Goal: Task Accomplishment & Management: Manage account settings

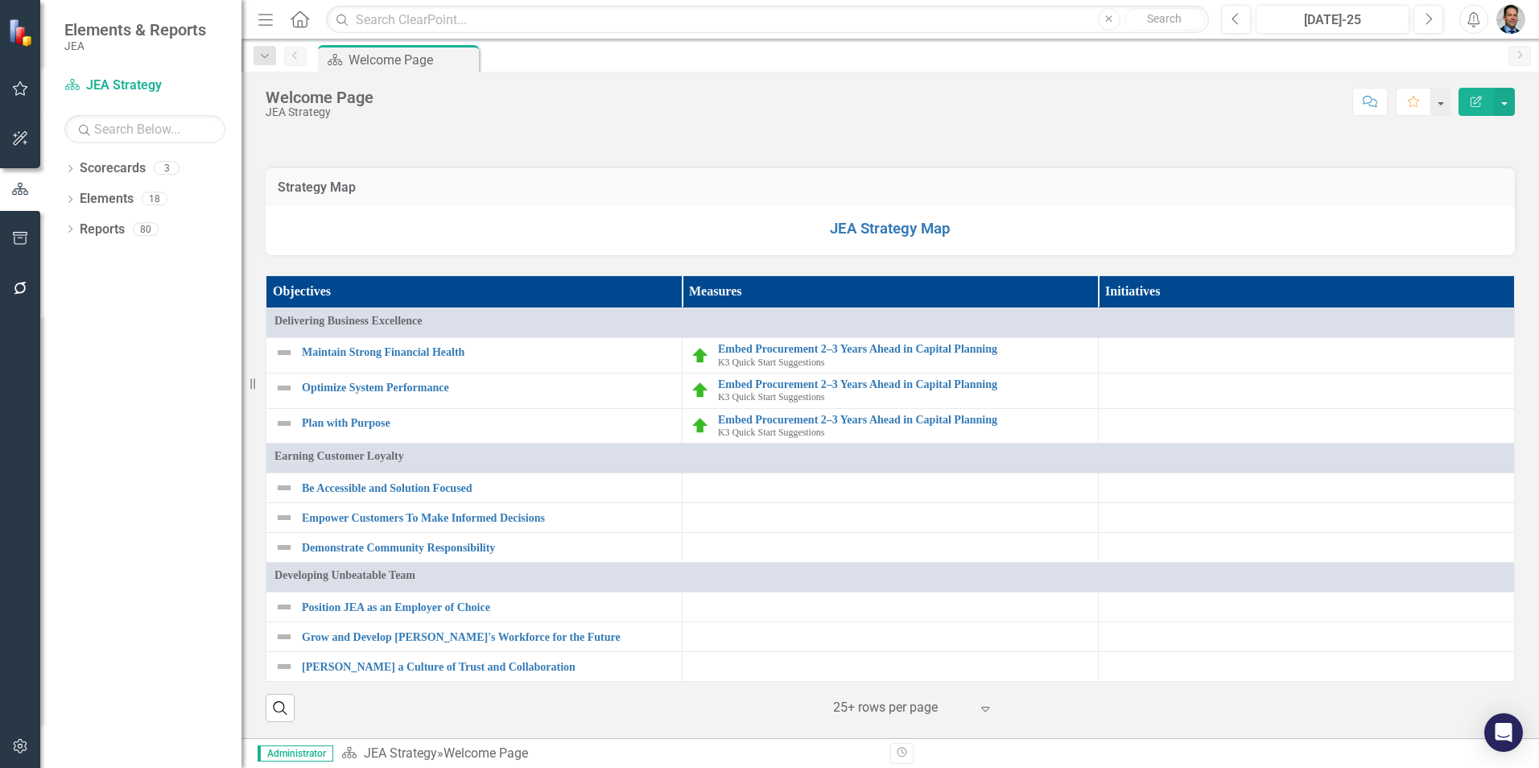
scroll to position [1288, 0]
click at [76, 169] on icon "Dropdown" at bounding box center [69, 170] width 11 height 9
click at [125, 224] on link "K3 Quick Start Suggestions" at bounding box center [165, 230] width 153 height 19
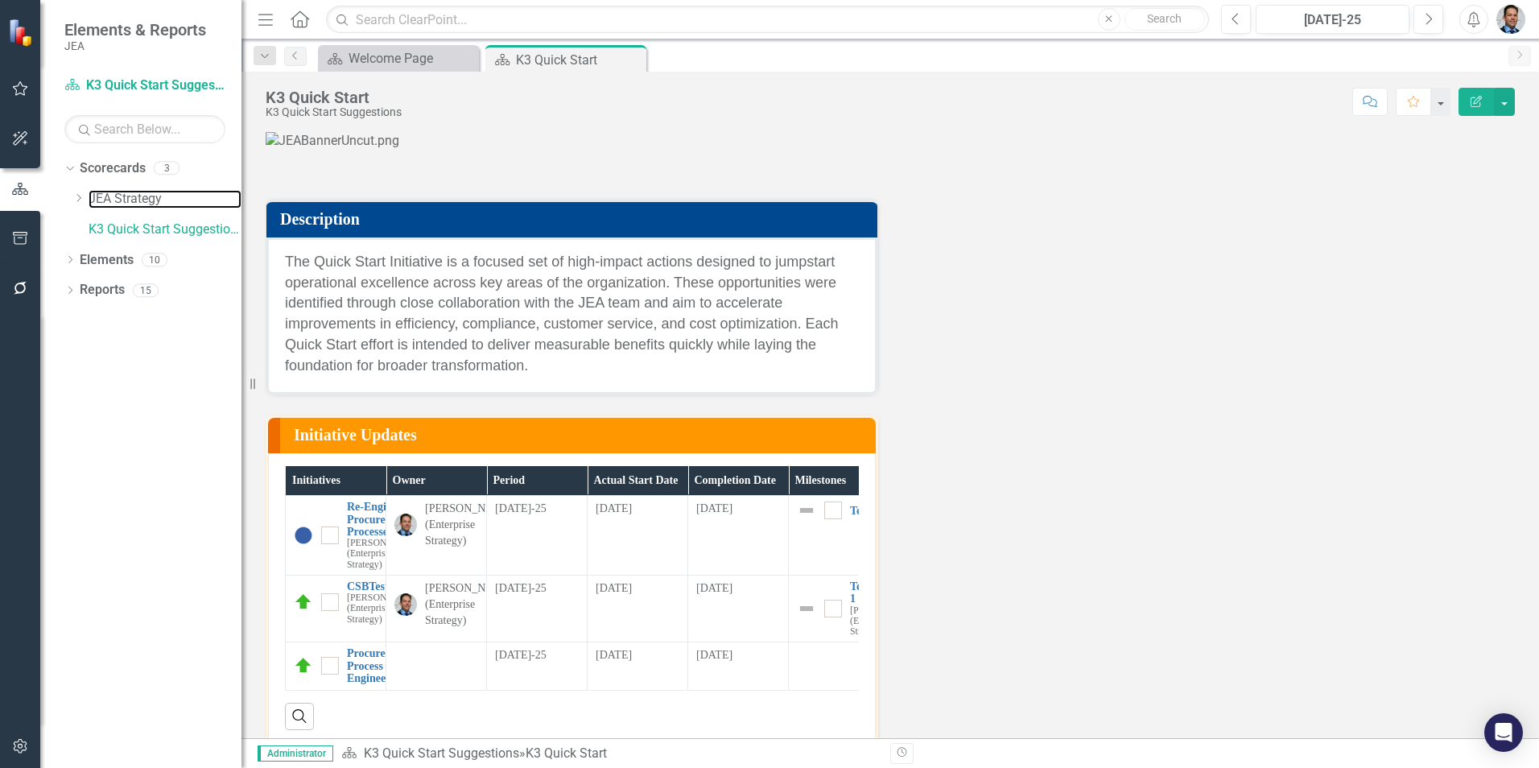
click at [145, 196] on link "JEA Strategy" at bounding box center [165, 199] width 153 height 19
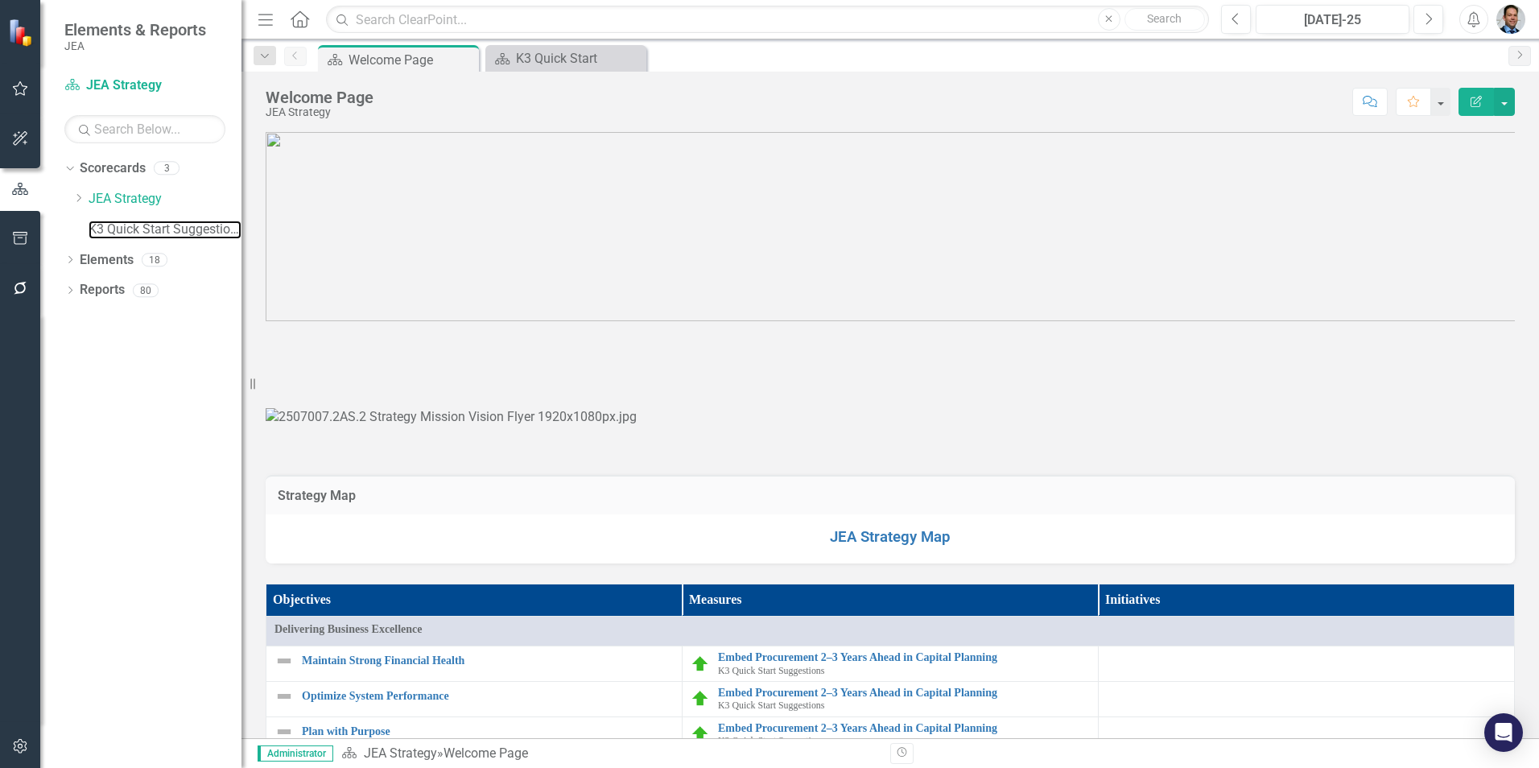
click at [132, 221] on link "K3 Quick Start Suggestions" at bounding box center [165, 230] width 153 height 19
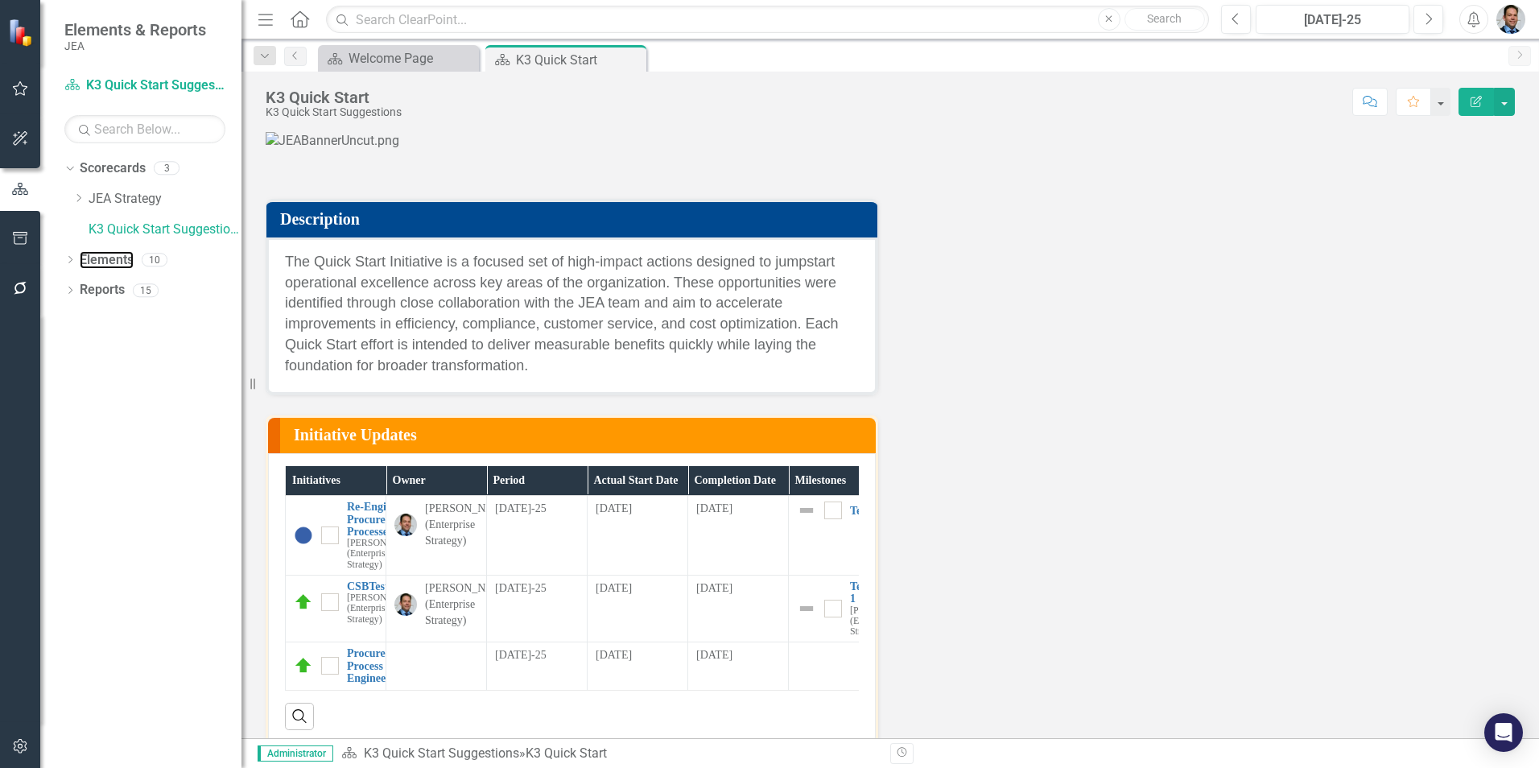
click at [119, 265] on link "Elements" at bounding box center [107, 260] width 54 height 19
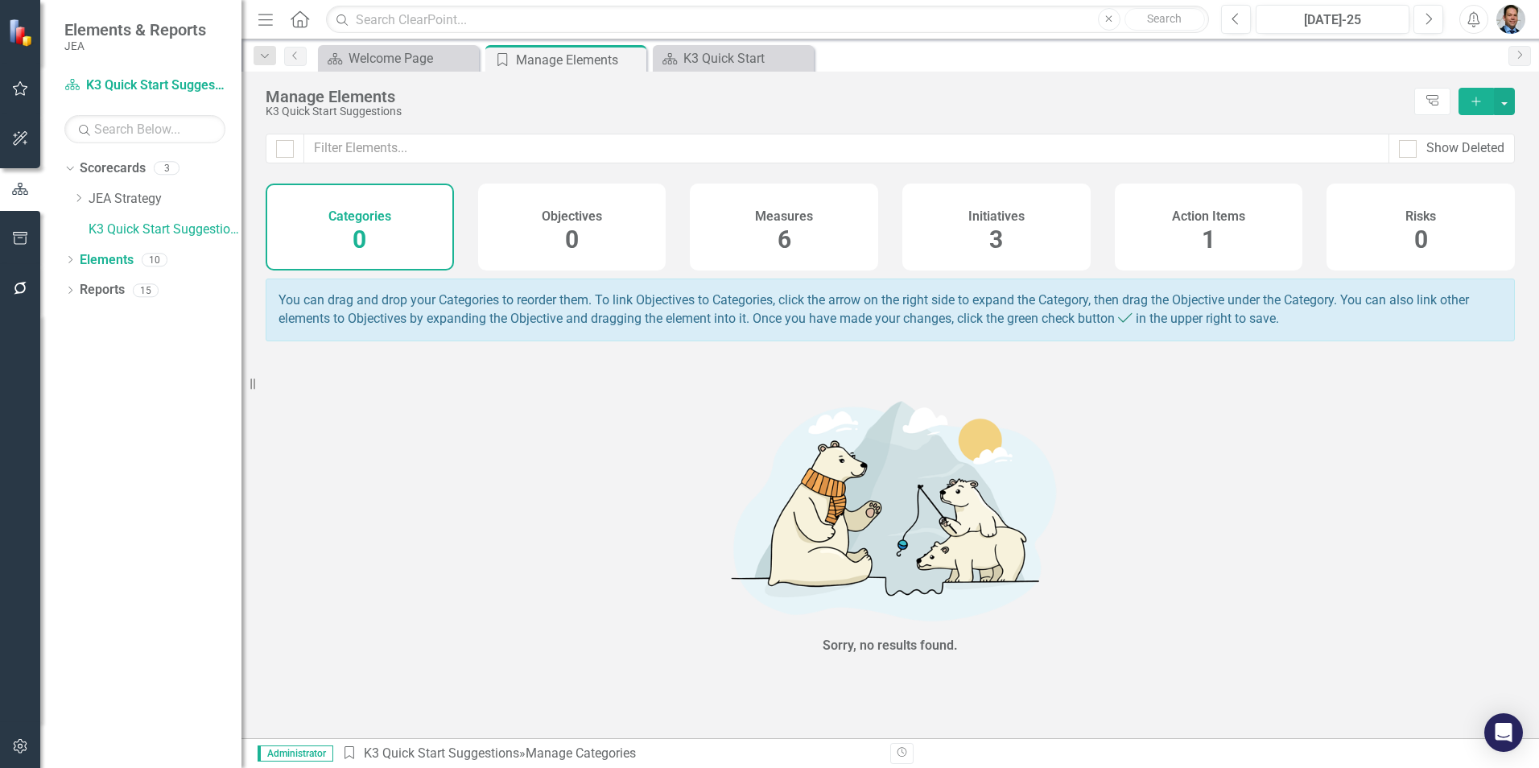
click at [1026, 237] on div "Initiatives 3" at bounding box center [996, 227] width 188 height 87
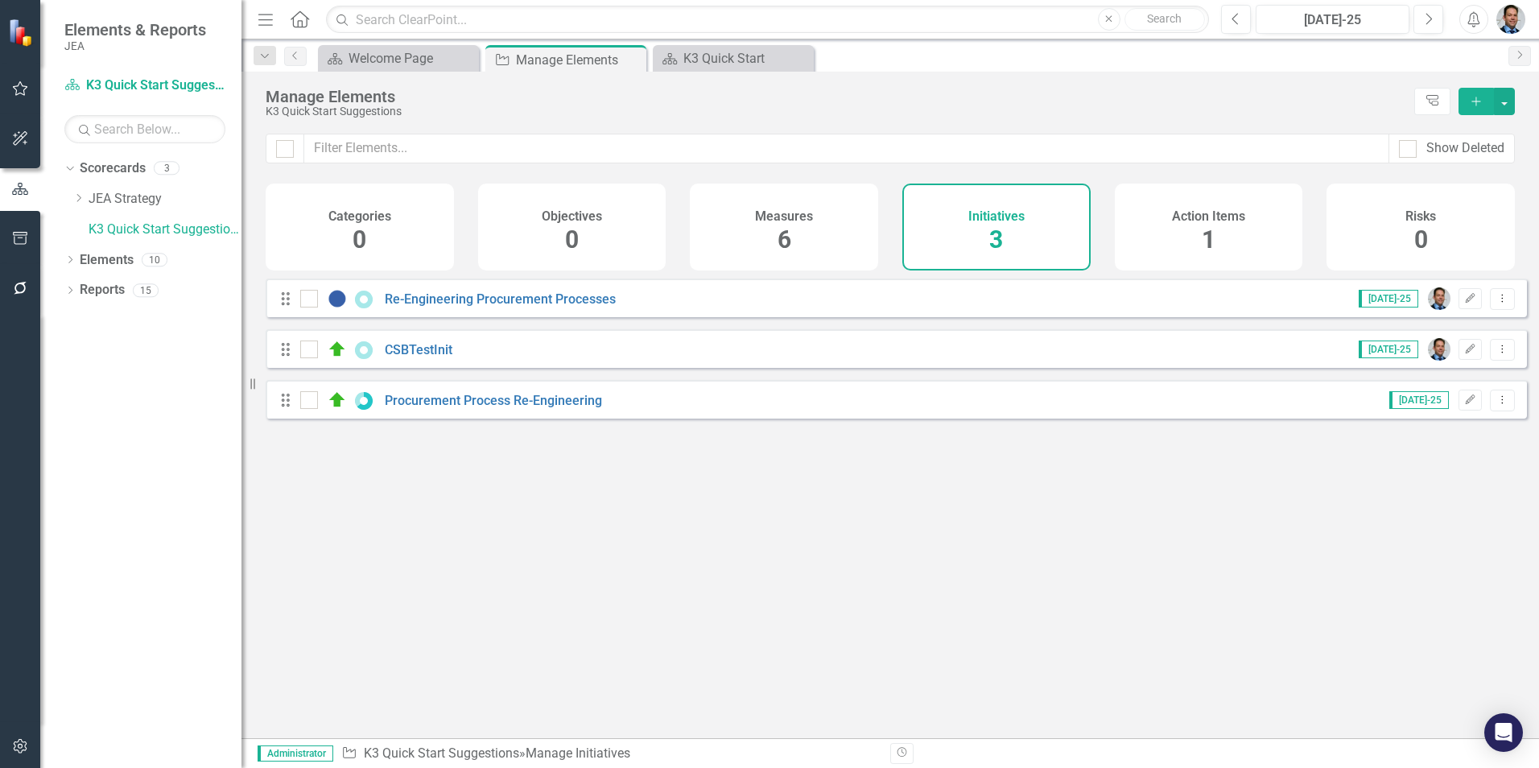
click at [793, 227] on div "Measures 6" at bounding box center [784, 227] width 188 height 87
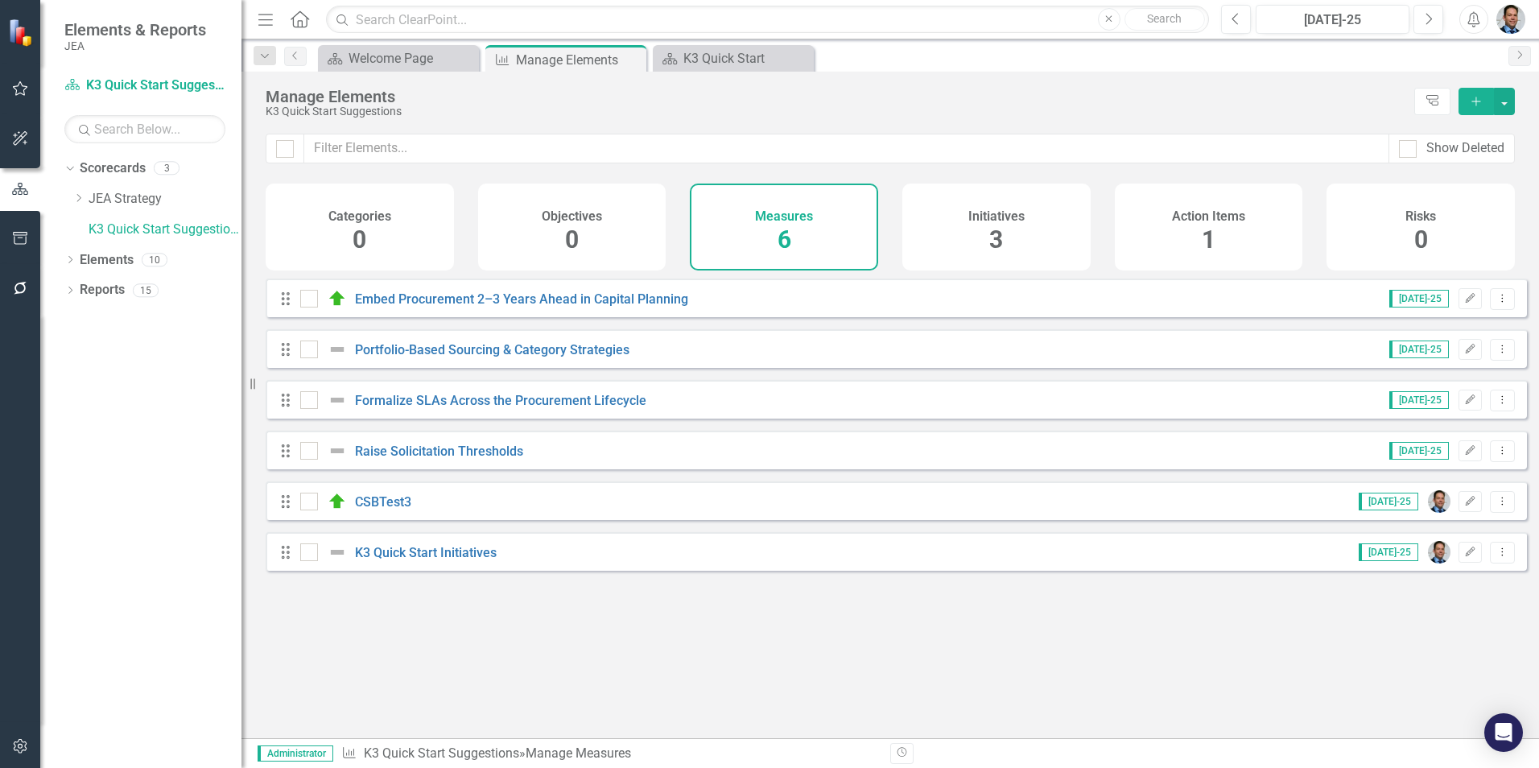
click at [973, 218] on h4 "Initiatives" at bounding box center [996, 216] width 56 height 14
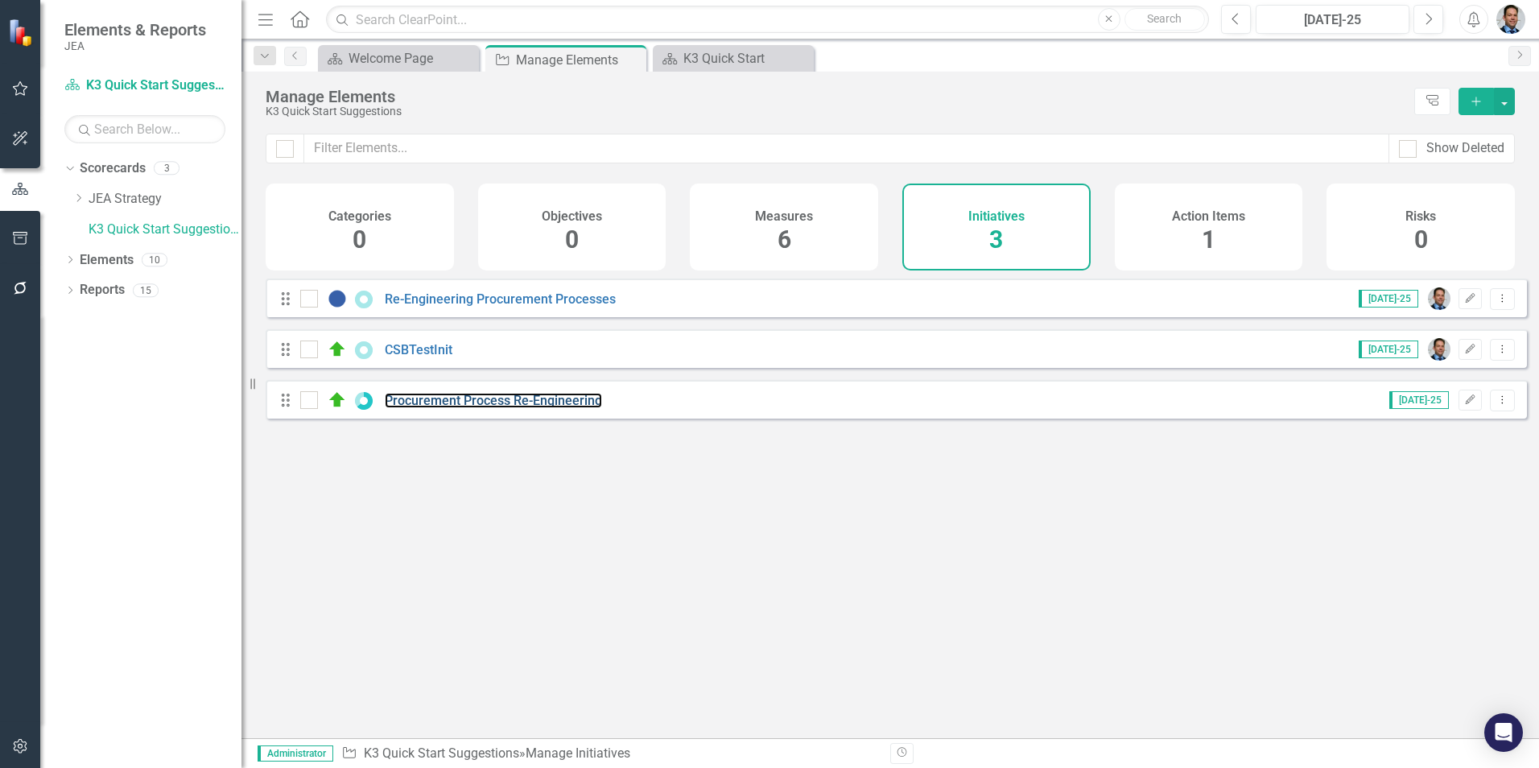
click at [455, 408] on link "Procurement Process Re-Engineering" at bounding box center [493, 400] width 217 height 15
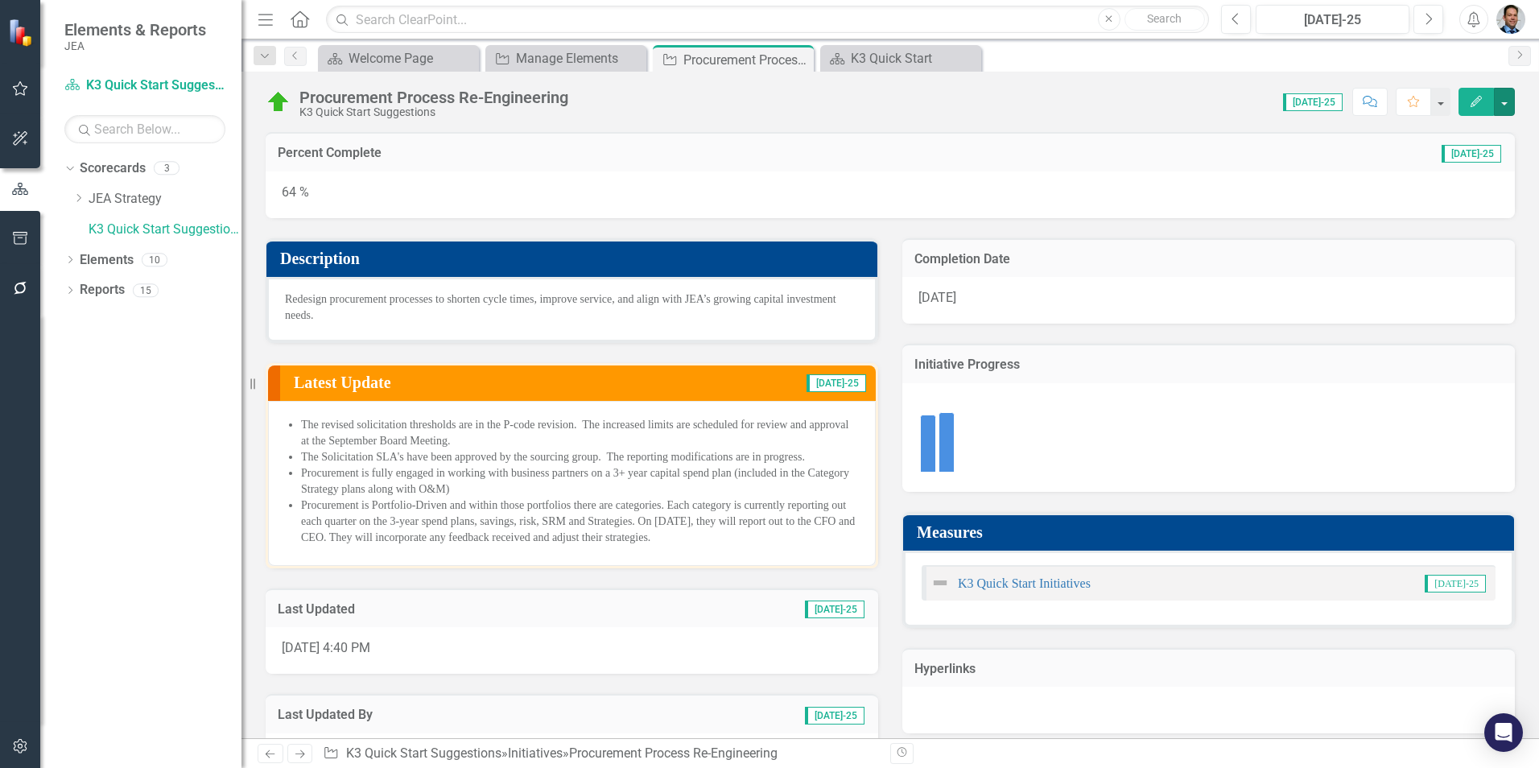
click at [1505, 104] on button "button" at bounding box center [1504, 102] width 21 height 28
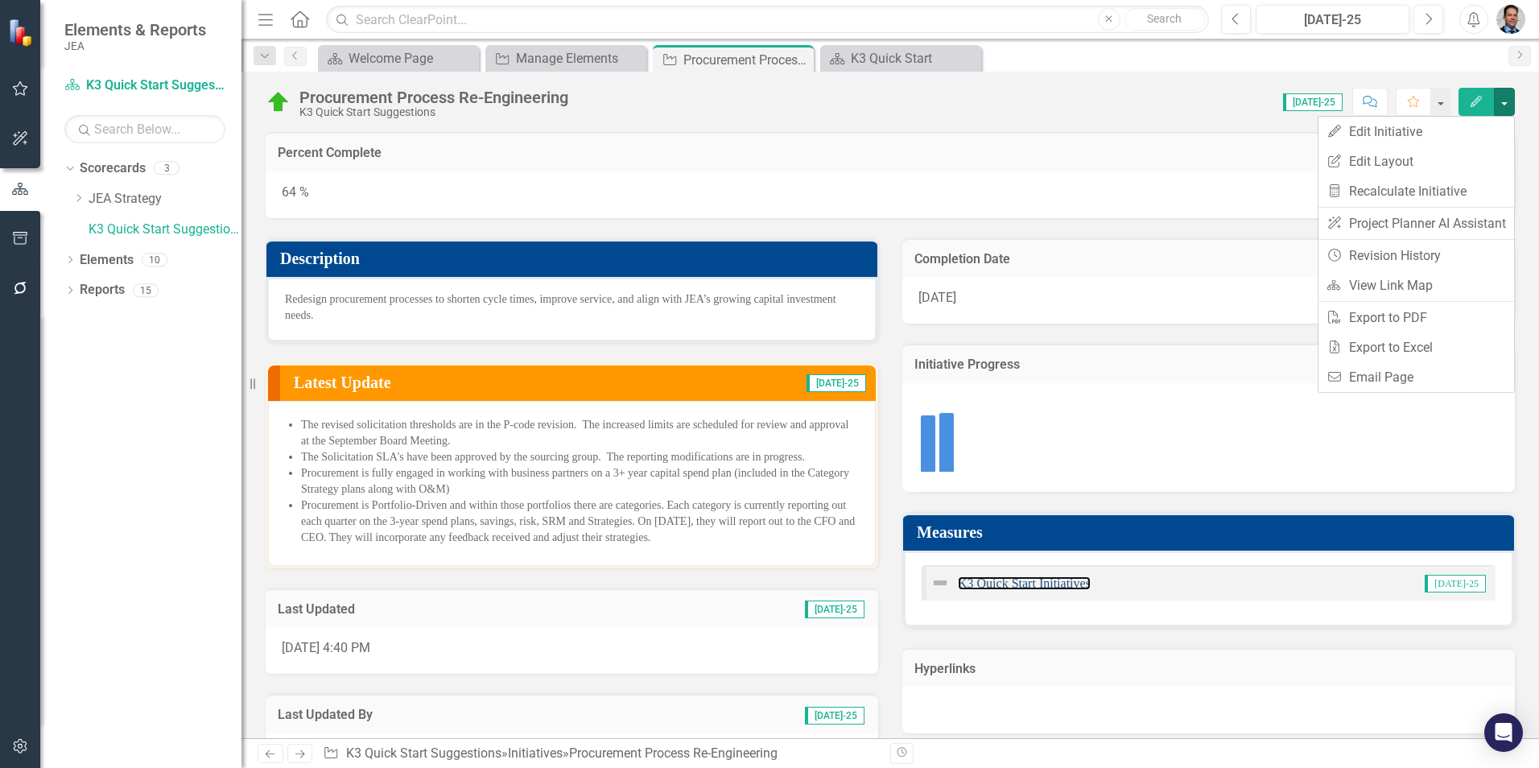
click at [1018, 582] on link "K3 Quick Start Initiatives" at bounding box center [1024, 583] width 133 height 14
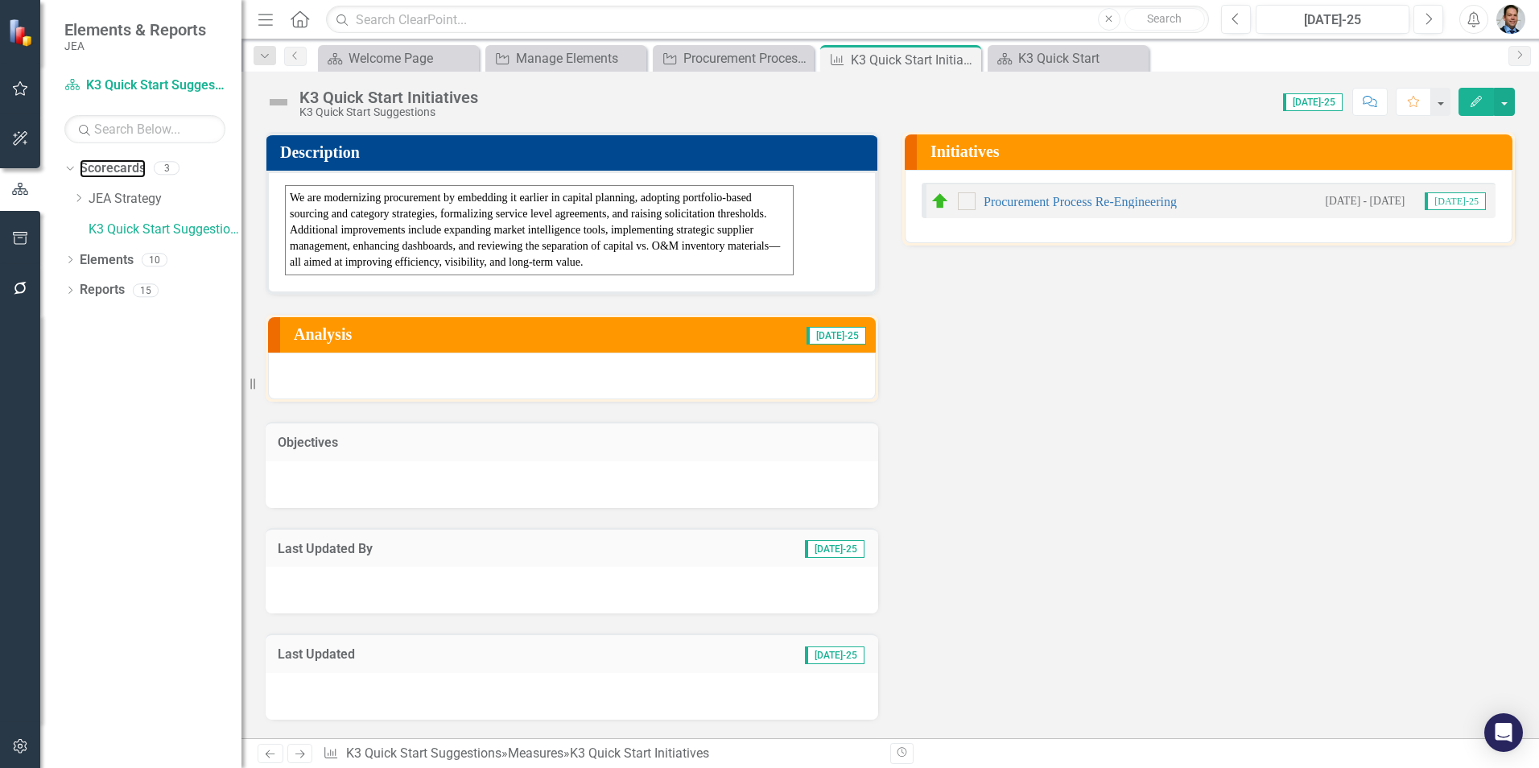
click at [116, 170] on link "Scorecards" at bounding box center [113, 168] width 66 height 19
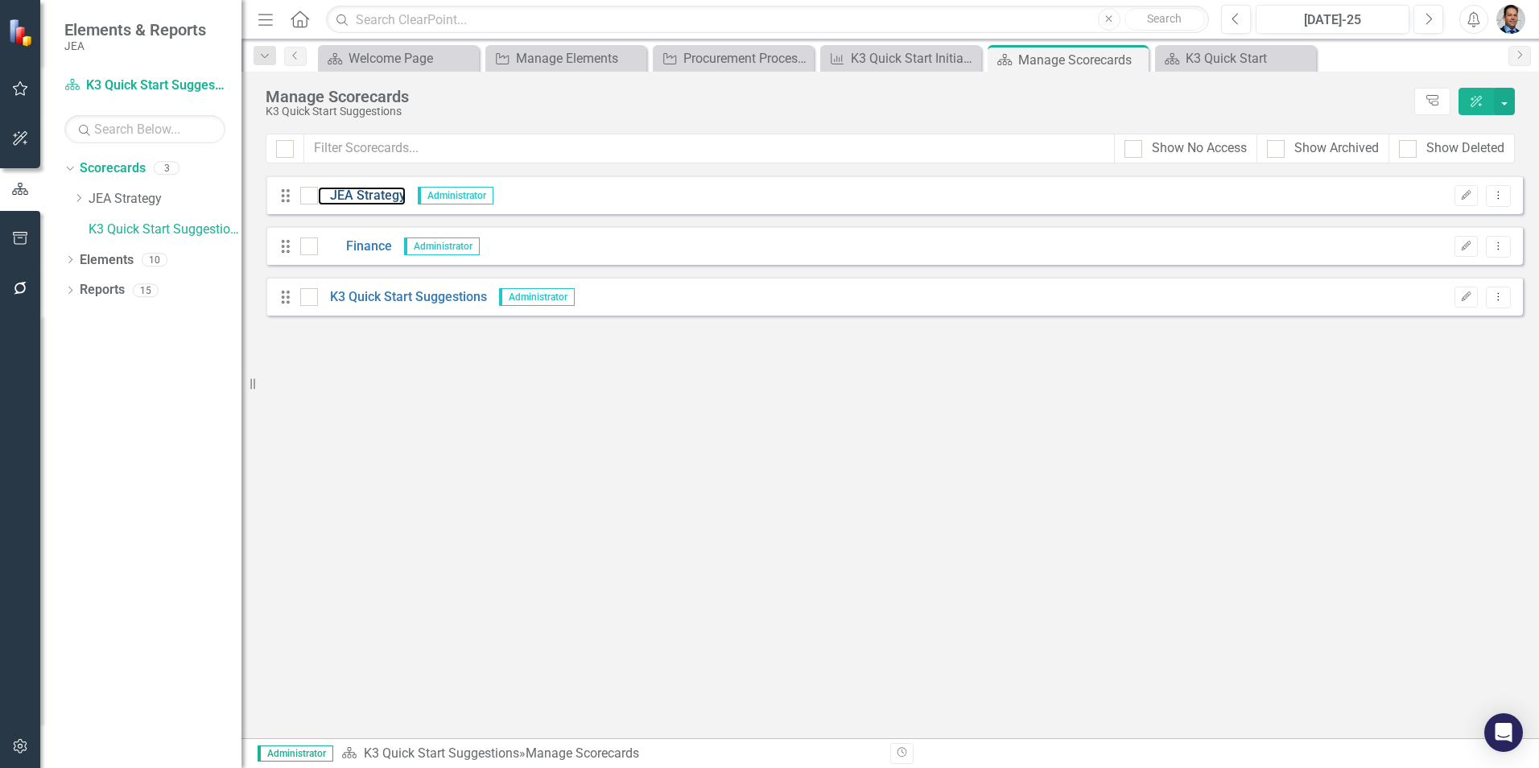
click at [361, 196] on link "JEA Strategy" at bounding box center [362, 196] width 88 height 19
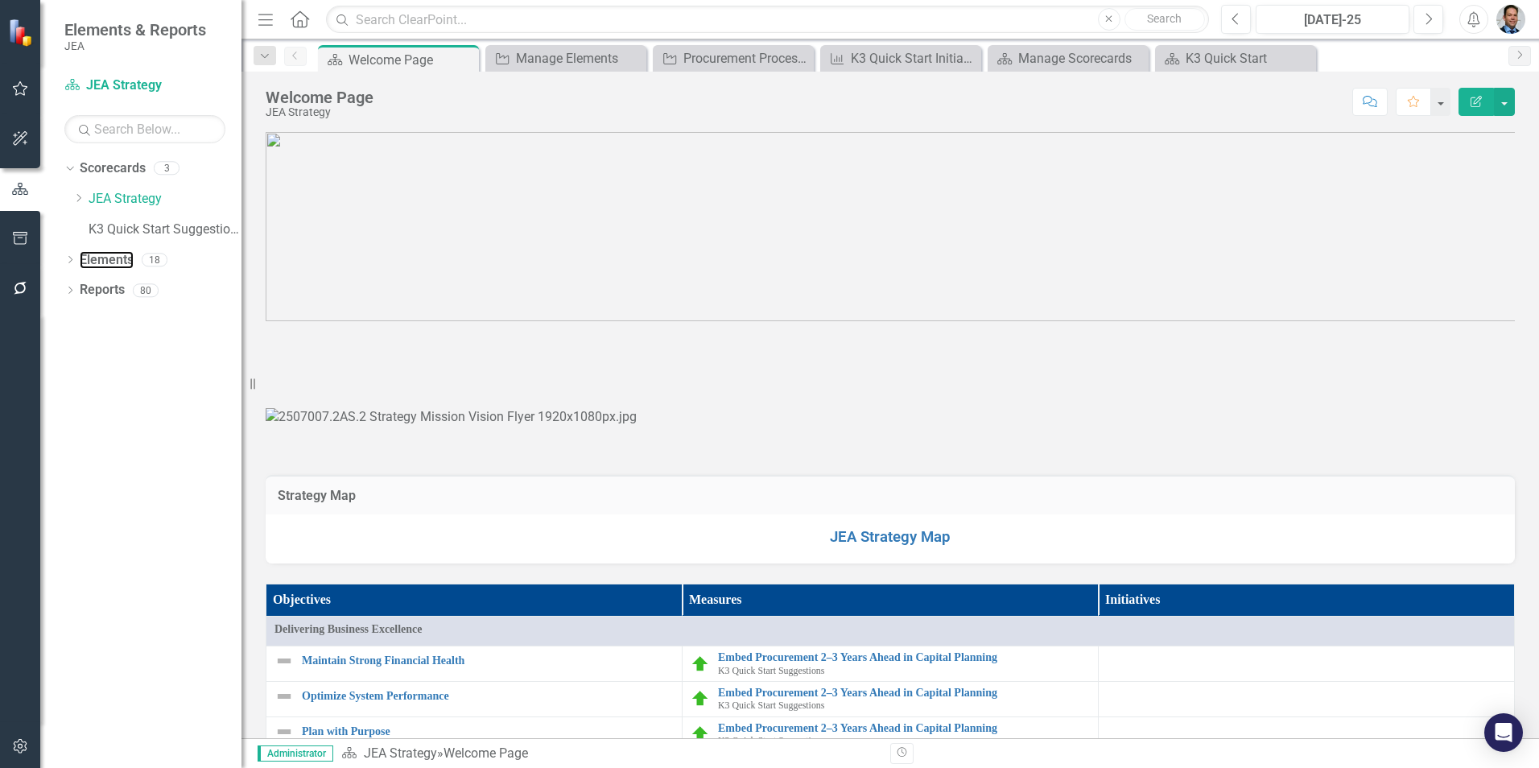
click at [93, 265] on link "Elements" at bounding box center [107, 260] width 54 height 19
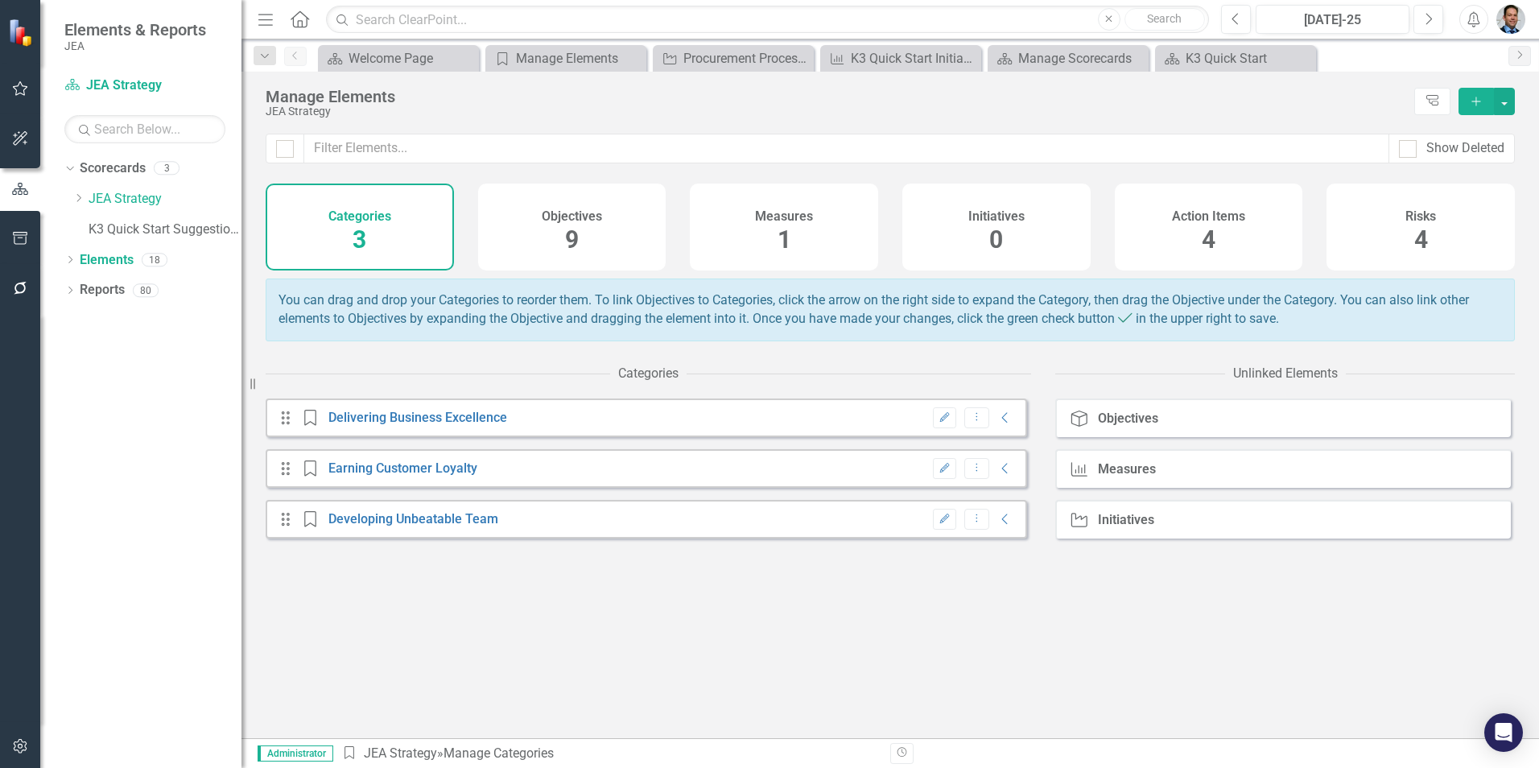
click at [540, 227] on div "Objectives 9" at bounding box center [572, 227] width 188 height 87
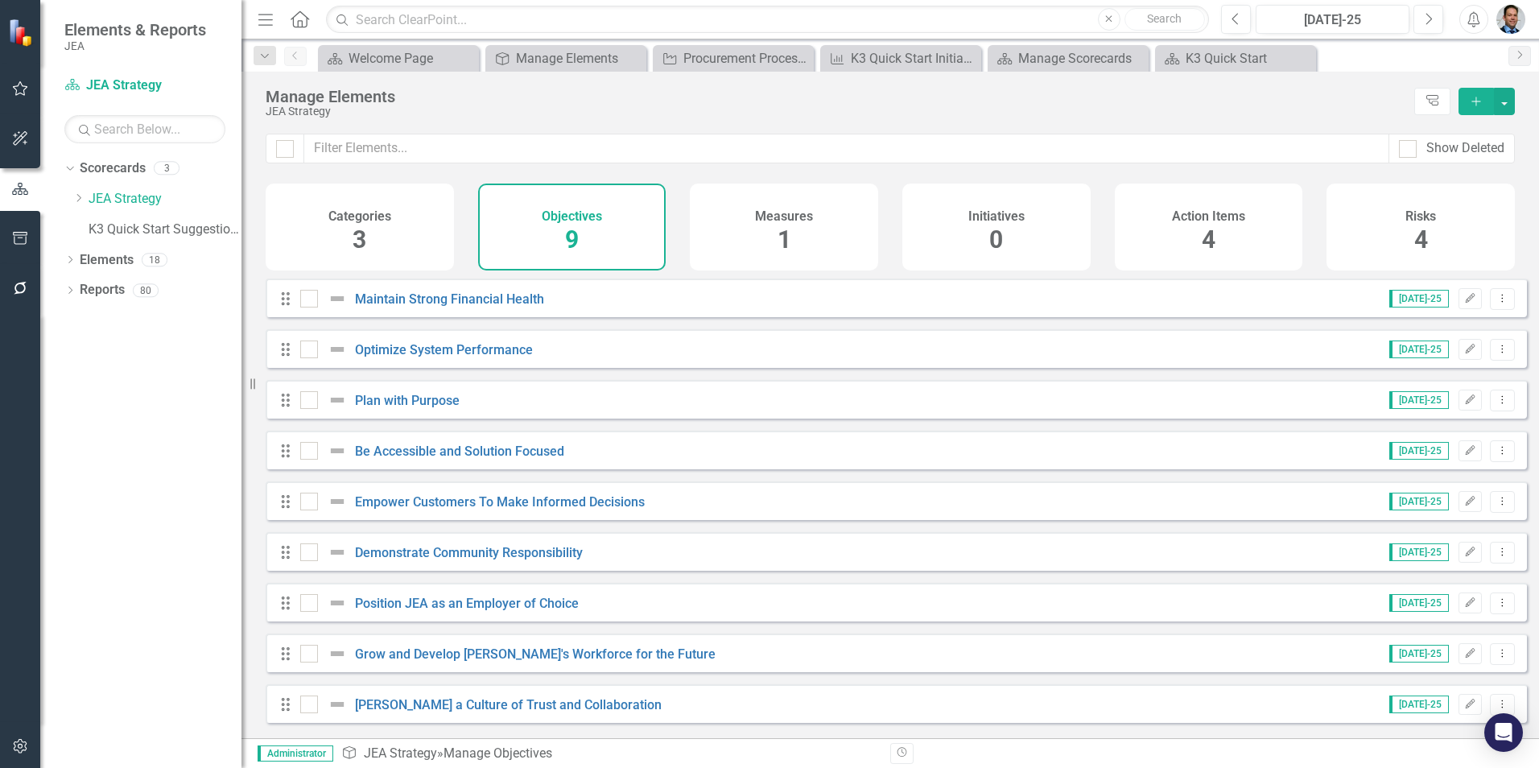
click at [753, 221] on div "Measures 1" at bounding box center [784, 227] width 188 height 87
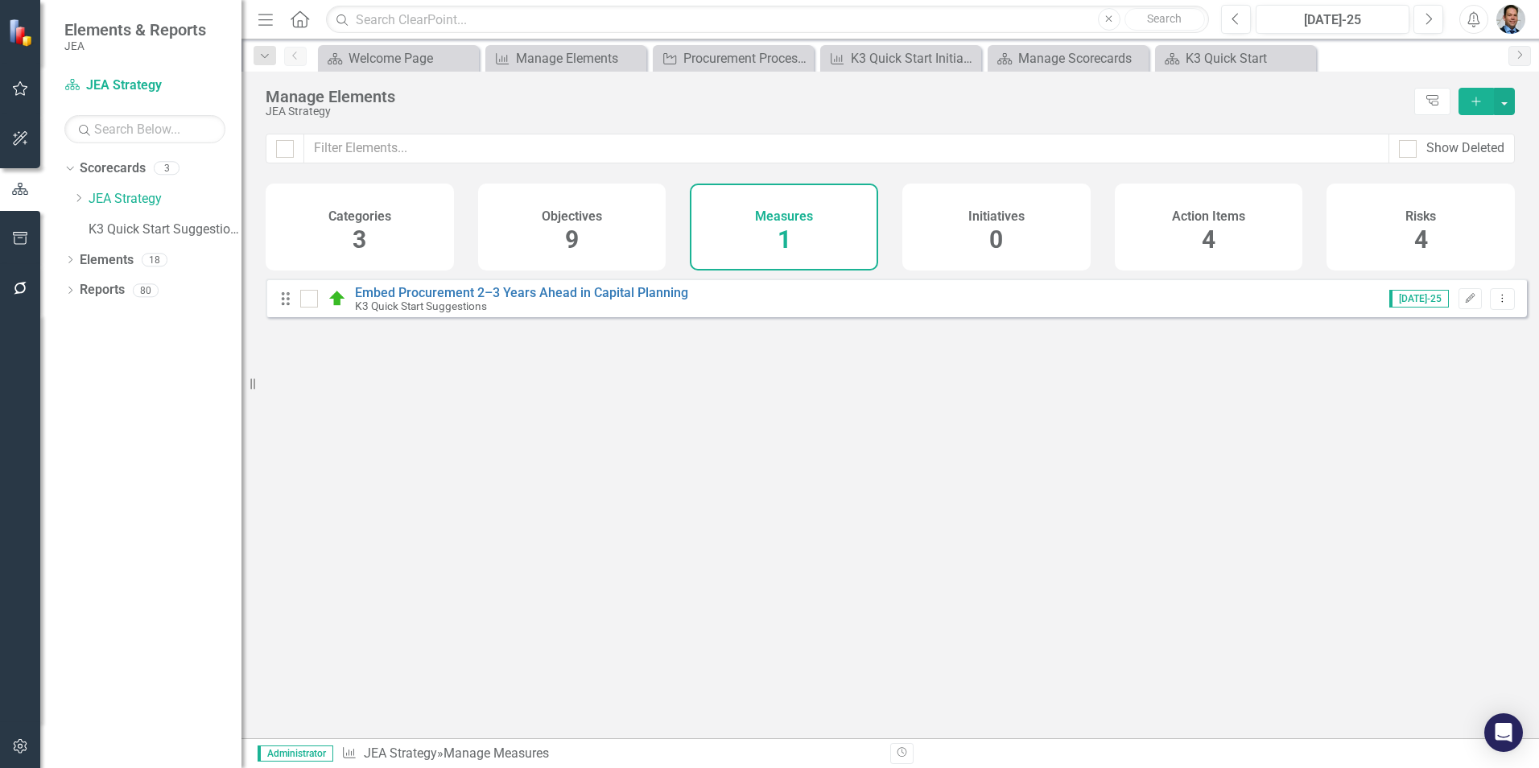
click at [577, 231] on span "9" at bounding box center [572, 239] width 14 height 28
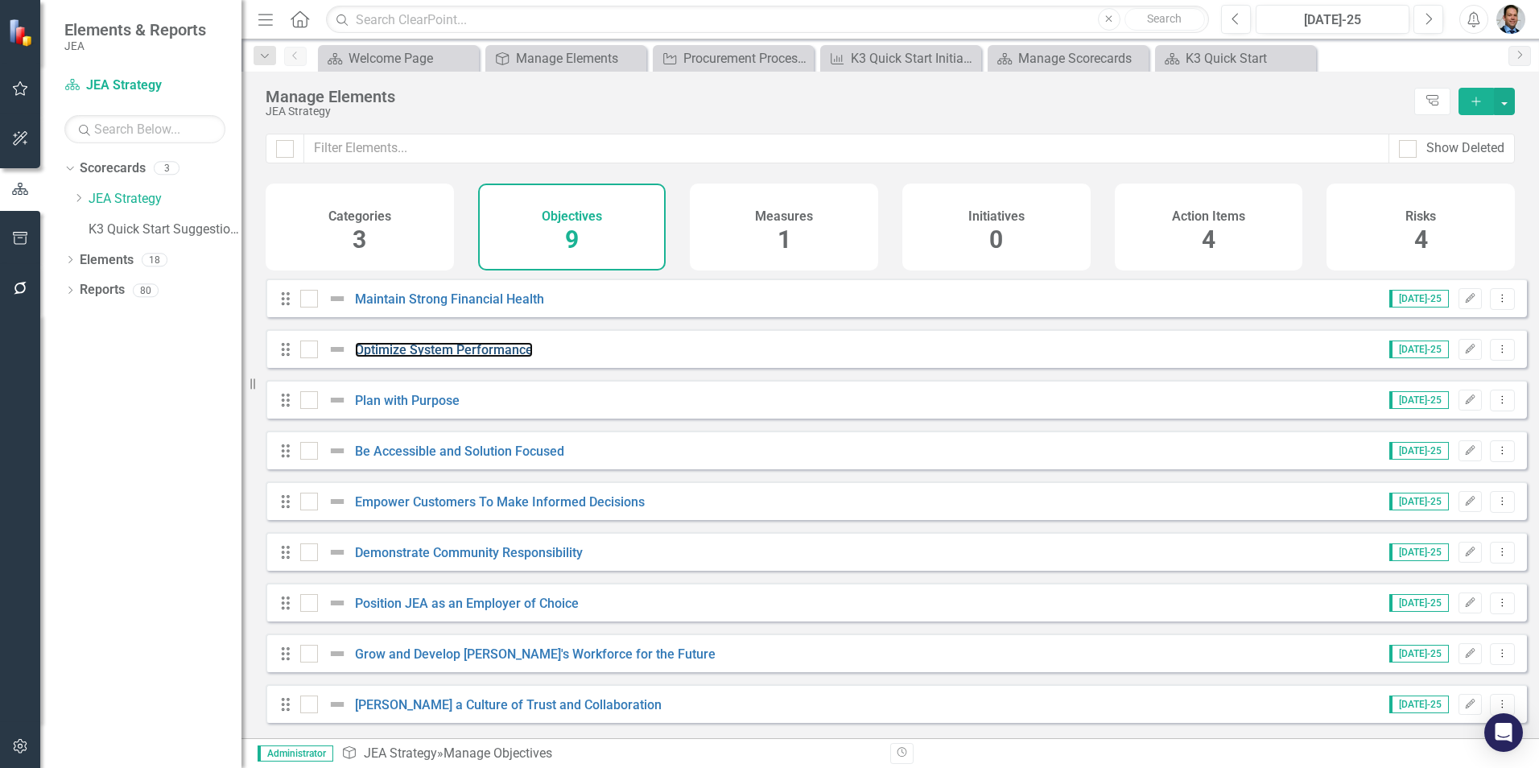
click at [464, 357] on link "Optimize System Performance" at bounding box center [444, 349] width 178 height 15
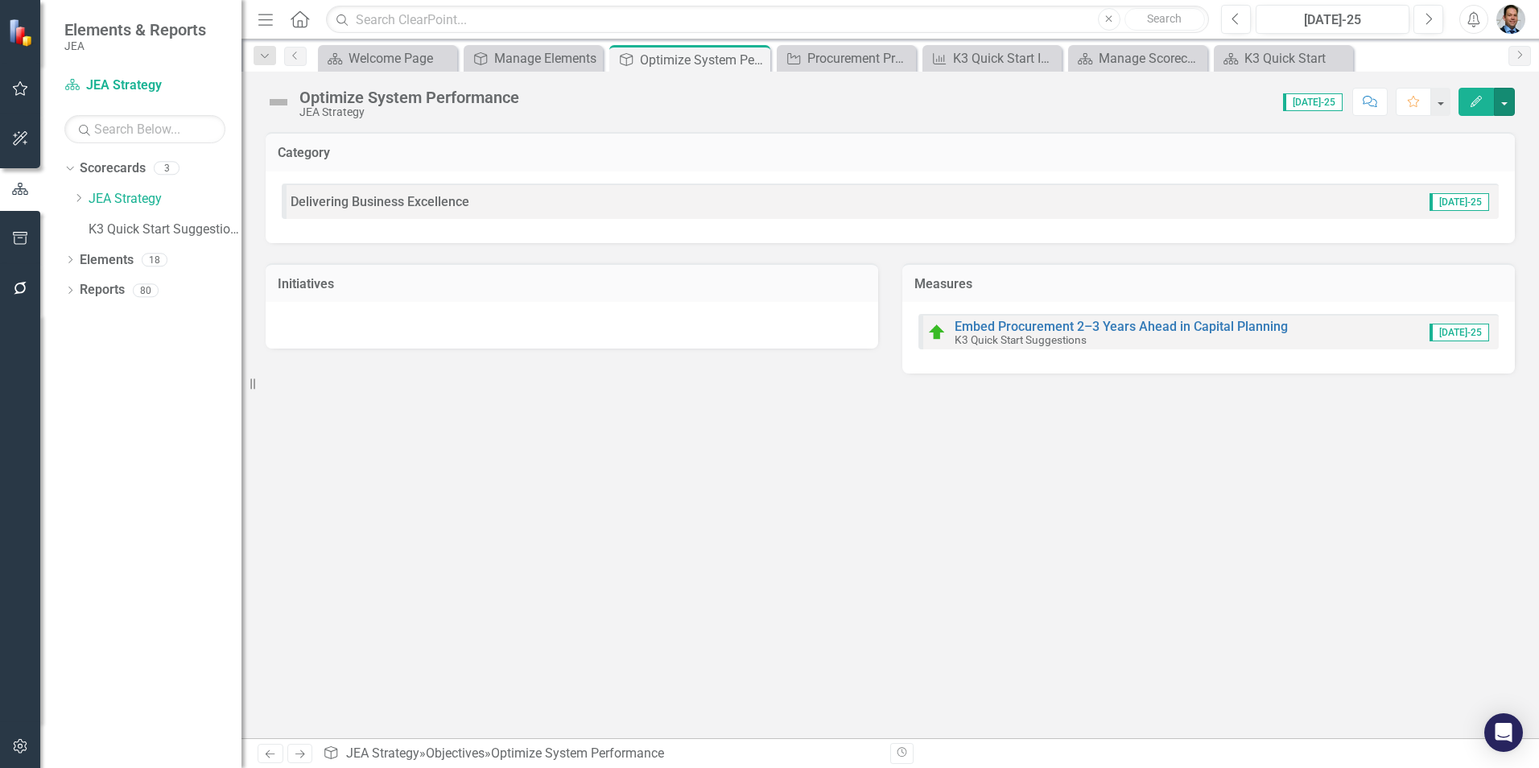
click at [1502, 94] on button "button" at bounding box center [1504, 102] width 21 height 28
click at [1165, 283] on h3 "Measures" at bounding box center [1208, 284] width 588 height 14
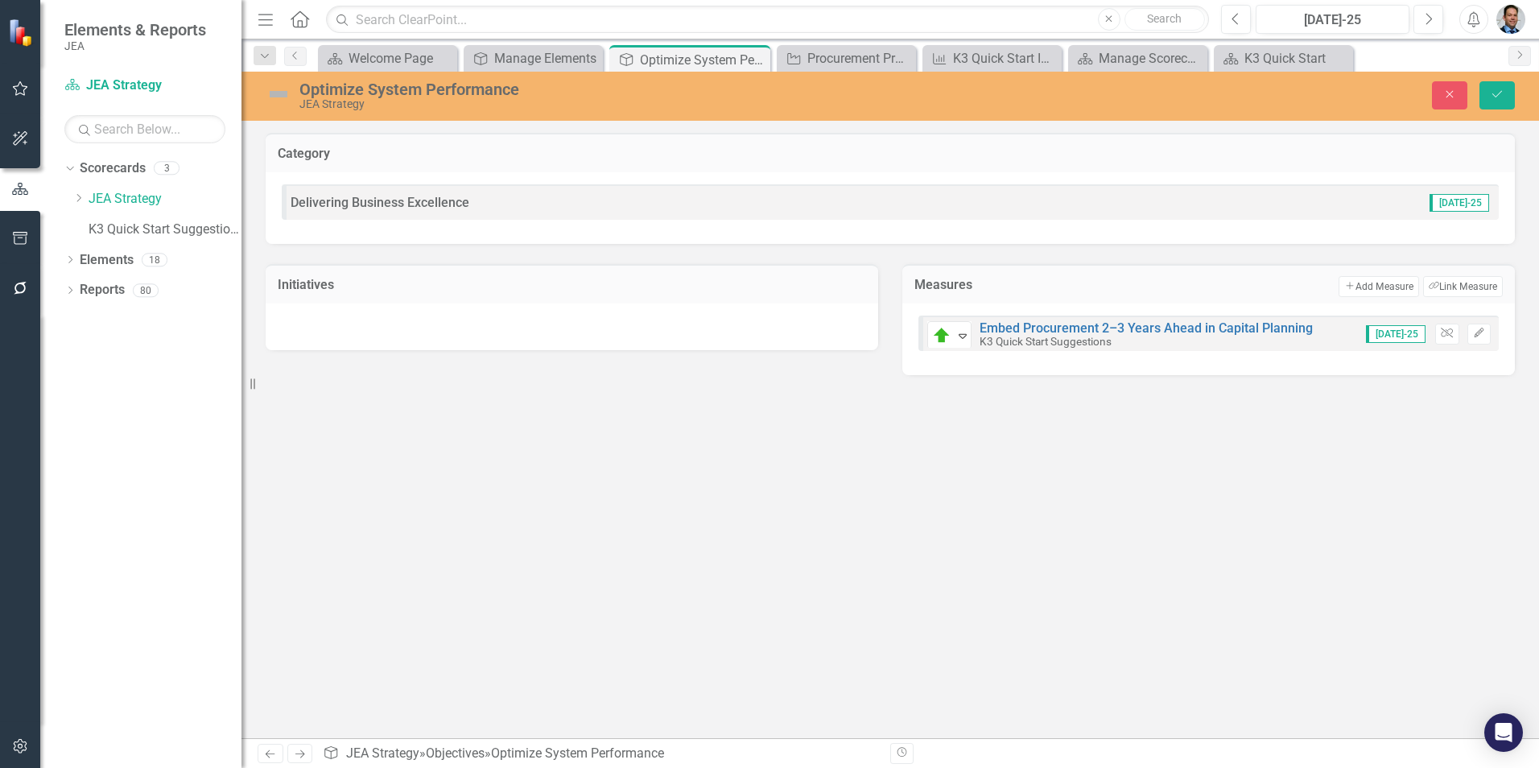
click at [1382, 280] on button "Add Add Measure" at bounding box center [1379, 286] width 80 height 21
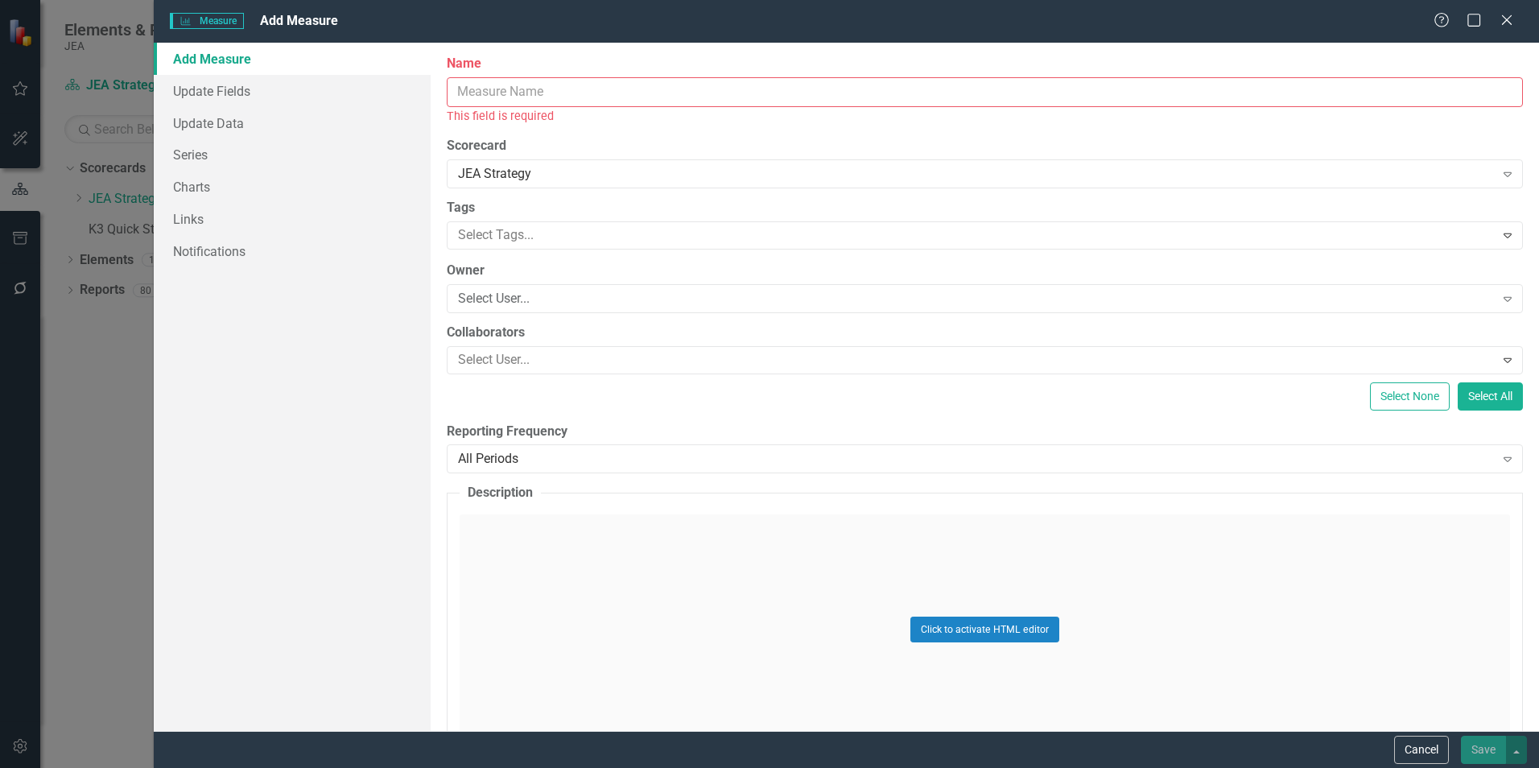
click at [729, 96] on input "Name" at bounding box center [985, 92] width 1076 height 30
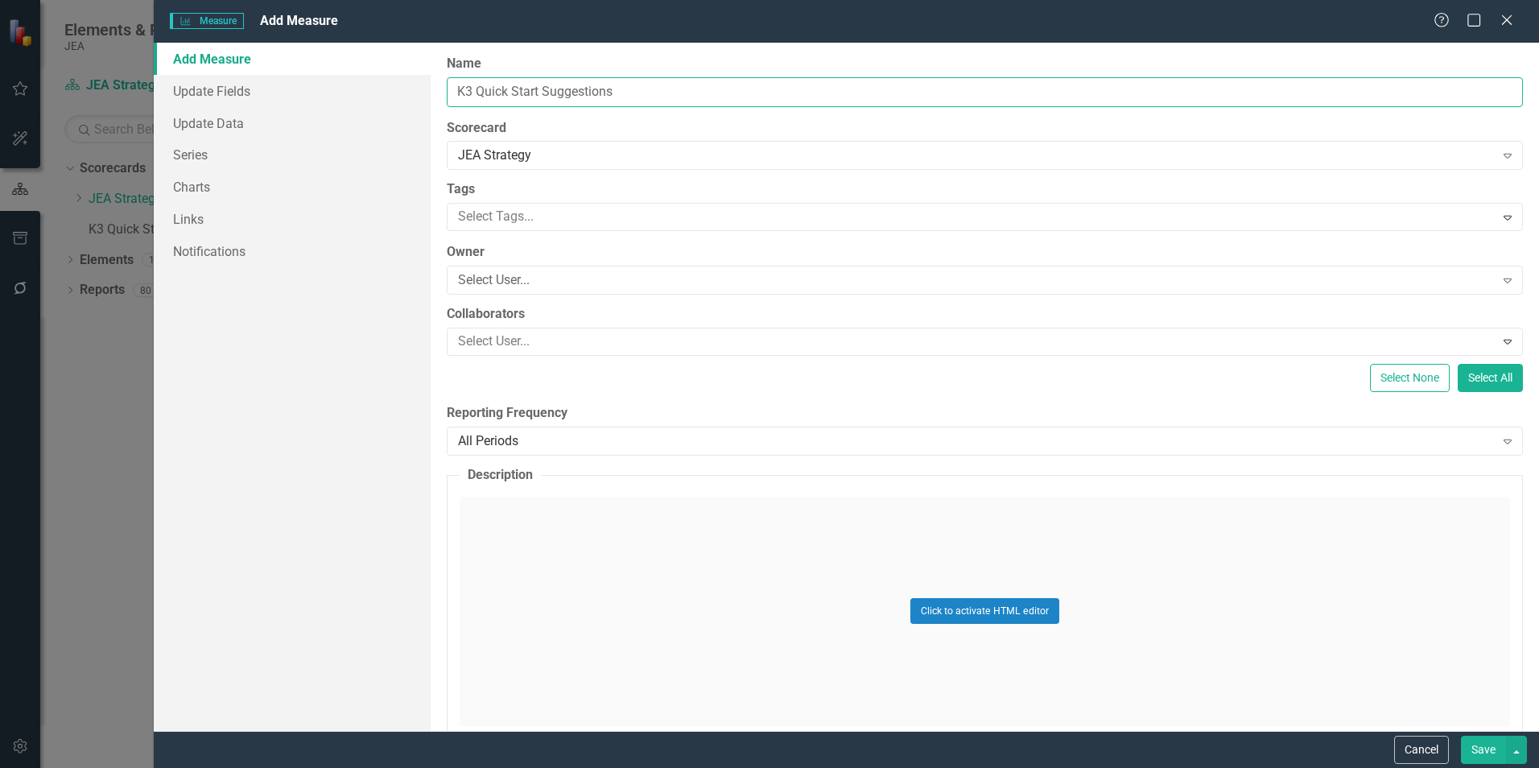
type input "K3 Quick Start Suggestions"
click at [1472, 745] on button "Save" at bounding box center [1483, 750] width 45 height 28
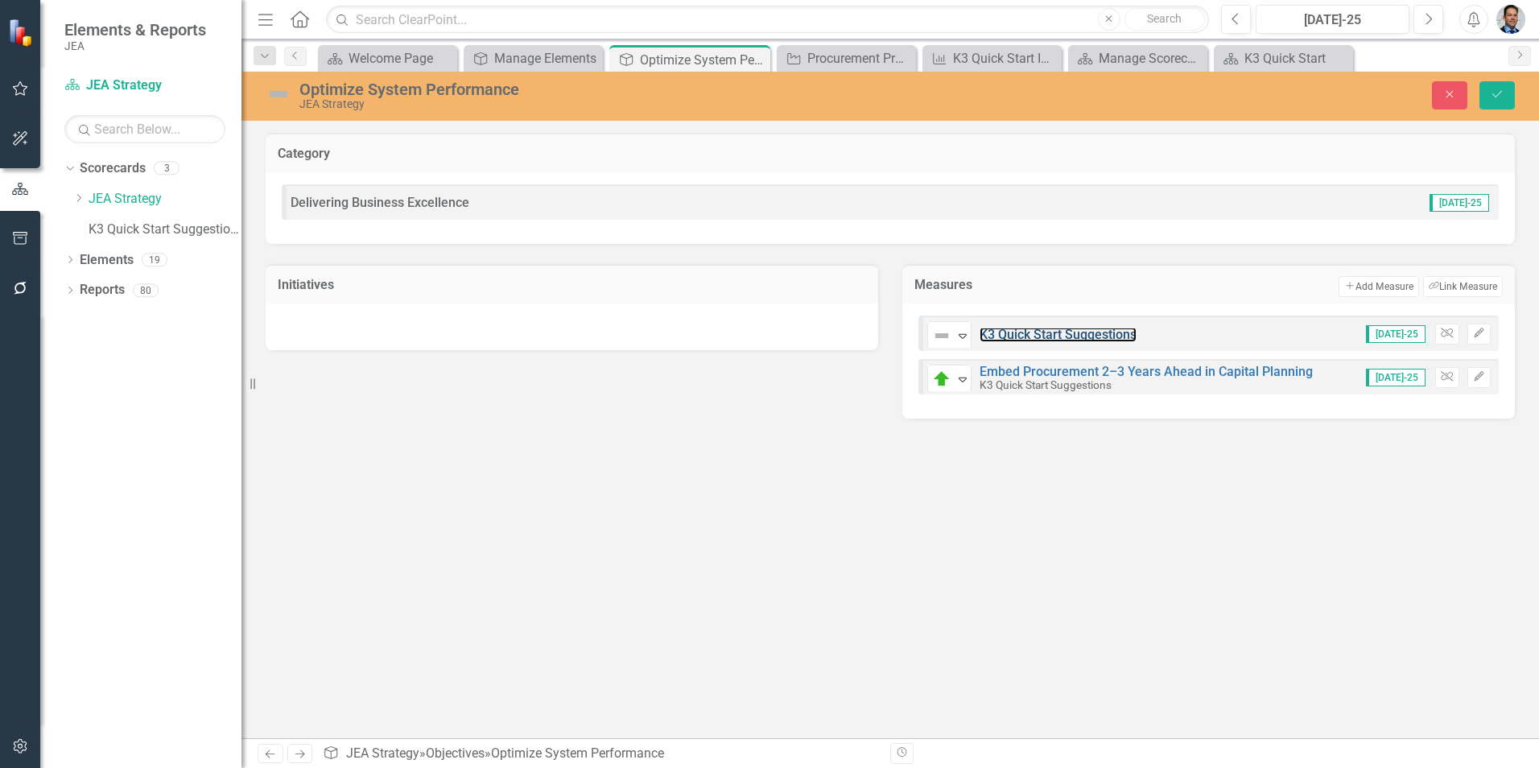
click at [1049, 335] on link "K3 Quick Start Suggestions" at bounding box center [1058, 334] width 157 height 15
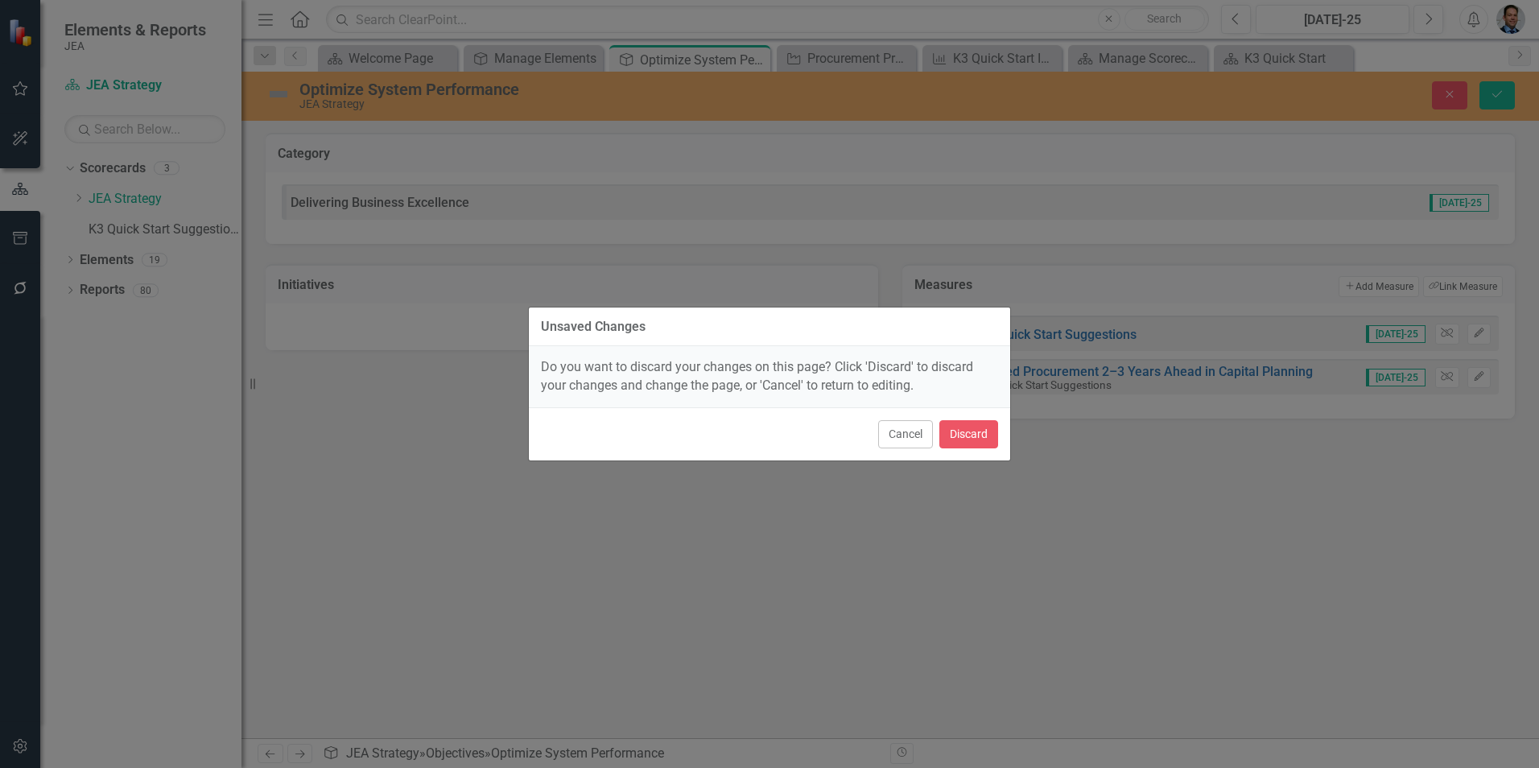
click at [913, 429] on button "Cancel" at bounding box center [905, 434] width 55 height 28
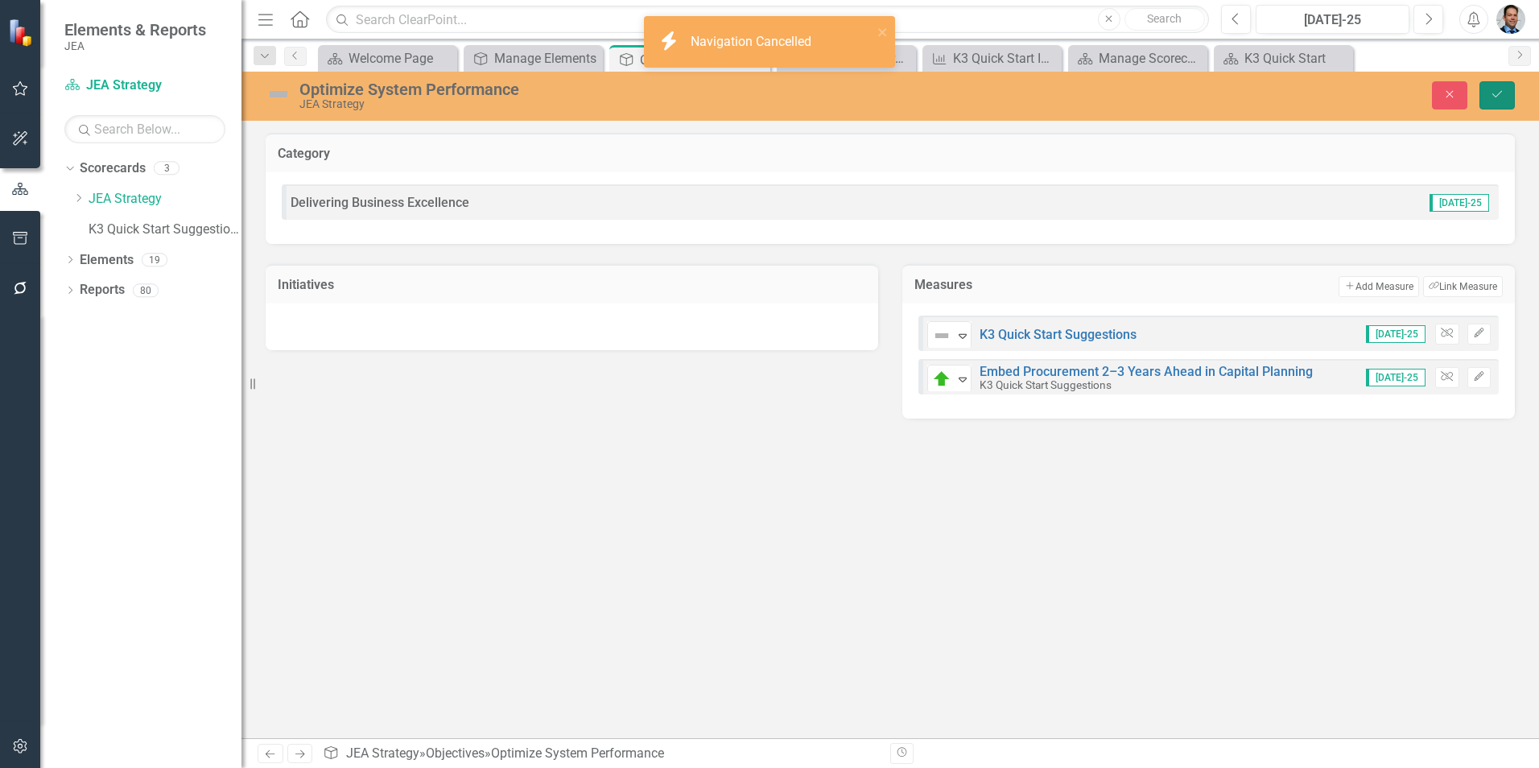
click at [1505, 95] on button "Save" at bounding box center [1497, 95] width 35 height 28
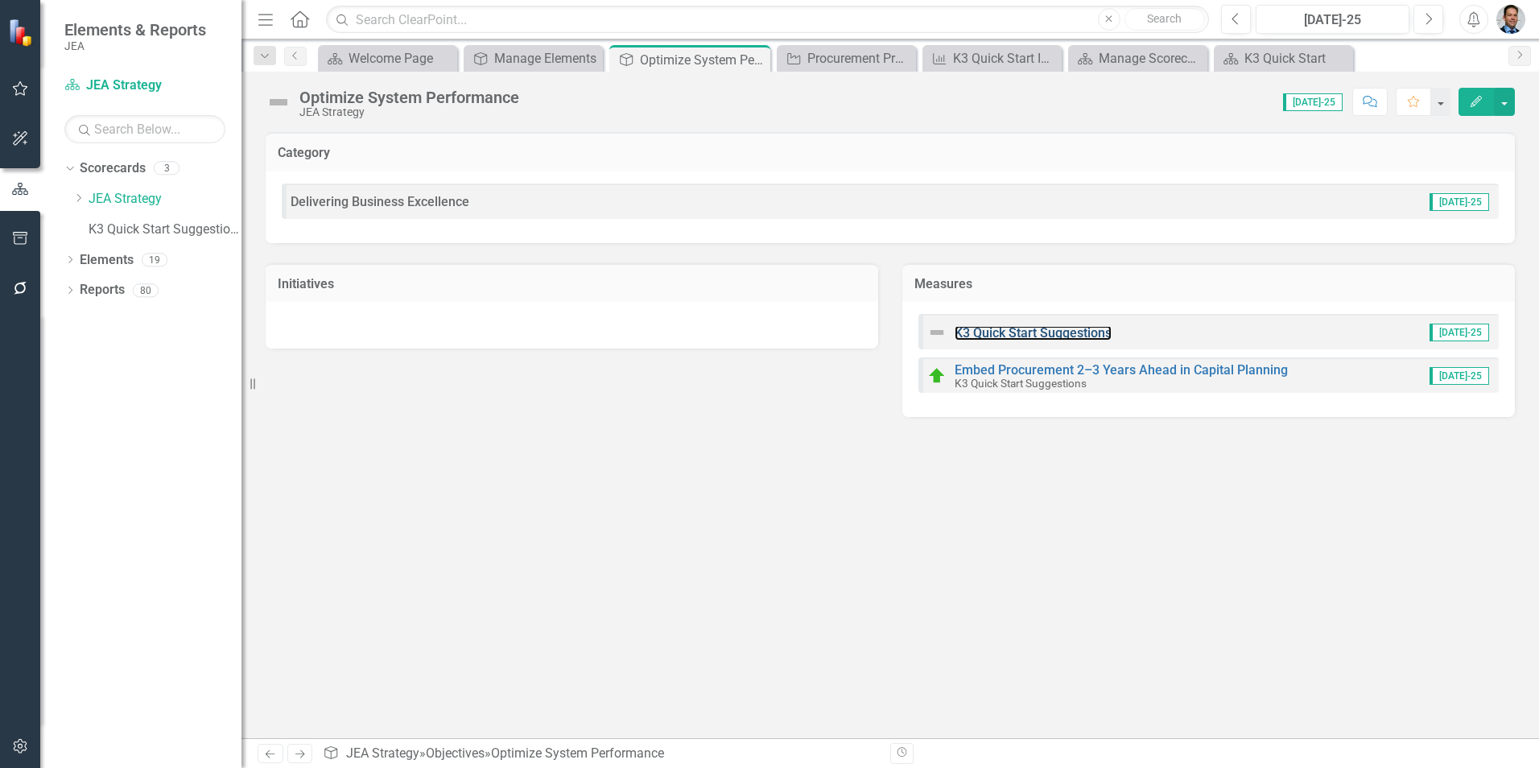
click at [1006, 332] on link "K3 Quick Start Suggestions" at bounding box center [1033, 332] width 157 height 15
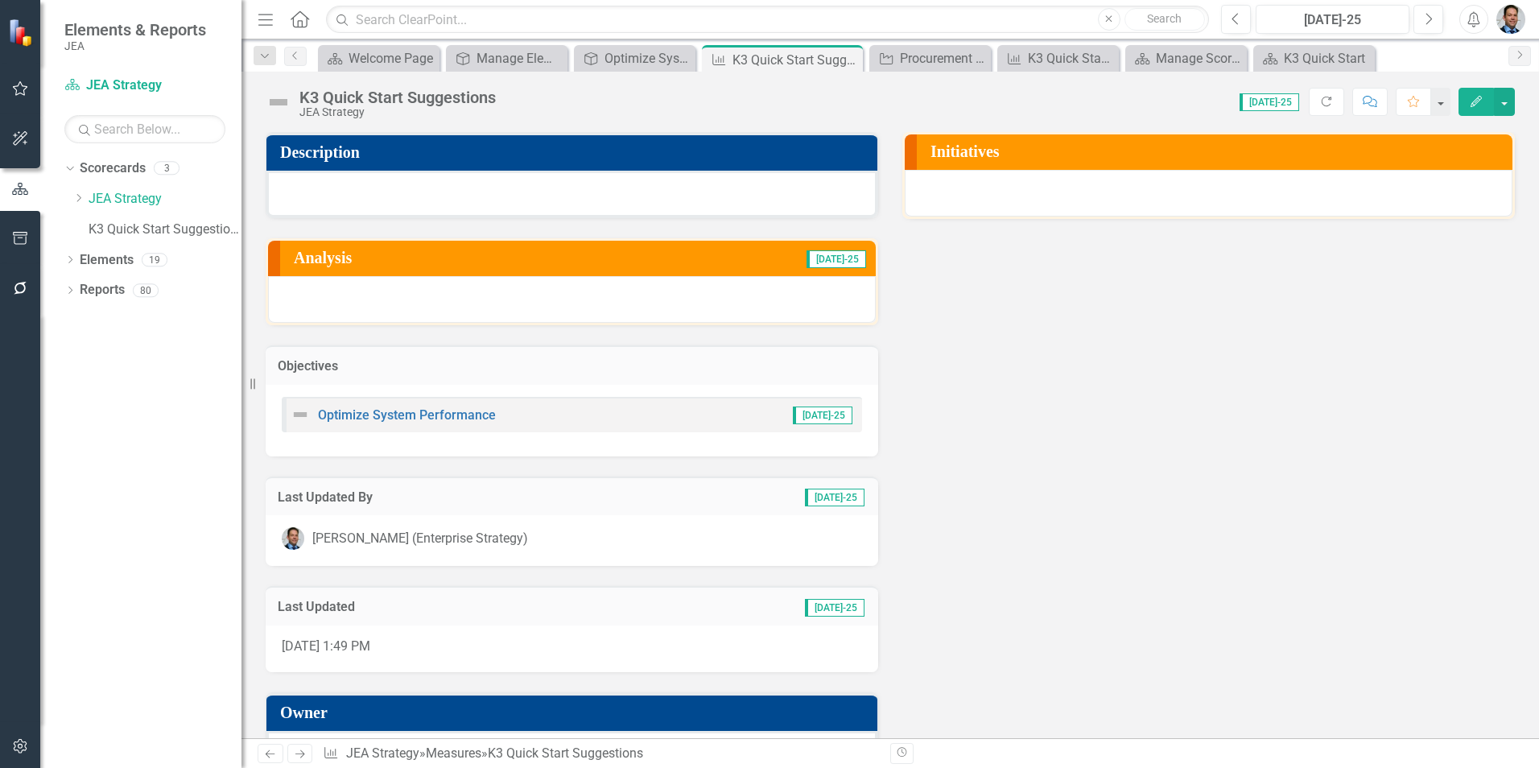
click at [1153, 151] on h3 "Initiatives" at bounding box center [1218, 151] width 574 height 18
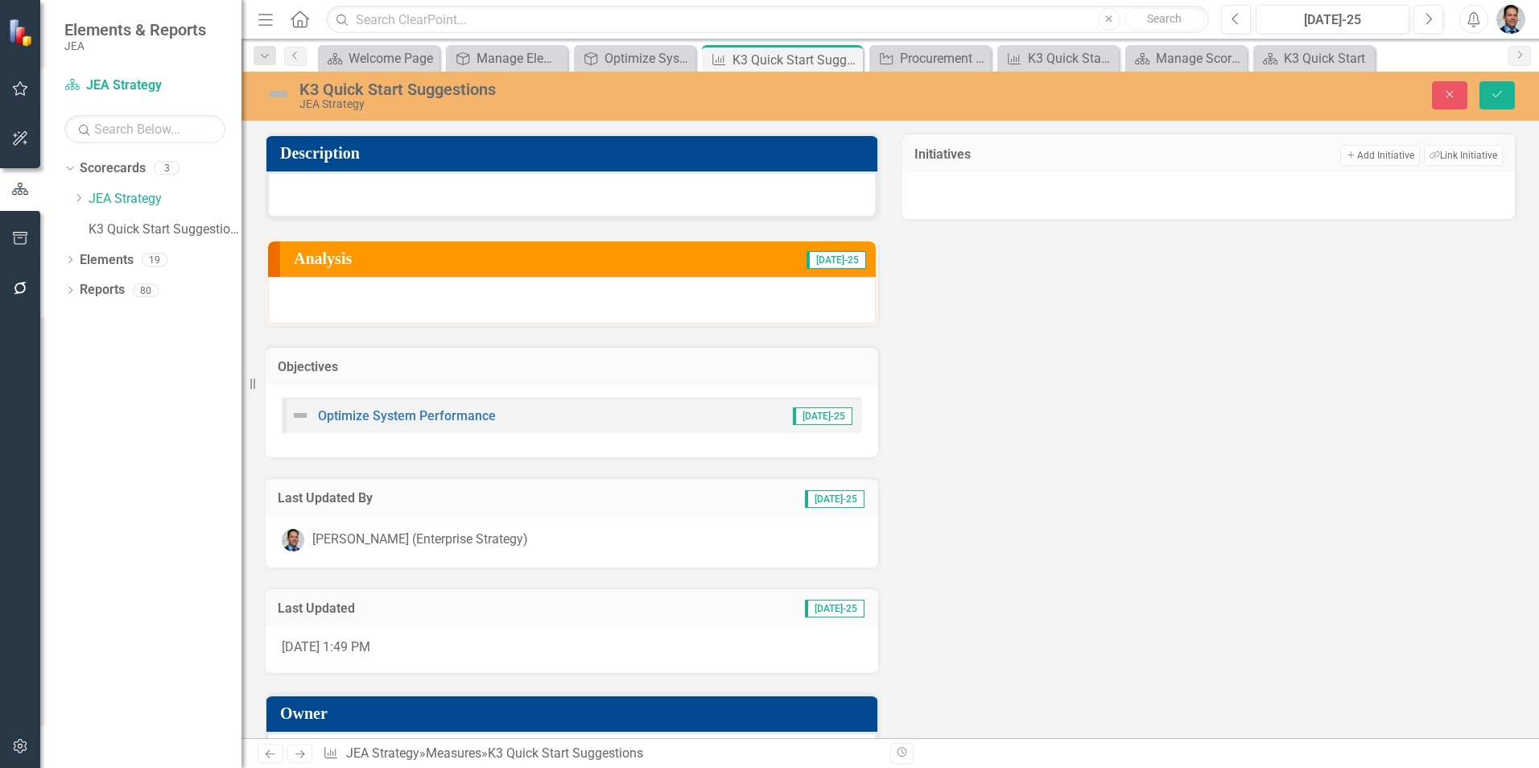
click at [1356, 159] on button "Add Add Initiative" at bounding box center [1379, 155] width 79 height 21
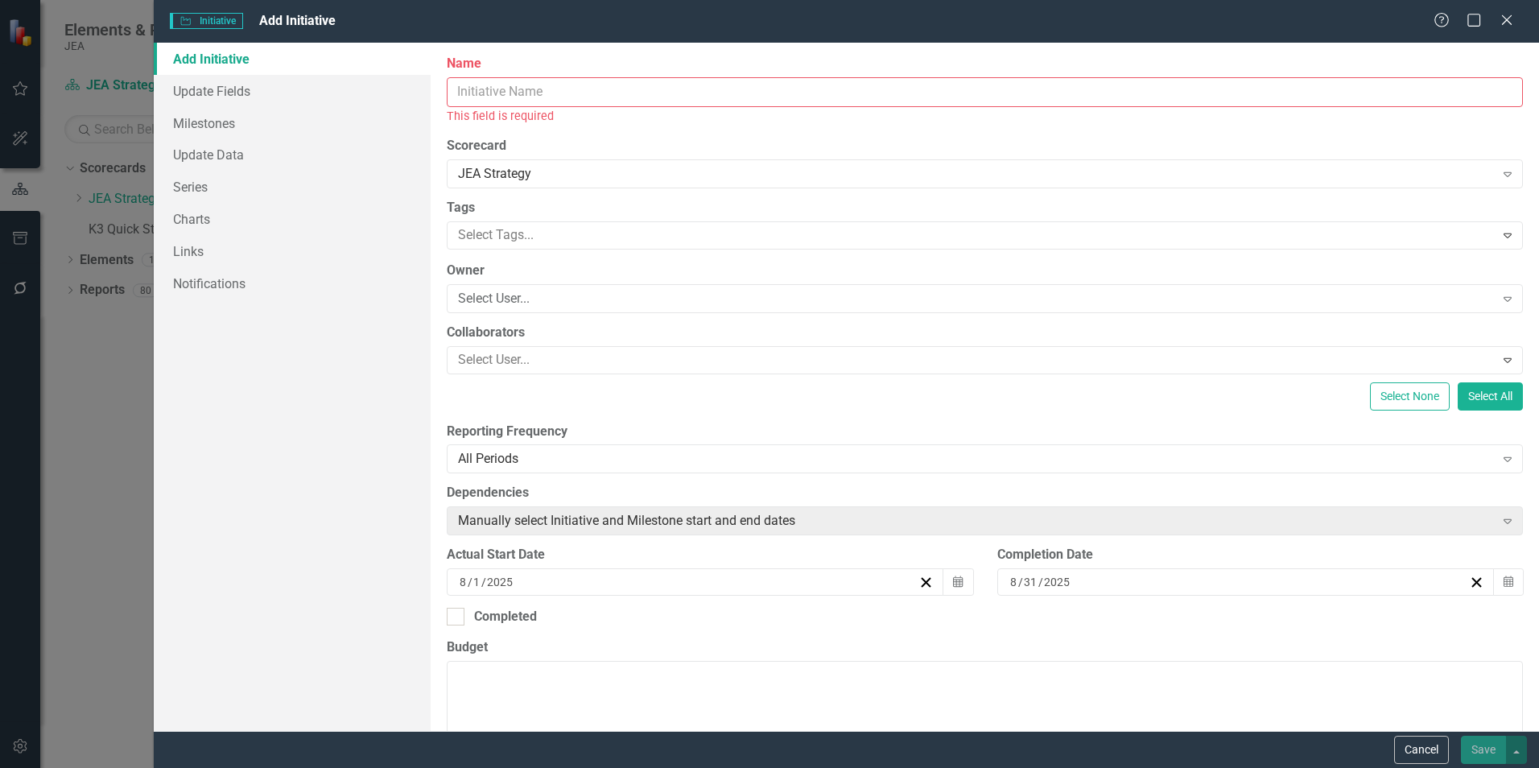
click at [506, 94] on input "Name" at bounding box center [985, 92] width 1076 height 30
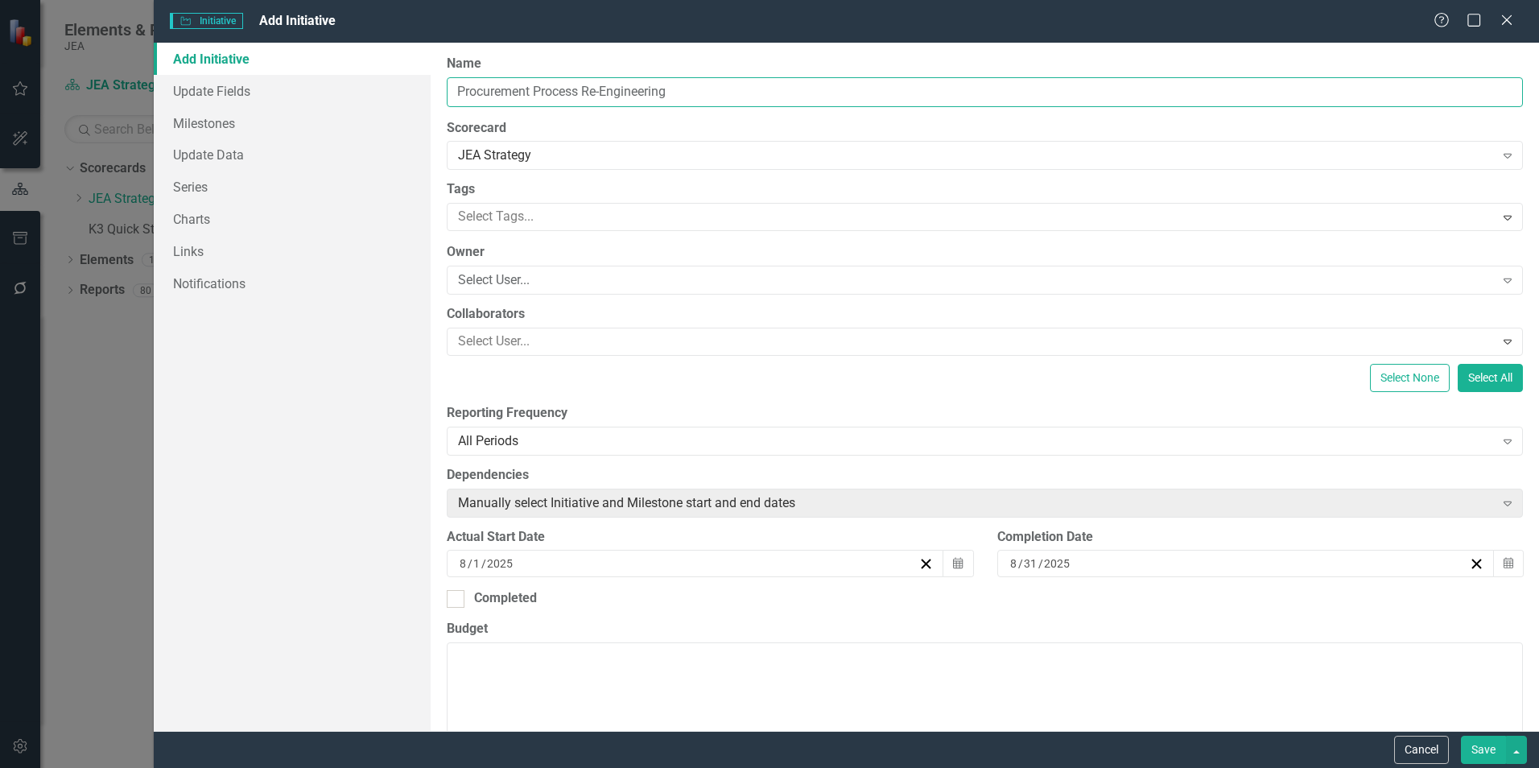
type input "Procurement Process Re-Engineering"
click at [1487, 755] on button "Save" at bounding box center [1483, 750] width 45 height 28
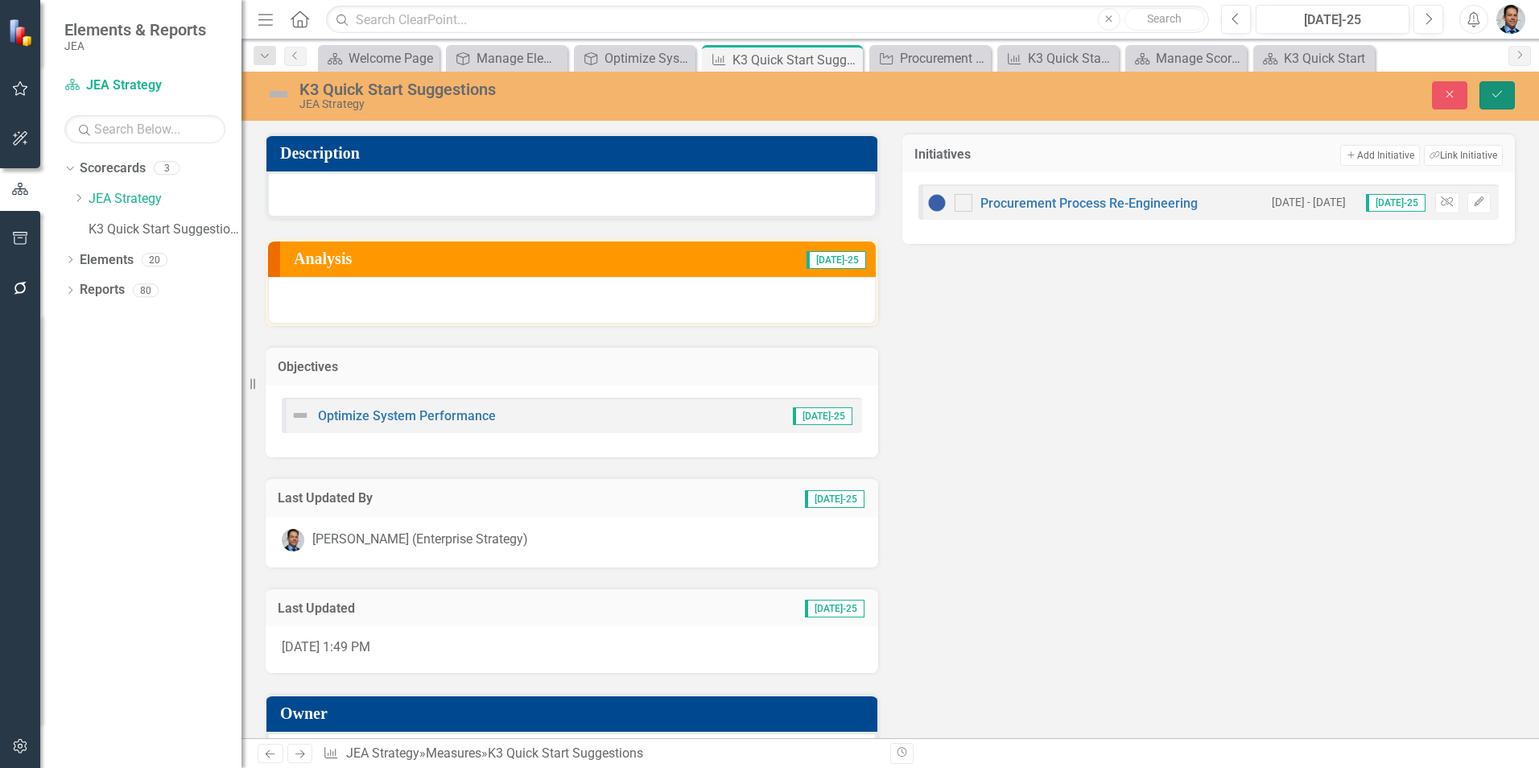
click at [1495, 92] on icon "Save" at bounding box center [1497, 94] width 14 height 11
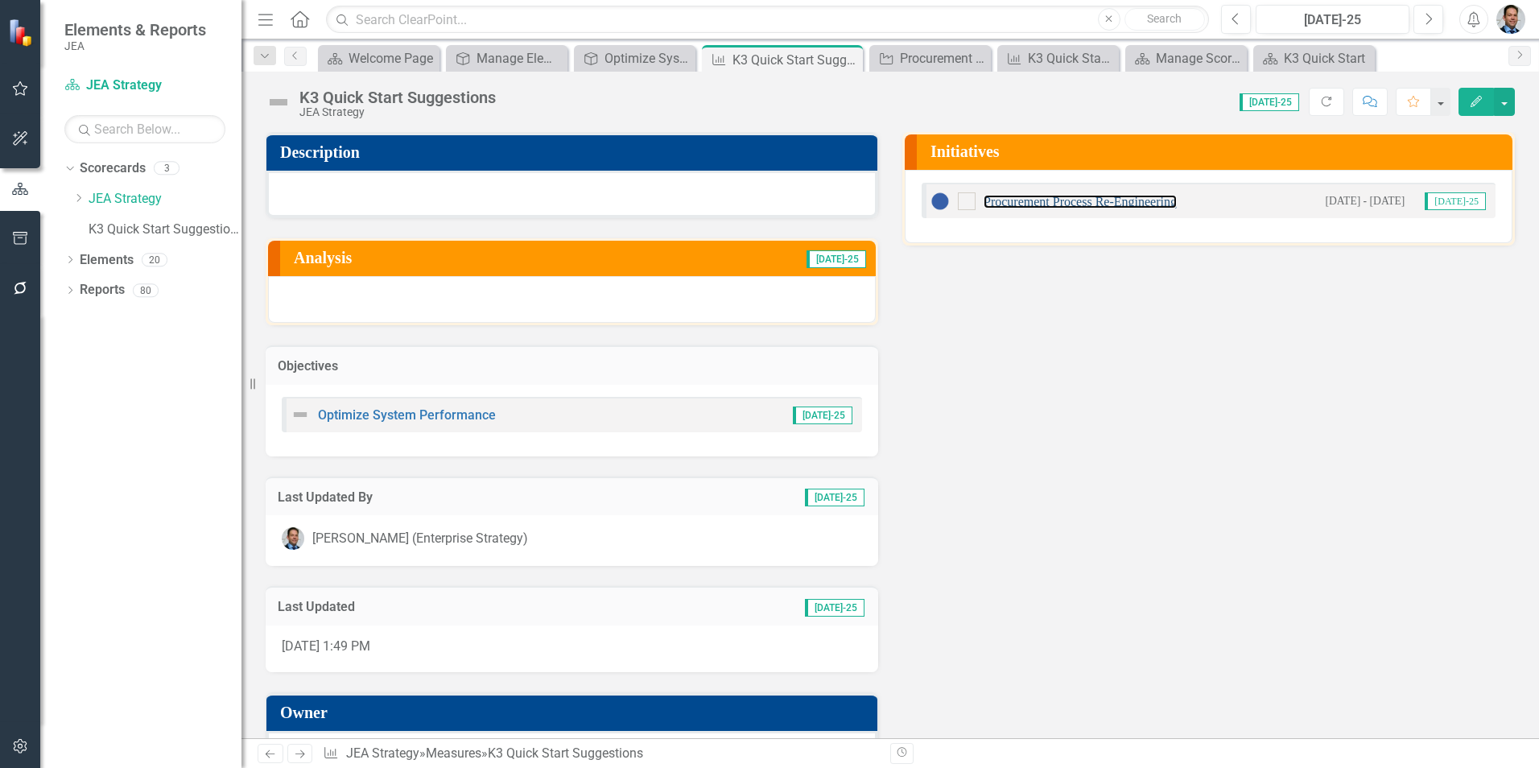
click at [1052, 202] on link "Procurement Process Re-Engineering" at bounding box center [1080, 202] width 193 height 14
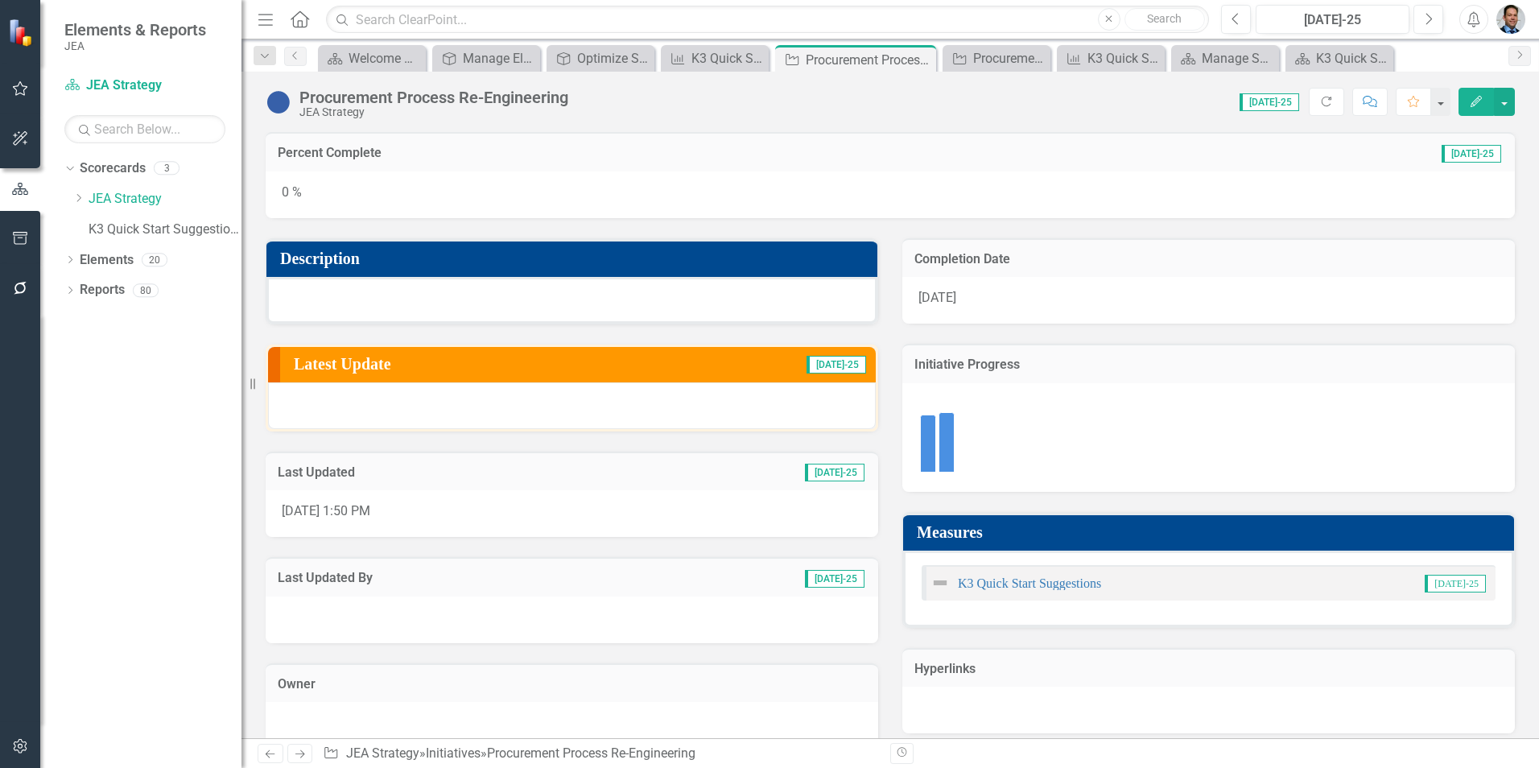
click at [1472, 101] on icon "Edit" at bounding box center [1476, 101] width 14 height 11
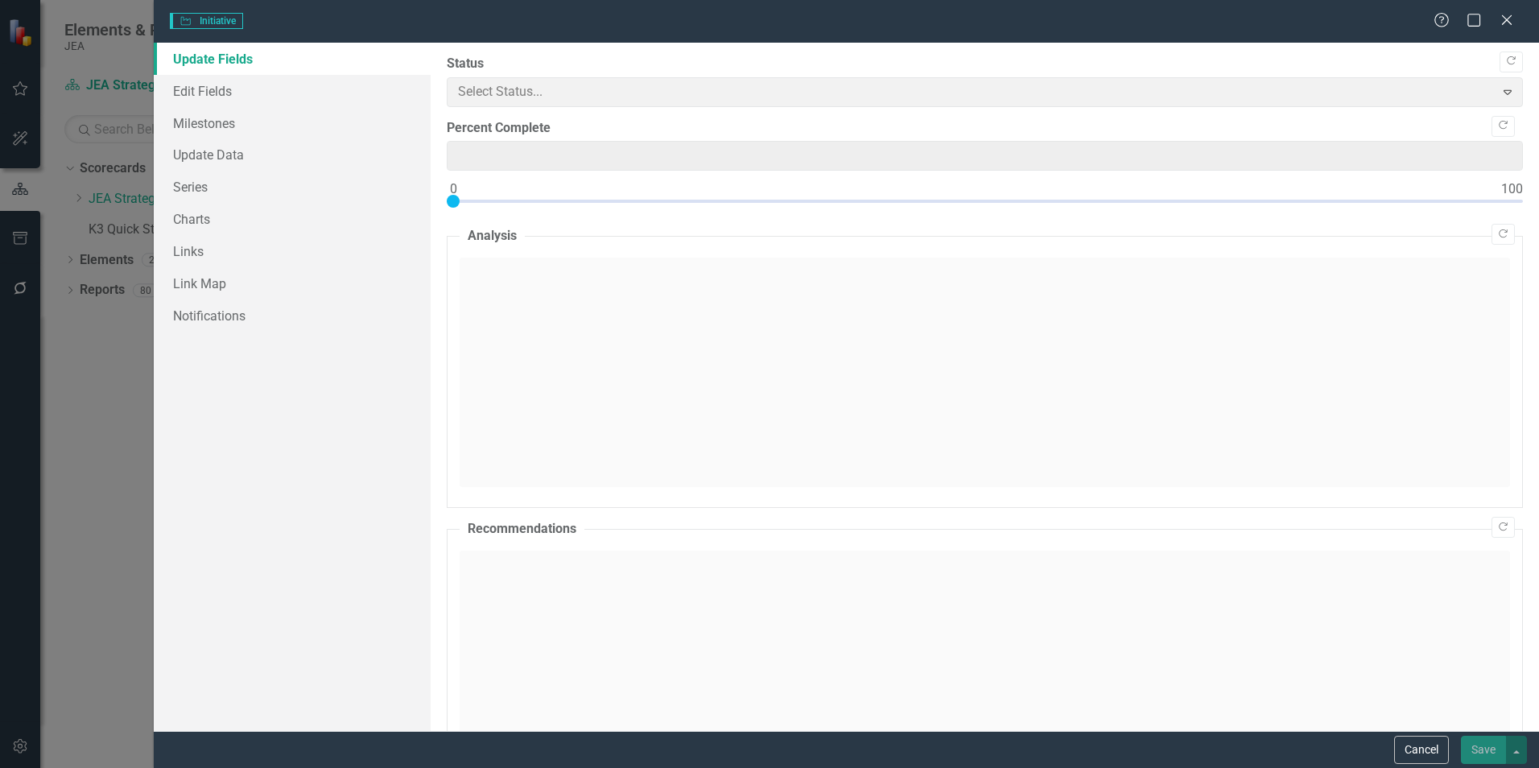
type input "0"
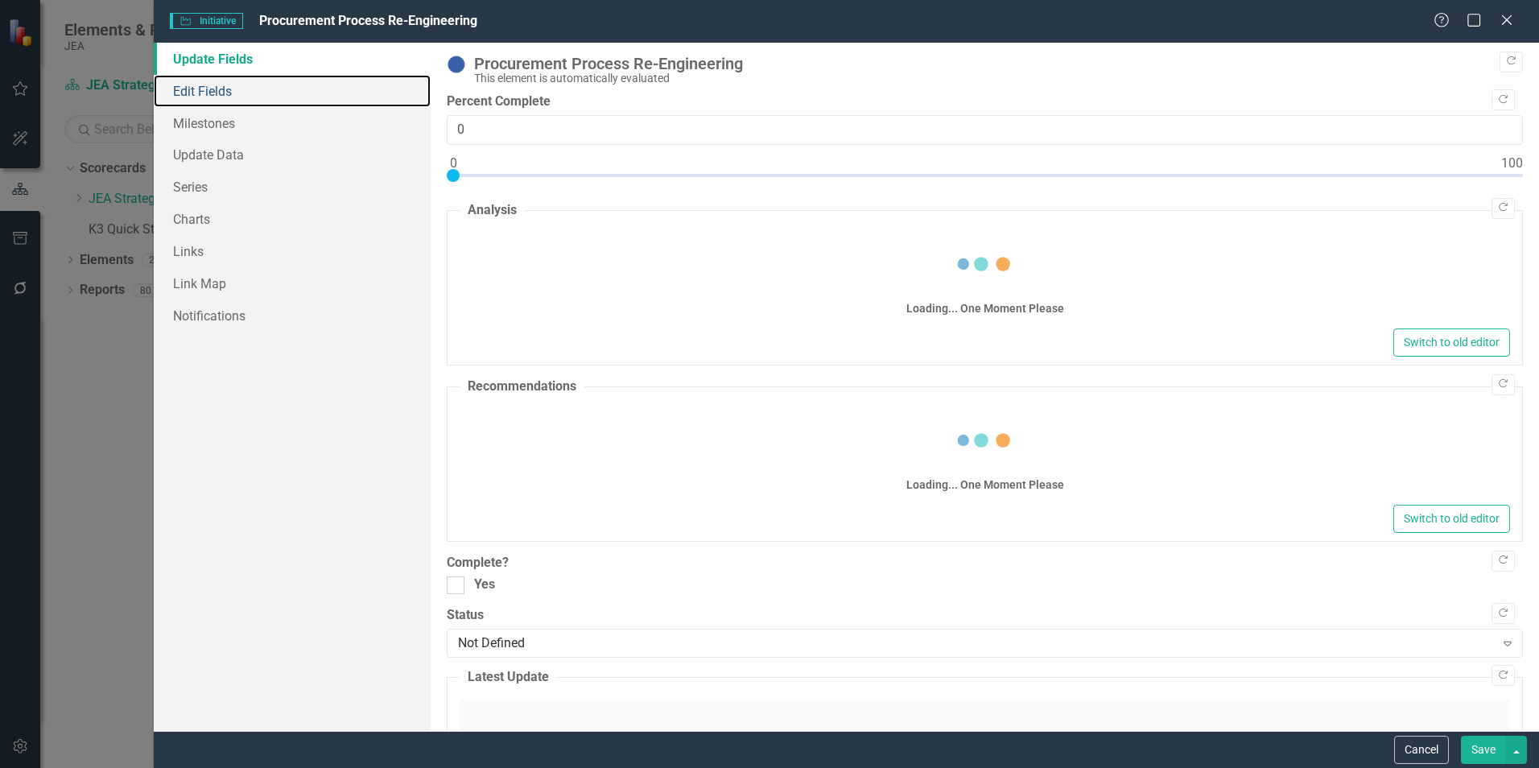
click at [217, 92] on link "Edit Fields" at bounding box center [292, 91] width 277 height 32
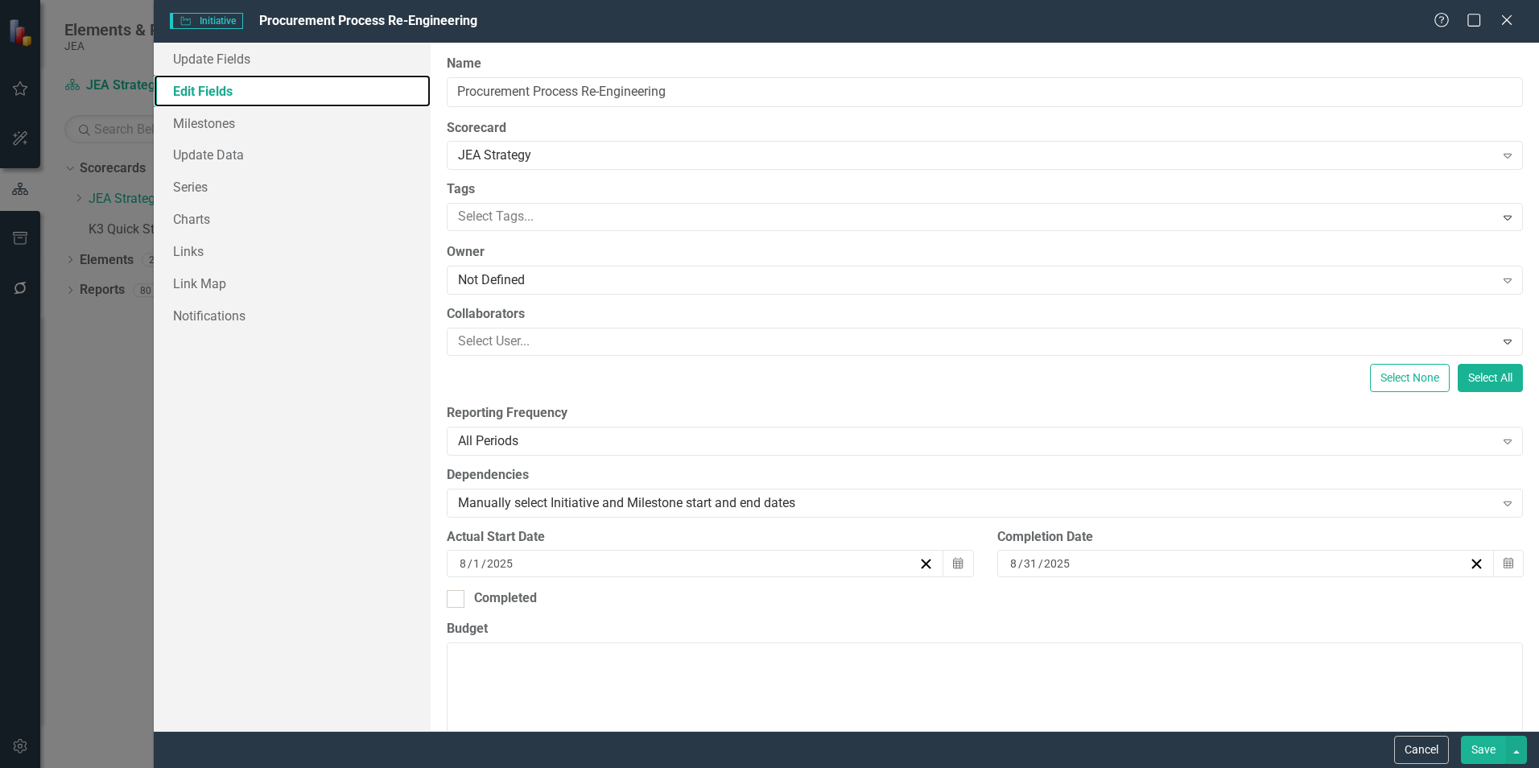
type input "https://"
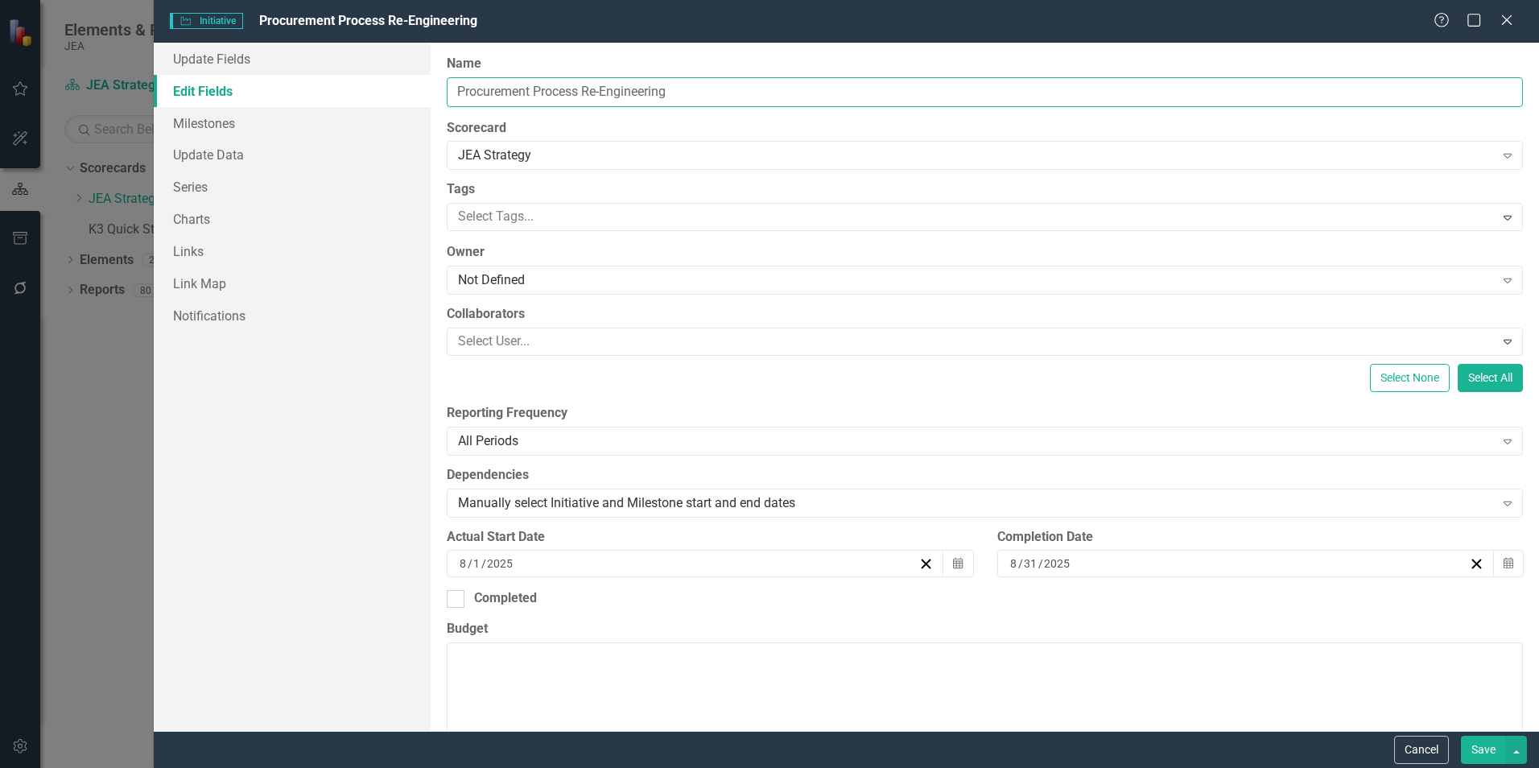
click at [729, 89] on input "Procurement Process Re-Engineering" at bounding box center [985, 92] width 1076 height 30
type input "Quick Start Initiatives"
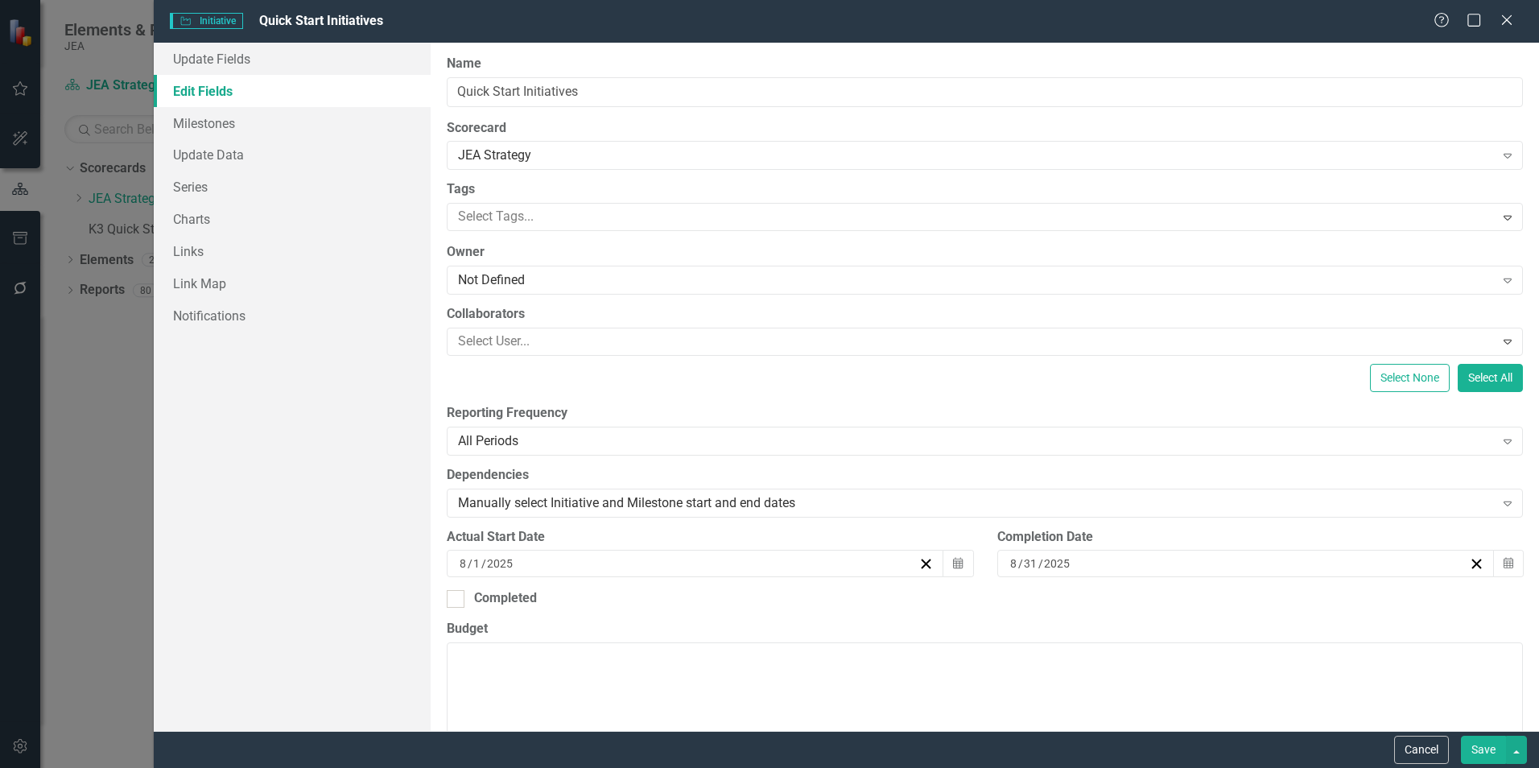
click at [1482, 749] on button "Save" at bounding box center [1483, 750] width 45 height 28
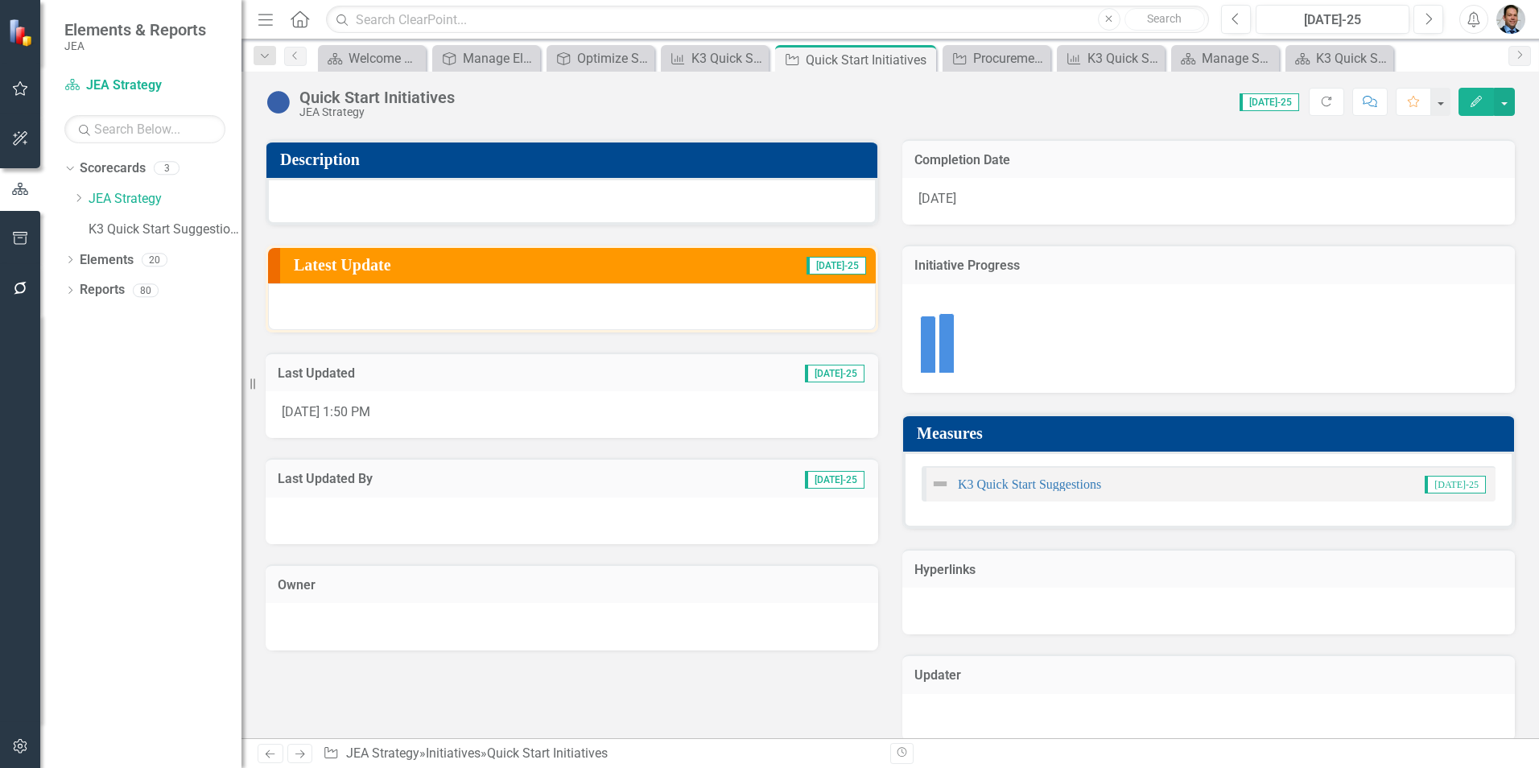
scroll to position [161, 0]
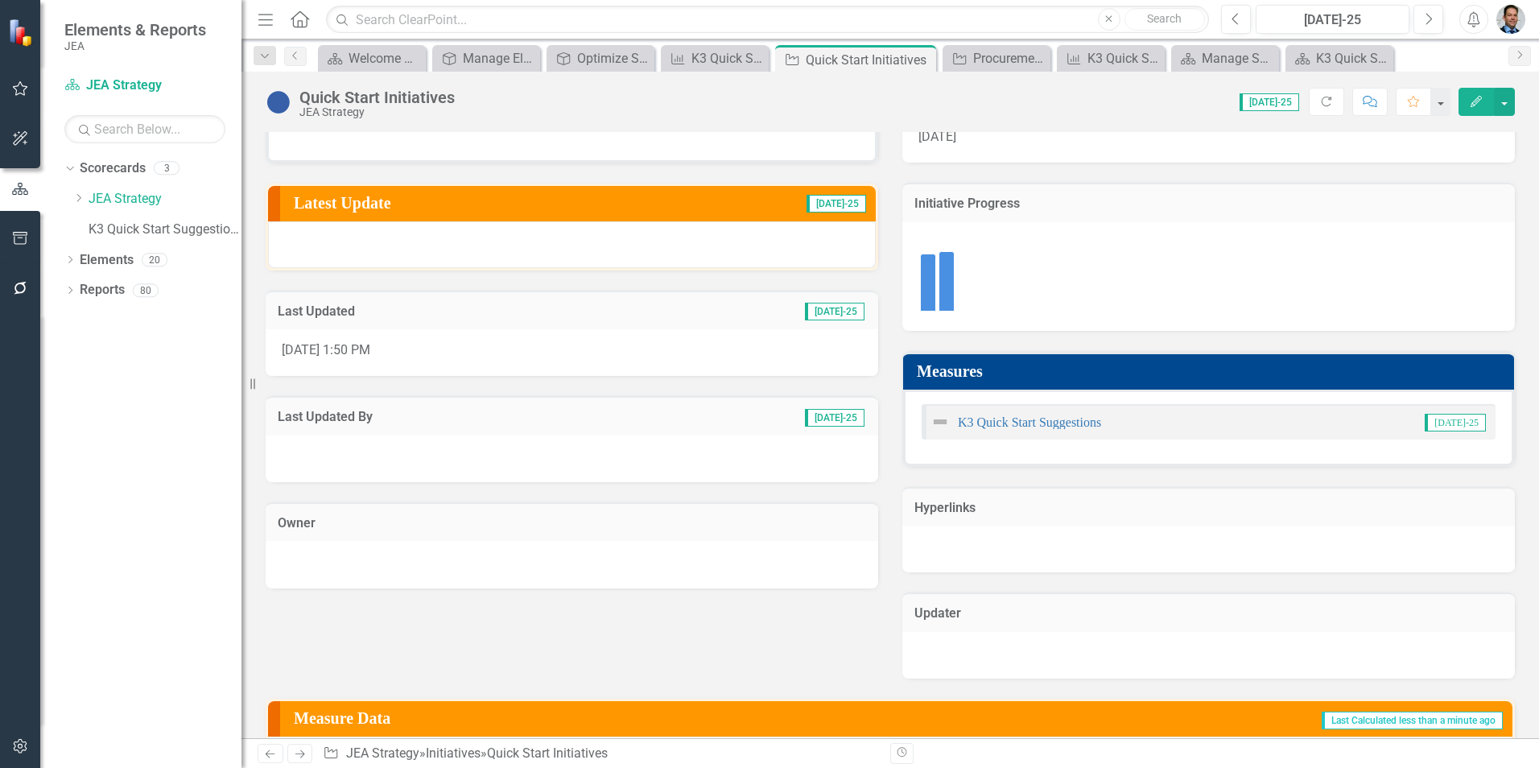
click at [1472, 105] on icon "Edit" at bounding box center [1476, 101] width 14 height 11
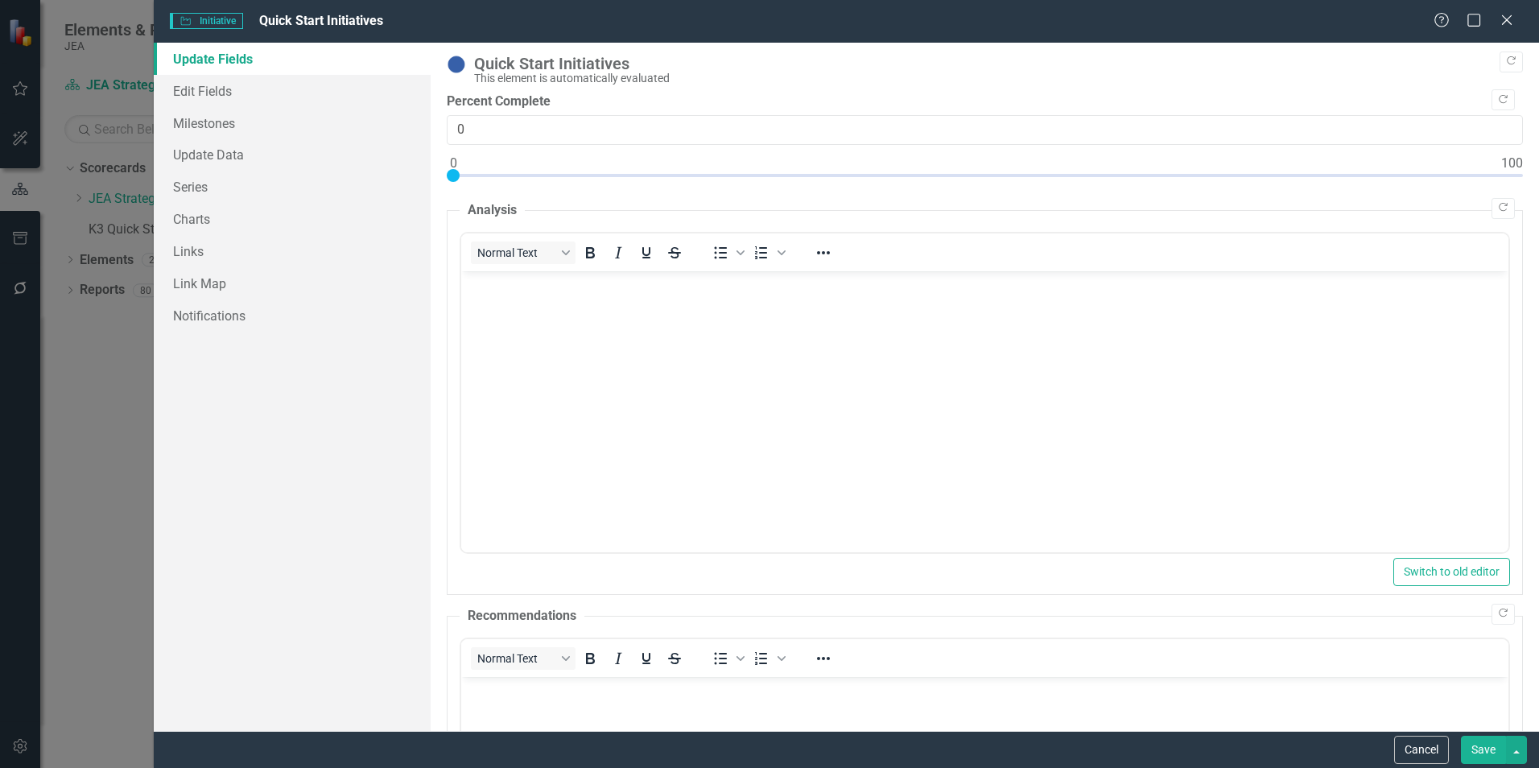
scroll to position [0, 0]
click at [1506, 23] on icon "Close" at bounding box center [1507, 20] width 16 height 13
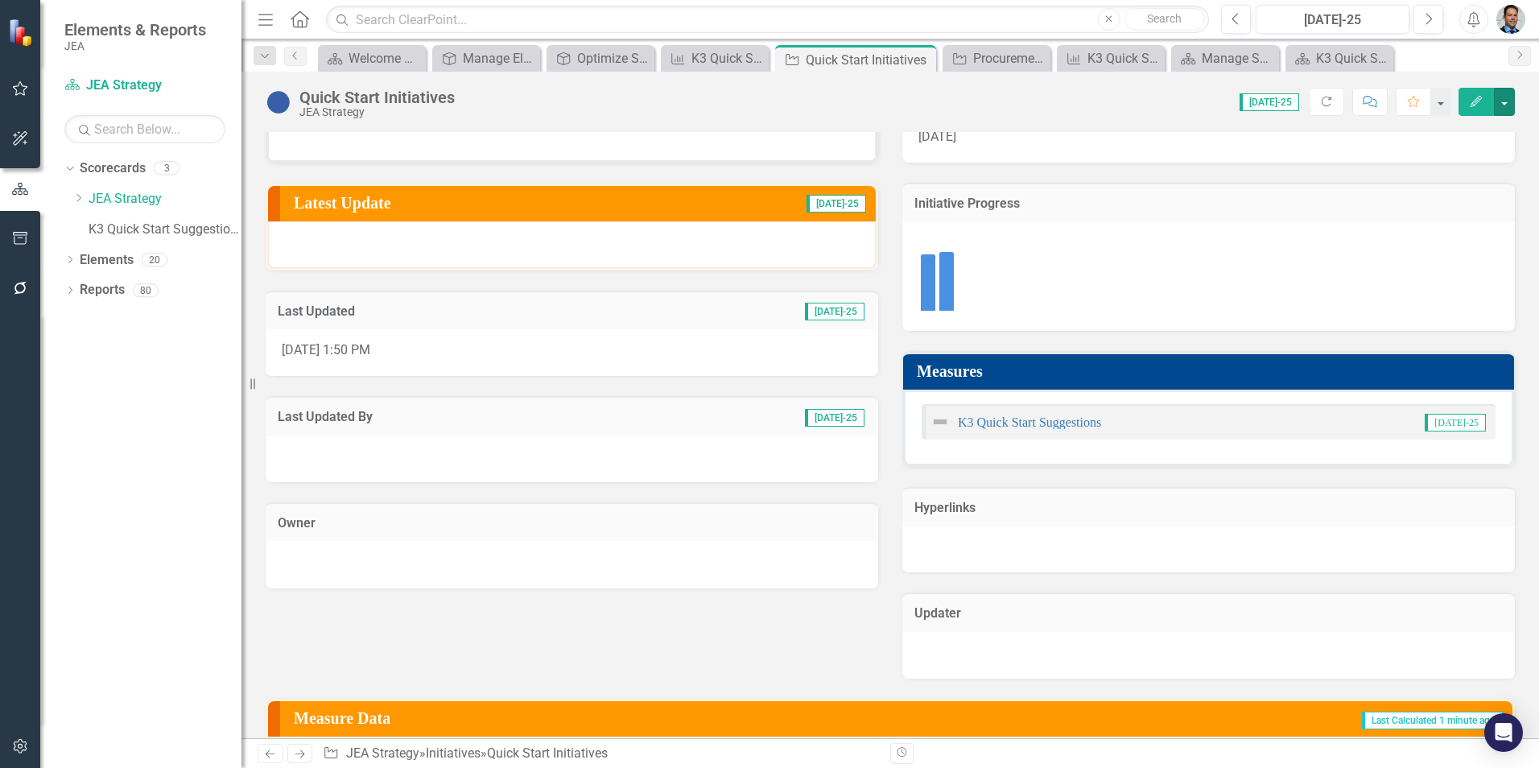
click at [1513, 101] on button "button" at bounding box center [1504, 102] width 21 height 28
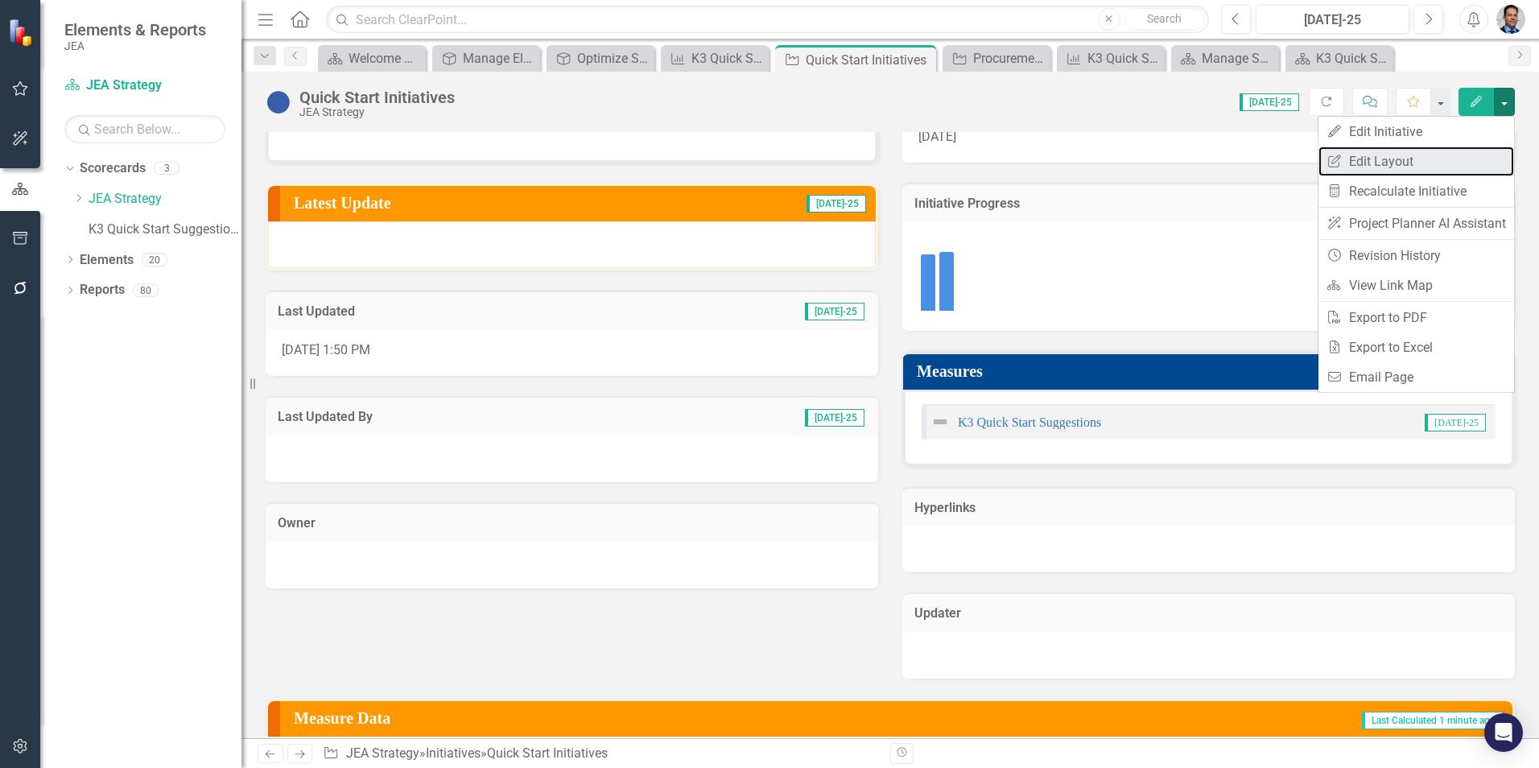
click at [1377, 165] on link "Edit Report Edit Layout" at bounding box center [1417, 162] width 196 height 30
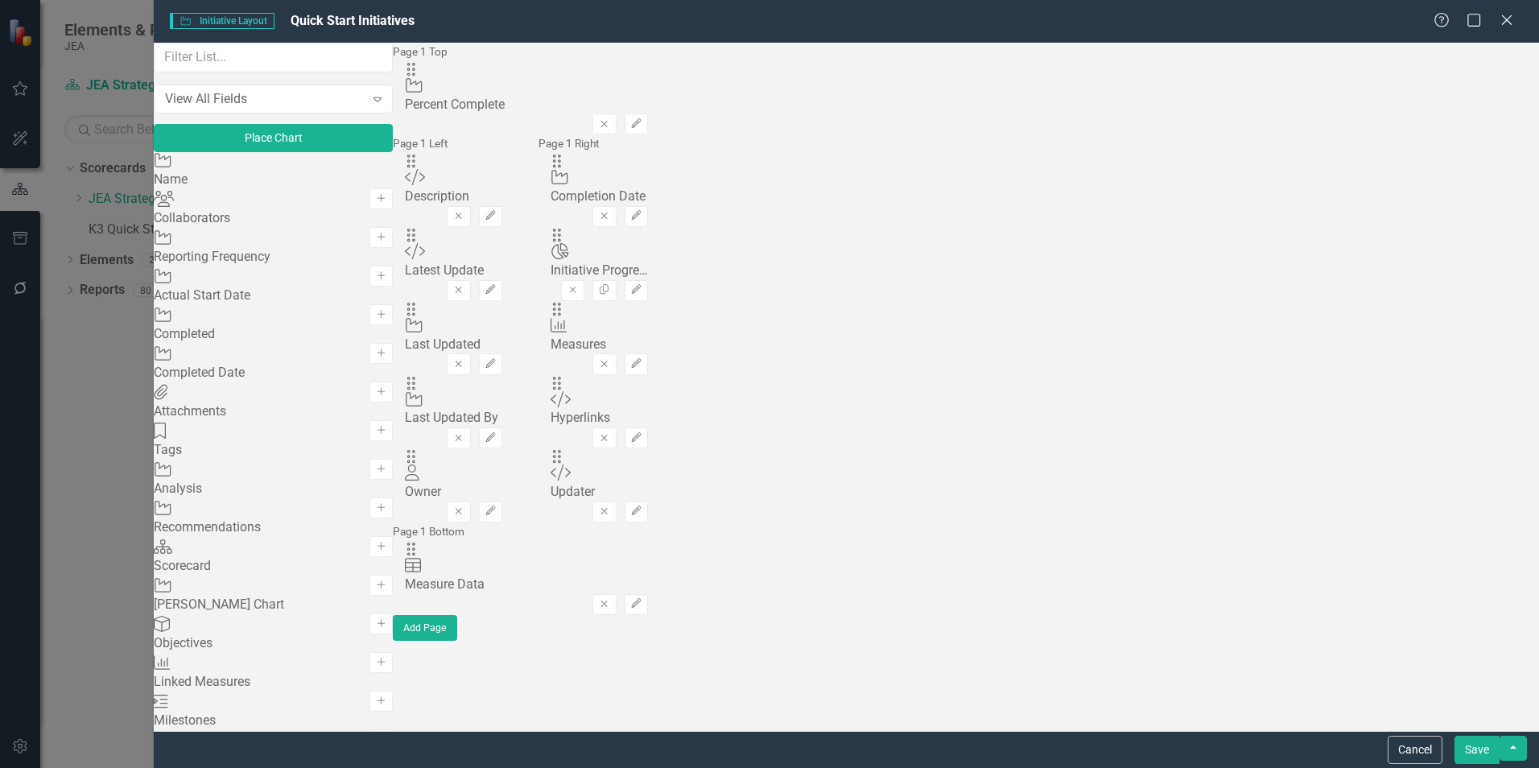
click at [610, 599] on icon "Remove" at bounding box center [604, 604] width 12 height 10
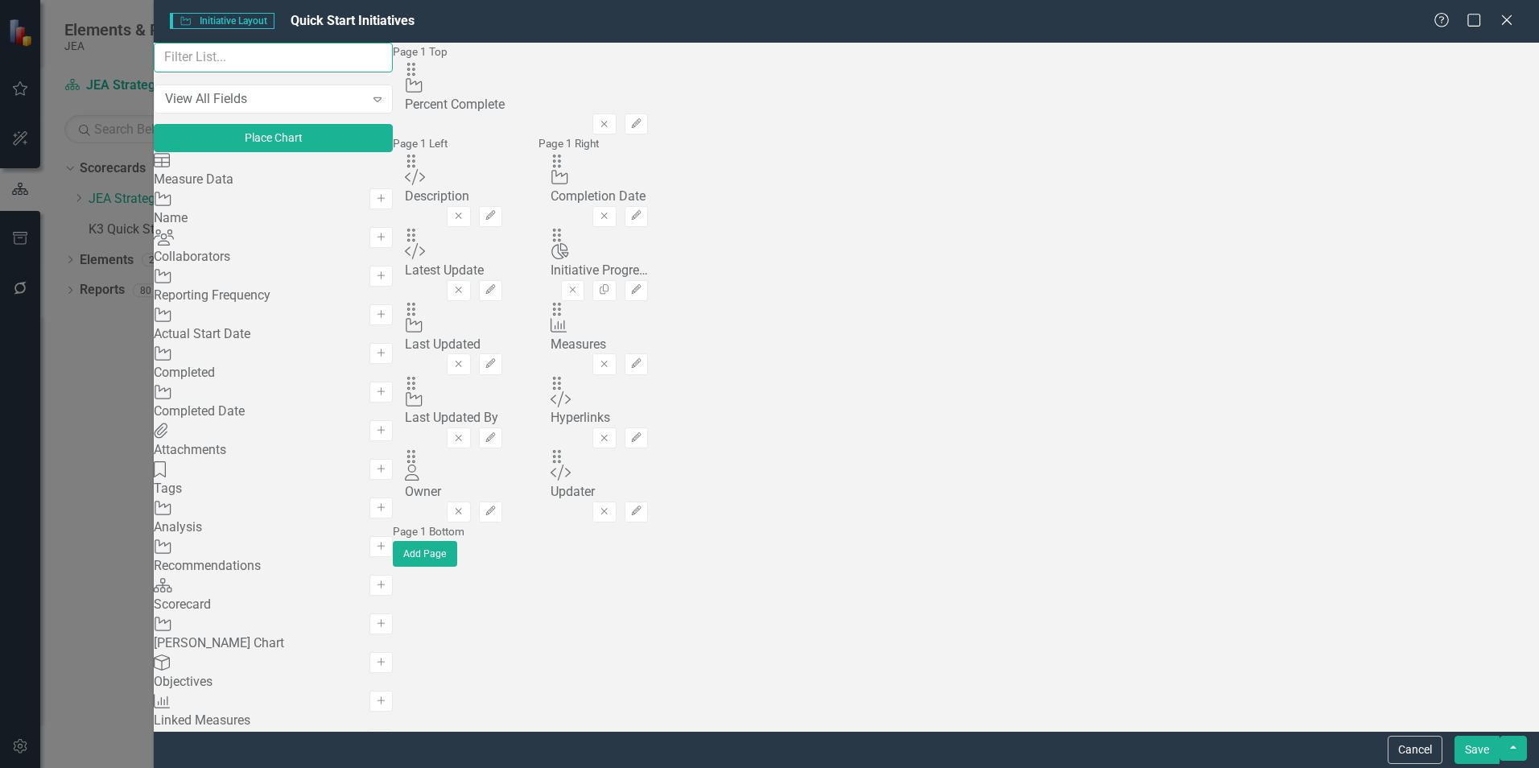
click at [316, 72] on input "text" at bounding box center [273, 58] width 239 height 30
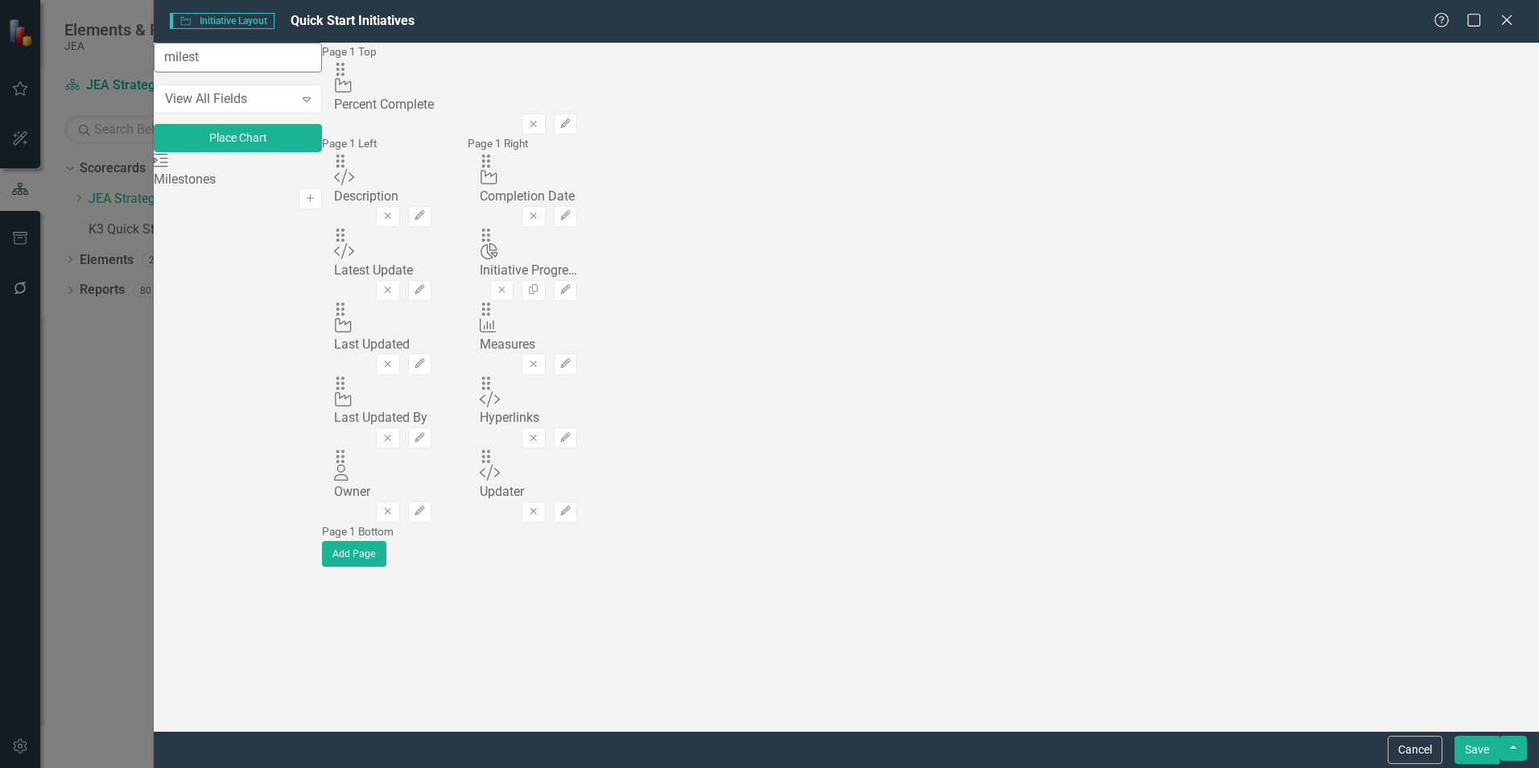
type input "milest"
click at [316, 201] on icon "Add" at bounding box center [310, 199] width 12 height 10
drag, startPoint x: 551, startPoint y: 102, endPoint x: 586, endPoint y: 507, distance: 406.4
click at [1477, 743] on button "Save" at bounding box center [1477, 750] width 45 height 28
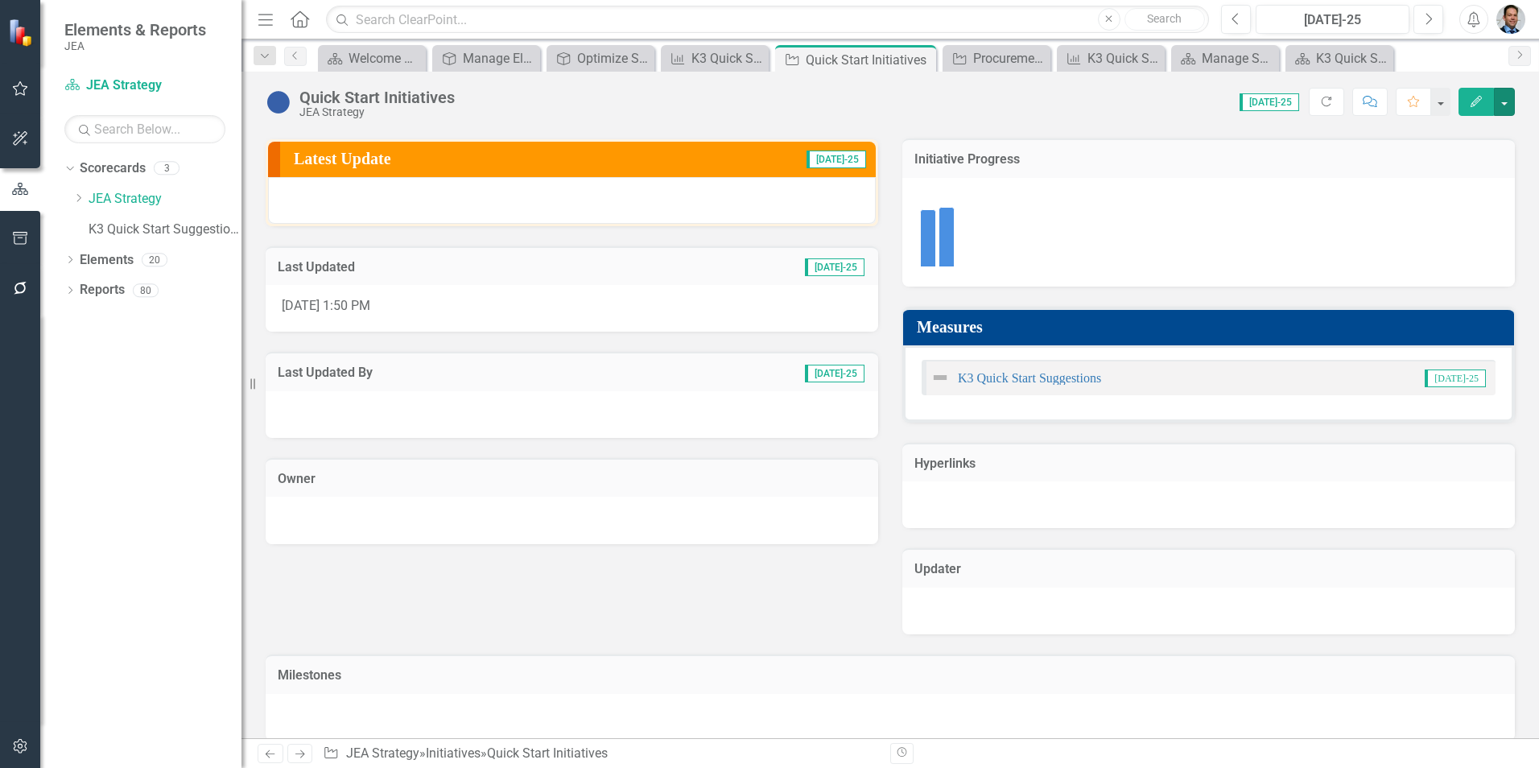
scroll to position [224, 0]
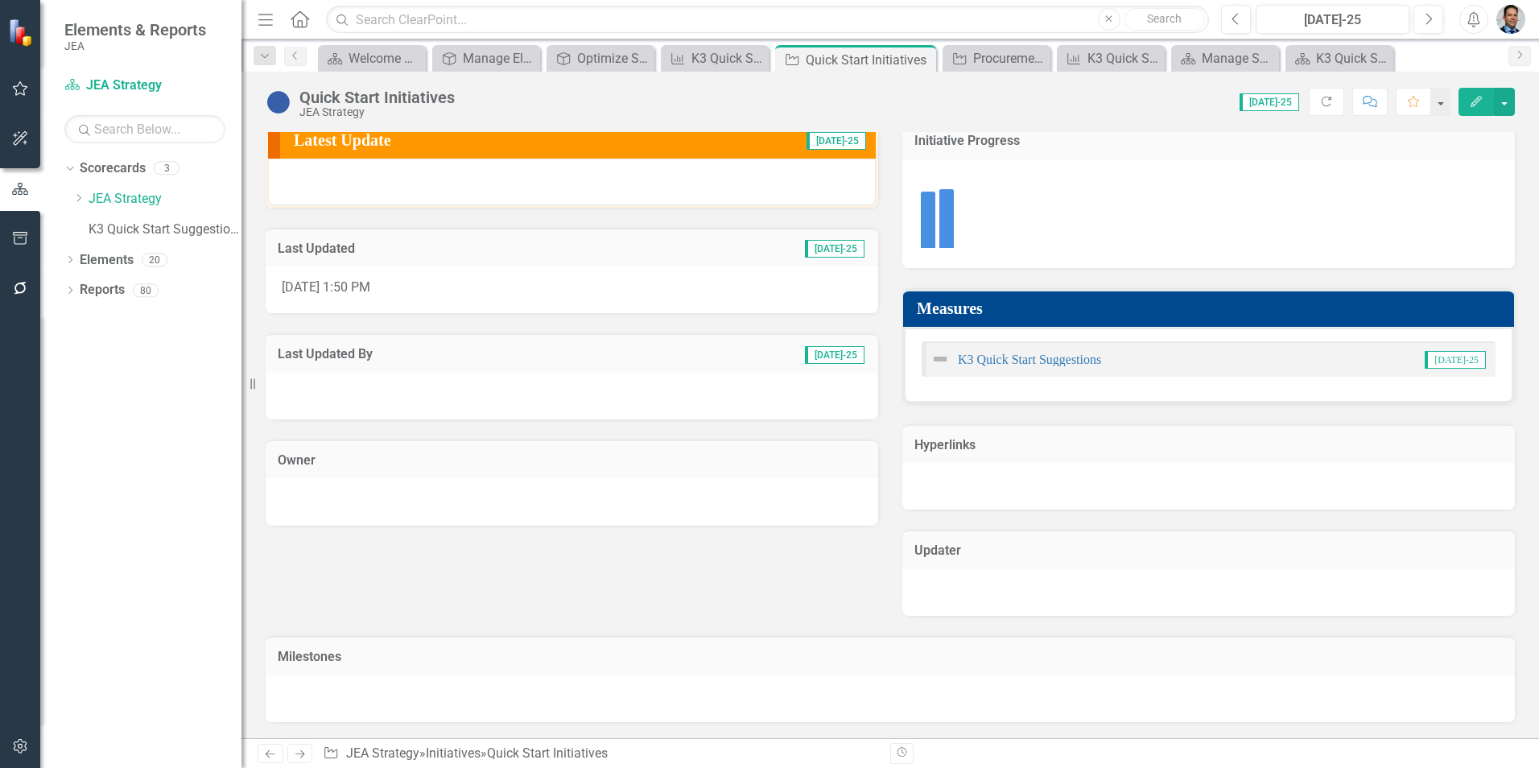
click at [799, 650] on h3 "Milestones" at bounding box center [890, 657] width 1225 height 14
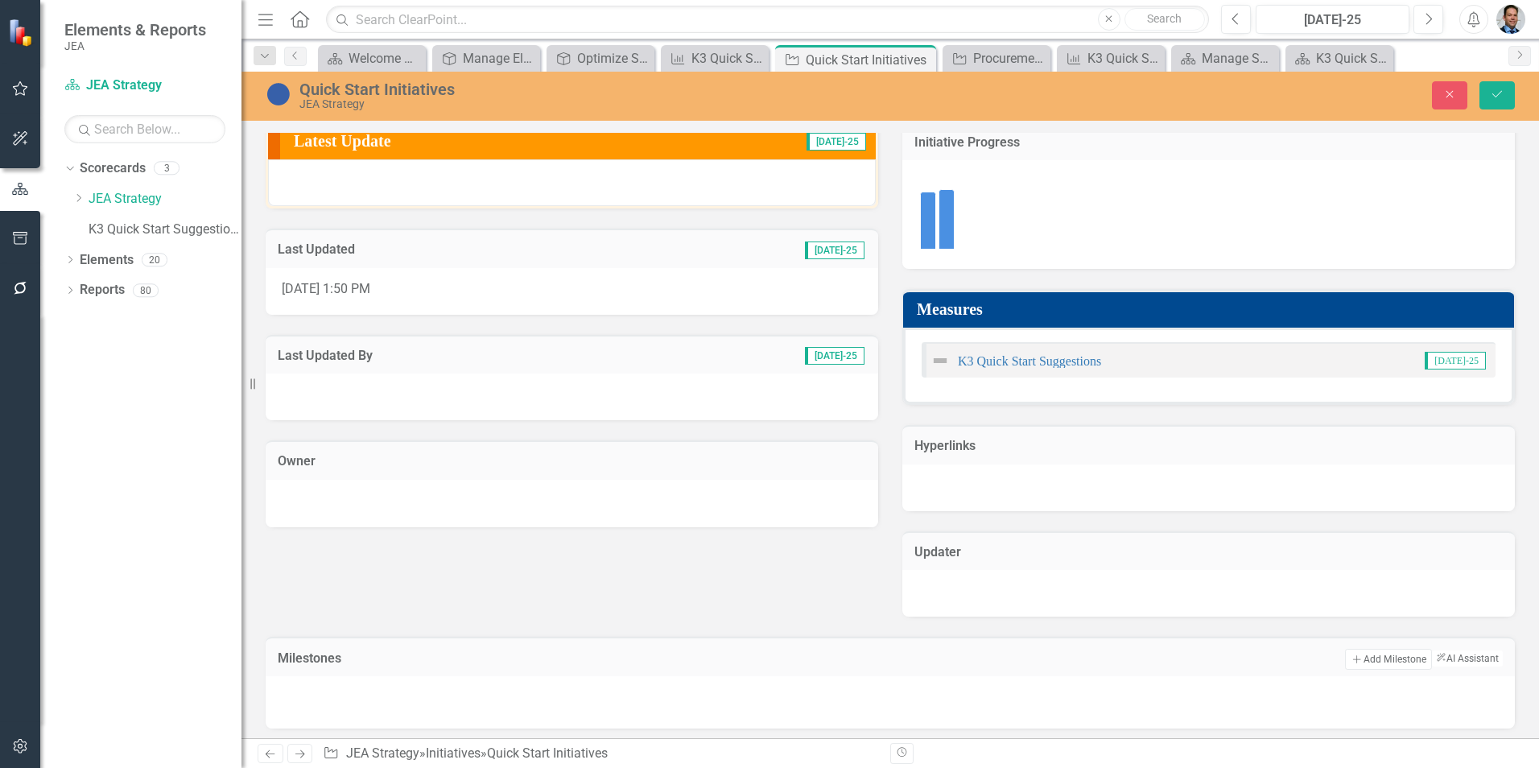
click at [1368, 661] on button "Add Add Milestone" at bounding box center [1388, 659] width 86 height 21
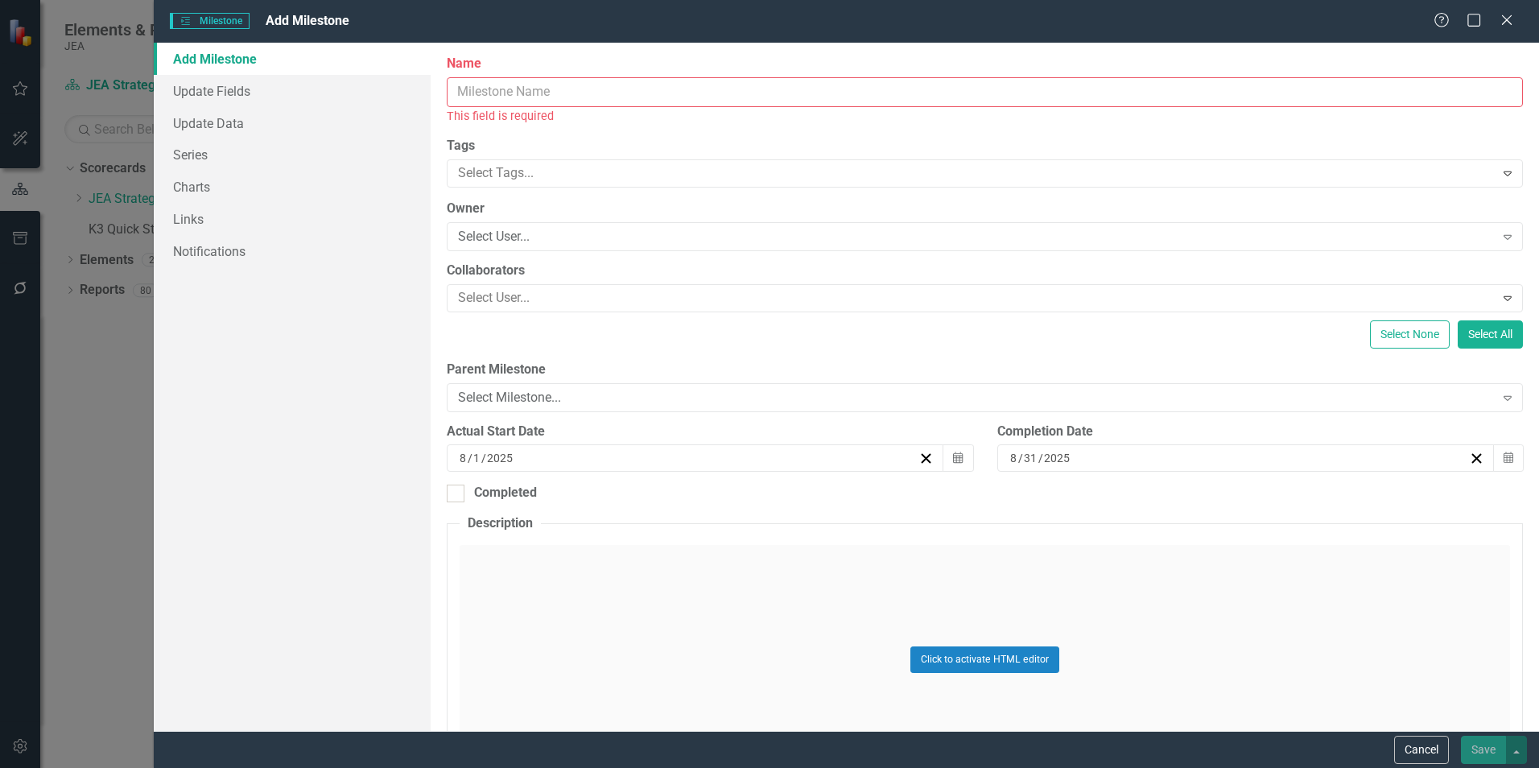
click at [636, 93] on input "Name" at bounding box center [985, 92] width 1076 height 30
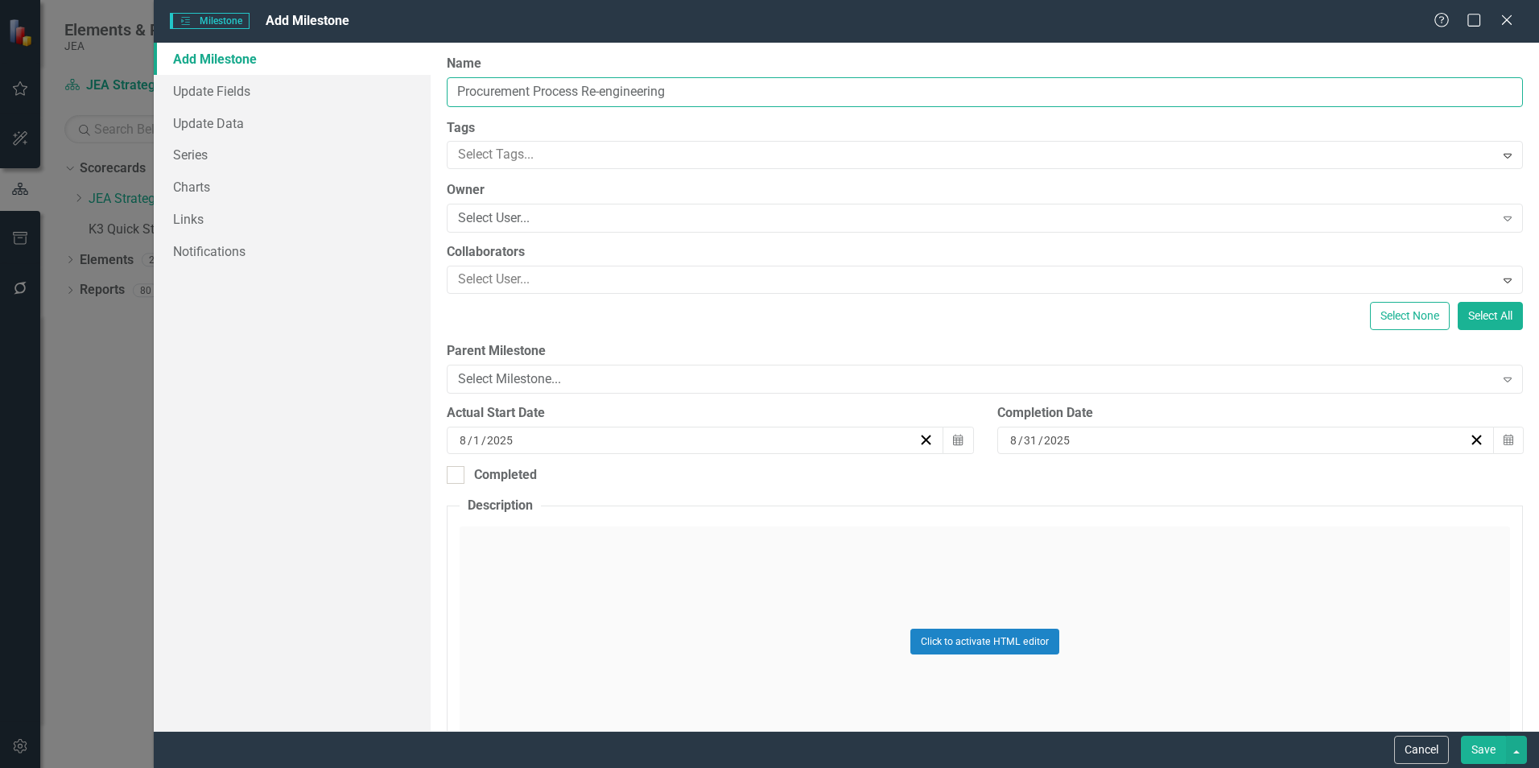
type input "Procurement Process Re-engineering"
click at [1480, 745] on button "Save" at bounding box center [1483, 750] width 45 height 28
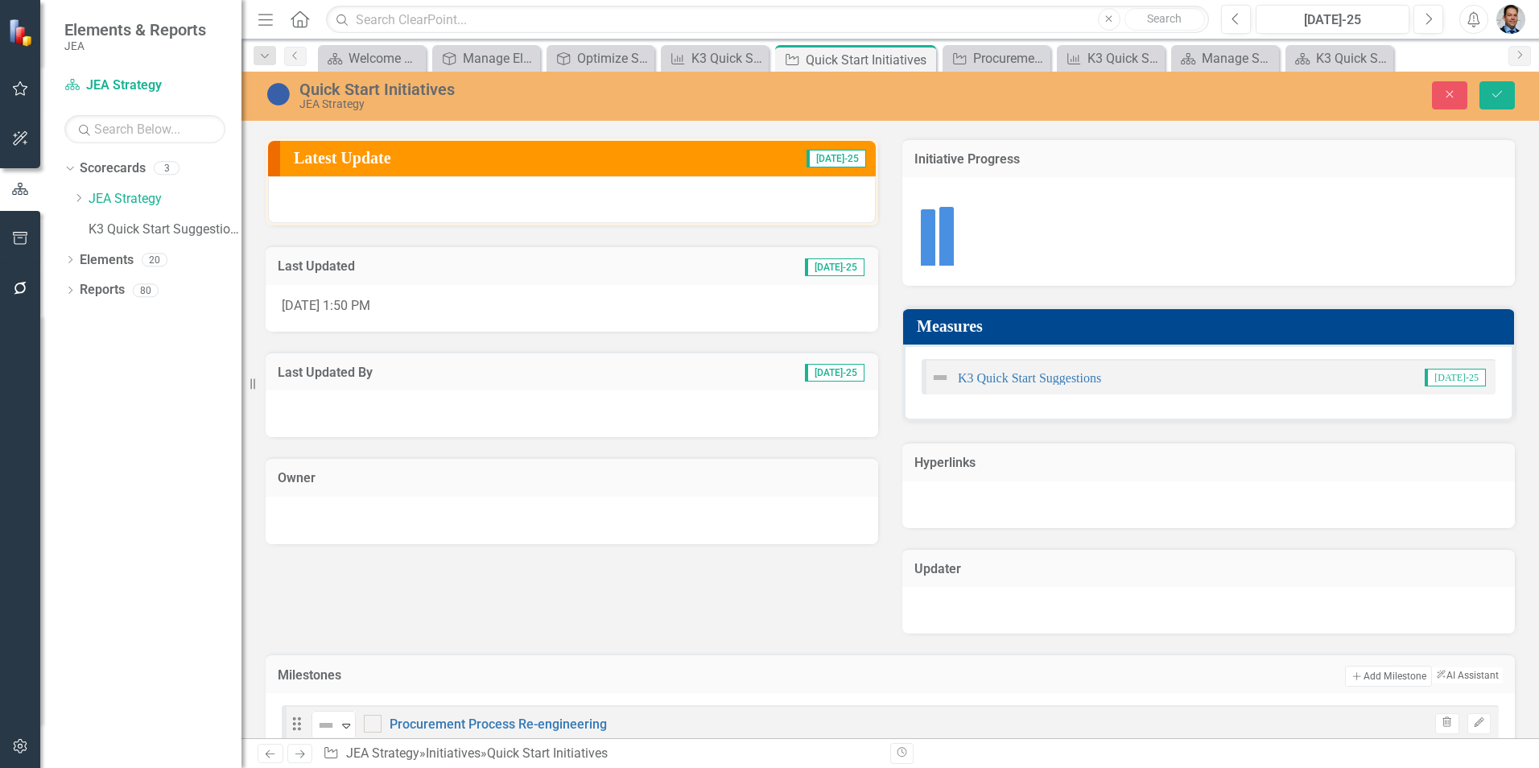
scroll to position [169, 0]
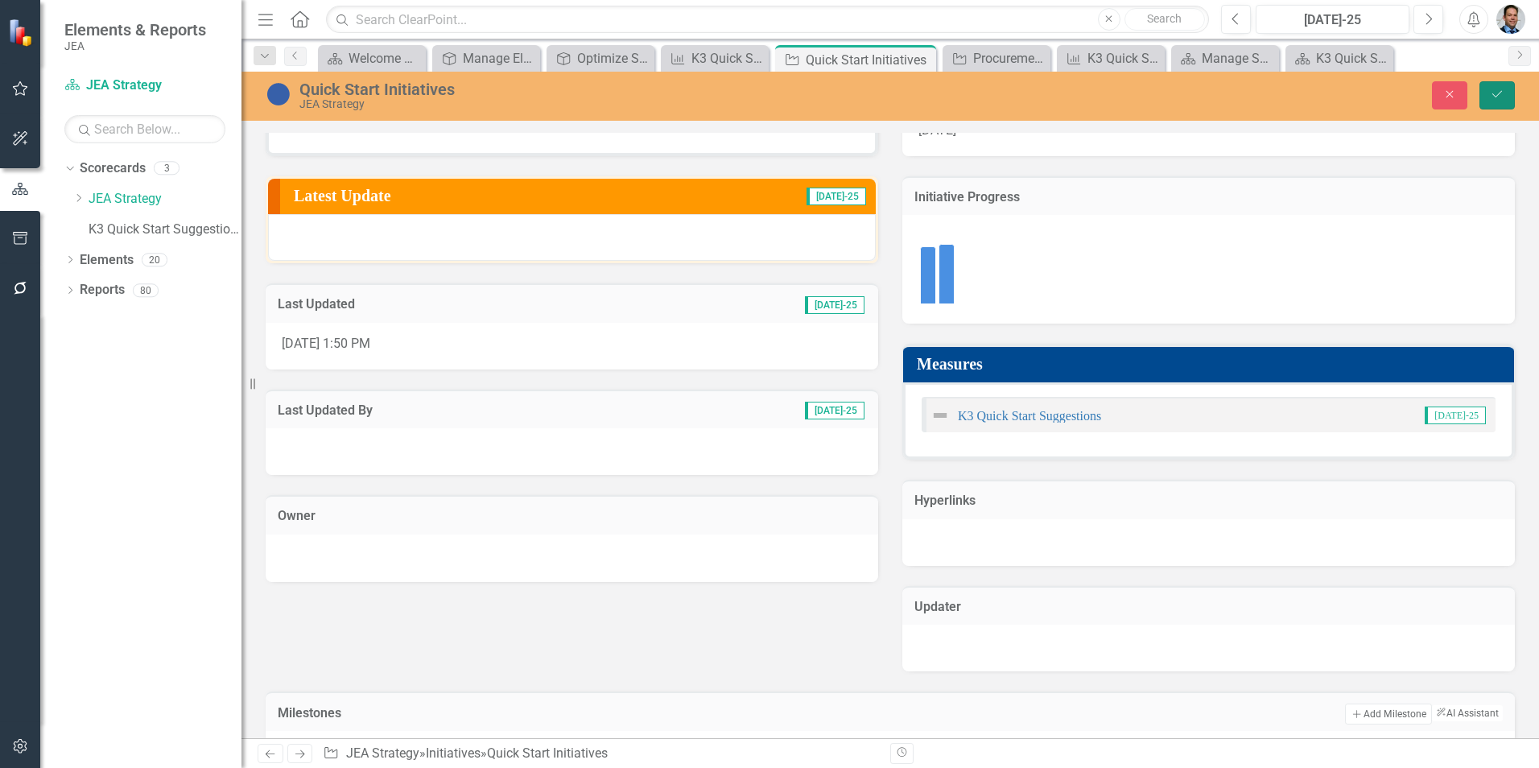
click at [1507, 94] on button "Save" at bounding box center [1497, 95] width 35 height 28
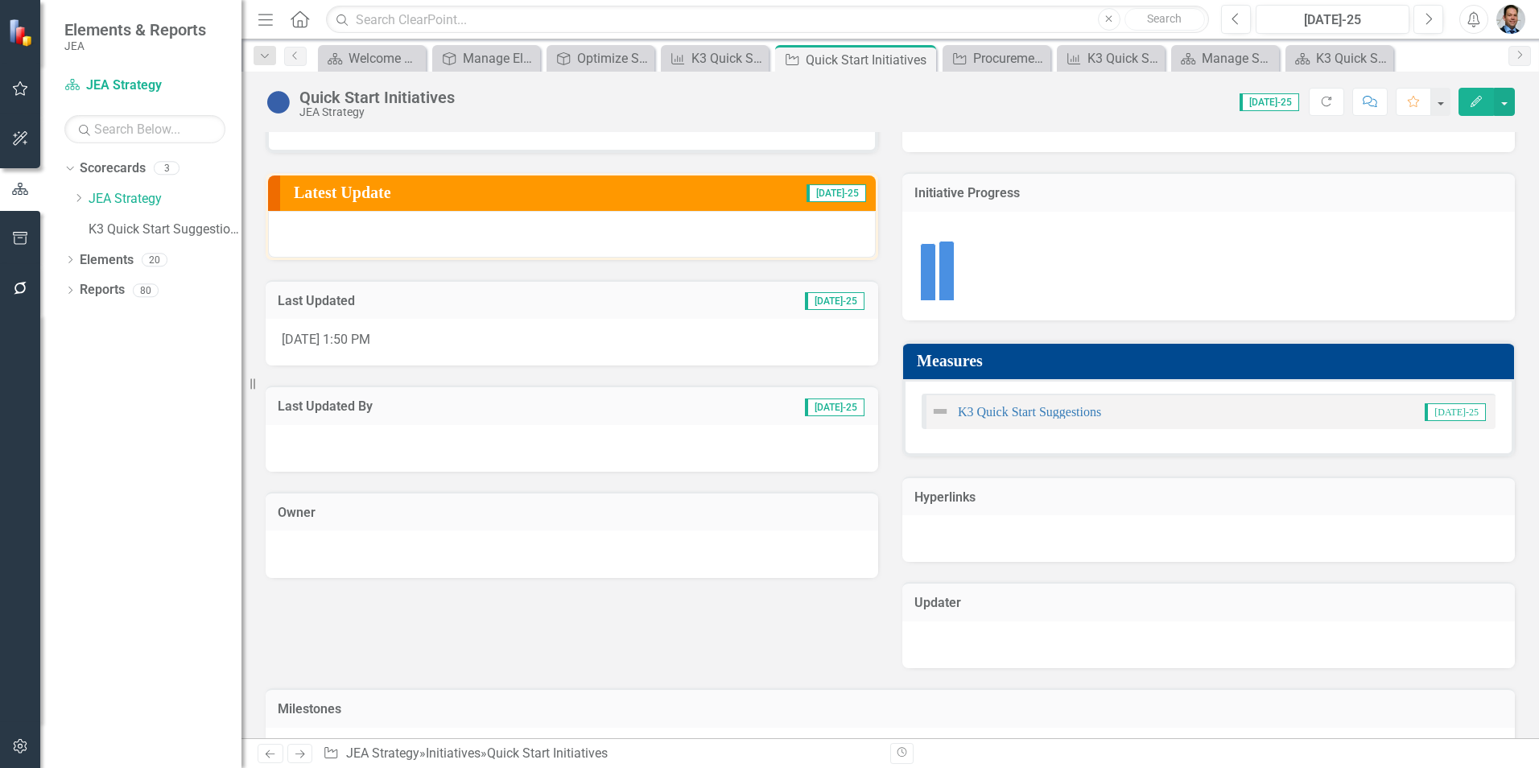
scroll to position [249, 0]
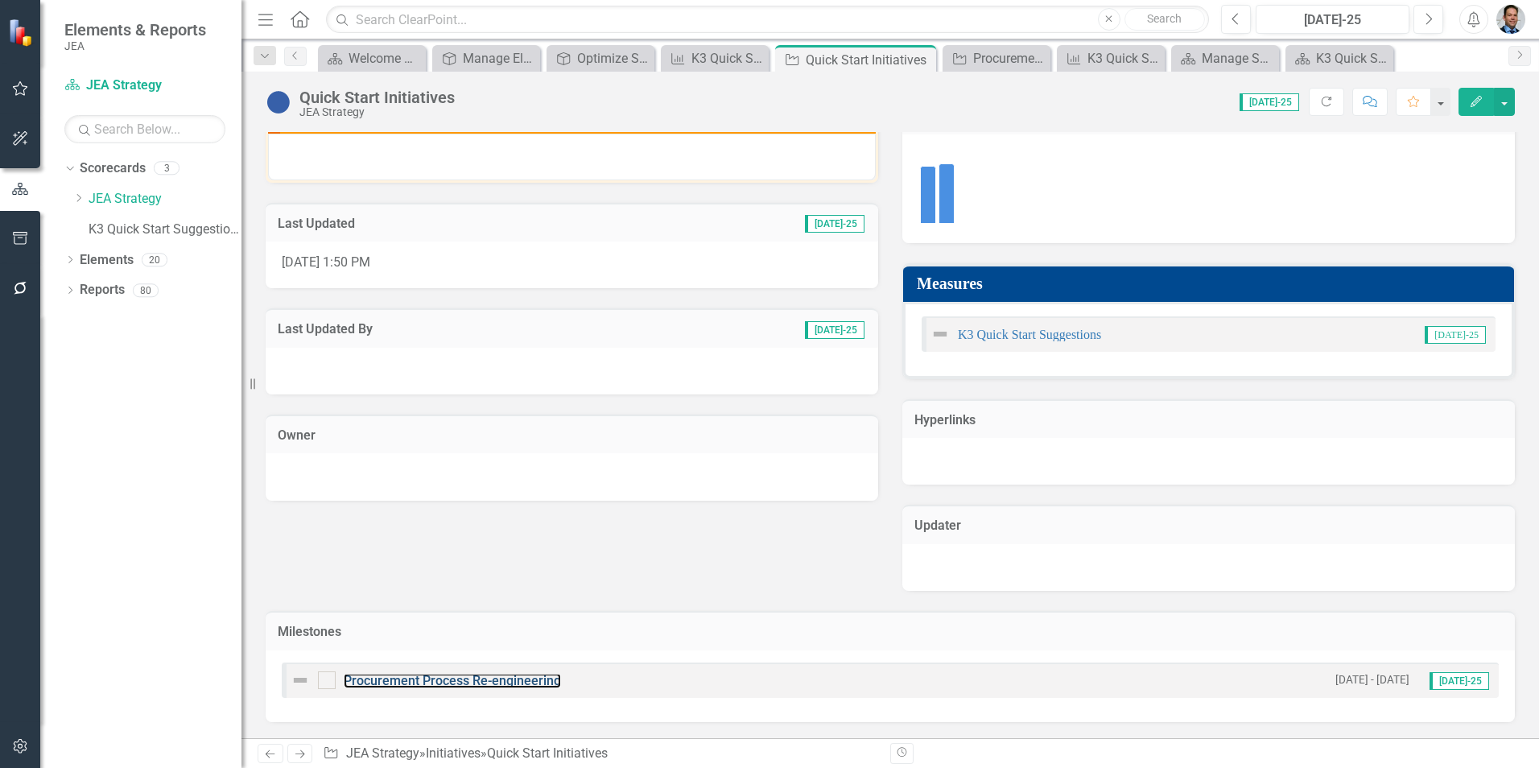
click at [471, 679] on link "Procurement Process Re-engineering" at bounding box center [452, 680] width 217 height 15
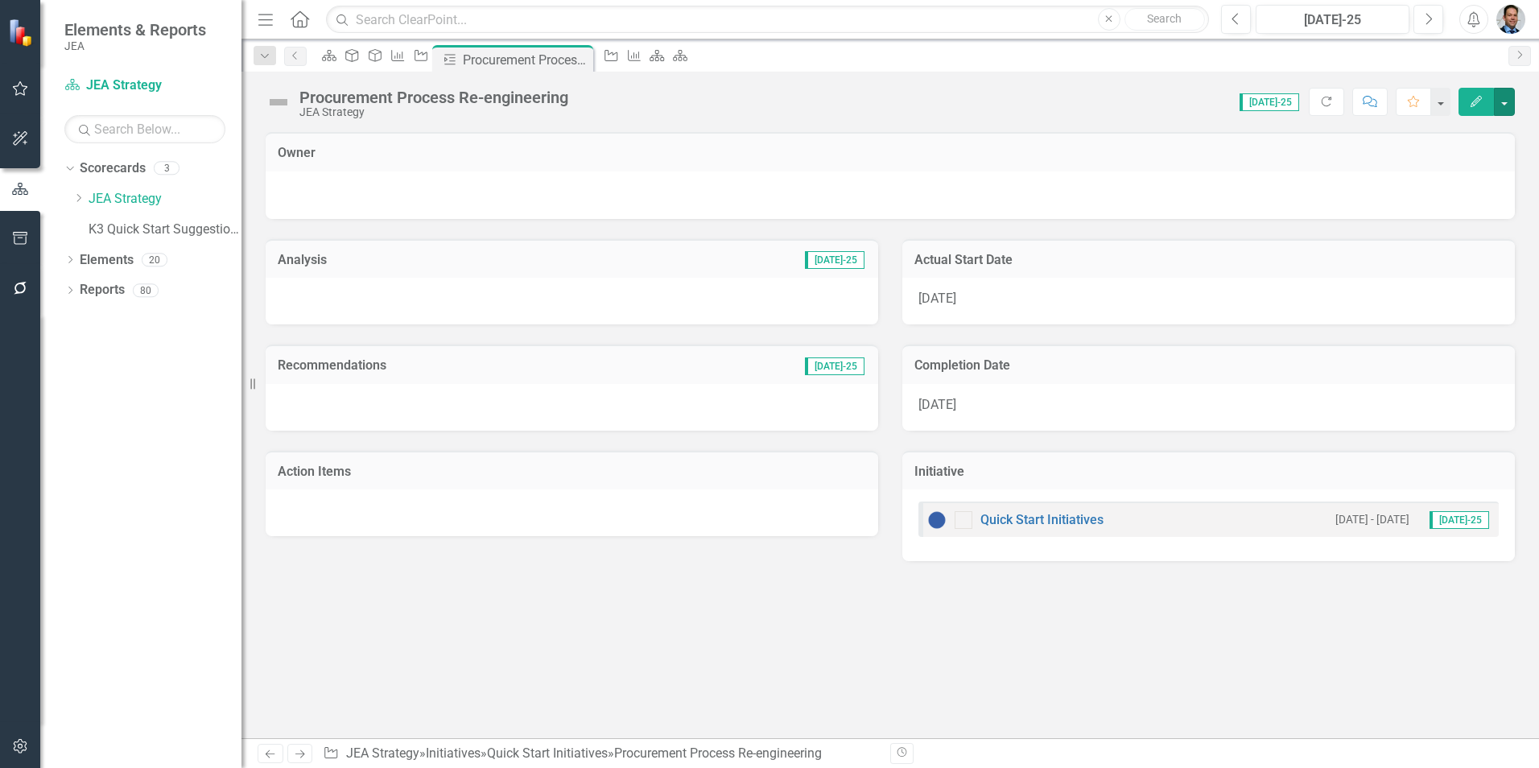
click at [1505, 94] on button "button" at bounding box center [1504, 102] width 21 height 28
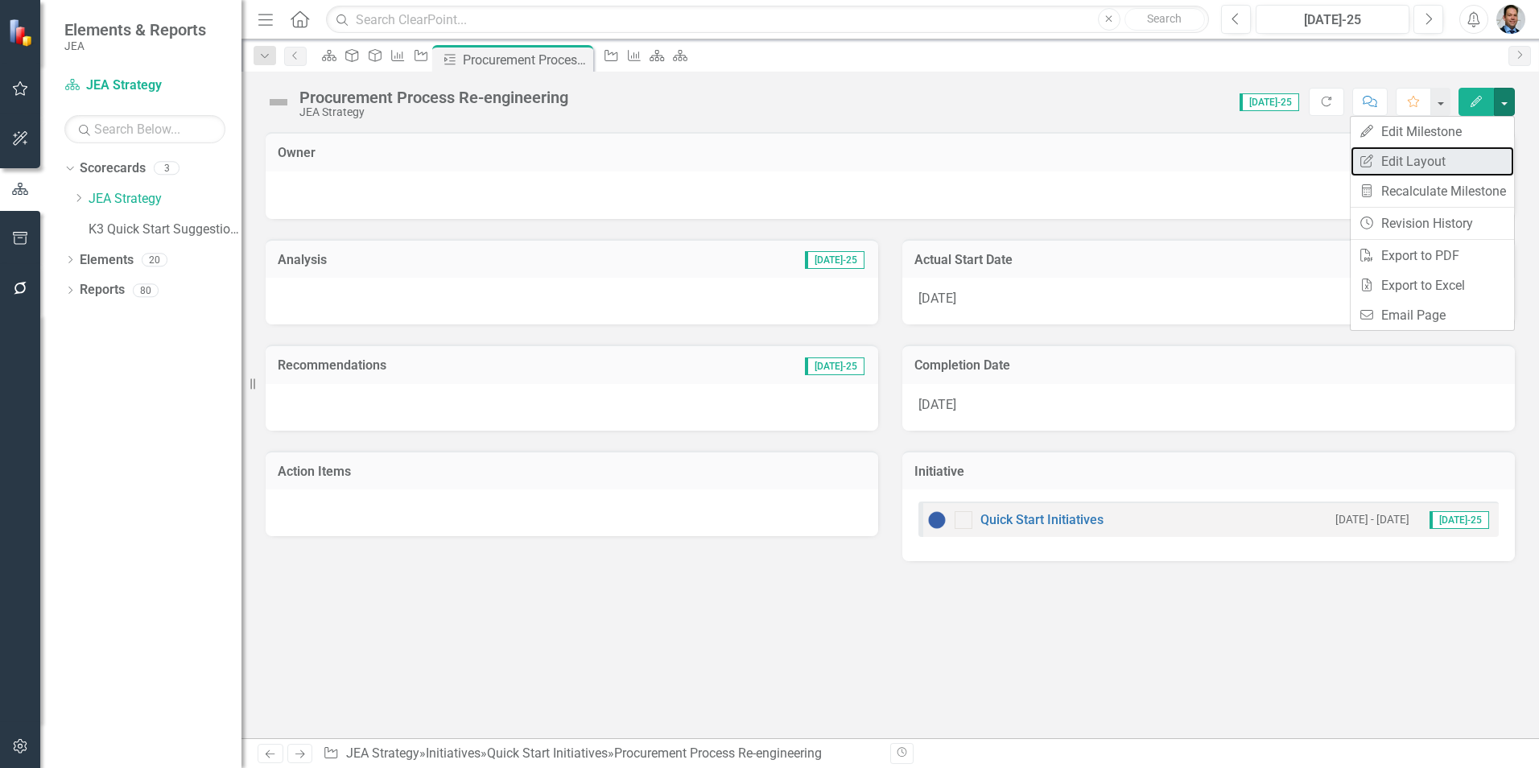
click at [1434, 159] on link "Edit Report Edit Layout" at bounding box center [1432, 162] width 163 height 30
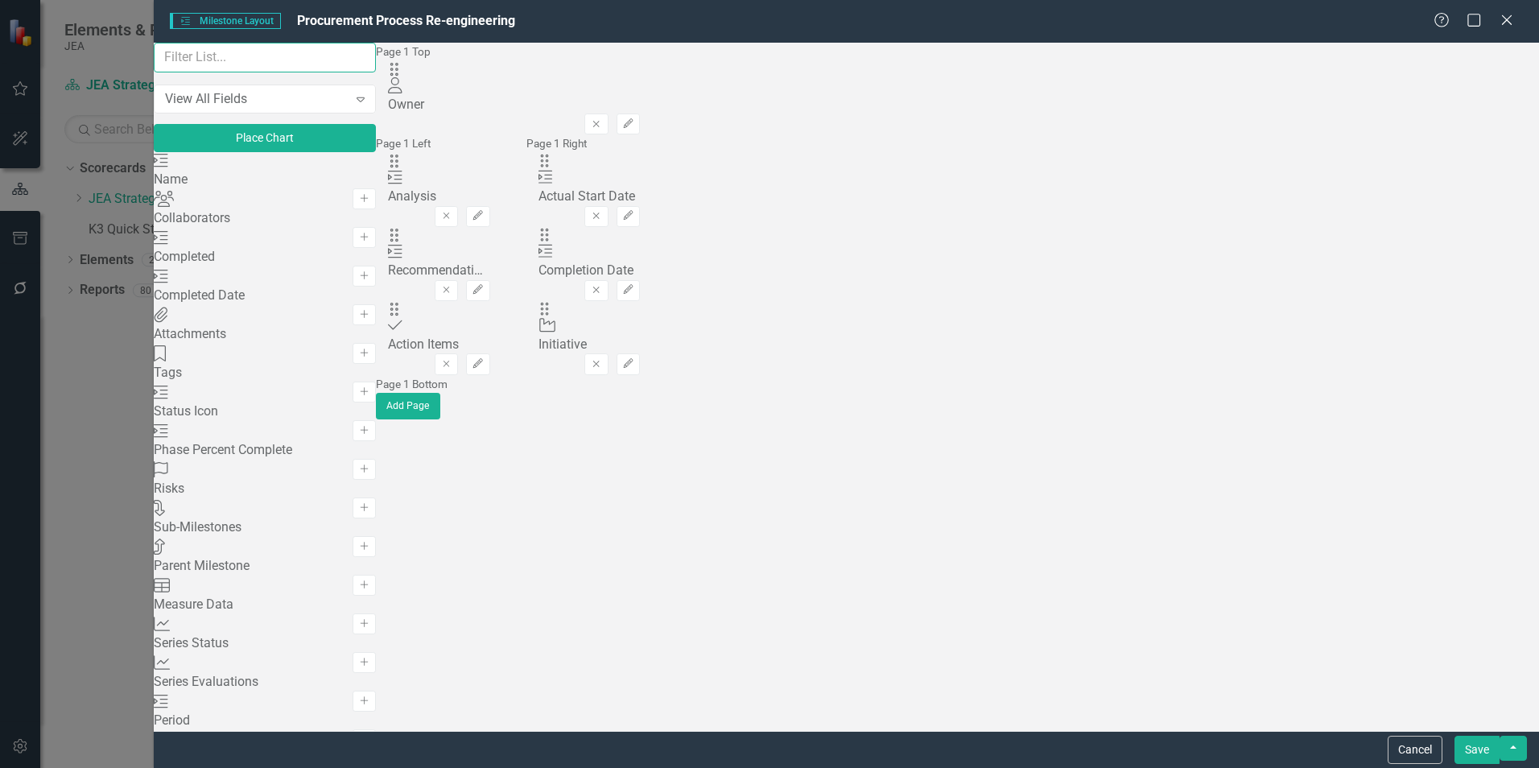
click at [308, 68] on input "text" at bounding box center [265, 58] width 222 height 30
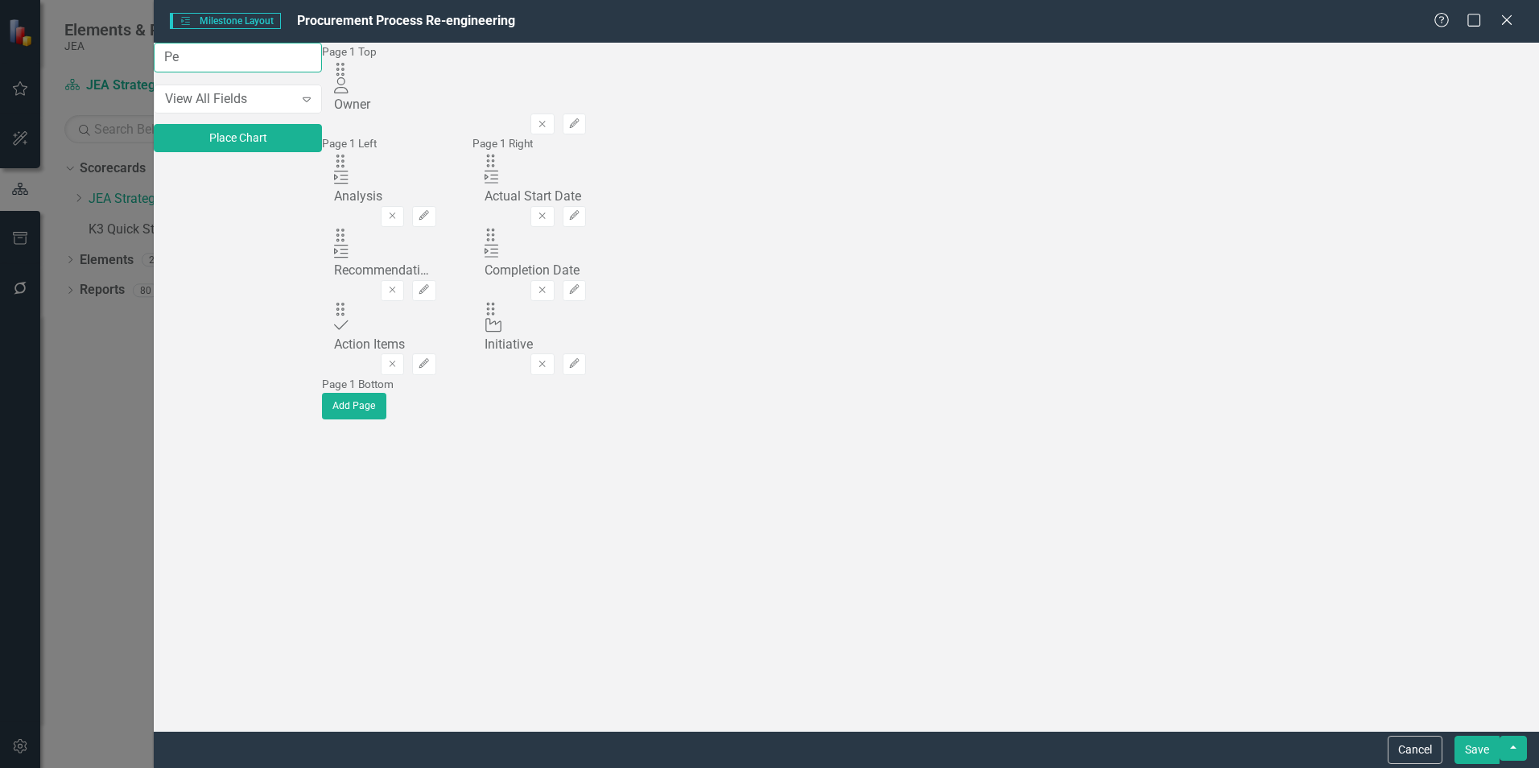
type input "P"
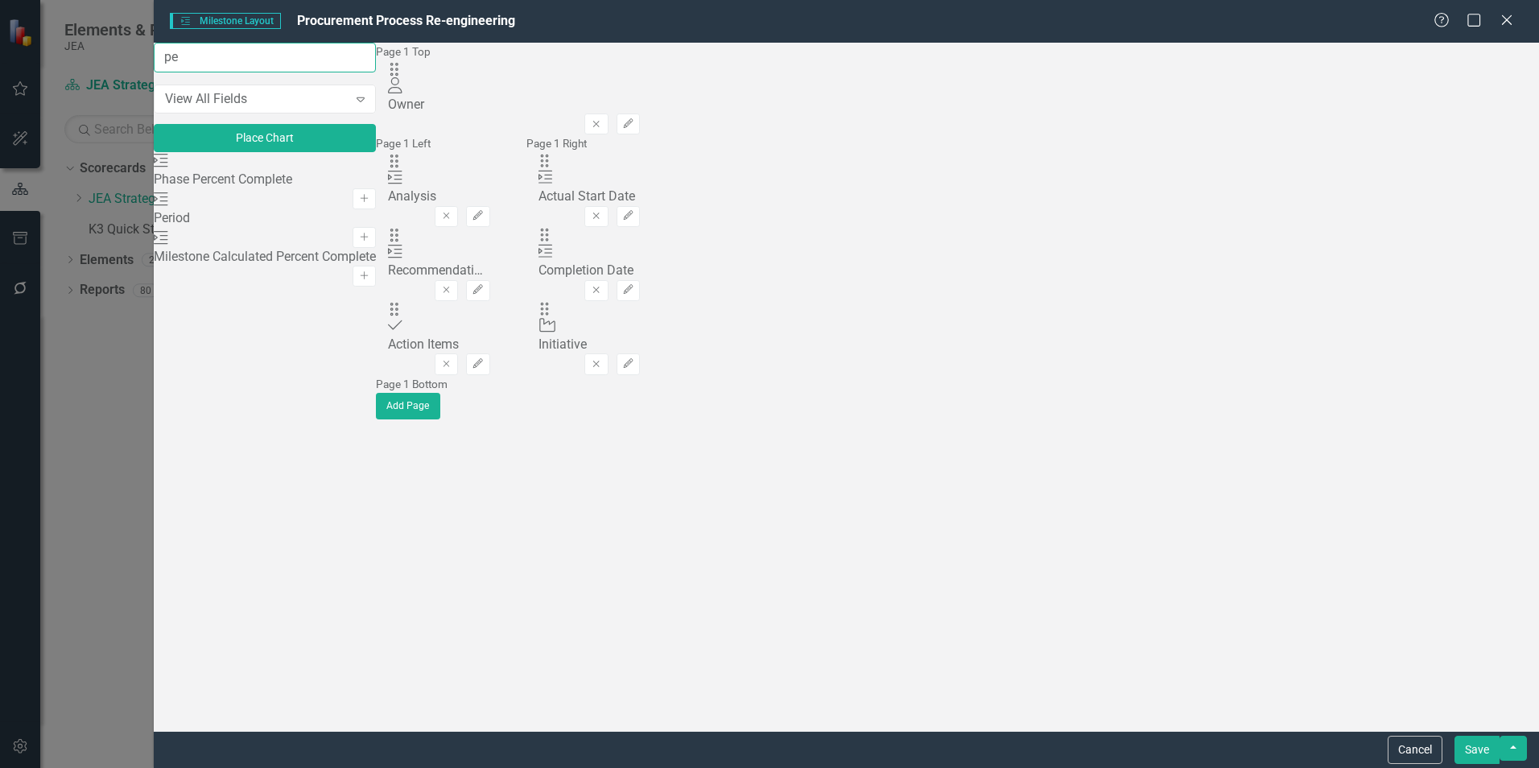
type input "p"
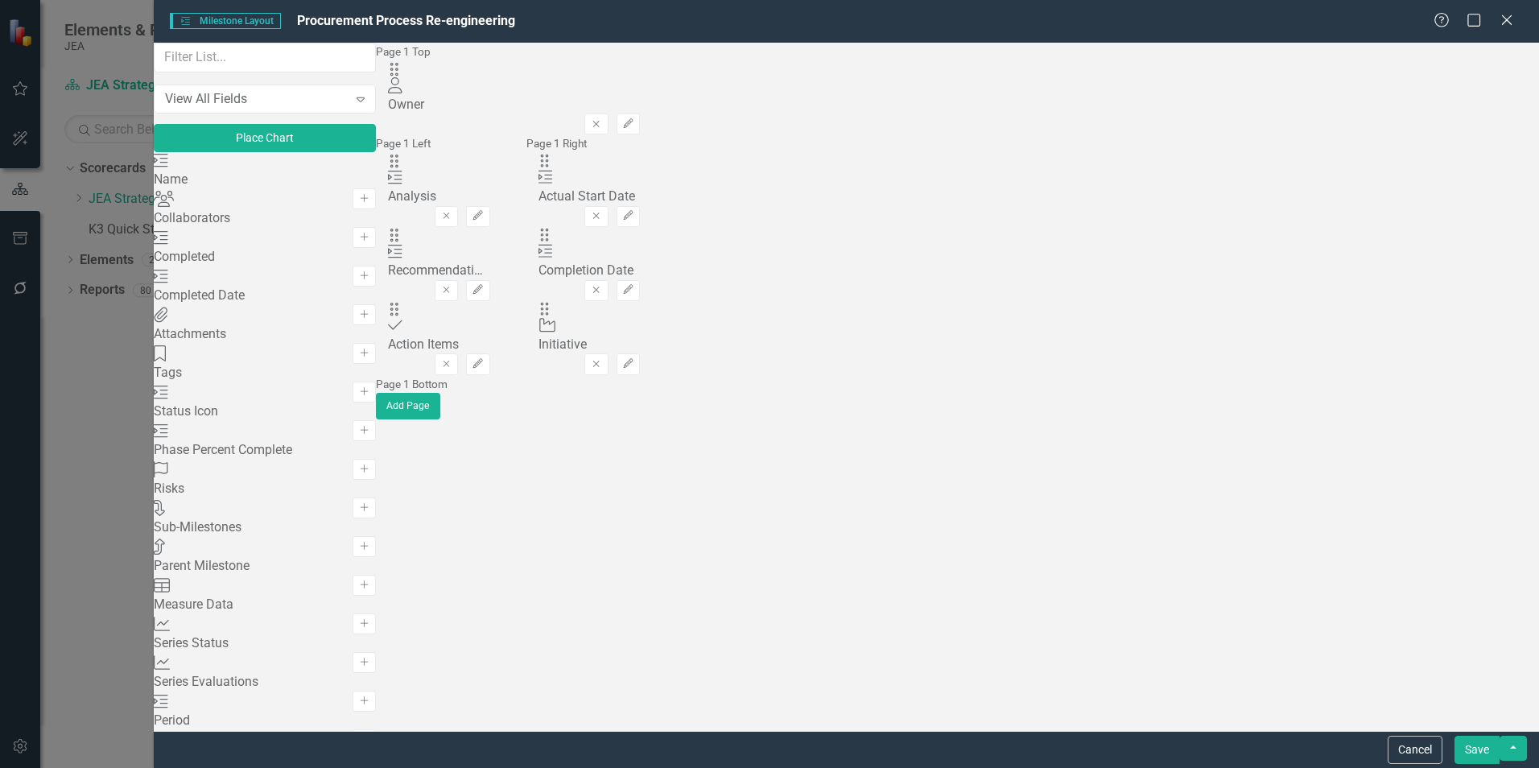
click at [1415, 754] on button "Cancel" at bounding box center [1415, 750] width 55 height 28
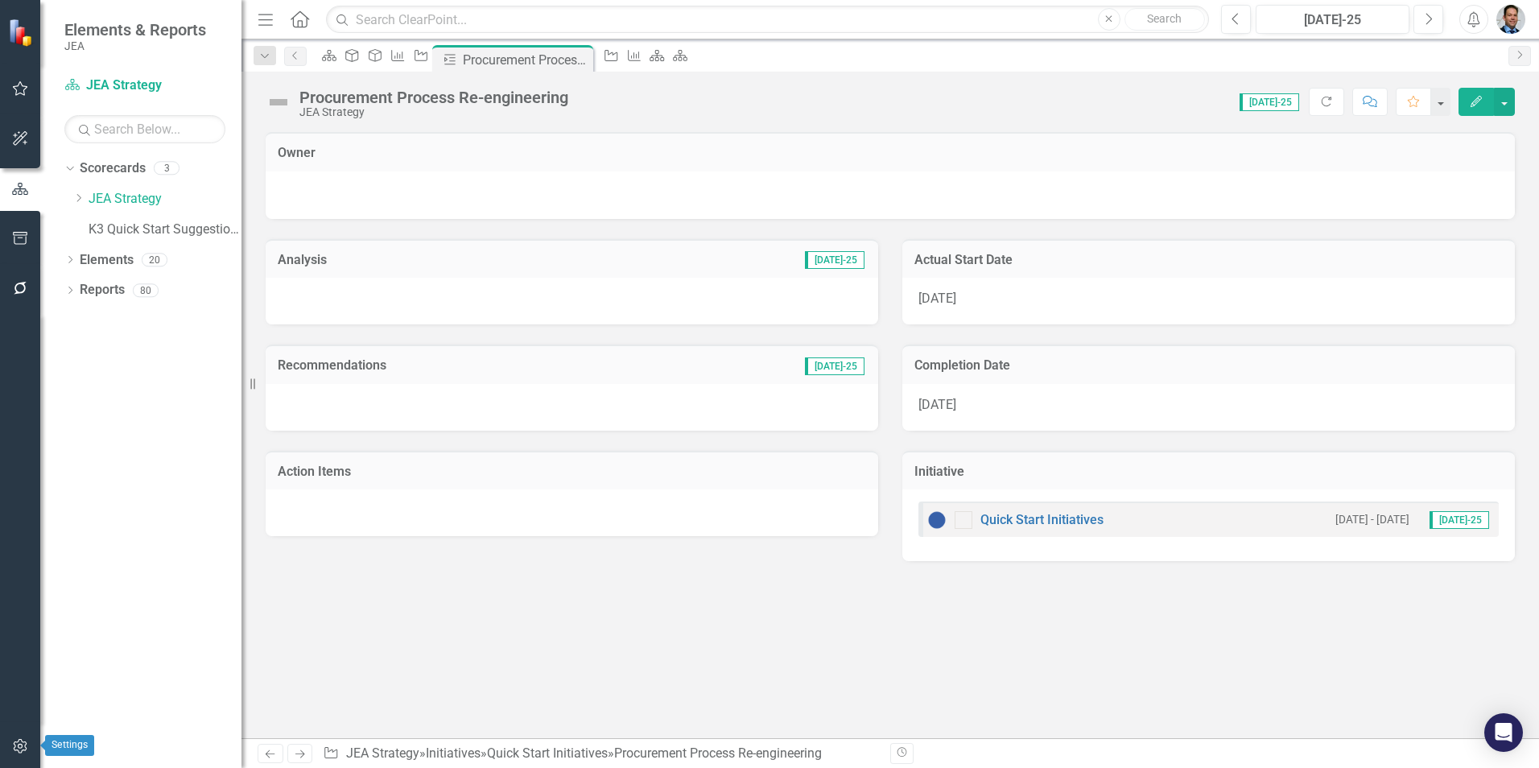
click at [15, 740] on icon "button" at bounding box center [20, 746] width 17 height 13
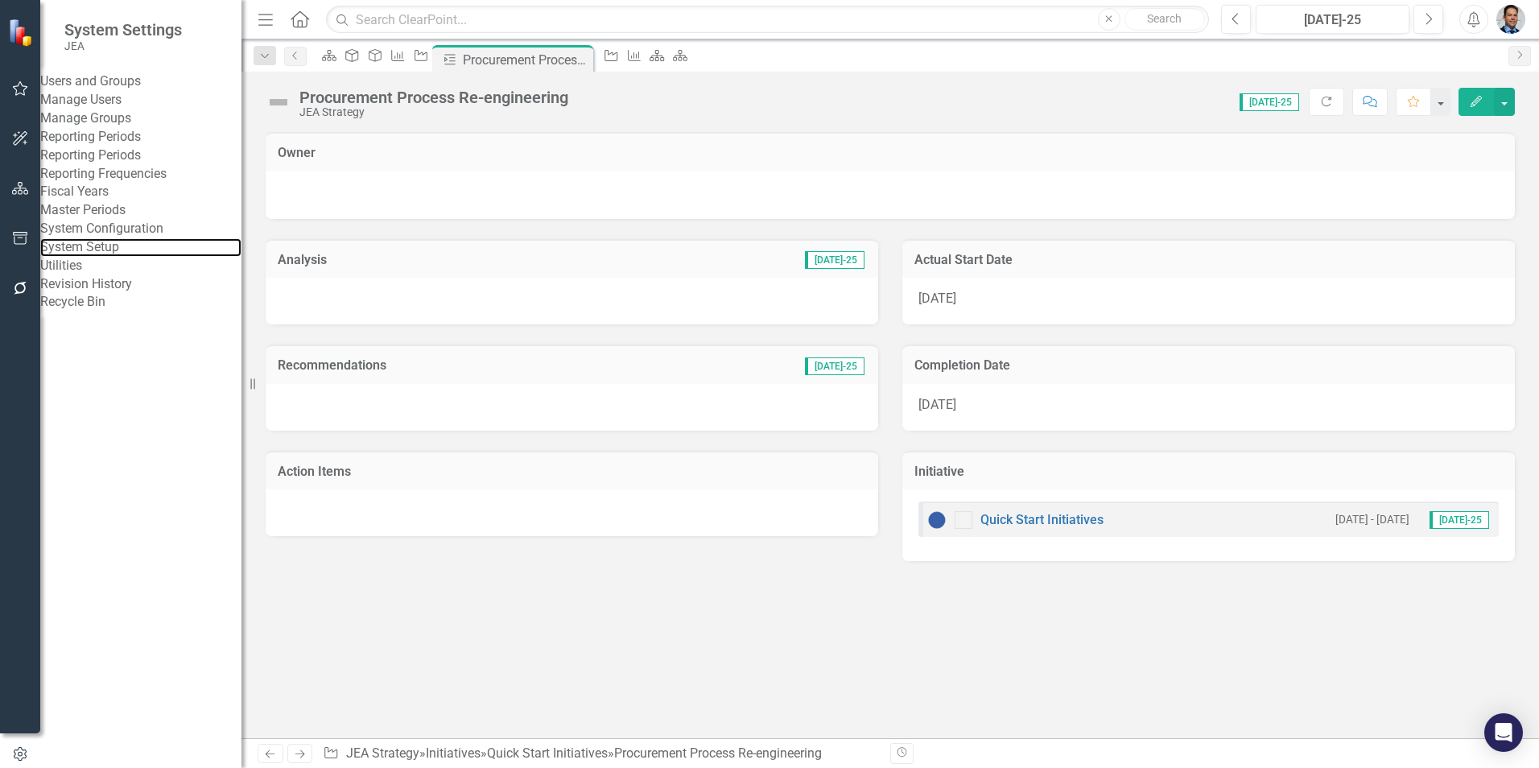
click at [105, 257] on link "System Setup" at bounding box center [140, 247] width 201 height 19
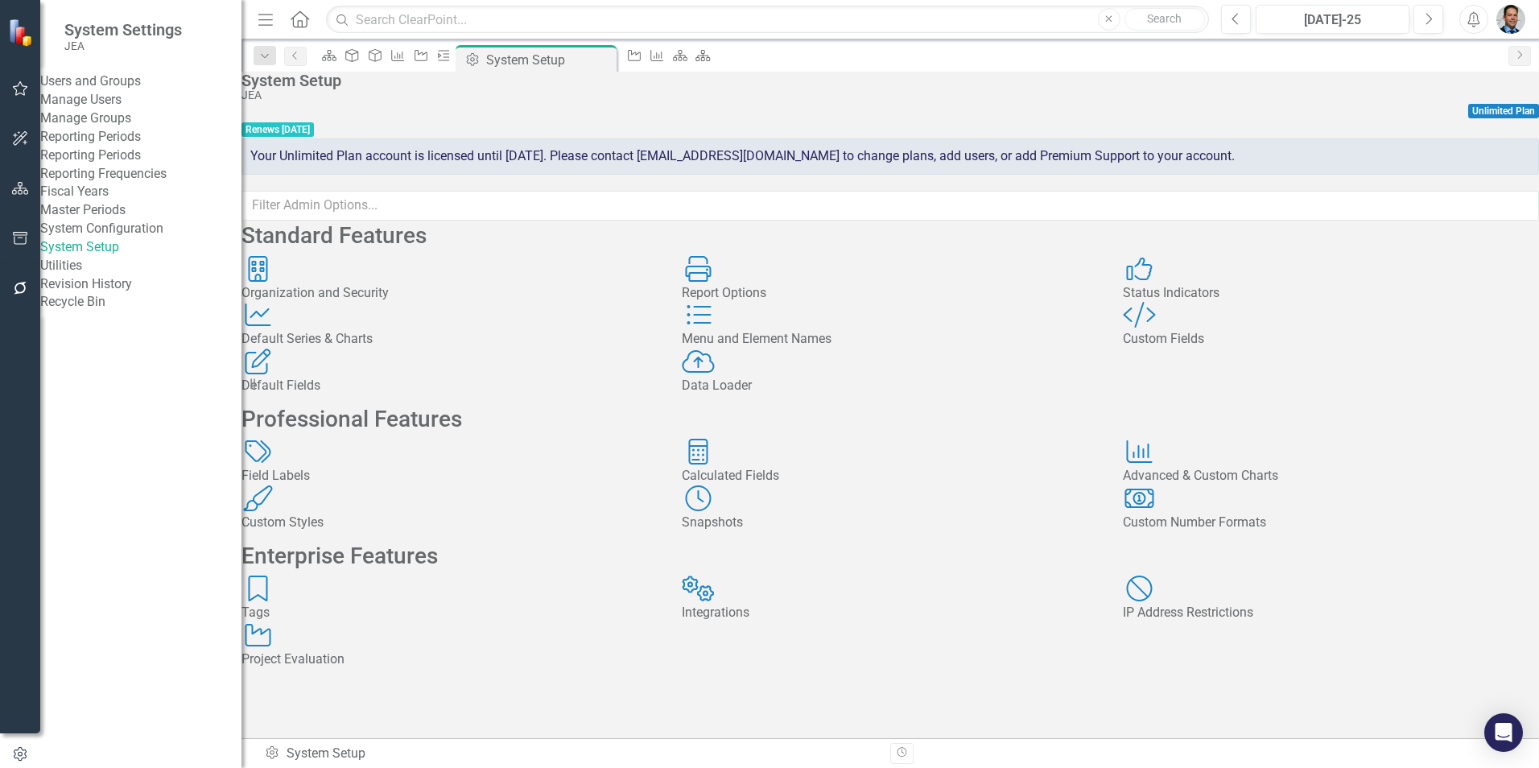
click at [350, 395] on div "Default Fields" at bounding box center [450, 386] width 416 height 19
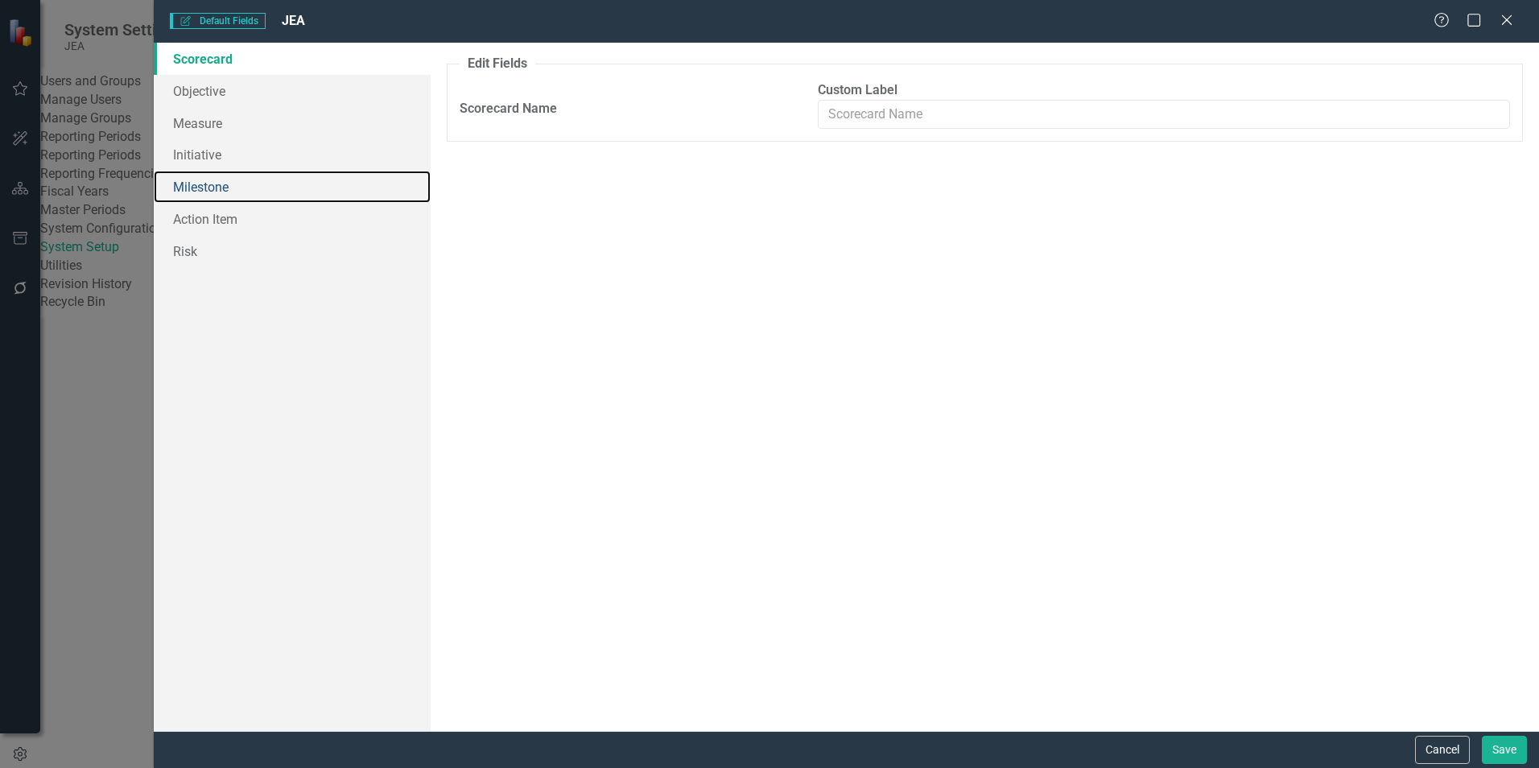
click at [208, 177] on link "Milestone" at bounding box center [292, 187] width 277 height 32
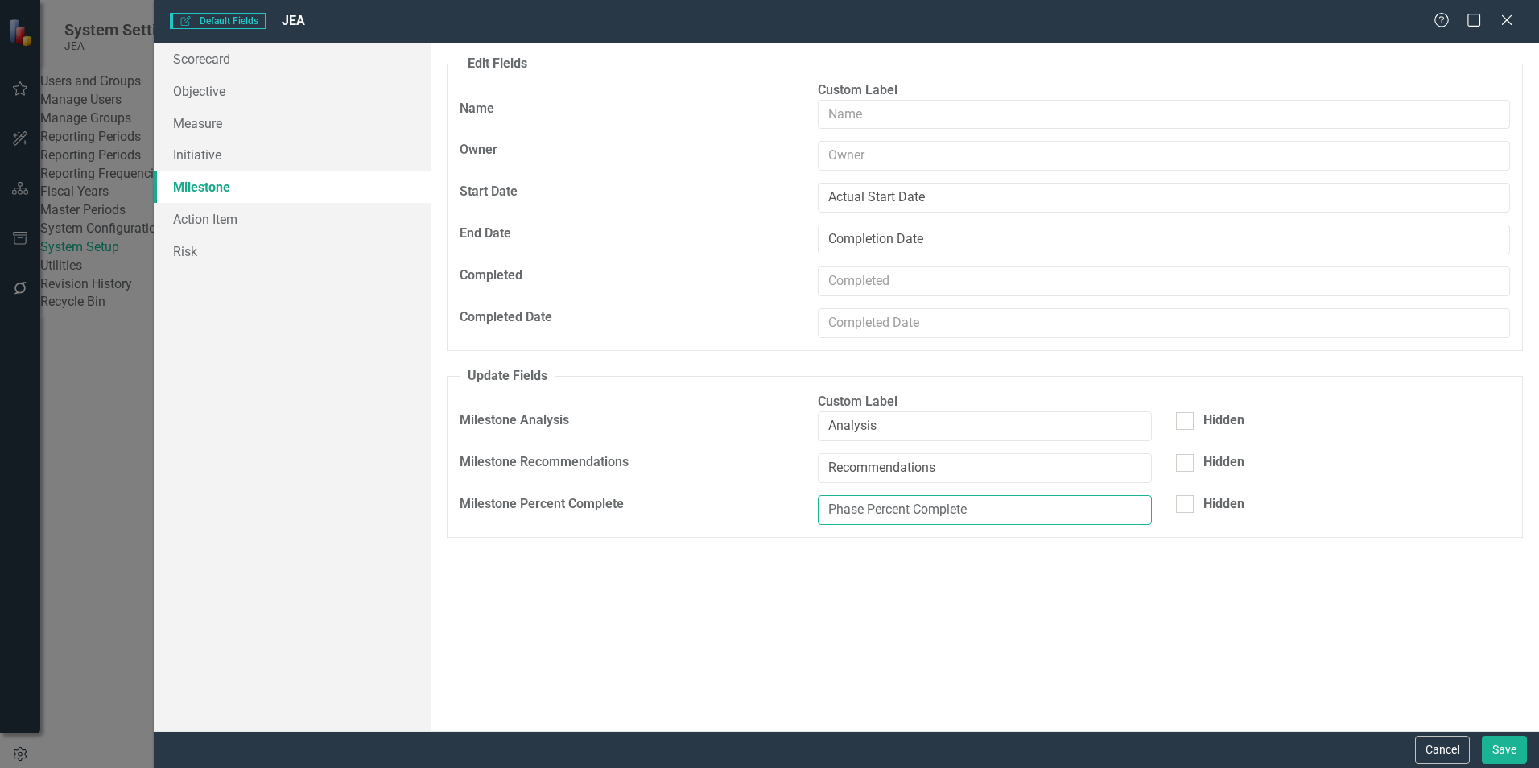
drag, startPoint x: 867, startPoint y: 525, endPoint x: 787, endPoint y: 530, distance: 79.8
click at [787, 530] on div "Milestone Percent Complete Phase Percent Complete Hidden" at bounding box center [985, 516] width 1075 height 42
type input "Percent Complete"
click at [1503, 753] on button "Save" at bounding box center [1504, 750] width 45 height 28
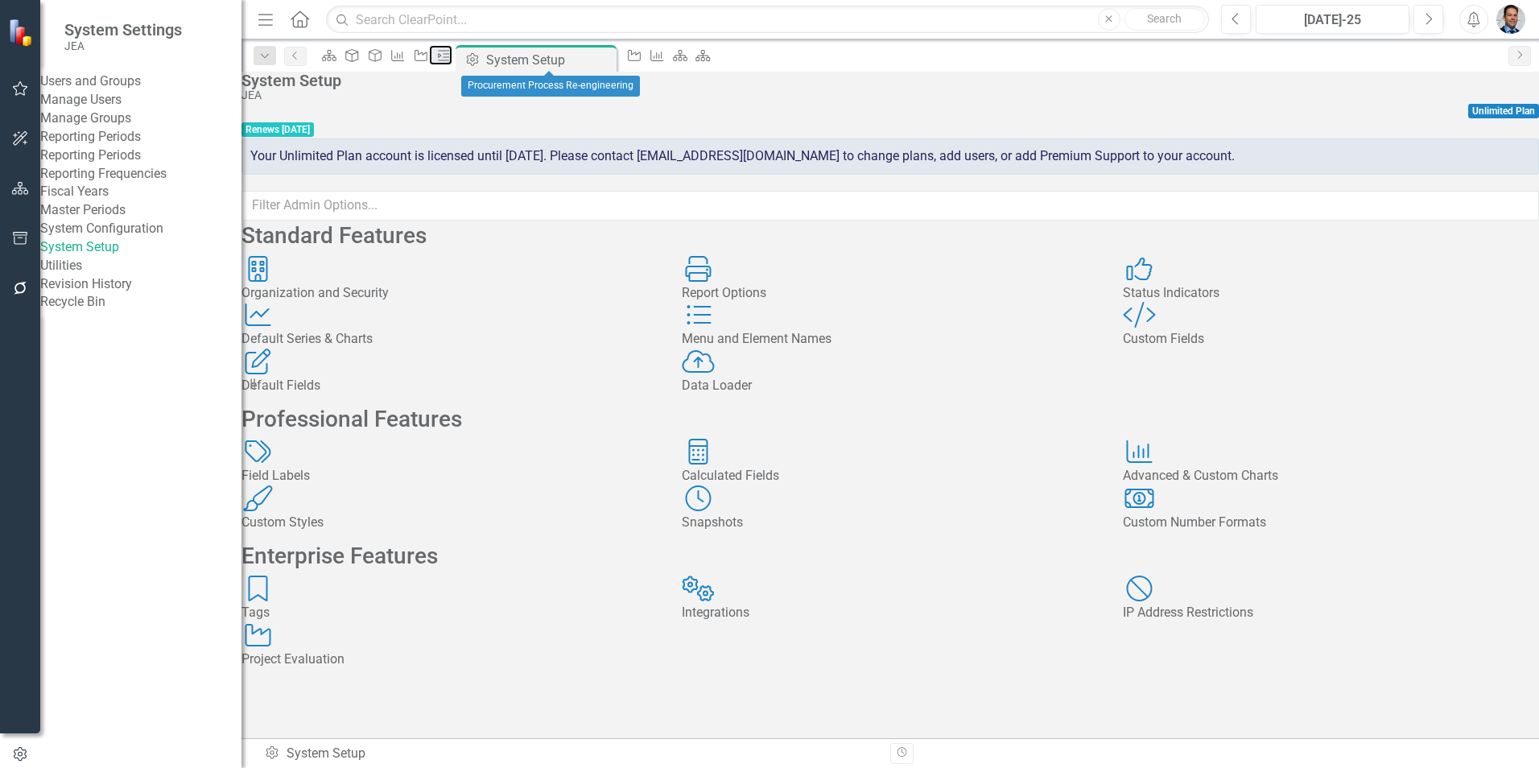
click at [452, 60] on icon "Milestone" at bounding box center [444, 55] width 16 height 13
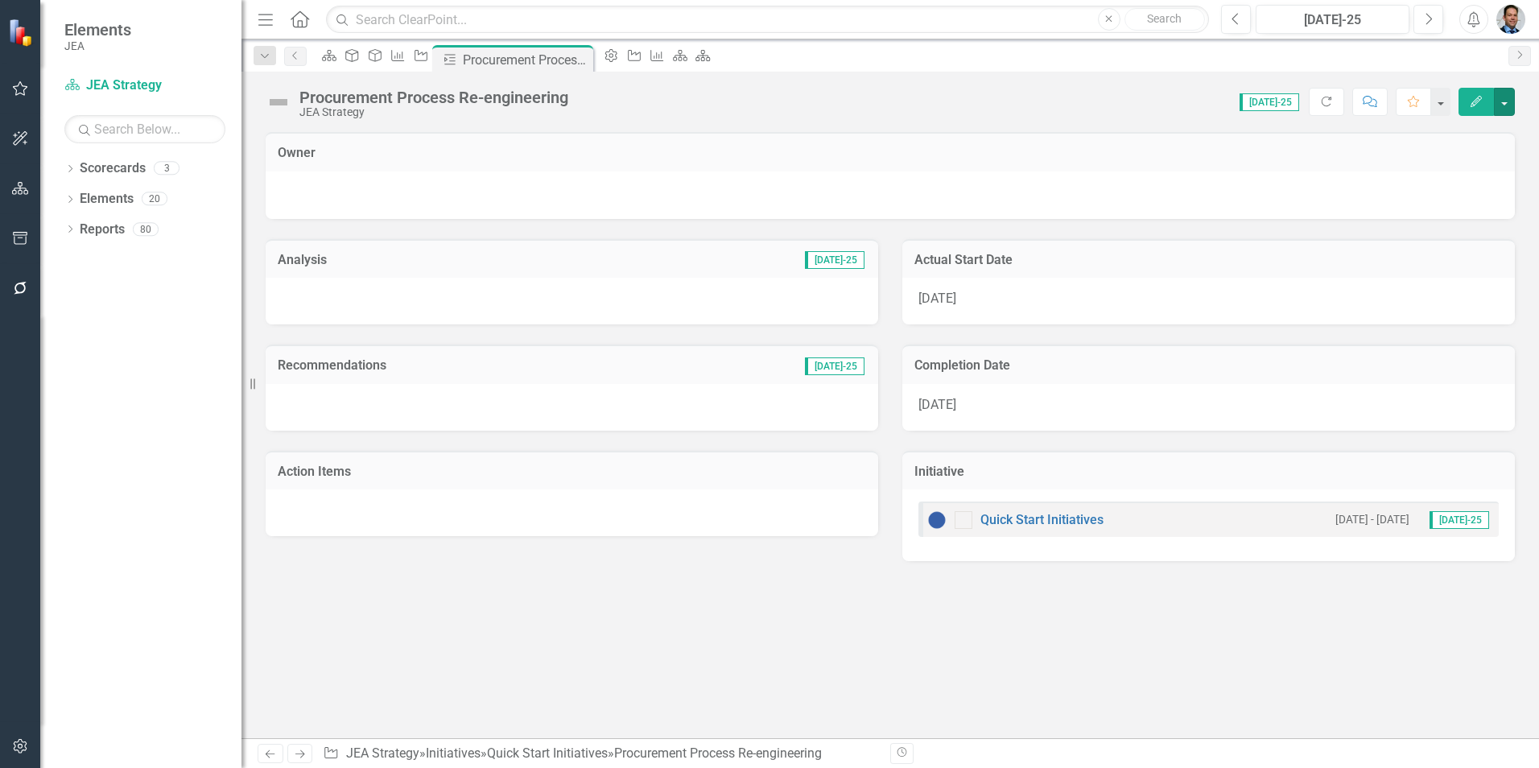
click at [1506, 107] on button "button" at bounding box center [1504, 102] width 21 height 28
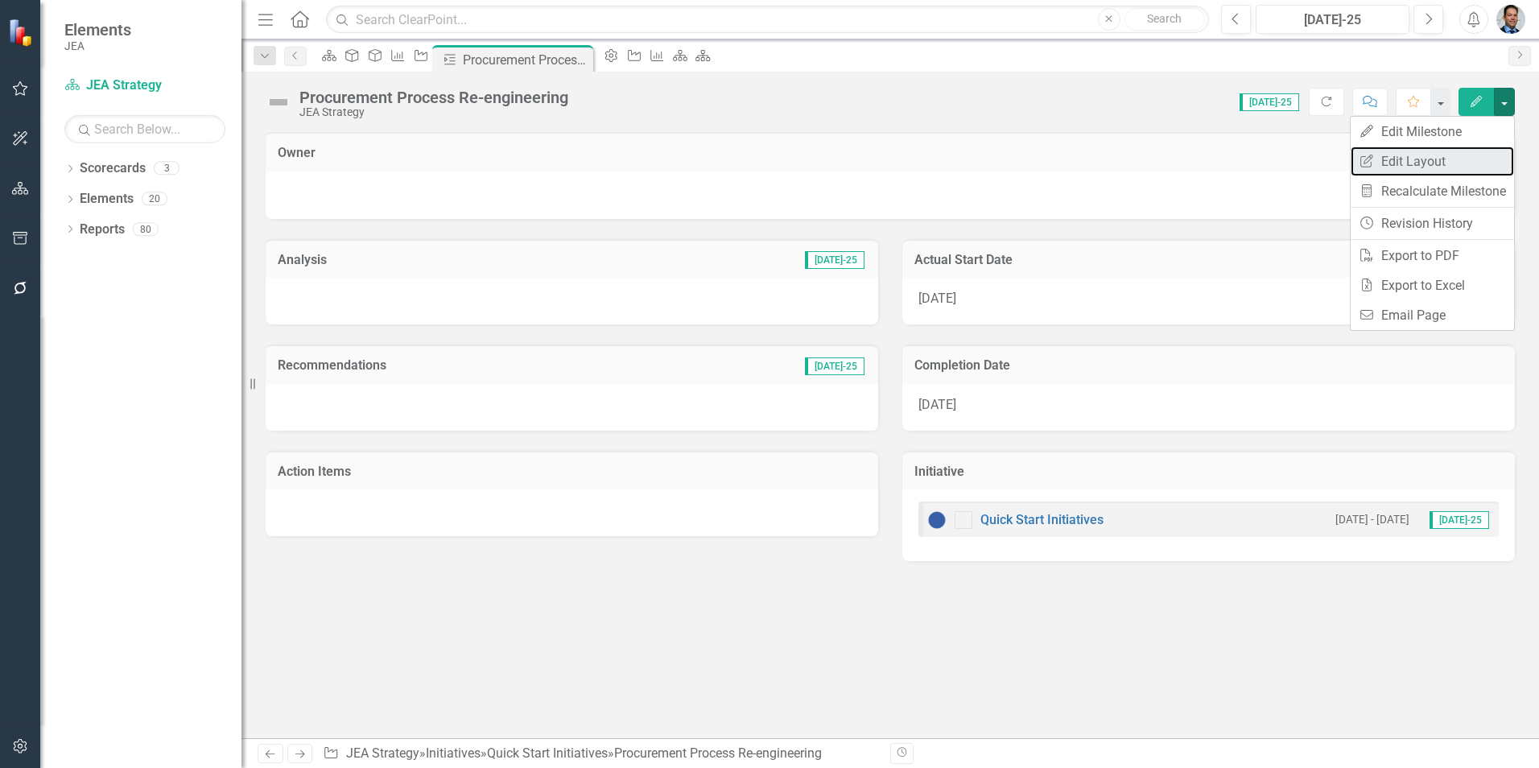
click at [1382, 161] on link "Edit Report Edit Layout" at bounding box center [1432, 162] width 163 height 30
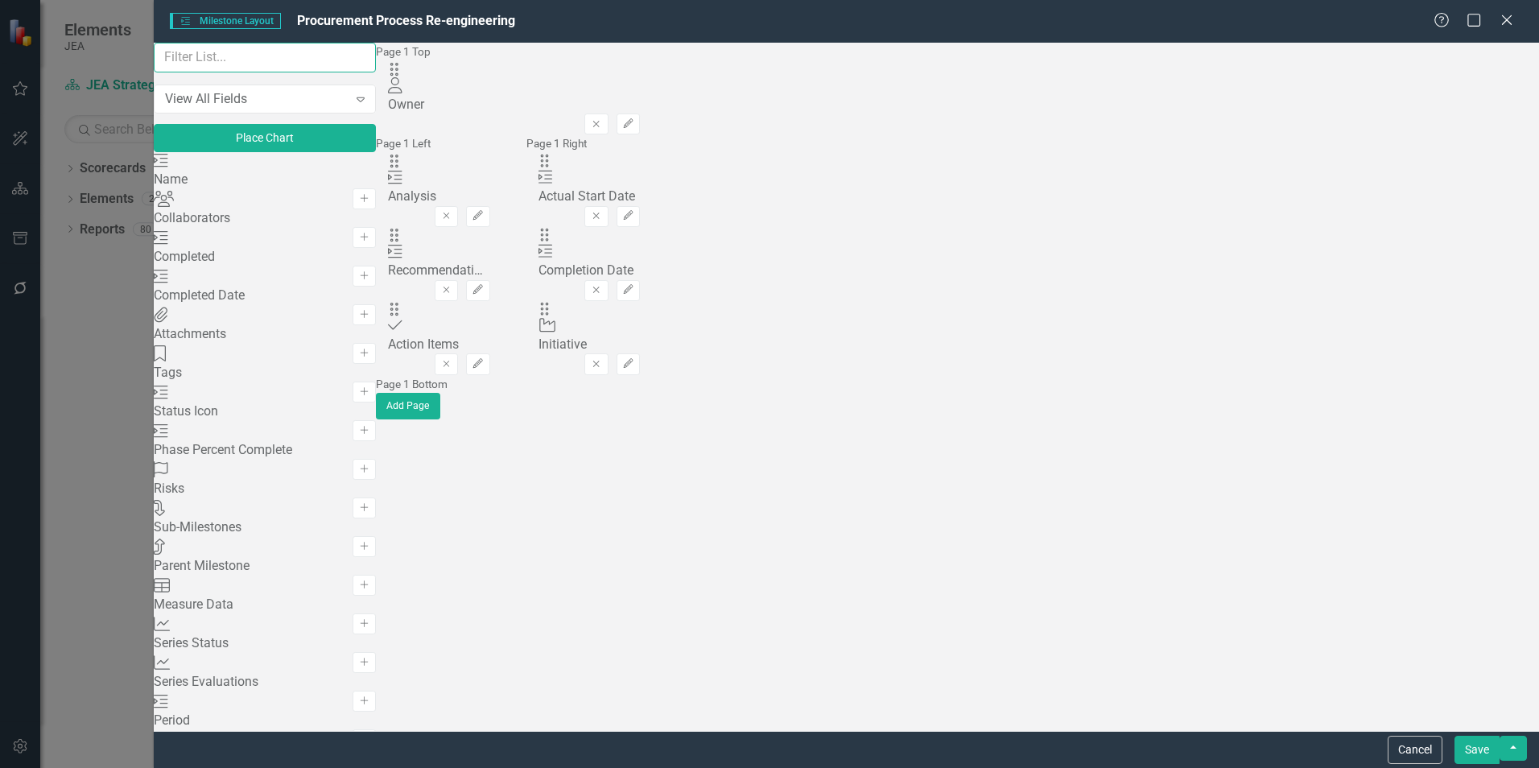
click at [324, 72] on input "text" at bounding box center [265, 58] width 222 height 30
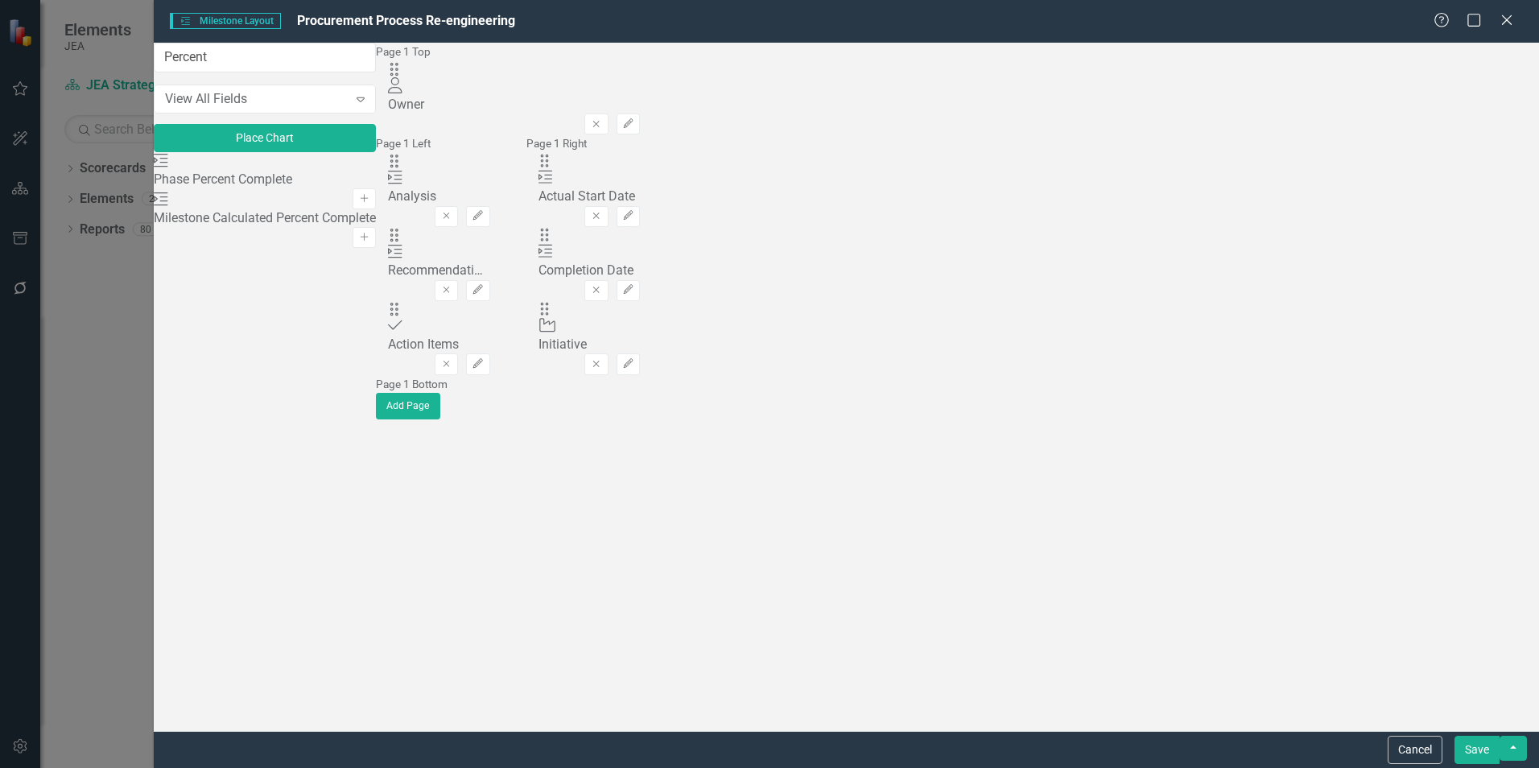
click at [370, 196] on icon "Add" at bounding box center [364, 199] width 12 height 10
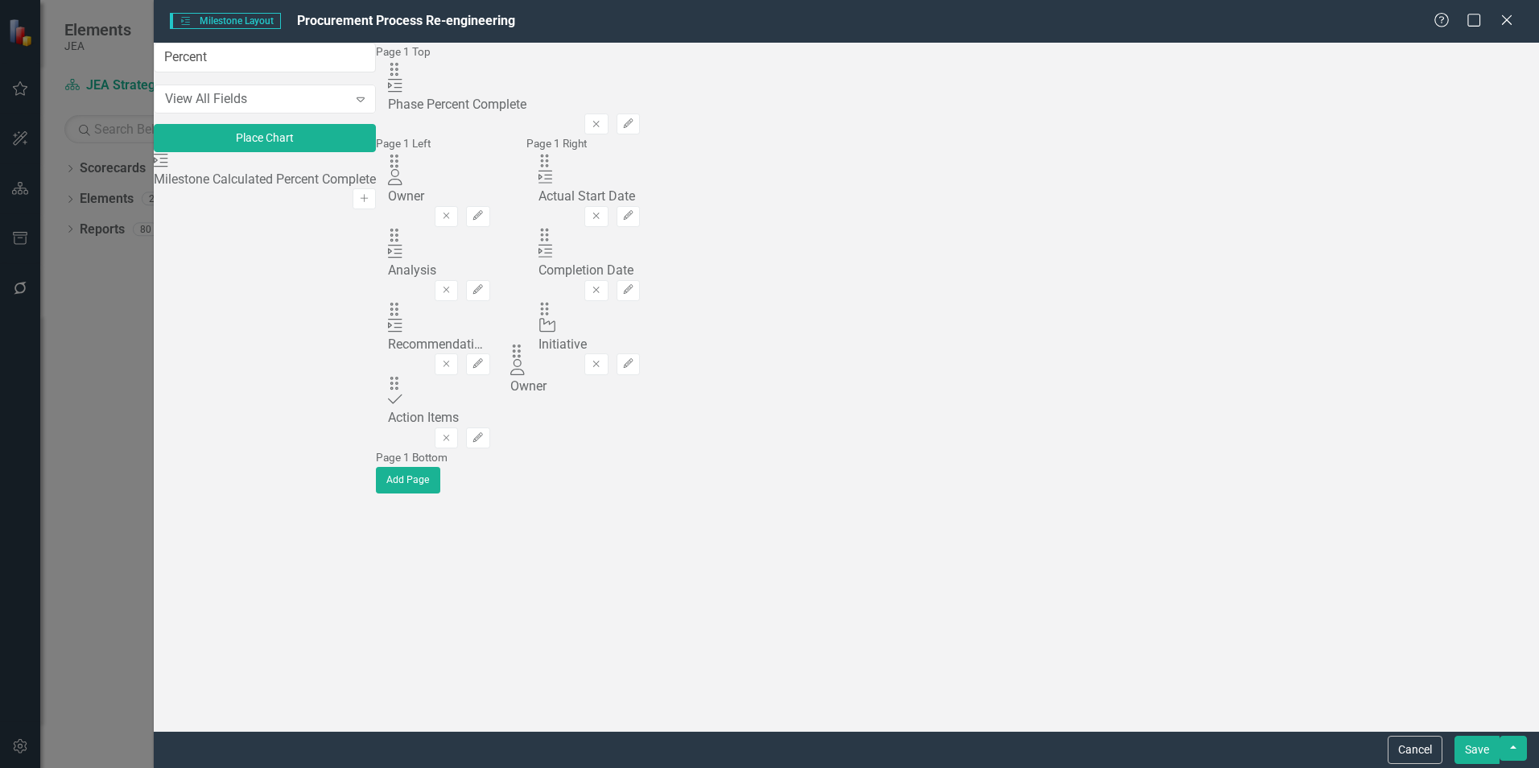
drag, startPoint x: 551, startPoint y: 155, endPoint x: 541, endPoint y: 361, distance: 205.5
click at [458, 353] on button "Remove" at bounding box center [446, 363] width 23 height 21
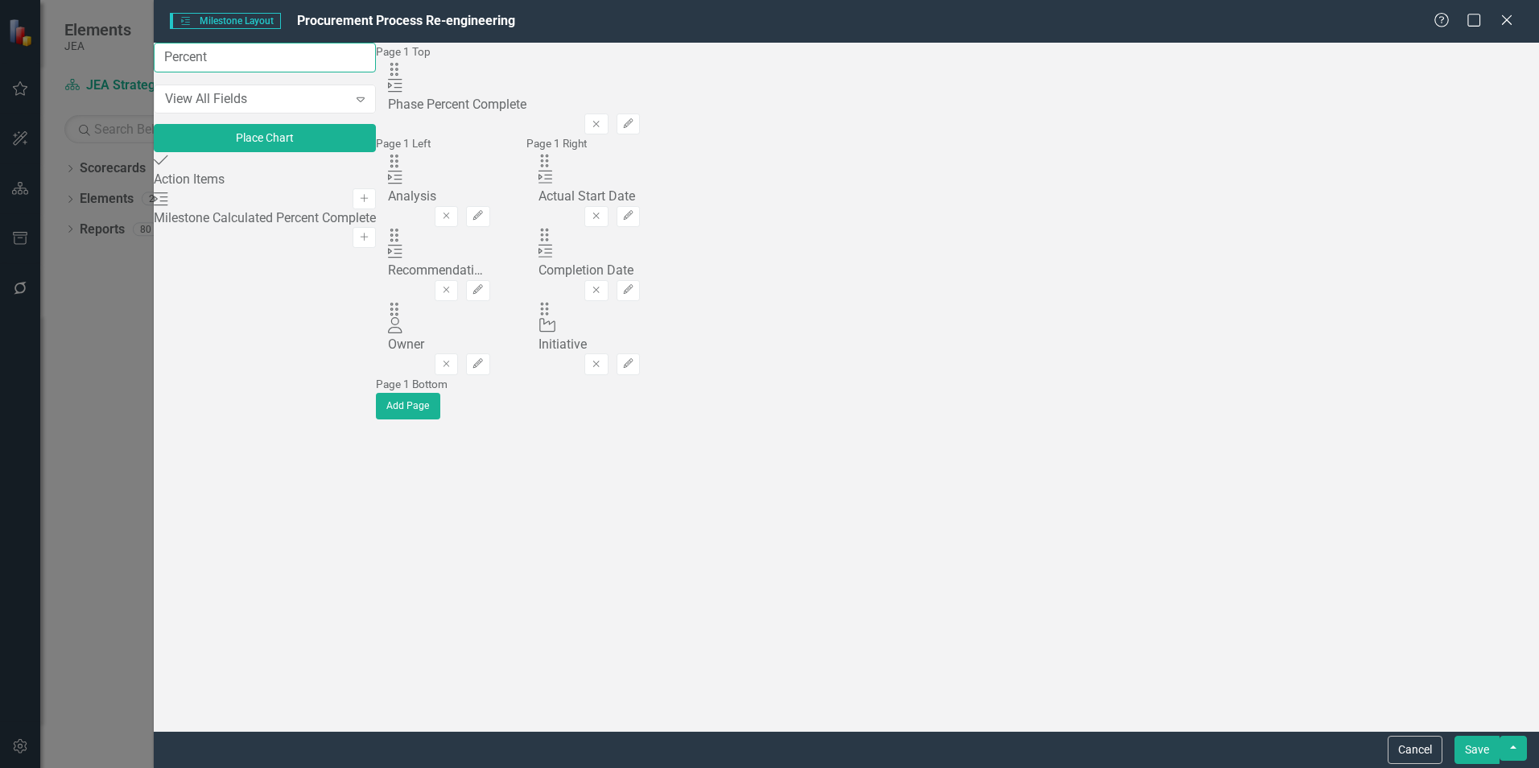
click at [240, 69] on input "Percent" at bounding box center [265, 58] width 222 height 30
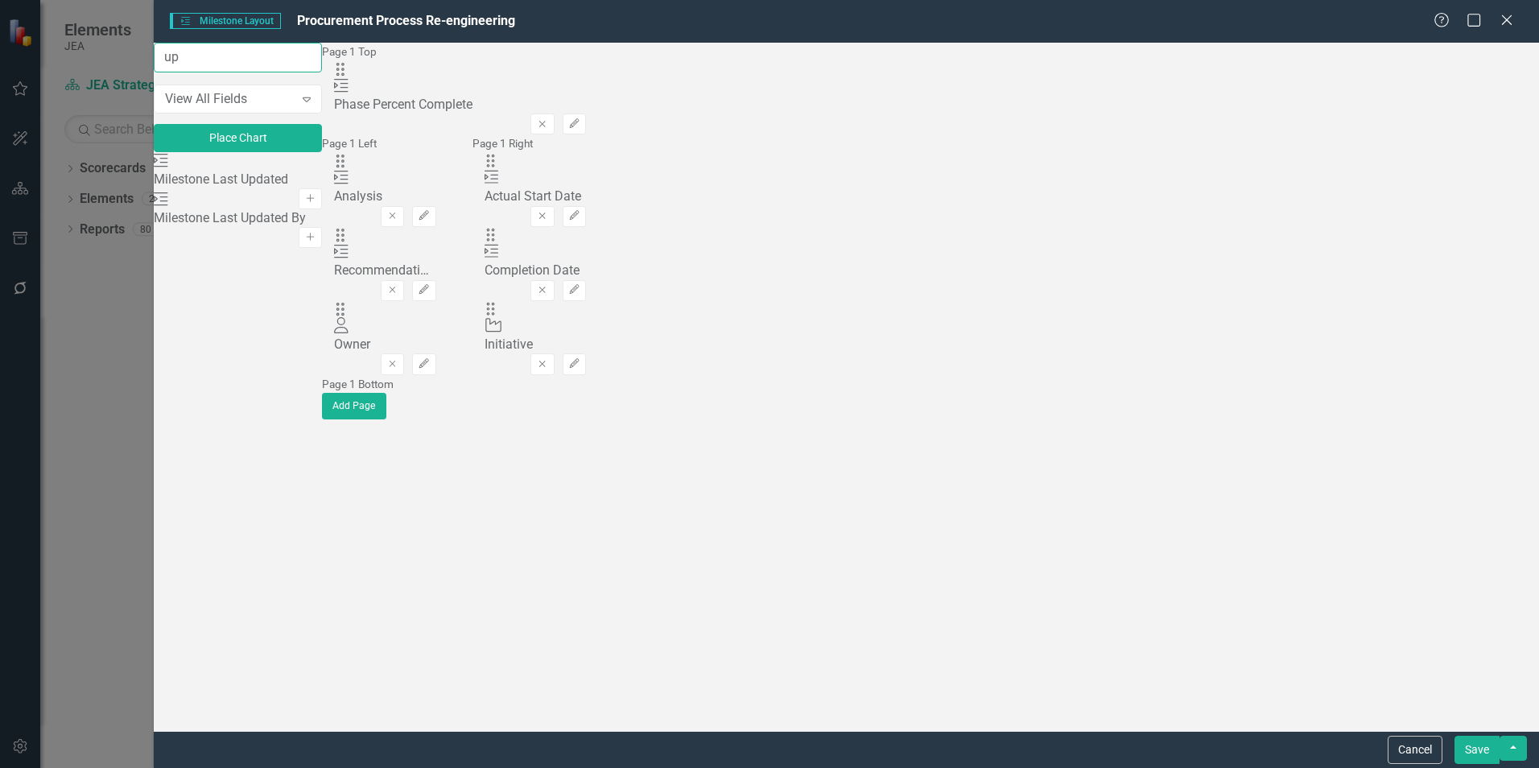
type input "up"
click at [316, 198] on icon "Add" at bounding box center [310, 199] width 12 height 10
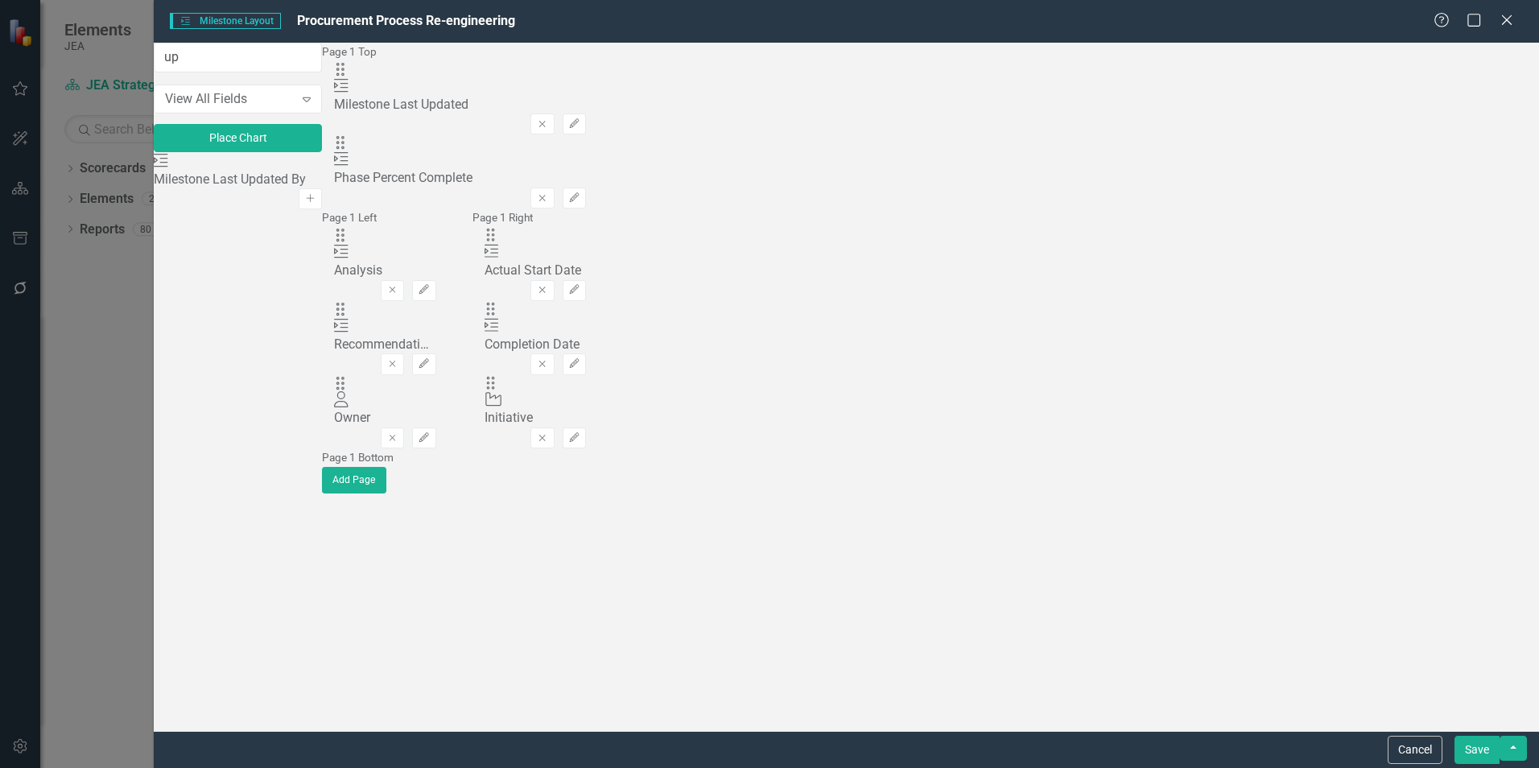
click at [322, 207] on button "Add" at bounding box center [310, 198] width 23 height 21
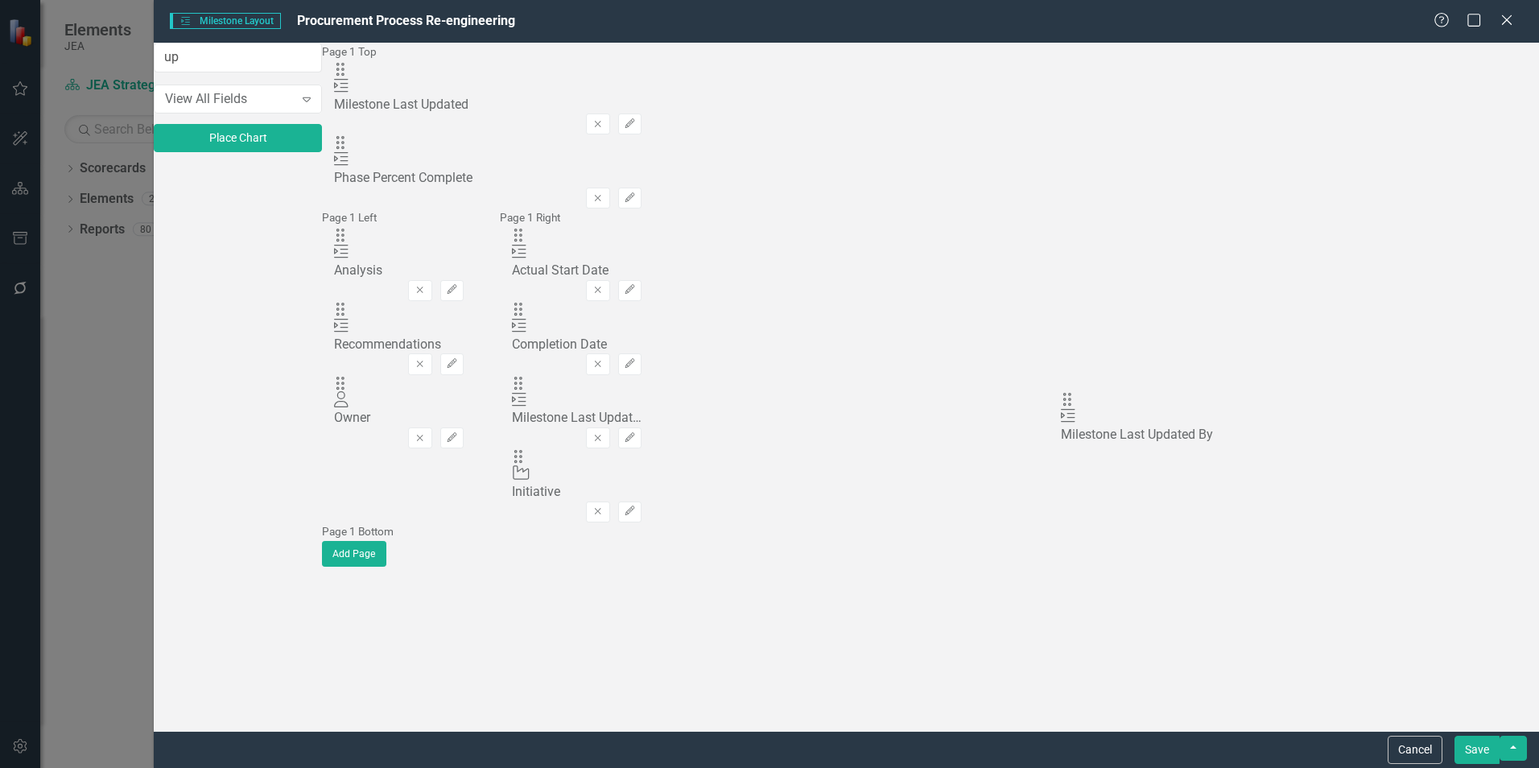
drag, startPoint x: 551, startPoint y: 105, endPoint x: 1092, endPoint y: 409, distance: 620.3
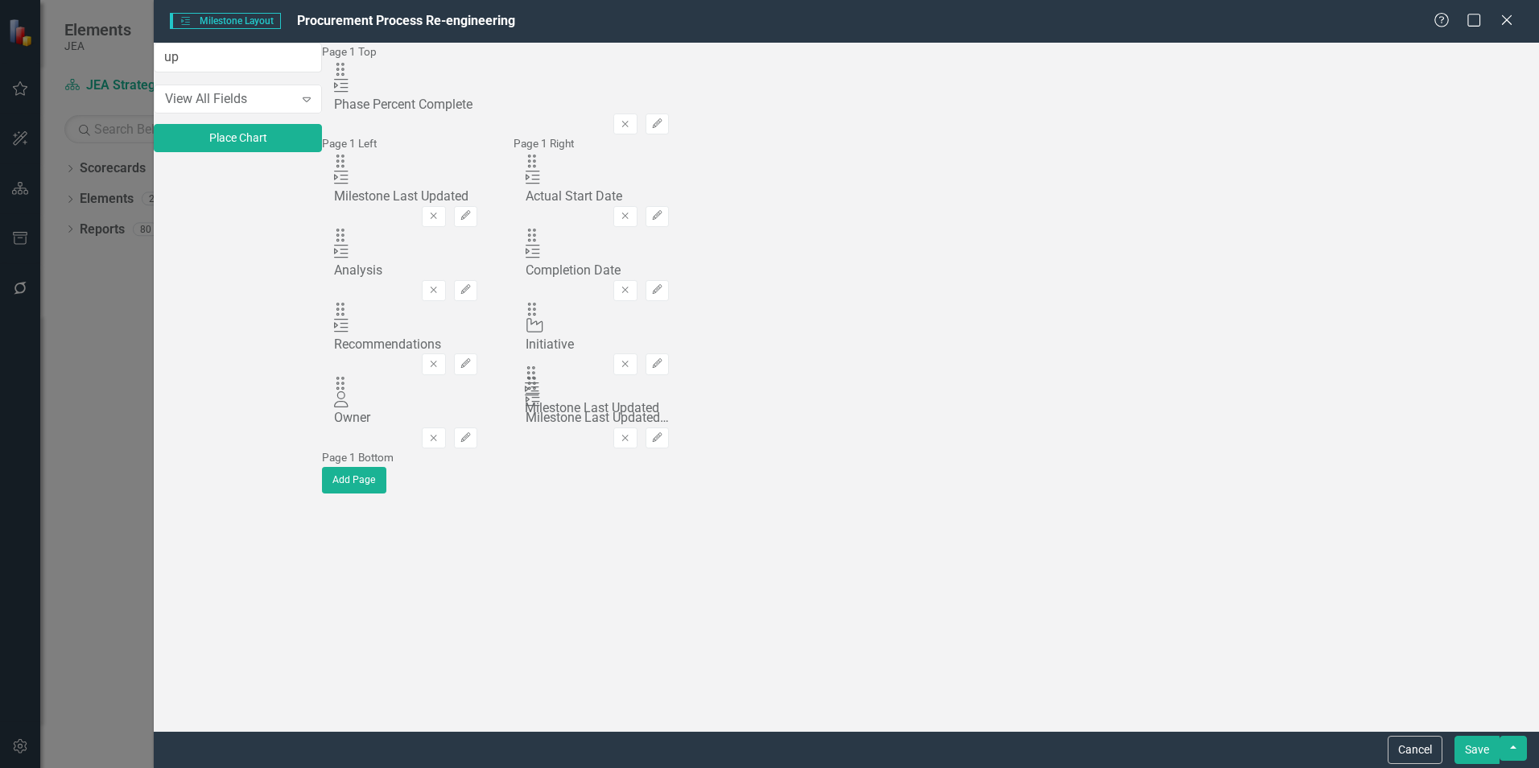
drag, startPoint x: 548, startPoint y: 105, endPoint x: 553, endPoint y: 381, distance: 275.4
click at [1482, 751] on button "Save" at bounding box center [1477, 750] width 45 height 28
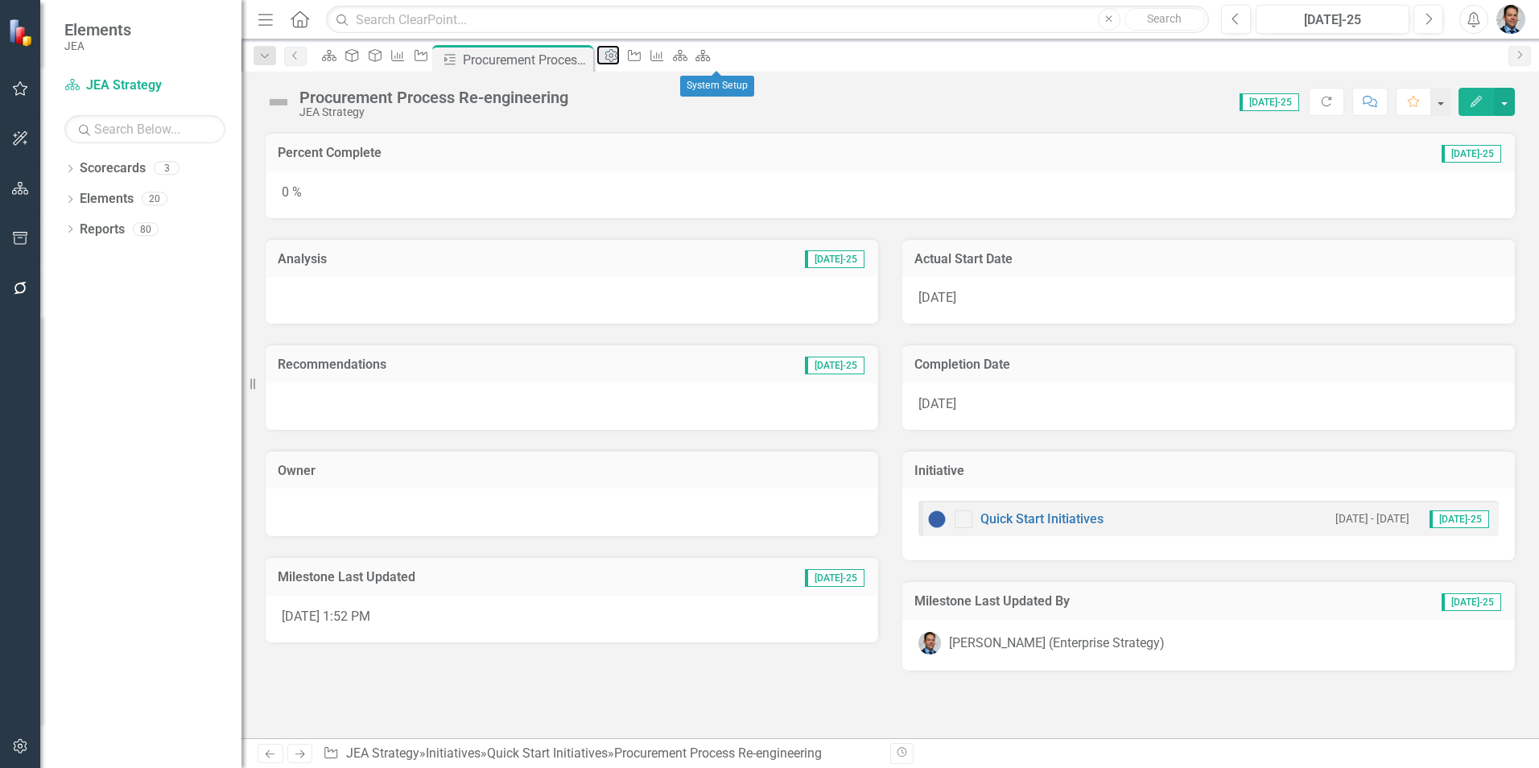
click at [619, 60] on icon "Admin Options" at bounding box center [611, 55] width 16 height 13
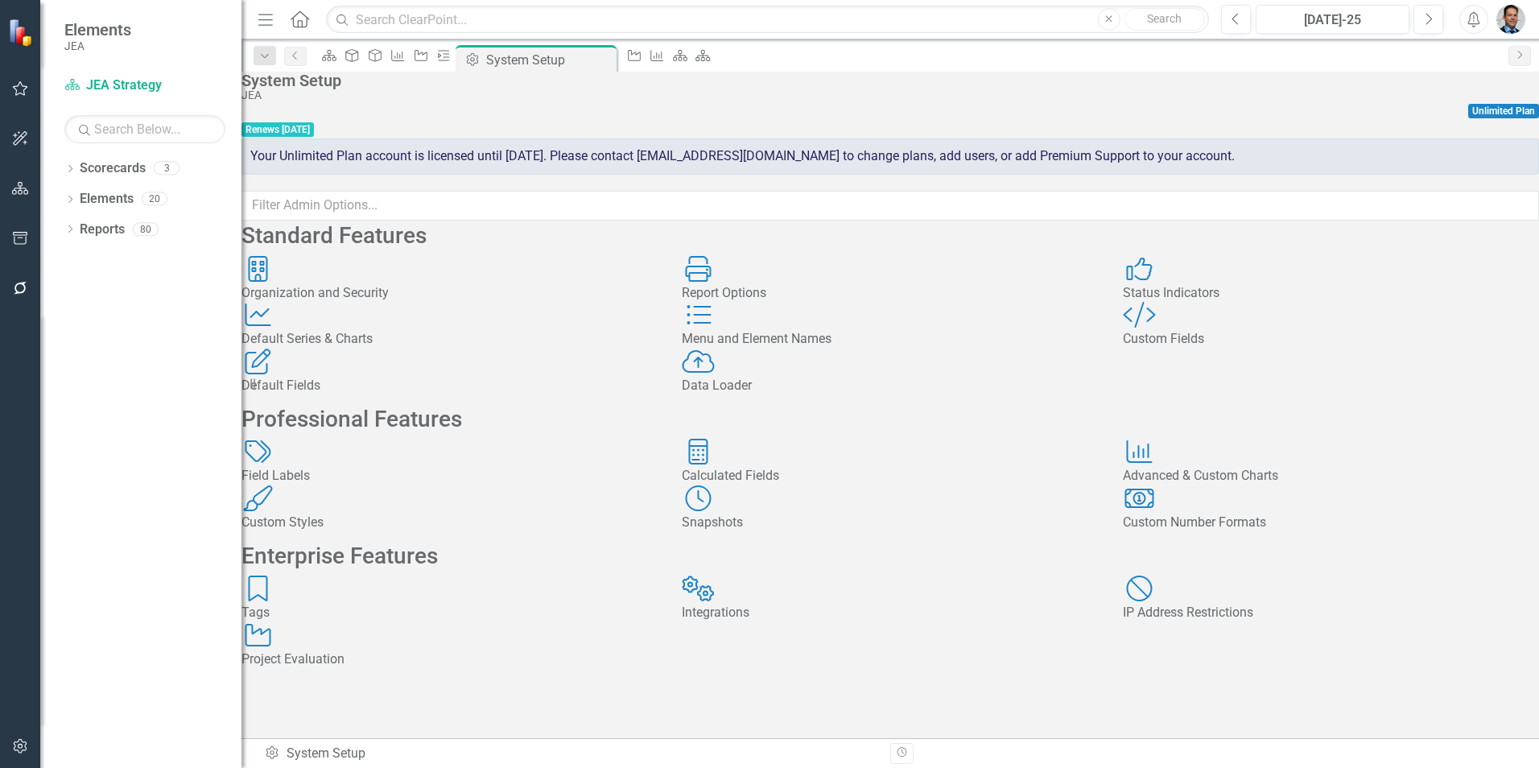
click at [275, 374] on icon "Default Fields" at bounding box center [258, 362] width 33 height 26
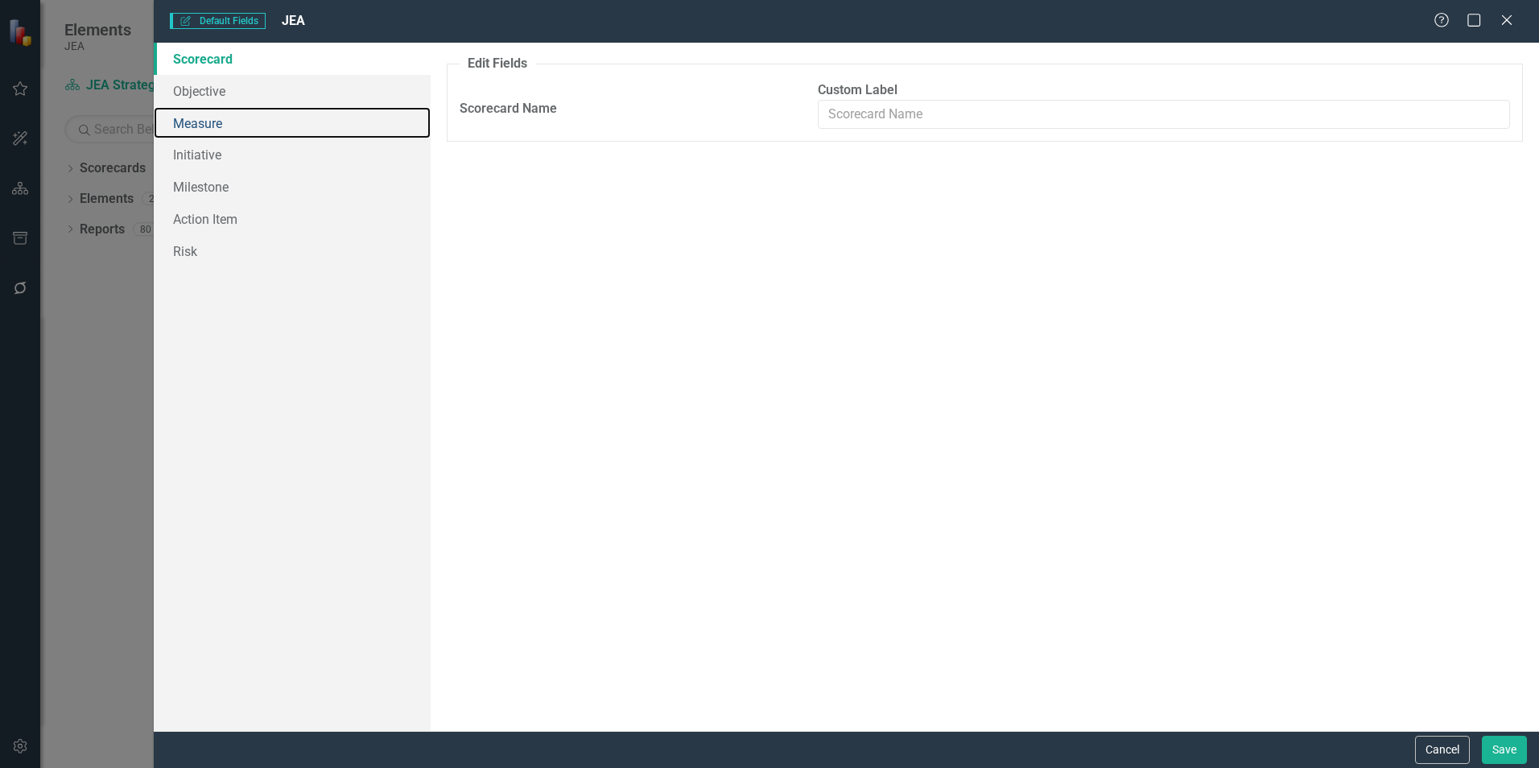
click at [234, 120] on link "Measure" at bounding box center [292, 123] width 277 height 32
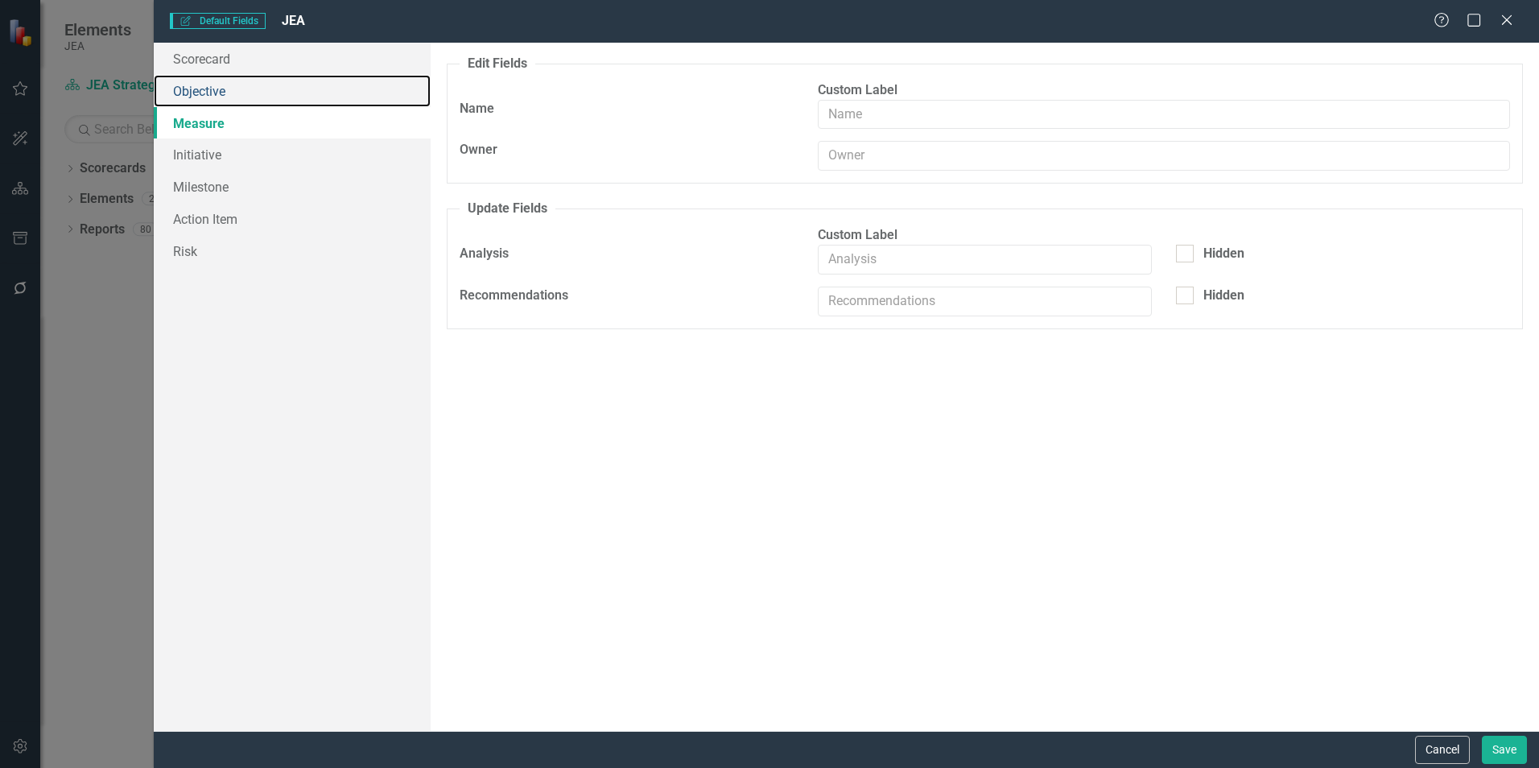
click at [245, 92] on link "Objective" at bounding box center [292, 91] width 277 height 32
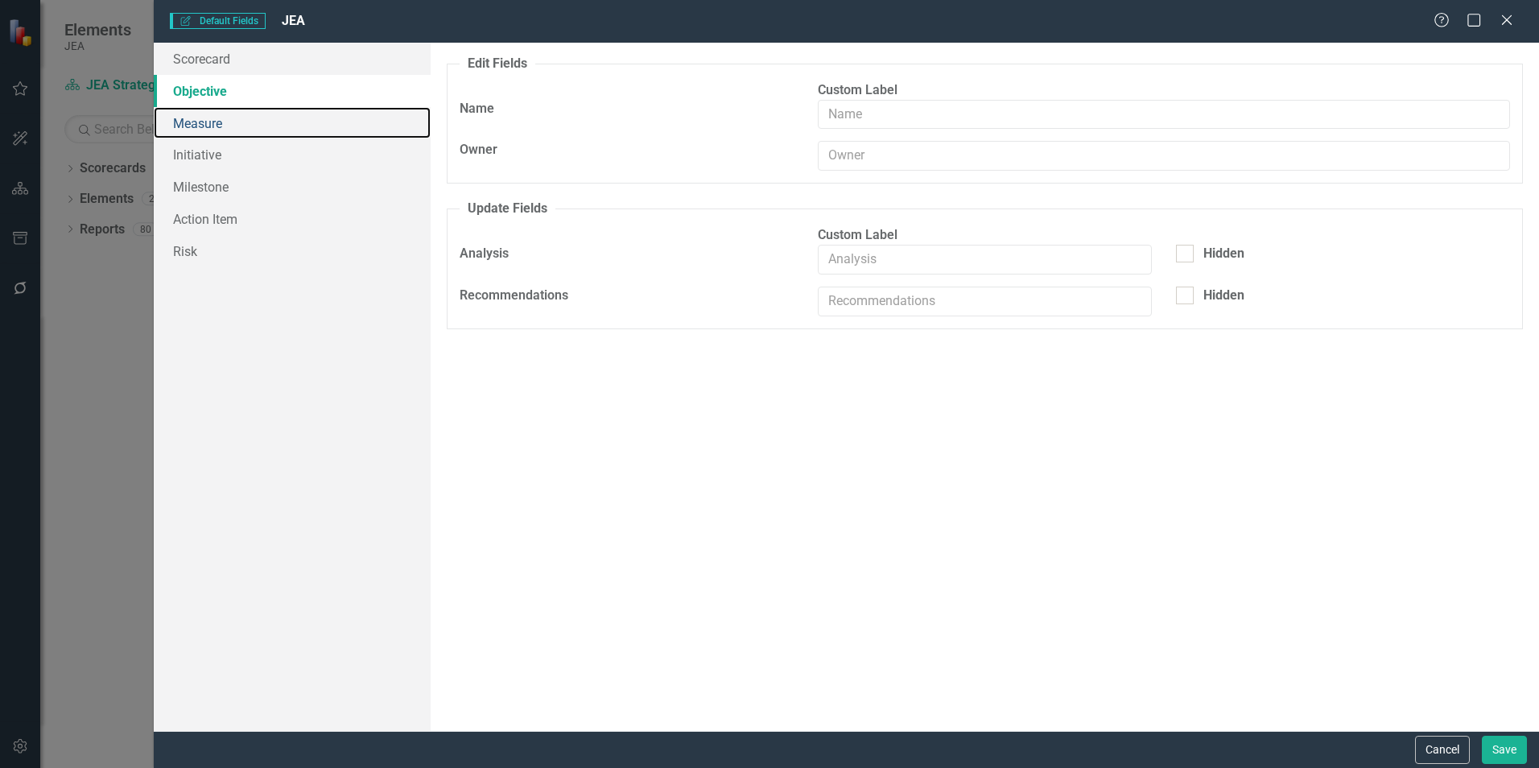
click at [245, 118] on link "Measure" at bounding box center [292, 123] width 277 height 32
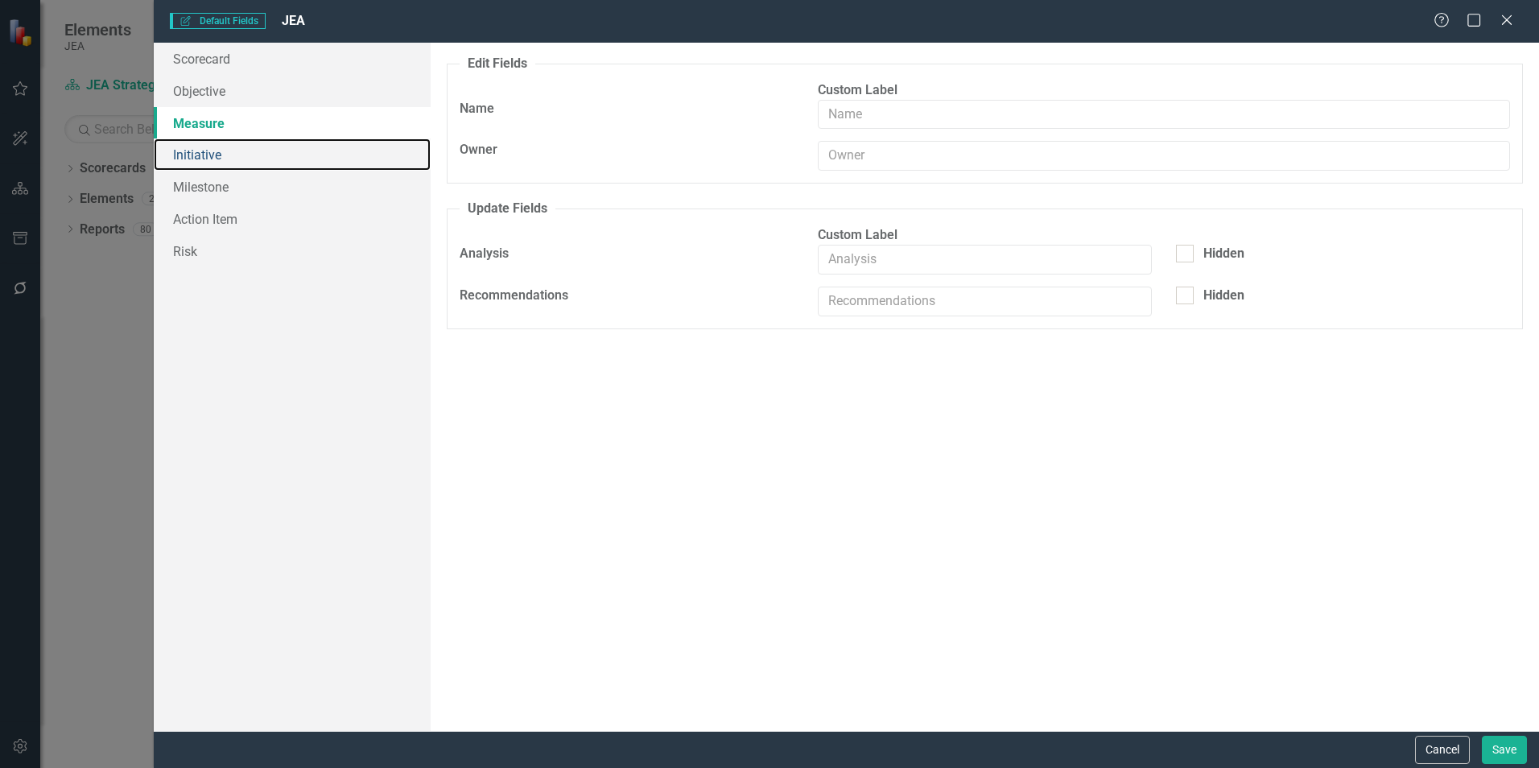
click at [245, 158] on link "Initiative" at bounding box center [292, 154] width 277 height 32
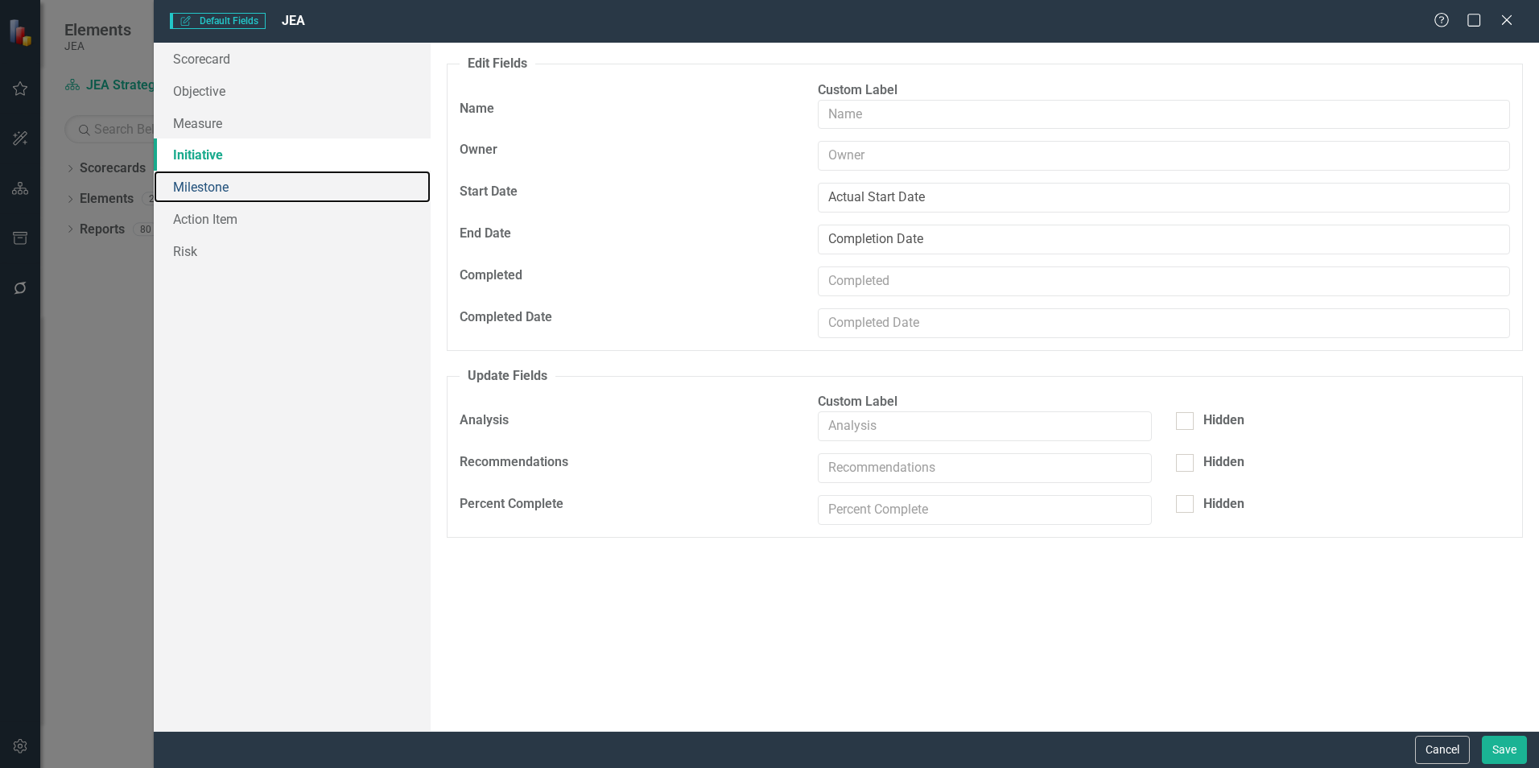
click at [245, 188] on link "Milestone" at bounding box center [292, 187] width 277 height 32
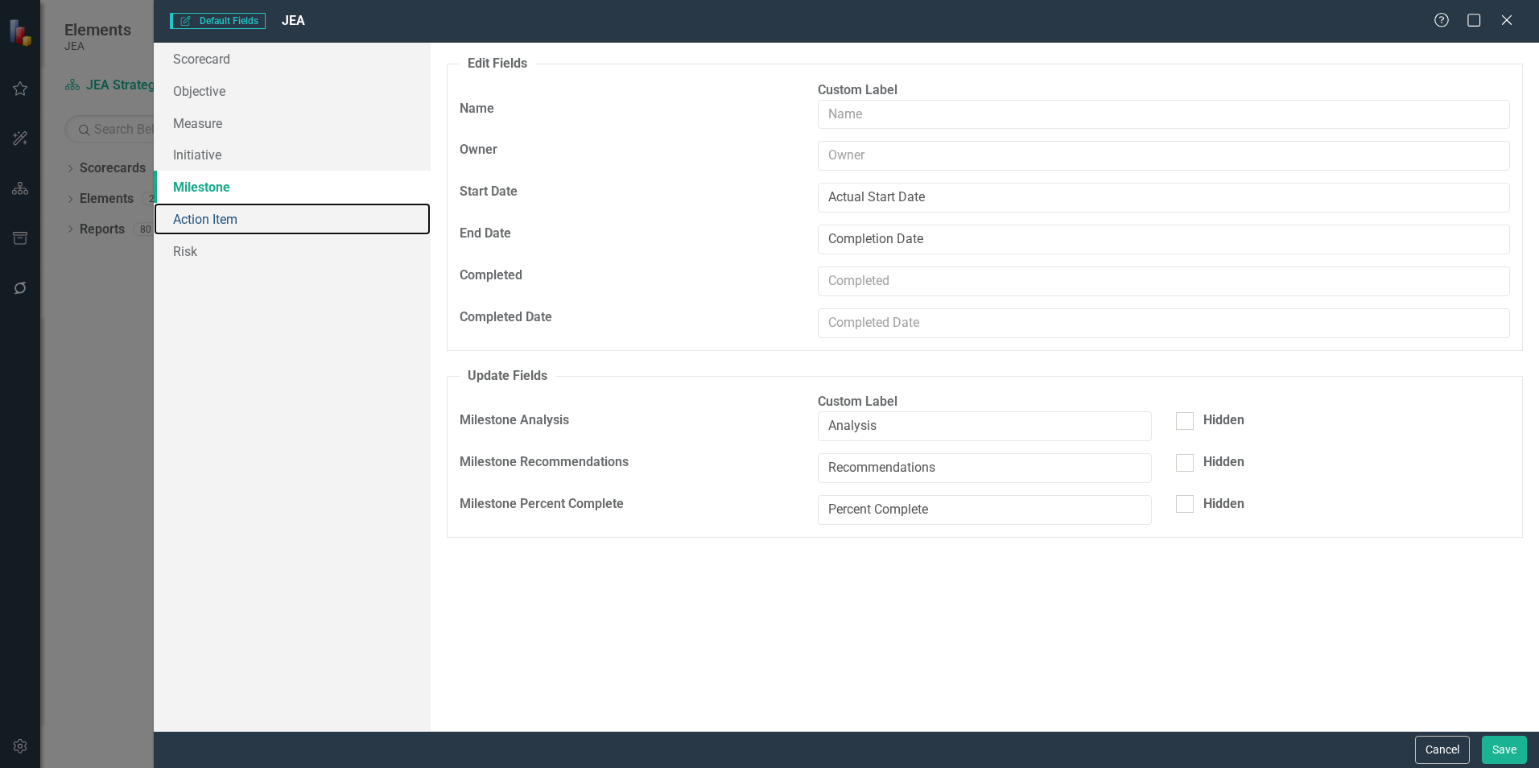
click at [245, 217] on link "Action Item" at bounding box center [292, 219] width 277 height 32
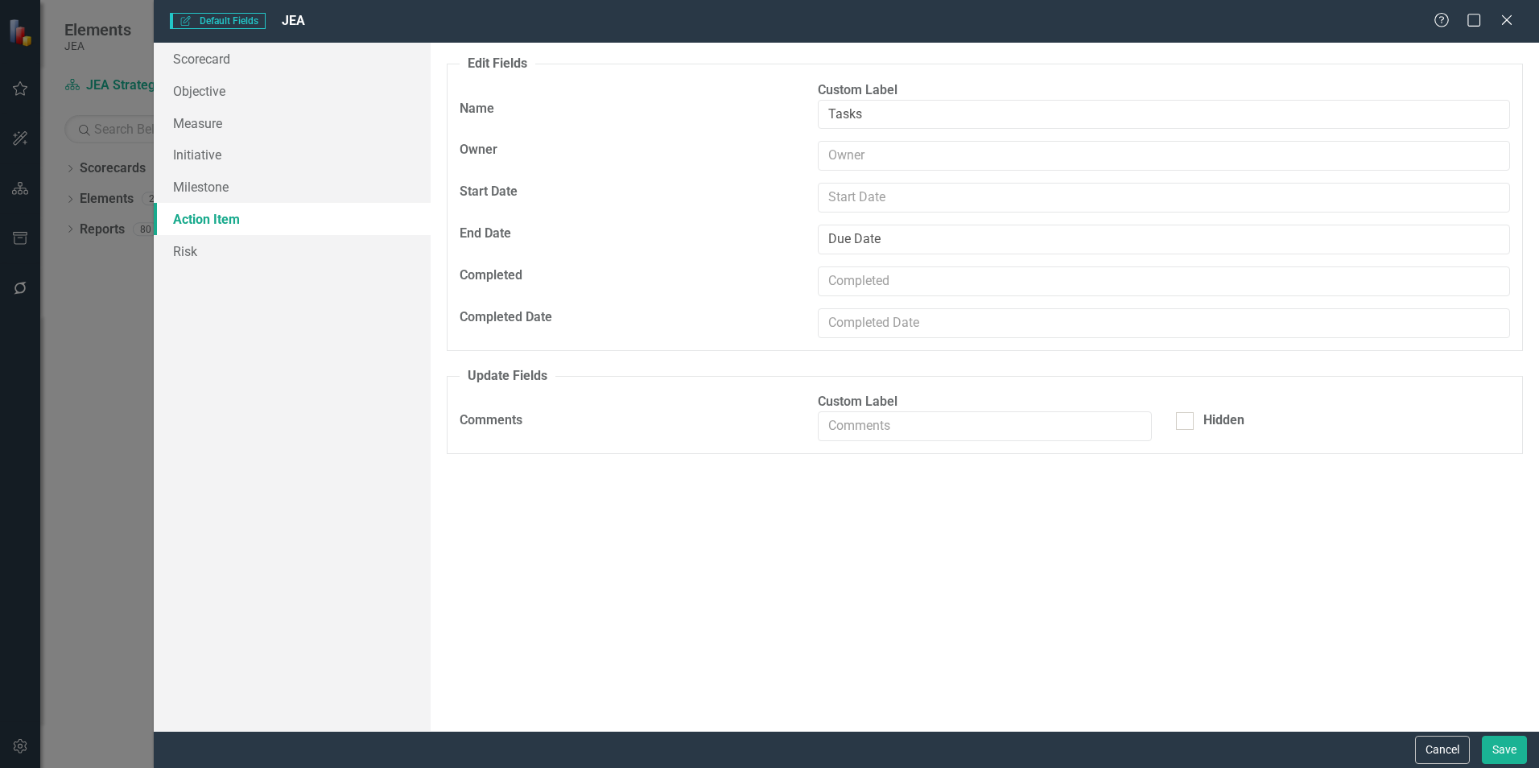
click at [1512, 26] on icon "Close" at bounding box center [1507, 20] width 16 height 13
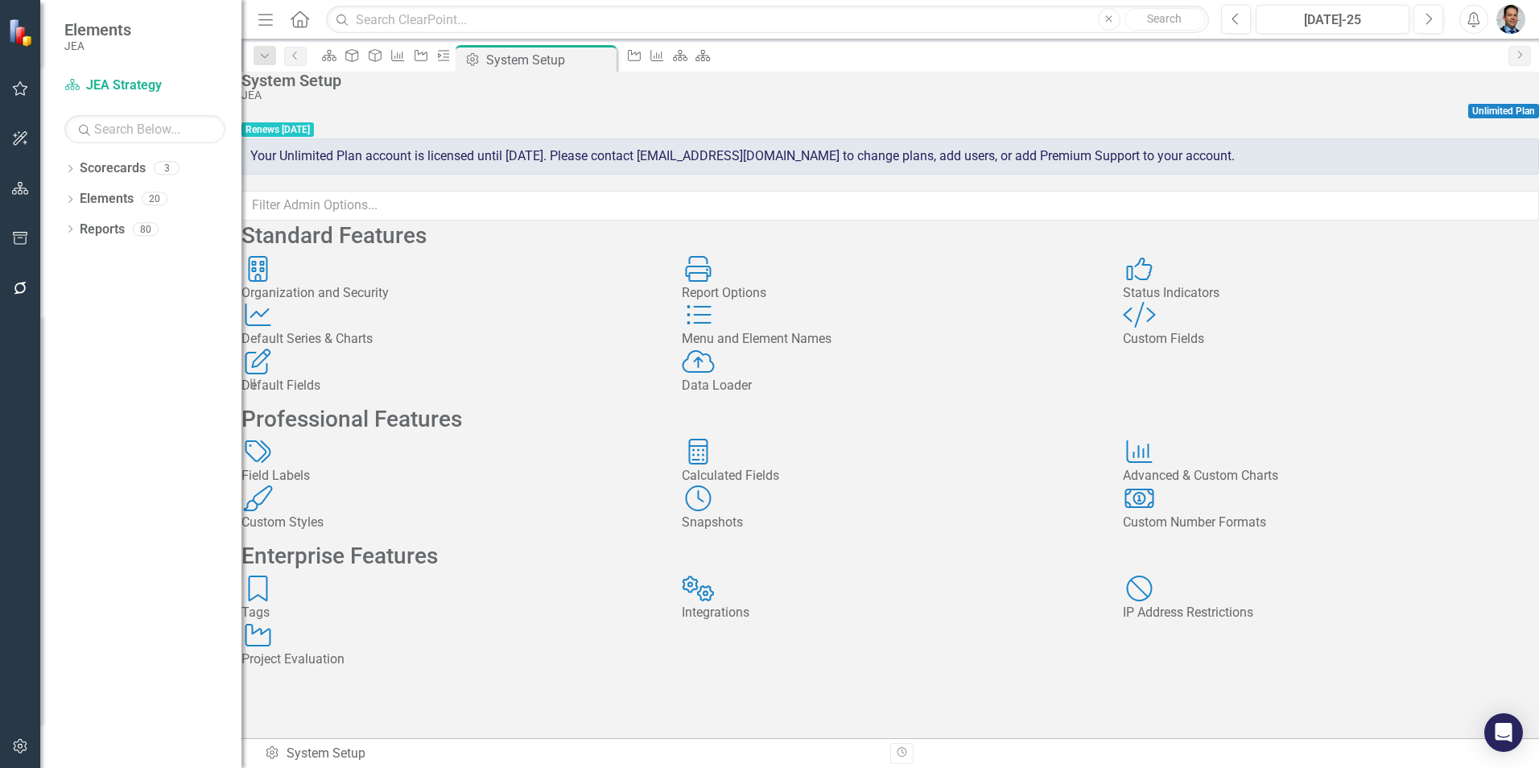
click at [1187, 349] on div "Custom Fields" at bounding box center [1331, 339] width 416 height 19
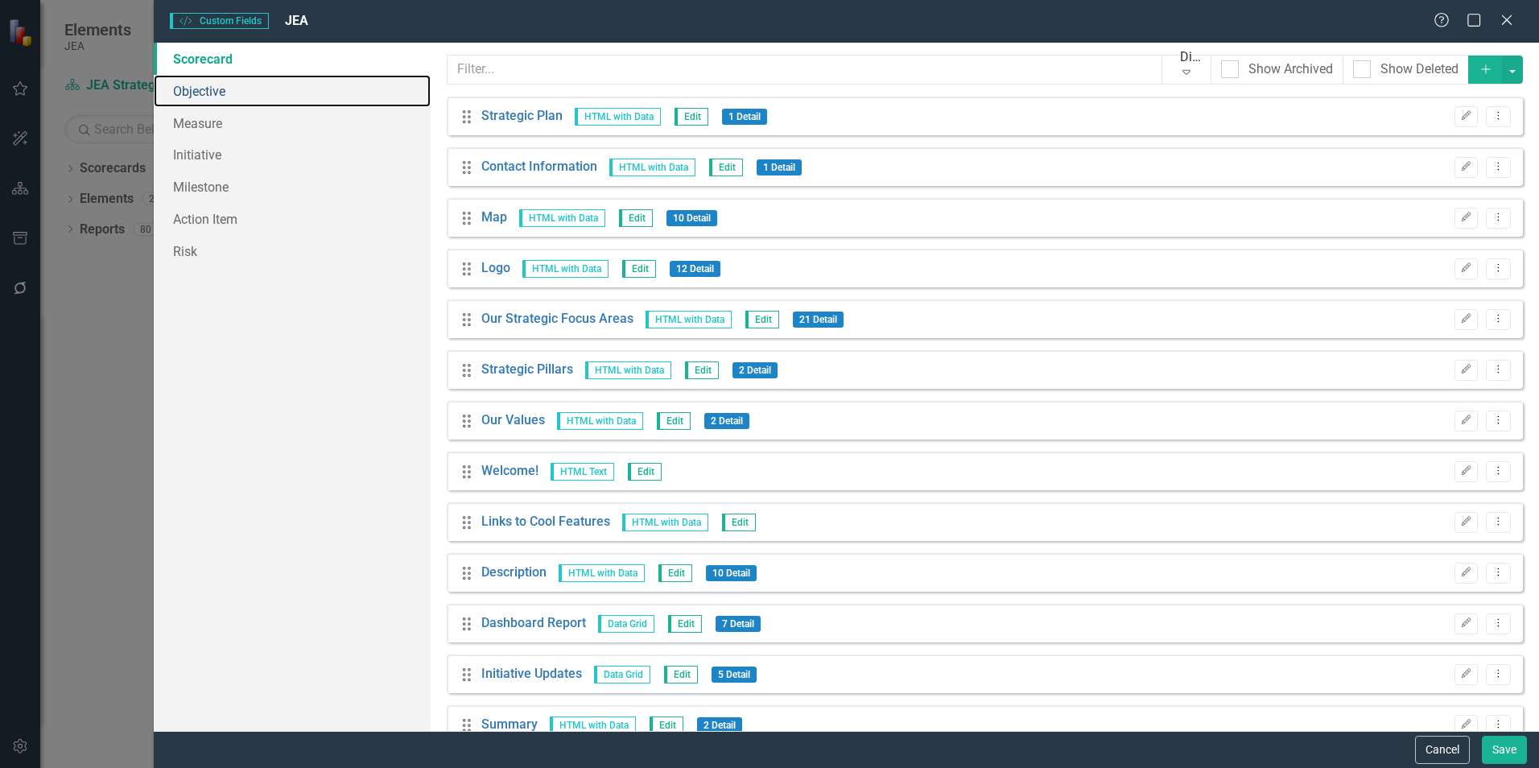
click at [266, 99] on link "Objective" at bounding box center [292, 91] width 277 height 32
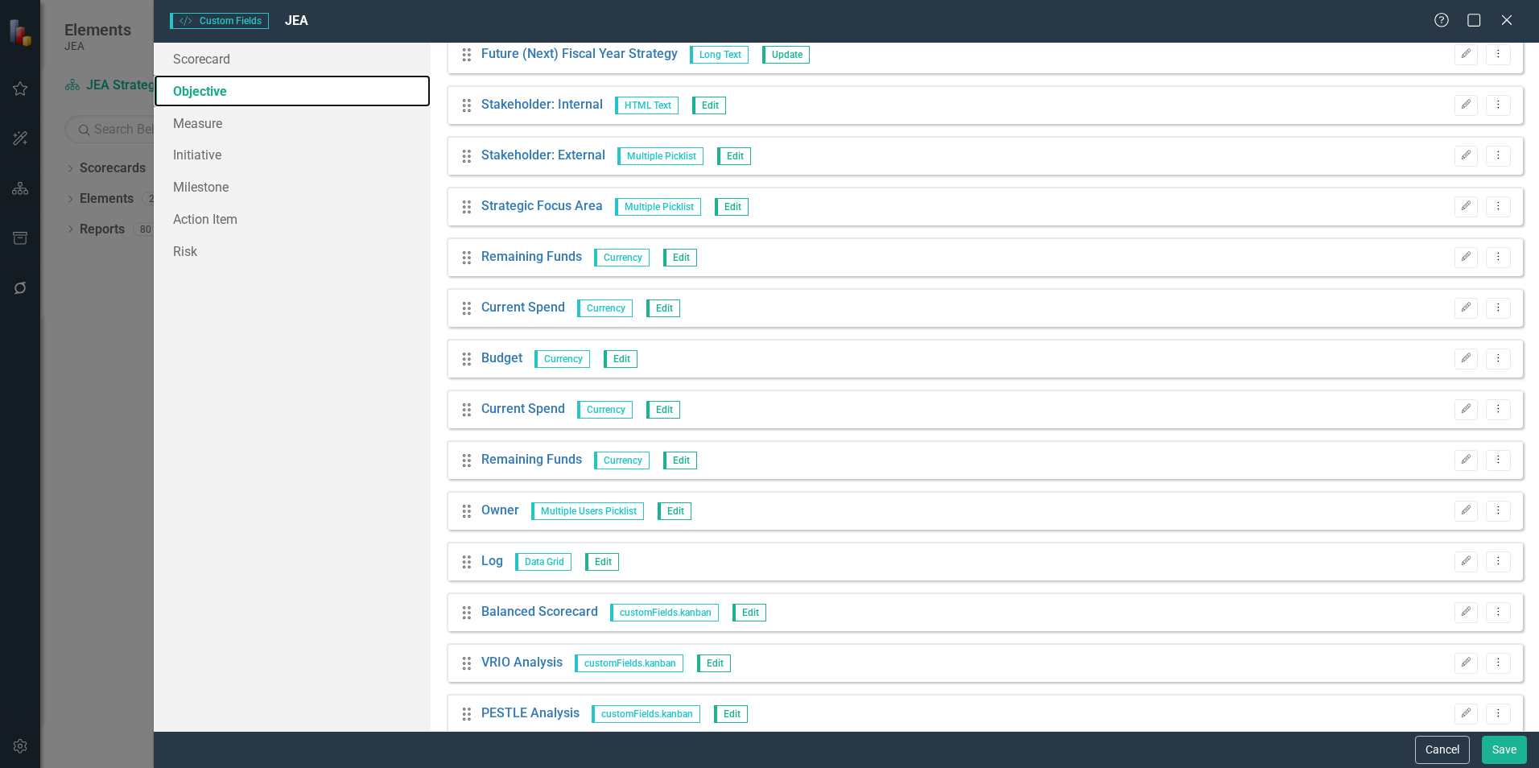
scroll to position [455, 0]
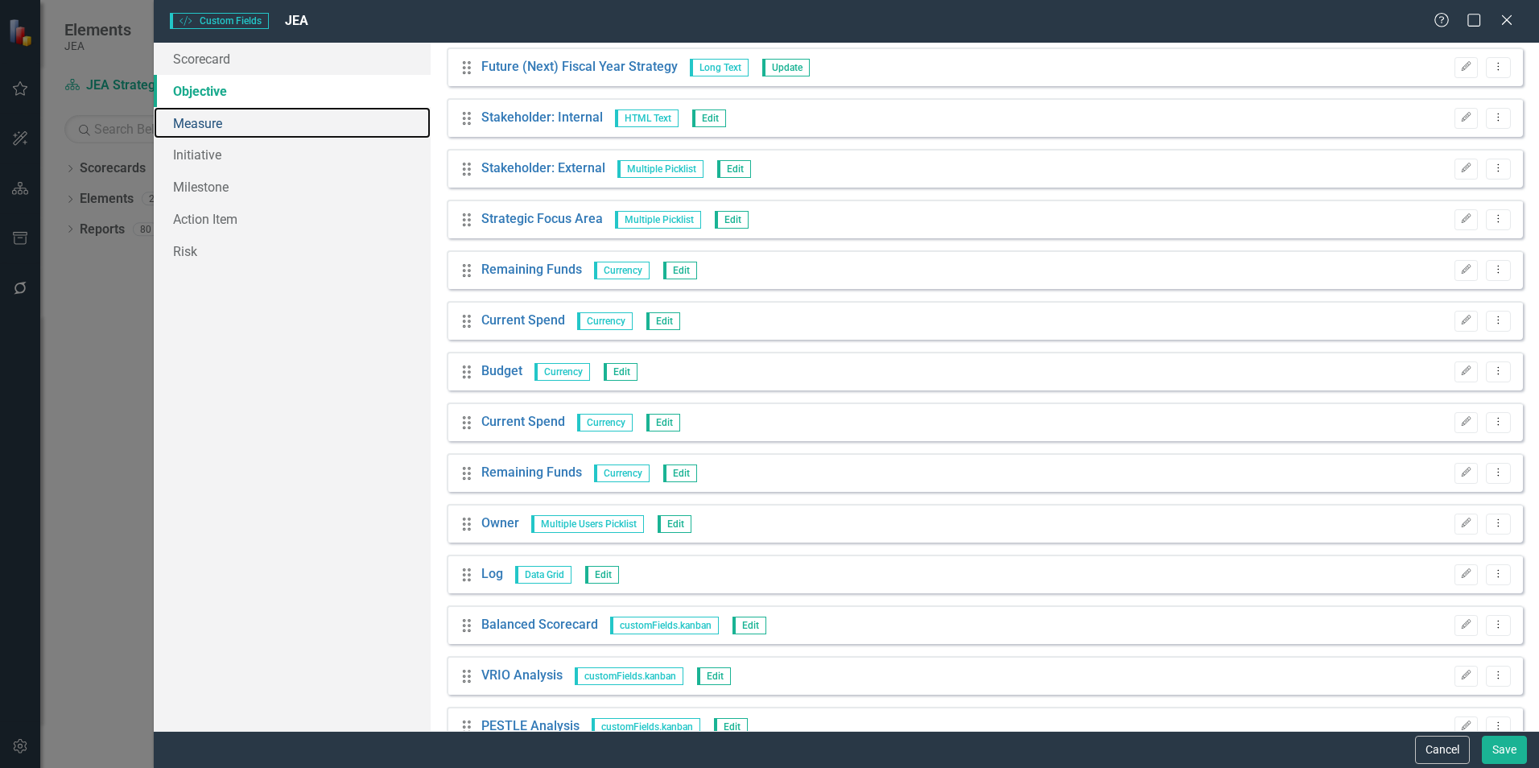
click at [271, 127] on link "Measure" at bounding box center [292, 123] width 277 height 32
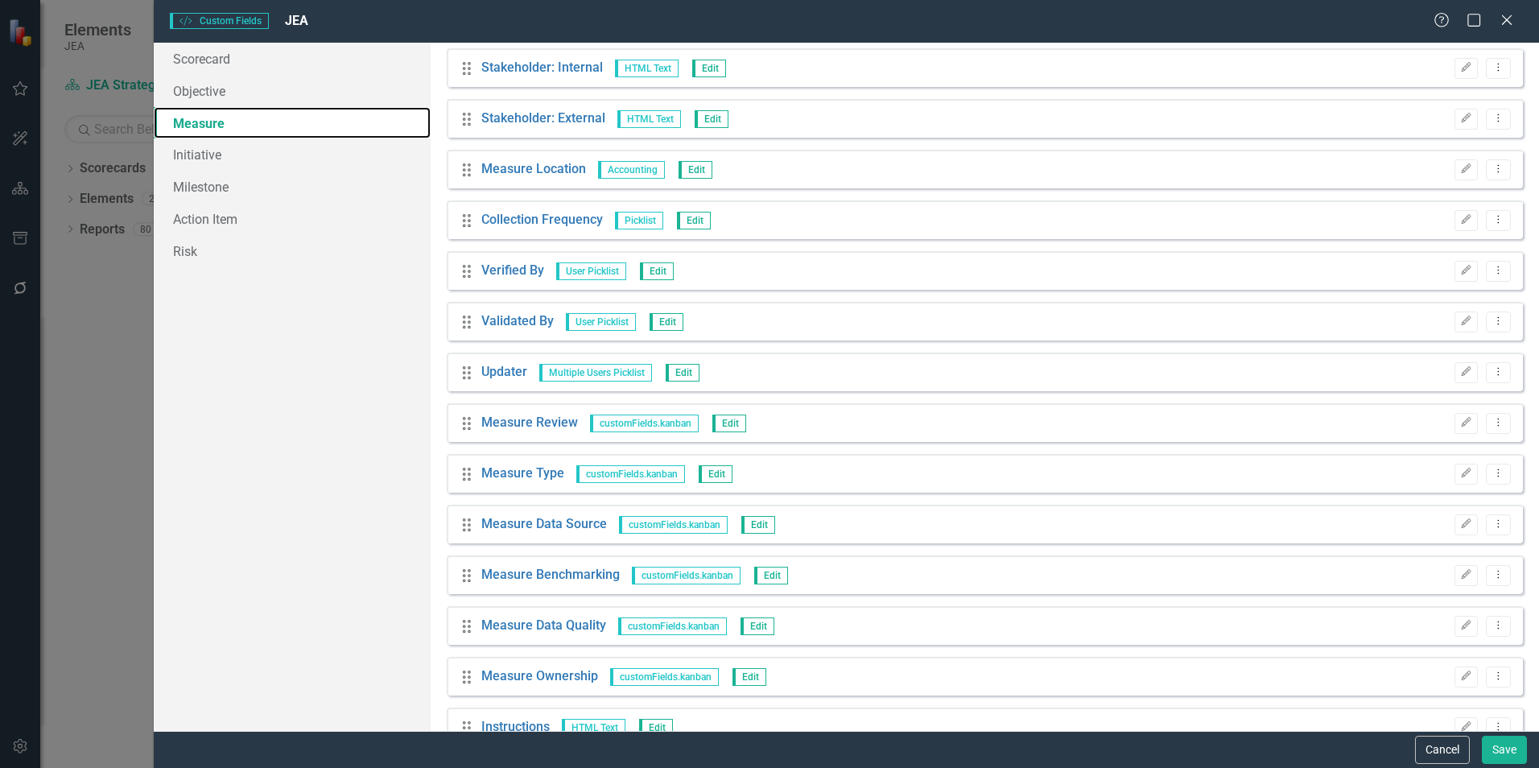
scroll to position [1369, 0]
click at [1460, 369] on icon "Edit" at bounding box center [1466, 370] width 12 height 10
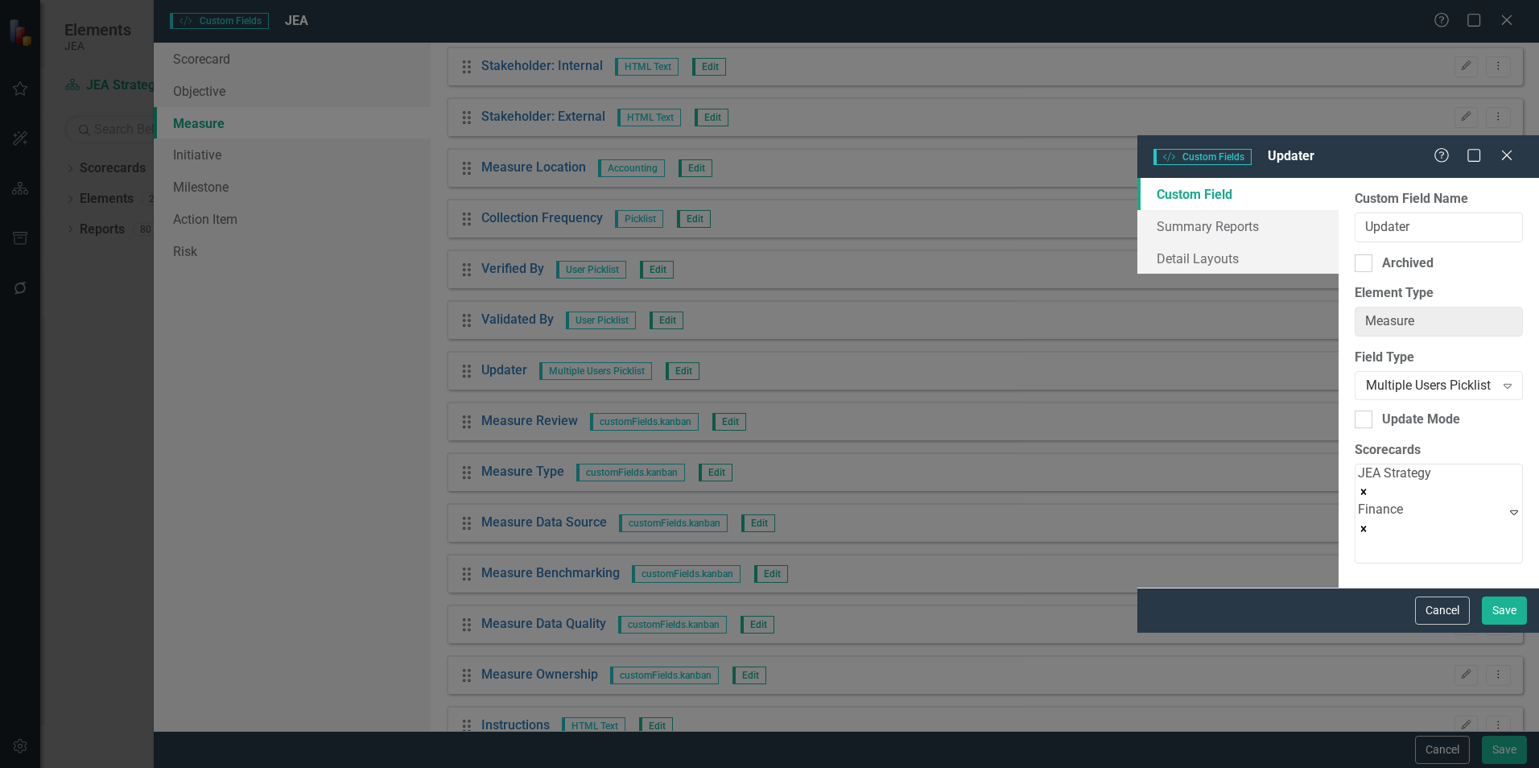
click at [1422, 625] on button "Cancel" at bounding box center [1442, 611] width 55 height 28
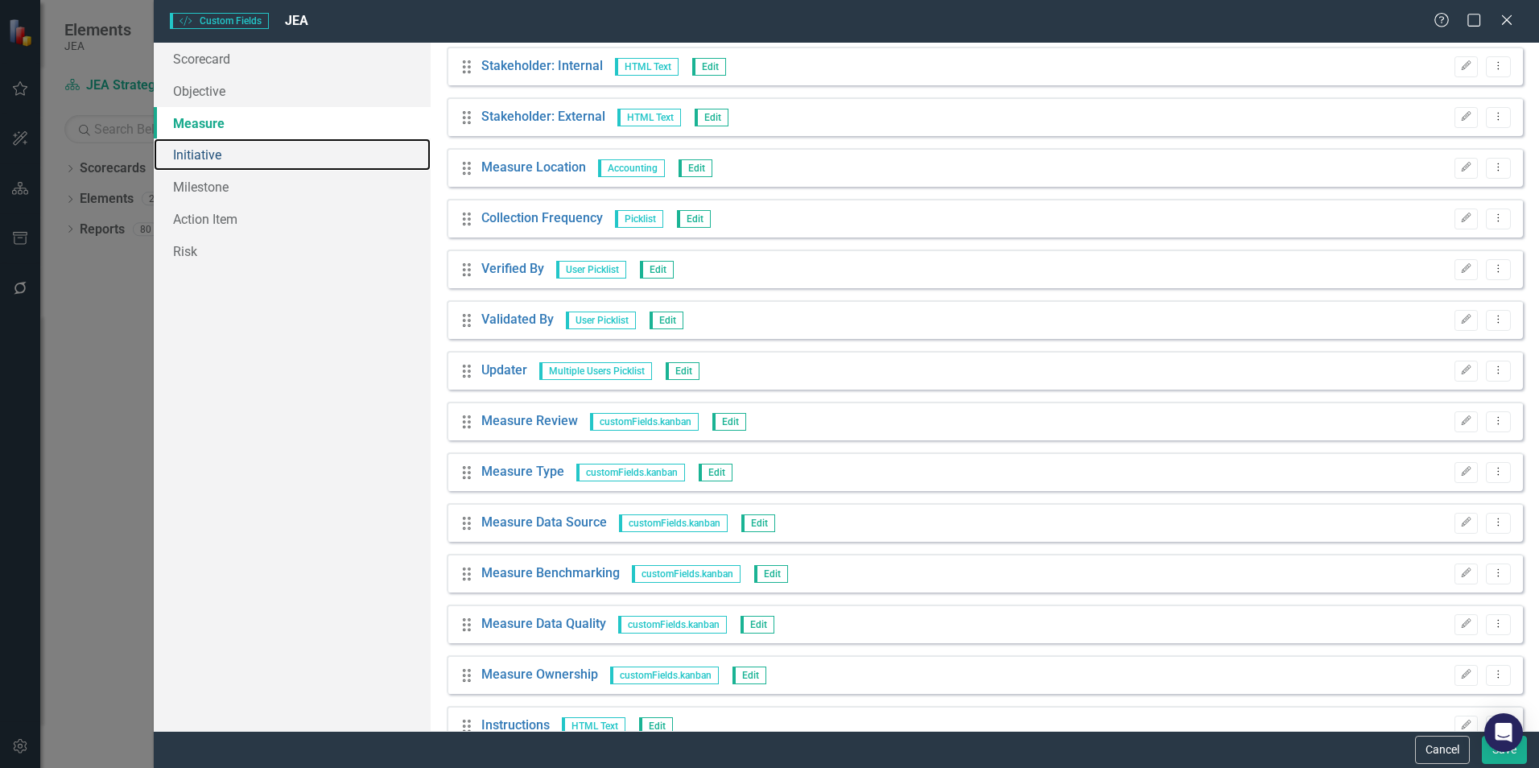
click at [237, 155] on link "Initiative" at bounding box center [292, 154] width 277 height 32
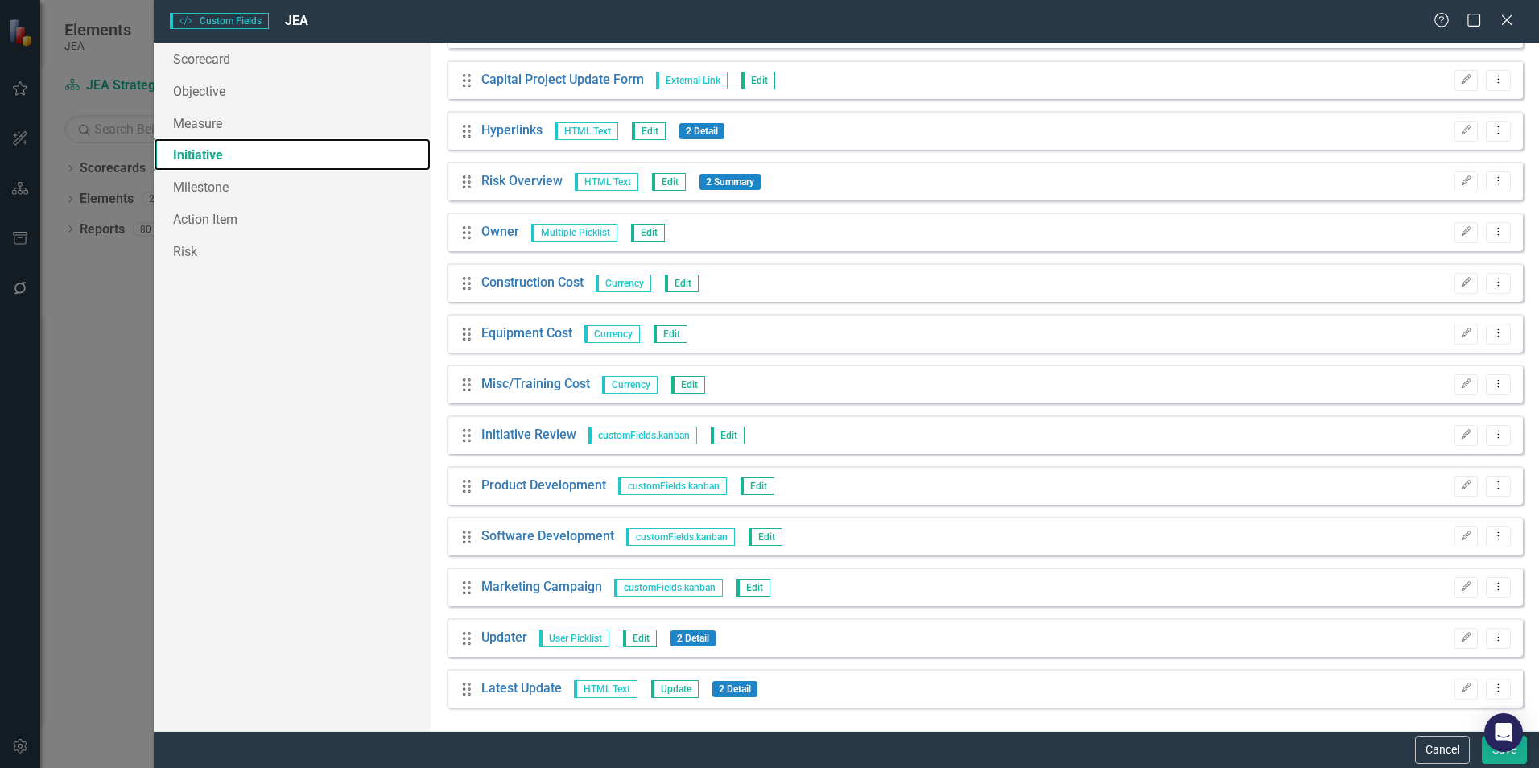
scroll to position [1102, 0]
click at [219, 183] on link "Milestone" at bounding box center [292, 187] width 277 height 32
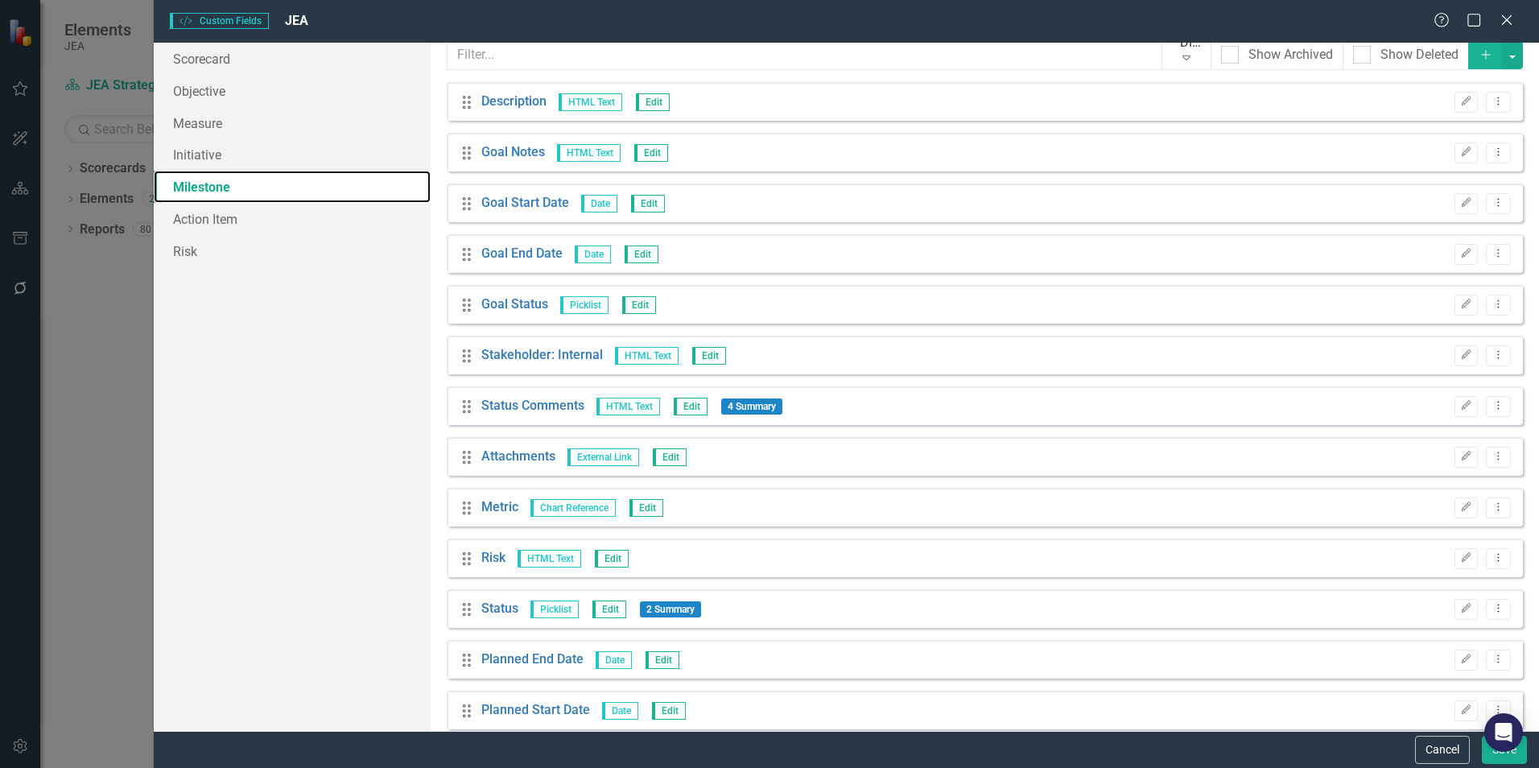
scroll to position [0, 0]
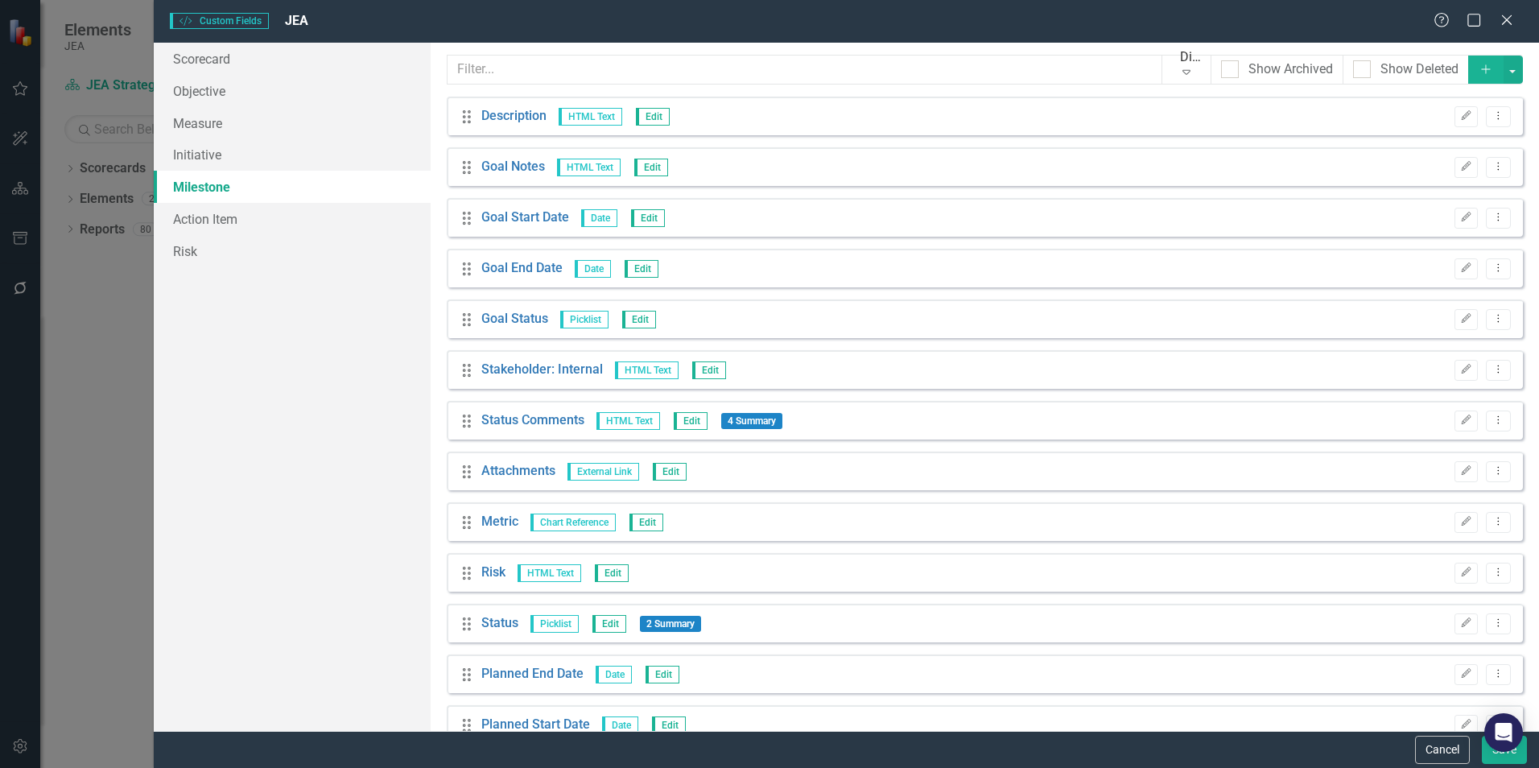
click at [1479, 70] on icon "Add" at bounding box center [1486, 69] width 14 height 11
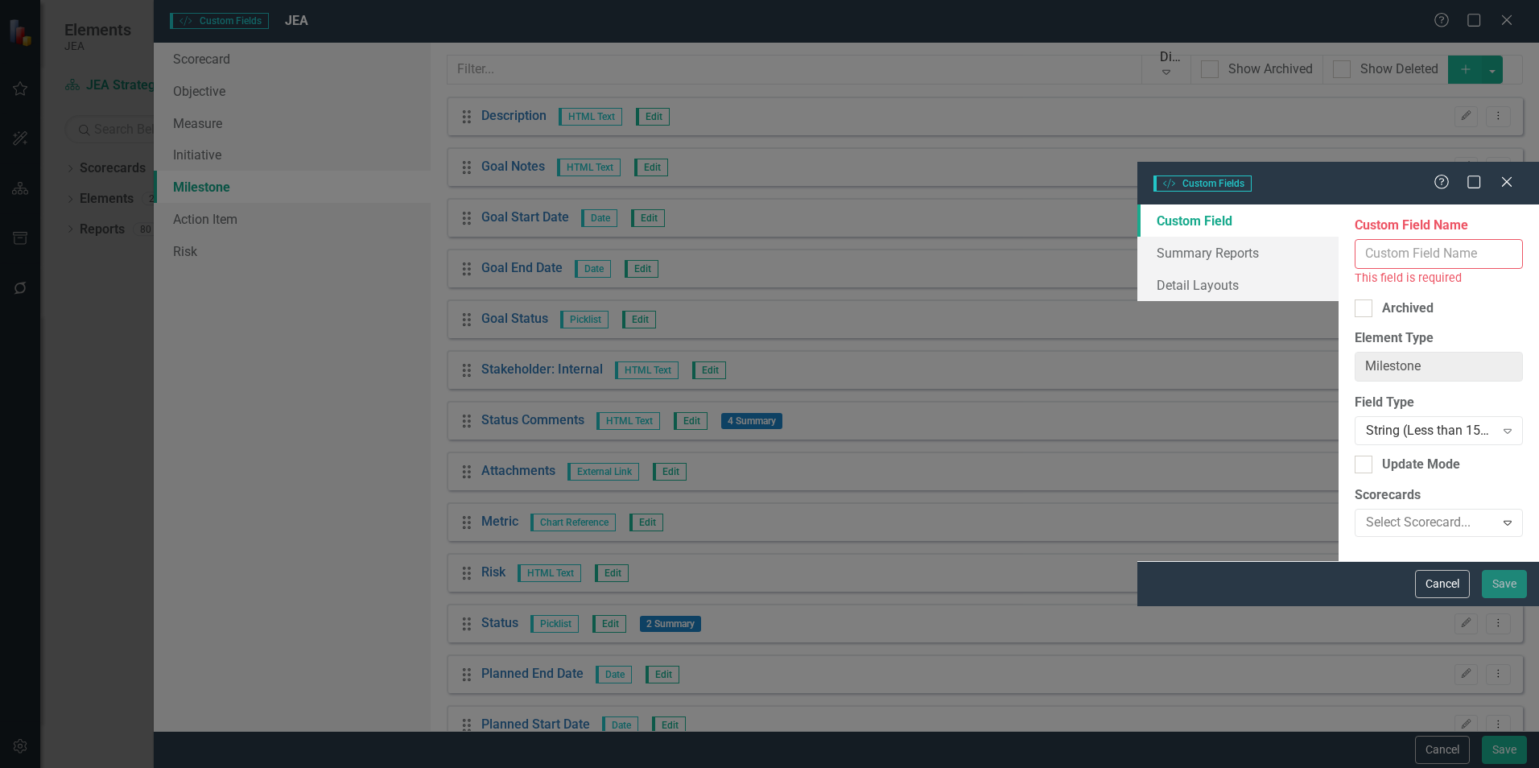
click at [1355, 239] on input "Custom Field Name" at bounding box center [1439, 254] width 168 height 30
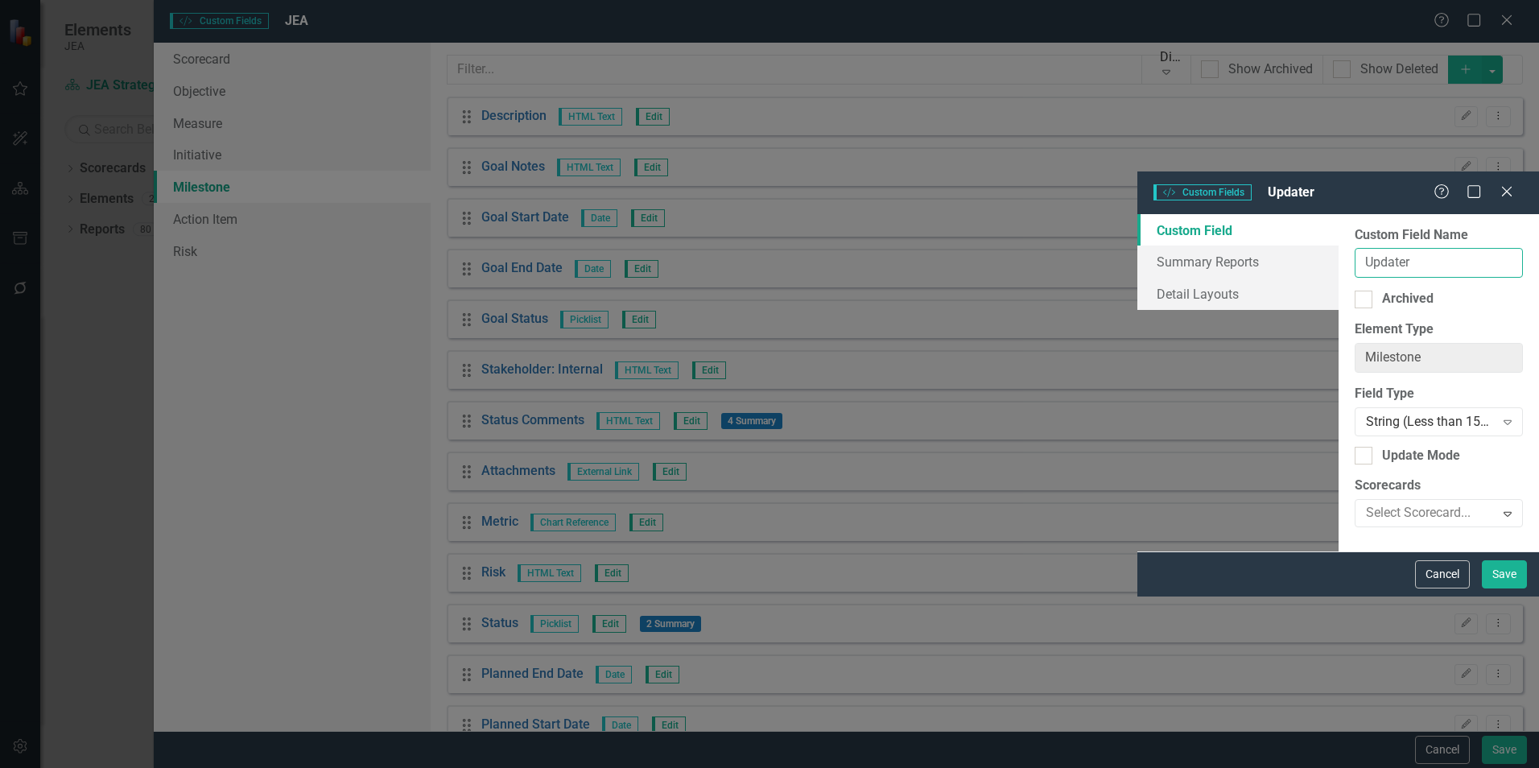
type input "Updater"
click at [1366, 412] on div "String (Less than 150 characters)" at bounding box center [1430, 421] width 129 height 19
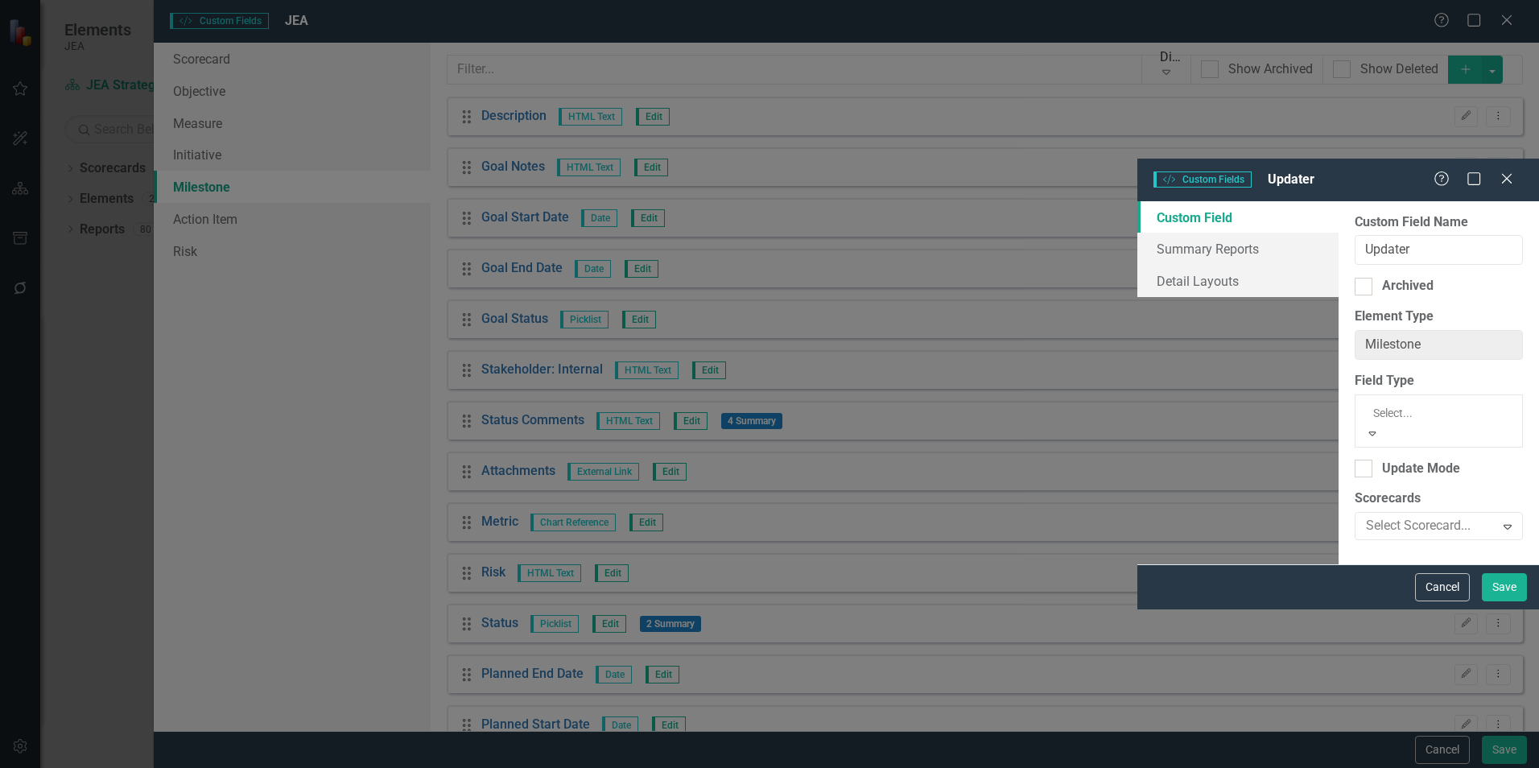
scroll to position [242, 0]
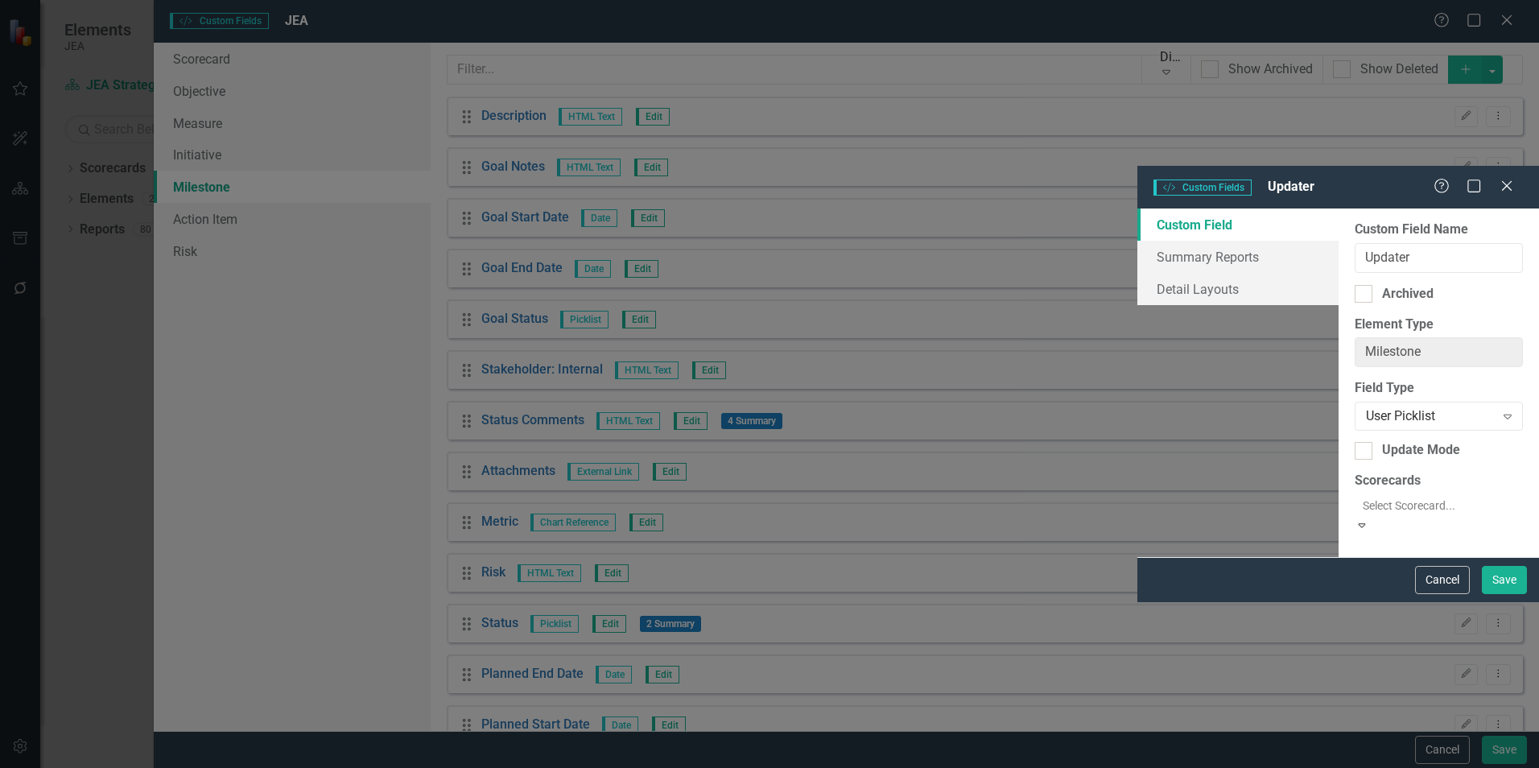
click at [1356, 496] on div at bounding box center [1440, 505] width 168 height 19
click at [641, 767] on div "JEA Strategy" at bounding box center [769, 777] width 1539 height 19
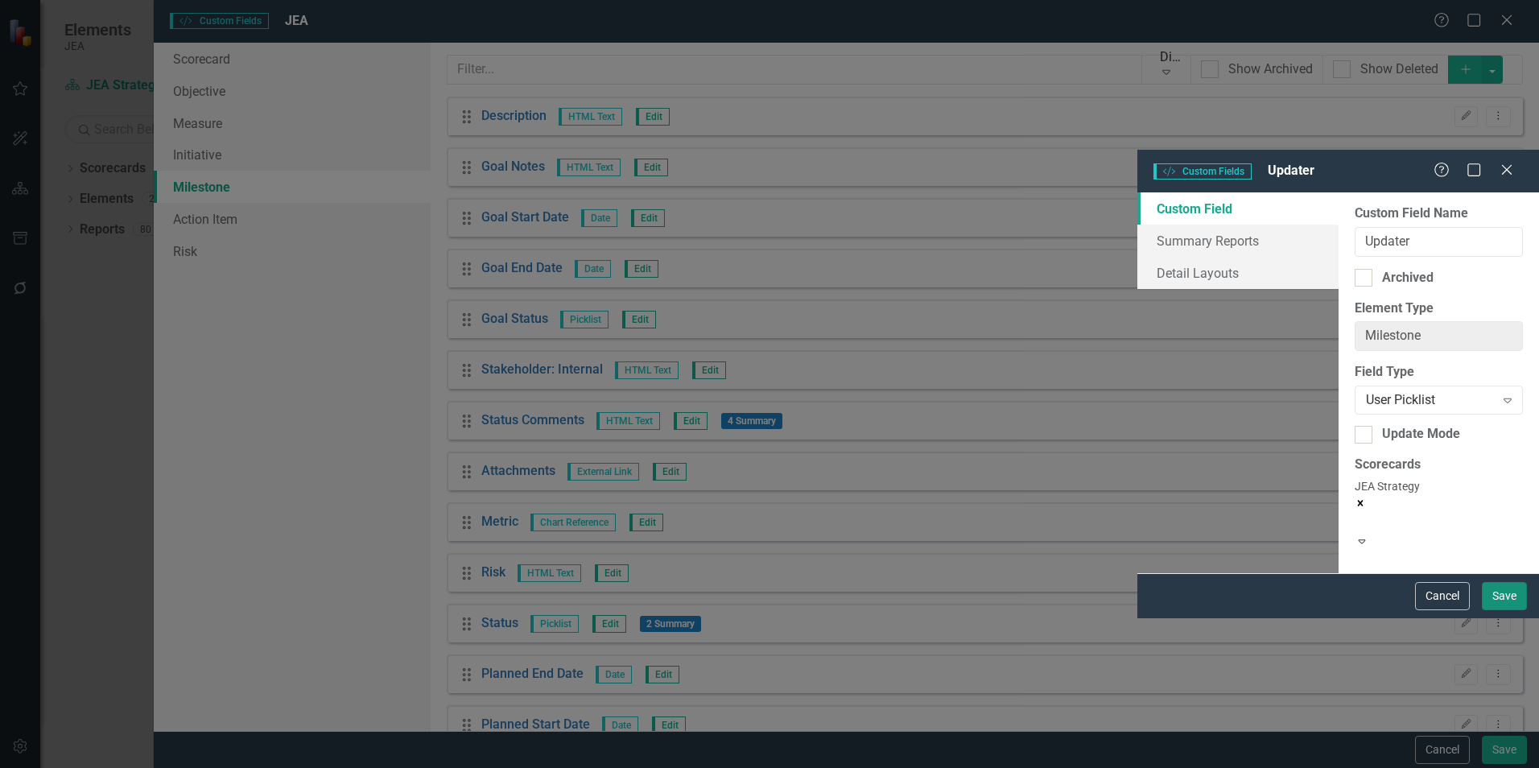
click at [1515, 610] on button "Save" at bounding box center [1504, 596] width 45 height 28
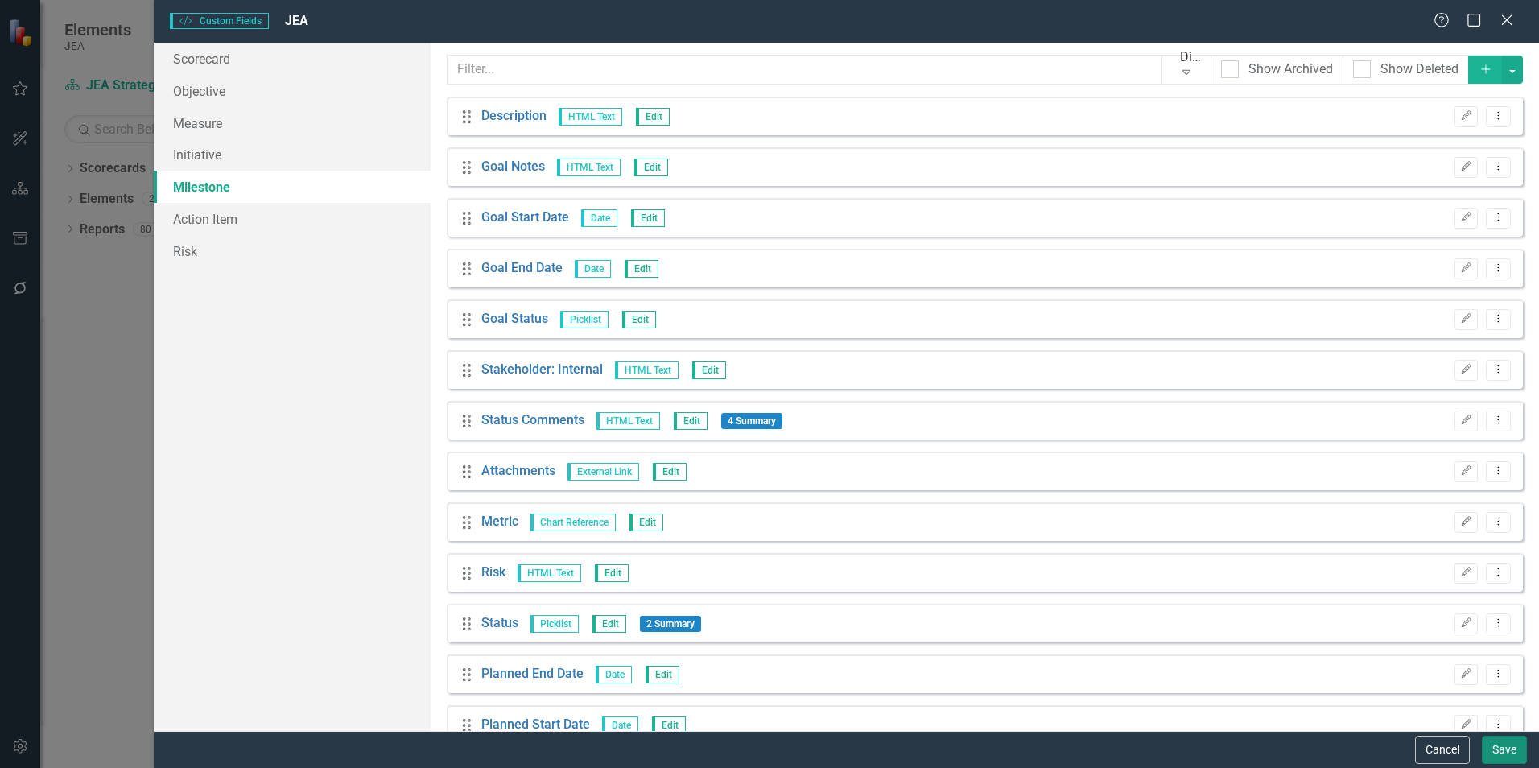
click at [1501, 750] on button "Save" at bounding box center [1504, 750] width 45 height 28
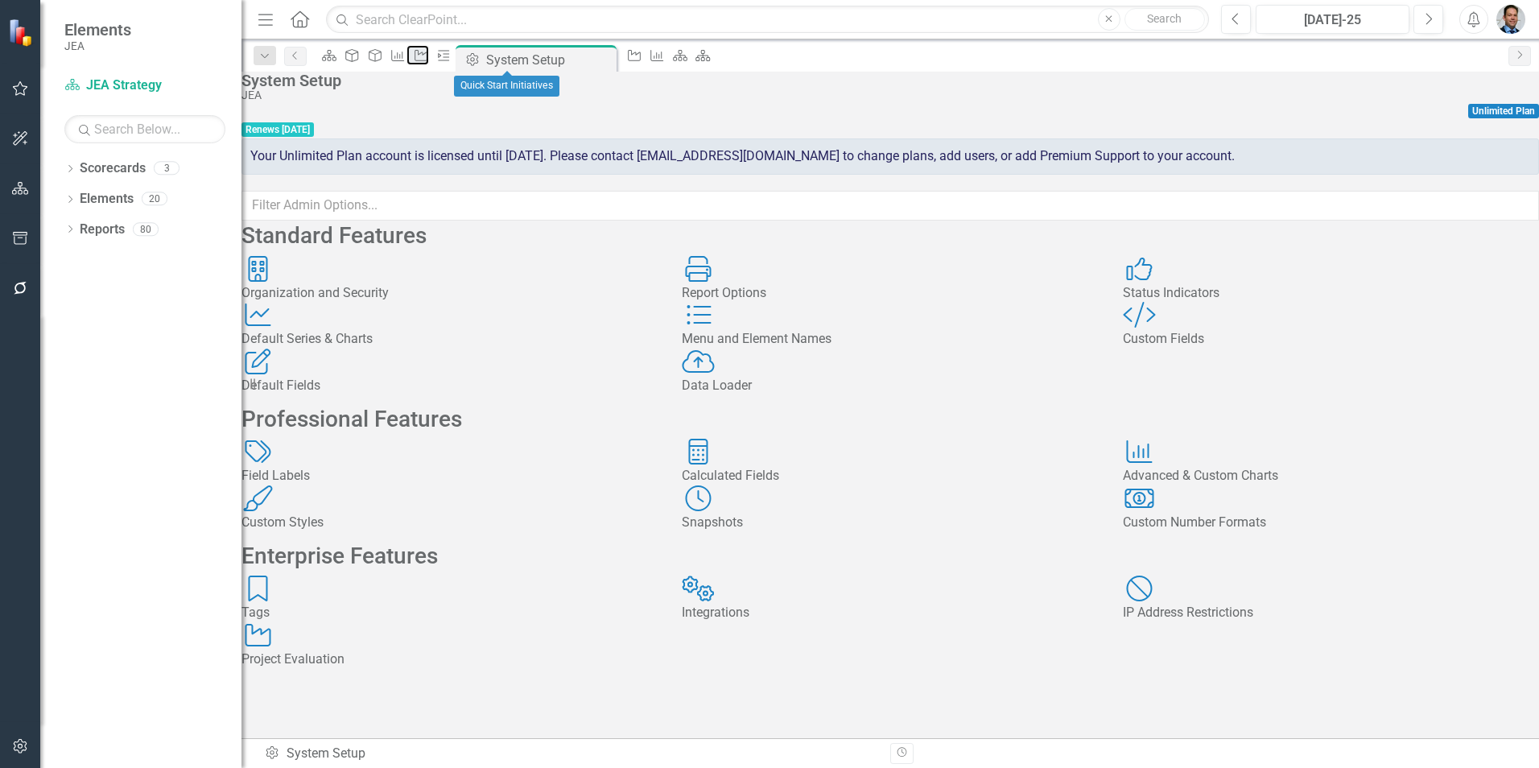
click at [429, 55] on icon "Initiative" at bounding box center [421, 55] width 16 height 13
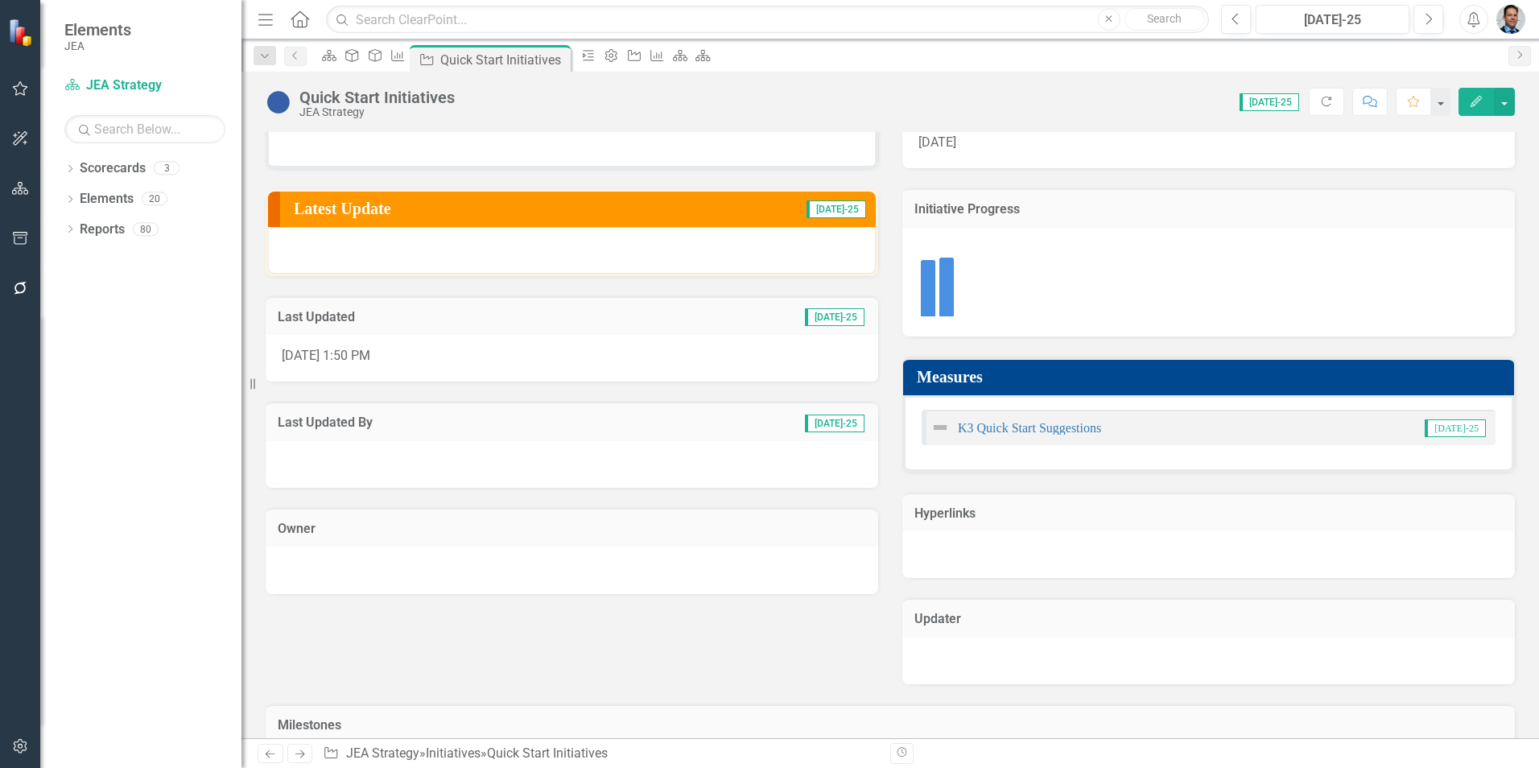
scroll to position [161, 0]
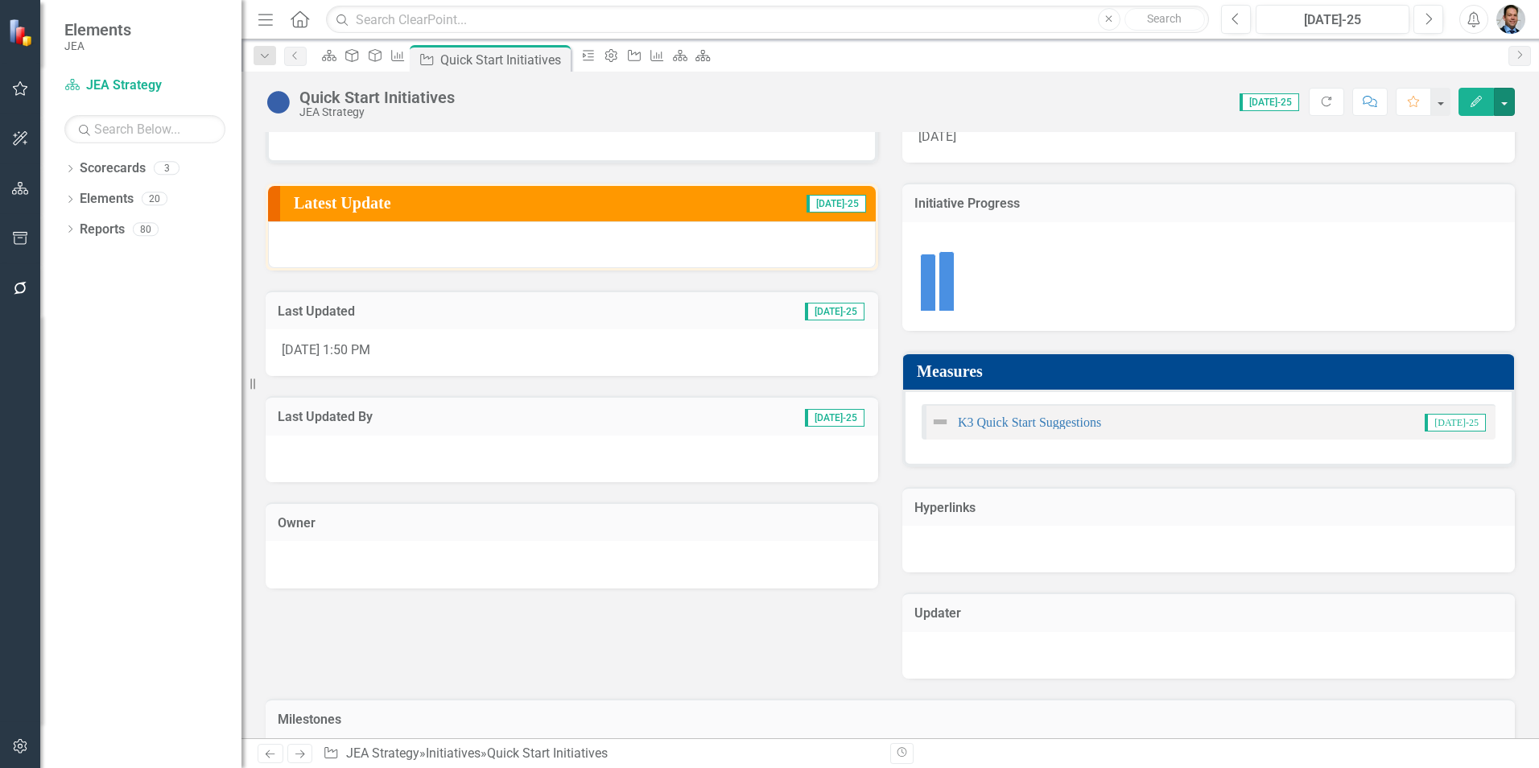
click at [1510, 103] on button "button" at bounding box center [1504, 102] width 21 height 28
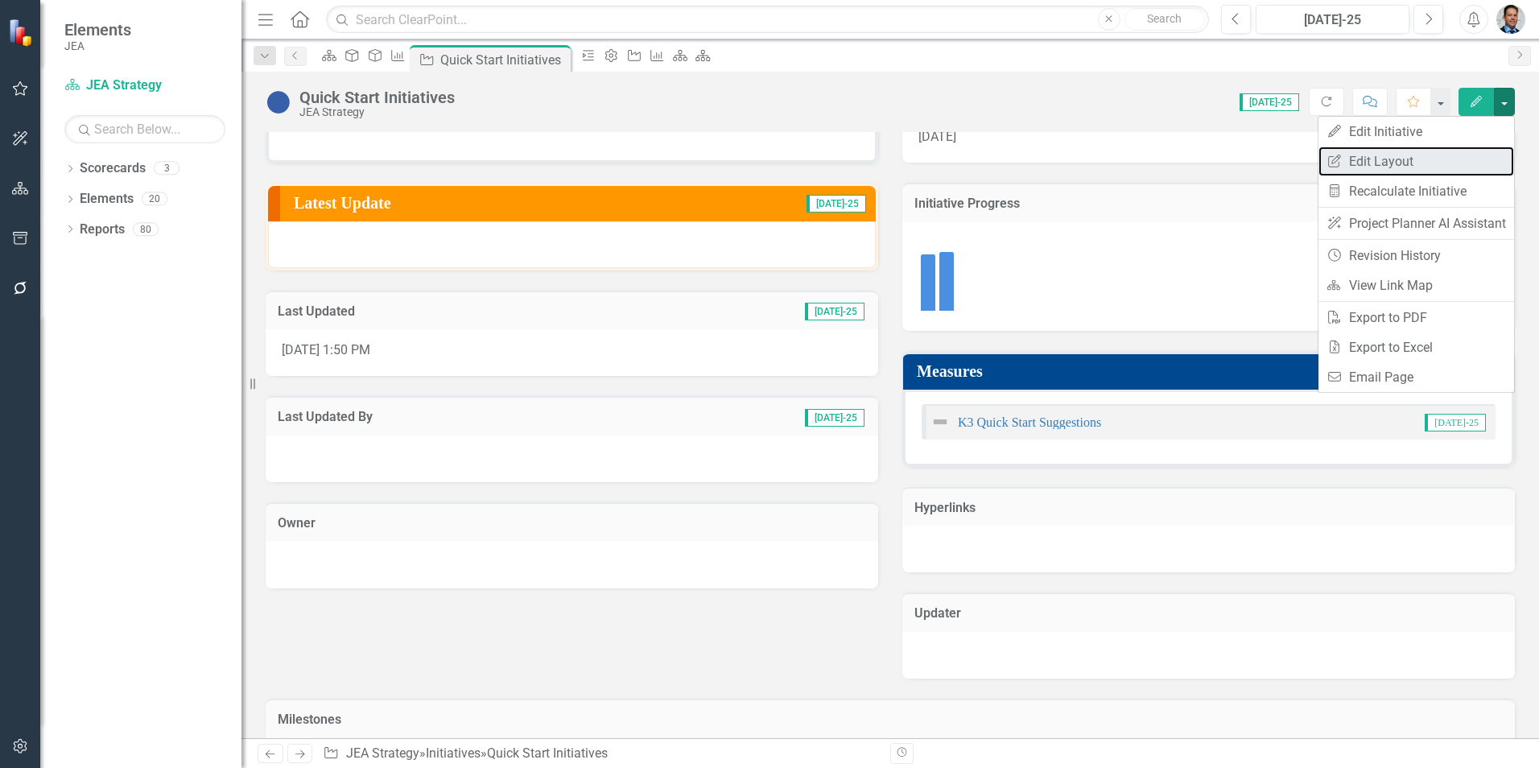
click at [1423, 160] on link "Edit Report Edit Layout" at bounding box center [1417, 162] width 196 height 30
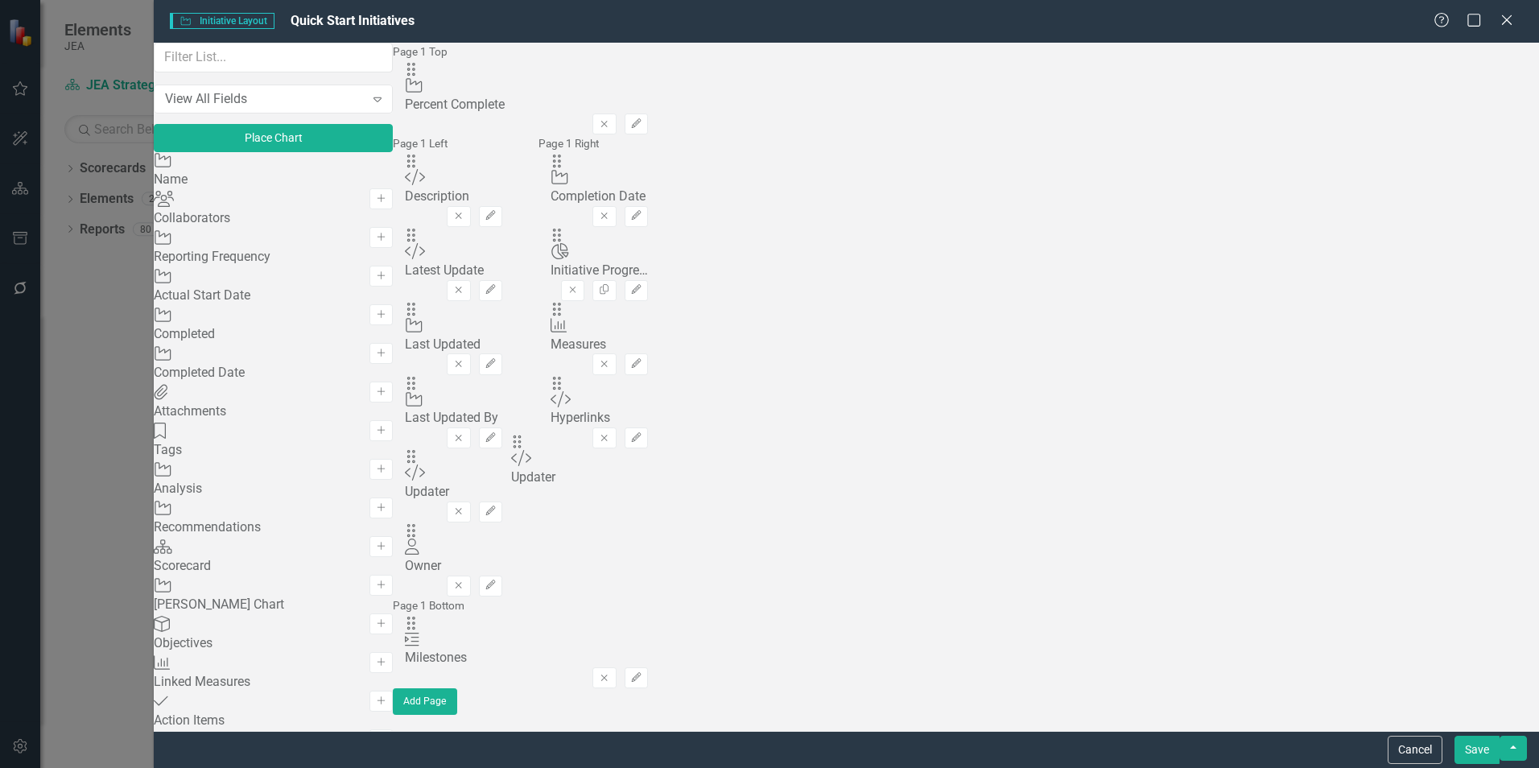
drag, startPoint x: 1064, startPoint y: 410, endPoint x: 543, endPoint y: 456, distance: 522.9
click at [1483, 753] on button "Save" at bounding box center [1477, 750] width 45 height 28
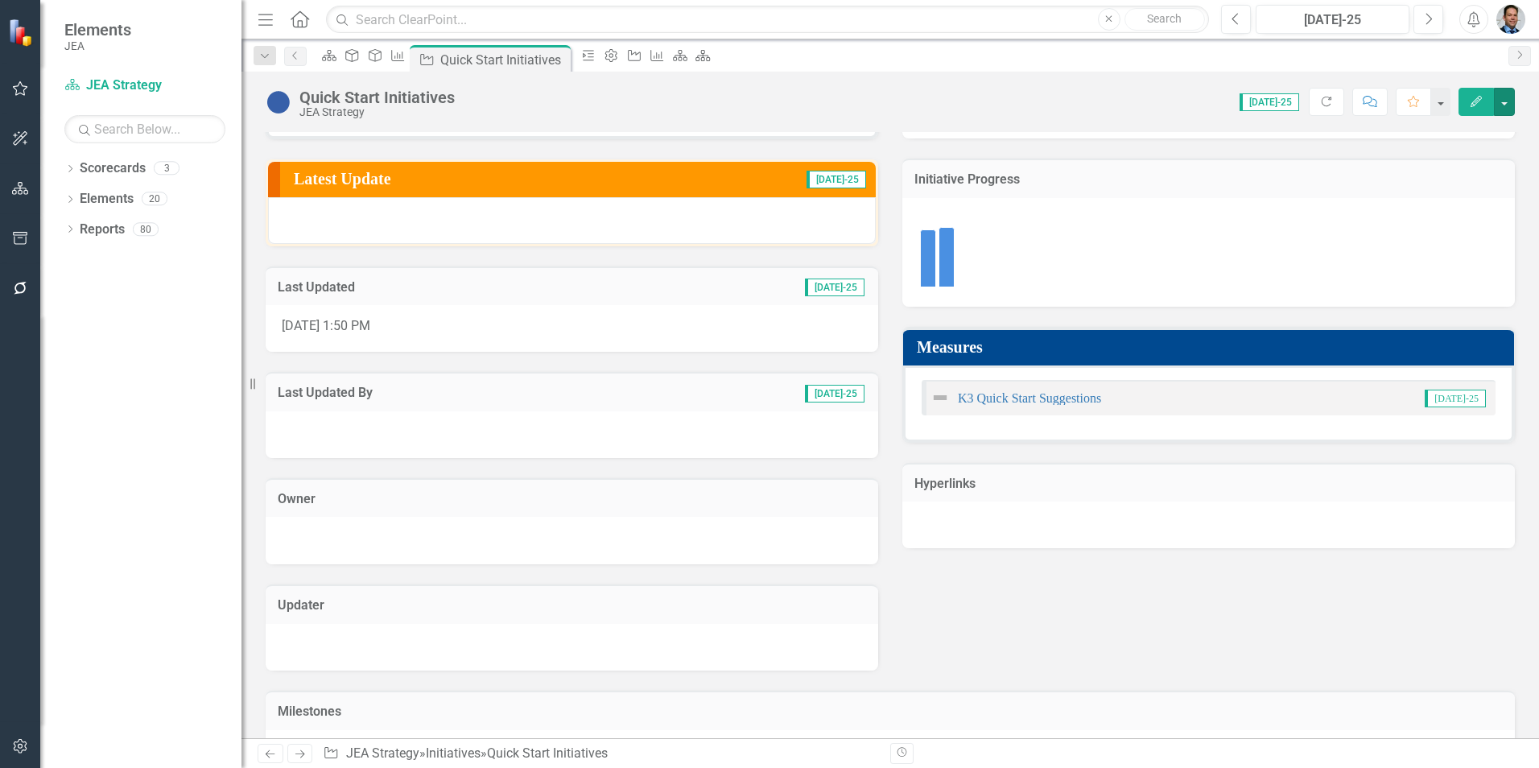
scroll to position [184, 0]
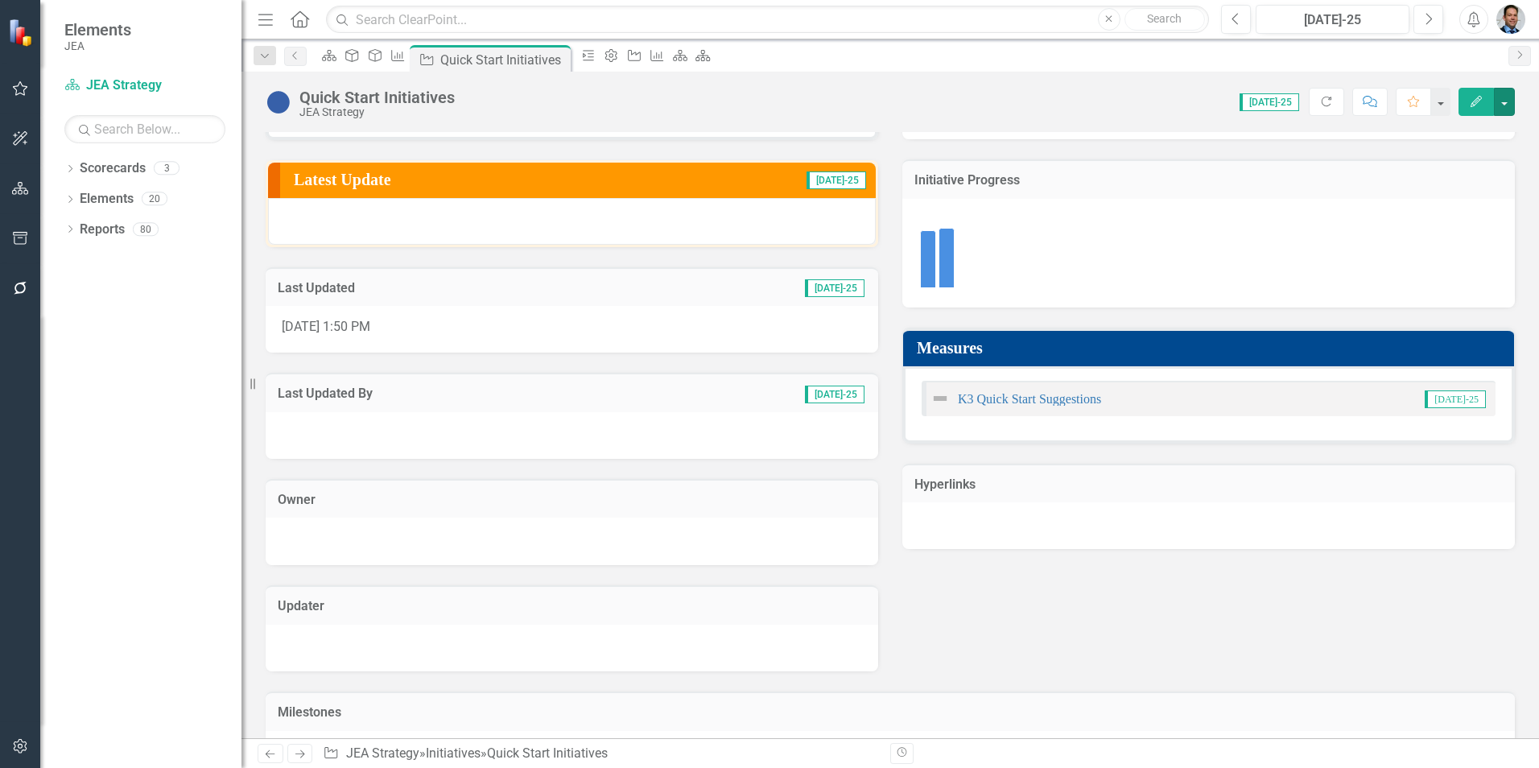
click at [1505, 107] on button "button" at bounding box center [1504, 102] width 21 height 28
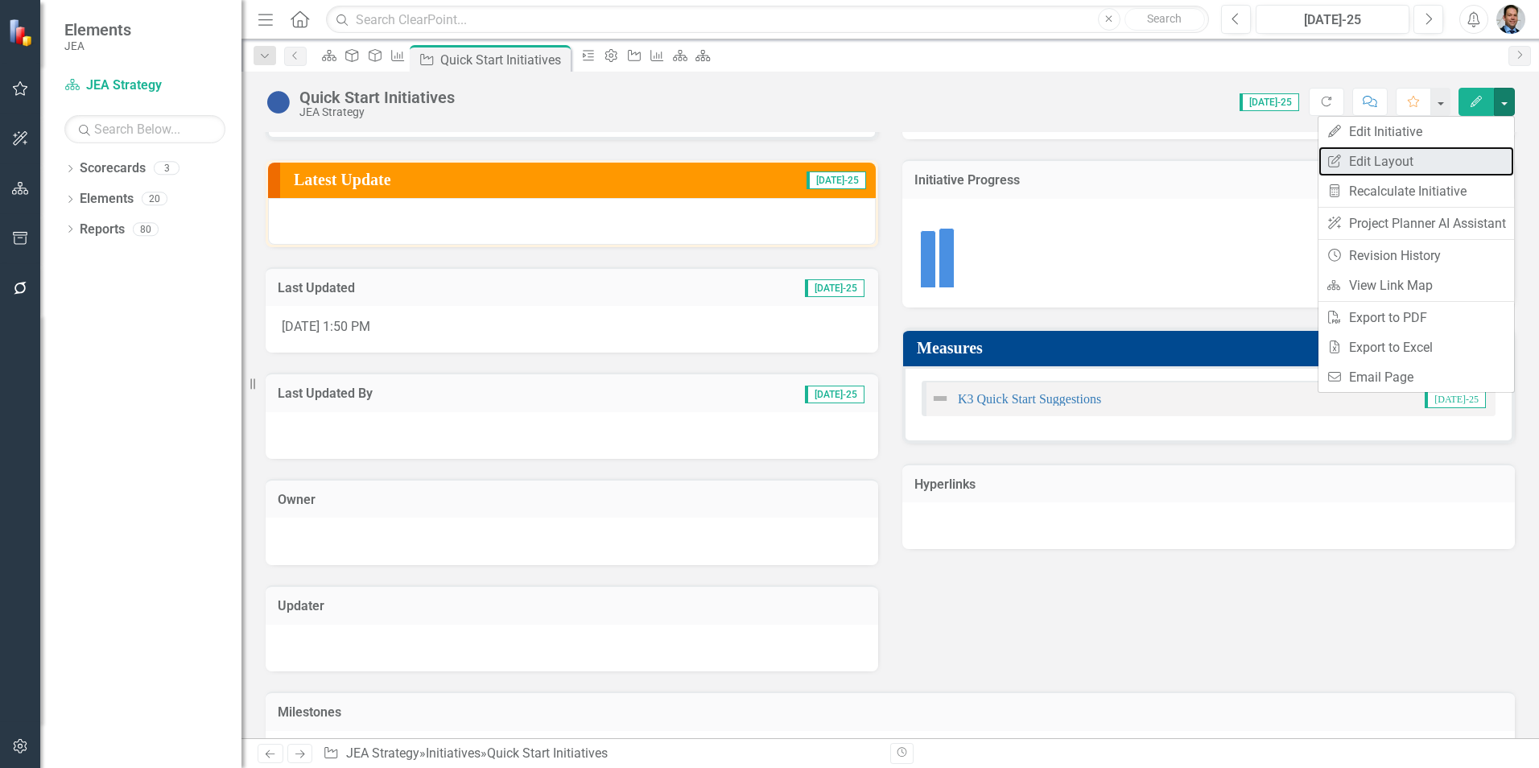
click at [1402, 157] on link "Edit Report Edit Layout" at bounding box center [1417, 162] width 196 height 30
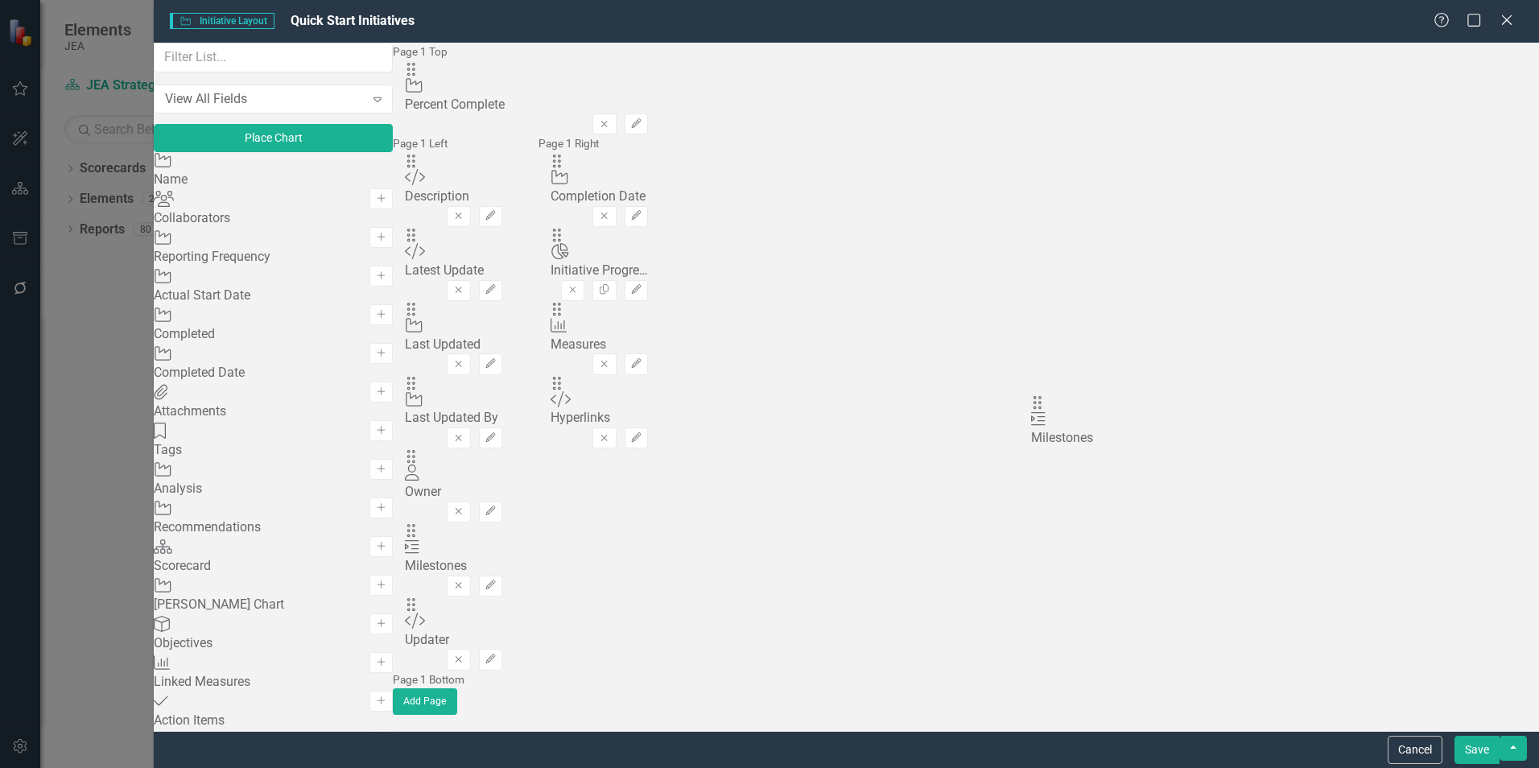
drag, startPoint x: 551, startPoint y: 561, endPoint x: 1063, endPoint y: 420, distance: 530.2
drag, startPoint x: 549, startPoint y: 461, endPoint x: 1072, endPoint y: 304, distance: 546.3
click at [1481, 749] on button "Save" at bounding box center [1477, 750] width 45 height 28
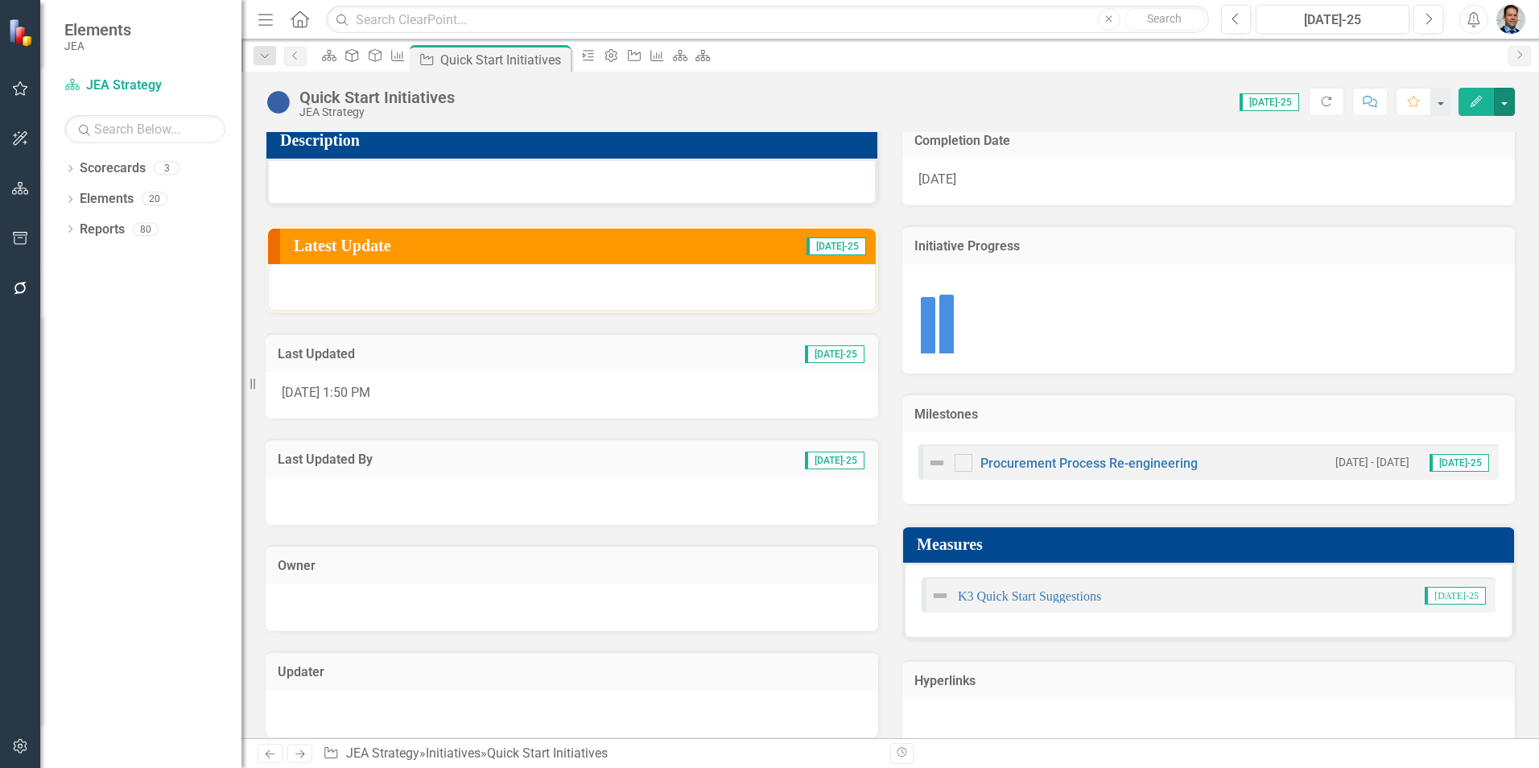
scroll to position [142, 0]
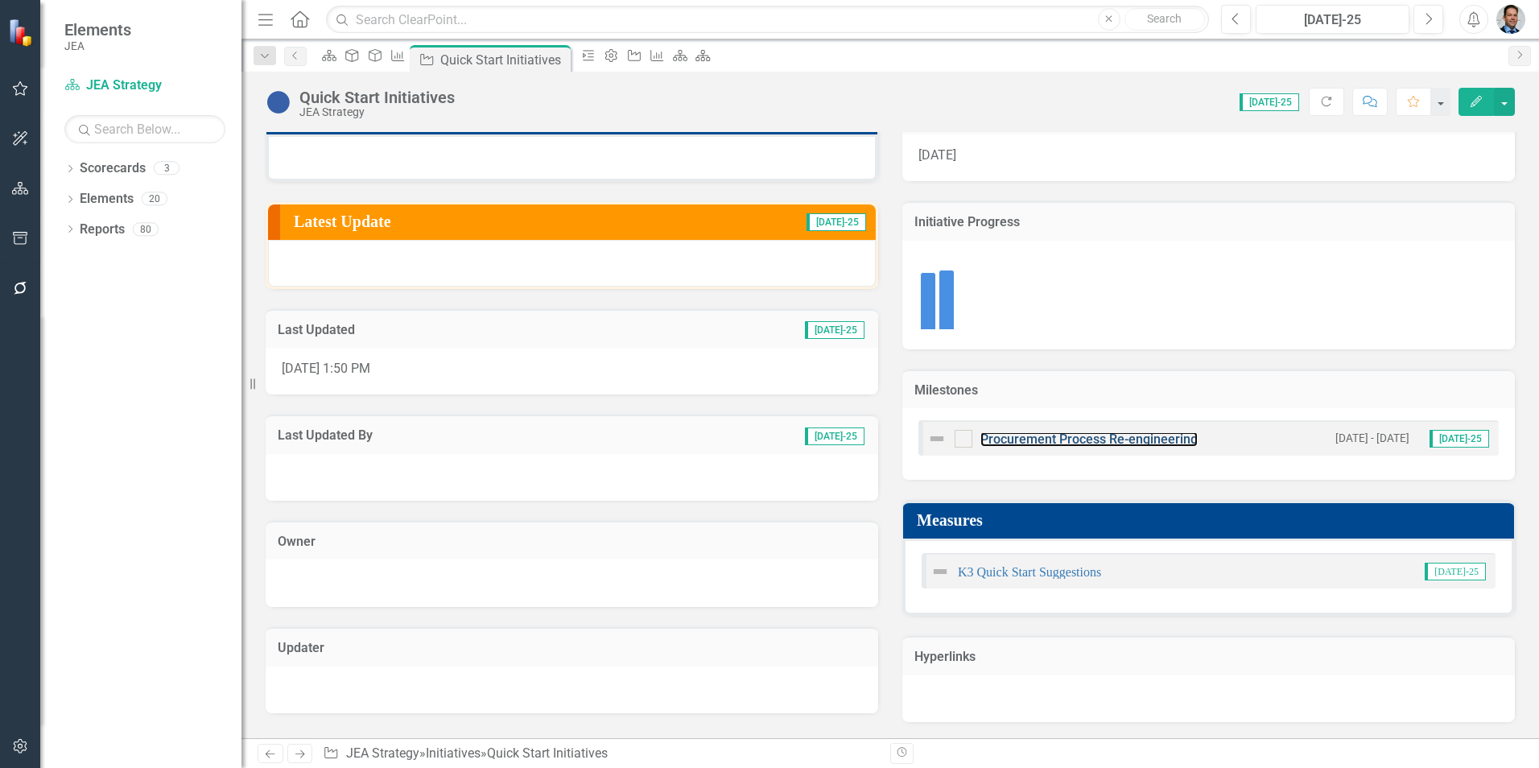
click at [1128, 440] on link "Procurement Process Re-engineering" at bounding box center [1088, 438] width 217 height 15
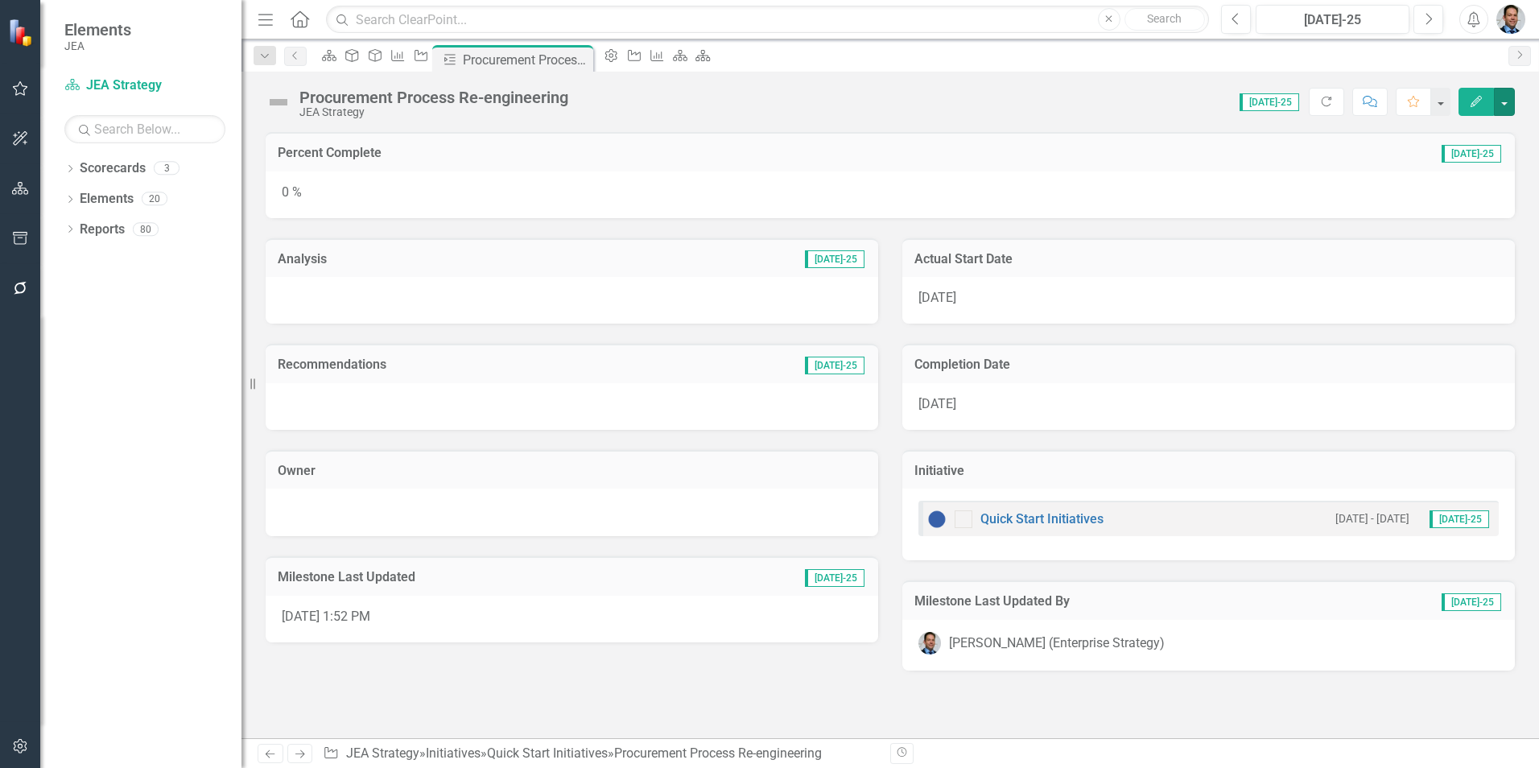
click at [1509, 105] on button "button" at bounding box center [1504, 102] width 21 height 28
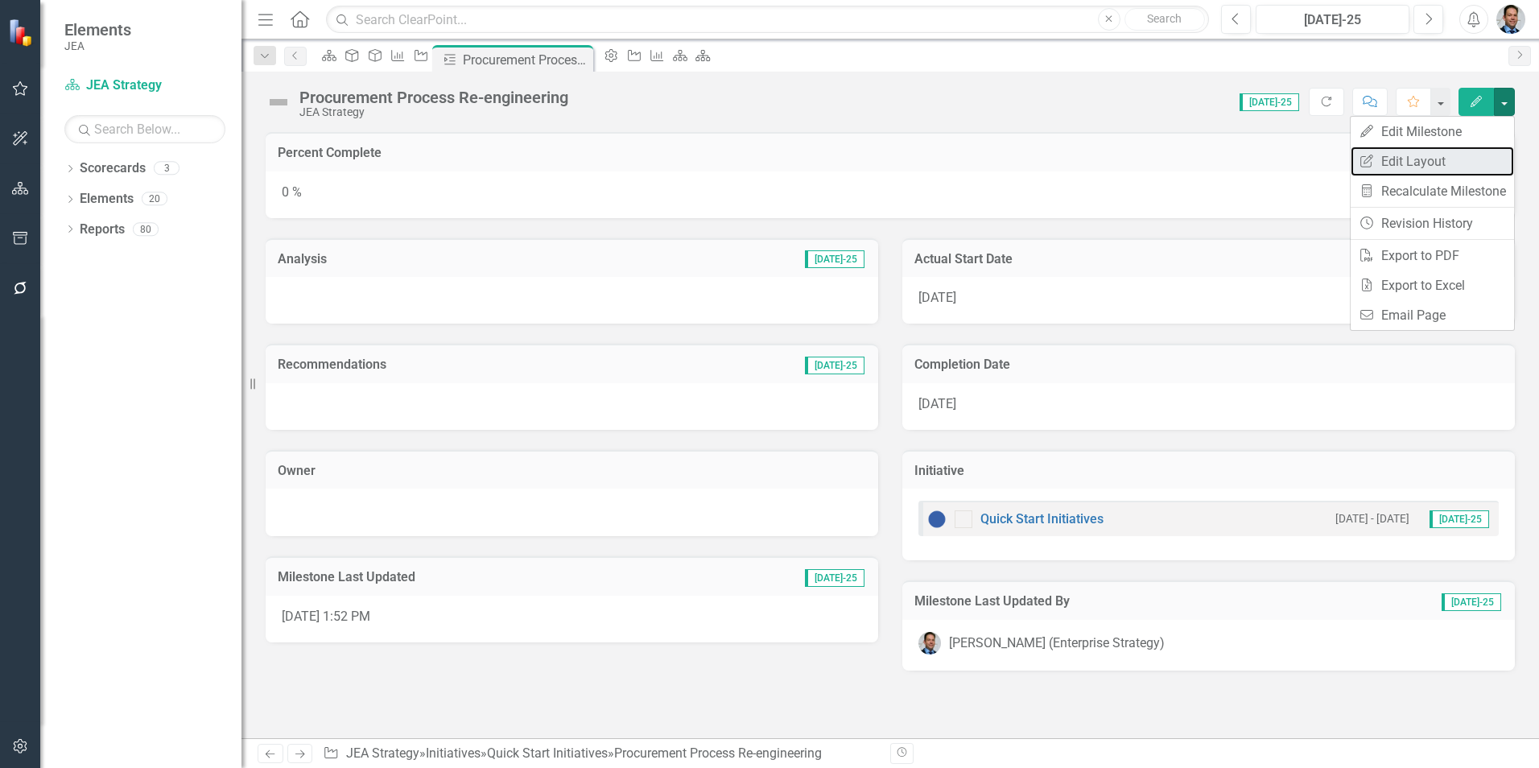
click at [1424, 153] on link "Edit Report Edit Layout" at bounding box center [1432, 162] width 163 height 30
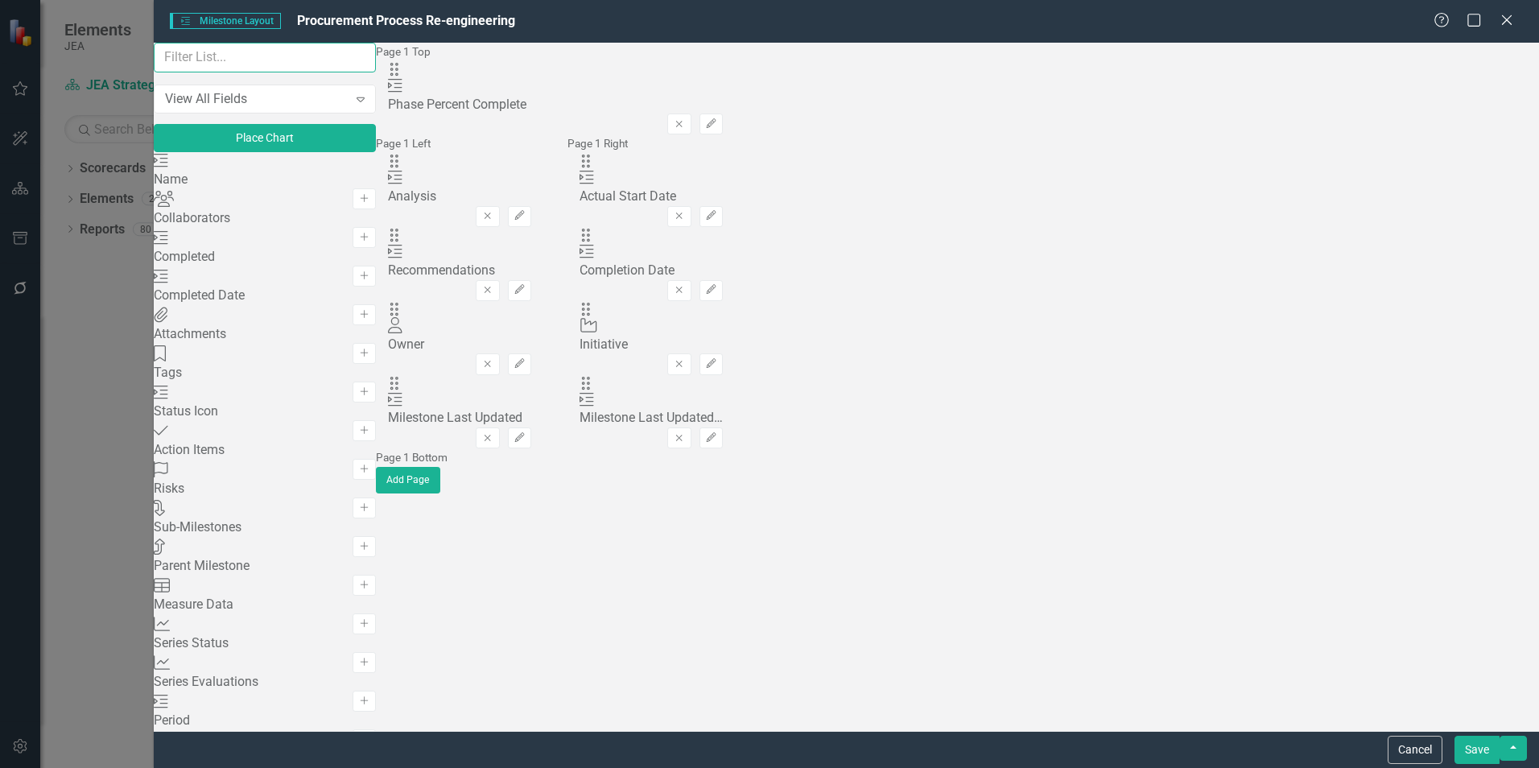
click at [295, 65] on input "text" at bounding box center [265, 58] width 222 height 30
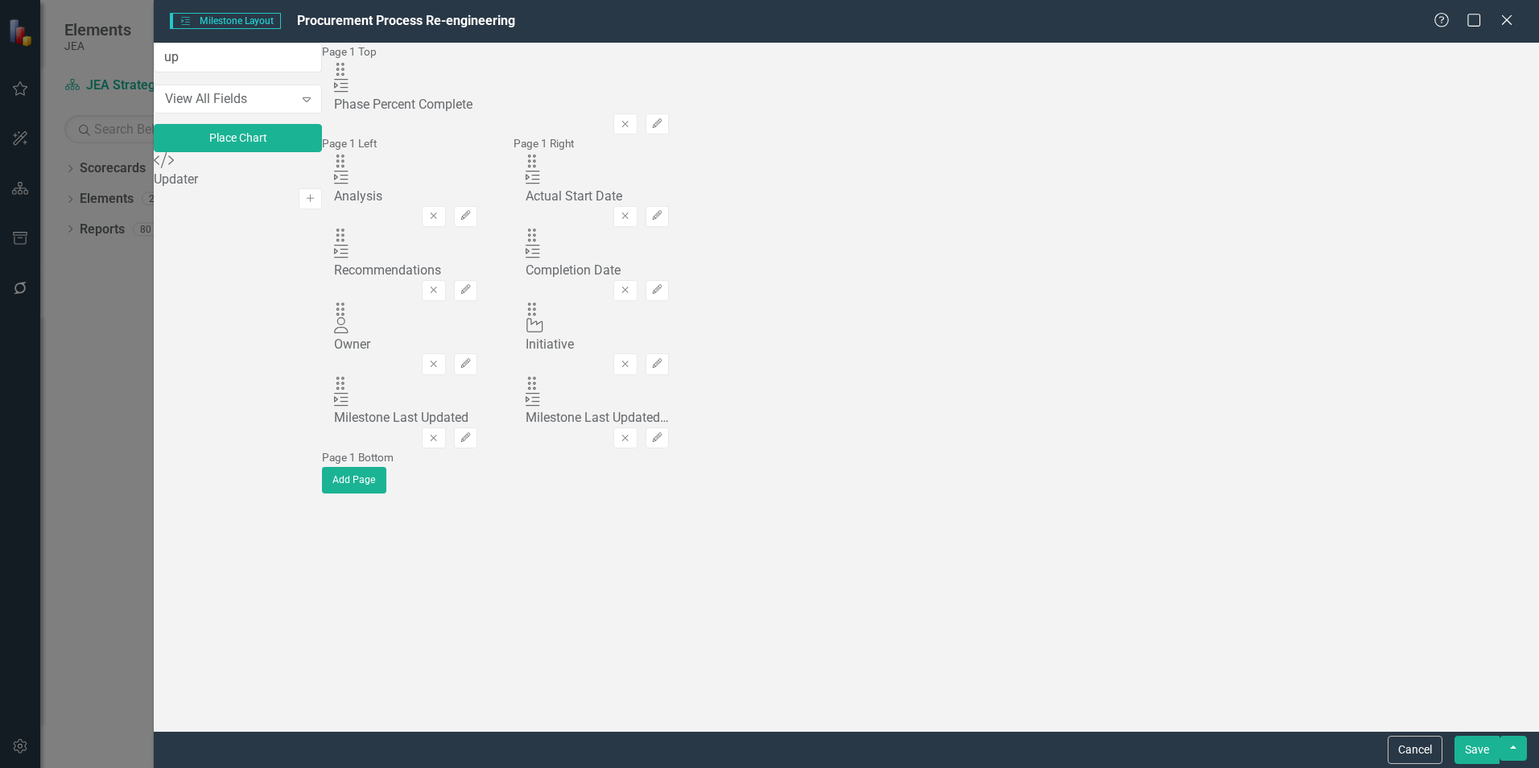
click at [316, 200] on icon "Add" at bounding box center [310, 199] width 12 height 10
drag, startPoint x: 552, startPoint y: 103, endPoint x: 568, endPoint y: 346, distance: 243.6
click at [322, 70] on input "up" at bounding box center [238, 58] width 168 height 30
type input "M"
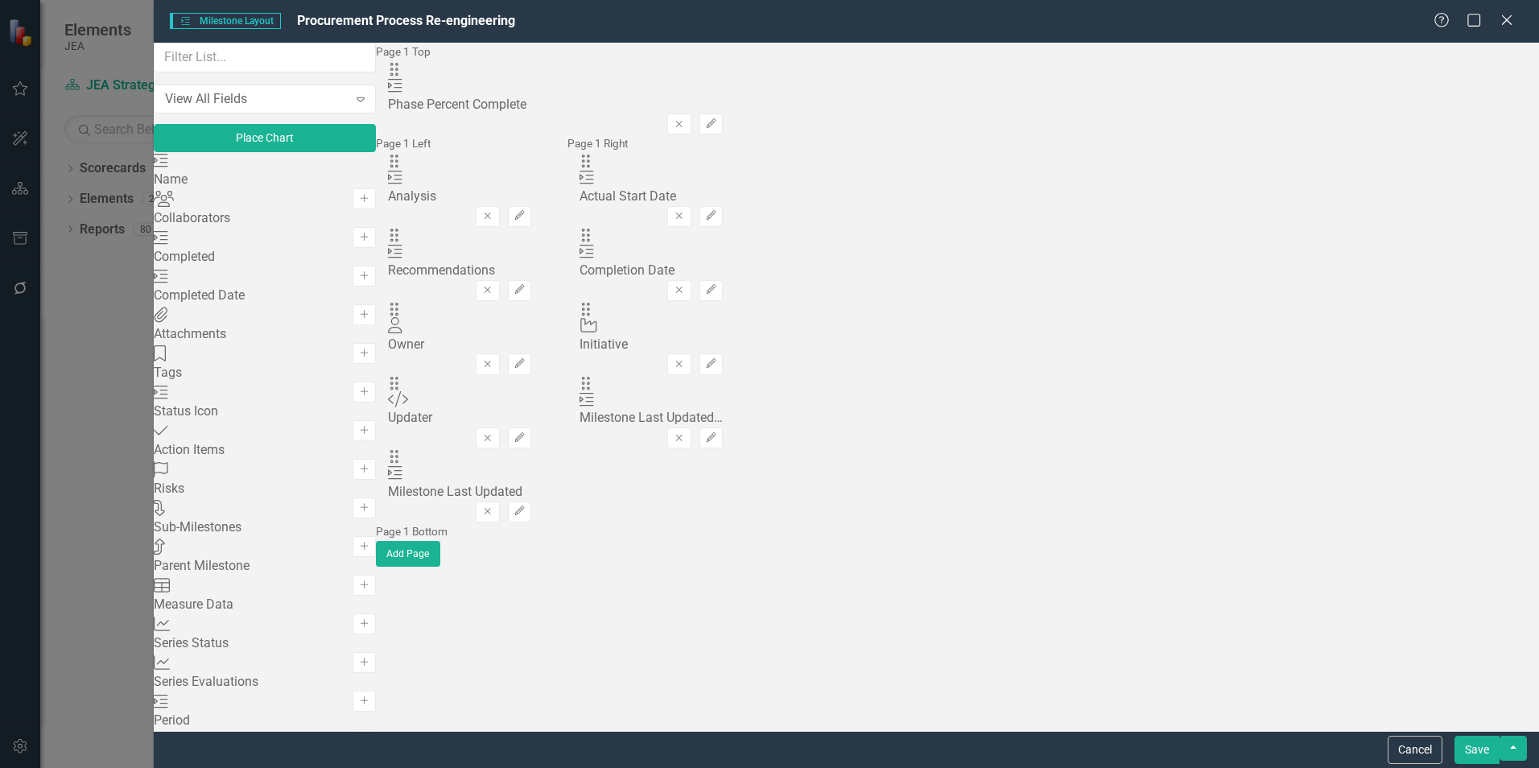
click at [1473, 749] on button "Save" at bounding box center [1477, 750] width 45 height 28
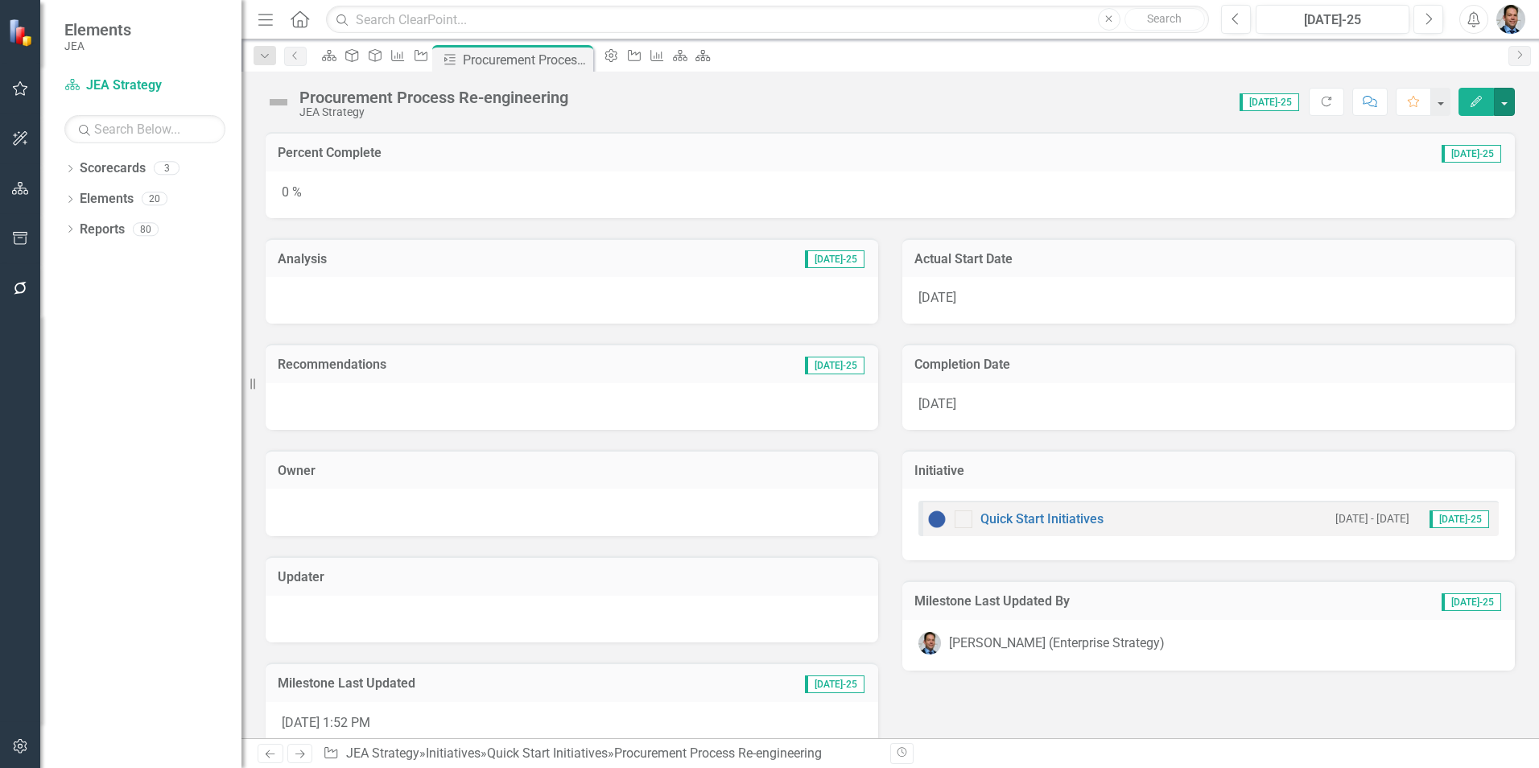
click at [1505, 109] on button "button" at bounding box center [1504, 102] width 21 height 28
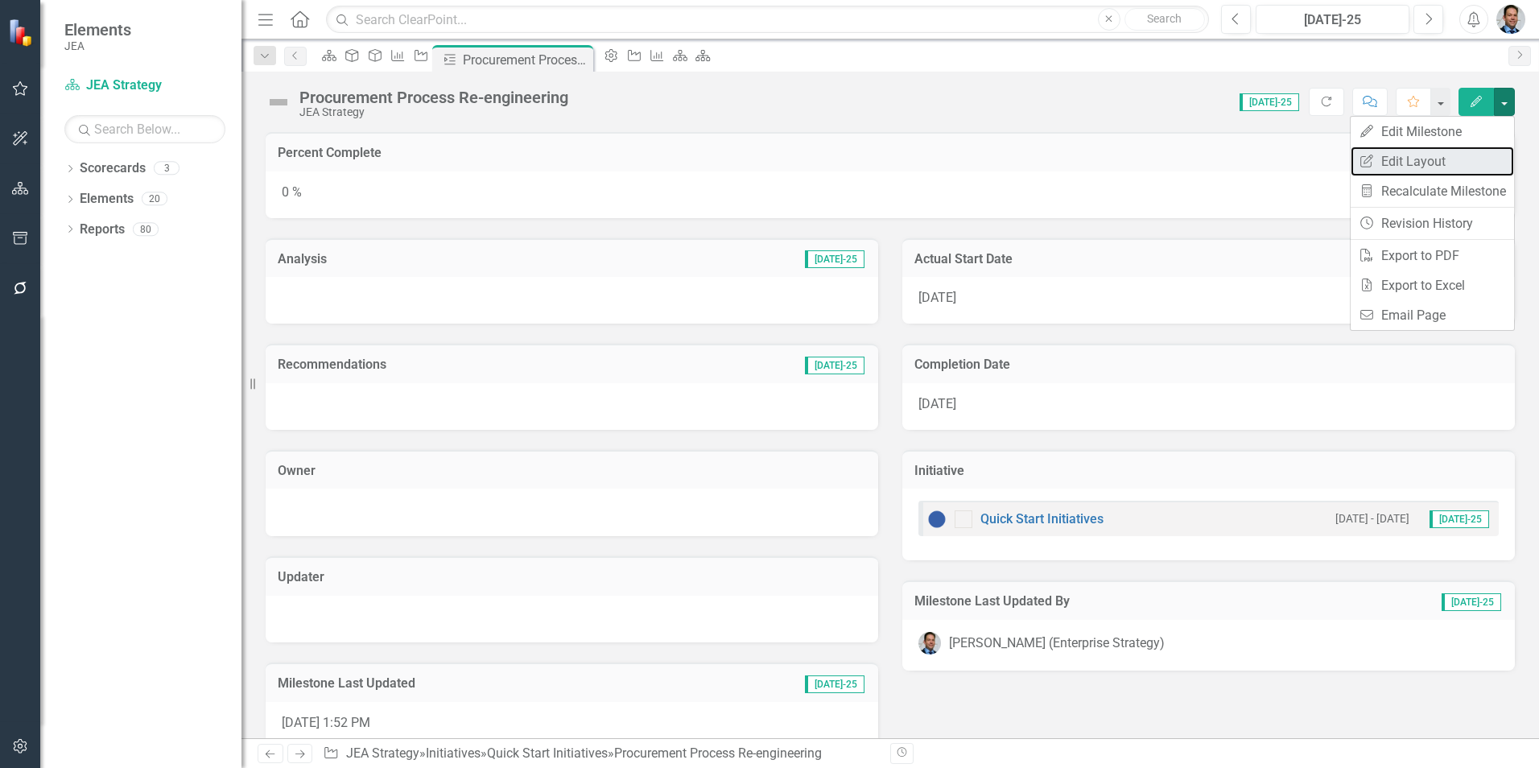
click at [1397, 157] on link "Edit Report Edit Layout" at bounding box center [1432, 162] width 163 height 30
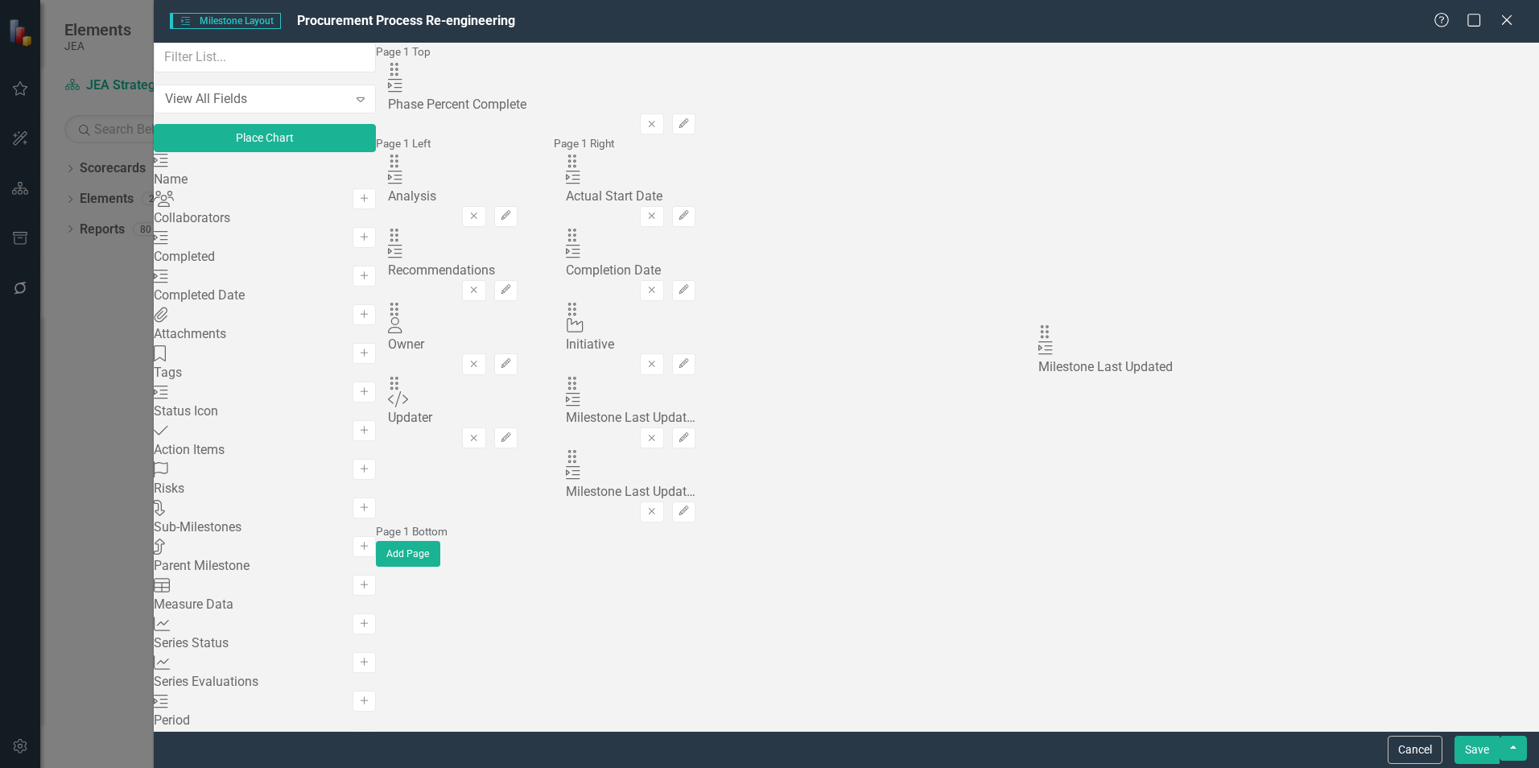
drag, startPoint x: 546, startPoint y: 407, endPoint x: 1064, endPoint y: 344, distance: 522.3
click at [1487, 751] on button "Save" at bounding box center [1477, 750] width 45 height 28
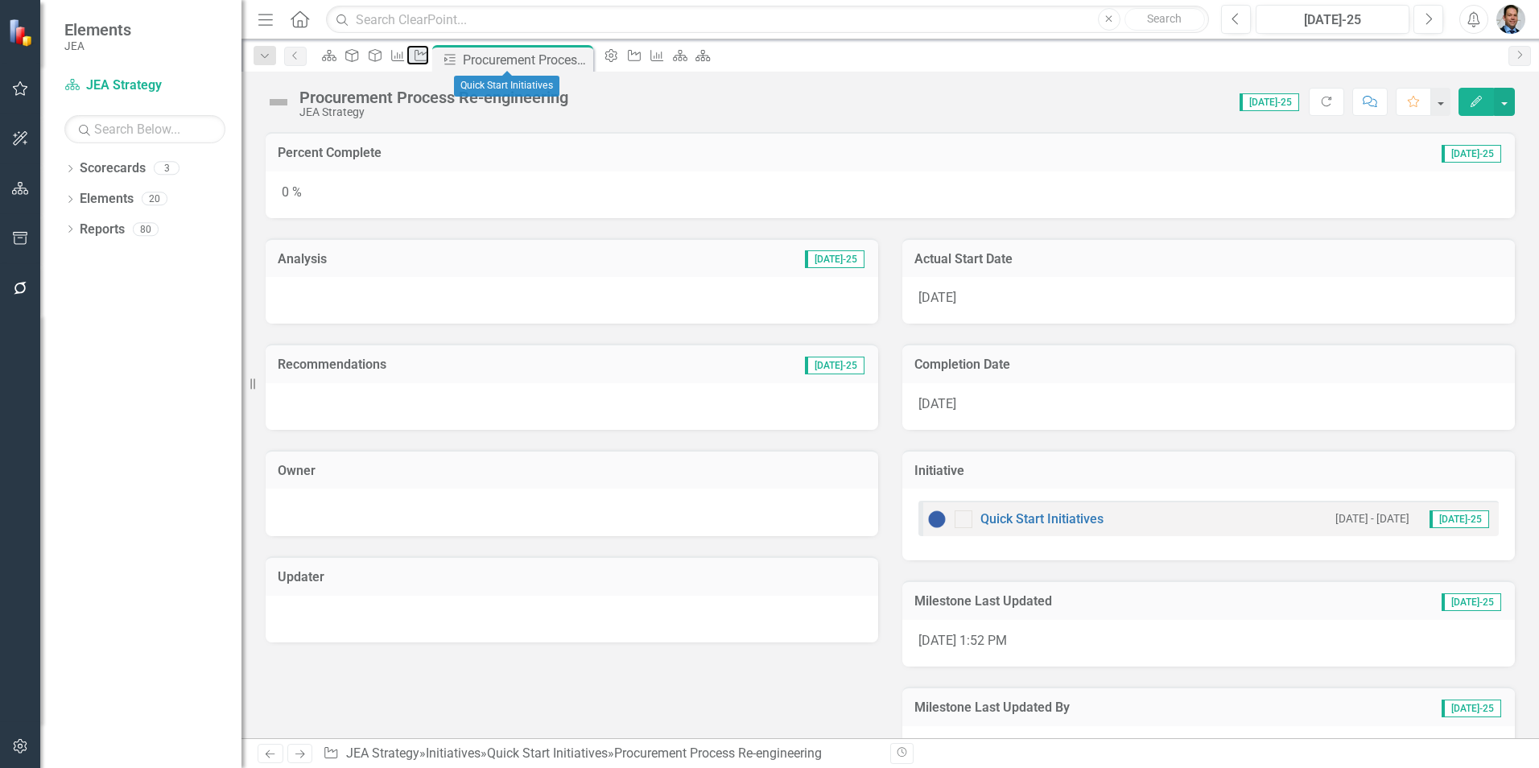
click at [427, 57] on icon at bounding box center [421, 55] width 13 height 11
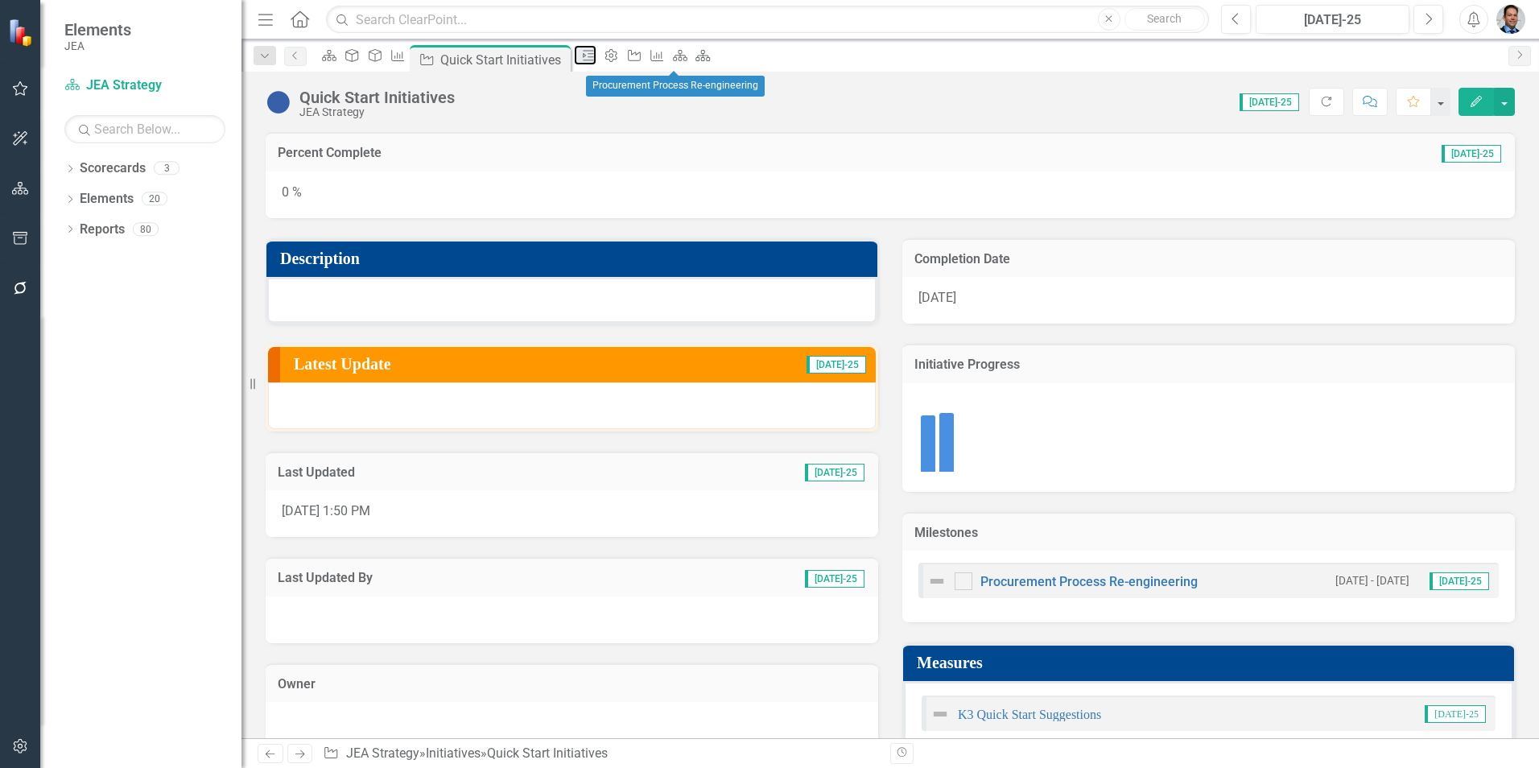
click at [594, 60] on icon at bounding box center [588, 55] width 11 height 10
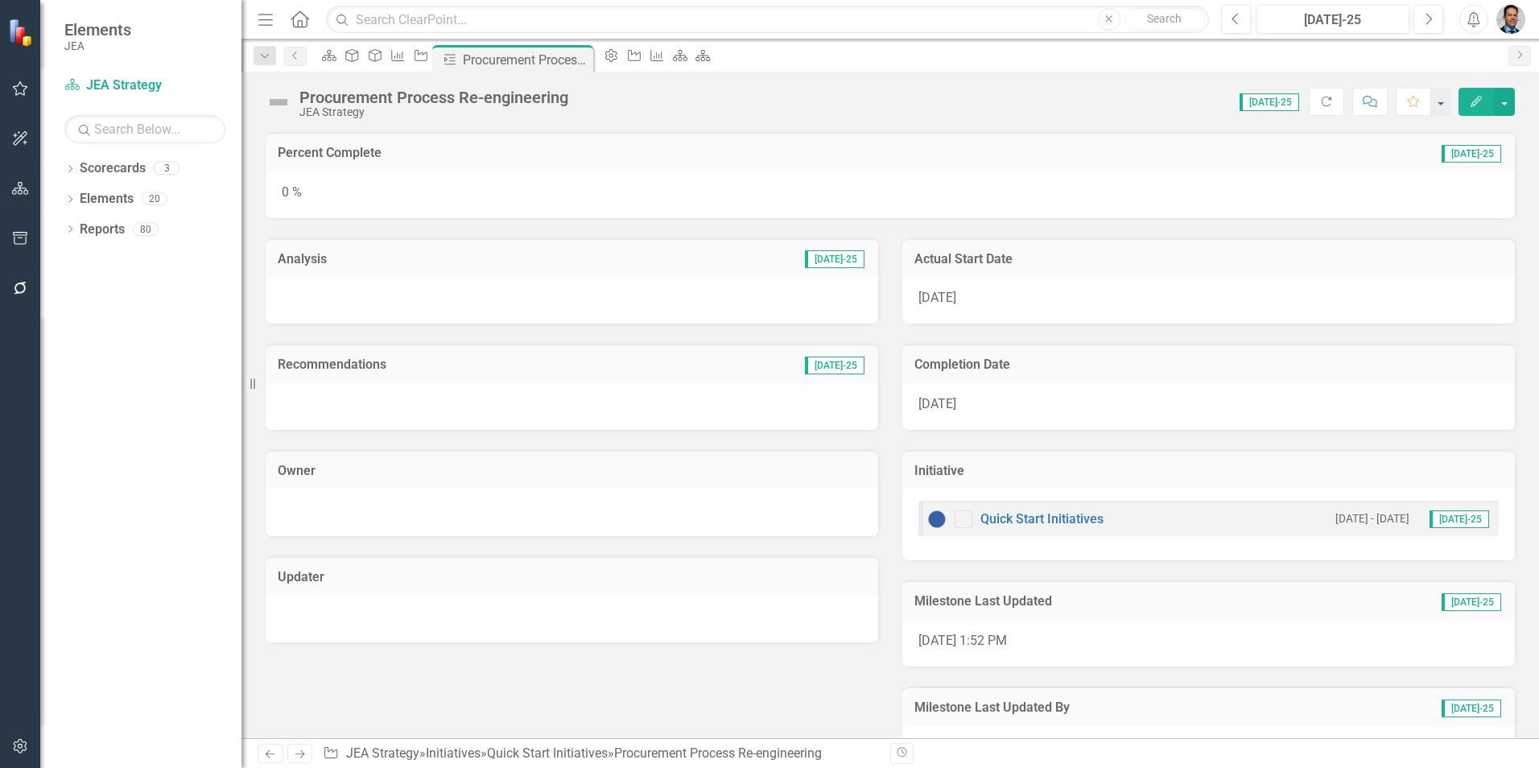
click at [698, 142] on div "Percent Complete Jul-25" at bounding box center [890, 151] width 1249 height 39
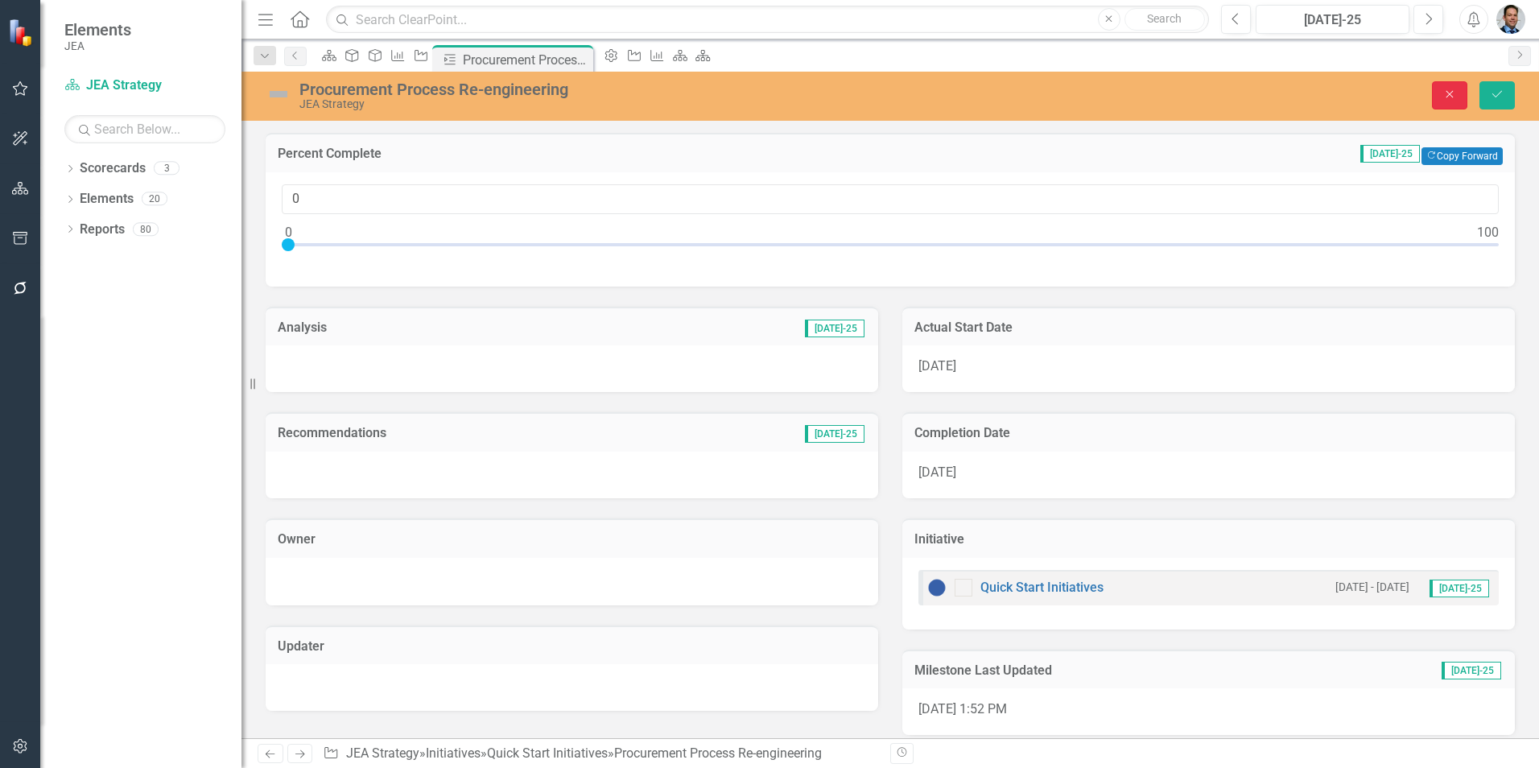
click at [1447, 93] on icon "Close" at bounding box center [1450, 94] width 14 height 11
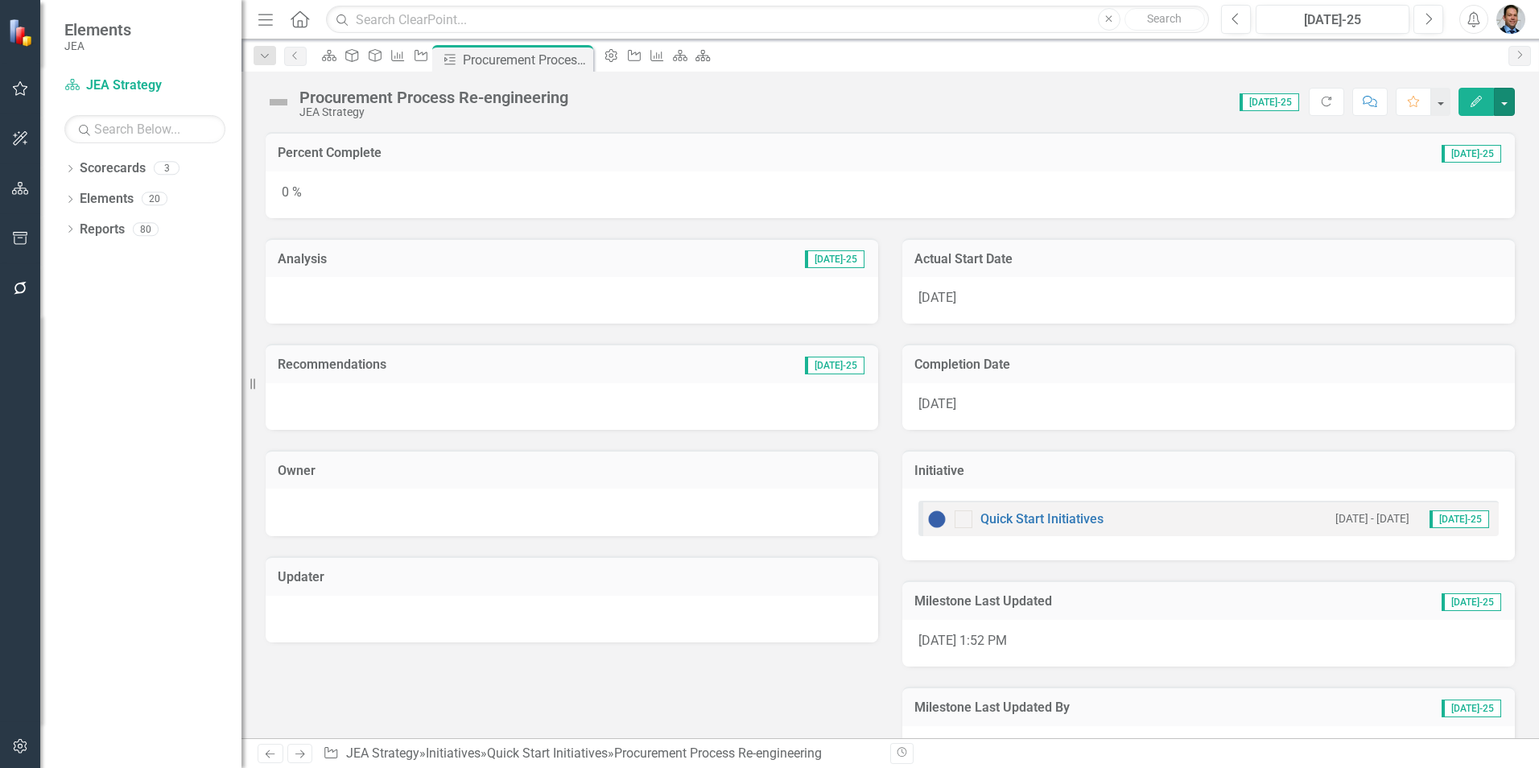
click at [1499, 99] on button "button" at bounding box center [1504, 102] width 21 height 28
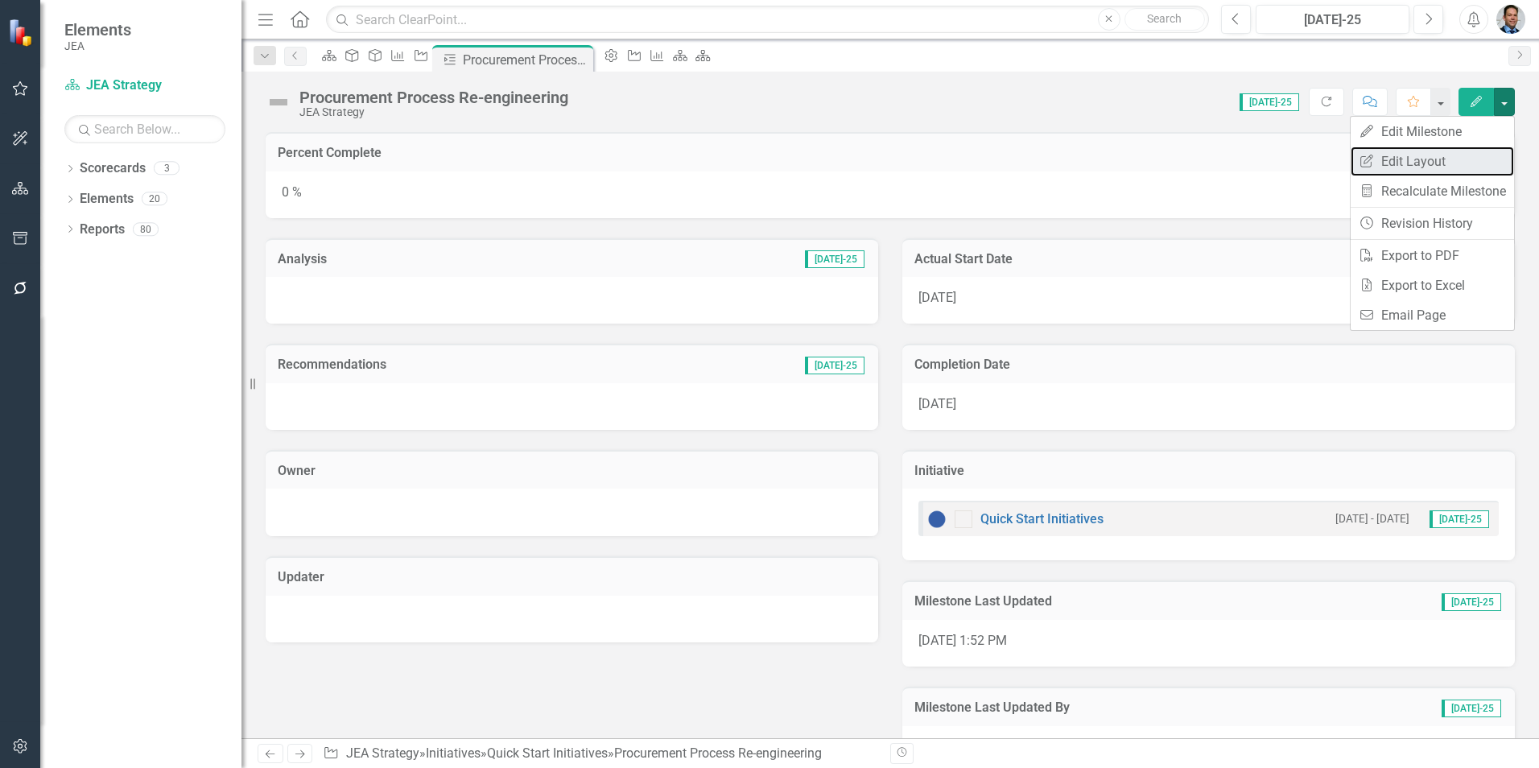
click at [1430, 167] on link "Edit Report Edit Layout" at bounding box center [1432, 162] width 163 height 30
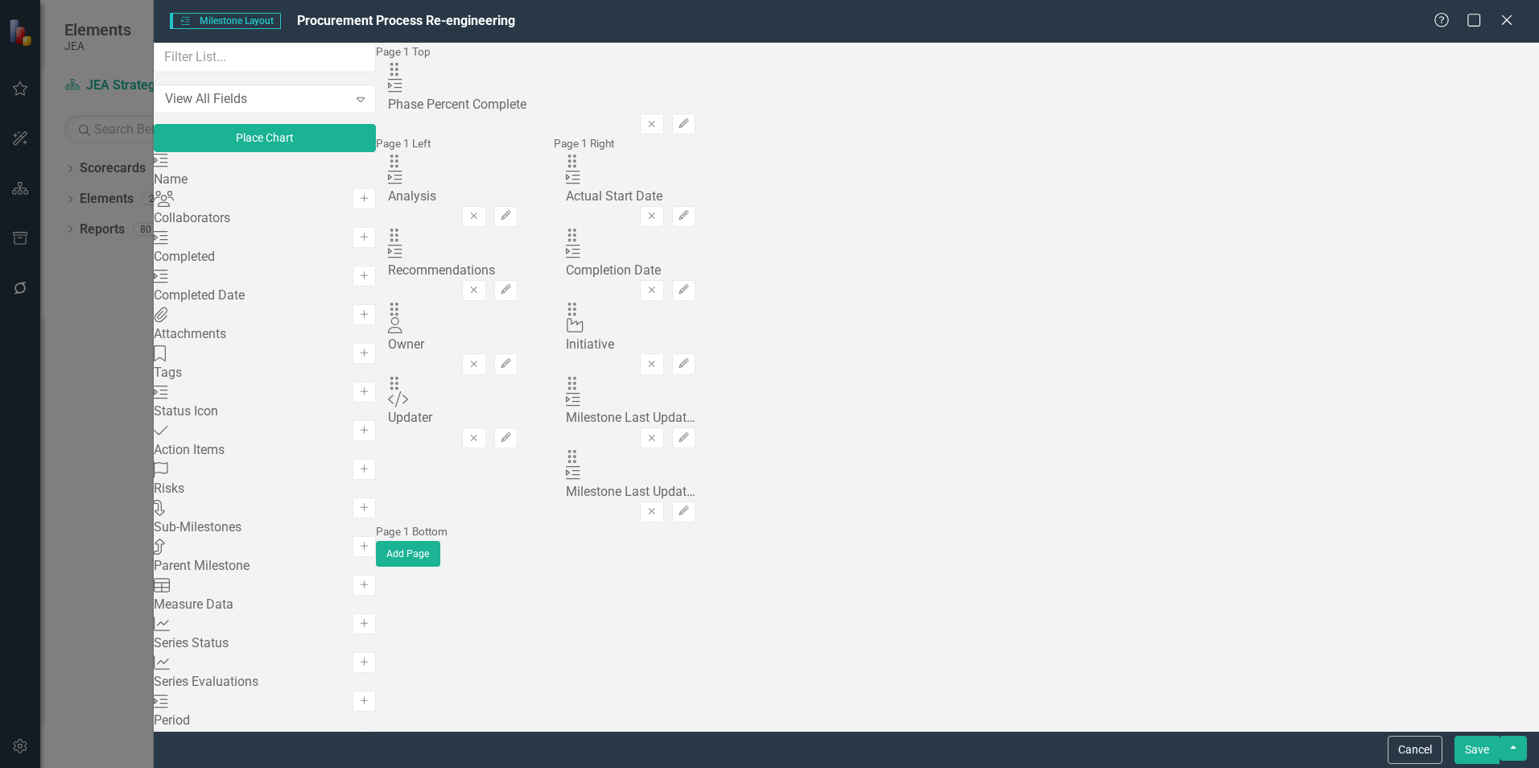
click at [690, 119] on icon "Edit" at bounding box center [684, 124] width 12 height 10
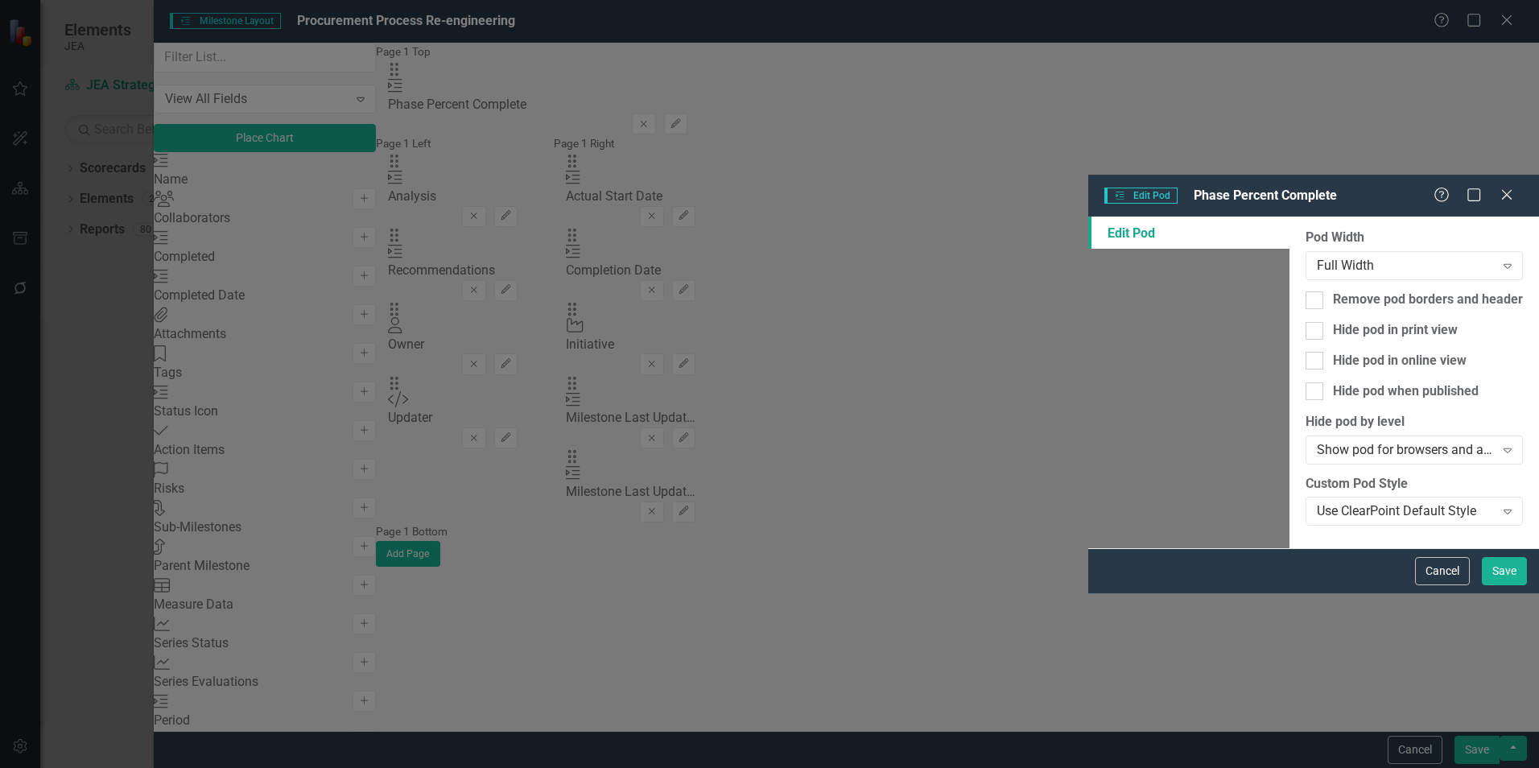
click at [1317, 502] on div "Use ClearPoint Default Style" at bounding box center [1406, 511] width 178 height 19
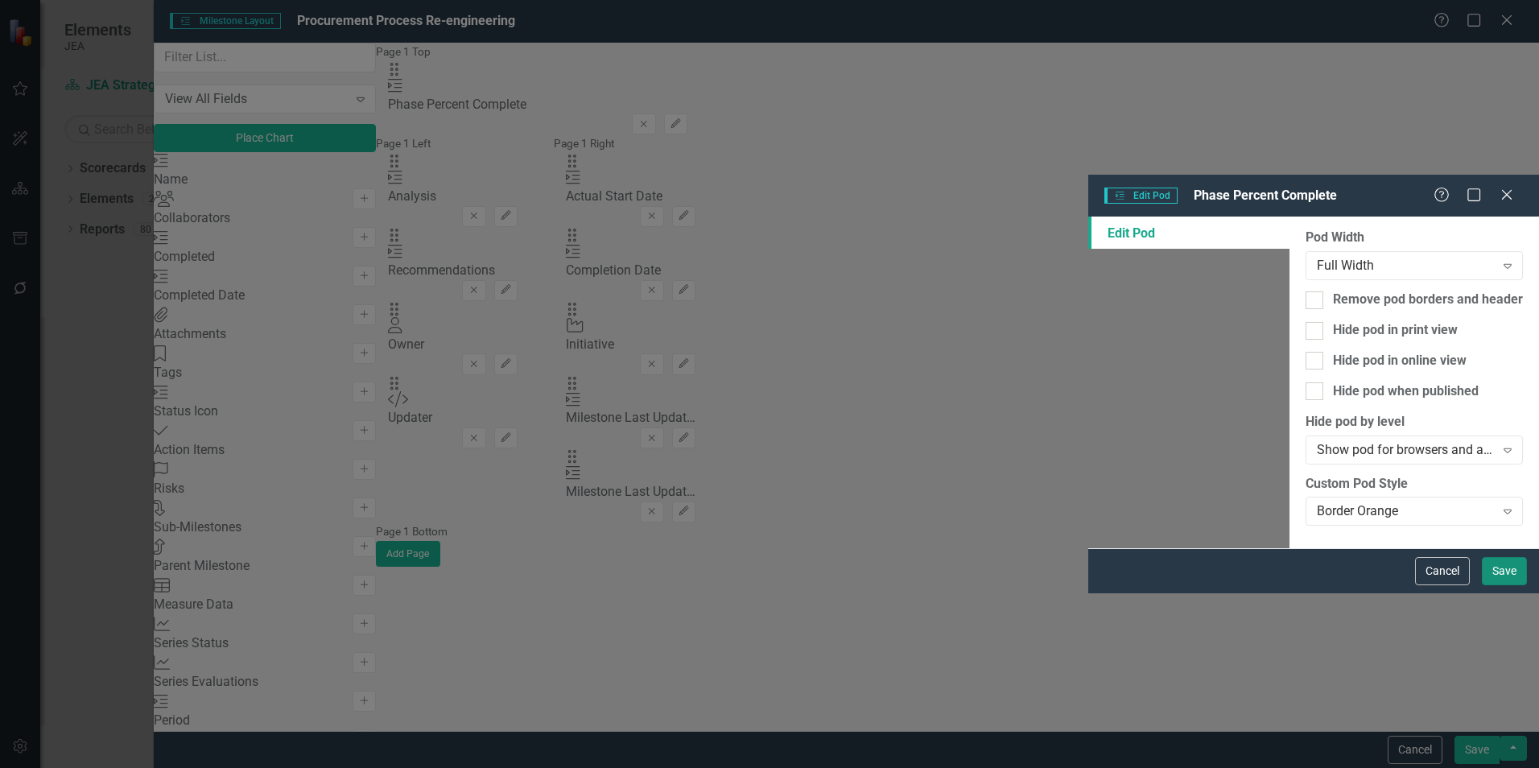
click at [1501, 585] on button "Save" at bounding box center [1504, 571] width 45 height 28
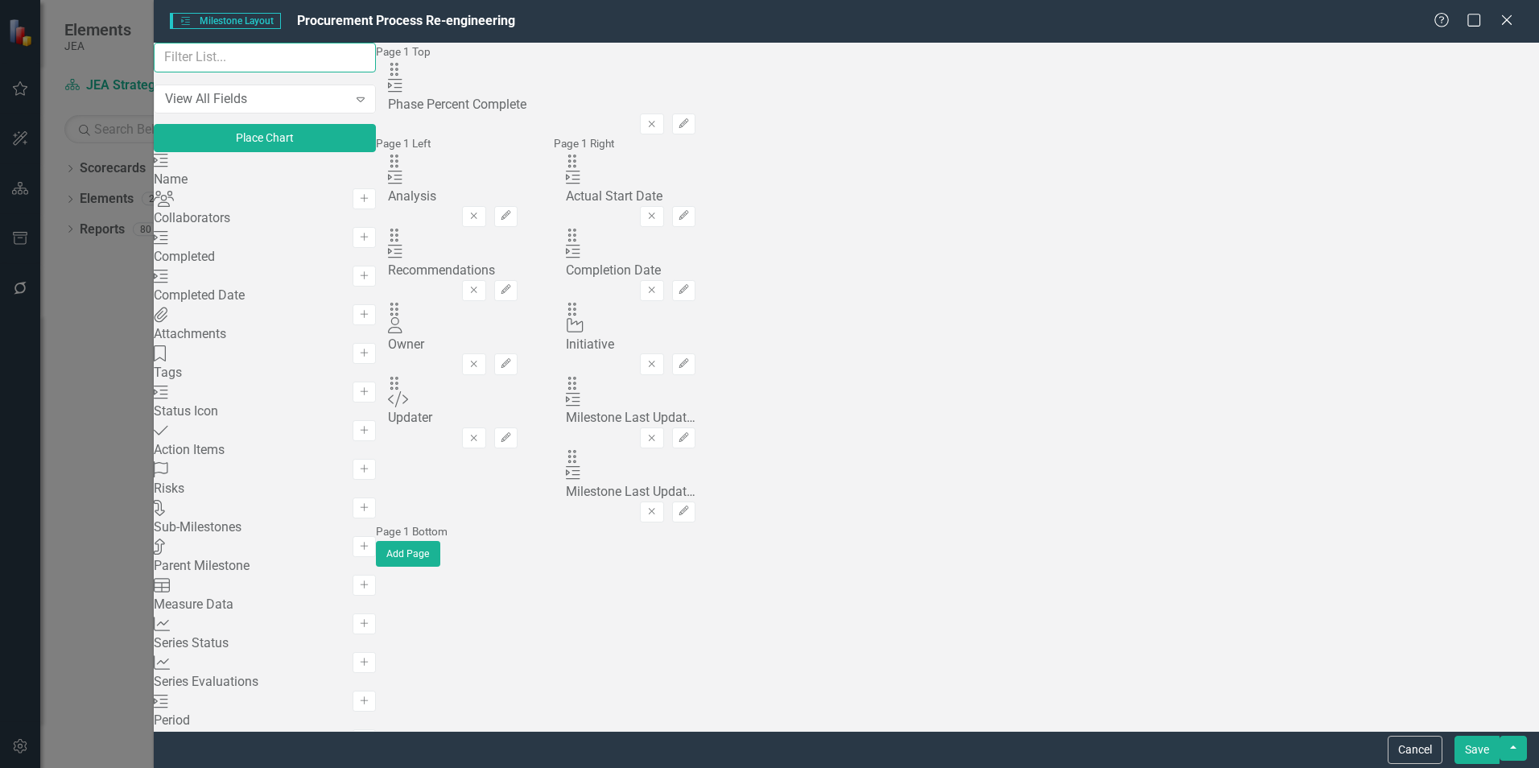
click at [298, 69] on input "text" at bounding box center [265, 58] width 222 height 30
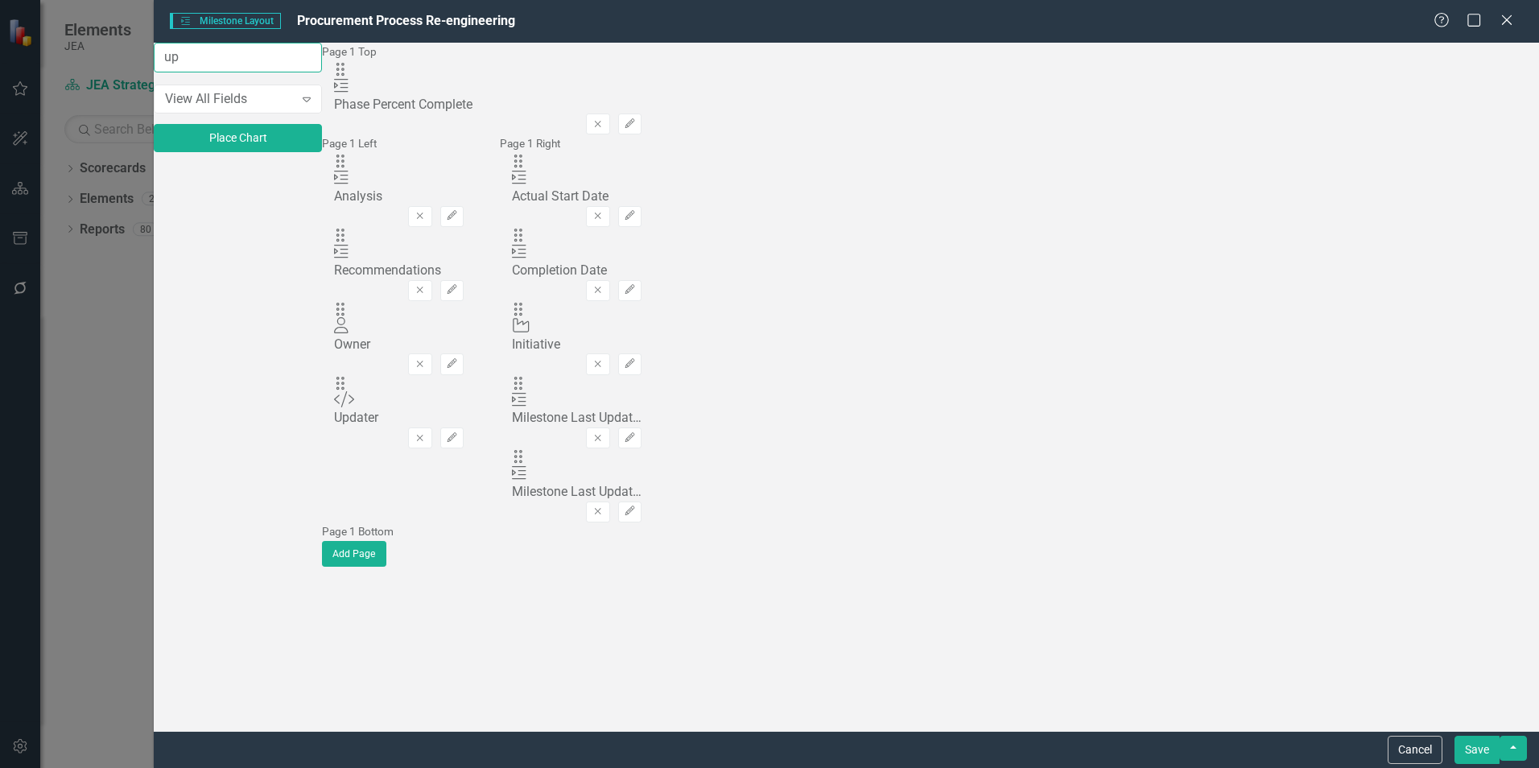
type input "u"
type input "L"
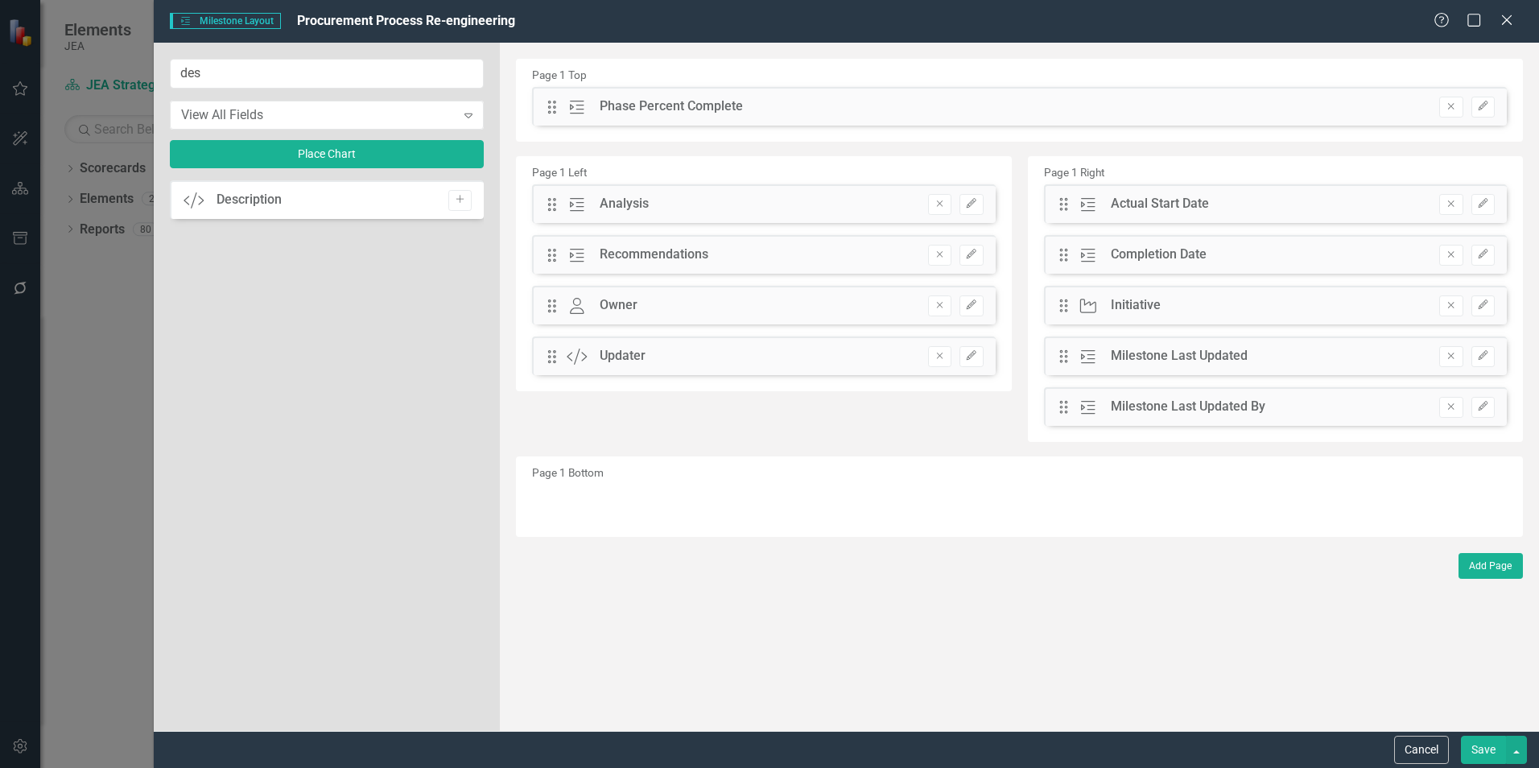
type input "des"
click at [458, 206] on button "Add" at bounding box center [459, 200] width 23 height 21
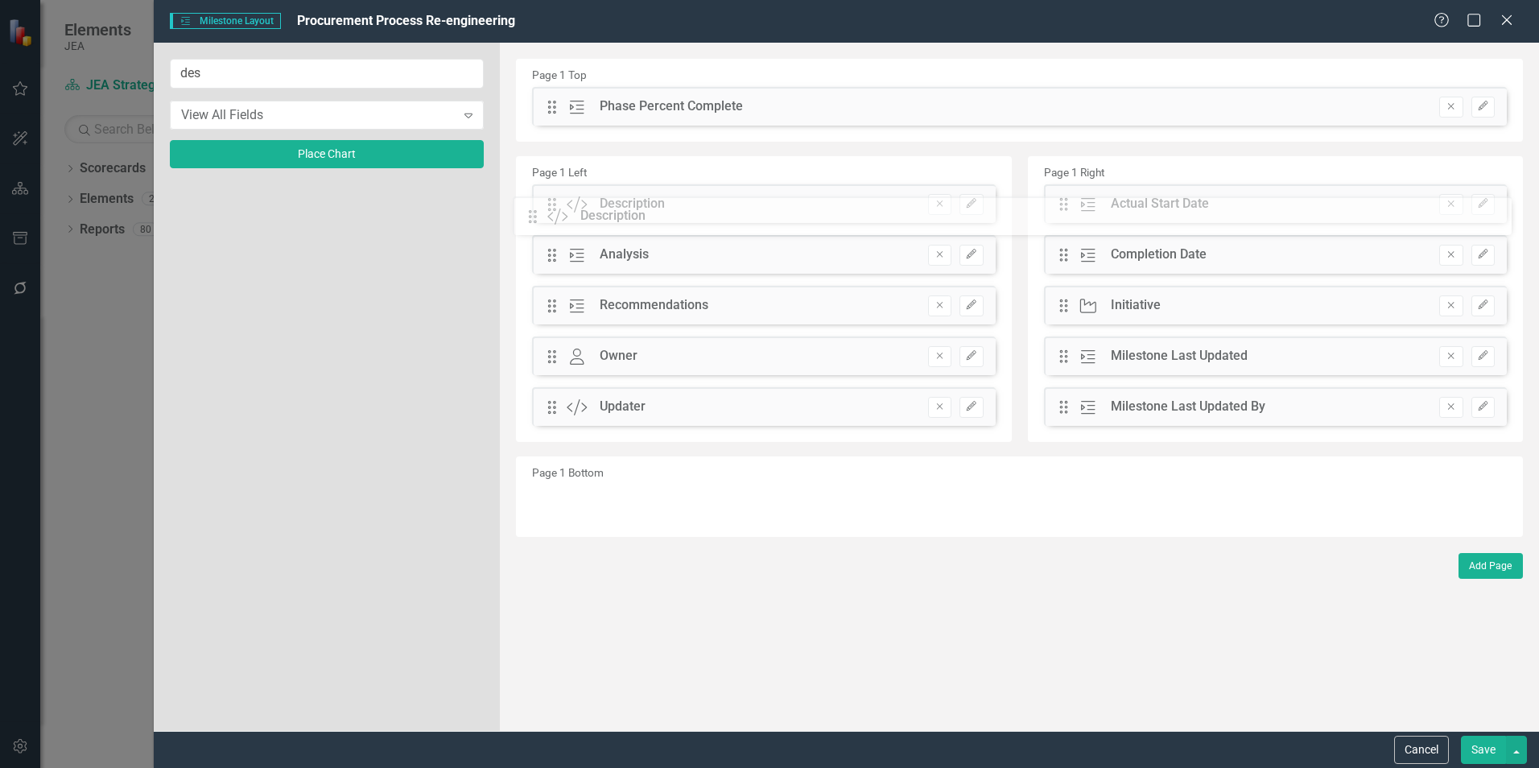
drag, startPoint x: 551, startPoint y: 103, endPoint x: 544, endPoint y: 213, distance: 109.7
click at [974, 206] on icon "Edit" at bounding box center [971, 204] width 12 height 10
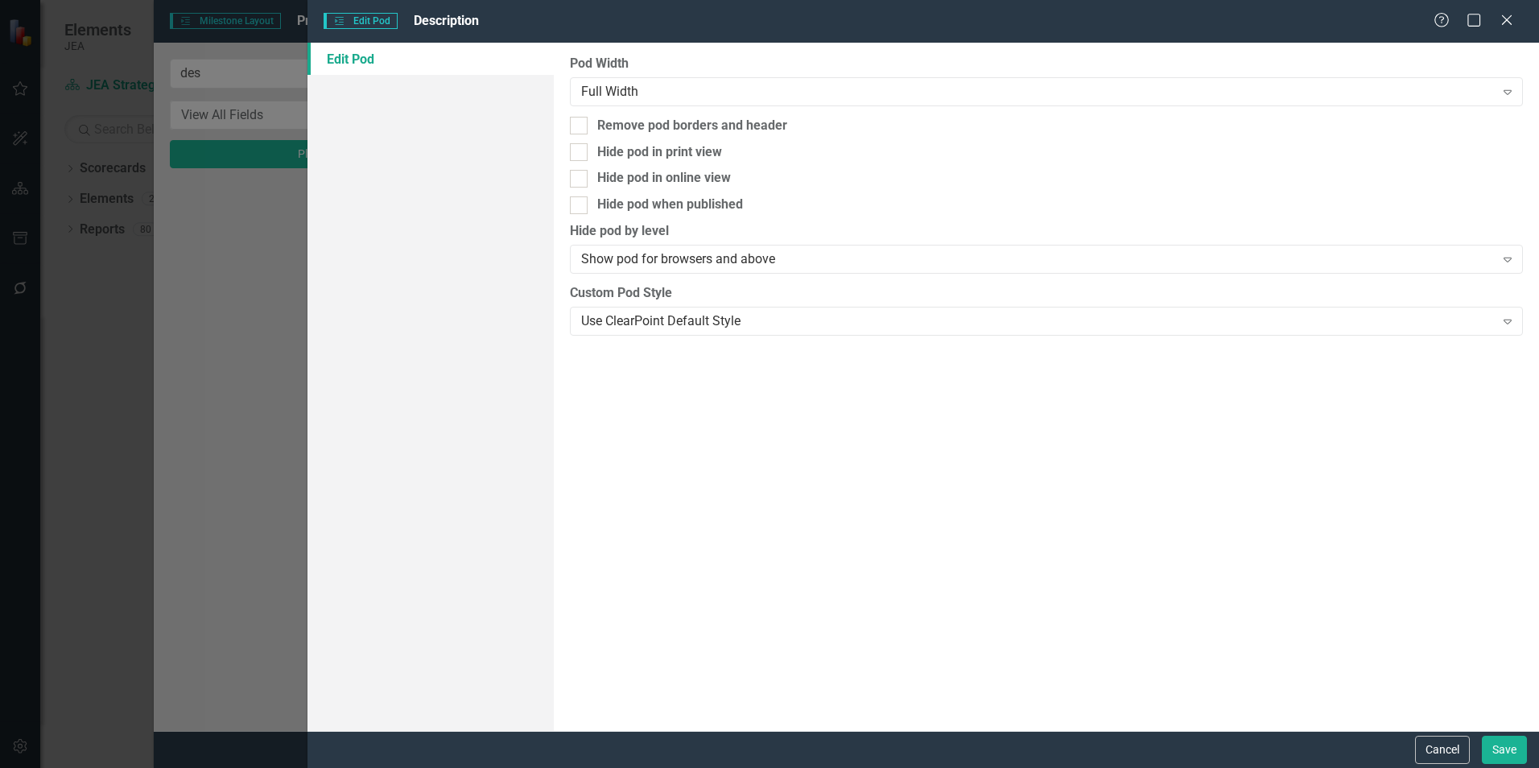
click at [770, 320] on div "Use ClearPoint Default Style" at bounding box center [1037, 321] width 913 height 19
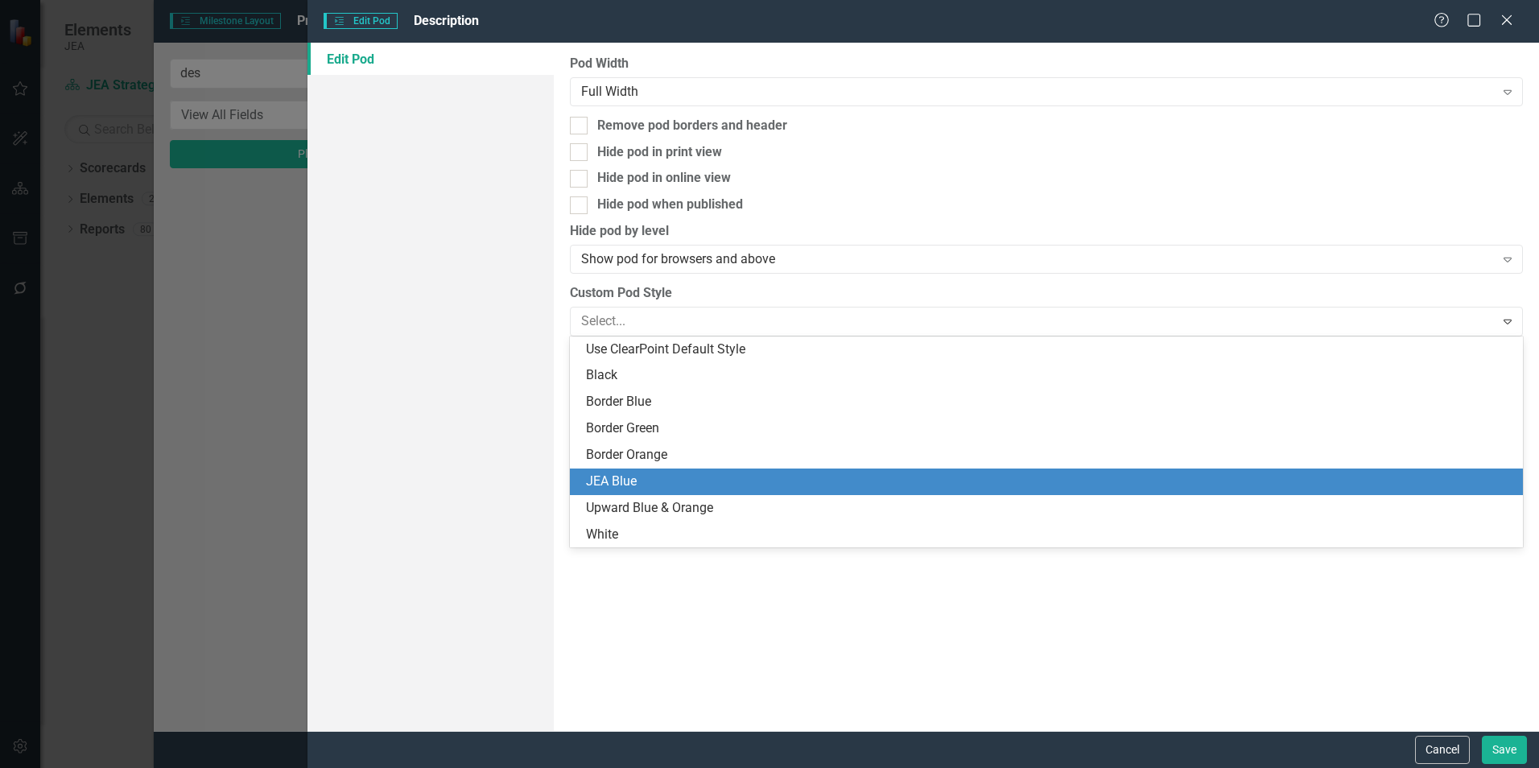
click at [753, 492] on div "JEA Blue" at bounding box center [1046, 482] width 953 height 27
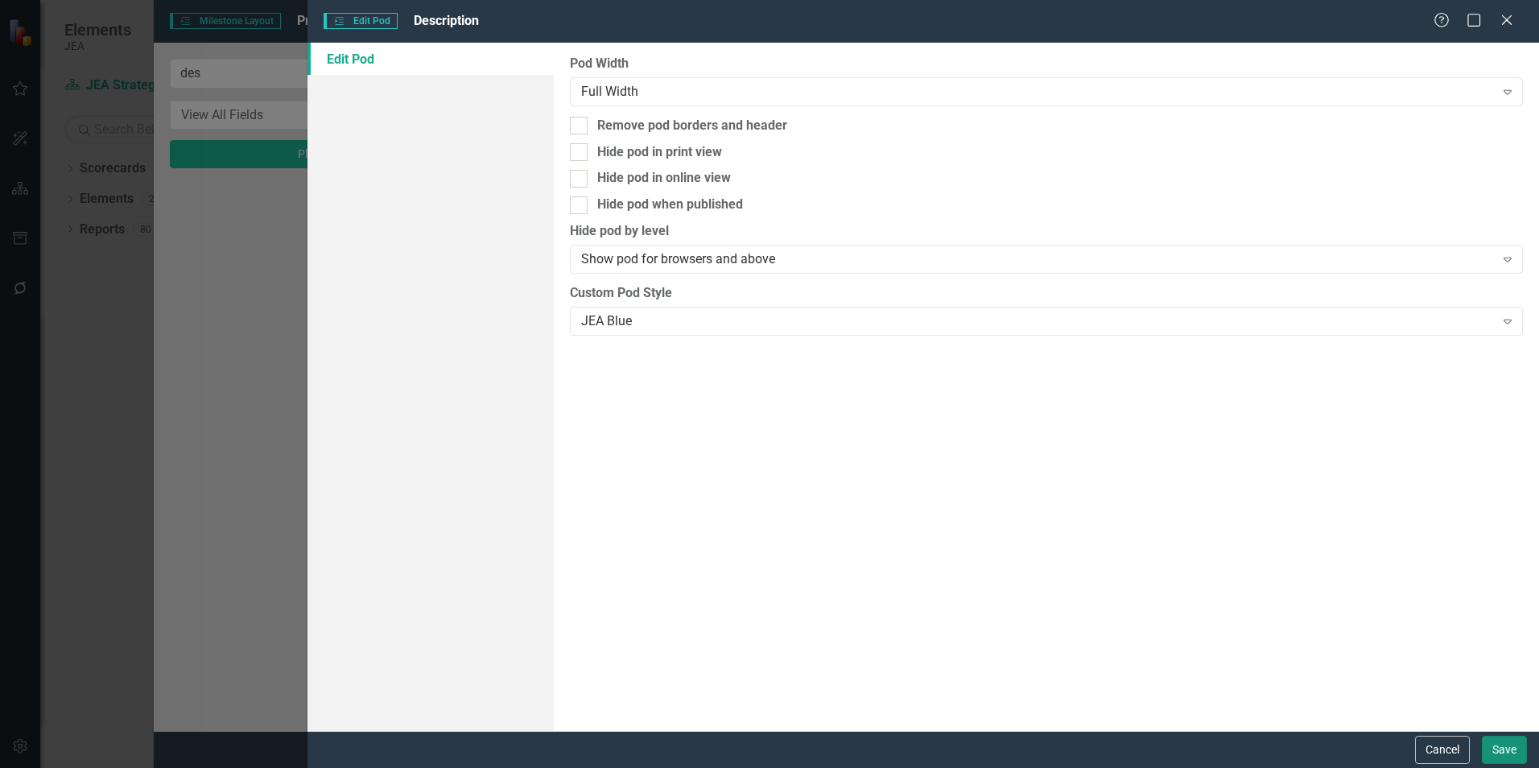
click at [1513, 748] on button "Save" at bounding box center [1504, 750] width 45 height 28
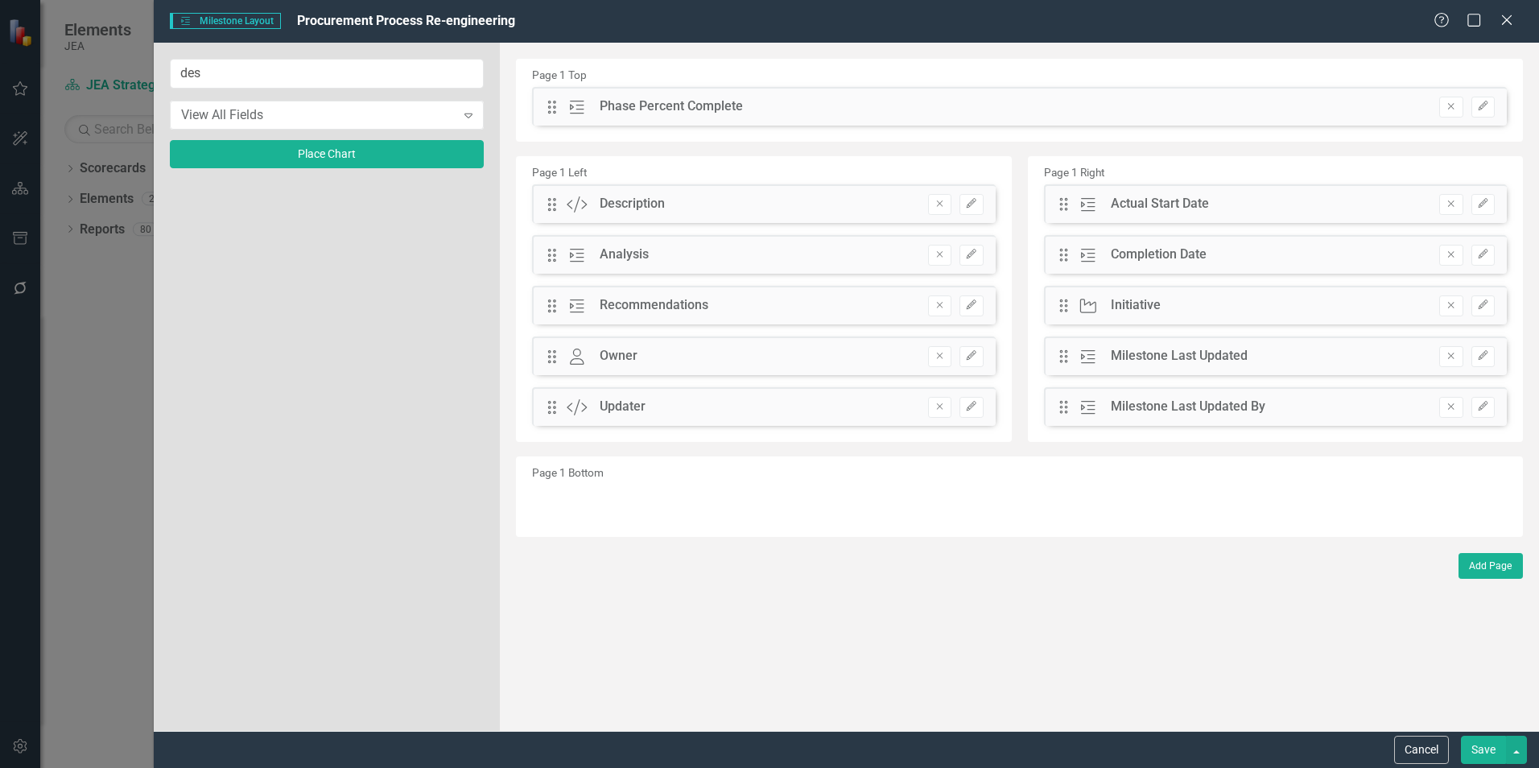
click at [977, 259] on icon "Edit" at bounding box center [971, 255] width 12 height 10
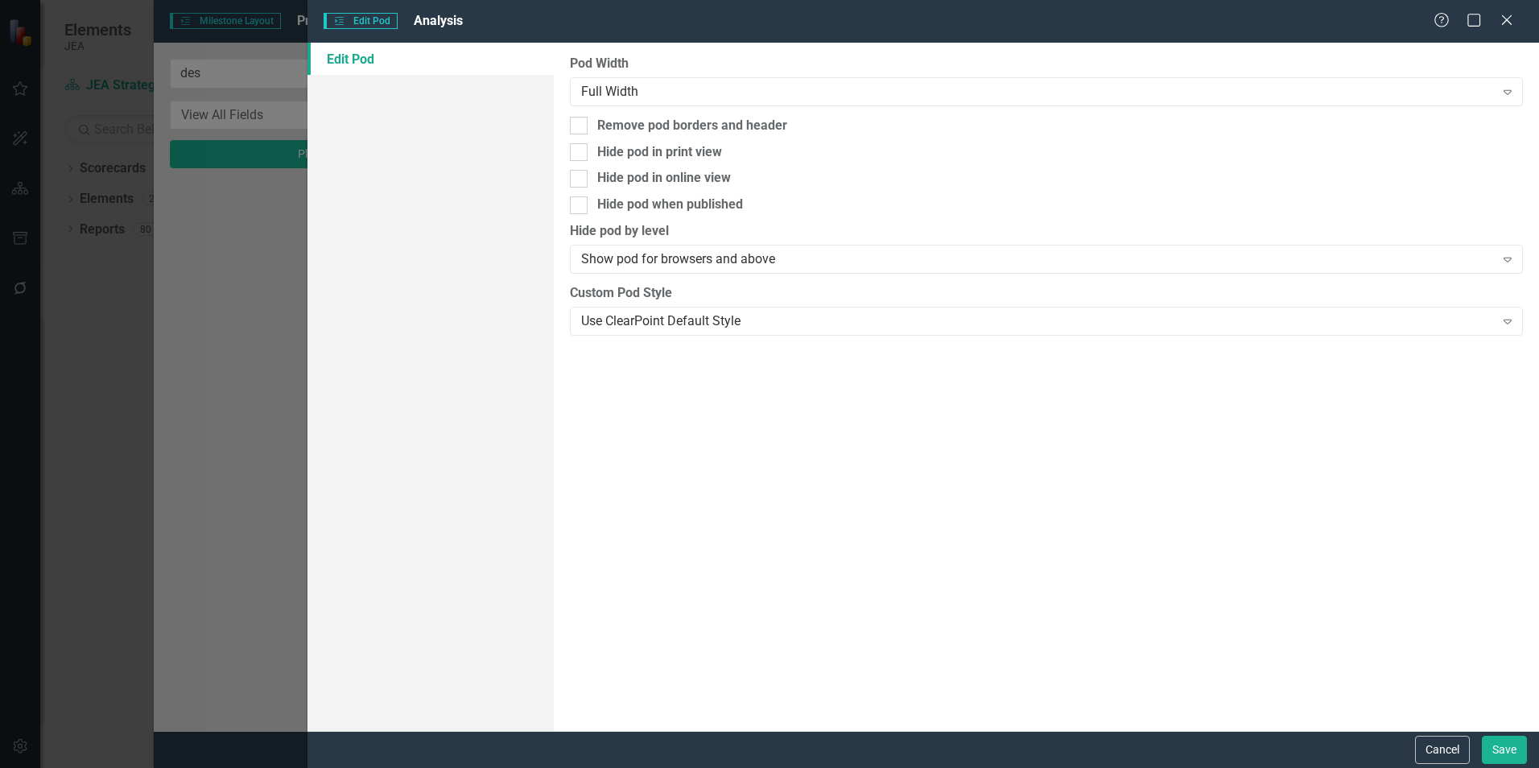
click at [977, 323] on div "Use ClearPoint Default Style" at bounding box center [1037, 321] width 913 height 19
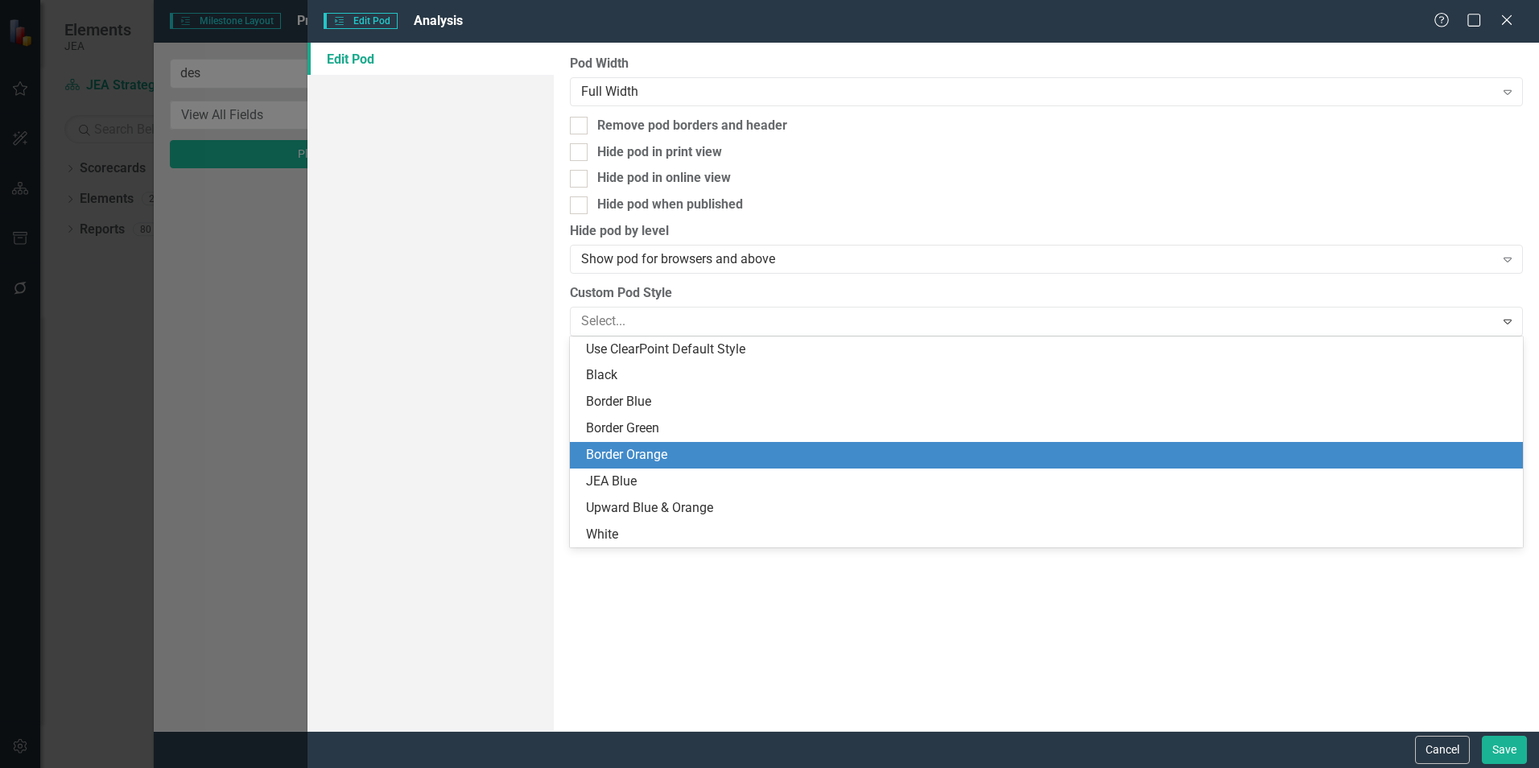
click at [737, 462] on div "Border Orange" at bounding box center [1049, 455] width 927 height 19
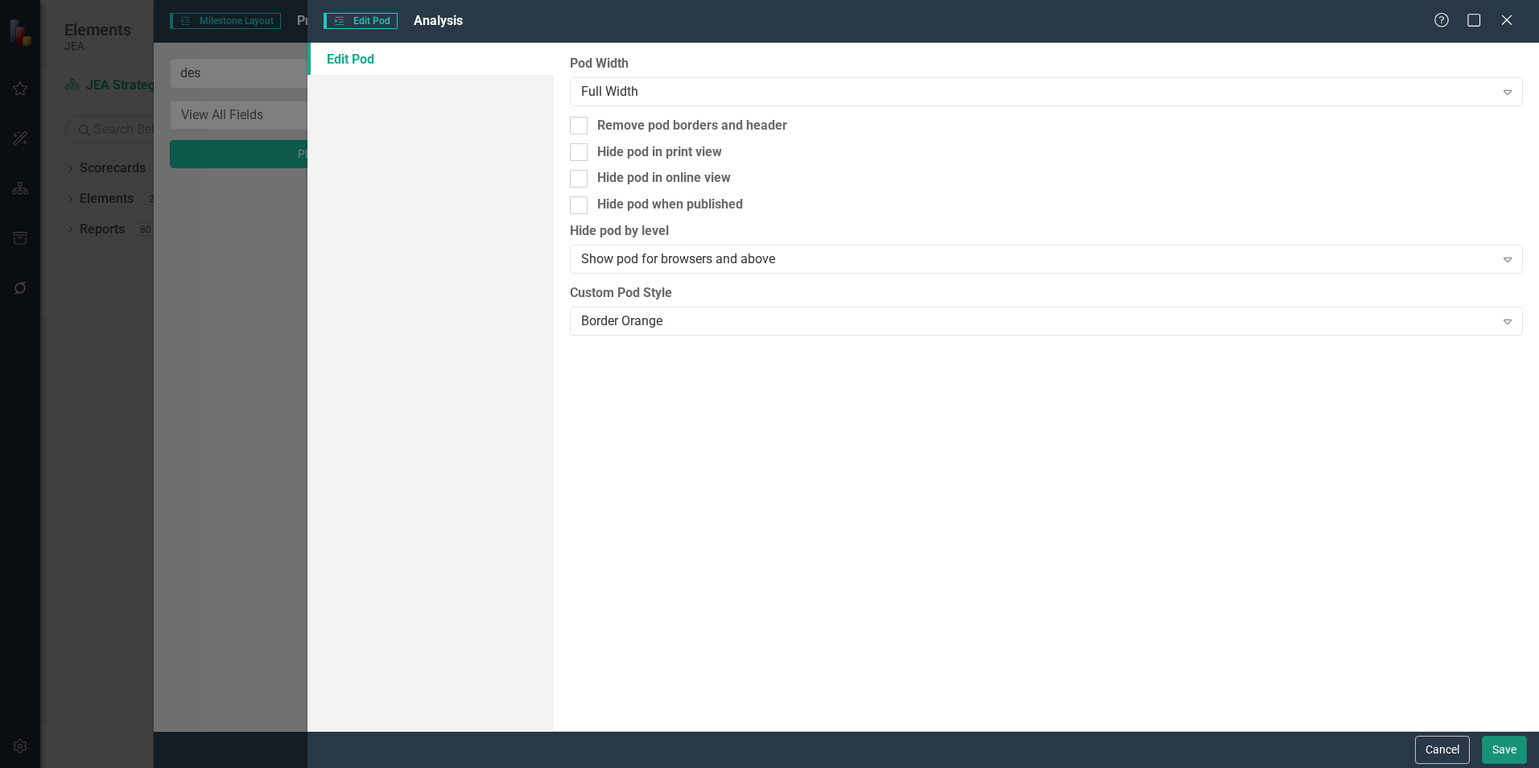
click at [1505, 749] on button "Save" at bounding box center [1504, 750] width 45 height 28
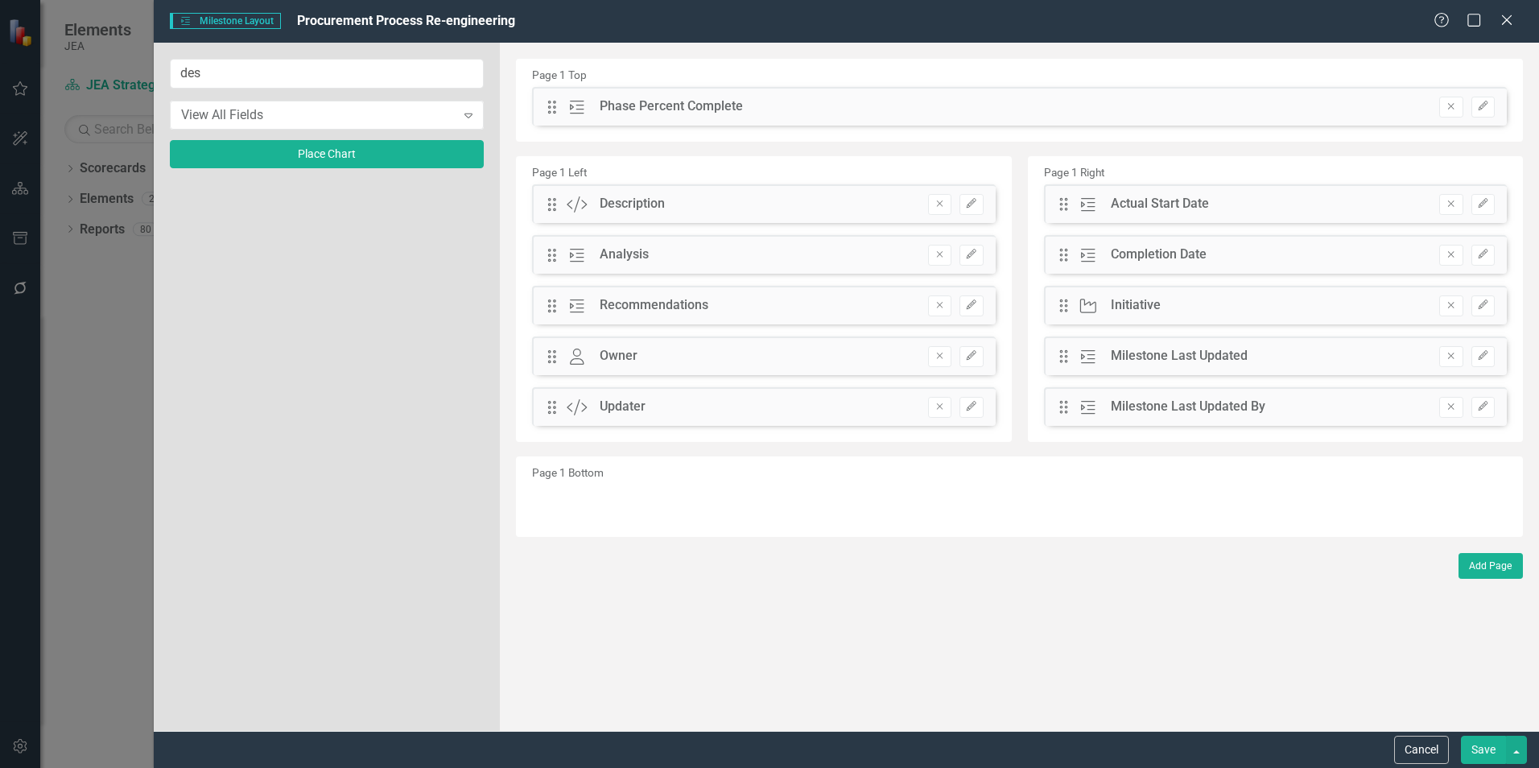
click at [976, 353] on icon "Edit" at bounding box center [971, 356] width 12 height 10
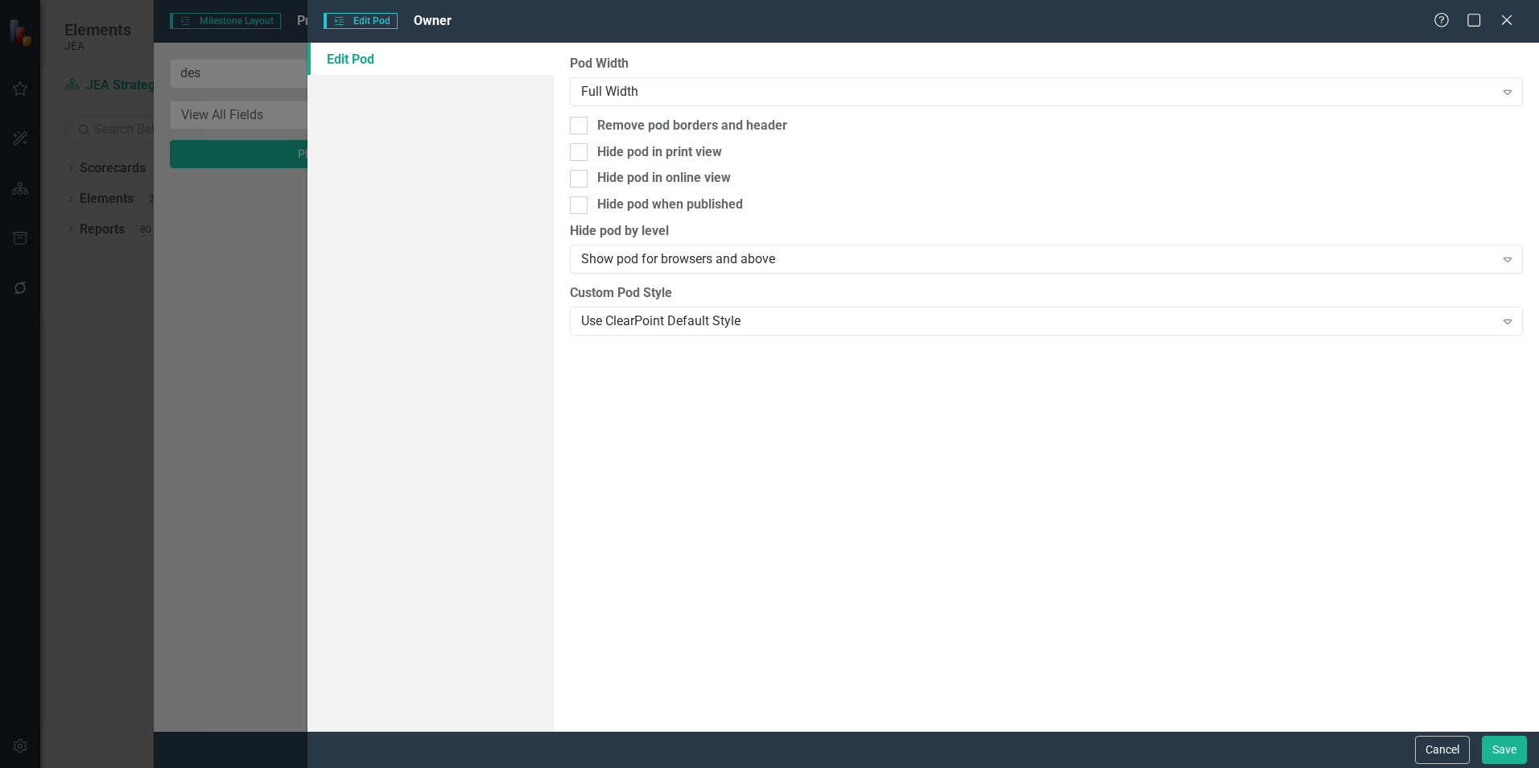
click at [949, 324] on div "Use ClearPoint Default Style" at bounding box center [1037, 321] width 913 height 19
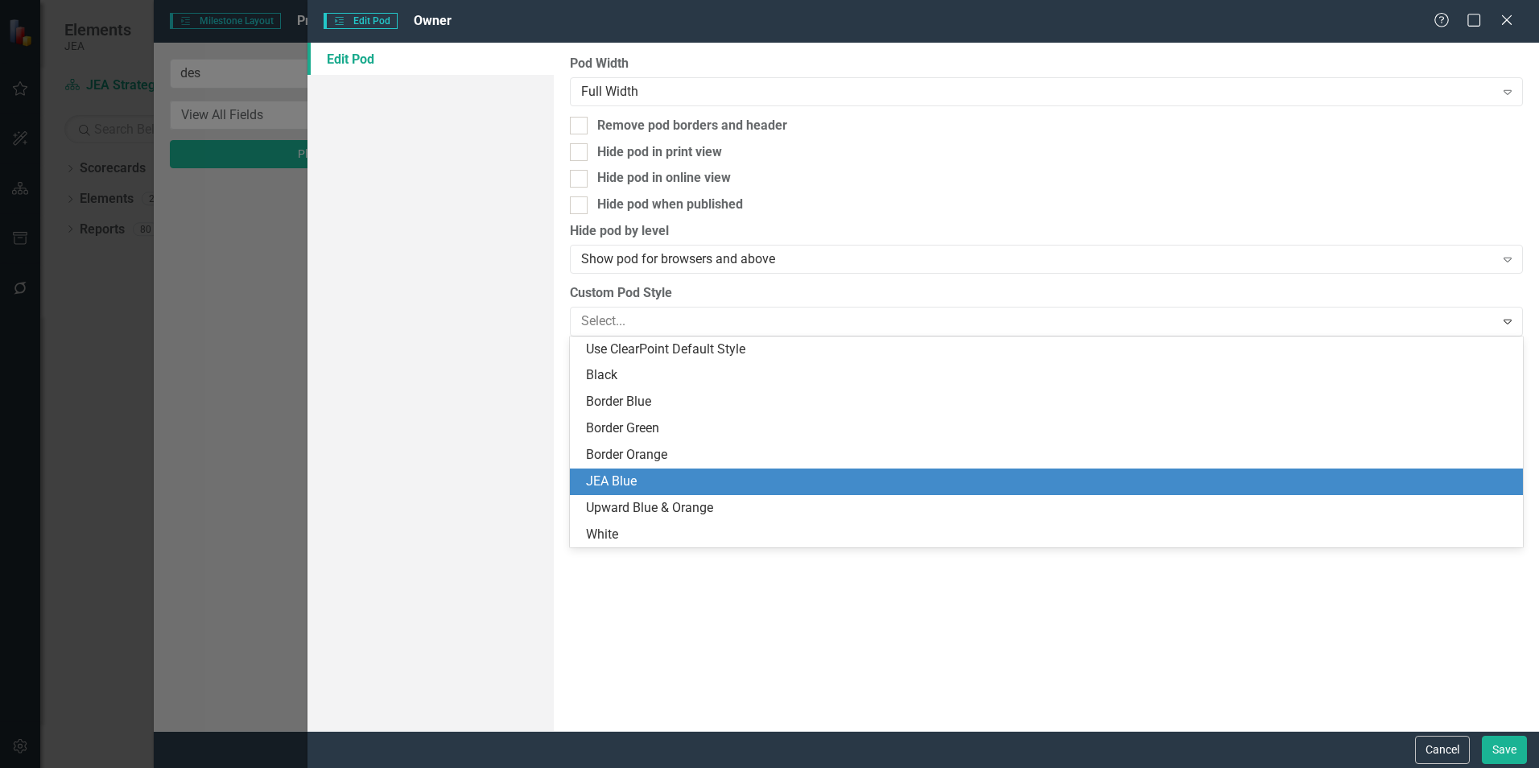
click at [835, 488] on div "JEA Blue" at bounding box center [1049, 482] width 927 height 19
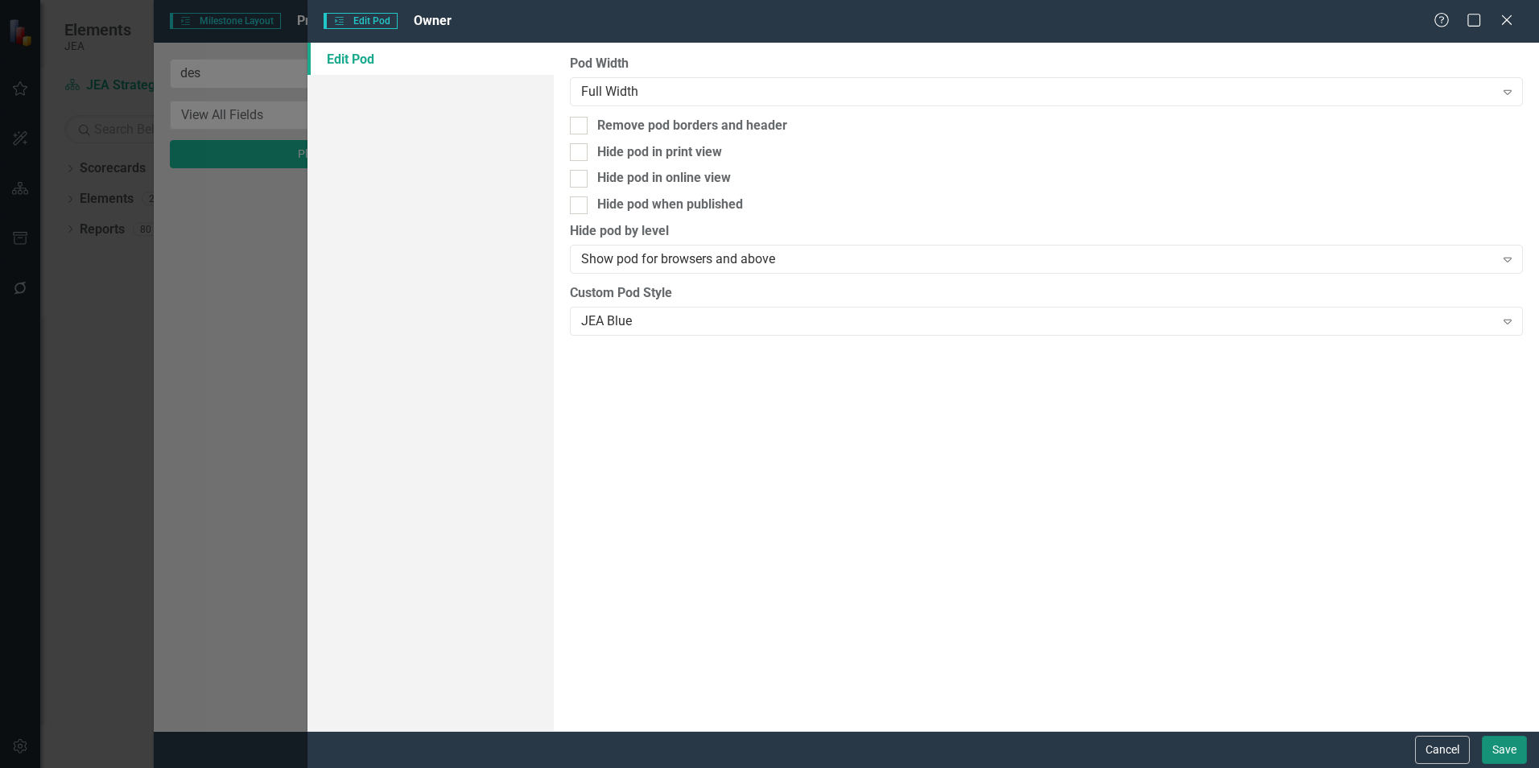
click at [1492, 749] on button "Save" at bounding box center [1504, 750] width 45 height 28
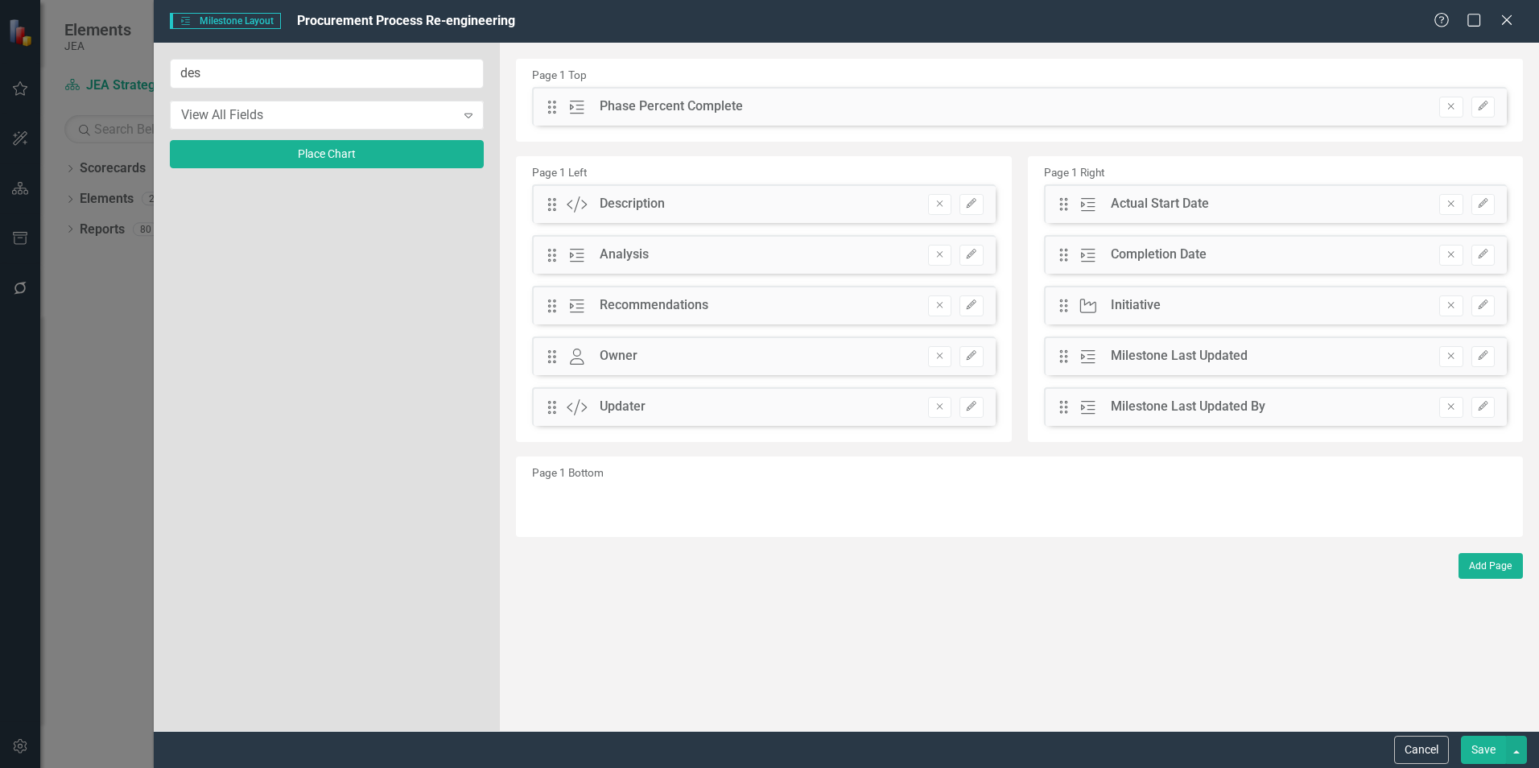
click at [980, 407] on button "Edit" at bounding box center [971, 407] width 23 height 21
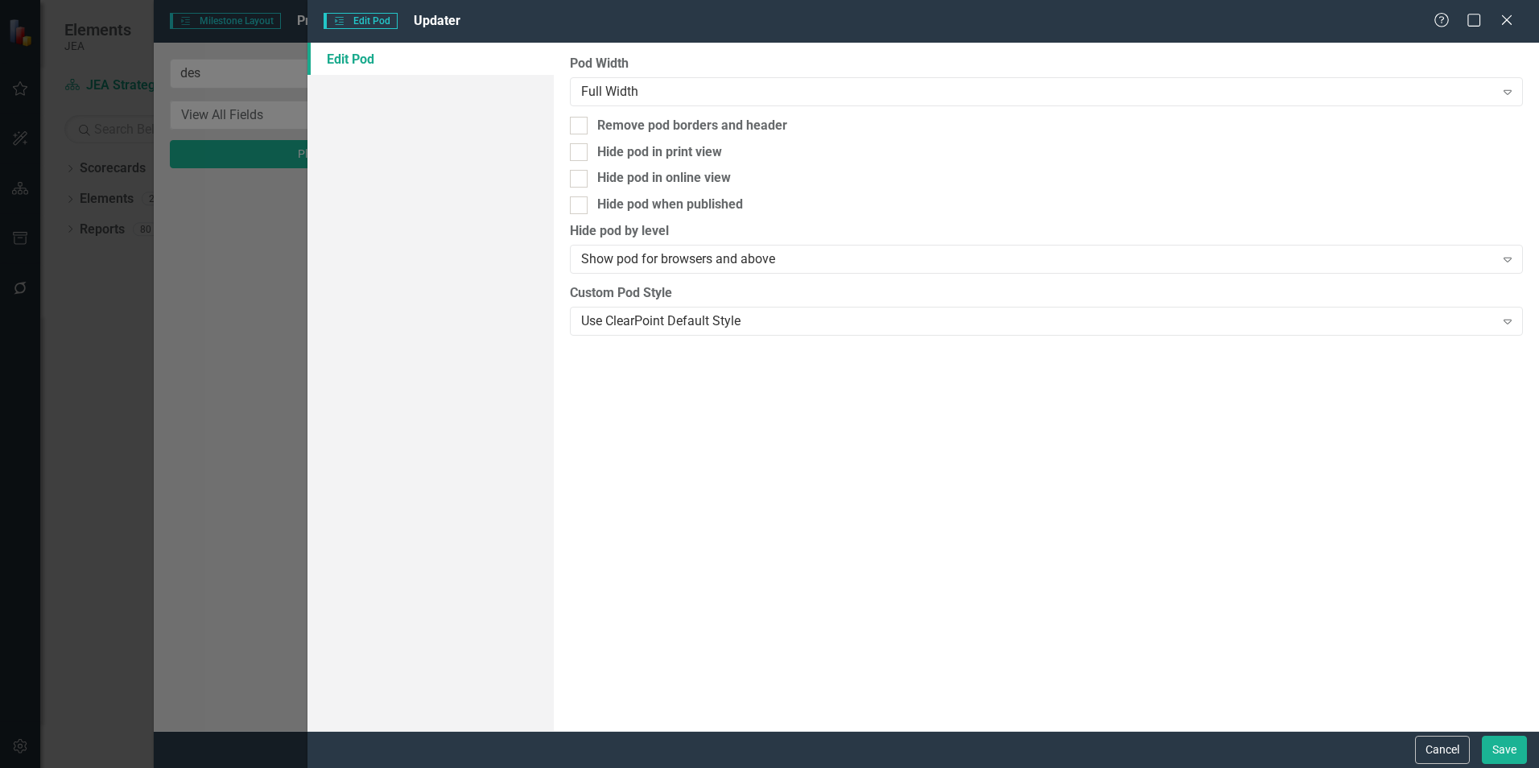
click at [875, 321] on div "Use ClearPoint Default Style" at bounding box center [1037, 321] width 913 height 19
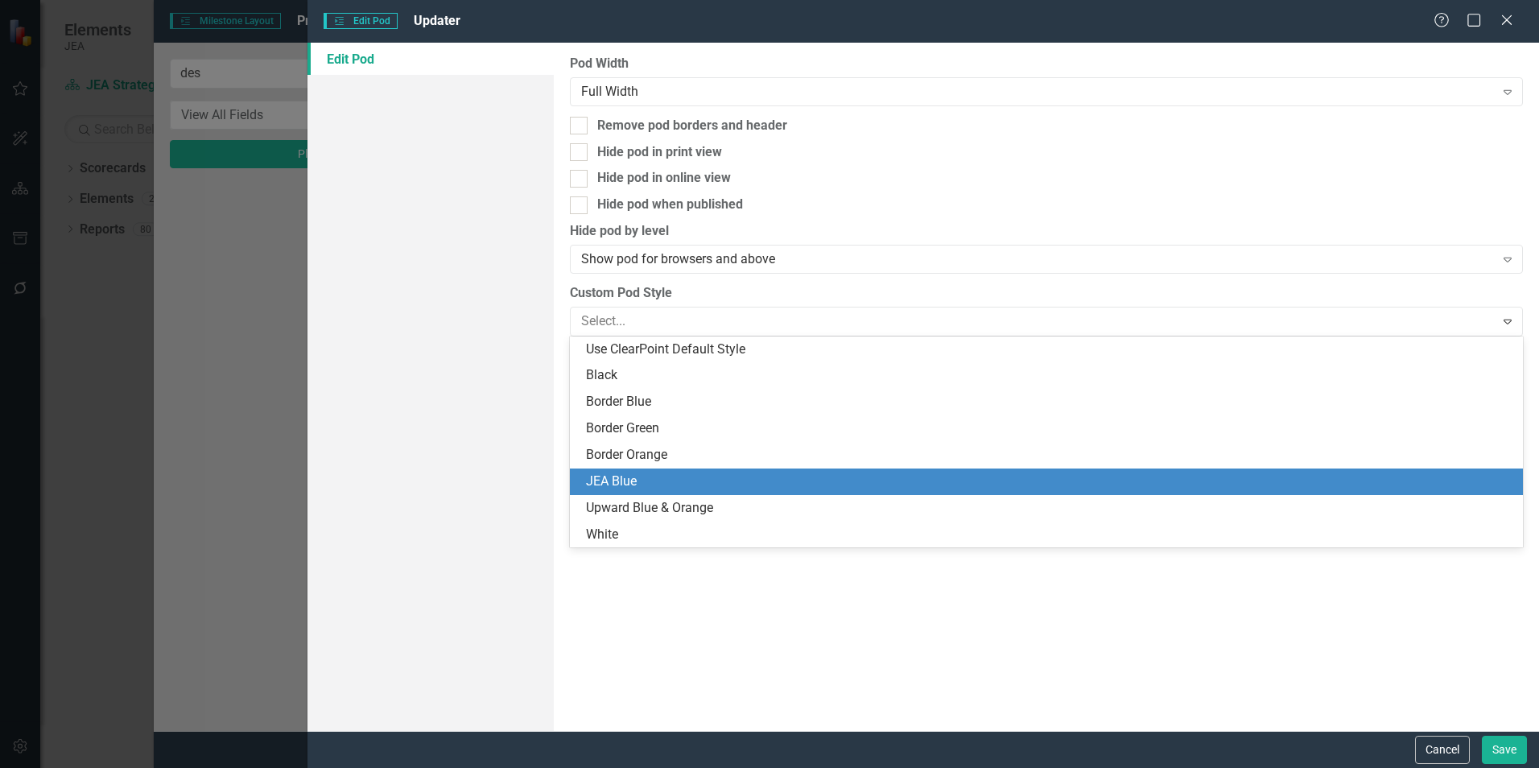
click at [863, 486] on div "JEA Blue" at bounding box center [1049, 482] width 927 height 19
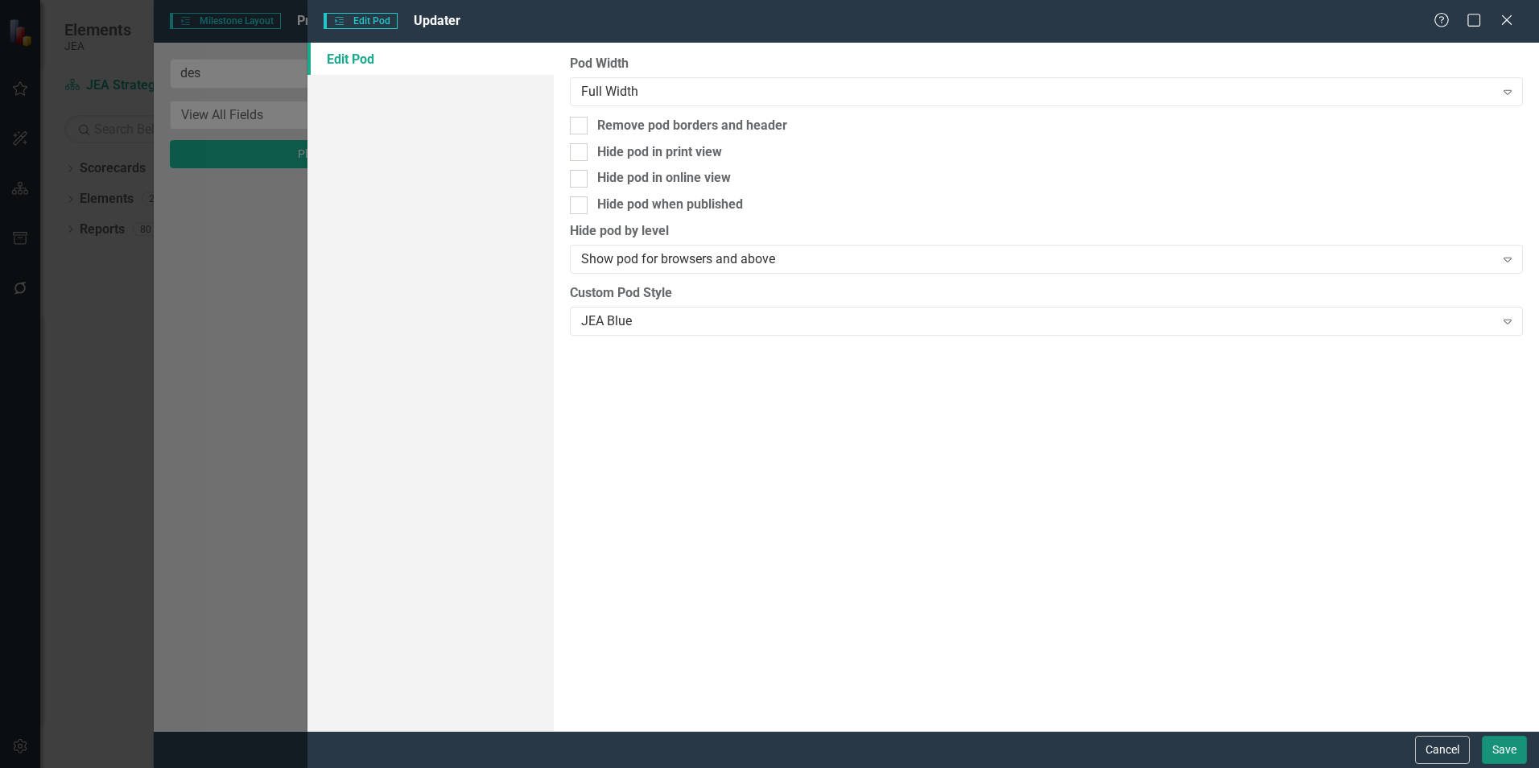
click at [1509, 760] on button "Save" at bounding box center [1504, 750] width 45 height 28
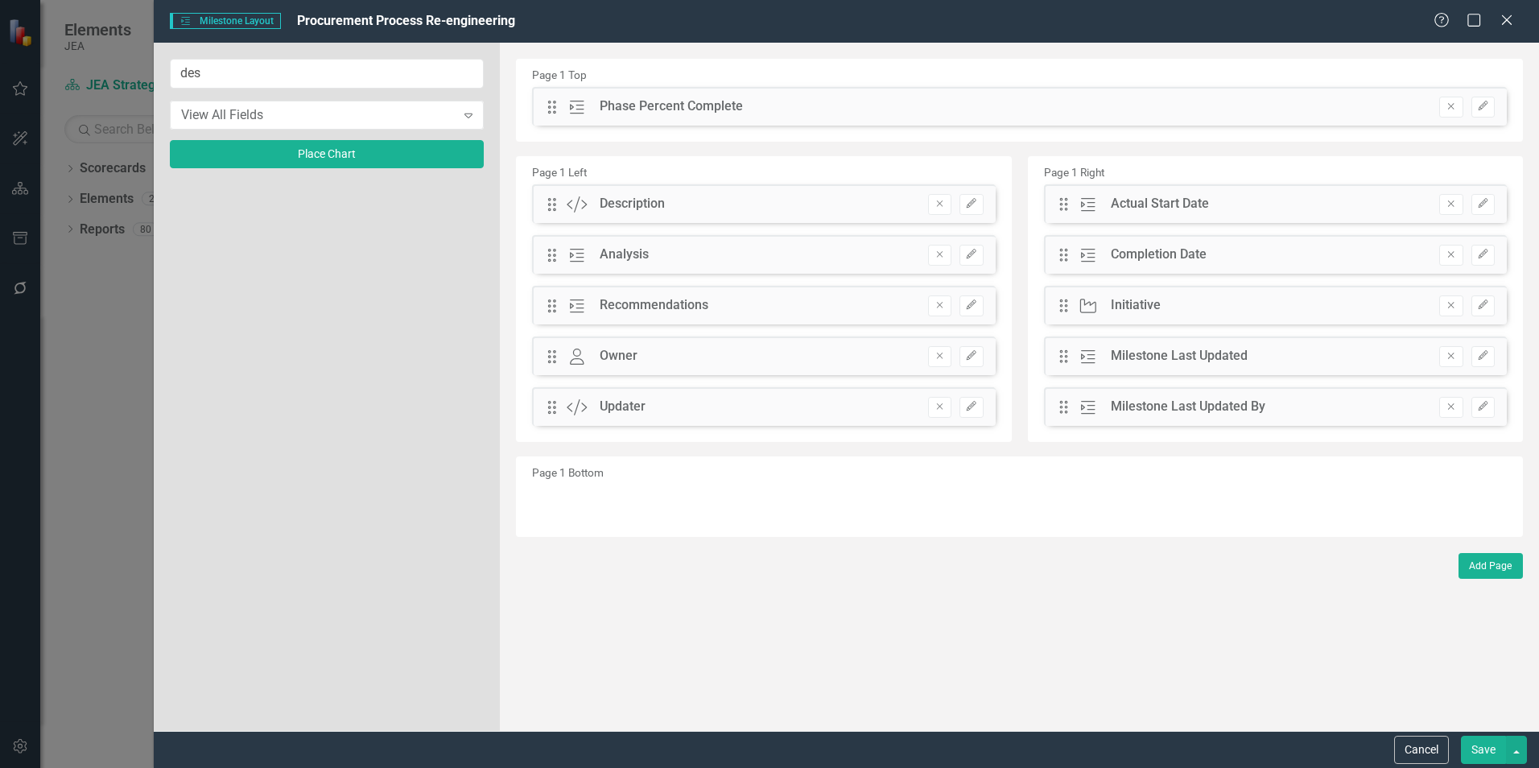
click at [1492, 751] on button "Save" at bounding box center [1483, 750] width 45 height 28
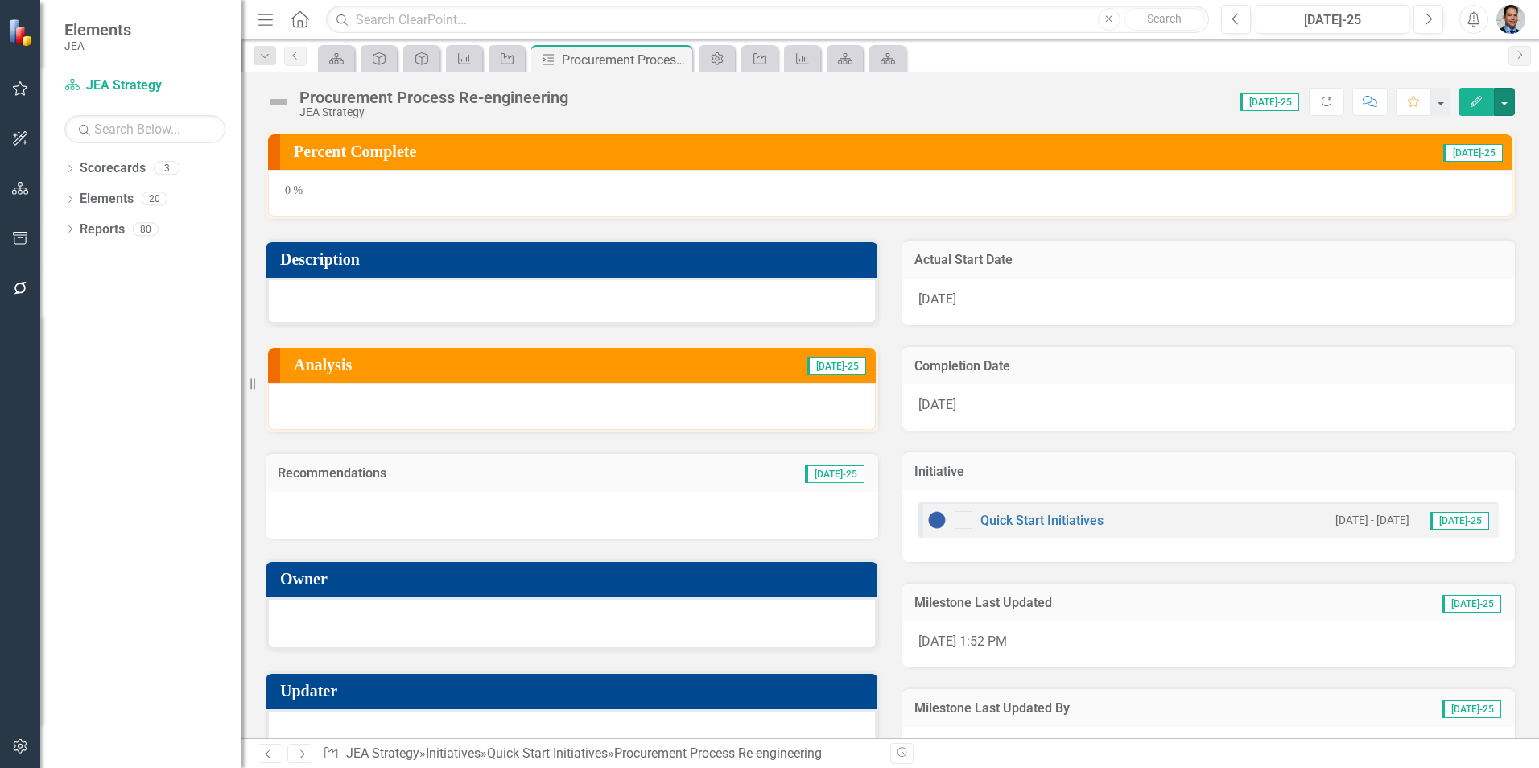
click at [1503, 98] on button "button" at bounding box center [1504, 102] width 21 height 28
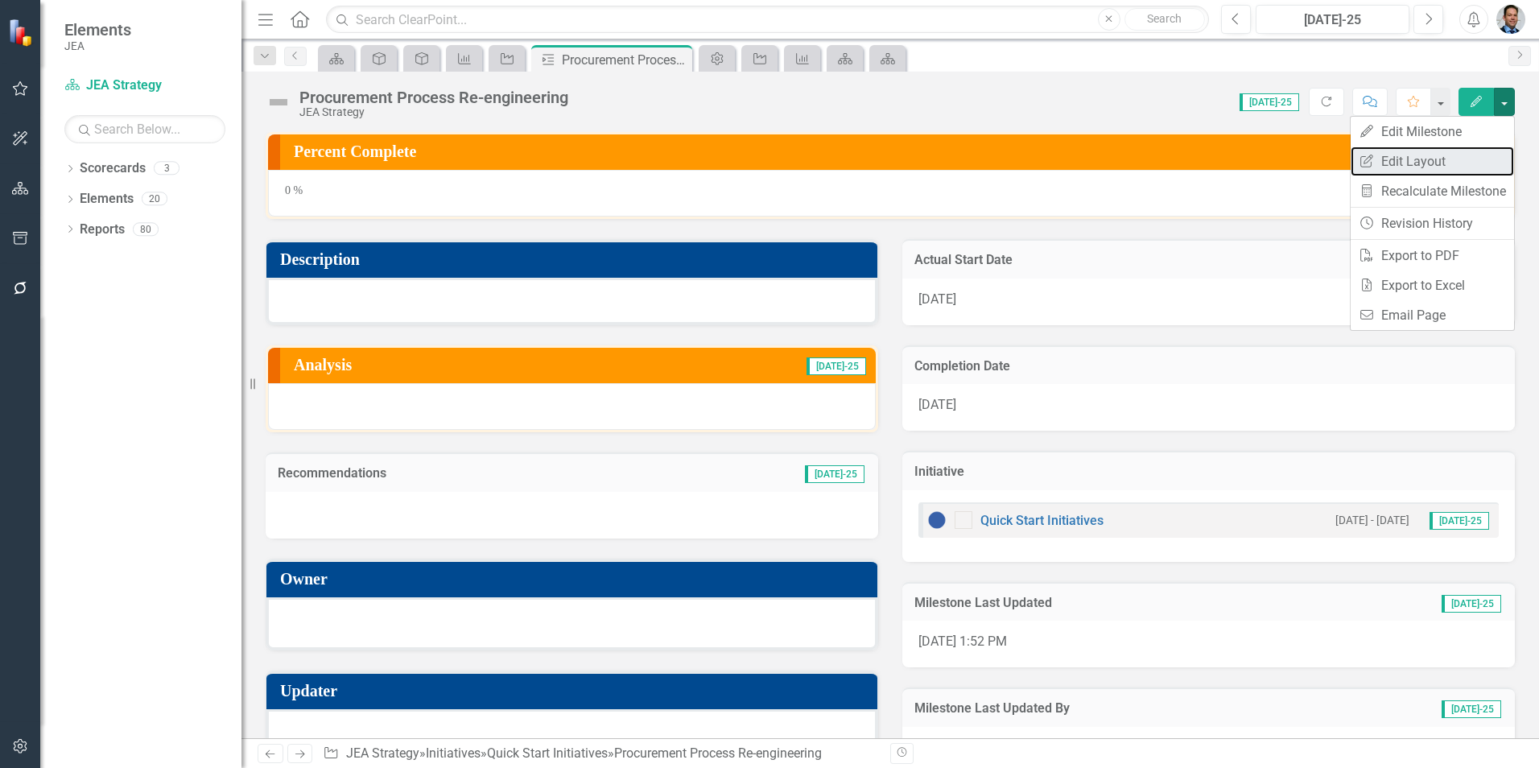
click at [1427, 159] on link "Edit Report Edit Layout" at bounding box center [1432, 162] width 163 height 30
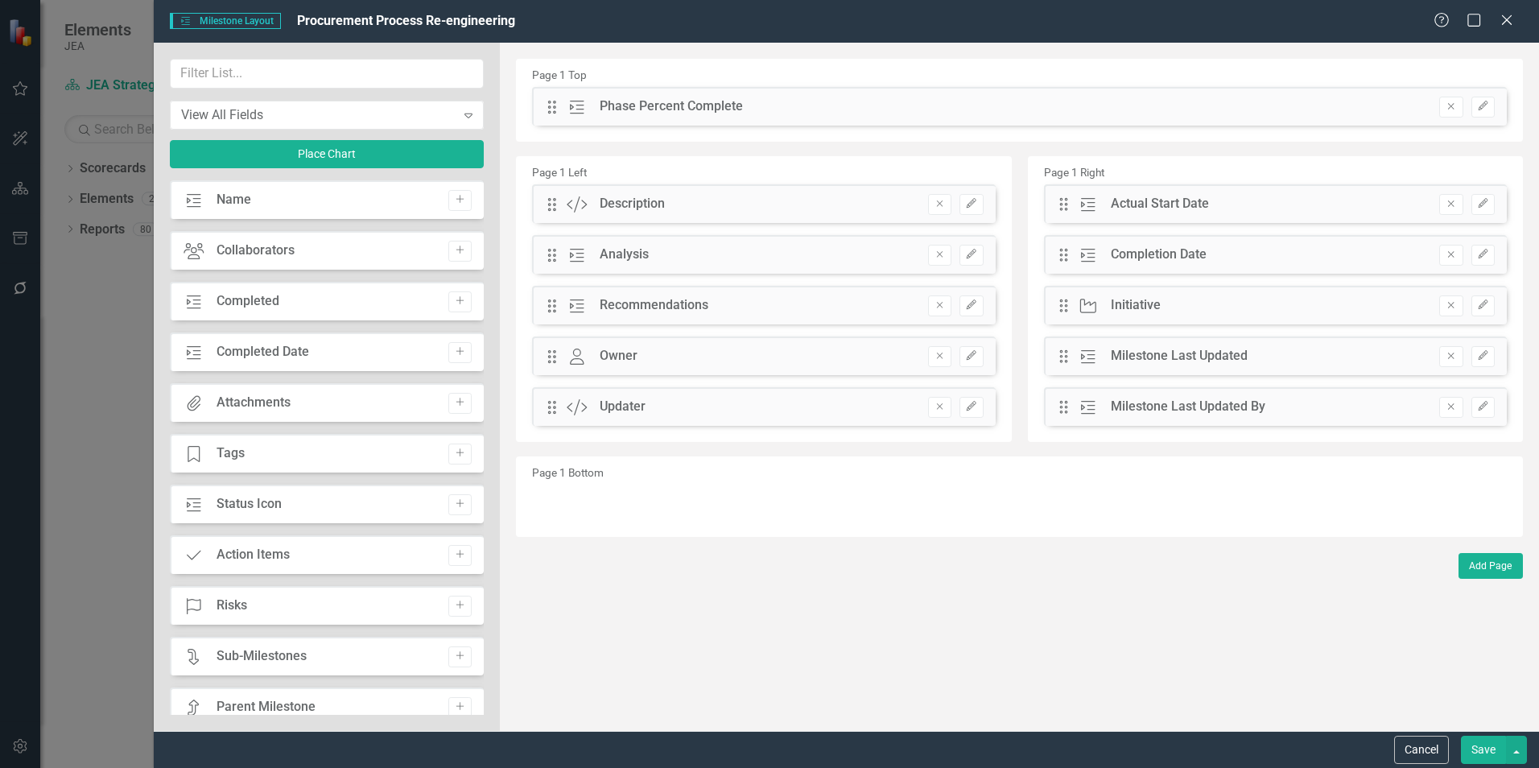
click at [939, 304] on icon "button" at bounding box center [940, 306] width 6 height 6
click at [1478, 744] on button "Save" at bounding box center [1483, 750] width 45 height 28
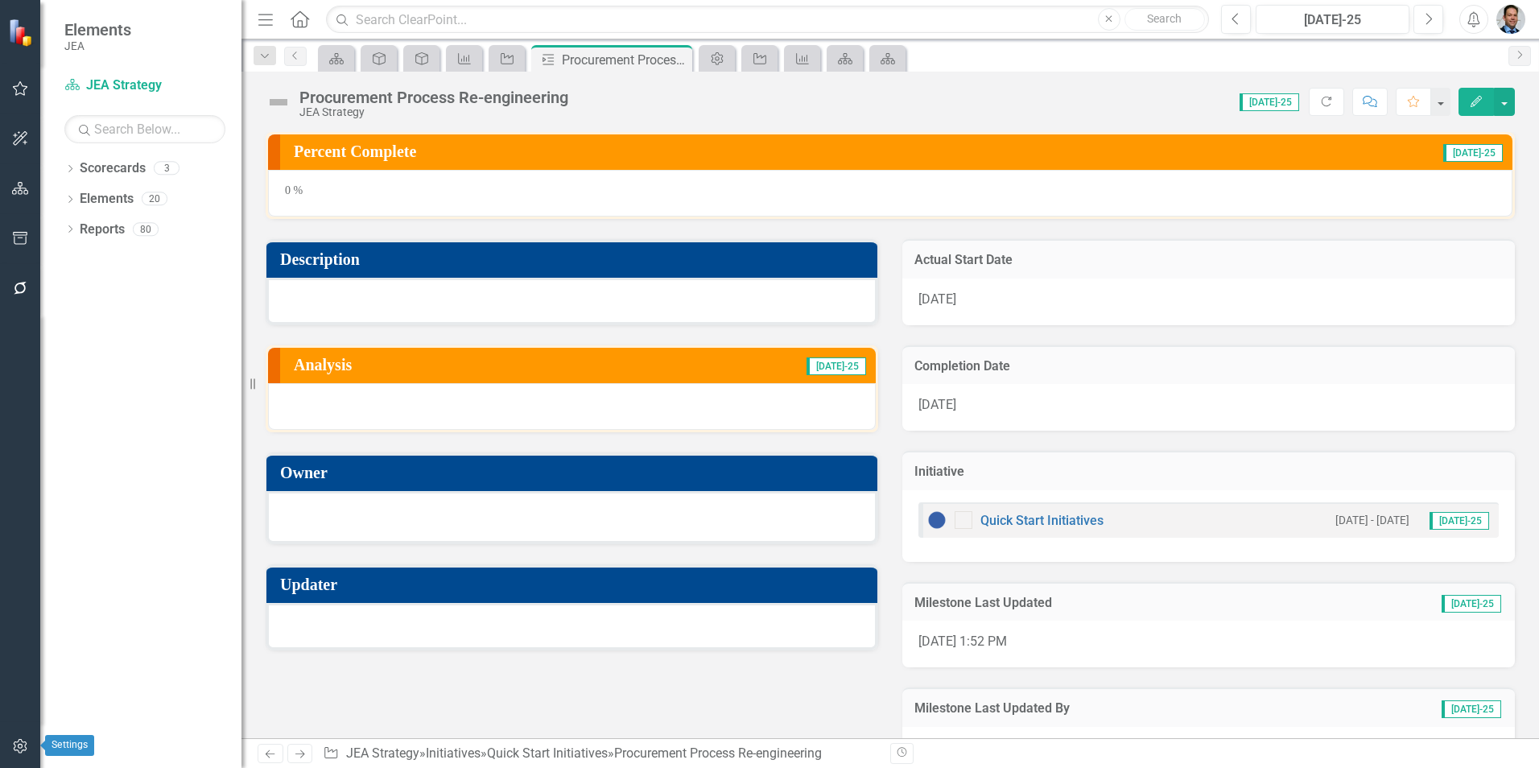
click at [19, 748] on icon "button" at bounding box center [20, 746] width 14 height 14
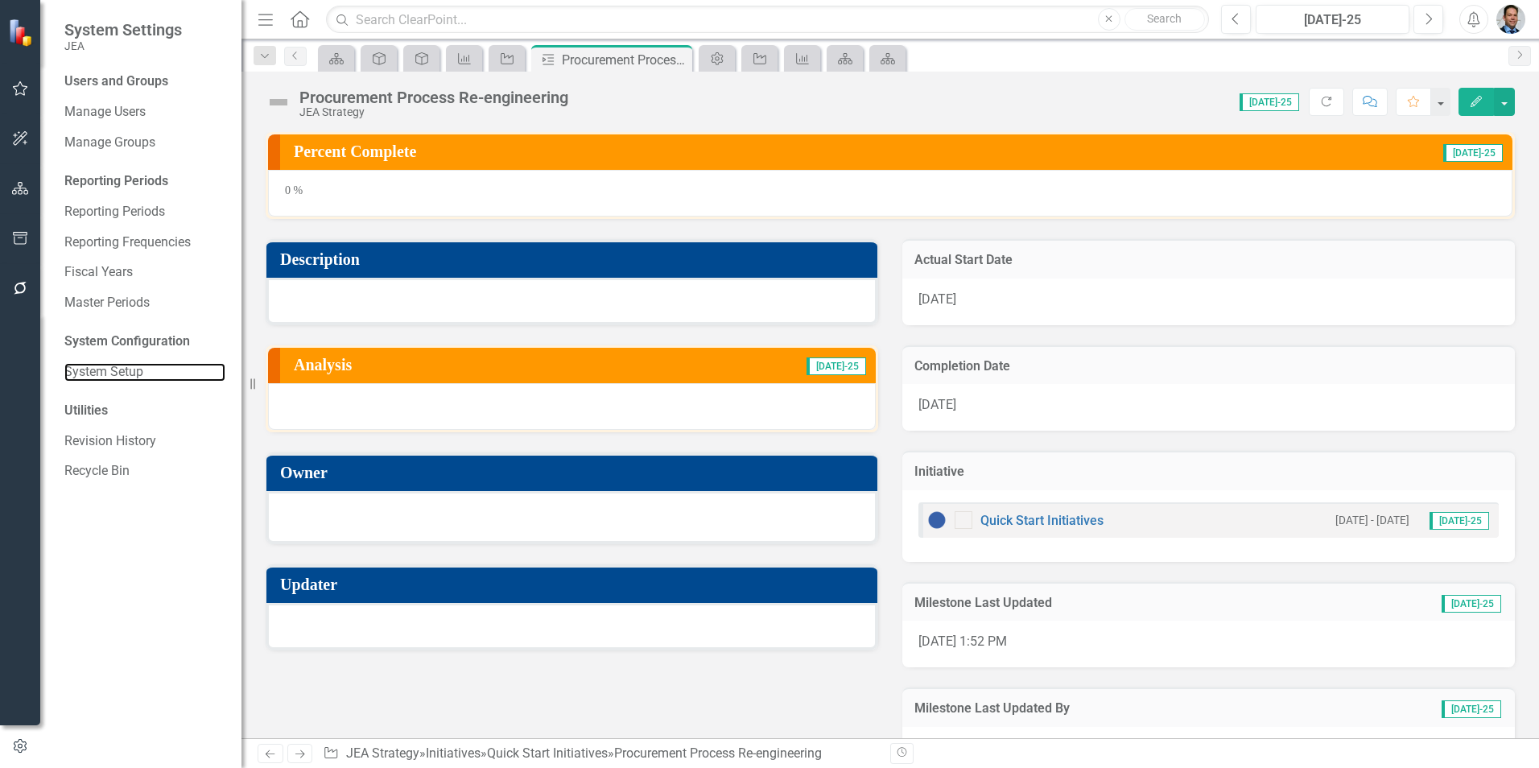
click at [127, 374] on link "System Setup" at bounding box center [144, 372] width 161 height 19
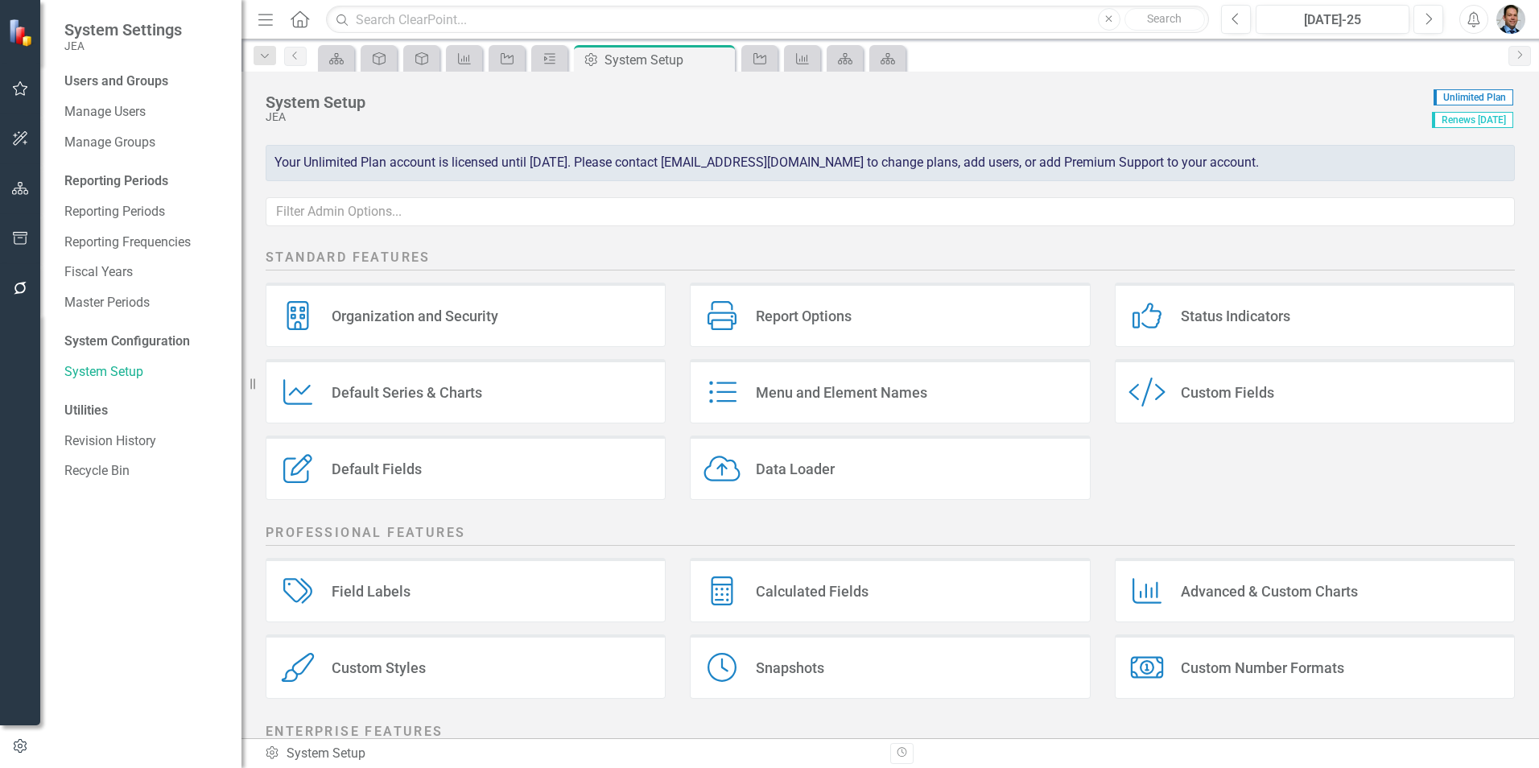
click at [782, 392] on div "Menu and Element Names" at bounding box center [841, 392] width 171 height 19
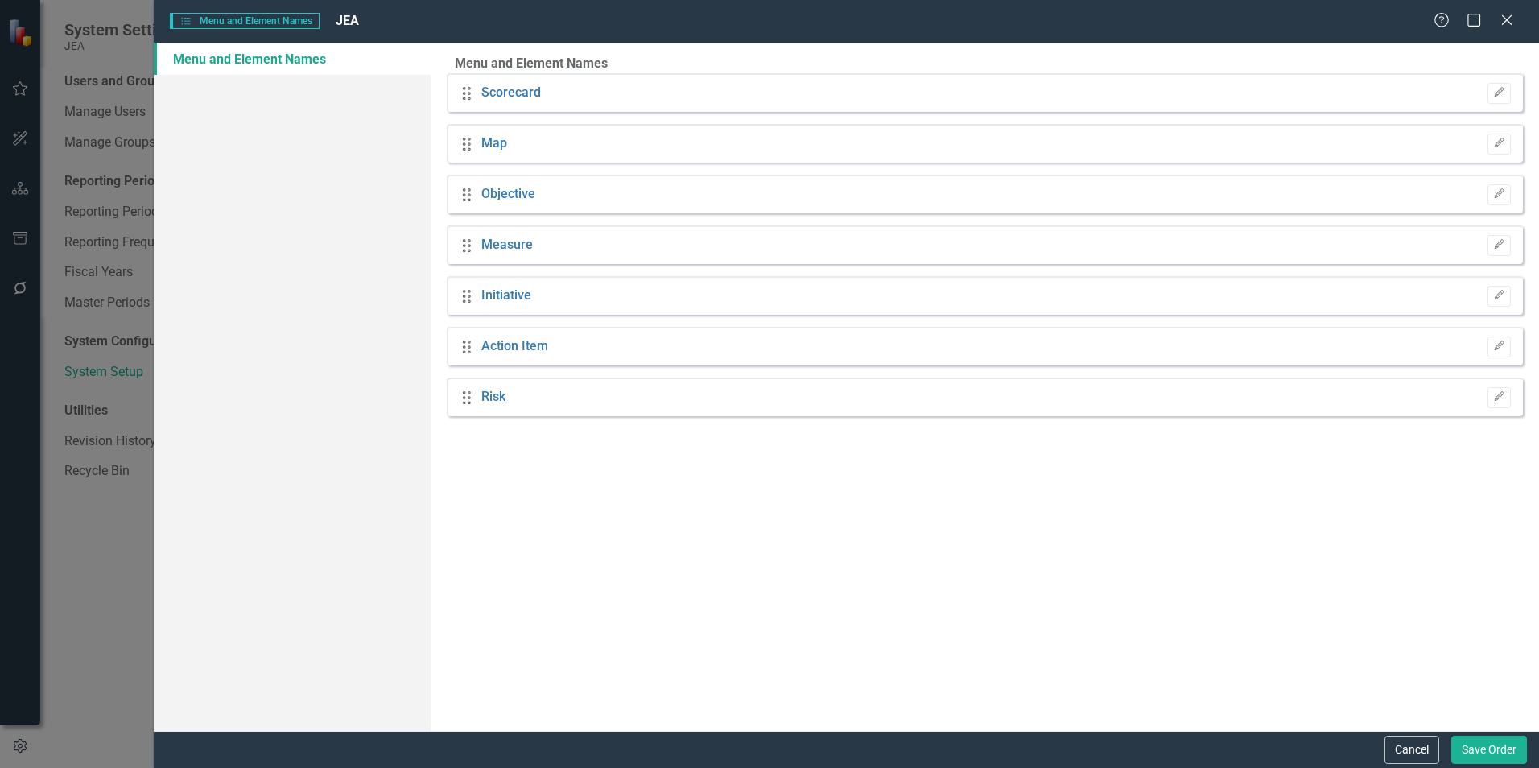
click at [1511, 16] on icon at bounding box center [1507, 20] width 10 height 10
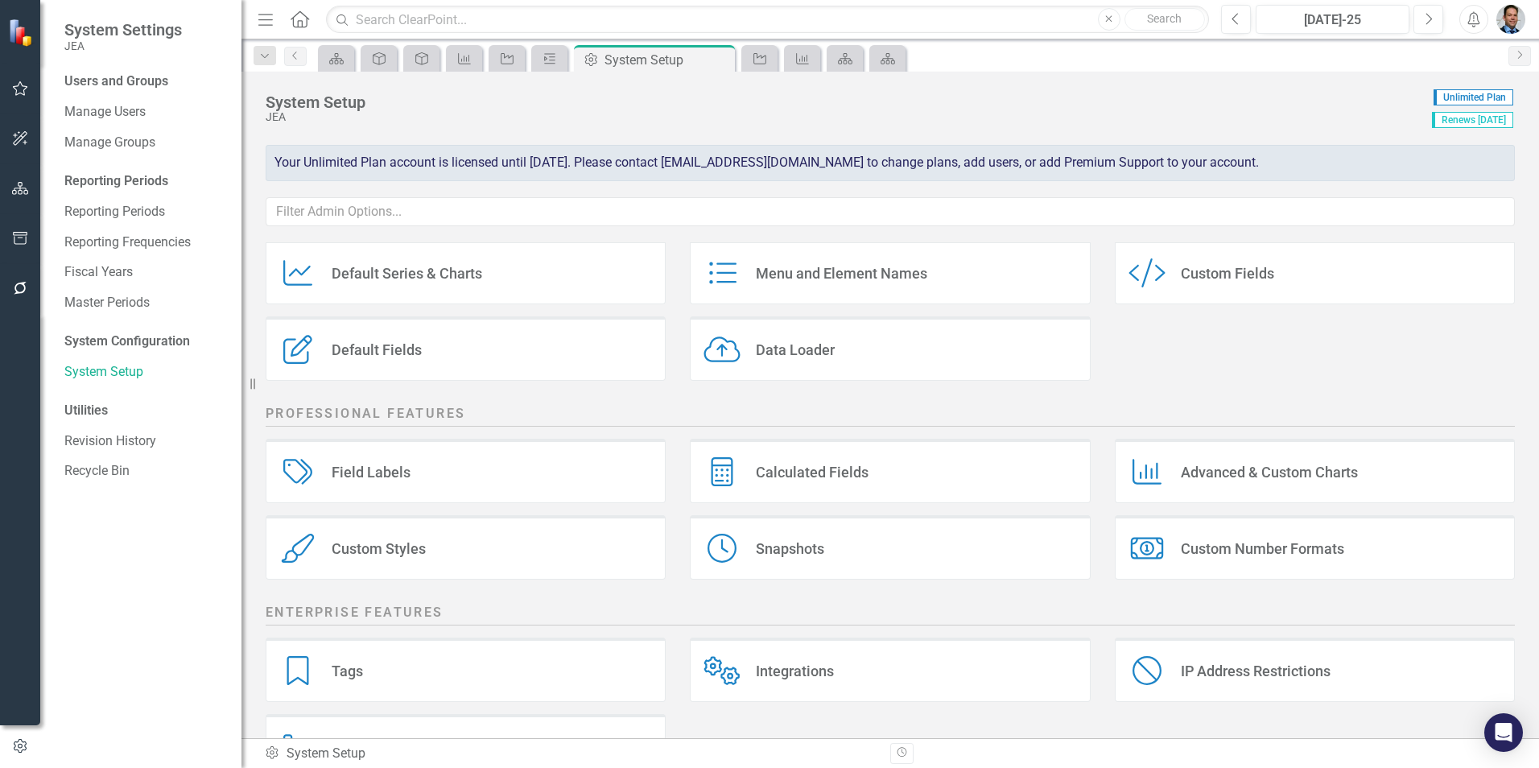
scroll to position [184, 0]
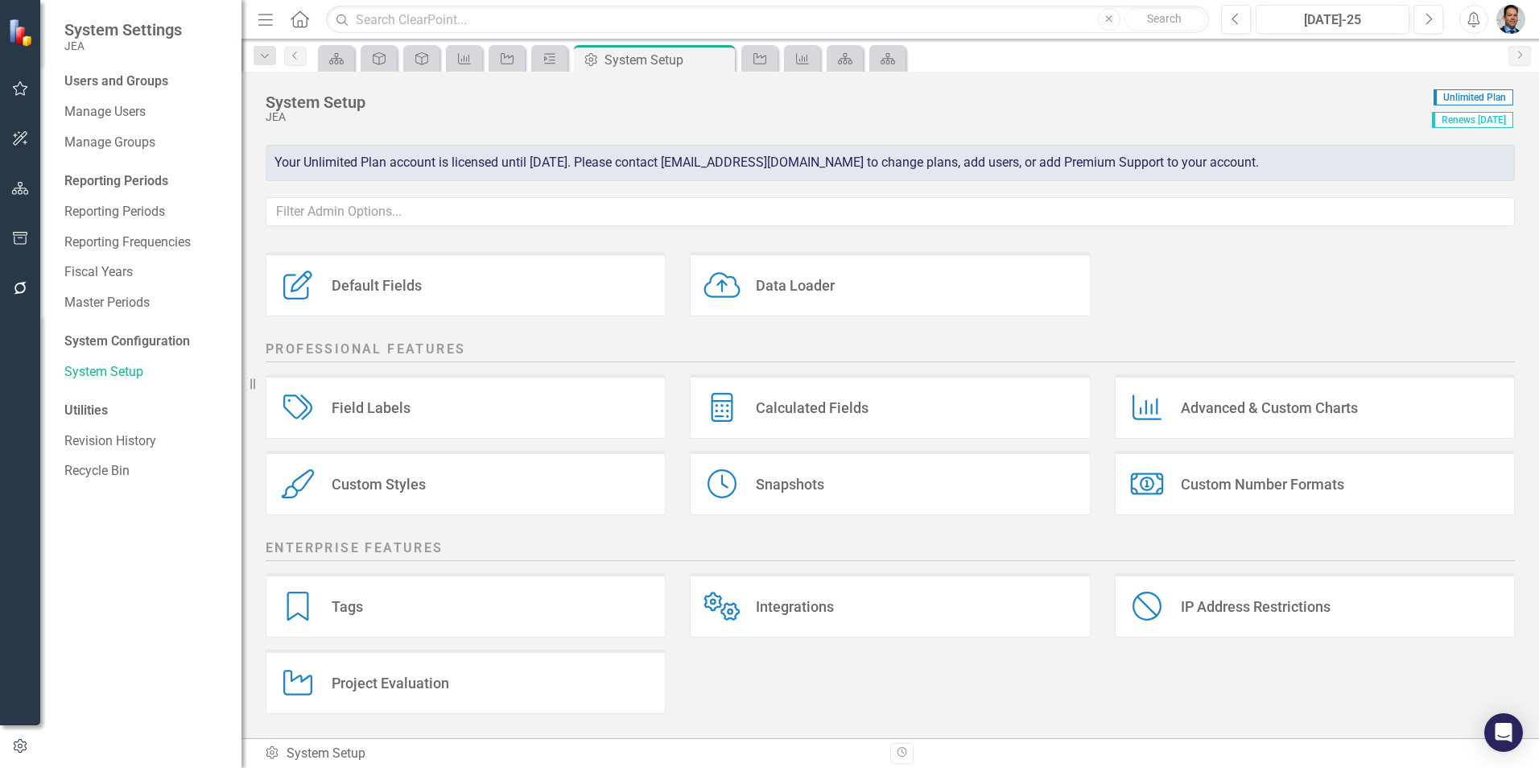
click at [469, 409] on div "Field Labels Field Labels" at bounding box center [466, 406] width 400 height 64
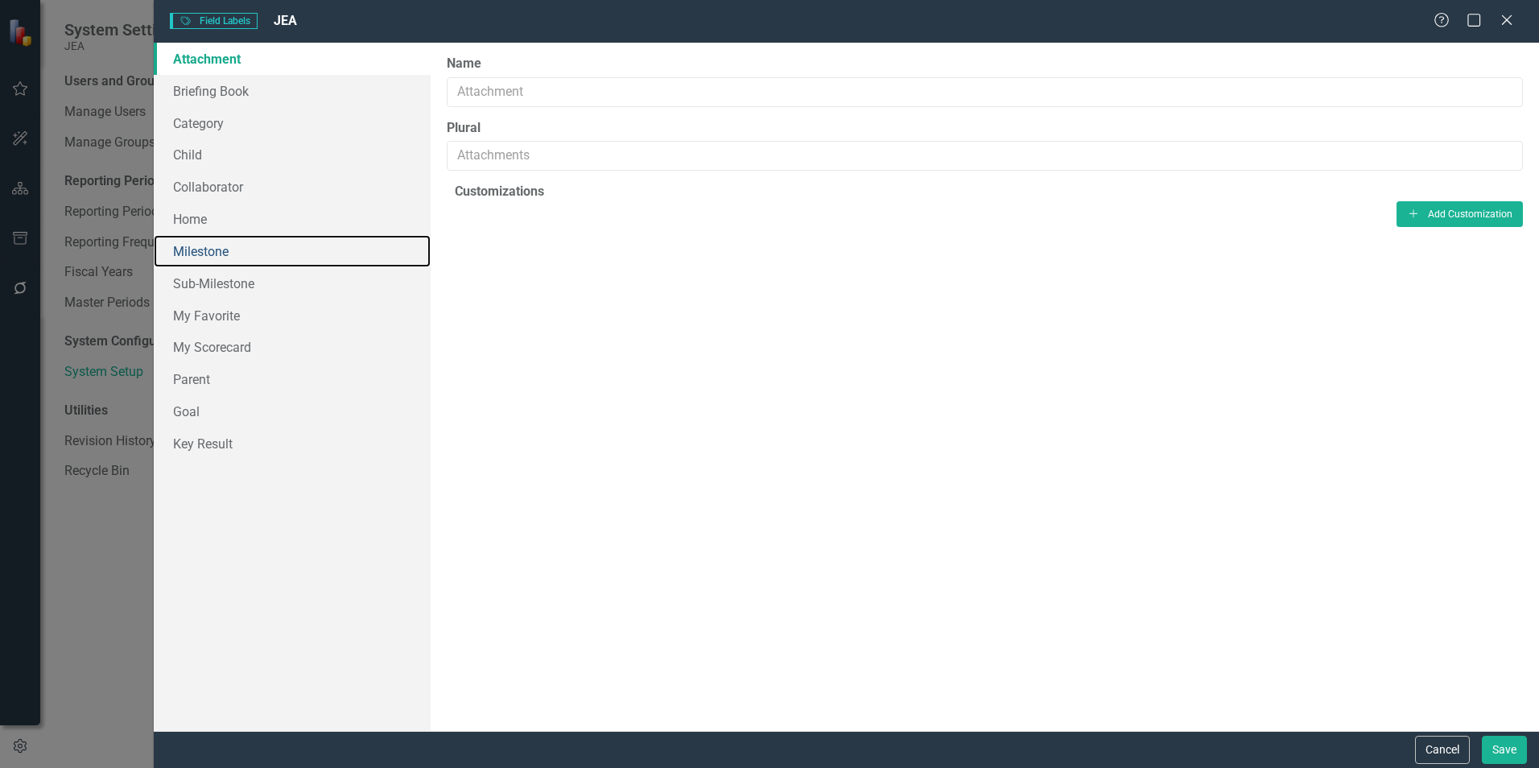
click at [200, 248] on link "Milestone" at bounding box center [292, 251] width 277 height 32
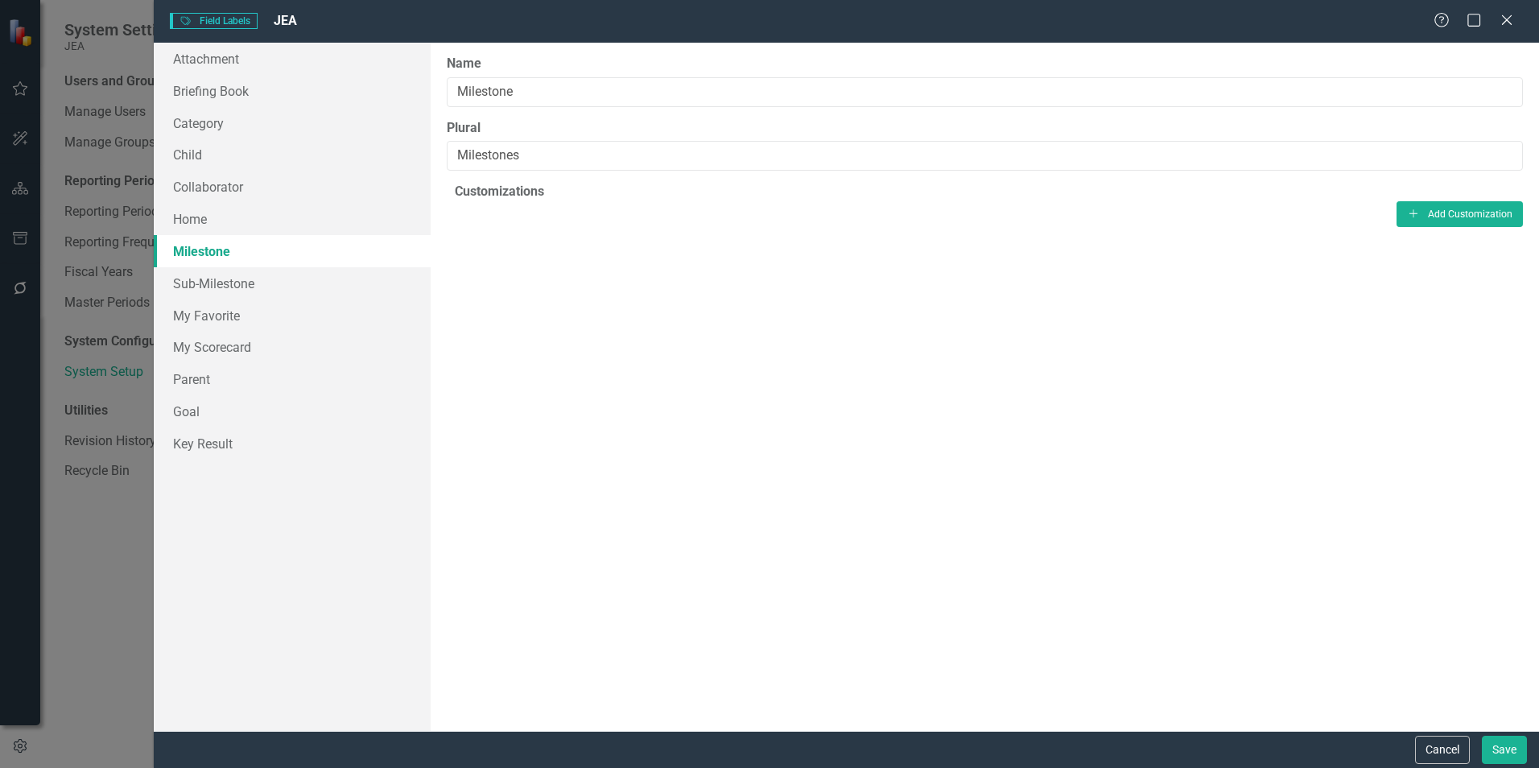
click at [1510, 12] on div "Close" at bounding box center [1507, 21] width 16 height 19
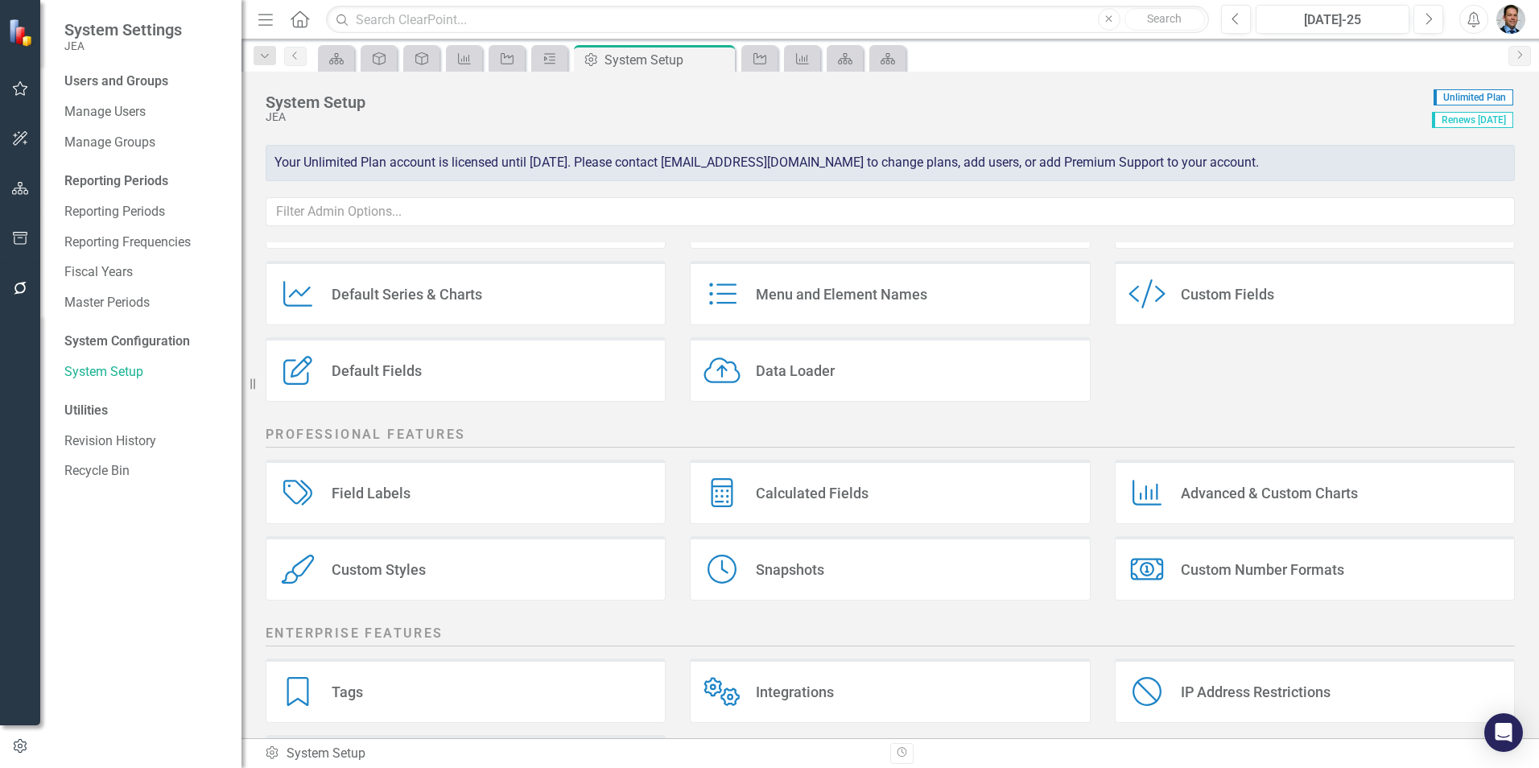
scroll to position [0, 0]
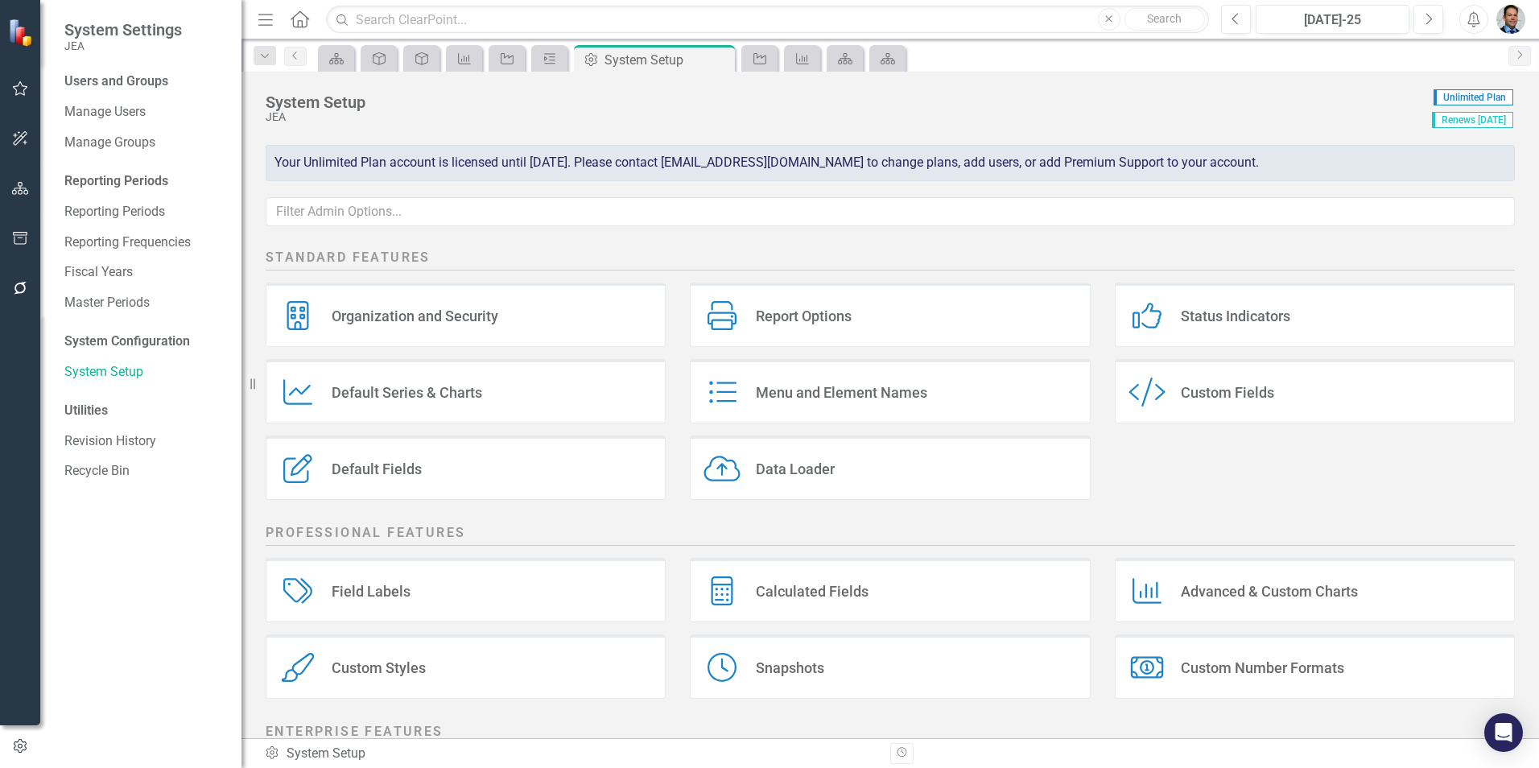
click at [286, 463] on icon "Default Fields" at bounding box center [297, 468] width 37 height 29
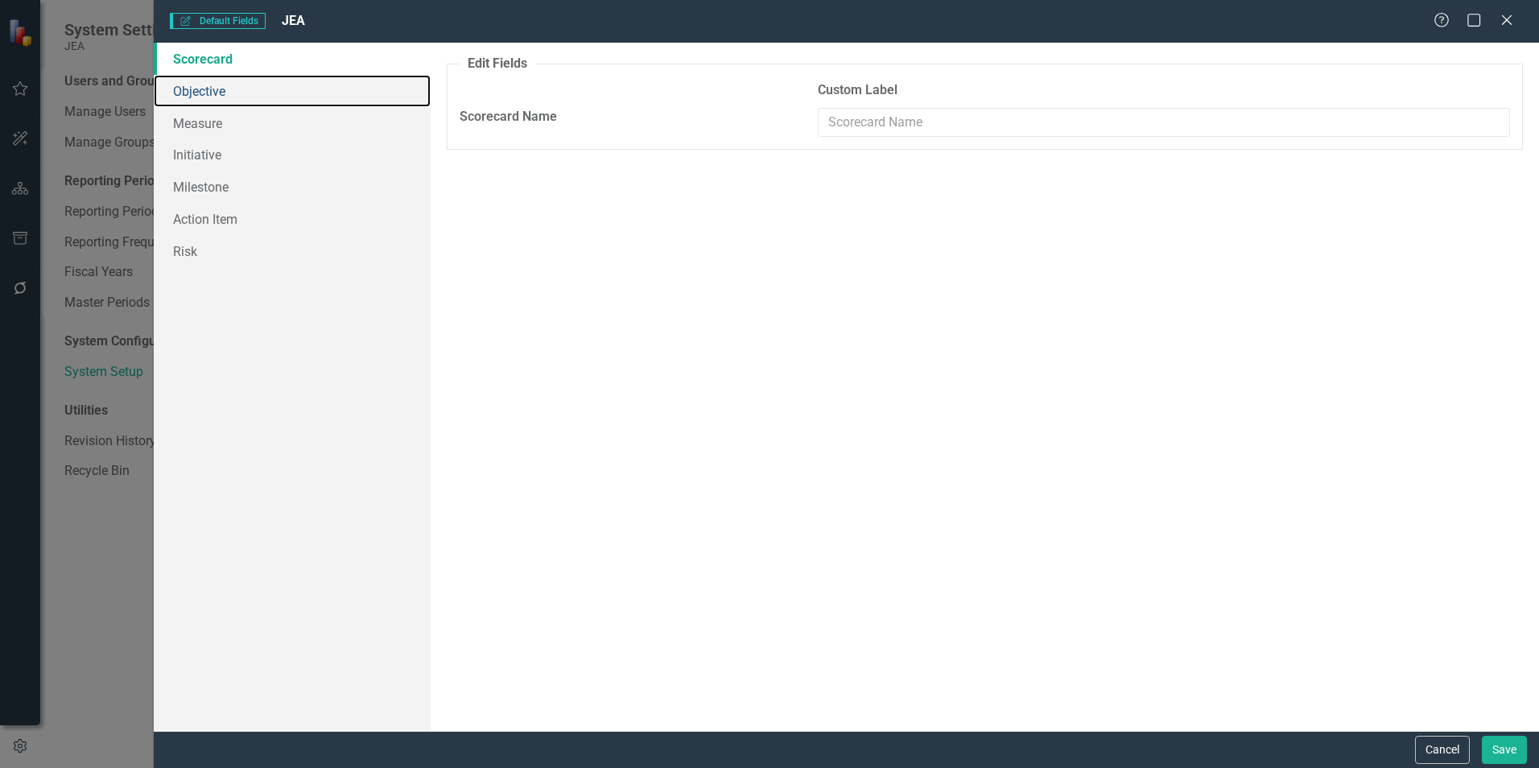
click at [210, 93] on link "Objective" at bounding box center [292, 91] width 277 height 32
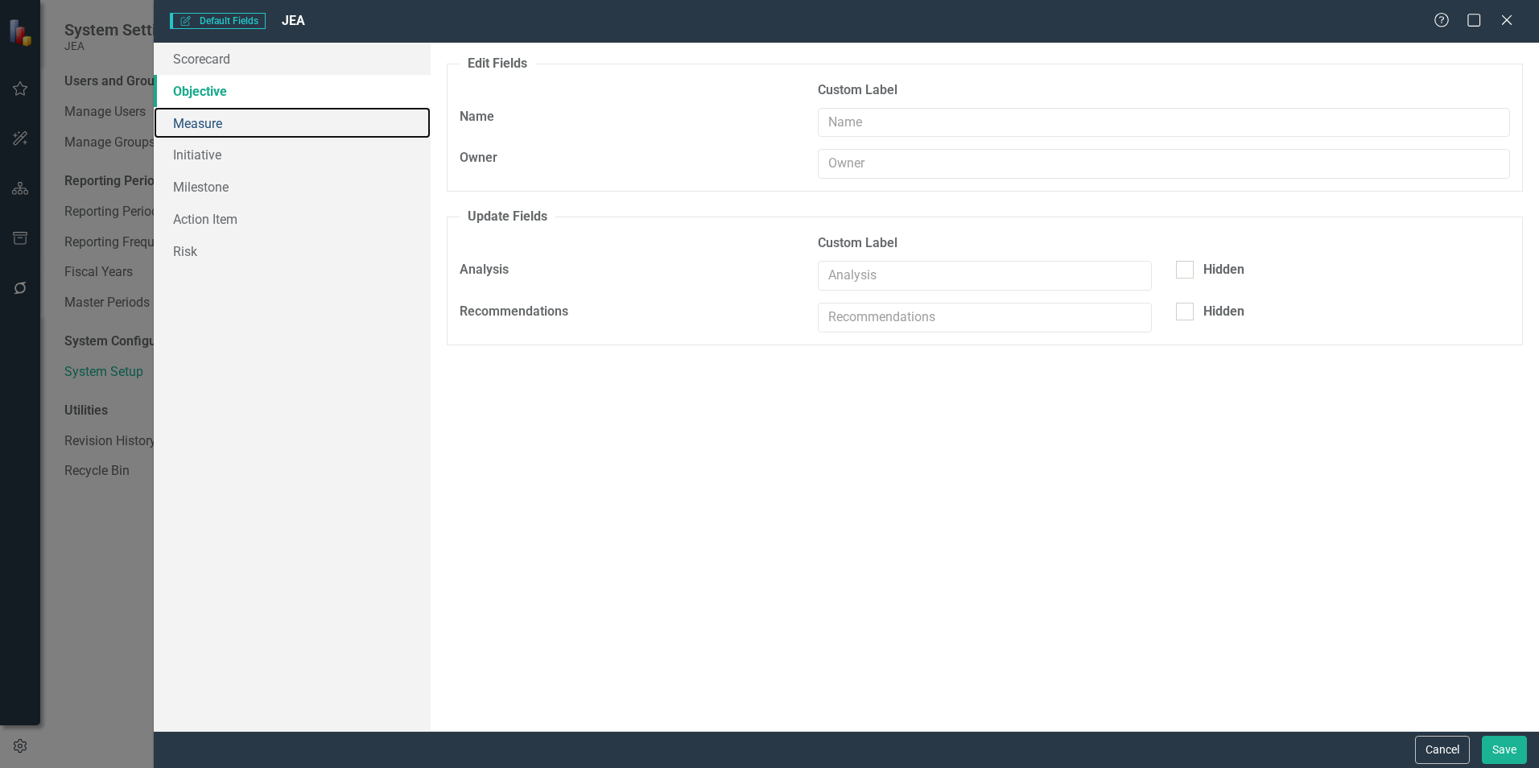
click at [199, 131] on link "Measure" at bounding box center [292, 123] width 277 height 32
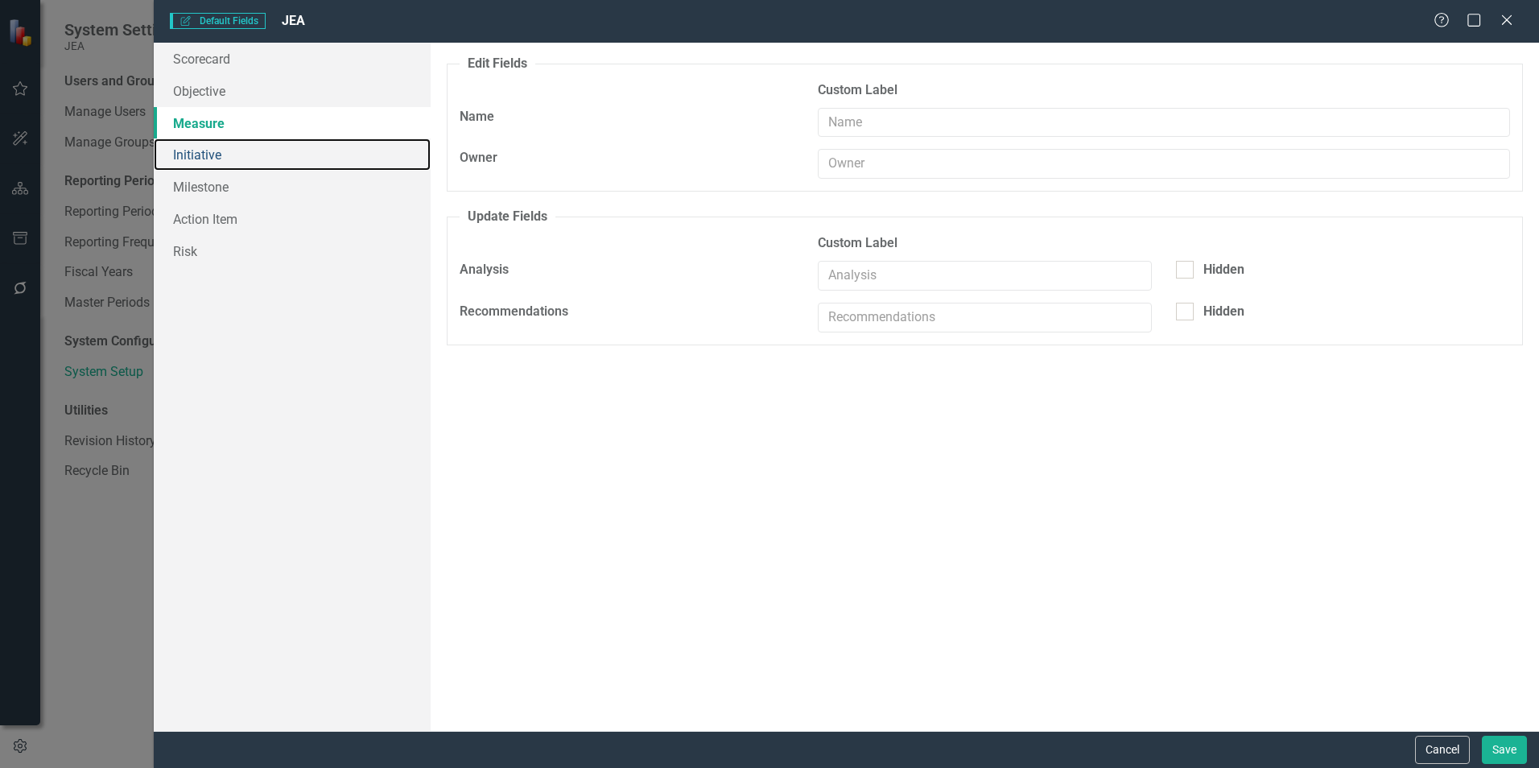
click at [199, 150] on link "Initiative" at bounding box center [292, 154] width 277 height 32
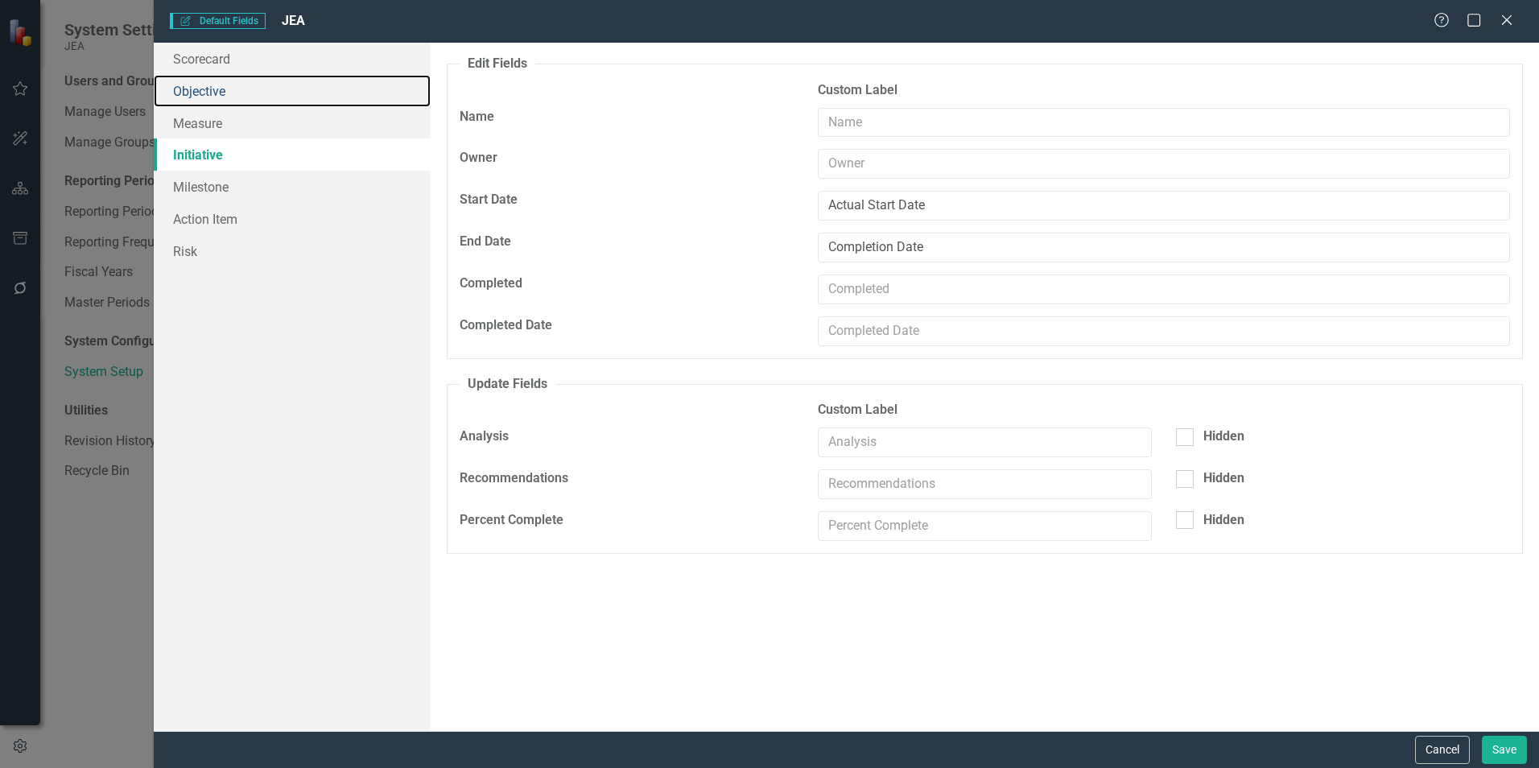
click at [199, 89] on link "Objective" at bounding box center [292, 91] width 277 height 32
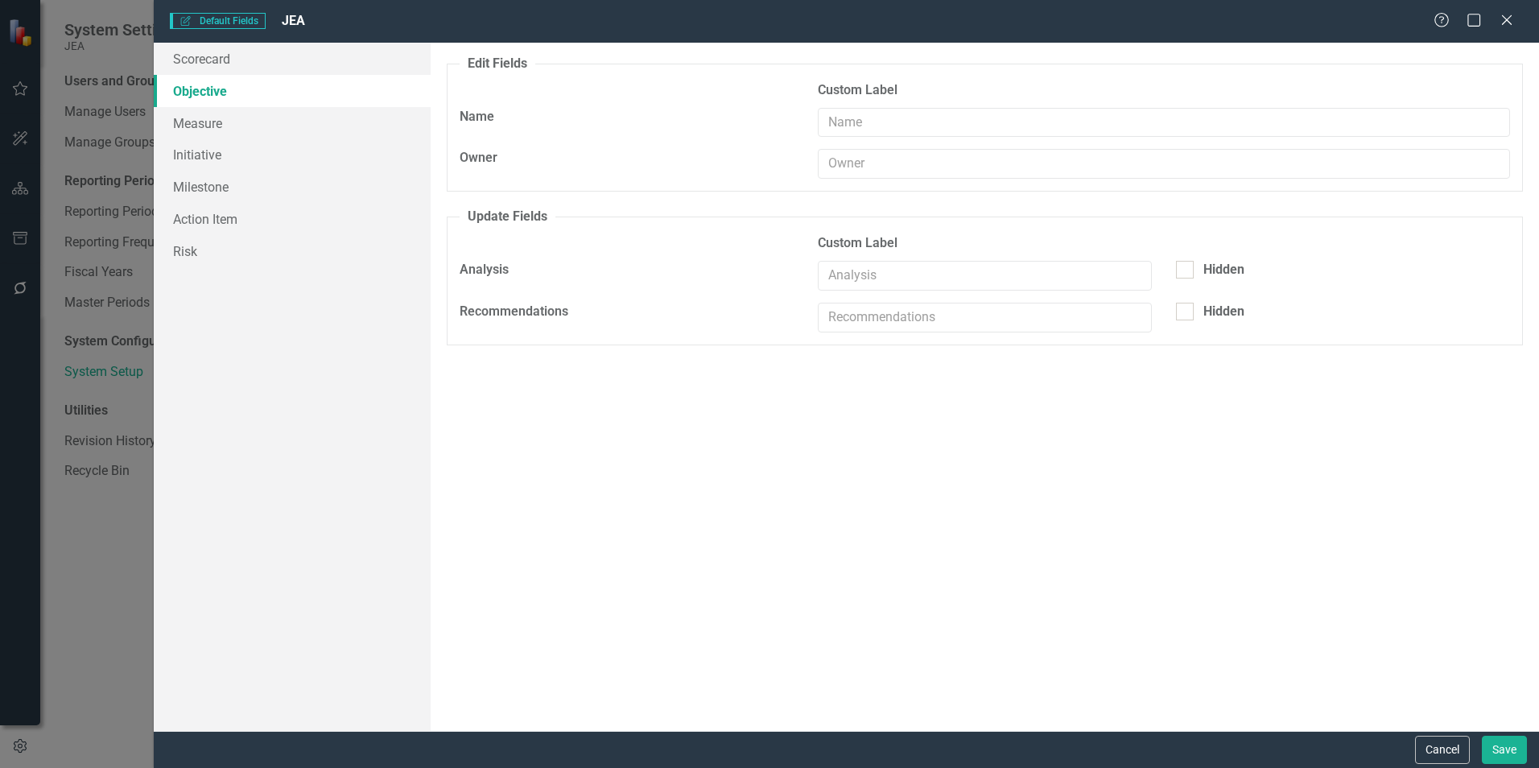
click at [1512, 21] on icon "Close" at bounding box center [1507, 20] width 16 height 13
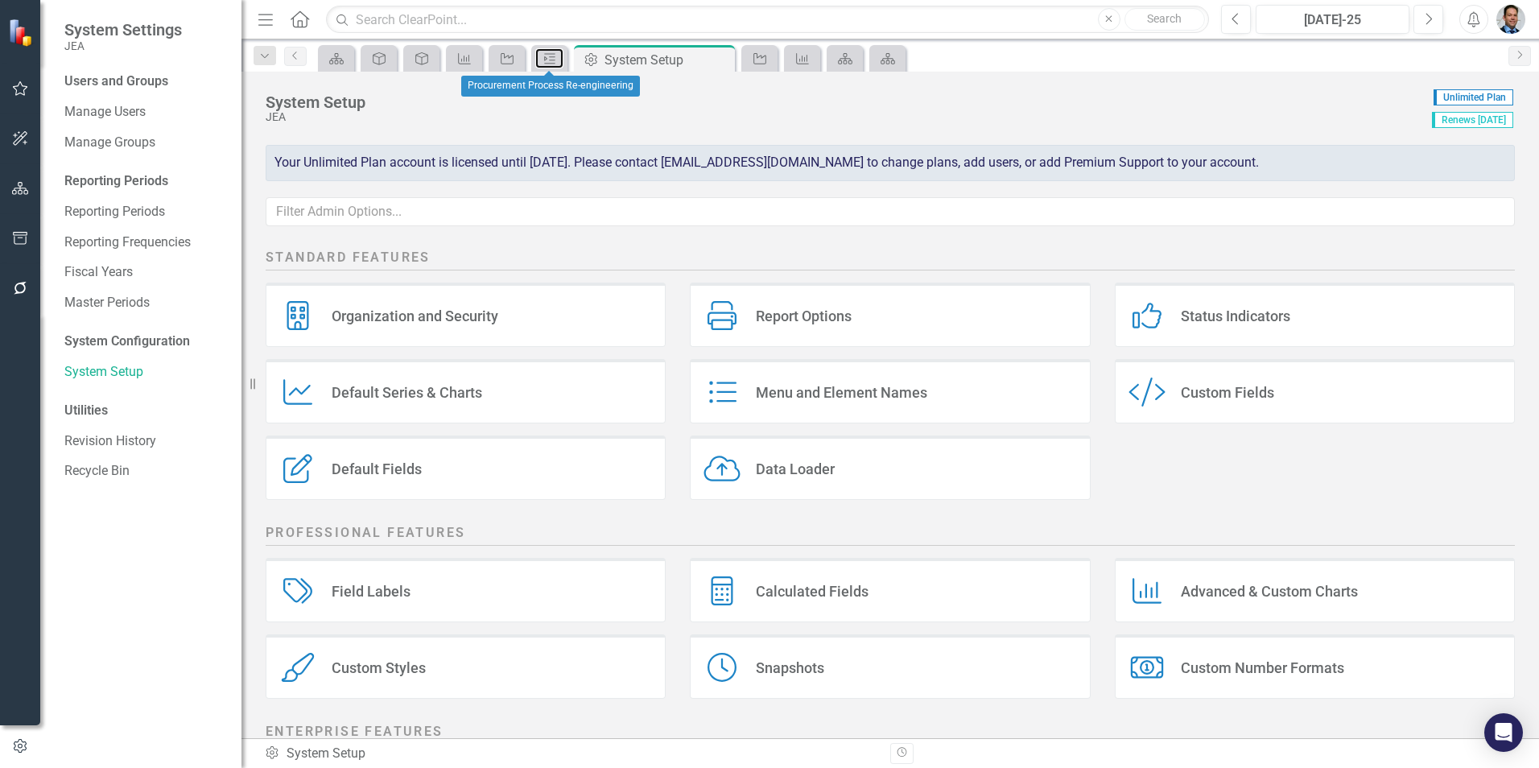
click at [543, 55] on icon "Milestone" at bounding box center [550, 58] width 16 height 13
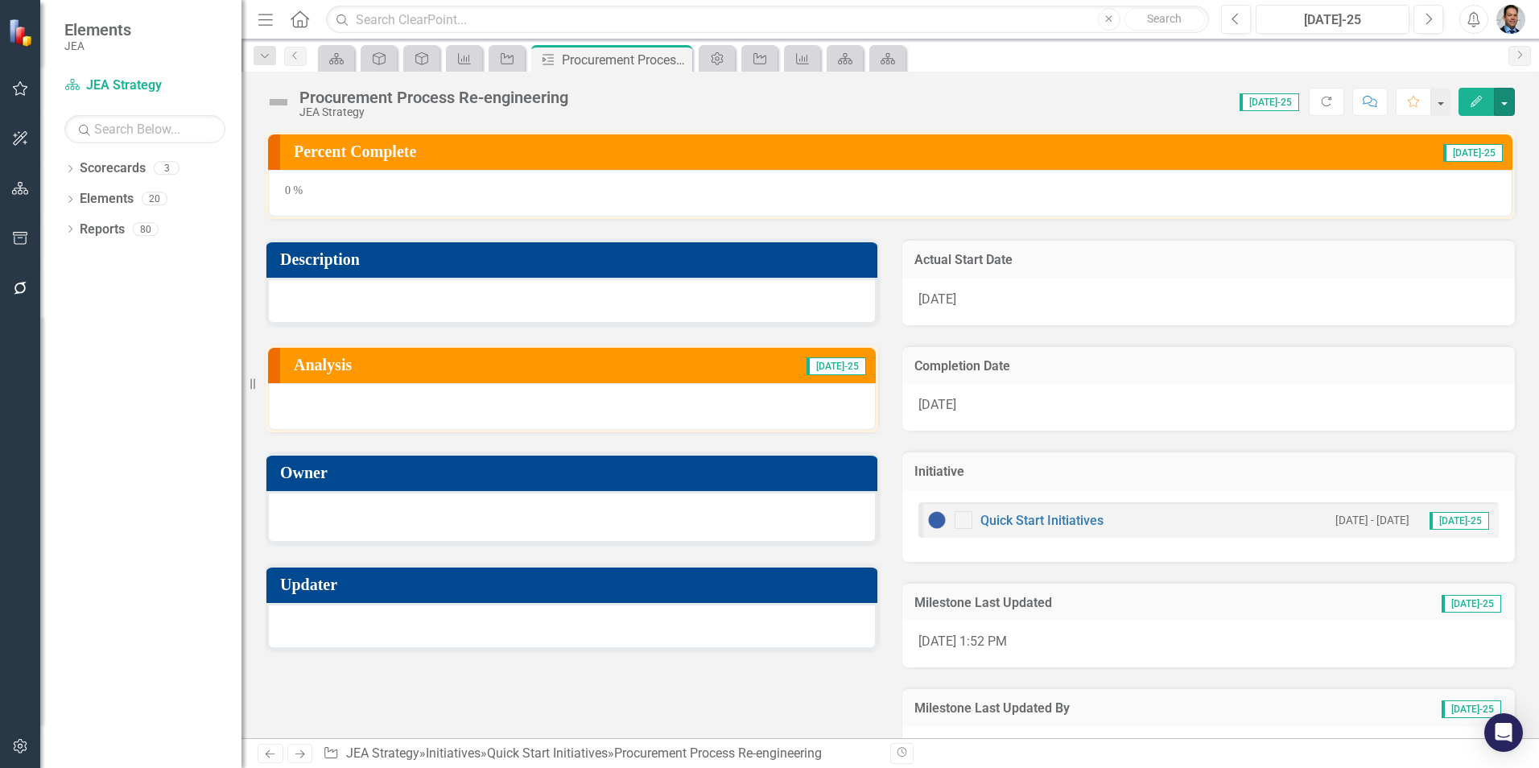
click at [1503, 101] on button "button" at bounding box center [1504, 102] width 21 height 28
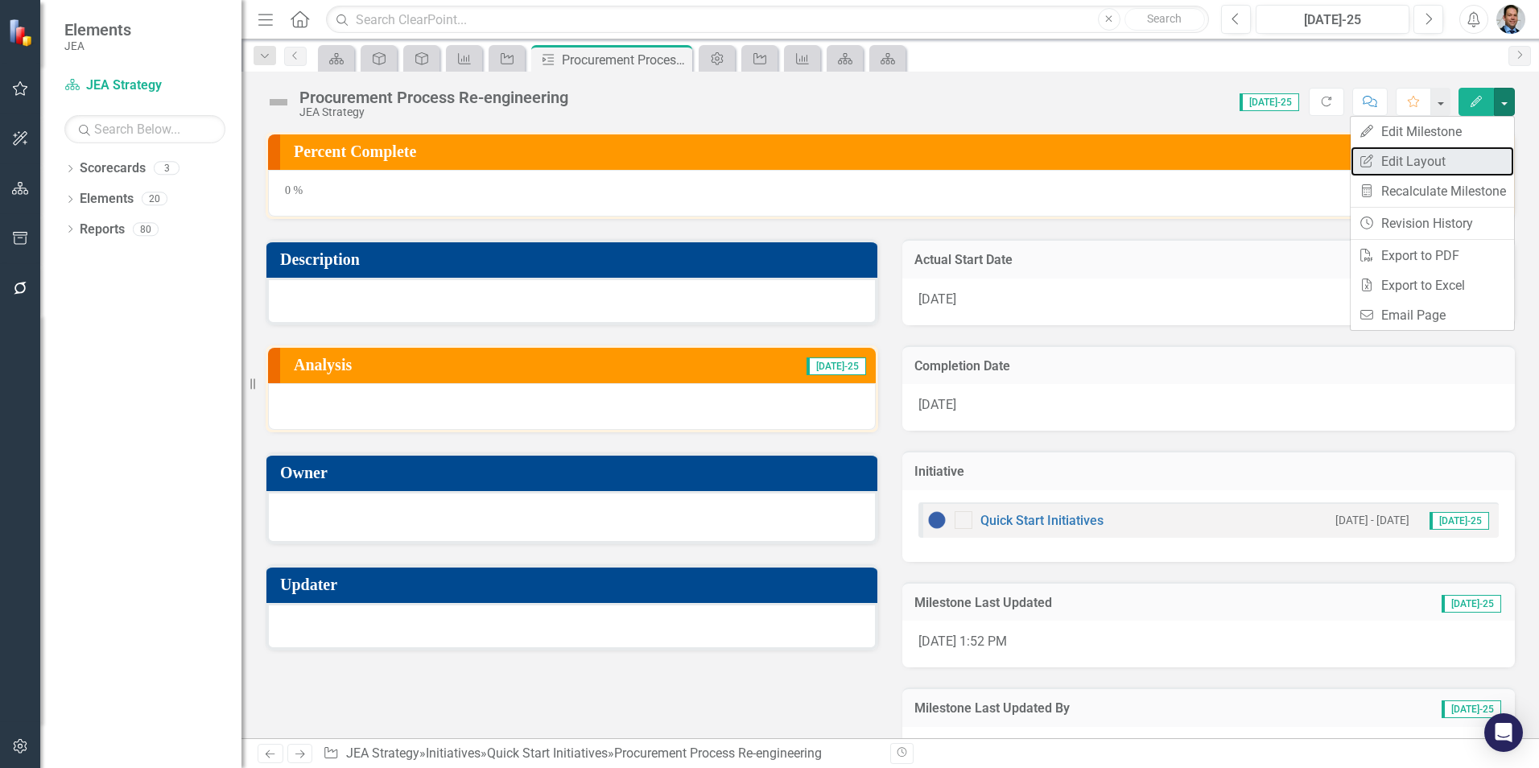
click at [1402, 158] on link "Edit Report Edit Layout" at bounding box center [1432, 162] width 163 height 30
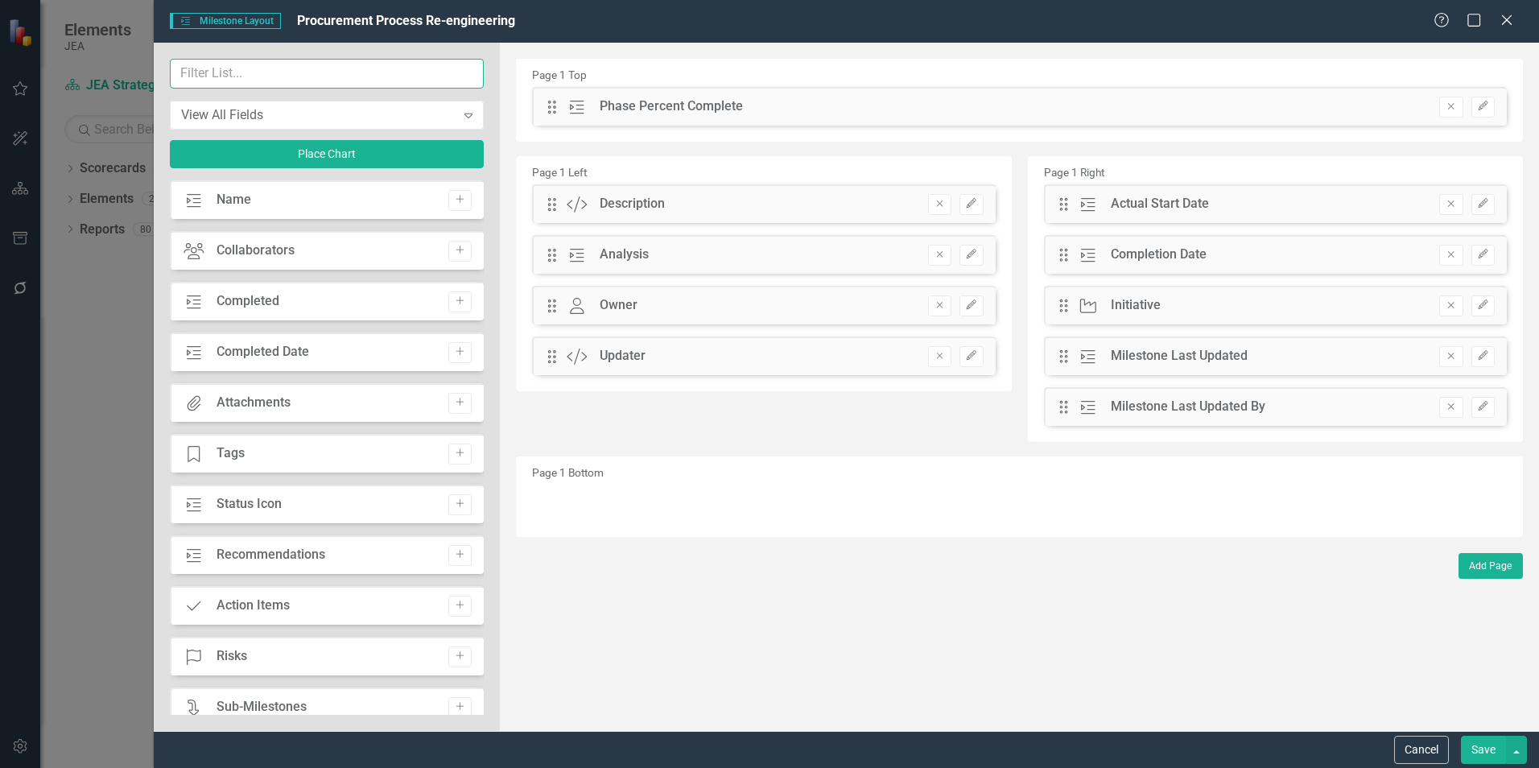
click at [194, 81] on input "text" at bounding box center [327, 74] width 314 height 30
click at [1420, 751] on button "Cancel" at bounding box center [1421, 750] width 55 height 28
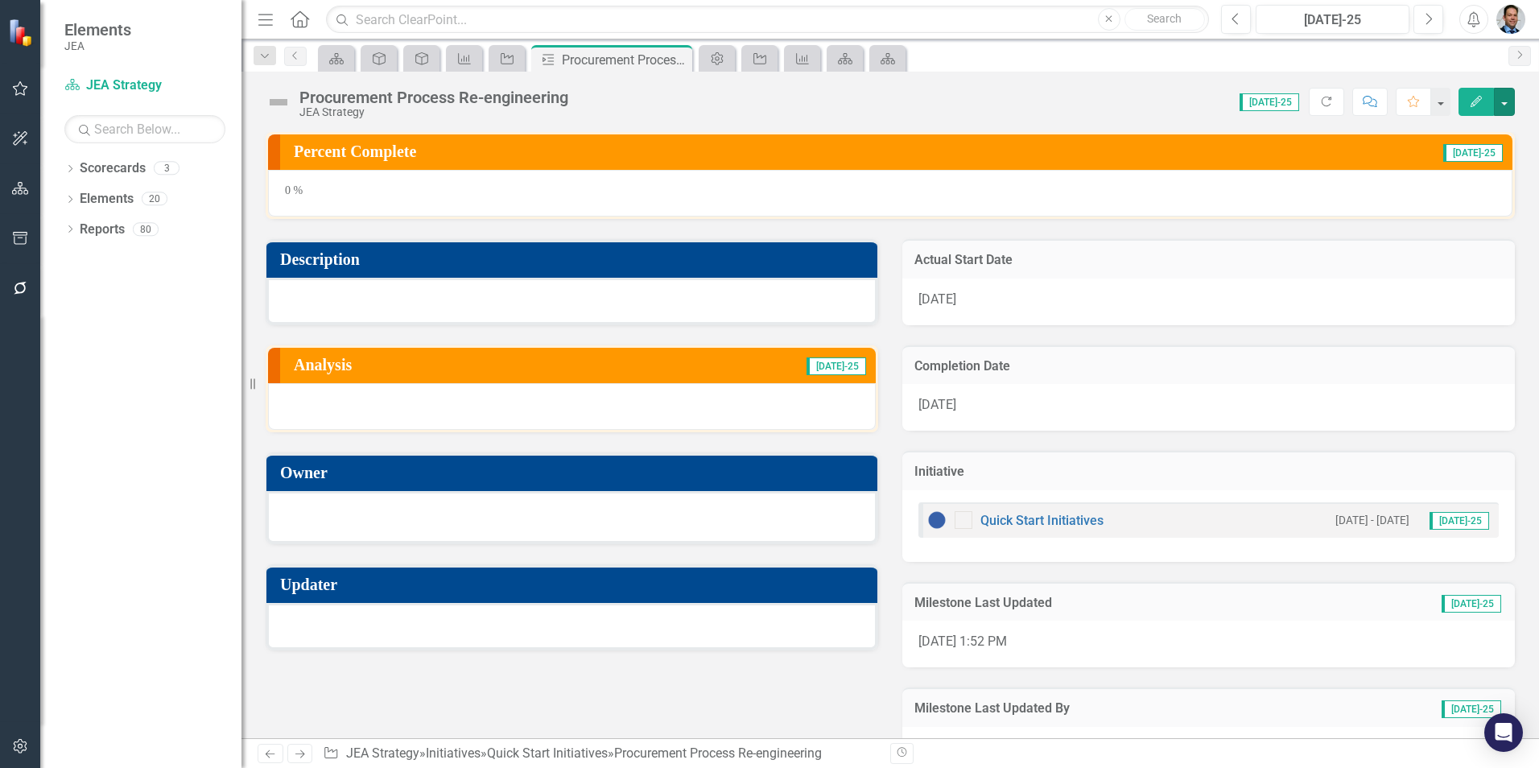
click at [1506, 107] on button "button" at bounding box center [1504, 102] width 21 height 28
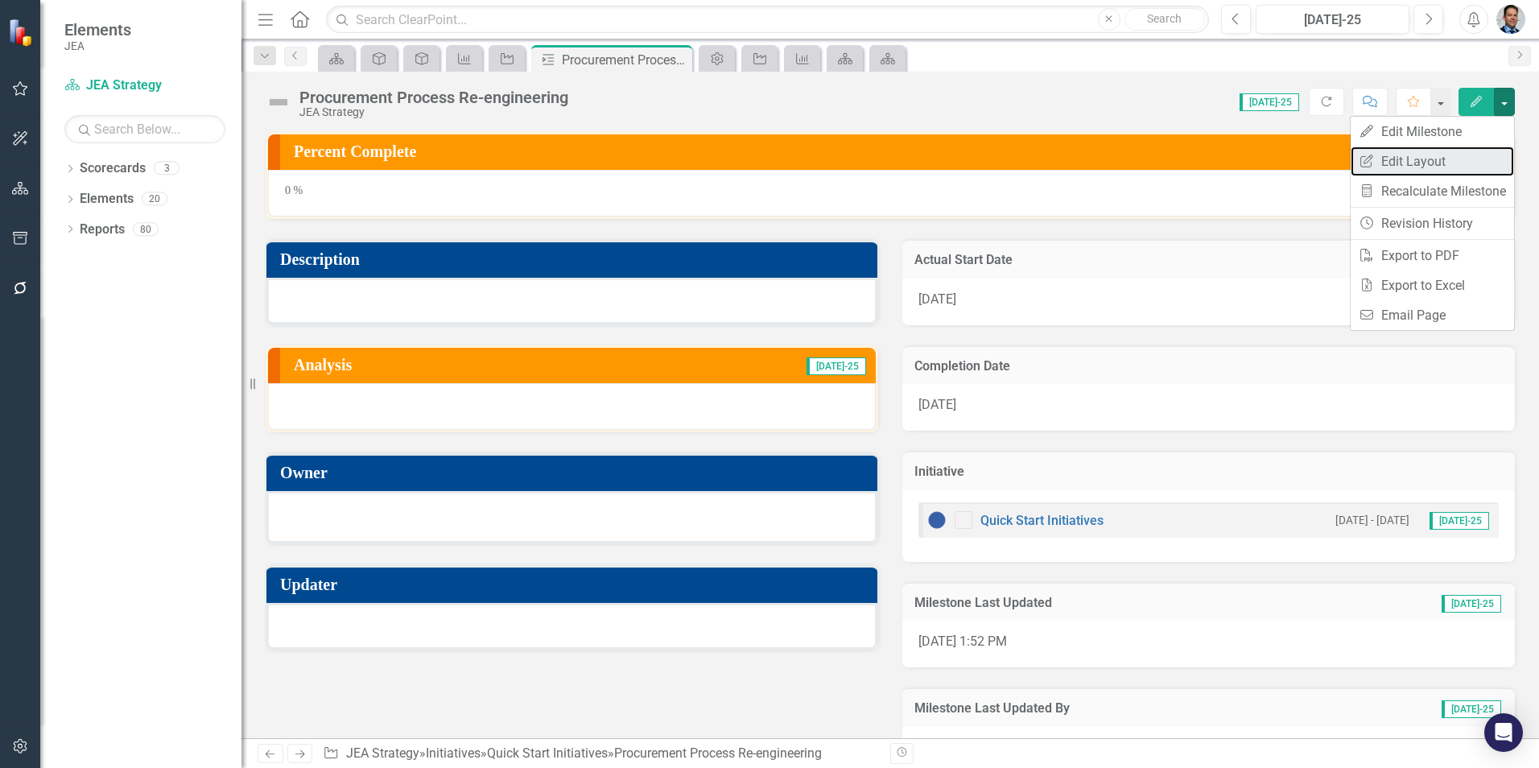
click at [1402, 159] on link "Edit Report Edit Layout" at bounding box center [1432, 162] width 163 height 30
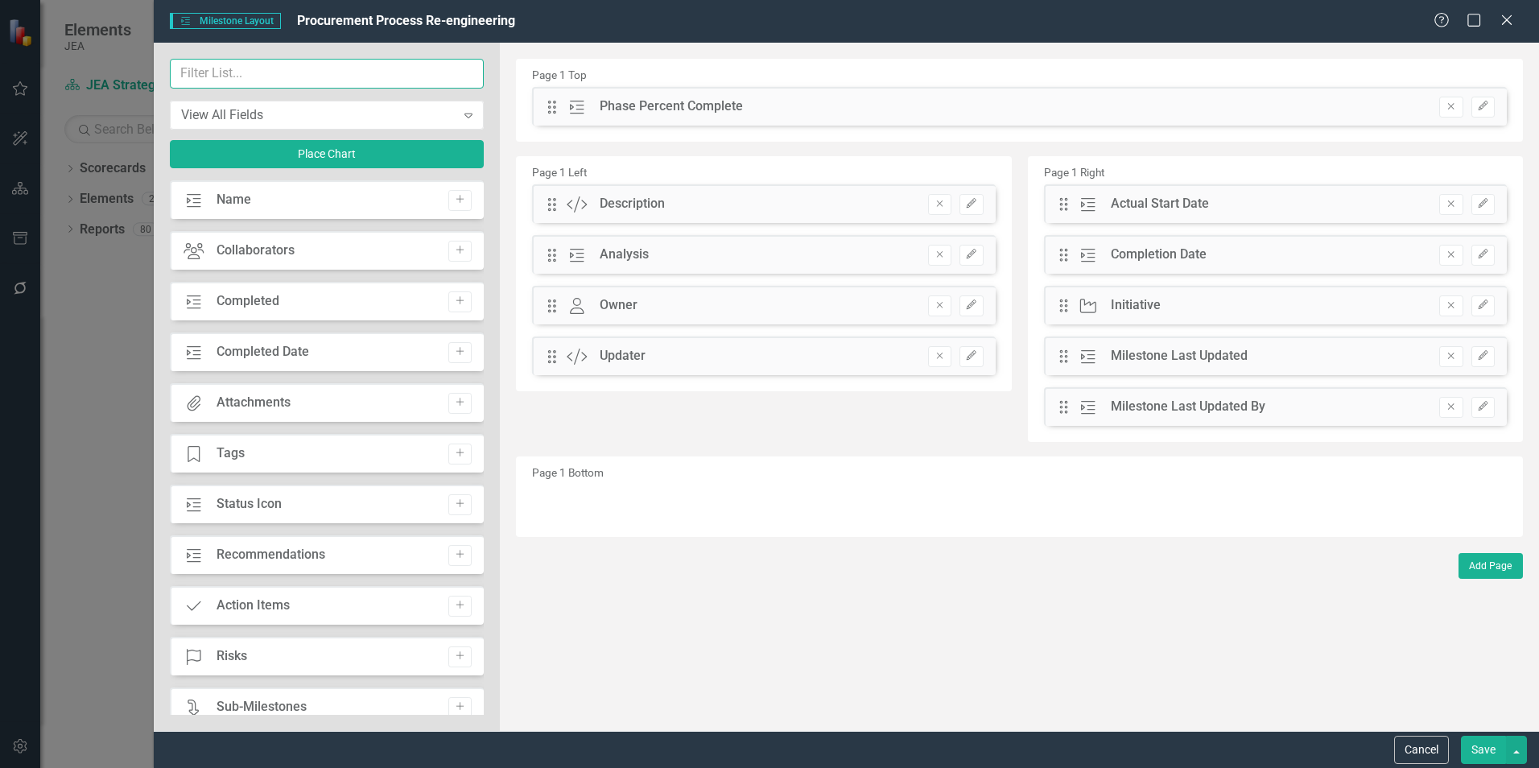
click at [359, 80] on input "text" at bounding box center [327, 74] width 314 height 30
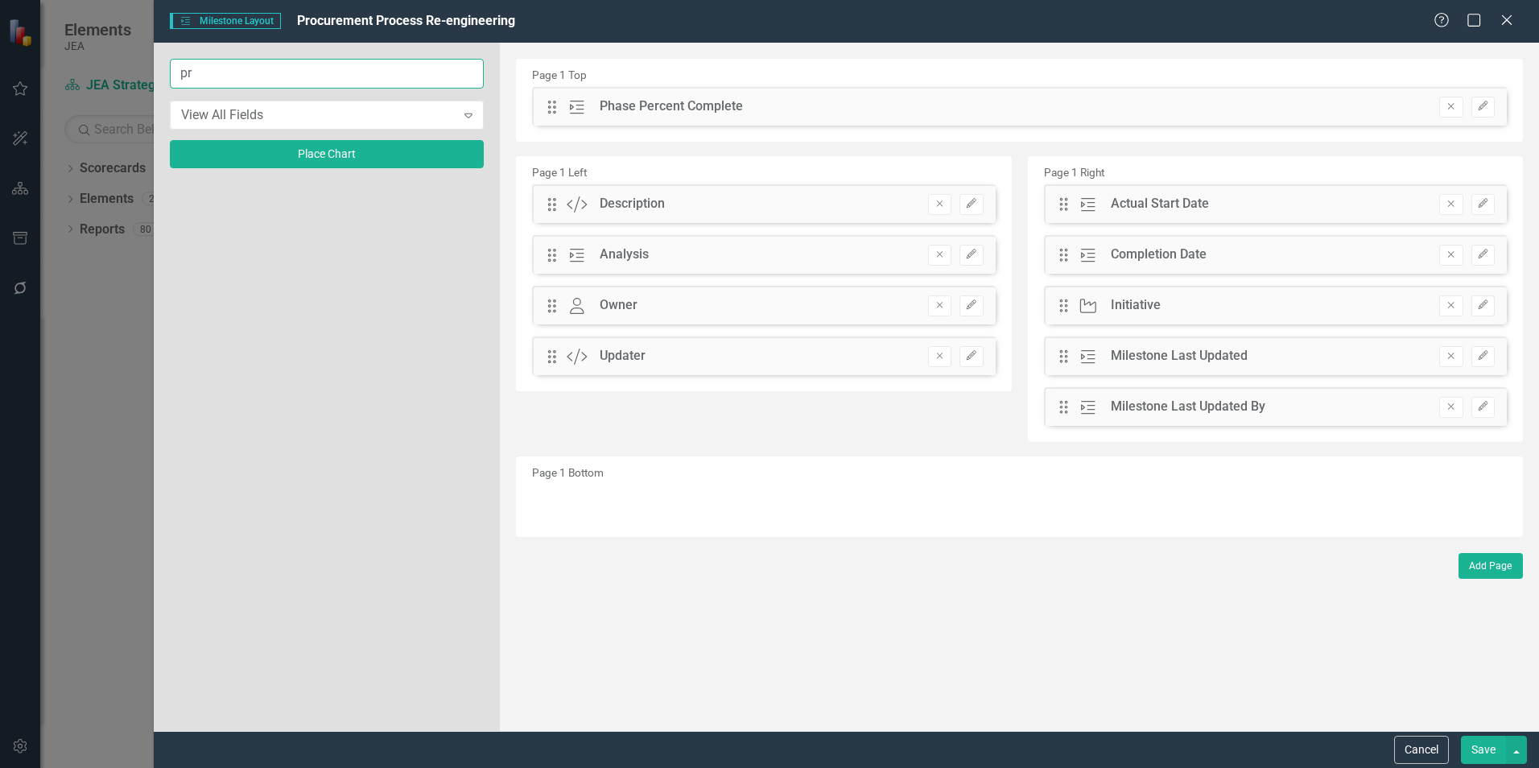
type input "p"
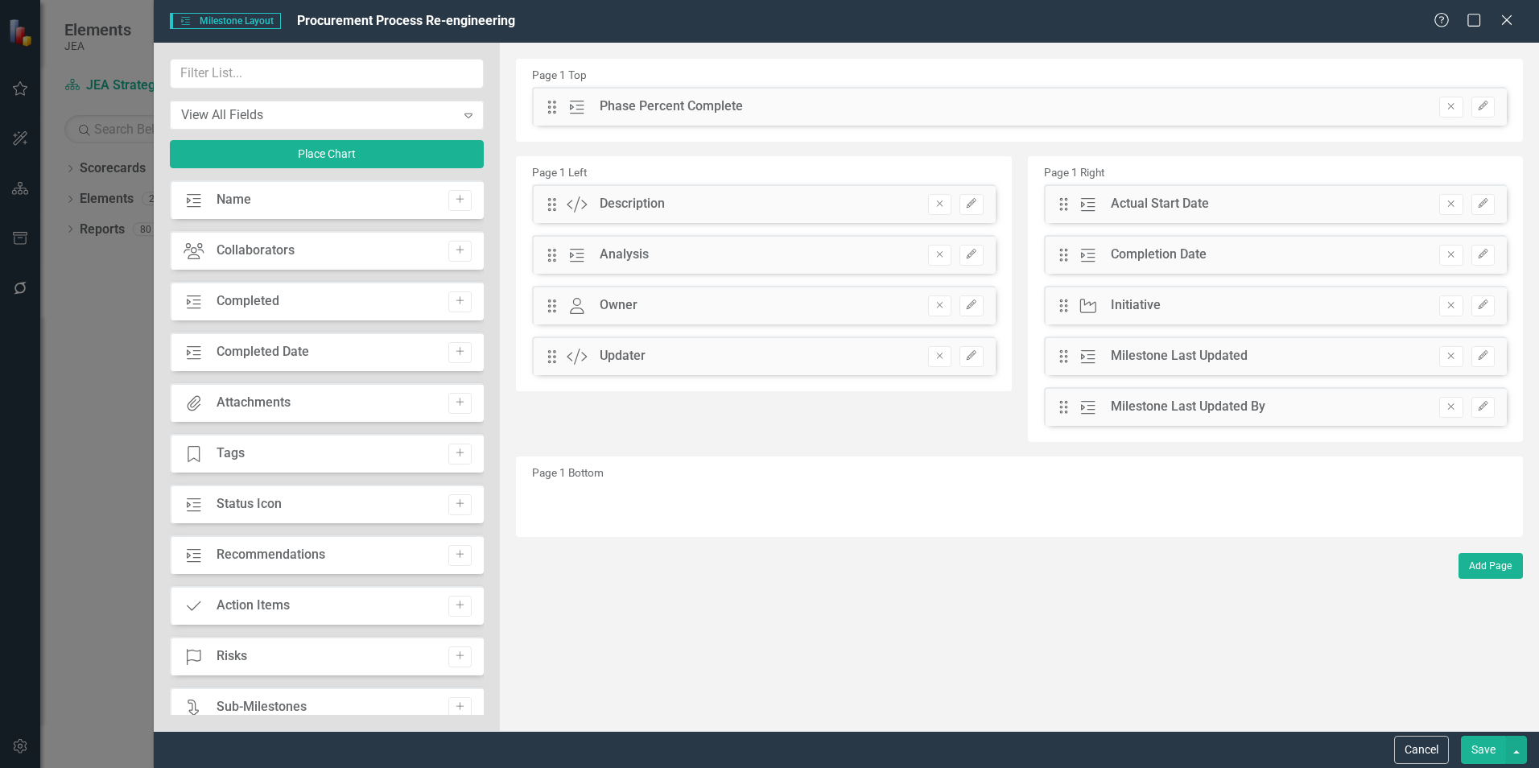
click at [1427, 741] on button "Cancel" at bounding box center [1421, 750] width 55 height 28
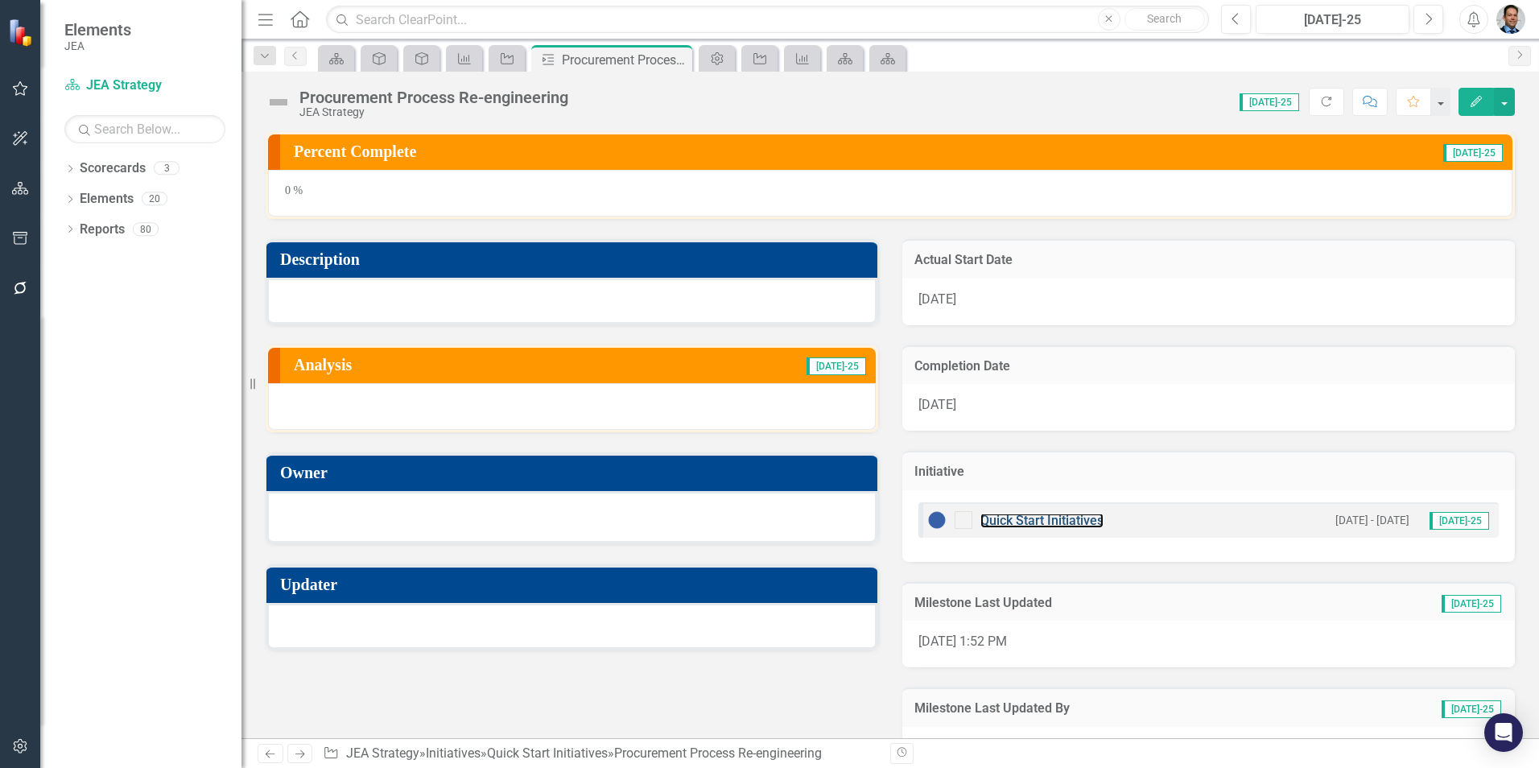
click at [1038, 520] on link "Quick Start Initiatives" at bounding box center [1041, 520] width 123 height 15
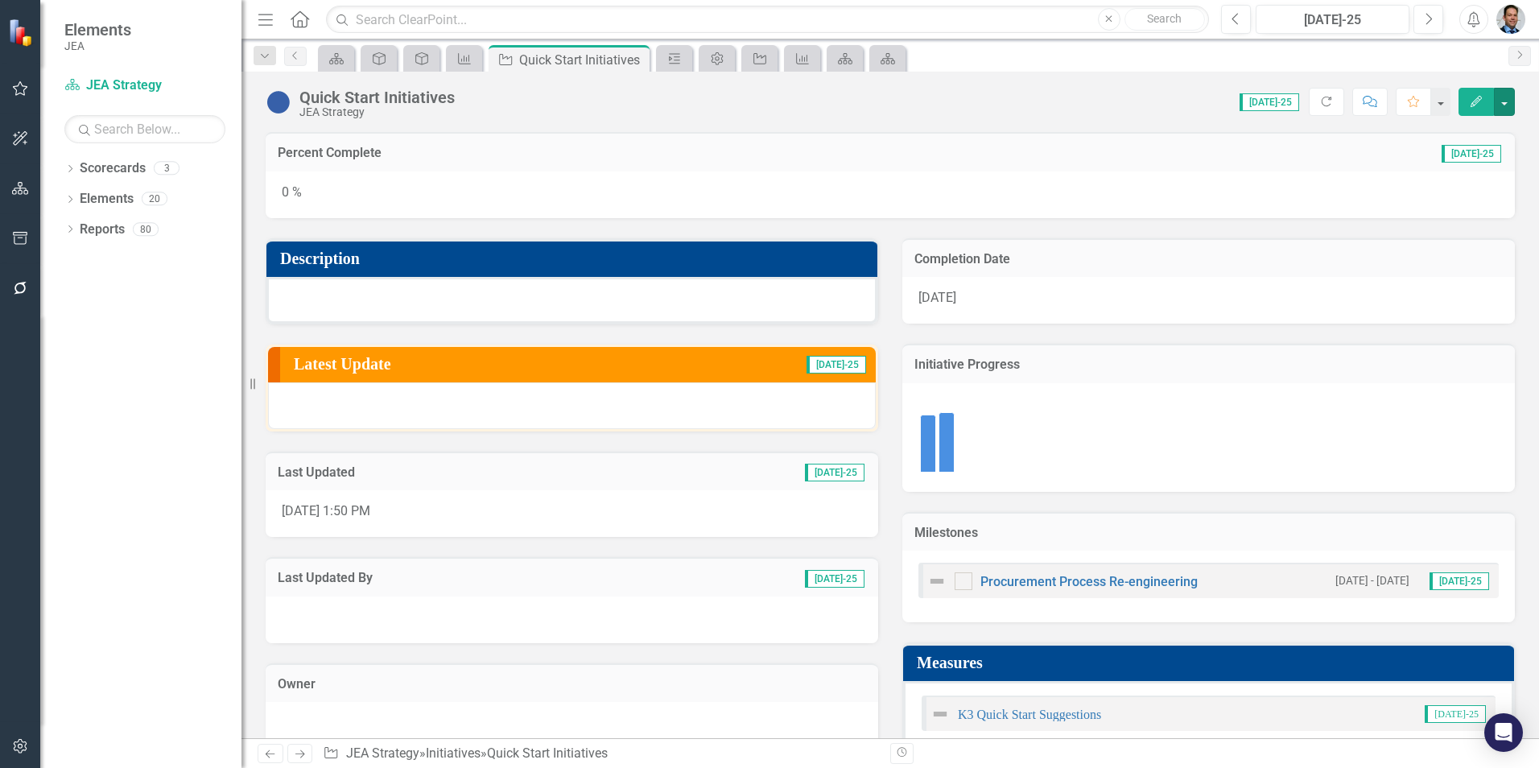
click at [1501, 98] on button "button" at bounding box center [1504, 102] width 21 height 28
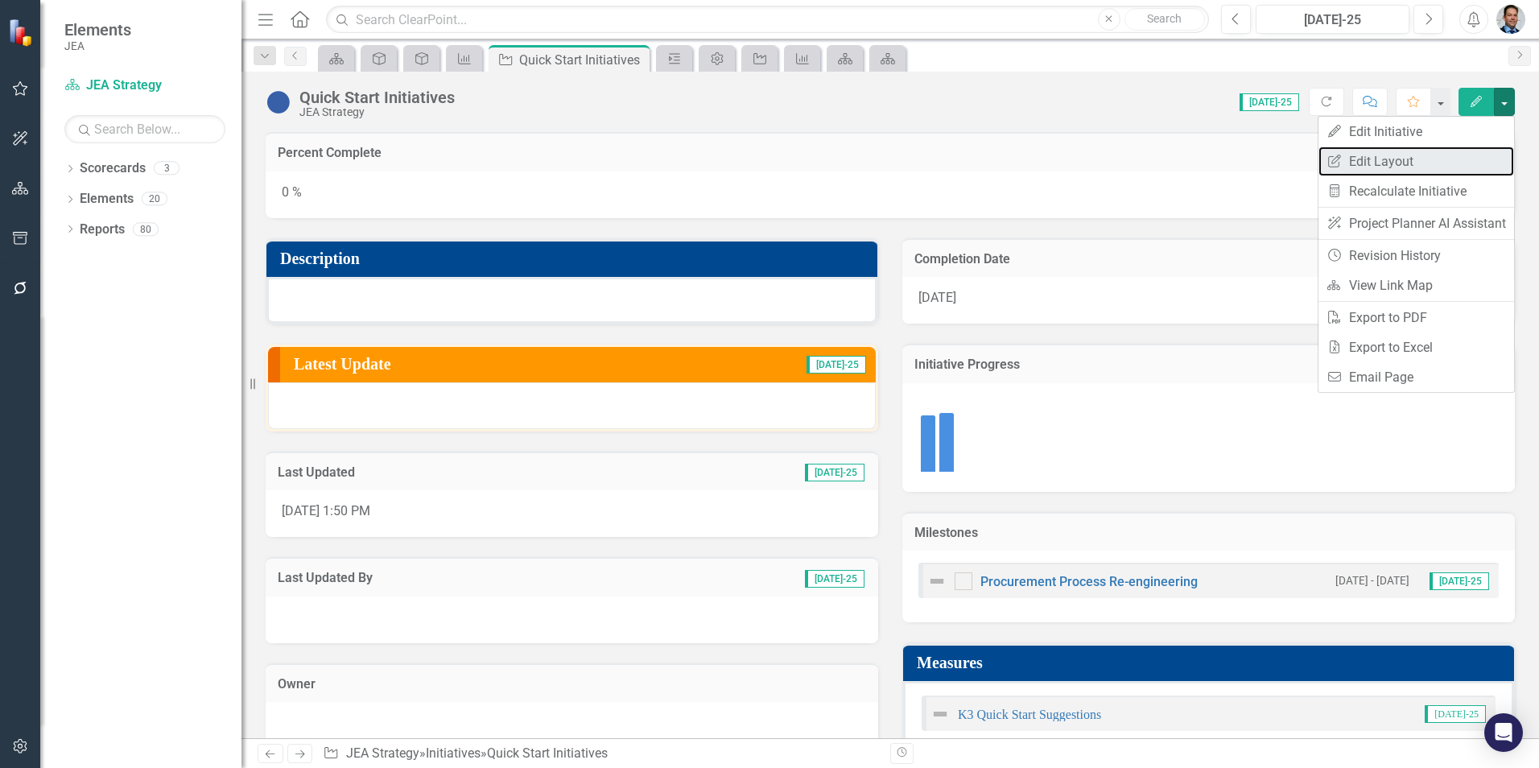
click at [1410, 159] on link "Edit Report Edit Layout" at bounding box center [1417, 162] width 196 height 30
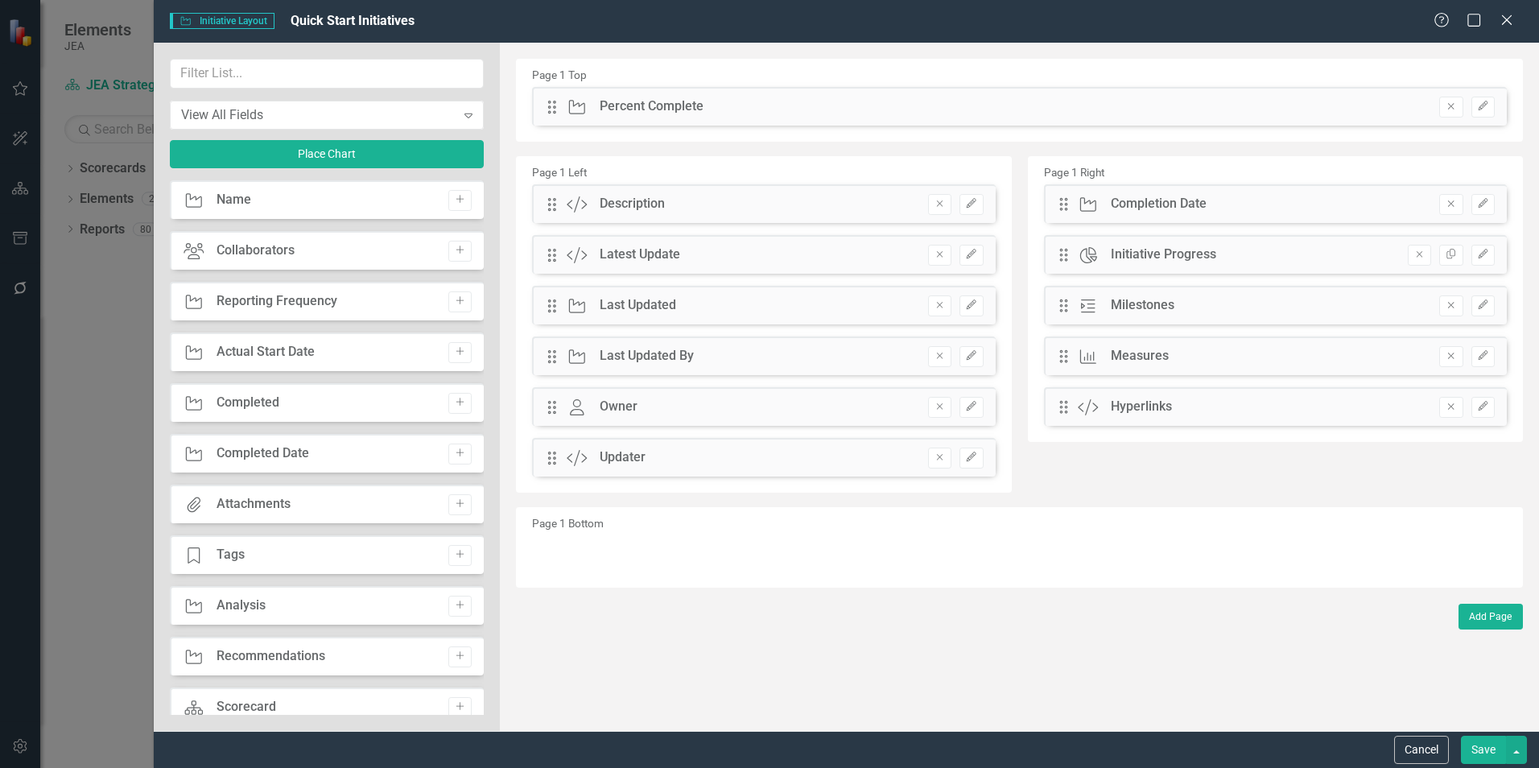
click at [1424, 751] on button "Cancel" at bounding box center [1421, 750] width 55 height 28
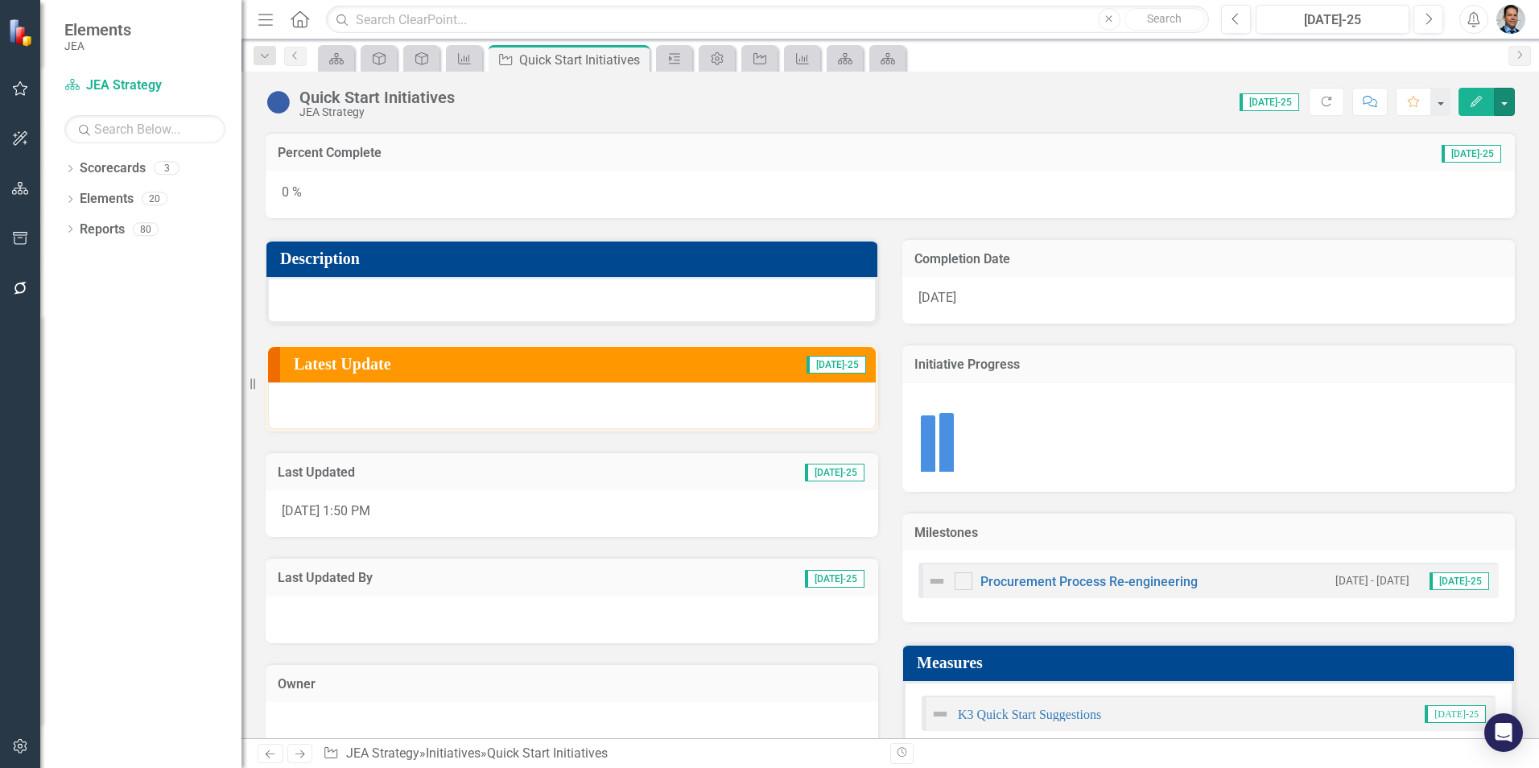
click at [1505, 93] on button "button" at bounding box center [1504, 102] width 21 height 28
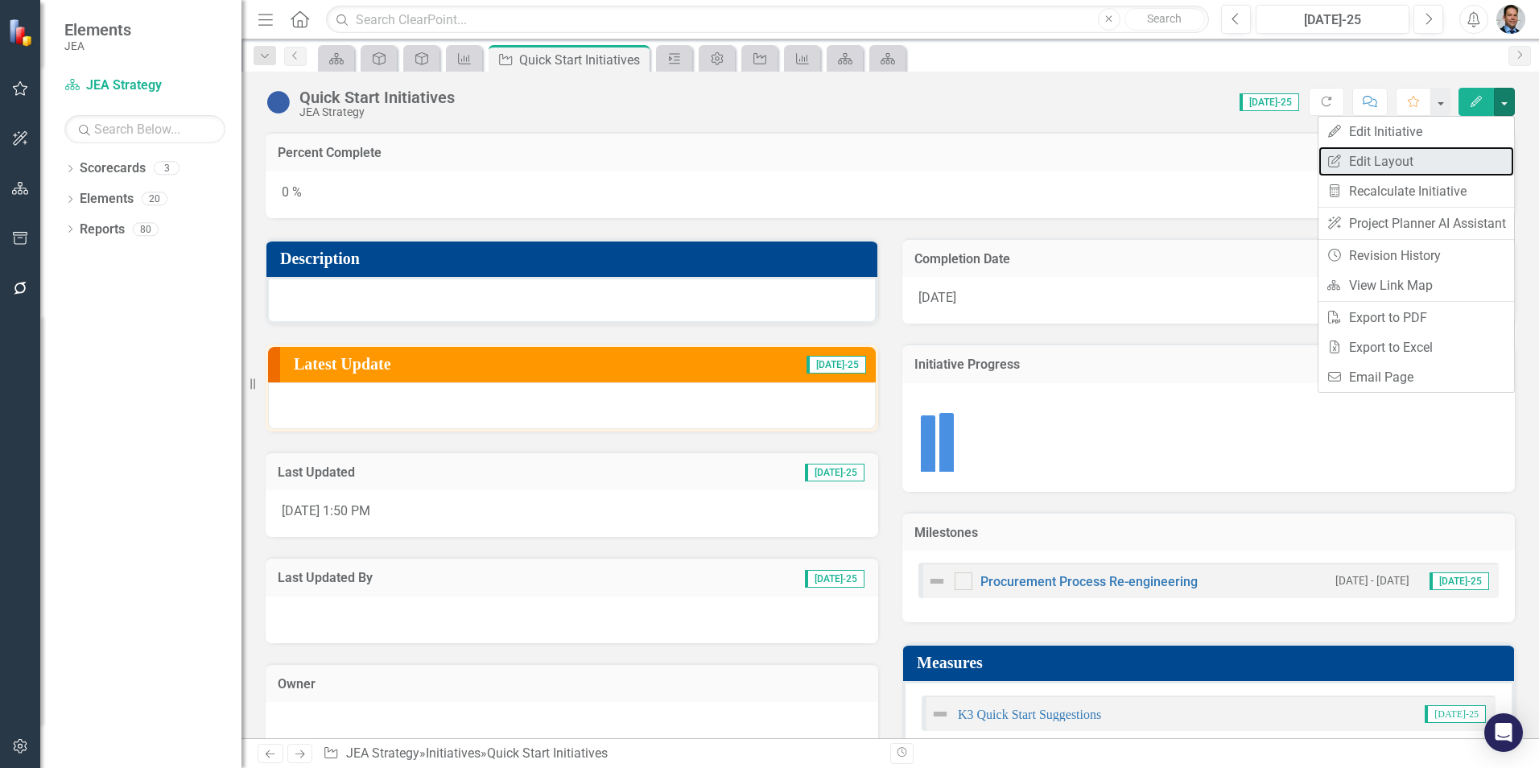
click at [1383, 159] on link "Edit Report Edit Layout" at bounding box center [1417, 162] width 196 height 30
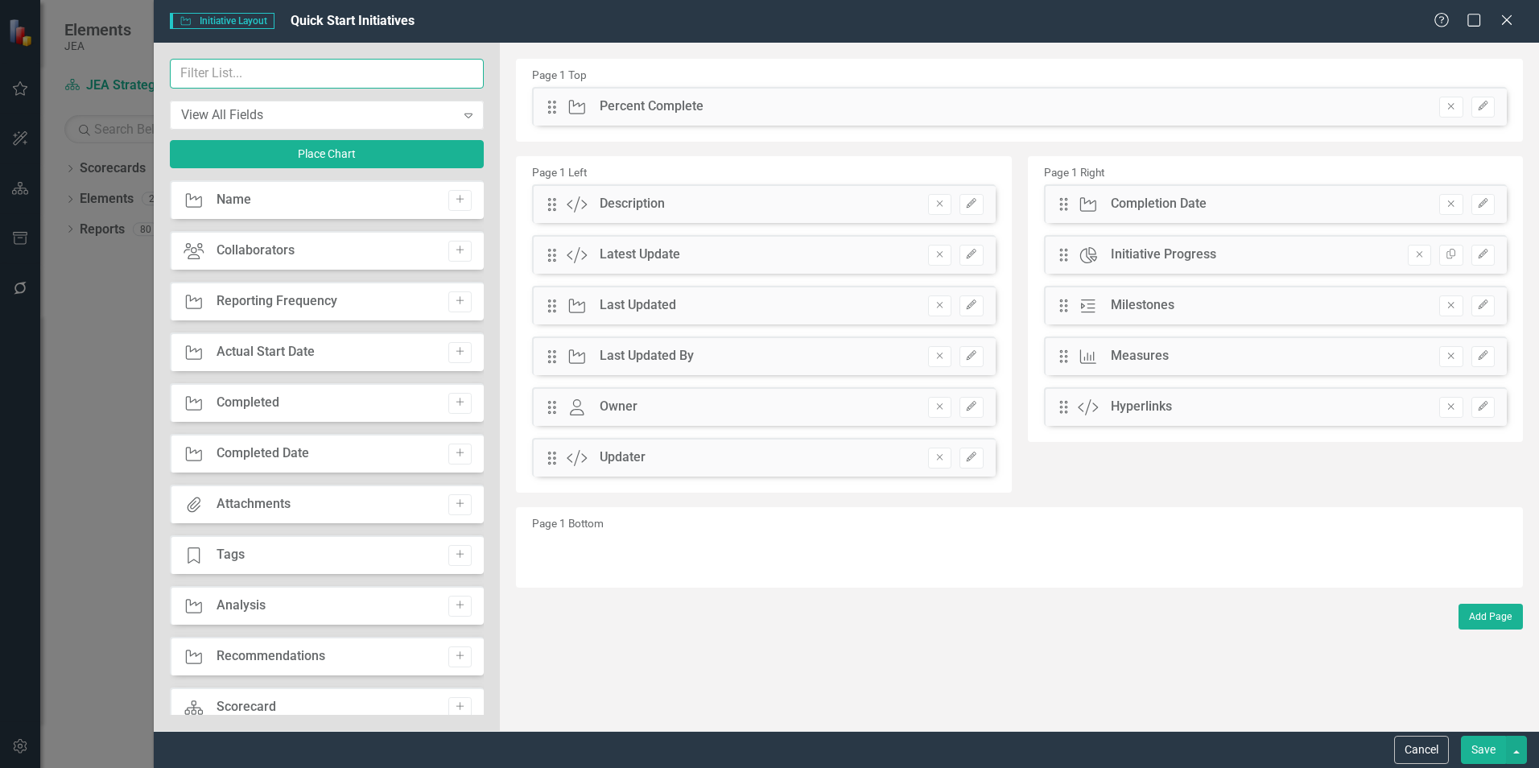
click at [310, 66] on input "text" at bounding box center [327, 74] width 314 height 30
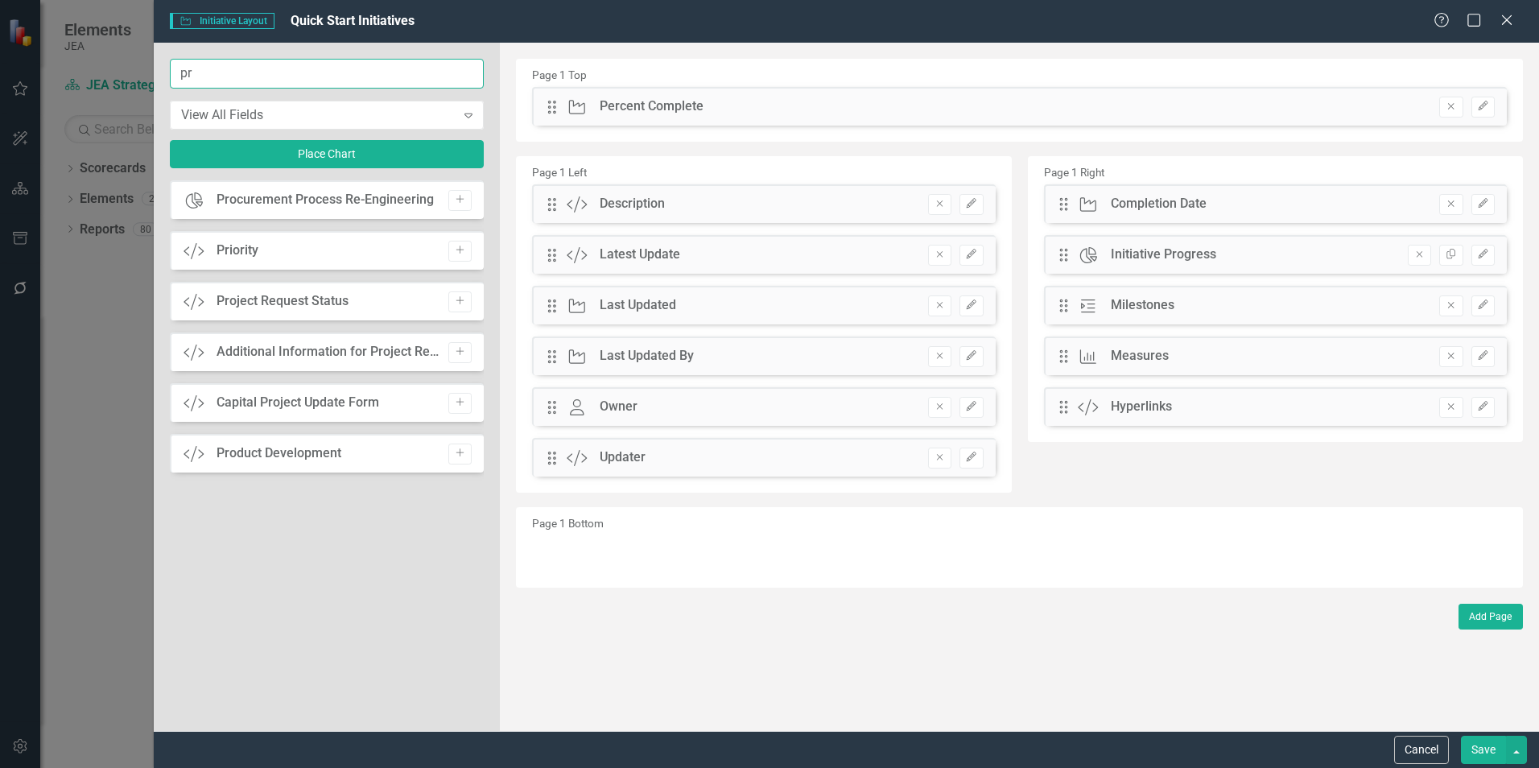
type input "p"
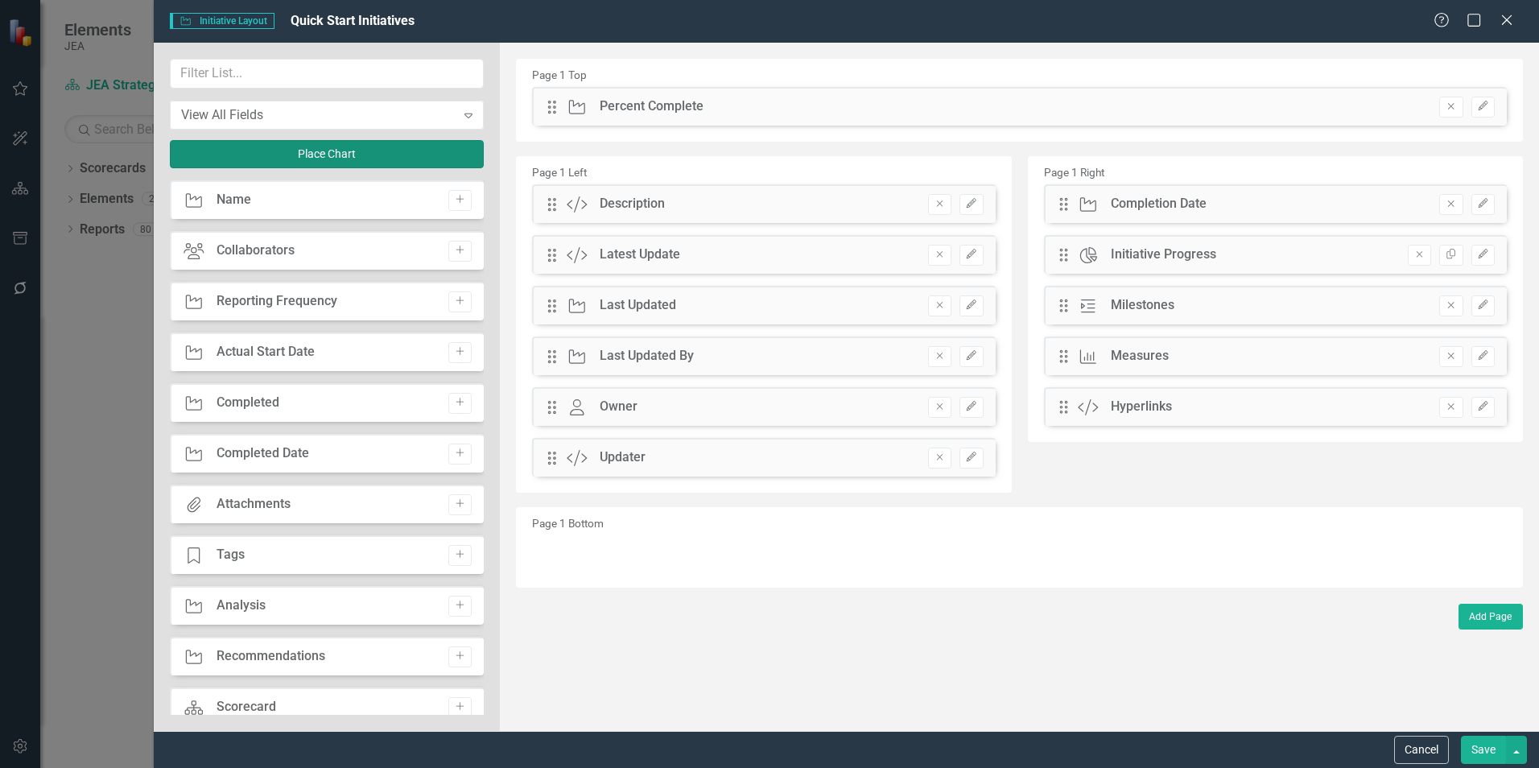
click at [333, 147] on button "Place Chart" at bounding box center [327, 154] width 314 height 28
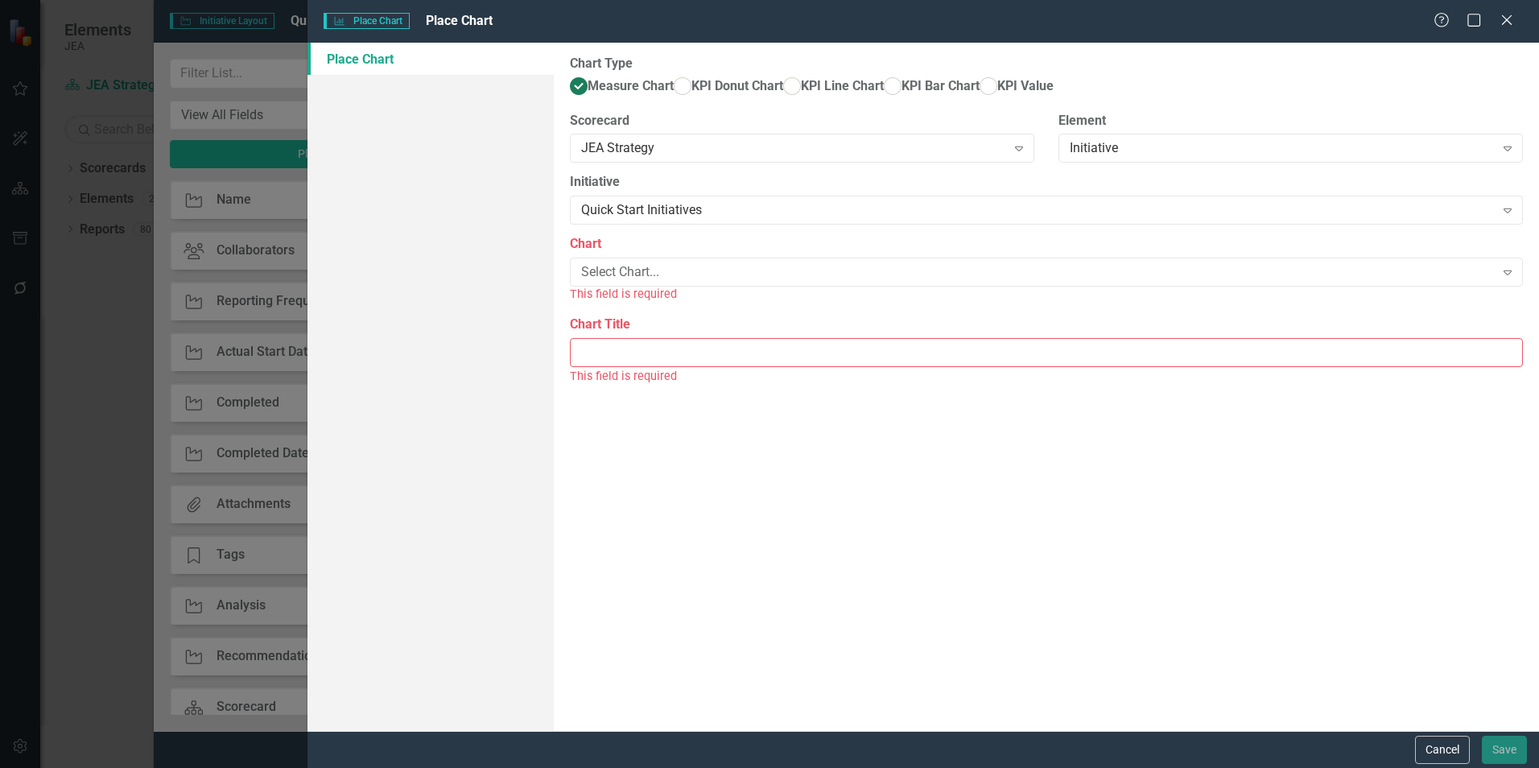
click at [649, 282] on div "Select Chart..." at bounding box center [1037, 272] width 913 height 19
click at [1437, 744] on button "Cancel" at bounding box center [1442, 750] width 55 height 28
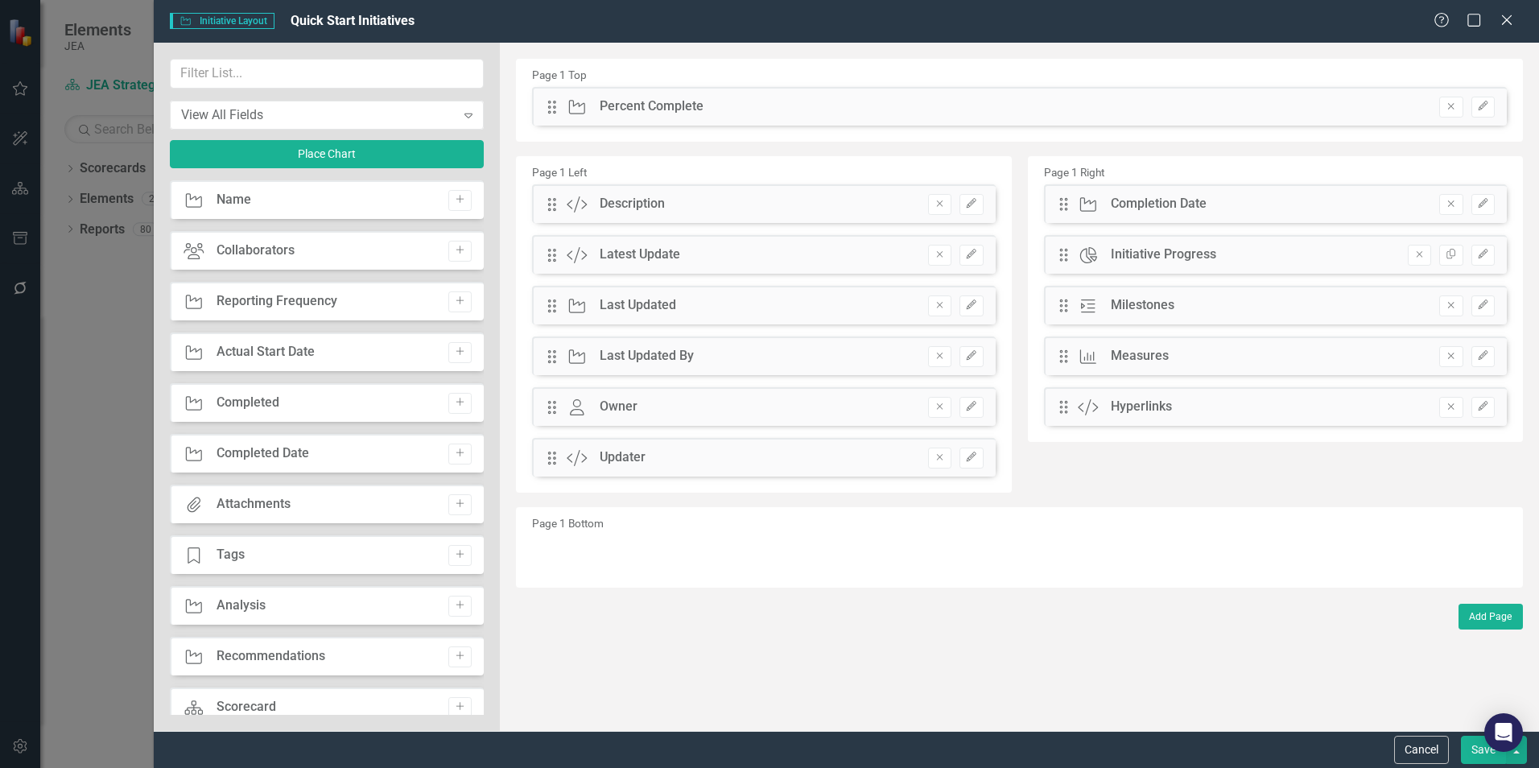
click at [1419, 747] on button "Cancel" at bounding box center [1421, 750] width 55 height 28
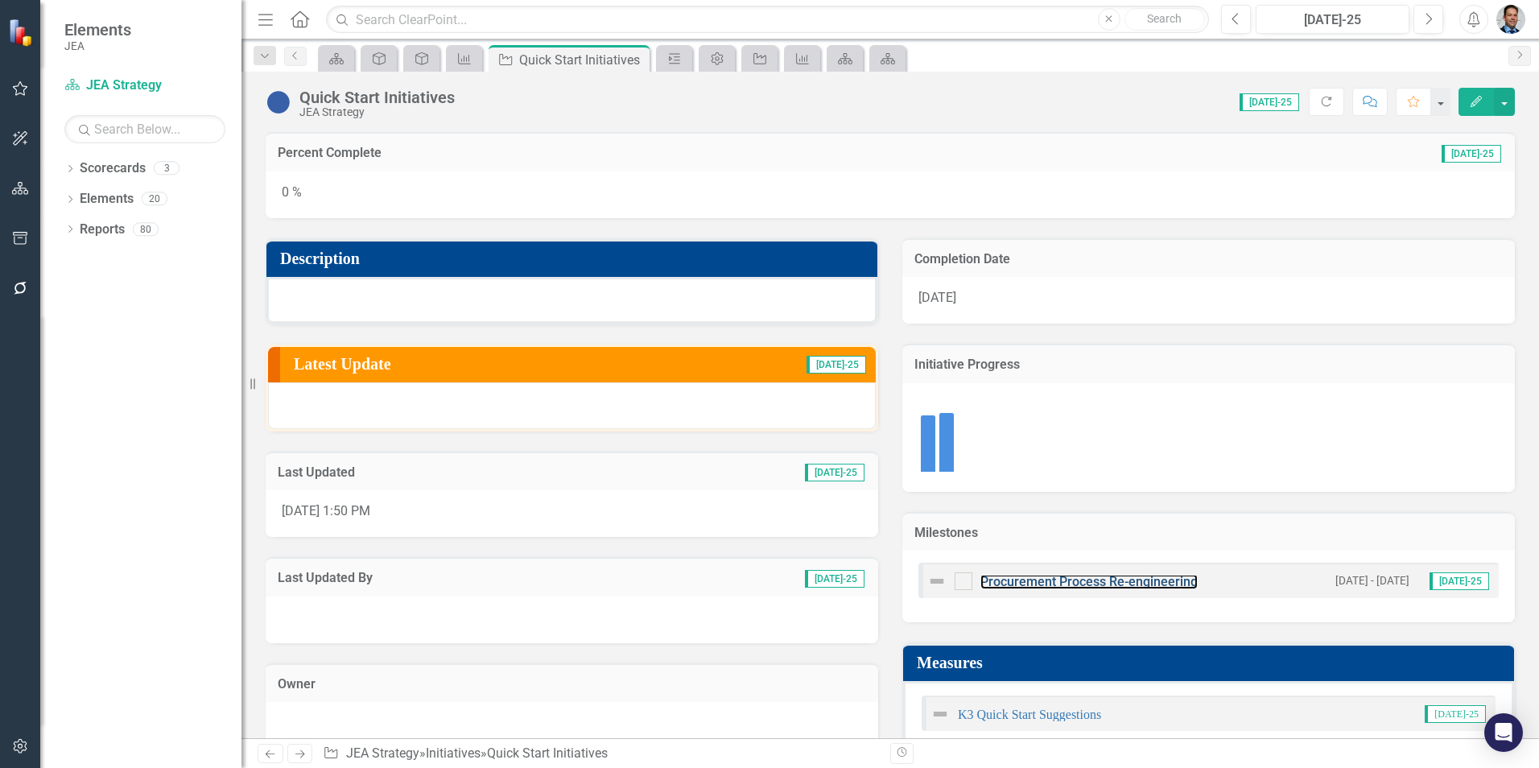
click at [1150, 585] on link "Procurement Process Re-engineering" at bounding box center [1088, 581] width 217 height 15
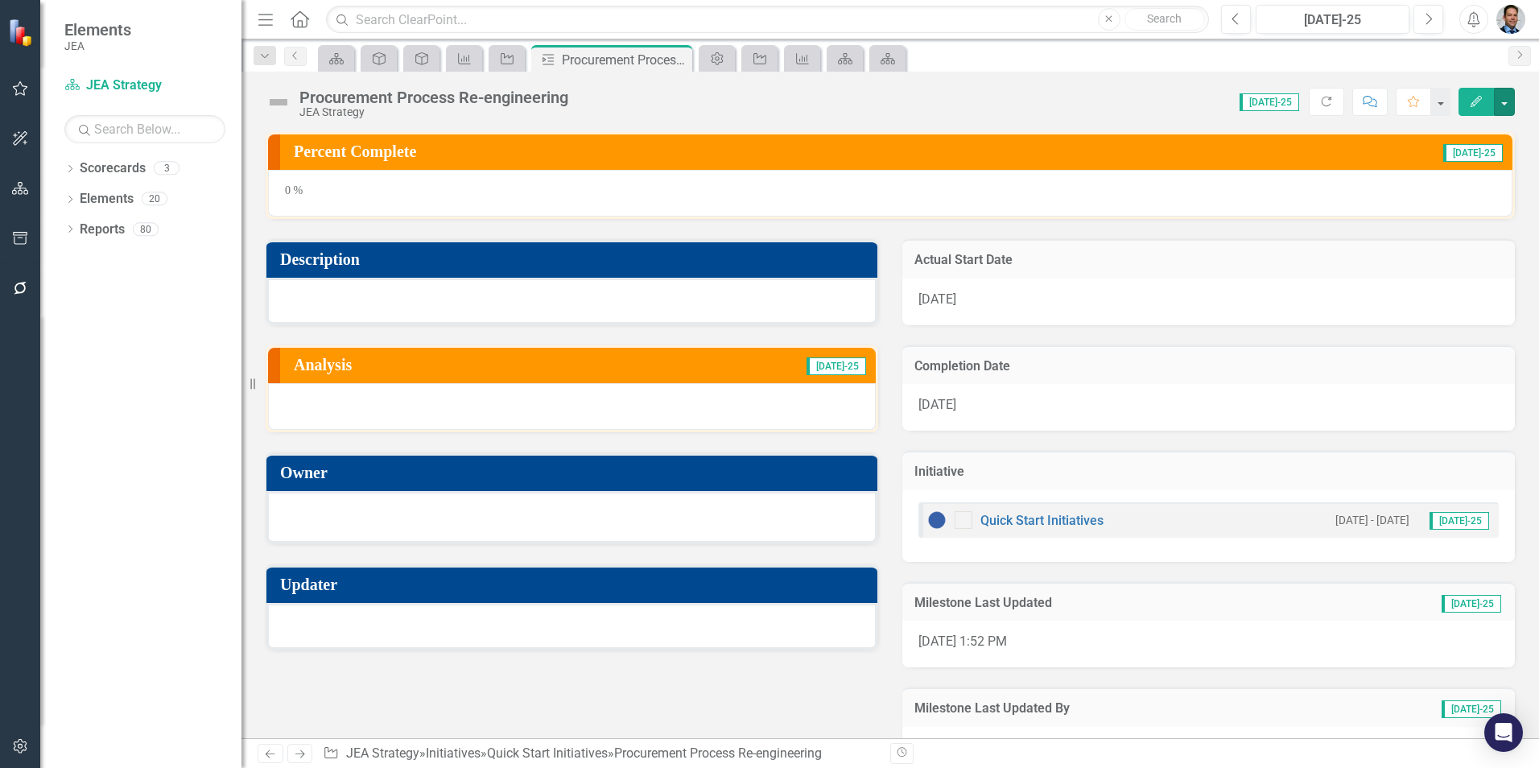
click at [1501, 104] on button "button" at bounding box center [1504, 102] width 21 height 28
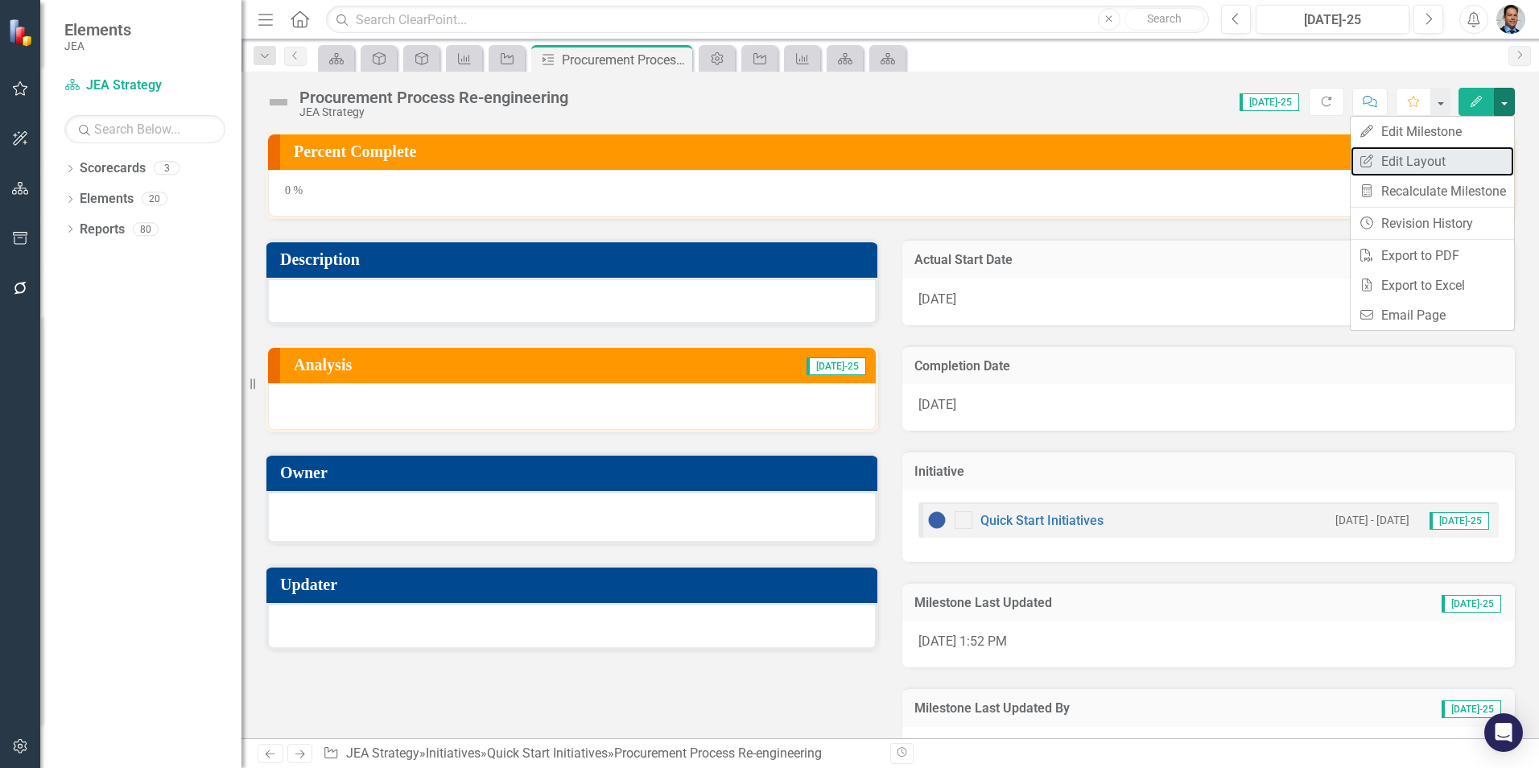
click at [1399, 159] on link "Edit Report Edit Layout" at bounding box center [1432, 162] width 163 height 30
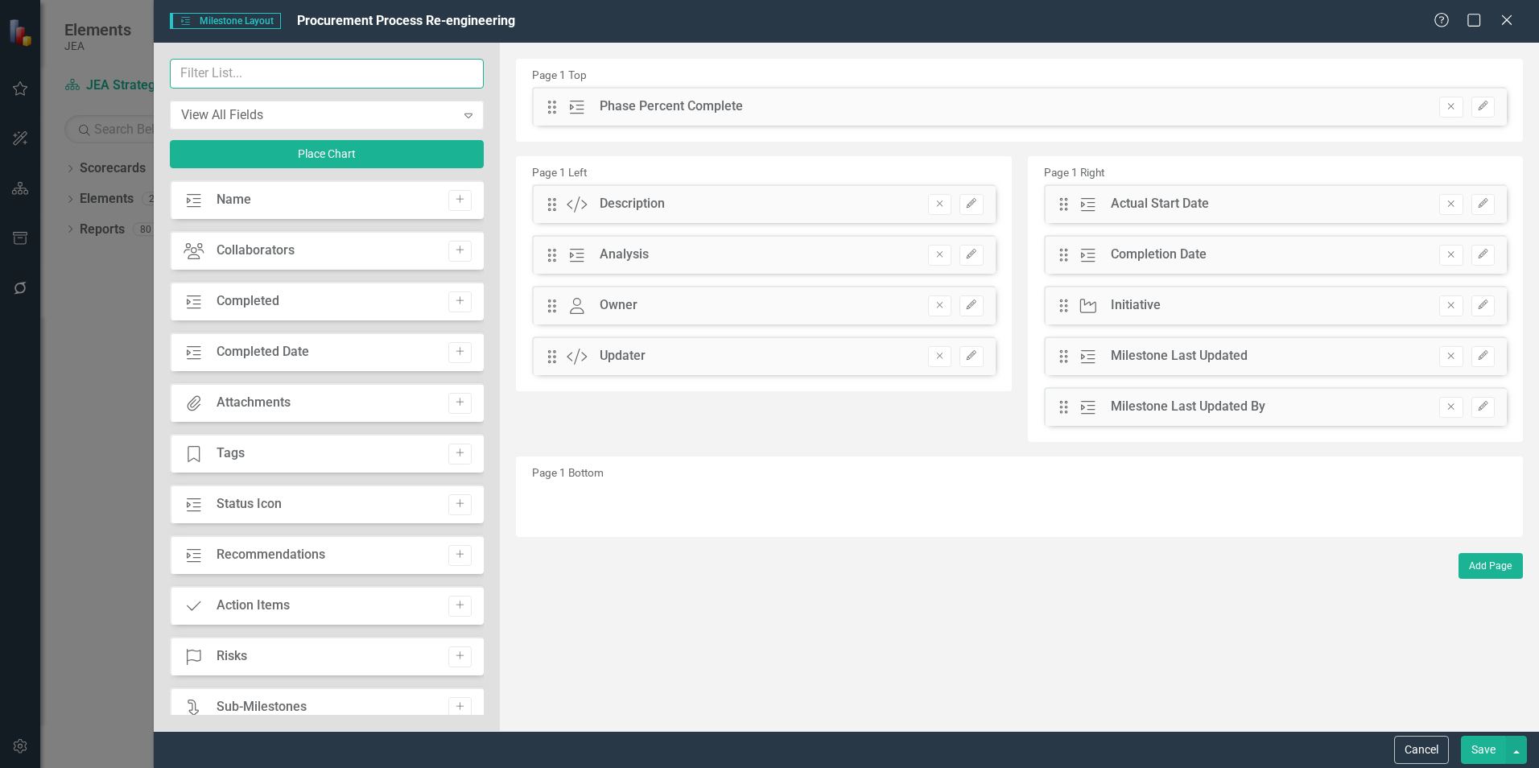
click at [336, 73] on input "text" at bounding box center [327, 74] width 314 height 30
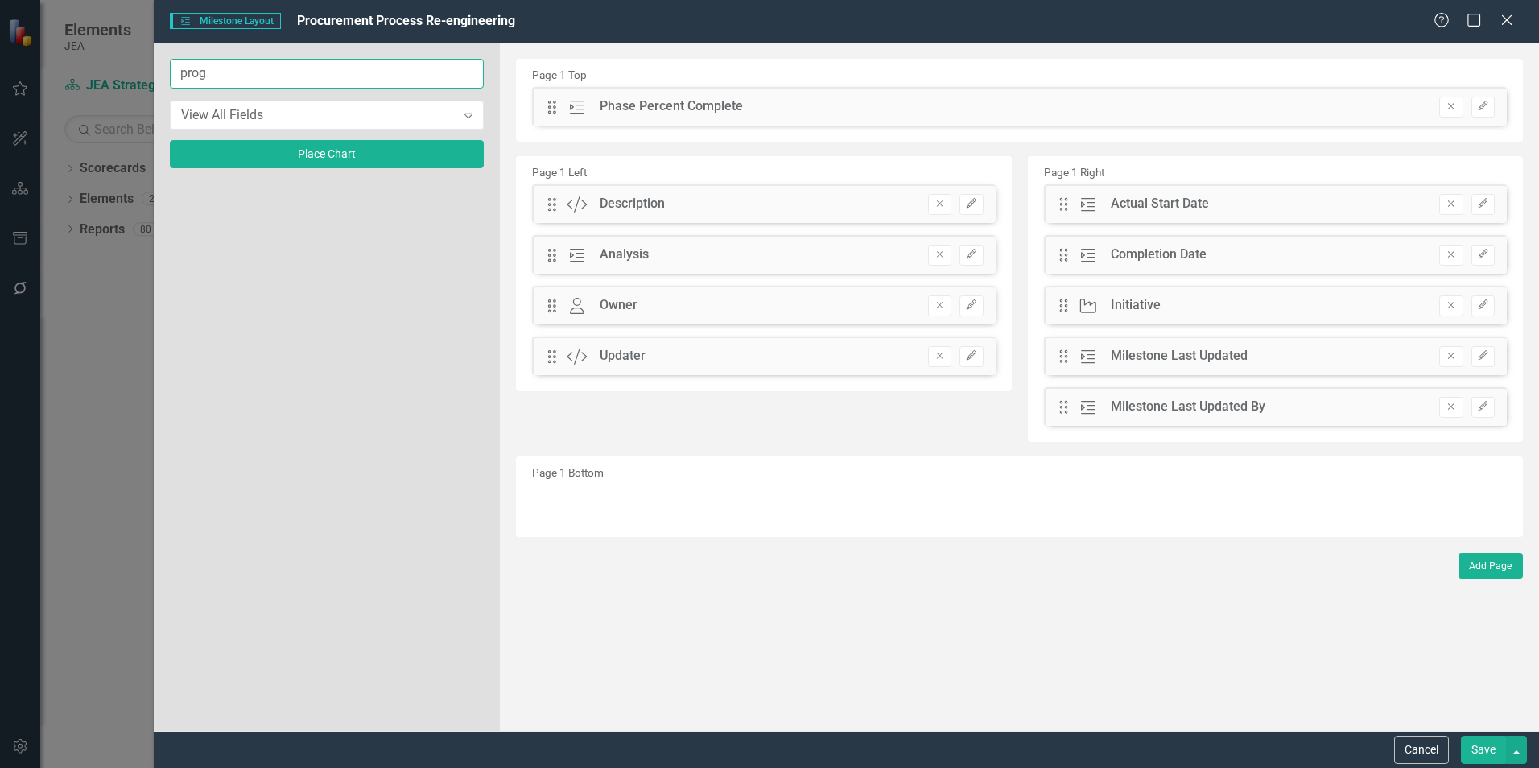
type input "prog"
click at [312, 155] on button "Place Chart" at bounding box center [327, 154] width 314 height 28
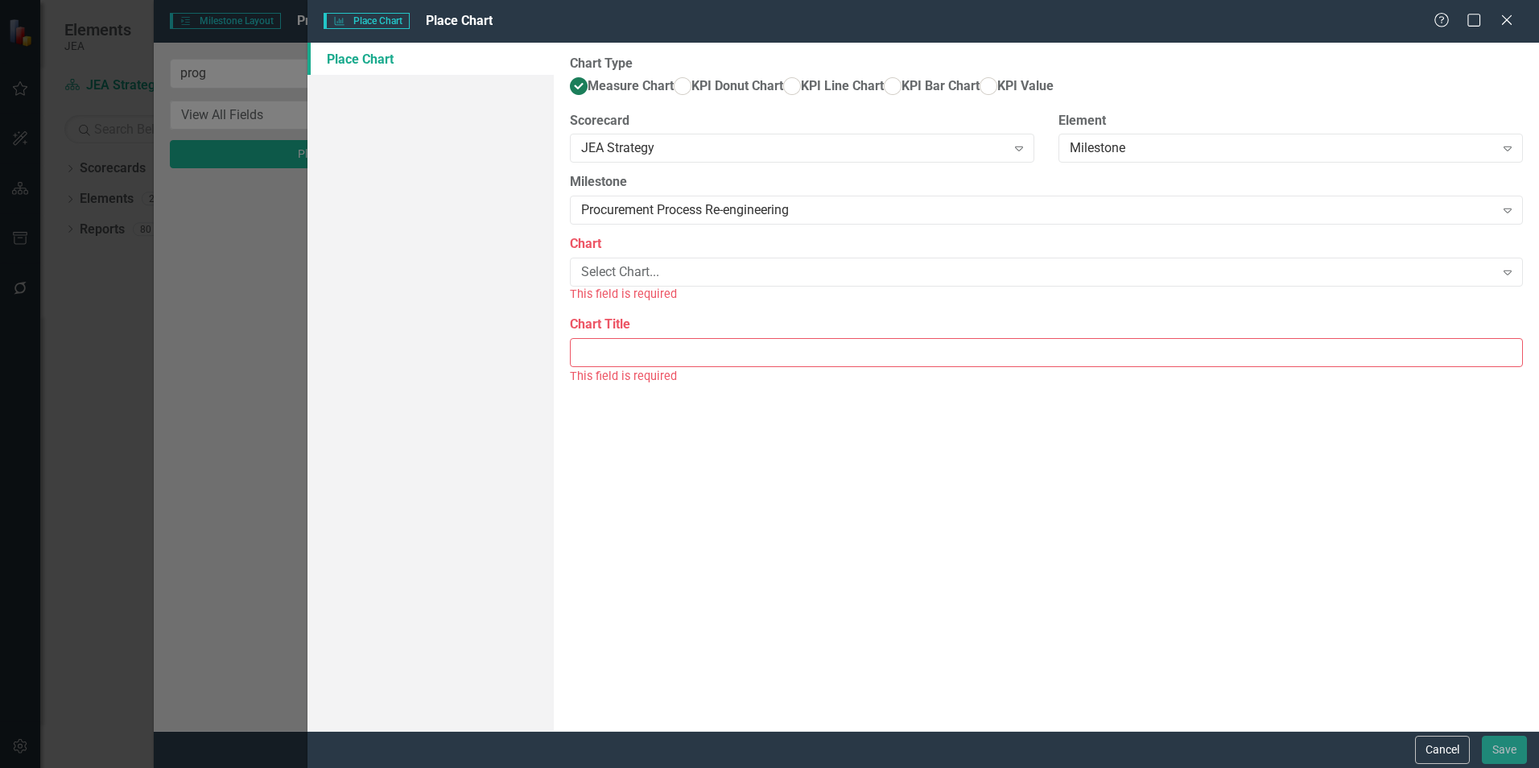
click at [689, 282] on div "Select Chart..." at bounding box center [1037, 272] width 913 height 19
click at [693, 767] on div "Procurement Process Re-engineering" at bounding box center [772, 781] width 1513 height 19
click at [692, 349] on input "Chart Title" at bounding box center [1046, 335] width 953 height 30
type input "Milestone Progress"
click at [1507, 754] on button "Save" at bounding box center [1504, 750] width 45 height 28
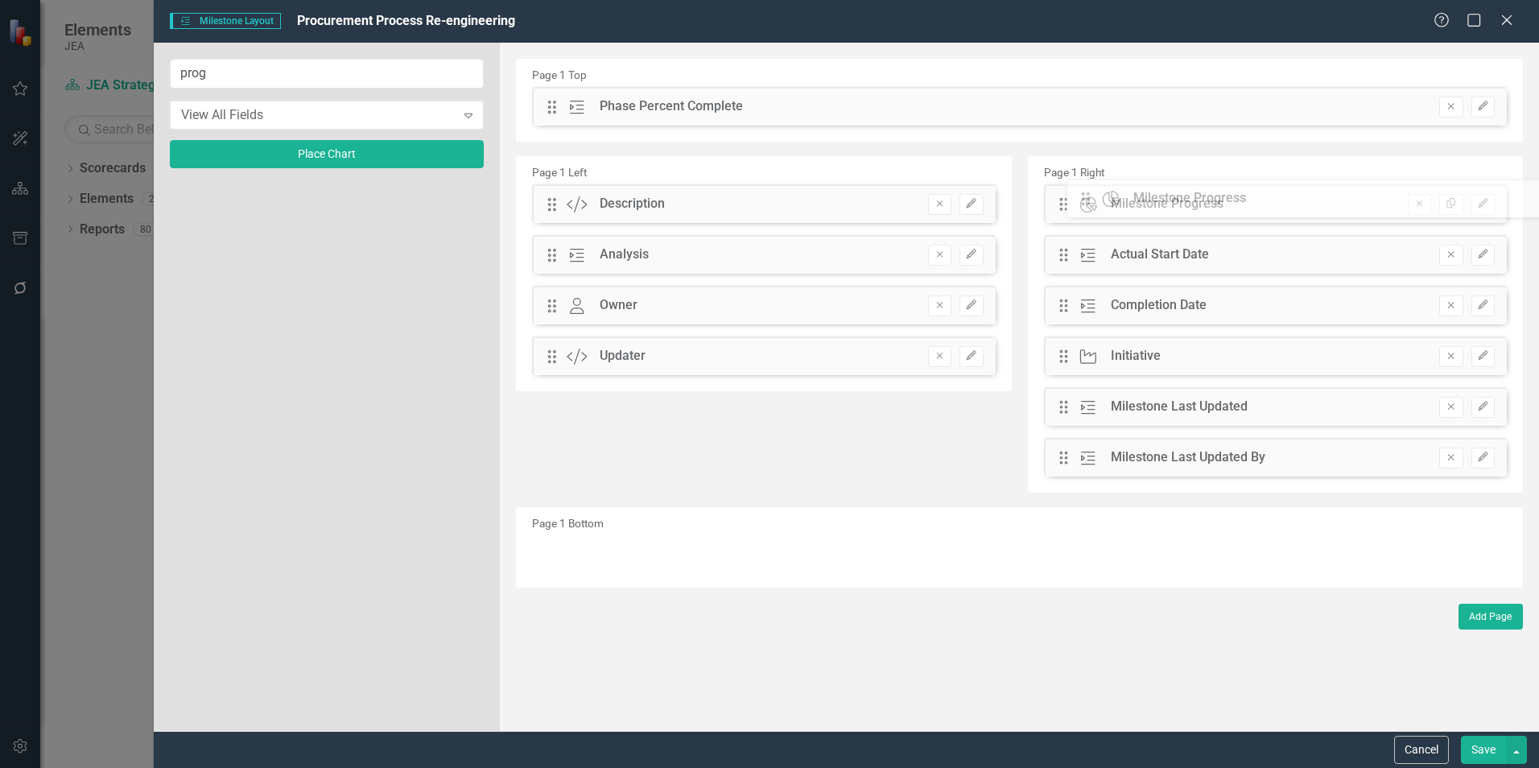
drag, startPoint x: 553, startPoint y: 110, endPoint x: 1099, endPoint y: 202, distance: 553.5
click at [1488, 751] on button "Save" at bounding box center [1483, 750] width 45 height 28
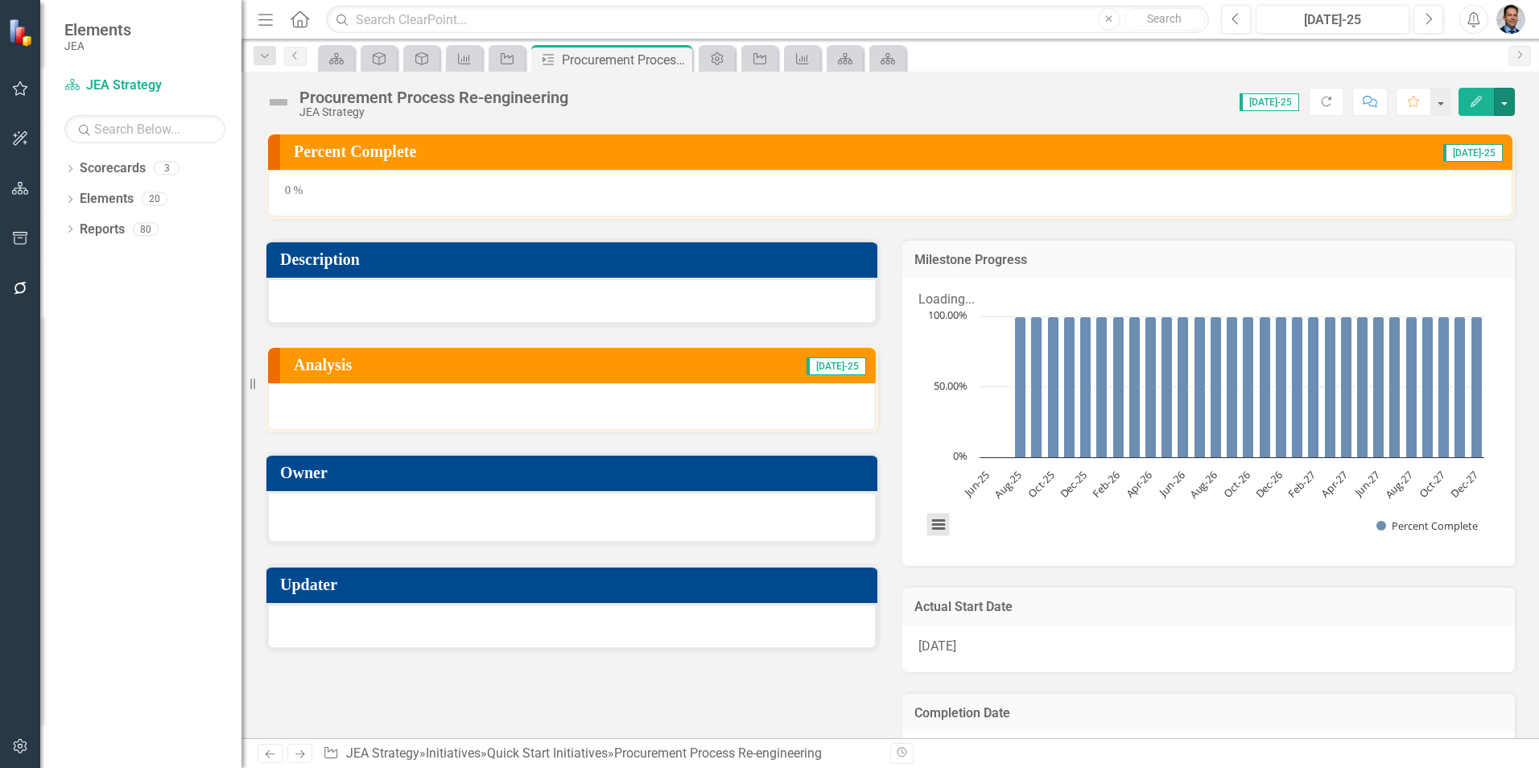
click at [927, 514] on button "View chart menu, Chart" at bounding box center [938, 525] width 23 height 23
click at [927, 508] on div "Download PNG image Download JPEG image Download PDF document Download SVG vecto…" at bounding box center [1005, 456] width 203 height 157
click at [1359, 260] on h3 "Milestone Progress" at bounding box center [1208, 260] width 588 height 14
click at [1253, 253] on h3 "Milestone Progress" at bounding box center [1208, 260] width 588 height 14
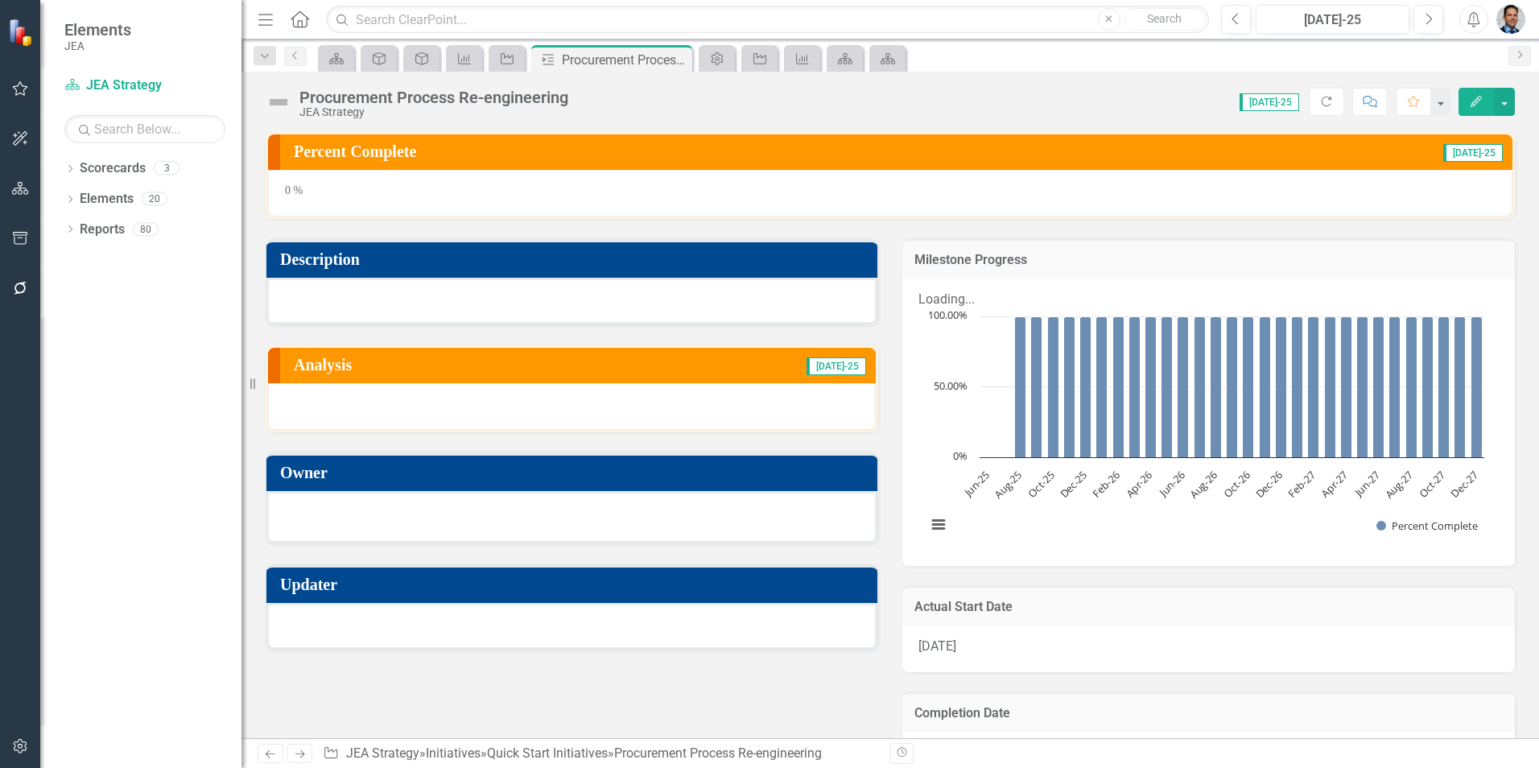
click at [1253, 253] on h3 "Milestone Progress" at bounding box center [1208, 260] width 588 height 14
click at [1501, 103] on button "button" at bounding box center [1504, 102] width 21 height 28
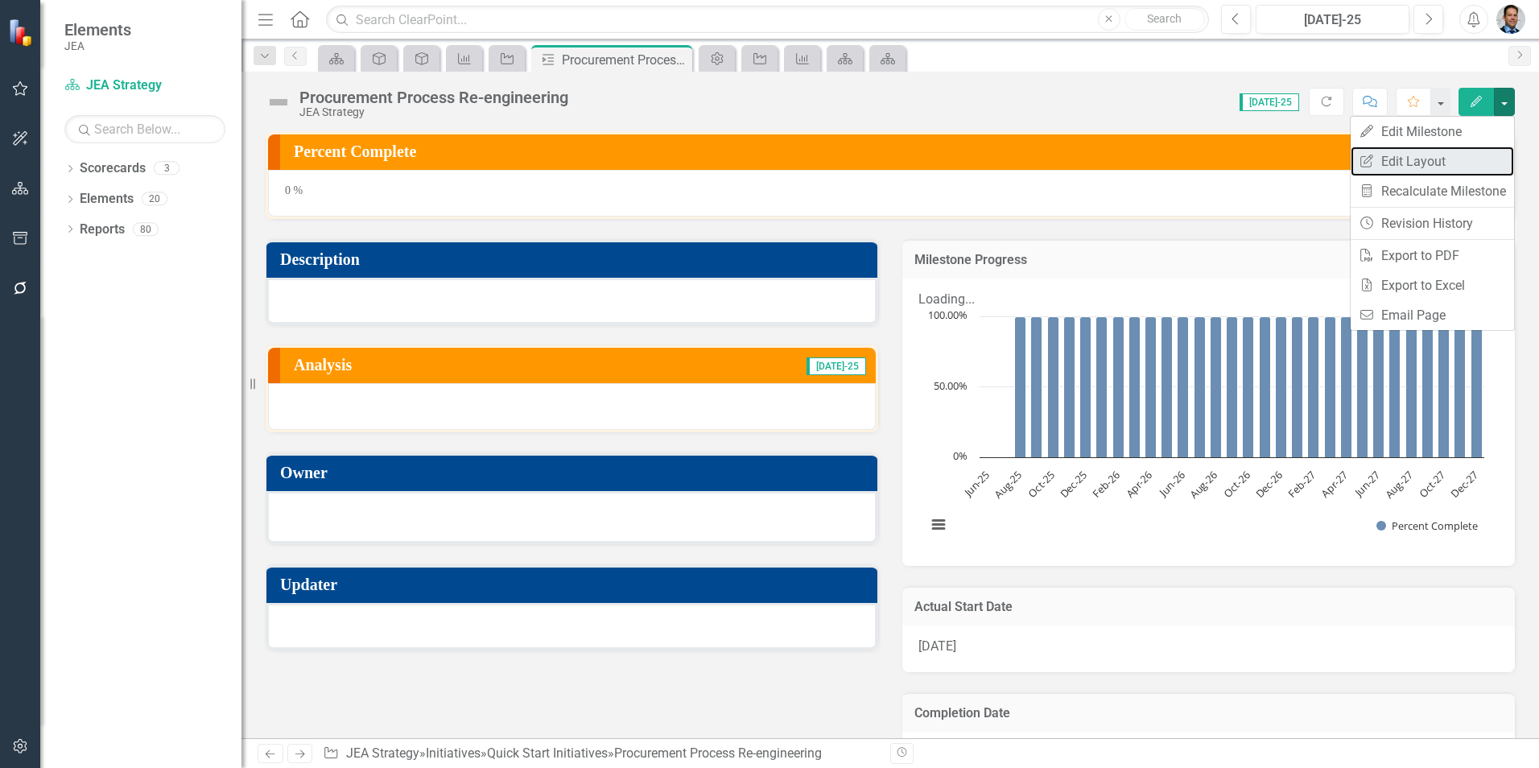
click at [1452, 162] on link "Edit Report Edit Layout" at bounding box center [1432, 162] width 163 height 30
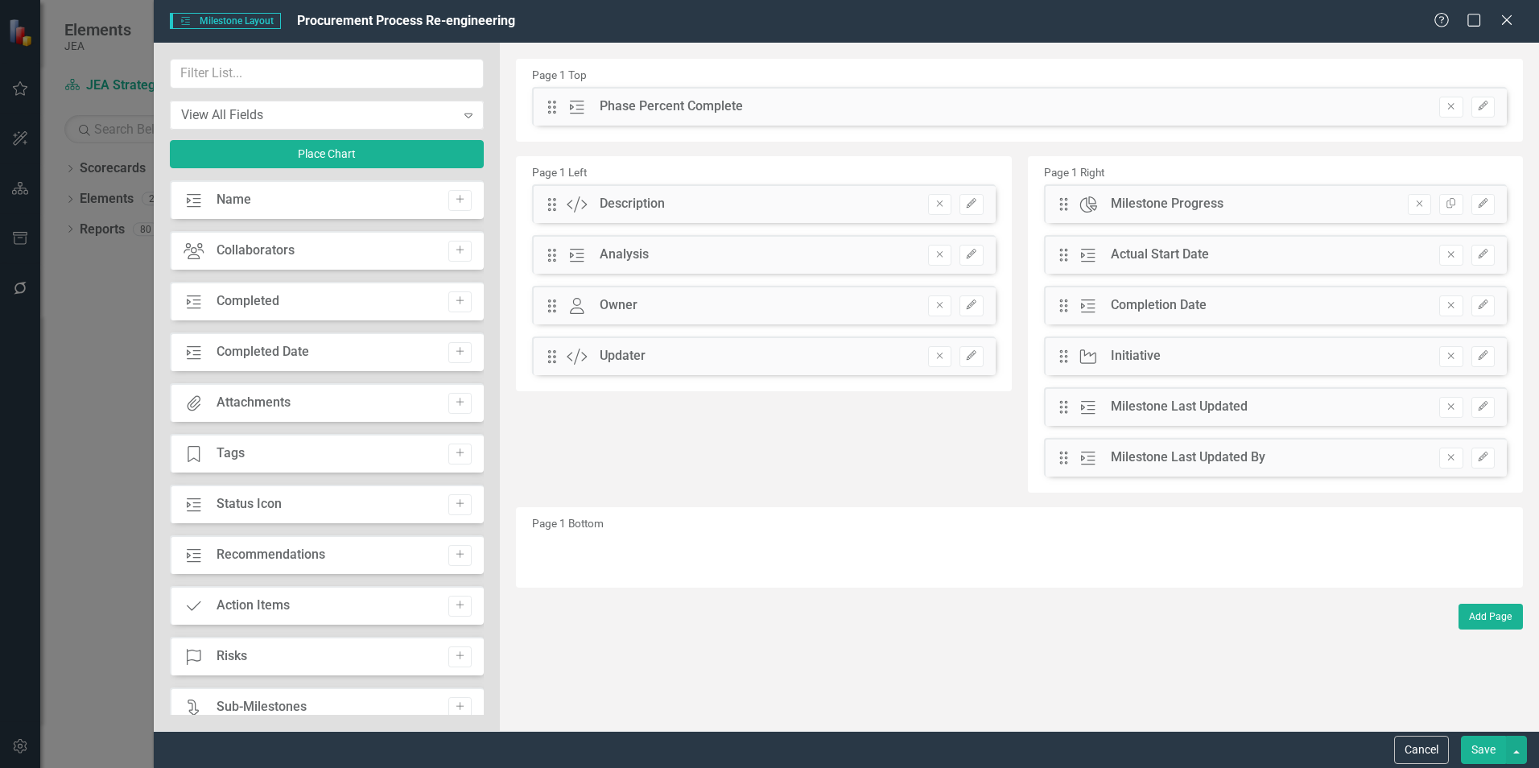
click at [1488, 204] on icon "Edit" at bounding box center [1483, 204] width 12 height 10
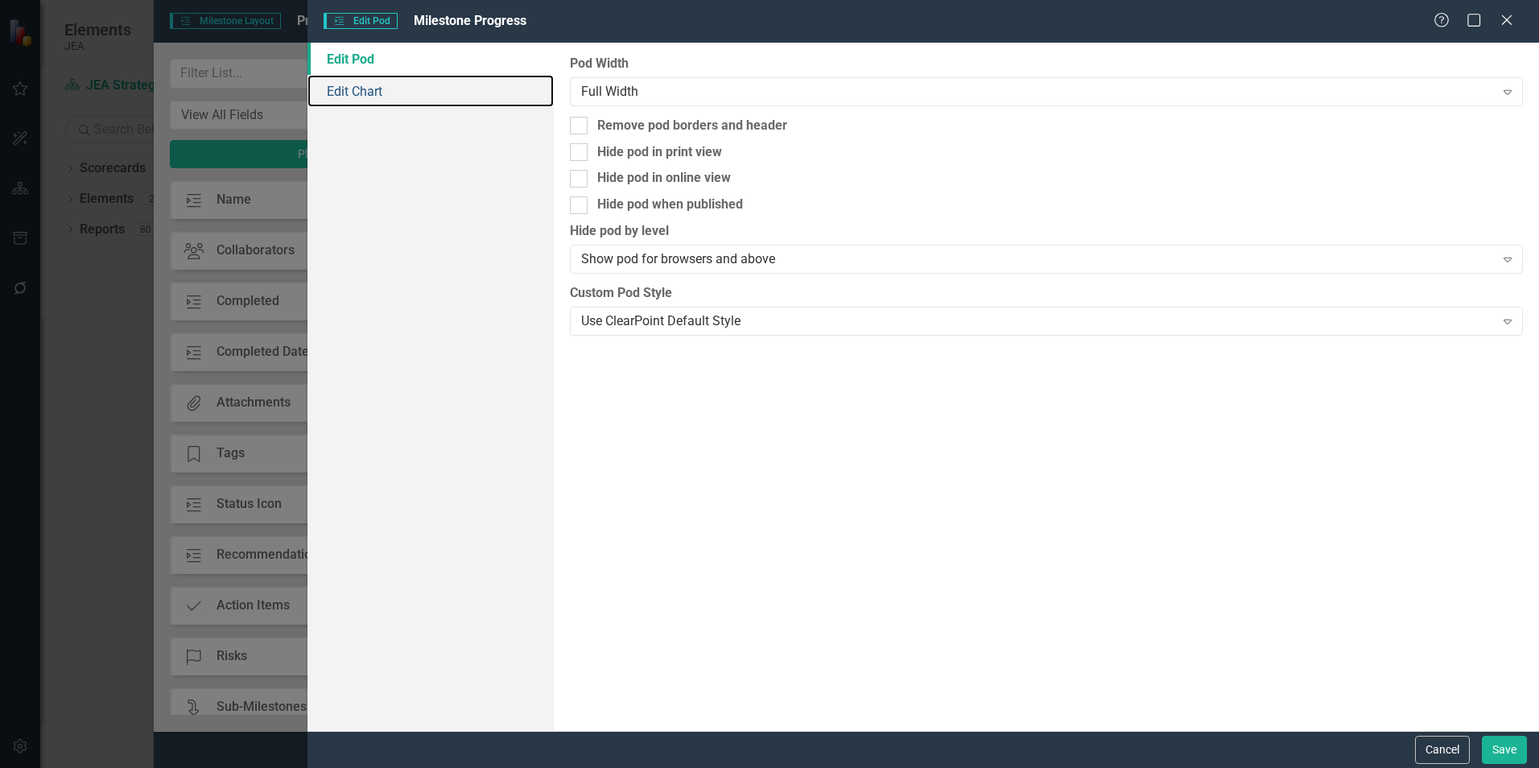
click at [376, 88] on link "Edit Chart" at bounding box center [431, 91] width 246 height 32
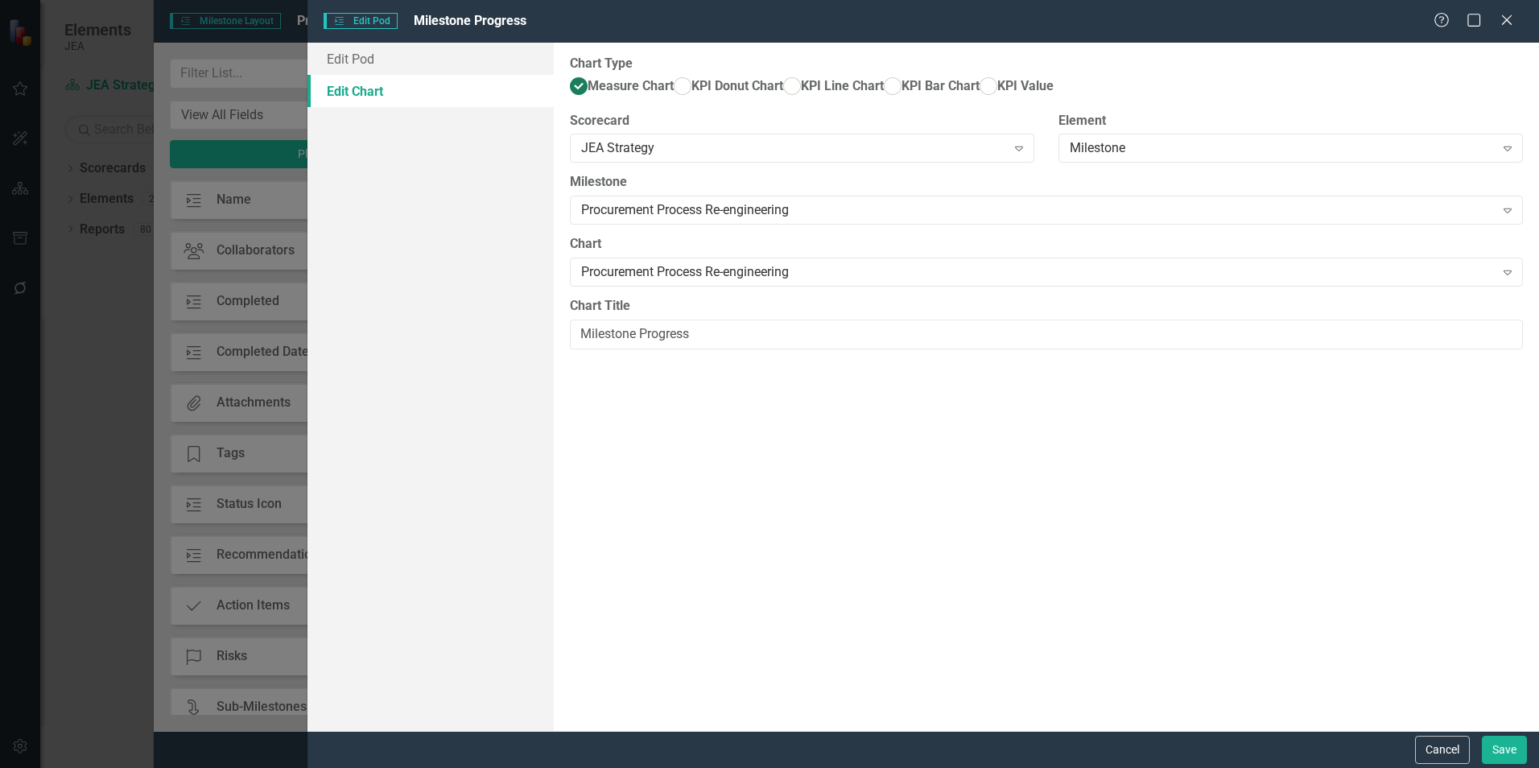
click at [672, 282] on div "Procurement Process Re-engineering" at bounding box center [1037, 272] width 913 height 19
click at [1448, 753] on button "Cancel" at bounding box center [1442, 750] width 55 height 28
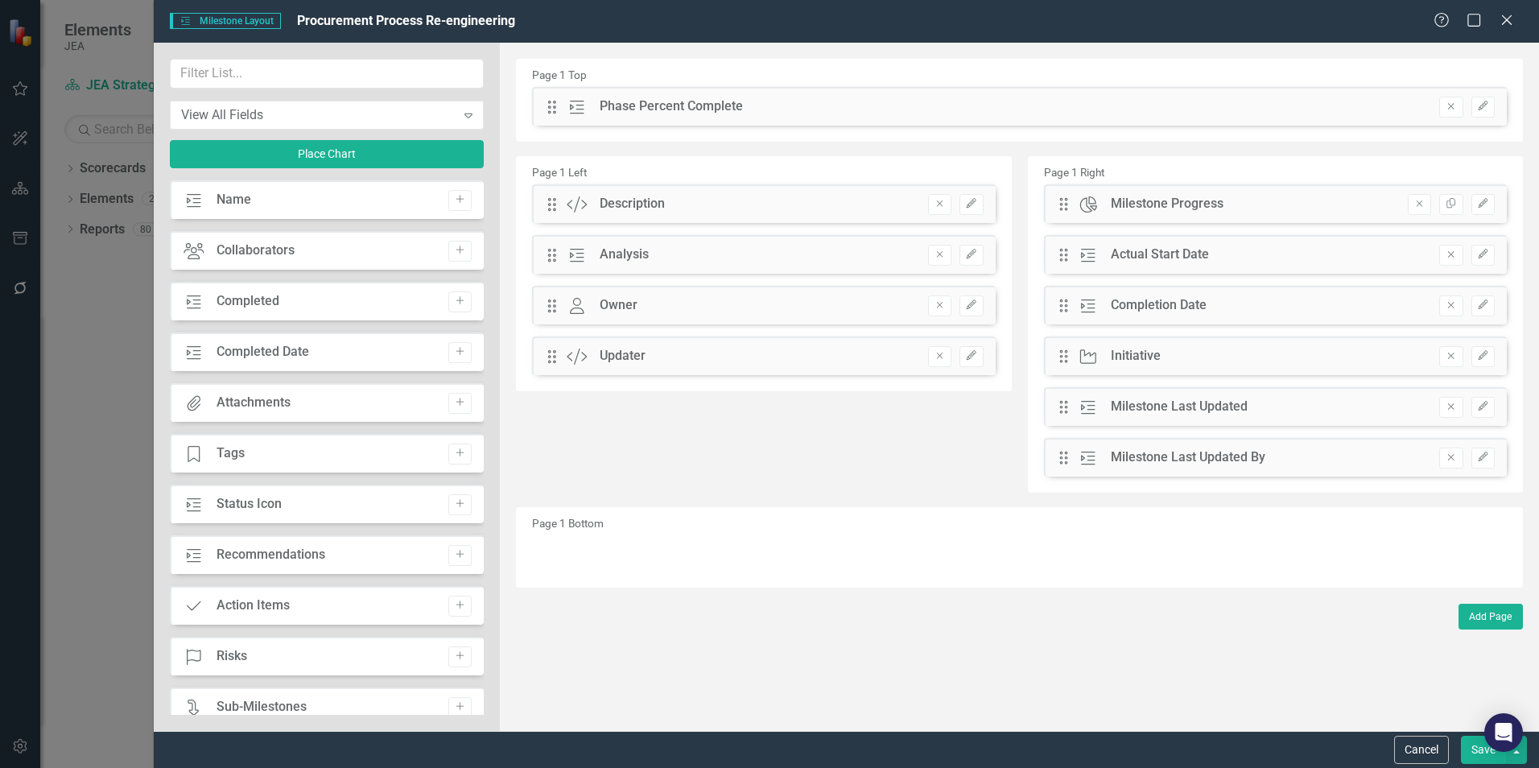
click at [1485, 212] on button "Edit" at bounding box center [1483, 204] width 23 height 21
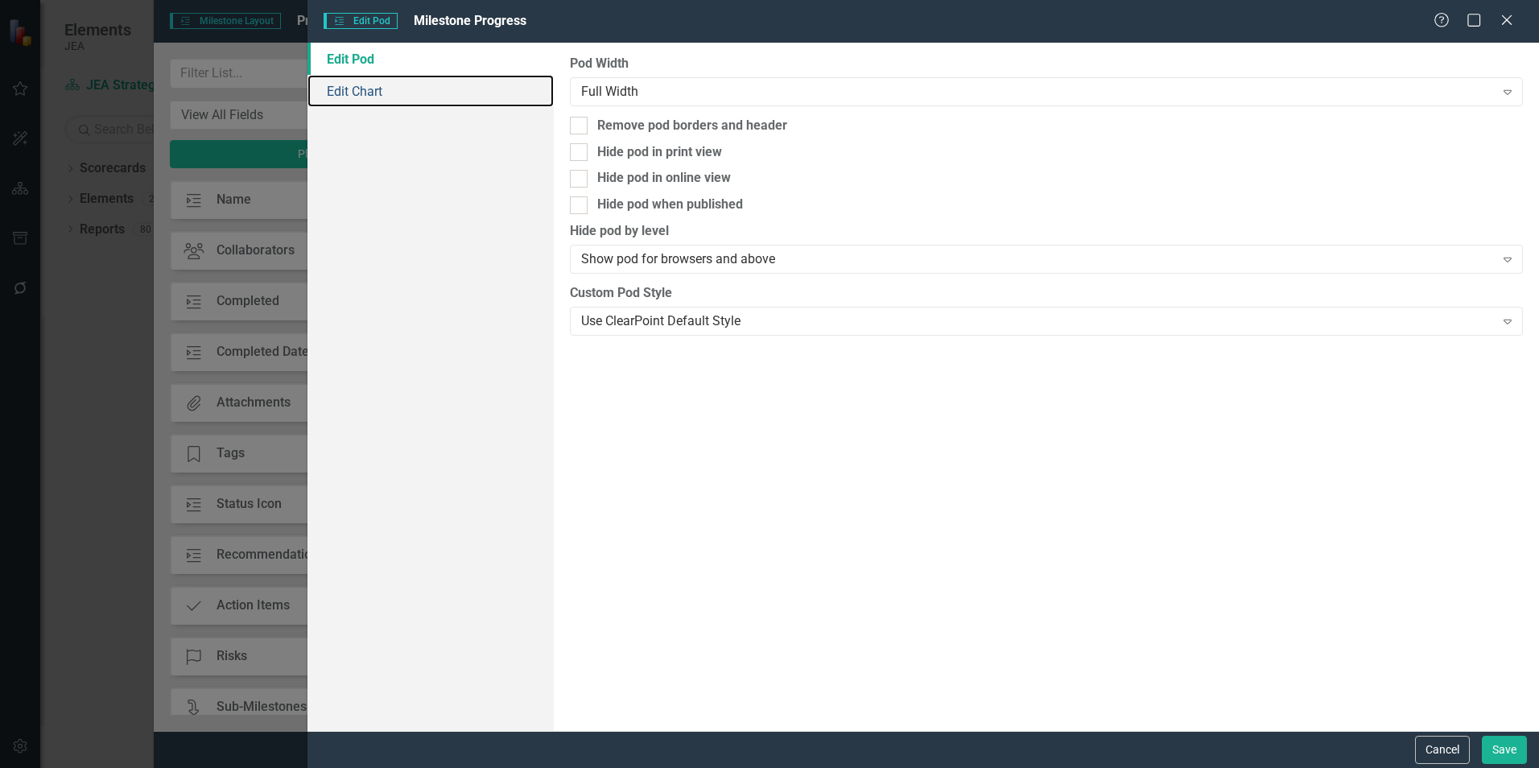
click at [396, 97] on link "Edit Chart" at bounding box center [431, 91] width 246 height 32
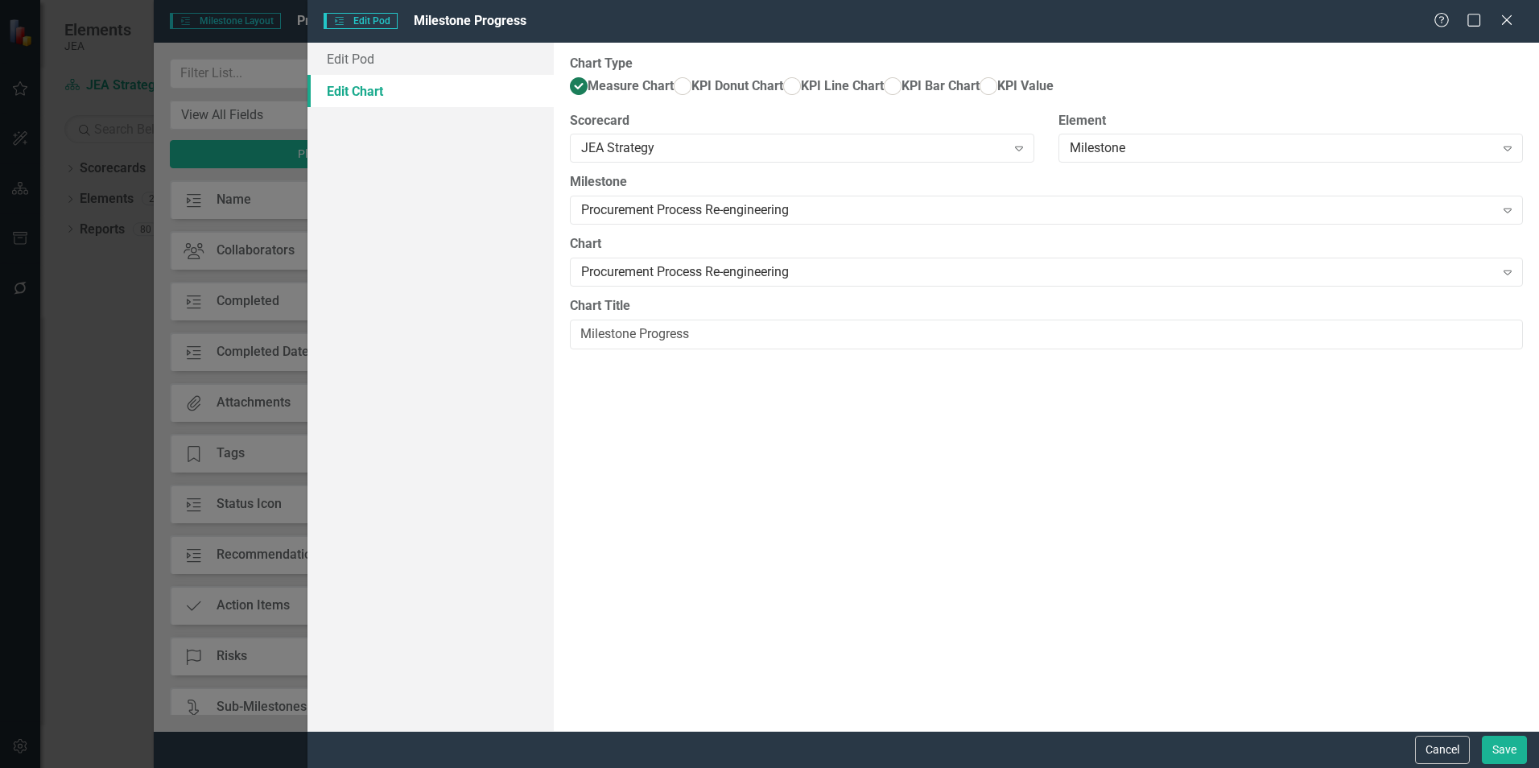
click at [1435, 749] on button "Cancel" at bounding box center [1442, 750] width 55 height 28
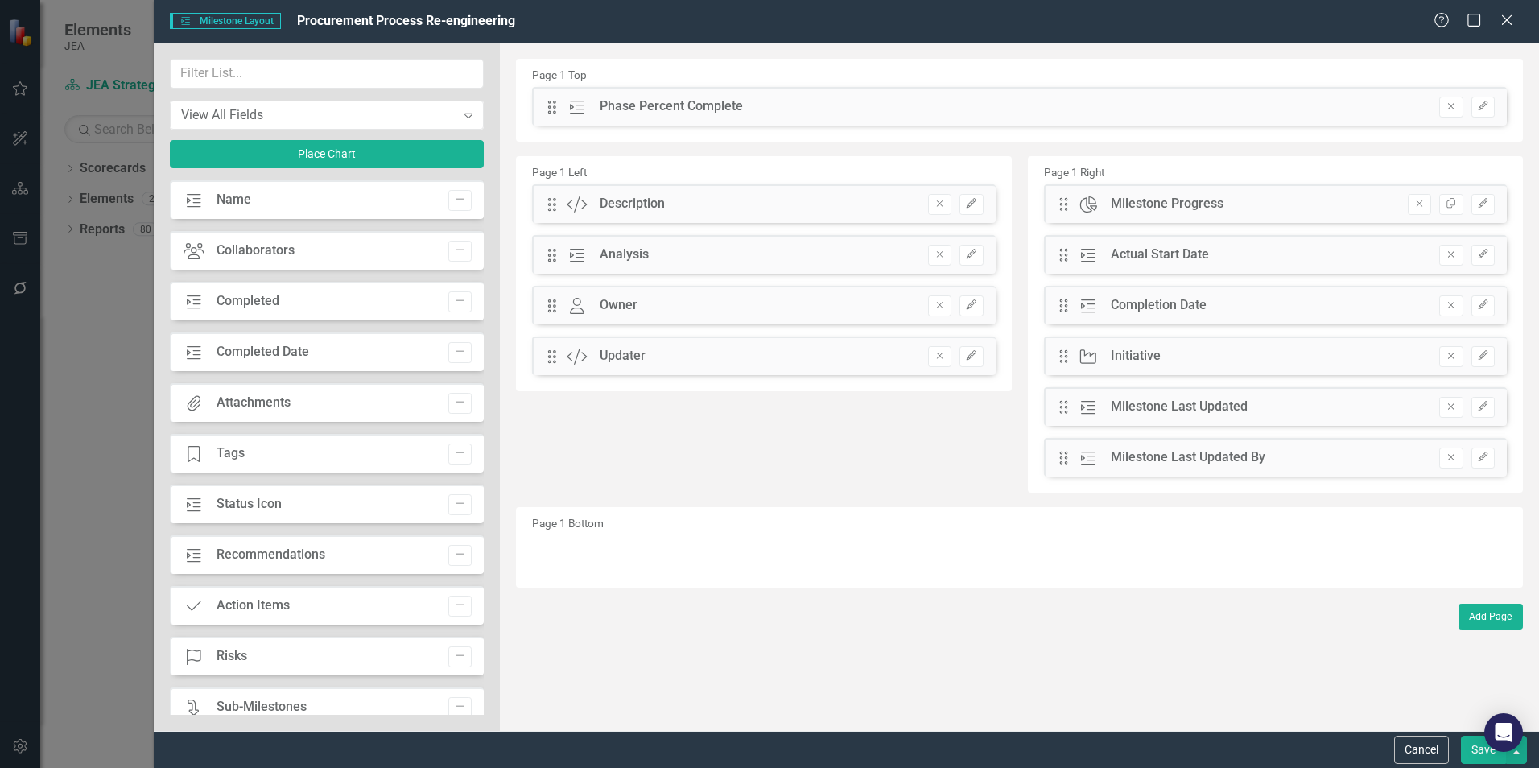
click at [1422, 204] on icon "Remove" at bounding box center [1420, 204] width 12 height 10
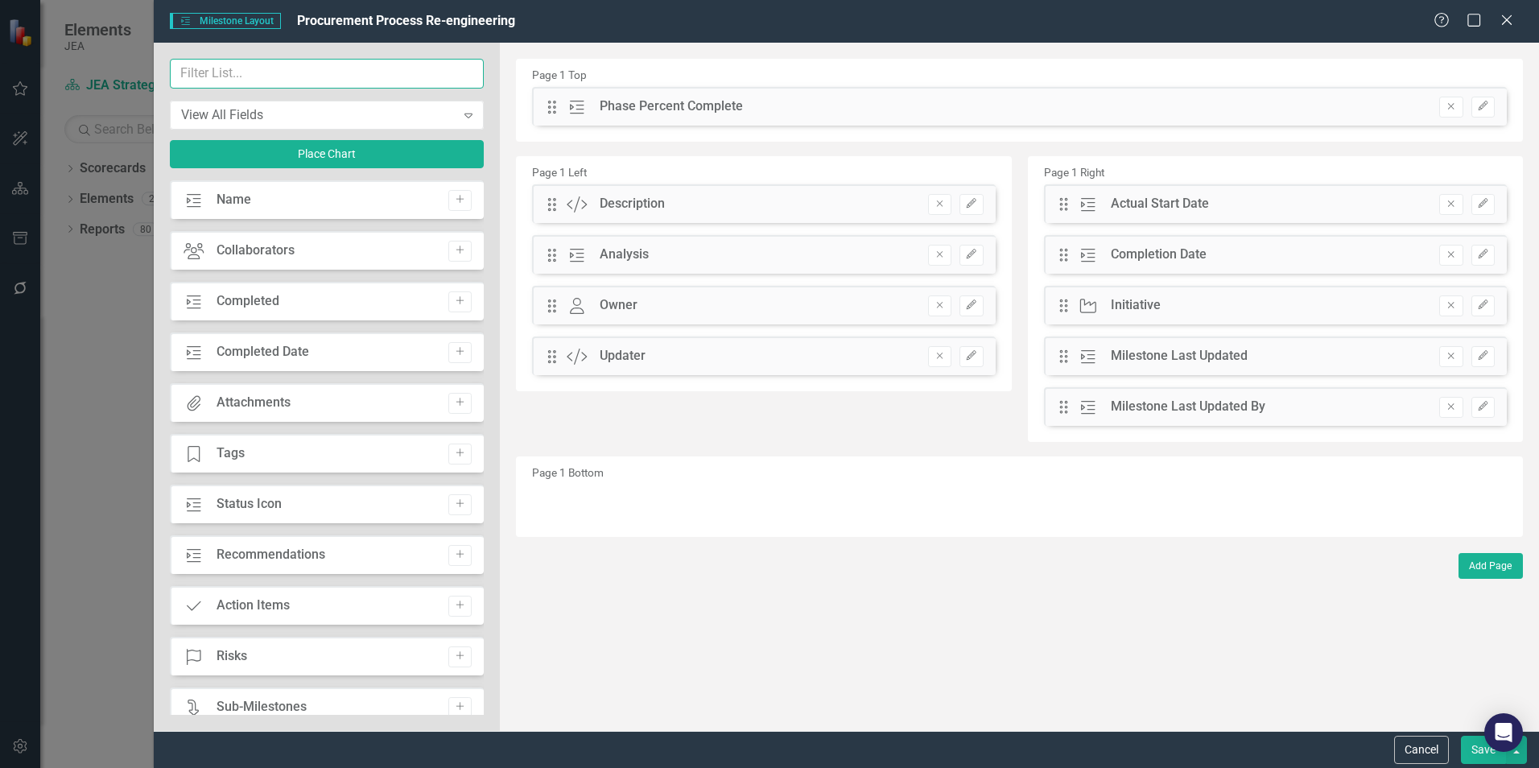
click at [249, 74] on input "text" at bounding box center [327, 74] width 314 height 30
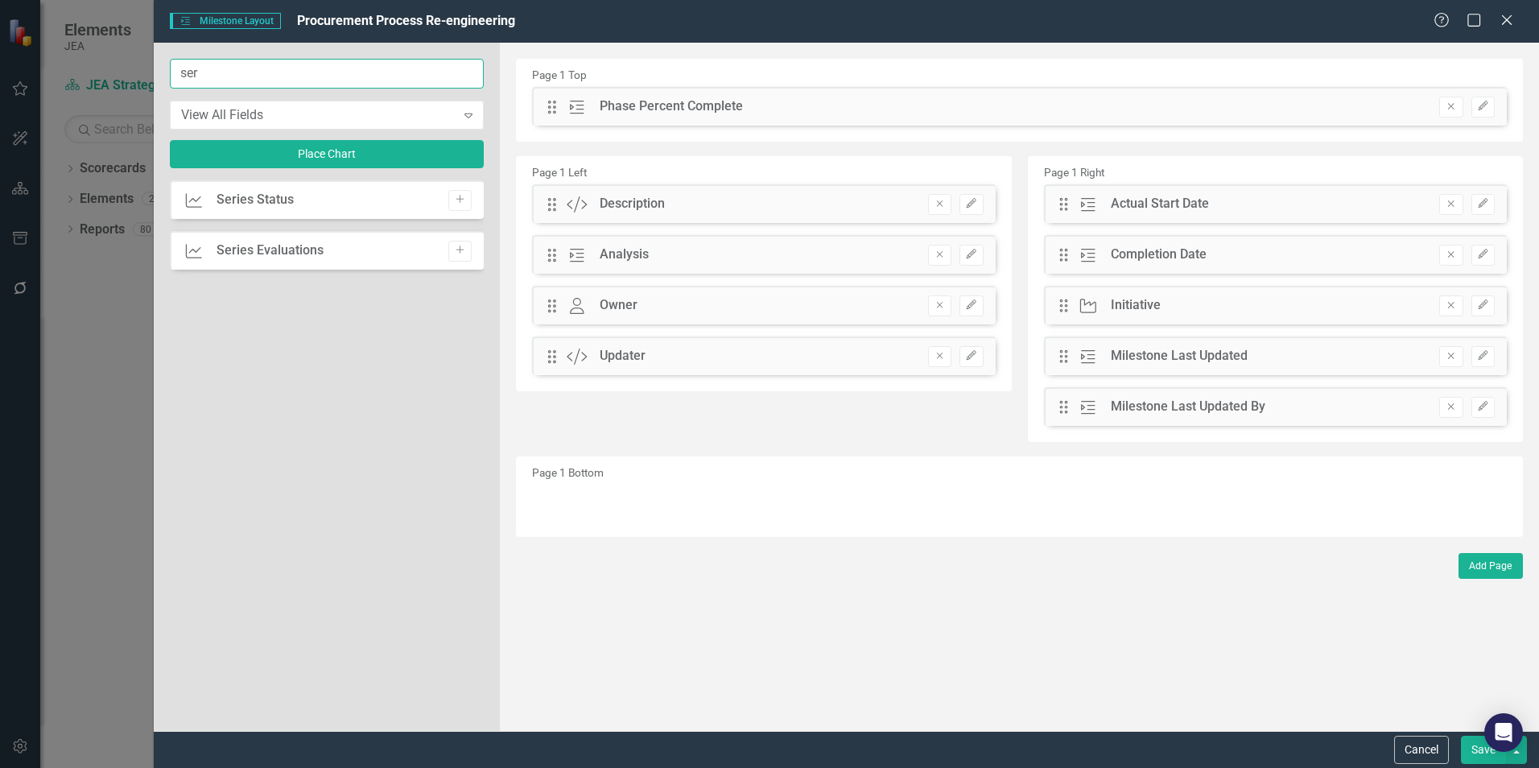
type input "ser"
click at [461, 196] on icon "Add" at bounding box center [460, 200] width 12 height 10
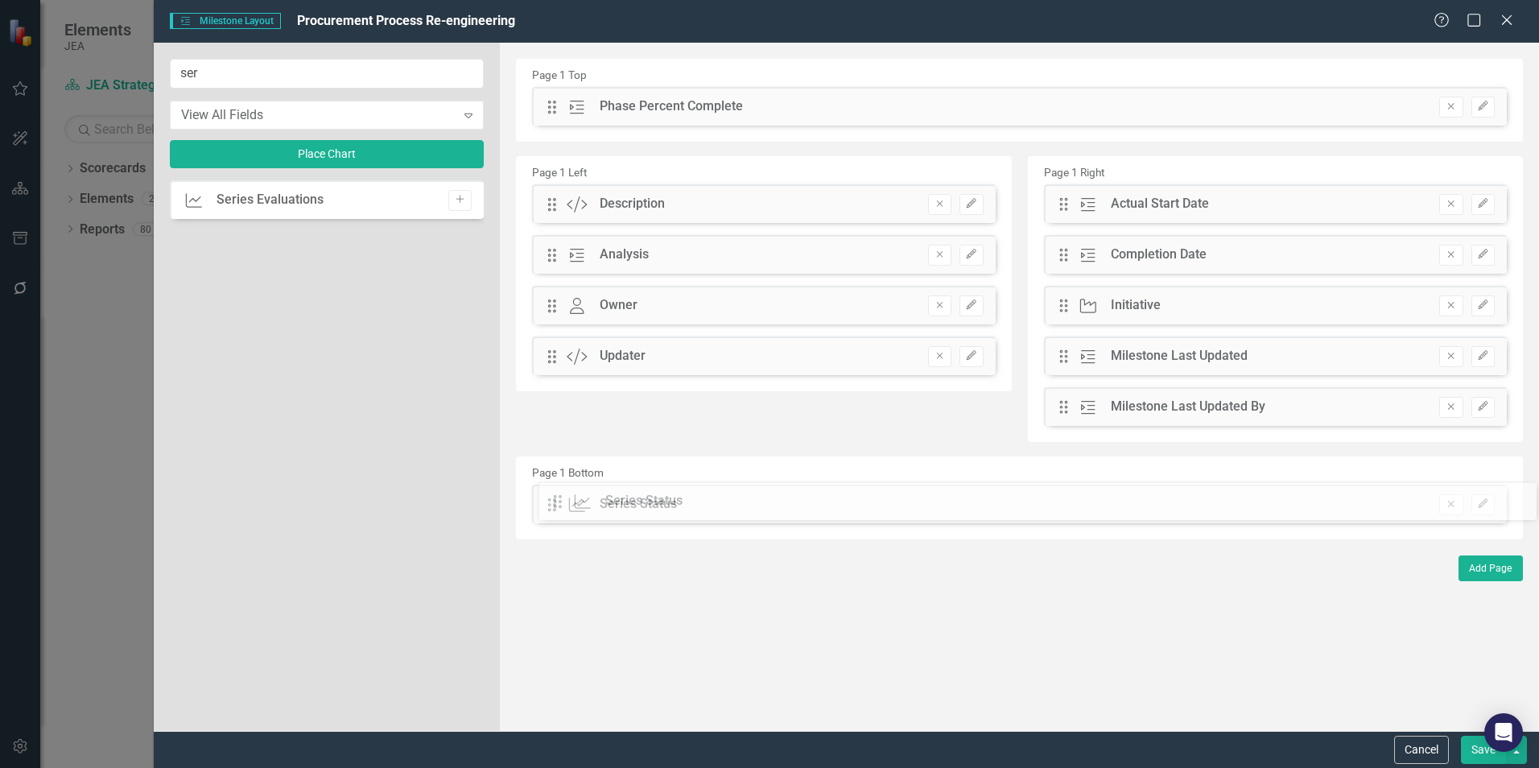
drag, startPoint x: 554, startPoint y: 109, endPoint x: 572, endPoint y: 503, distance: 394.8
click at [1475, 755] on button "Save" at bounding box center [1483, 750] width 45 height 28
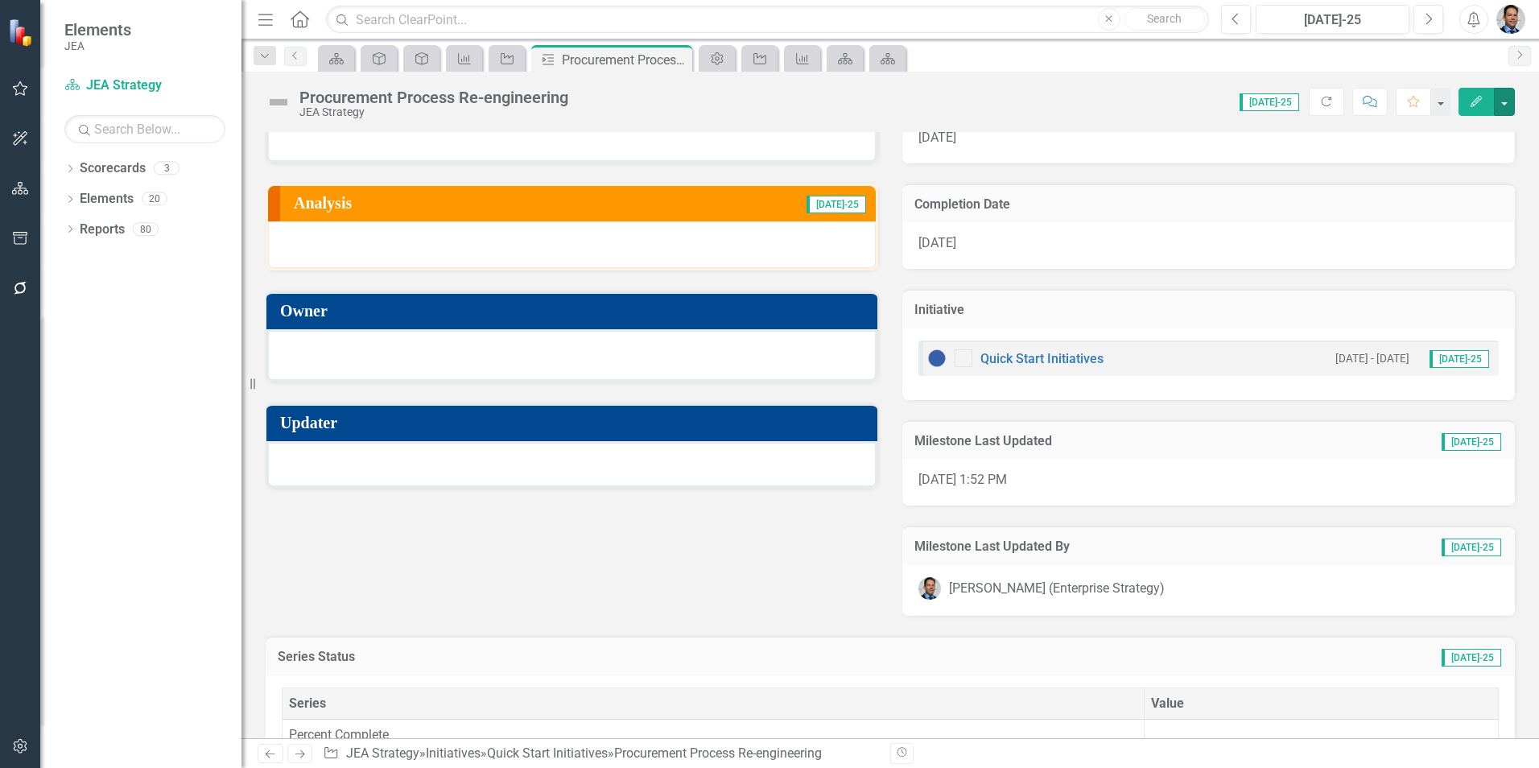
scroll to position [201, 0]
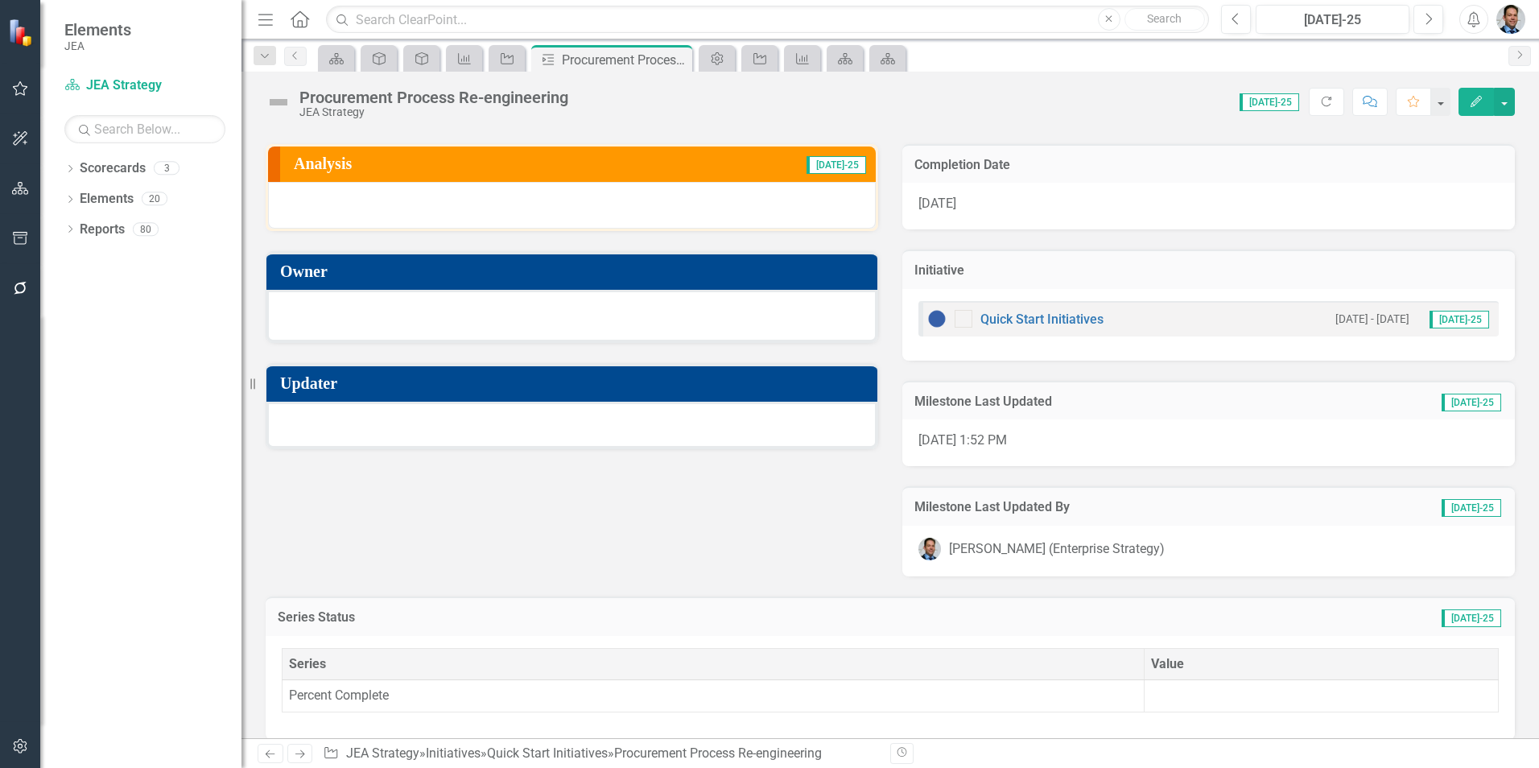
click at [677, 697] on td "Percent Complete" at bounding box center [714, 696] width 862 height 32
click at [1067, 617] on td "[DATE]-25" at bounding box center [1232, 619] width 542 height 21
click at [1006, 314] on link "Quick Start Initiatives" at bounding box center [1041, 319] width 123 height 15
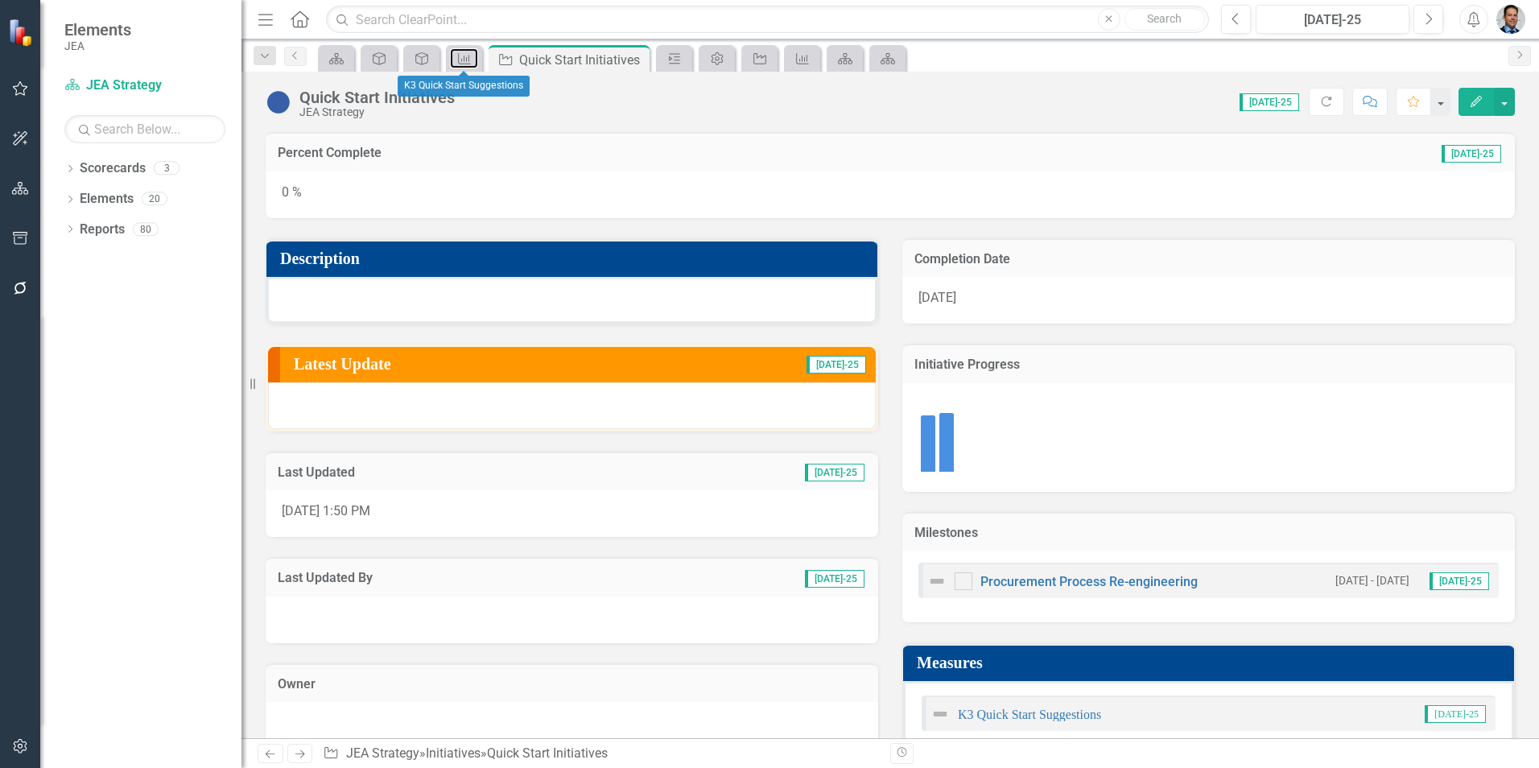
click at [464, 52] on icon "Measure" at bounding box center [464, 58] width 16 height 13
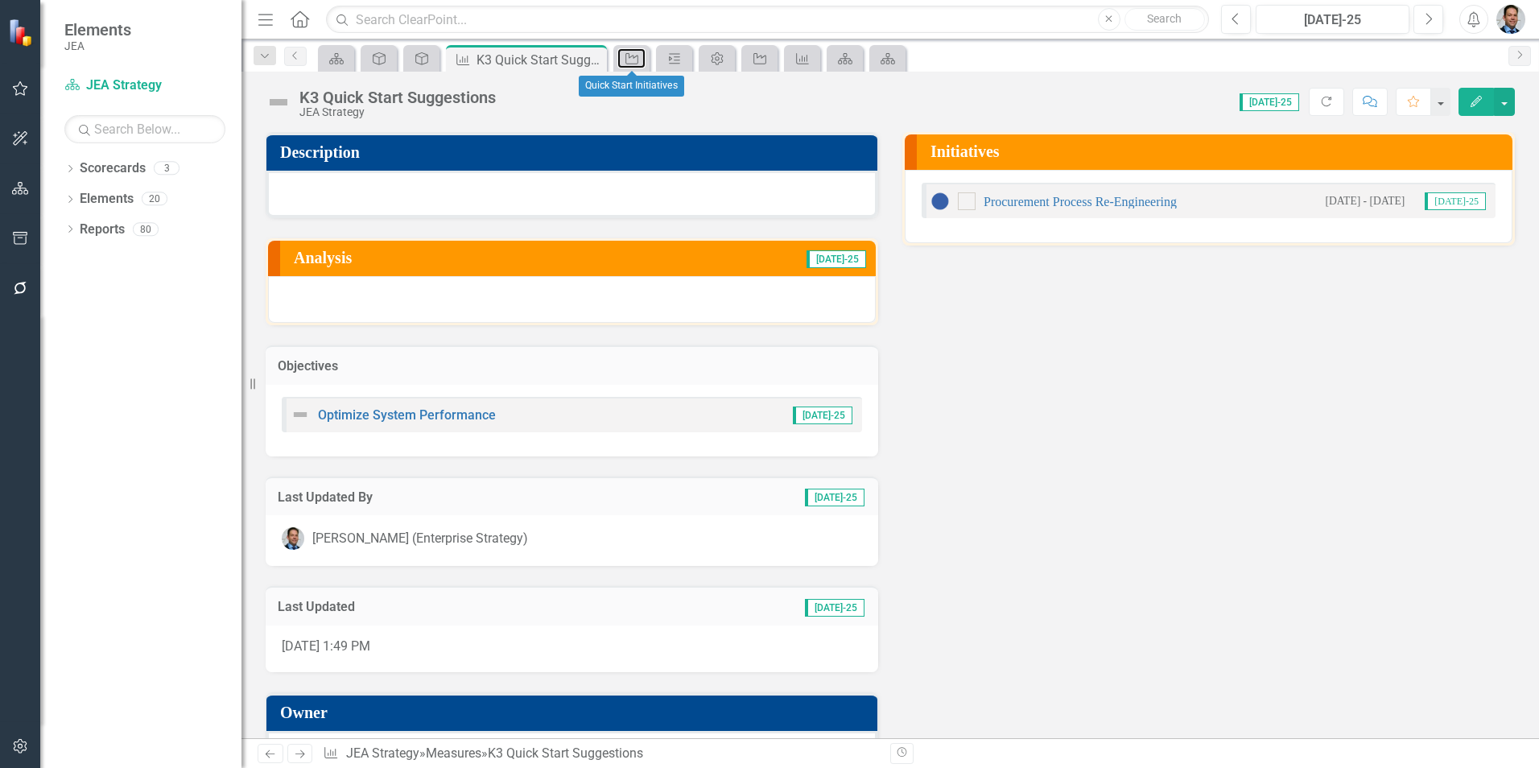
click at [639, 64] on icon "Initiative" at bounding box center [632, 58] width 16 height 13
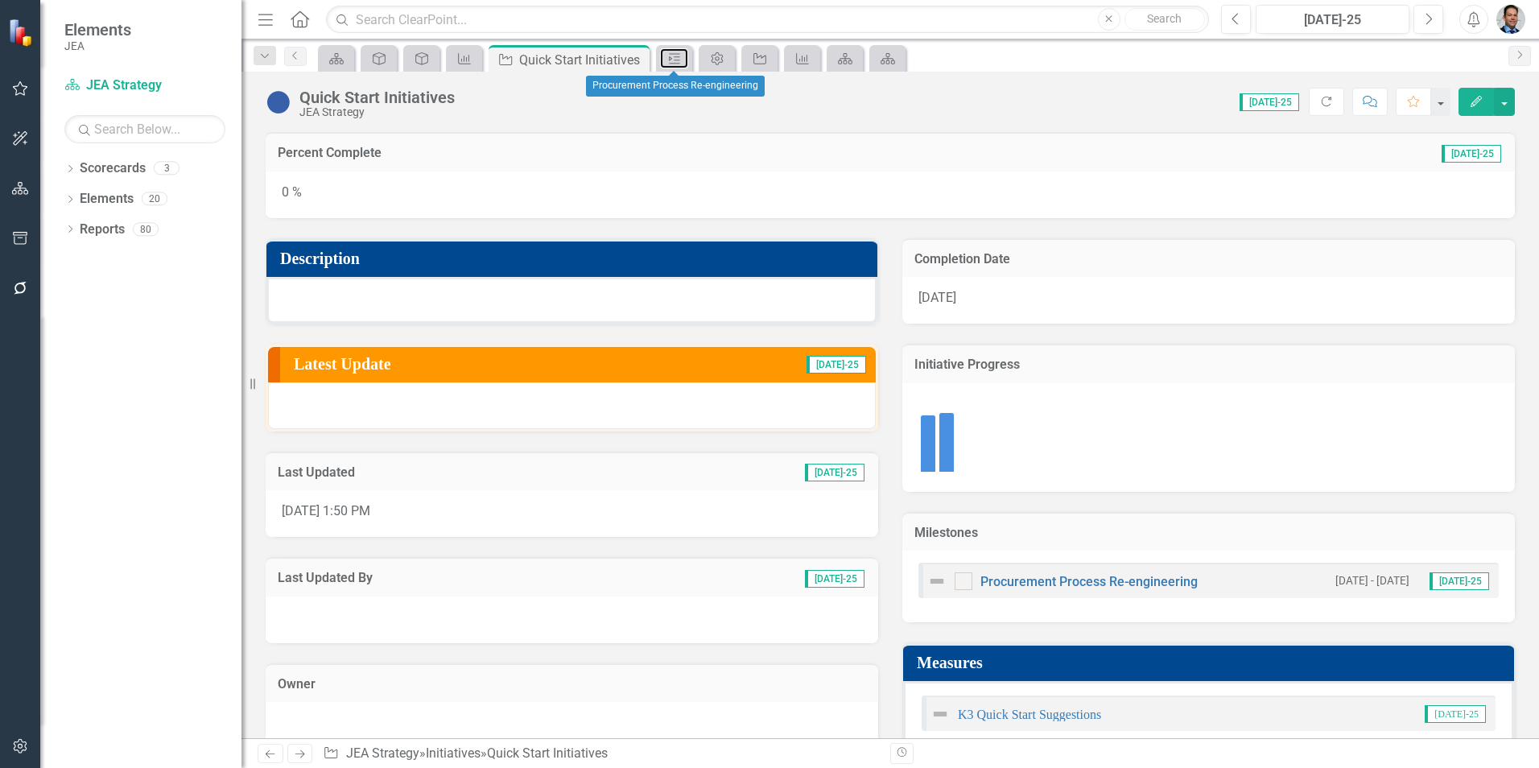
click at [671, 64] on icon at bounding box center [674, 58] width 11 height 10
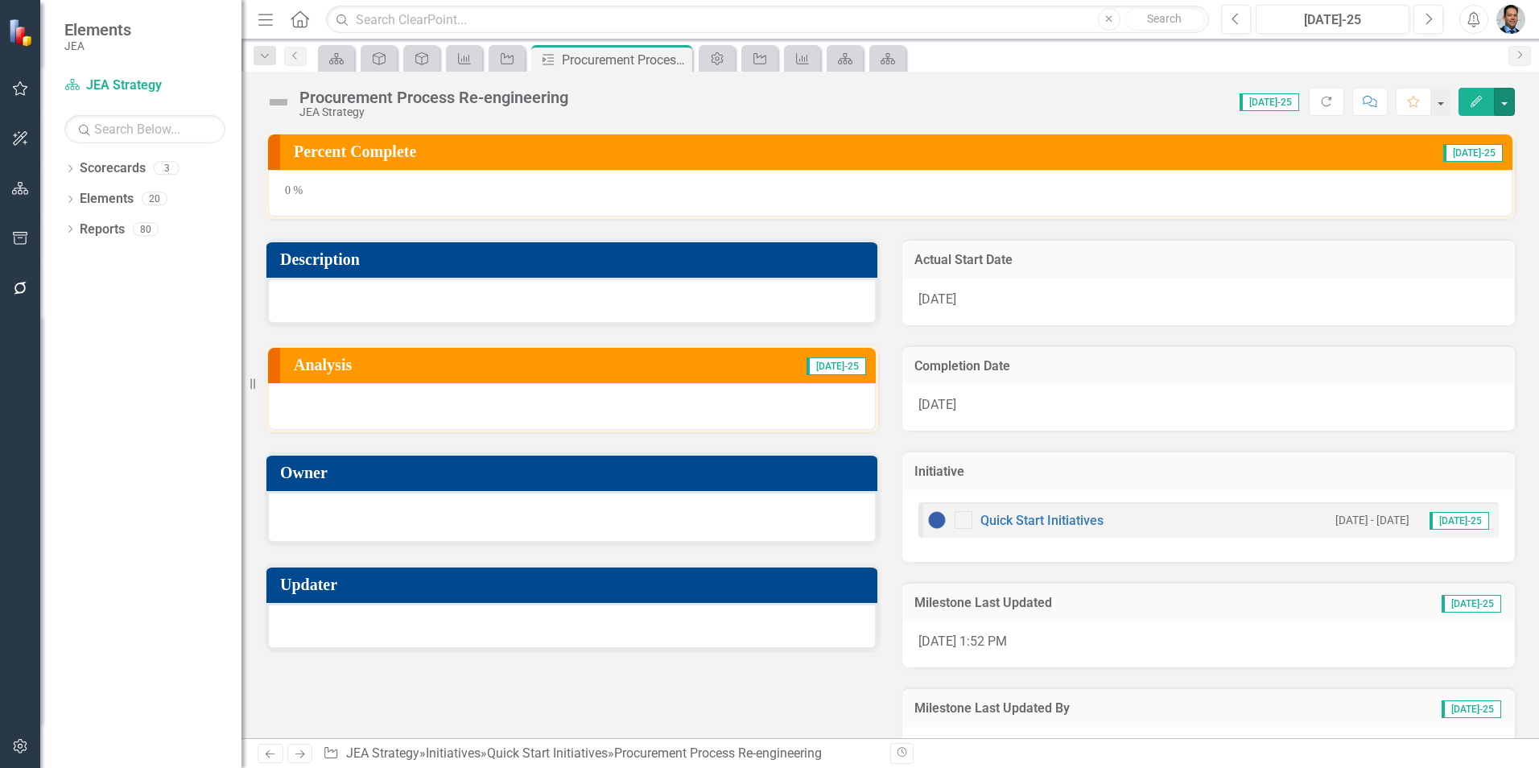
click at [1507, 100] on button "button" at bounding box center [1504, 102] width 21 height 28
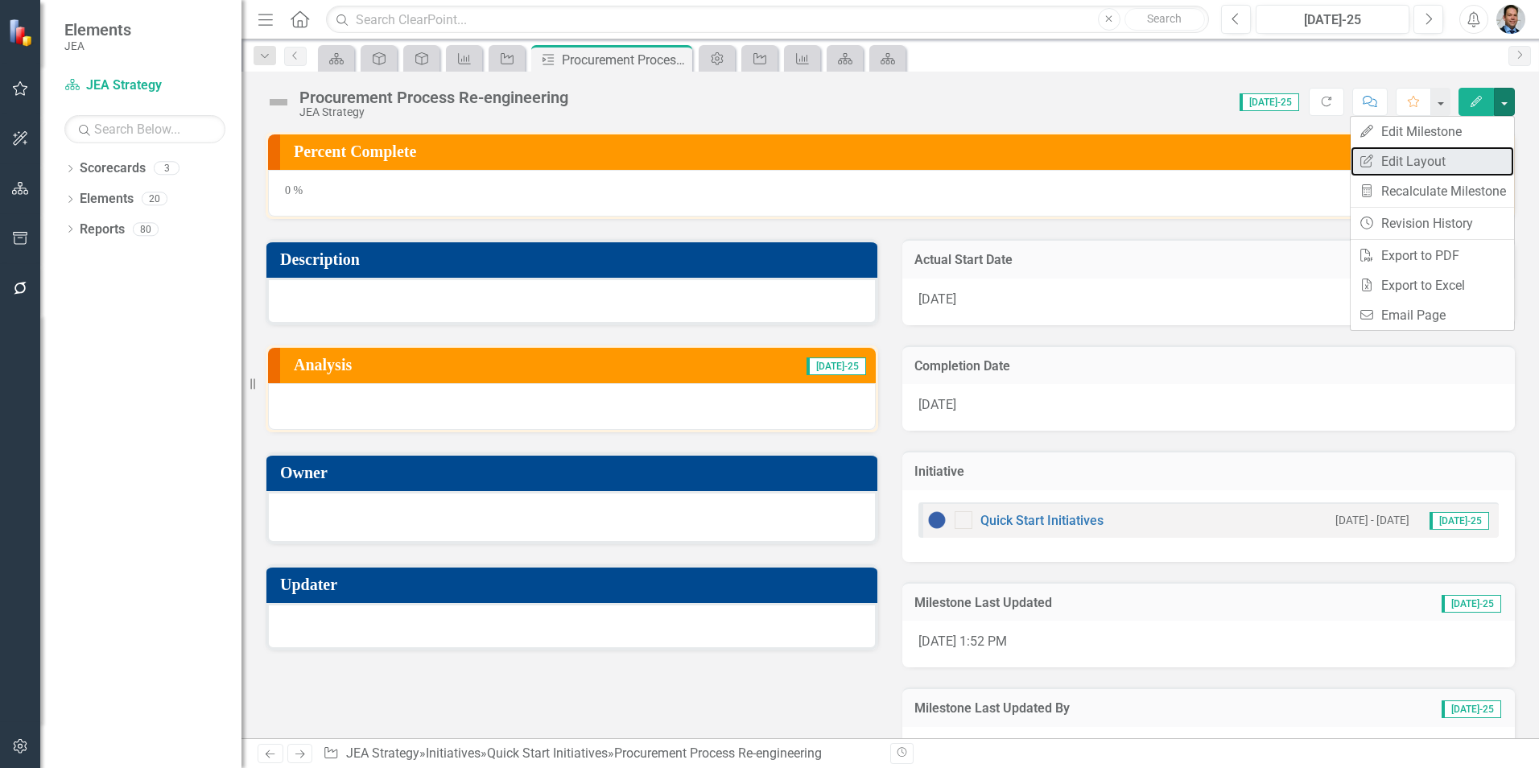
click at [1424, 159] on link "Edit Report Edit Layout" at bounding box center [1432, 162] width 163 height 30
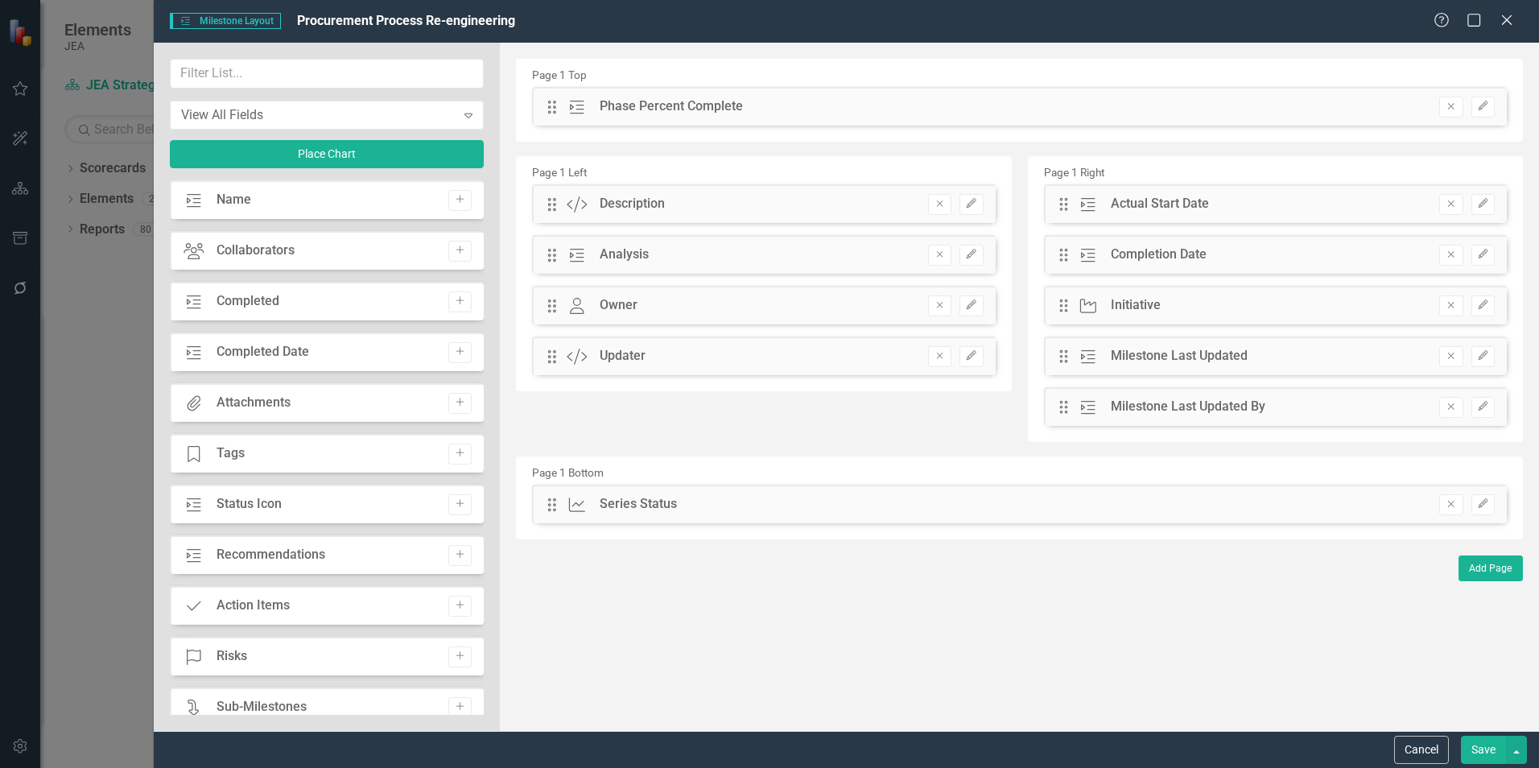
click at [1443, 503] on button "Remove" at bounding box center [1450, 504] width 23 height 21
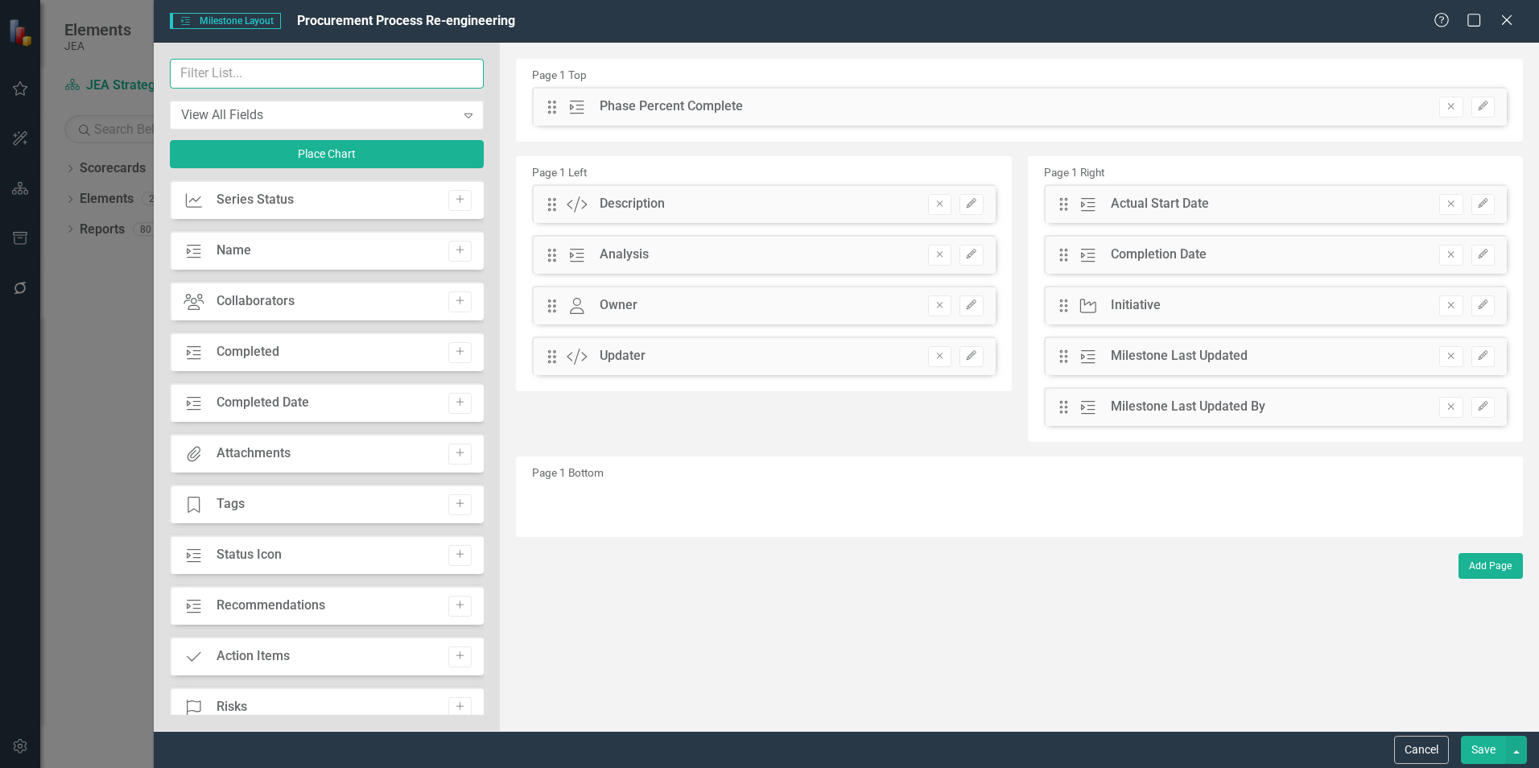
click at [223, 76] on input "text" at bounding box center [327, 74] width 314 height 30
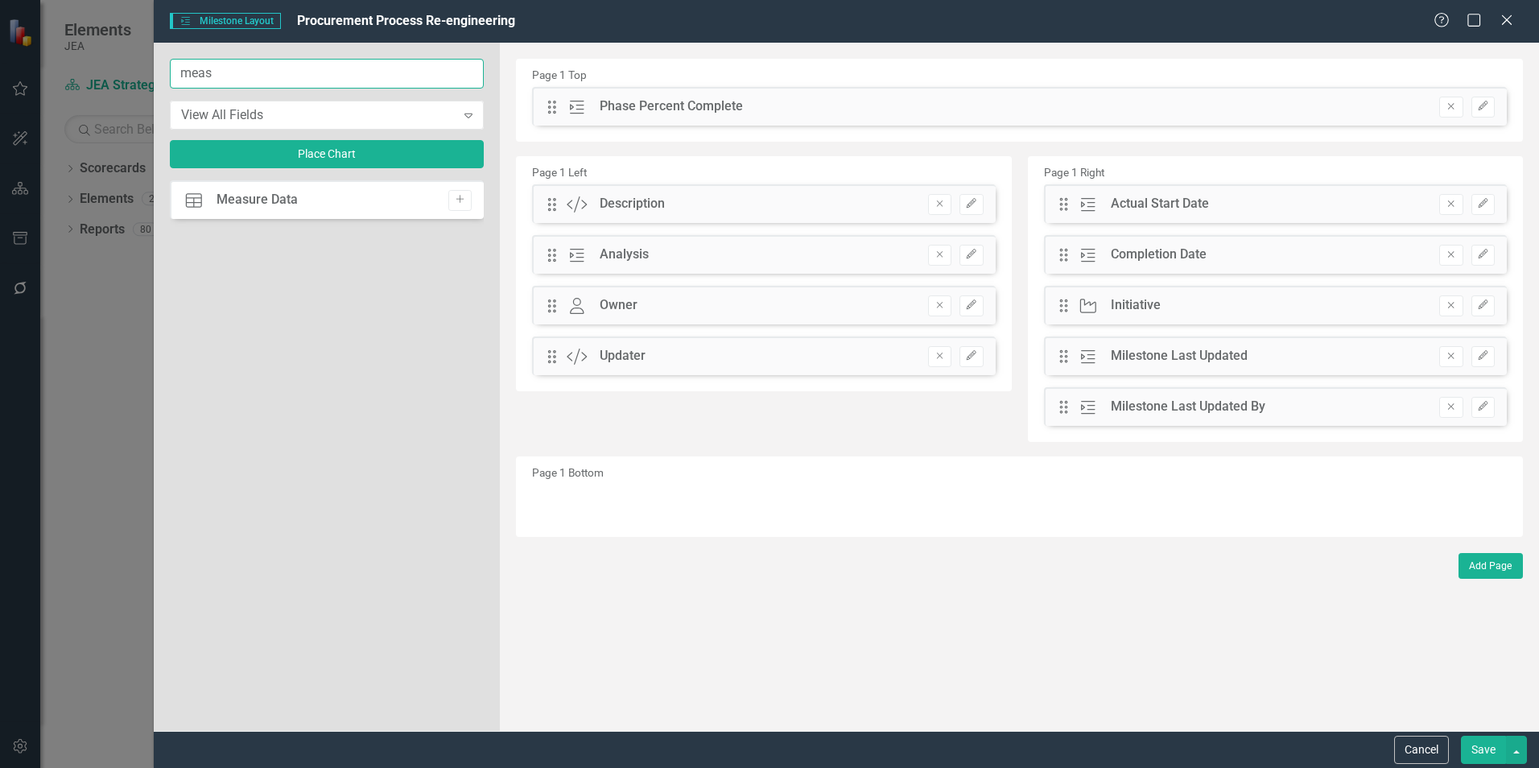
type input "meas"
click at [469, 204] on button "Add" at bounding box center [459, 200] width 23 height 21
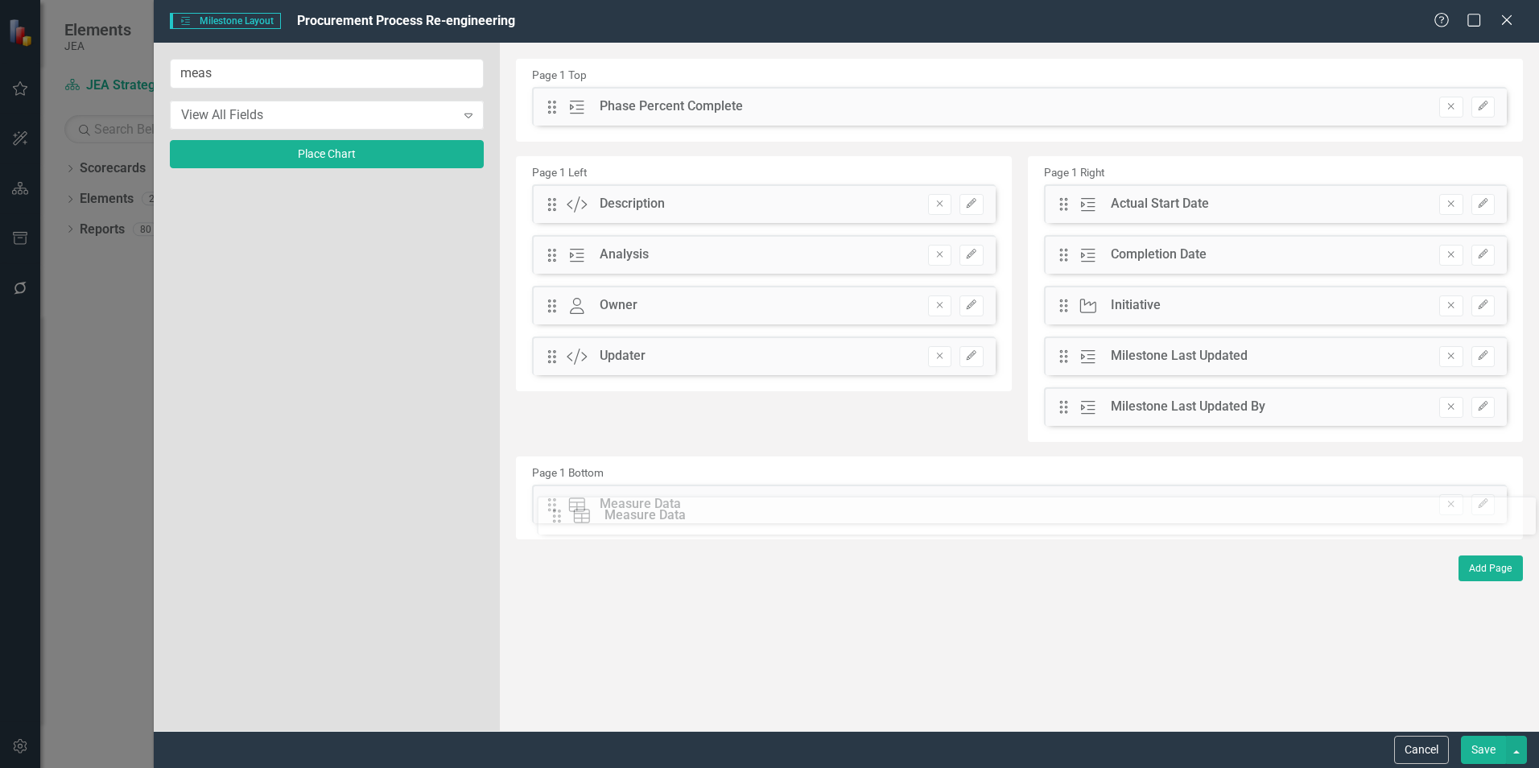
drag, startPoint x: 549, startPoint y: 108, endPoint x: 566, endPoint y: 516, distance: 408.5
click at [1484, 510] on button "Edit" at bounding box center [1483, 504] width 23 height 21
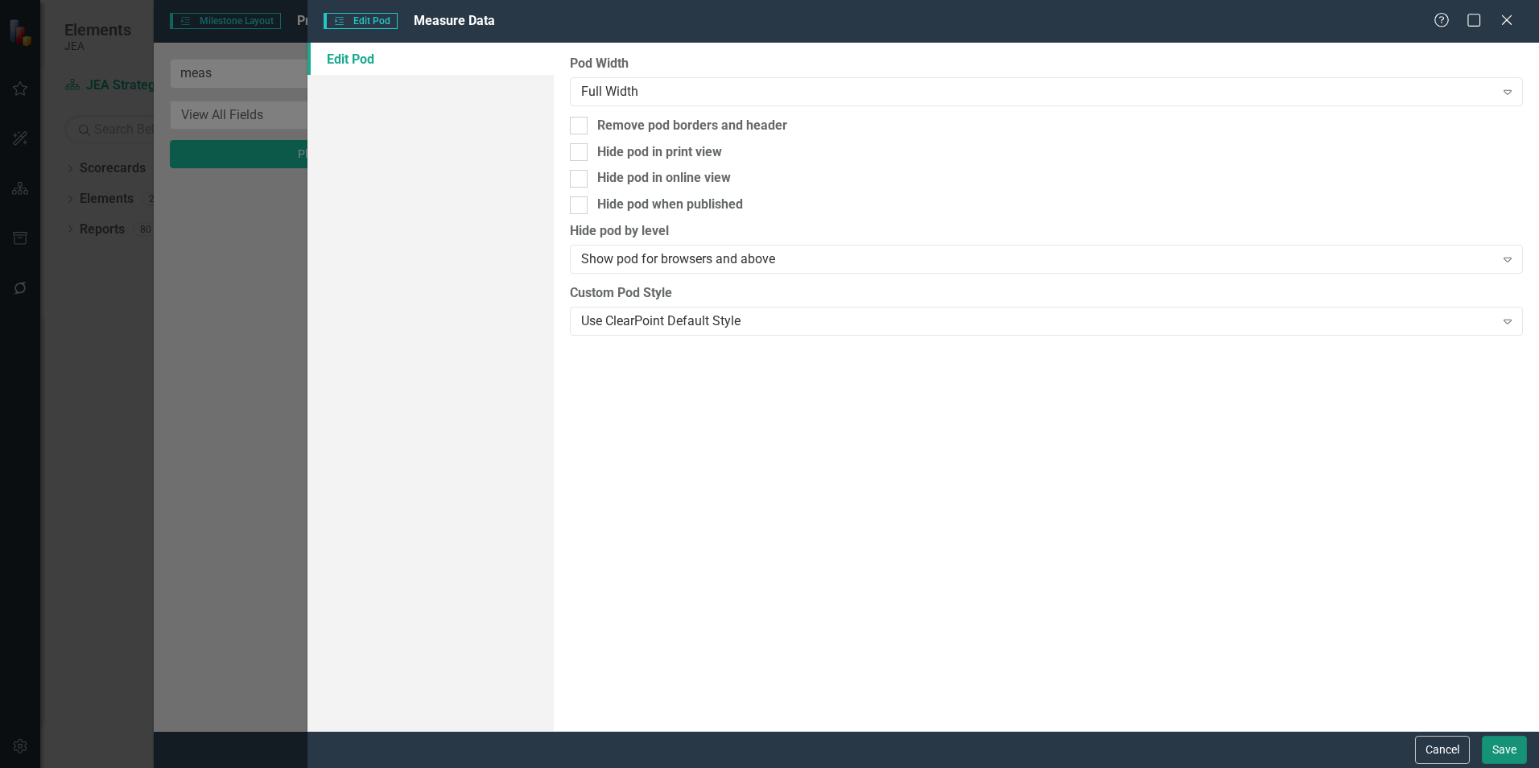
click at [1512, 752] on button "Save" at bounding box center [1504, 750] width 45 height 28
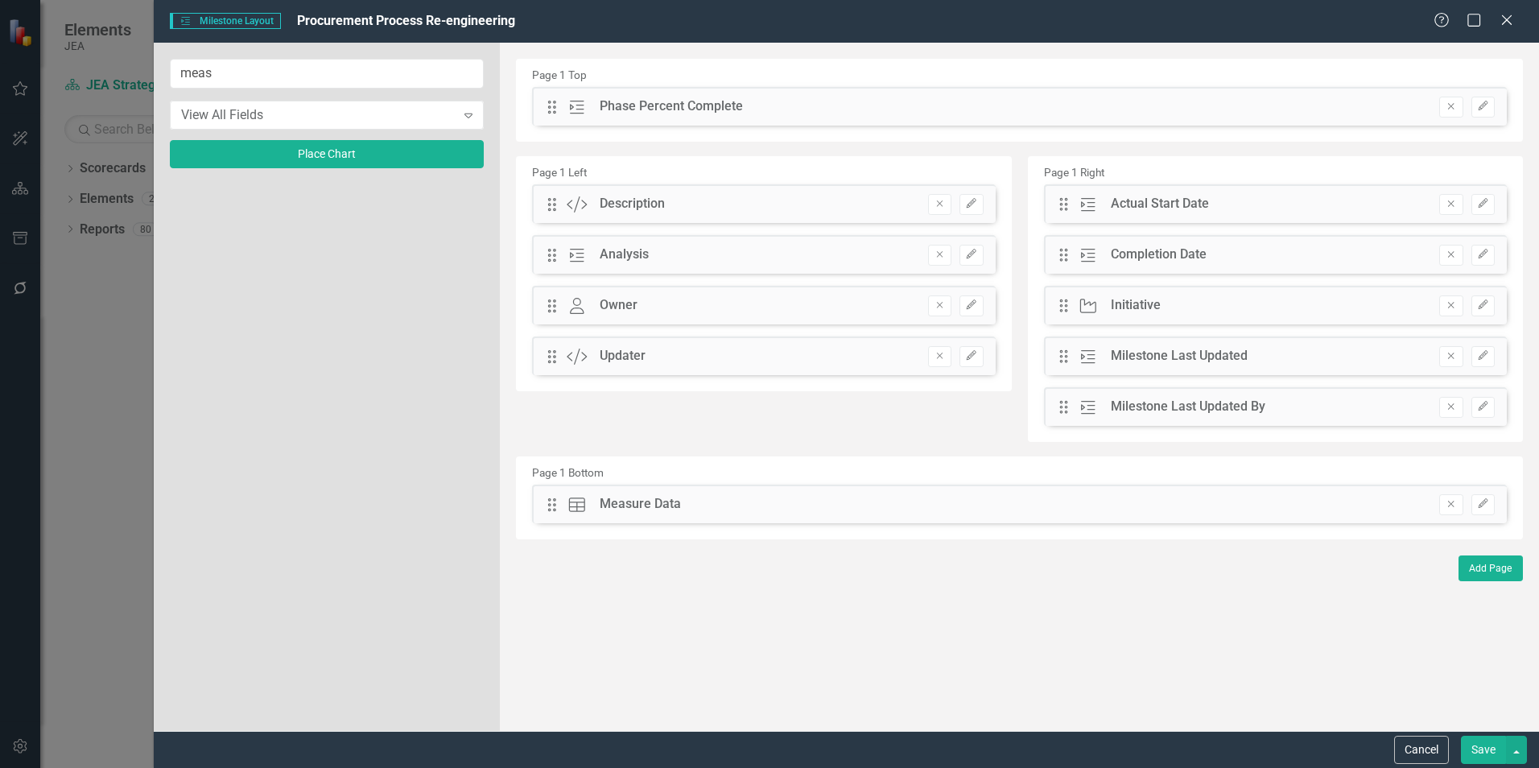
click at [1481, 750] on button "Save" at bounding box center [1483, 750] width 45 height 28
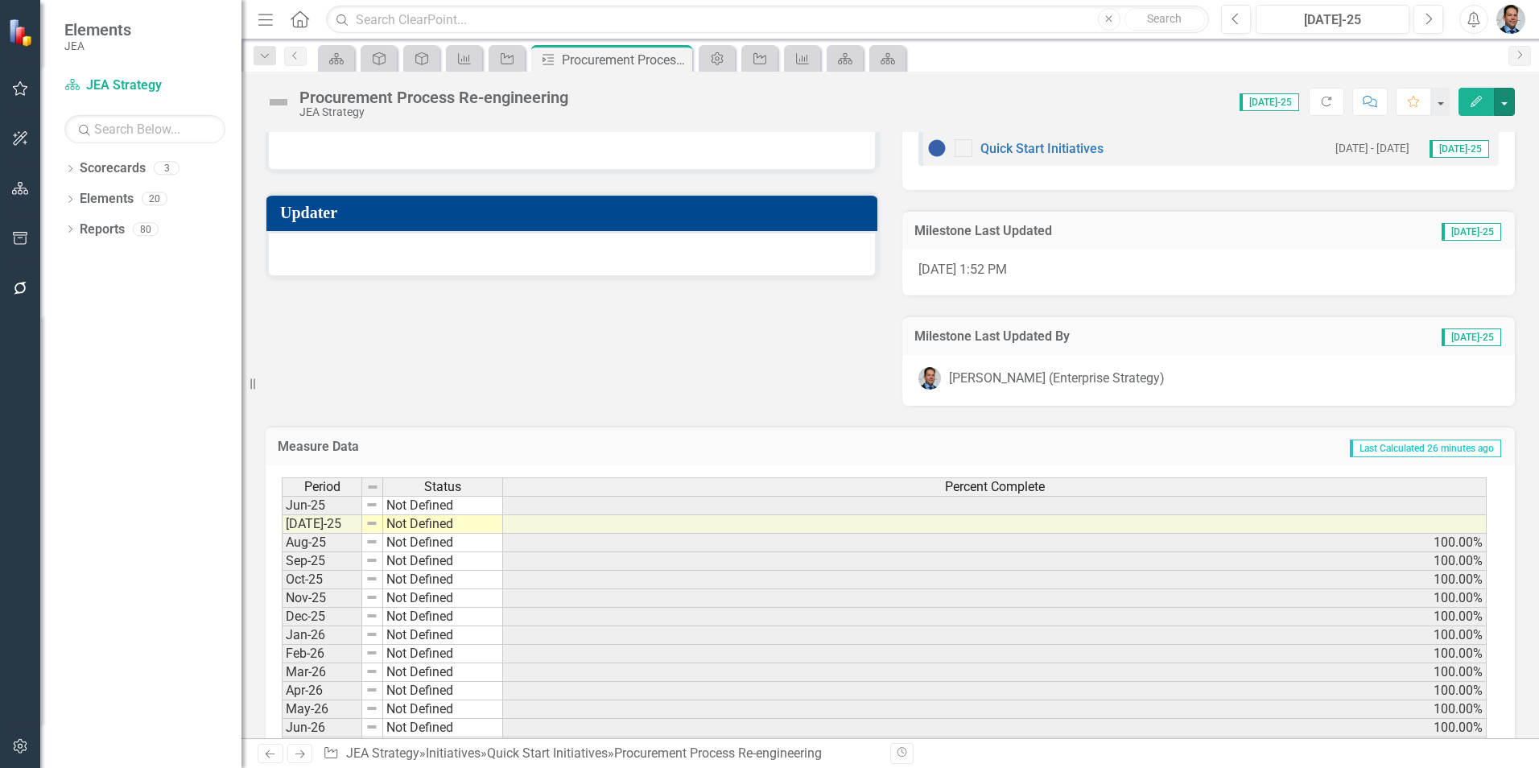
scroll to position [403, 0]
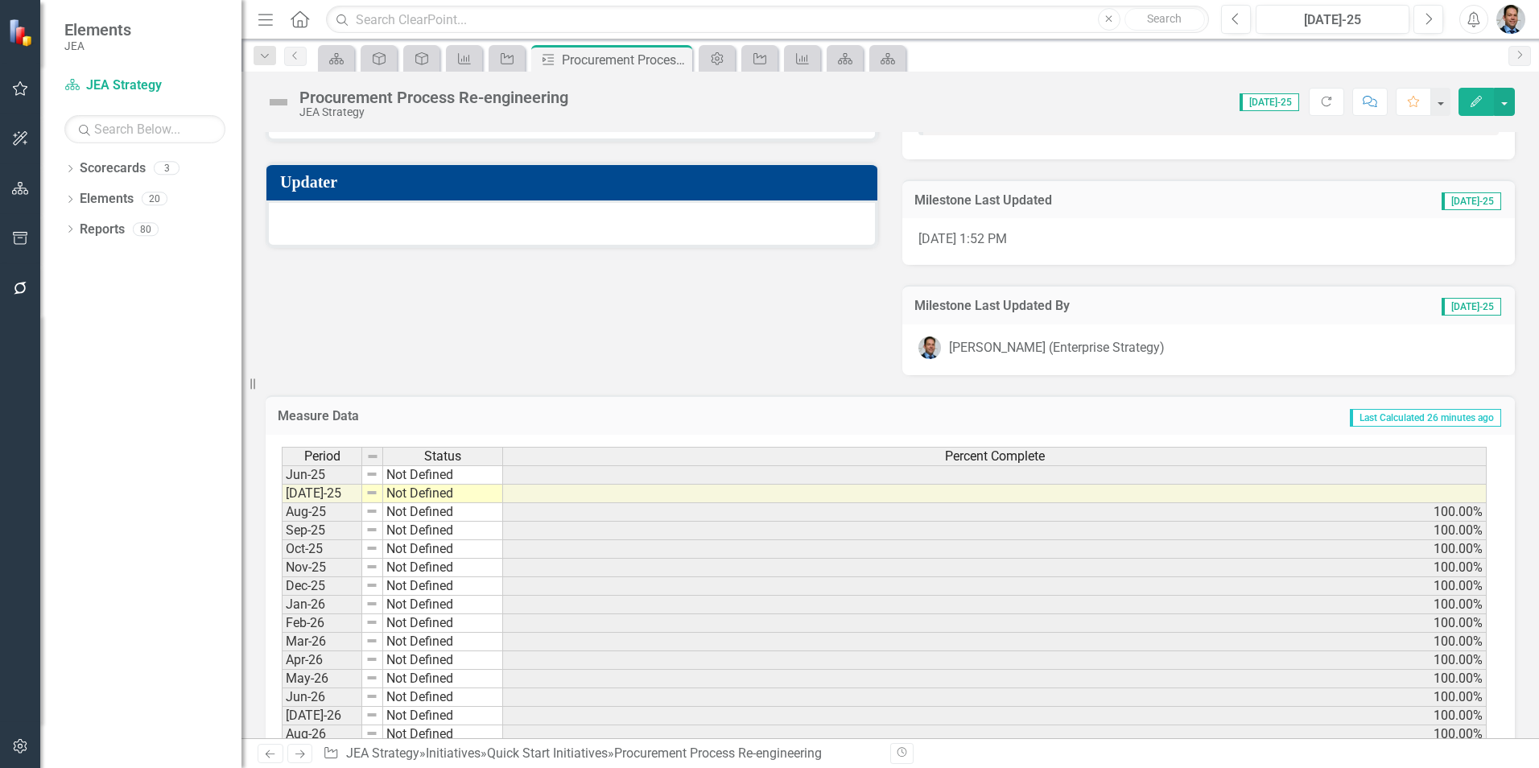
click at [575, 473] on td at bounding box center [995, 474] width 984 height 19
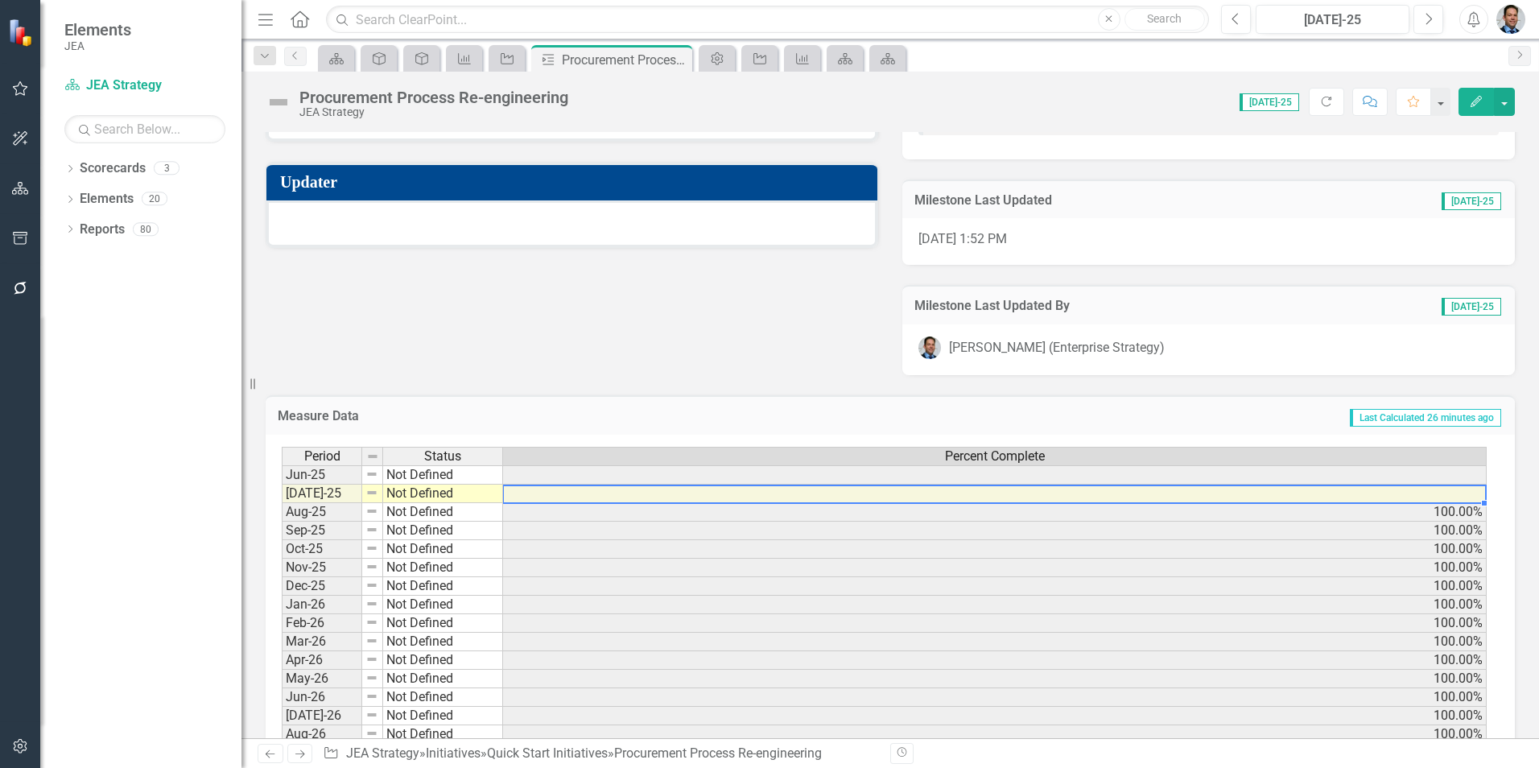
click at [575, 489] on td at bounding box center [995, 494] width 984 height 19
click at [578, 509] on td "100.00%" at bounding box center [995, 512] width 984 height 19
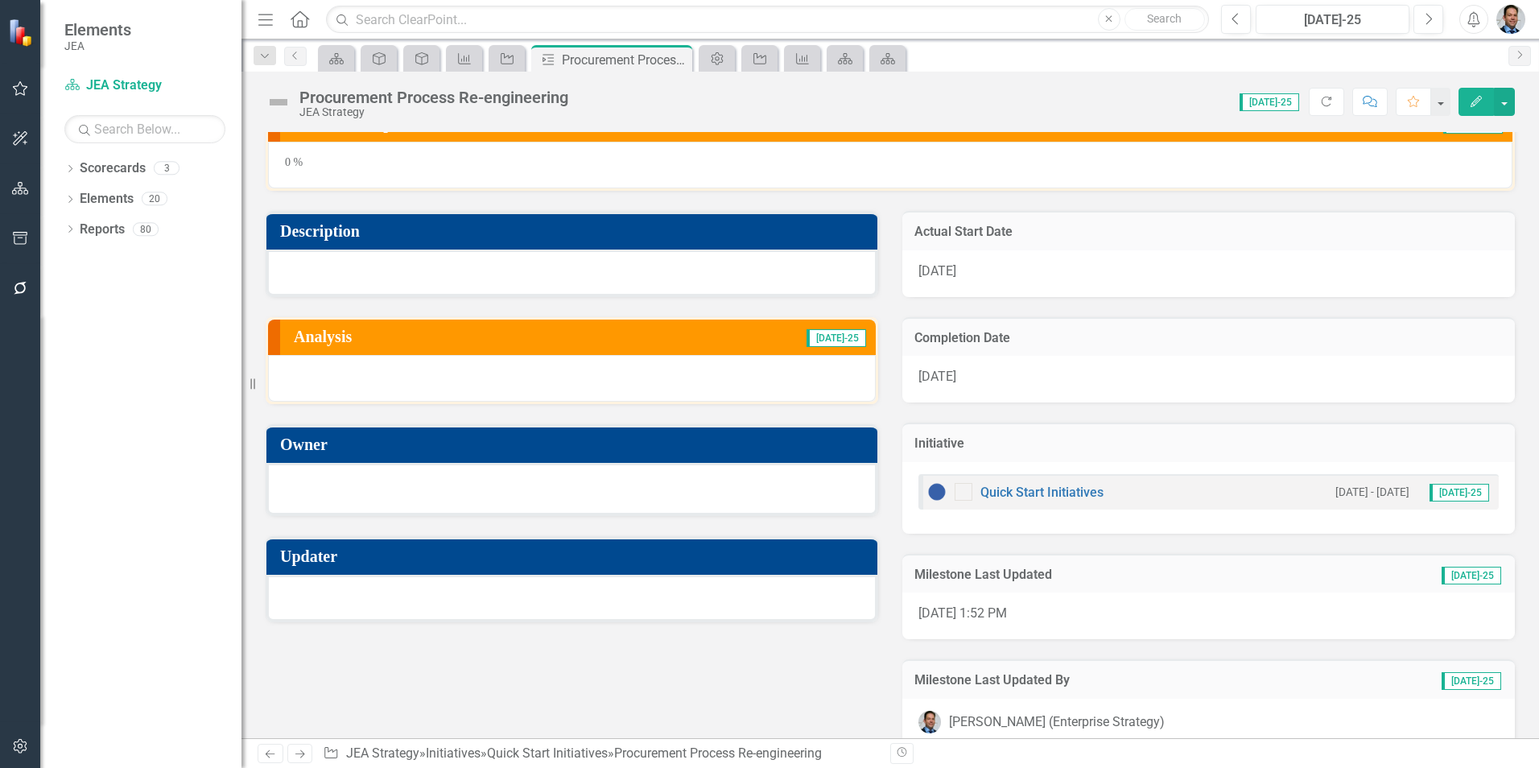
scroll to position [0, 0]
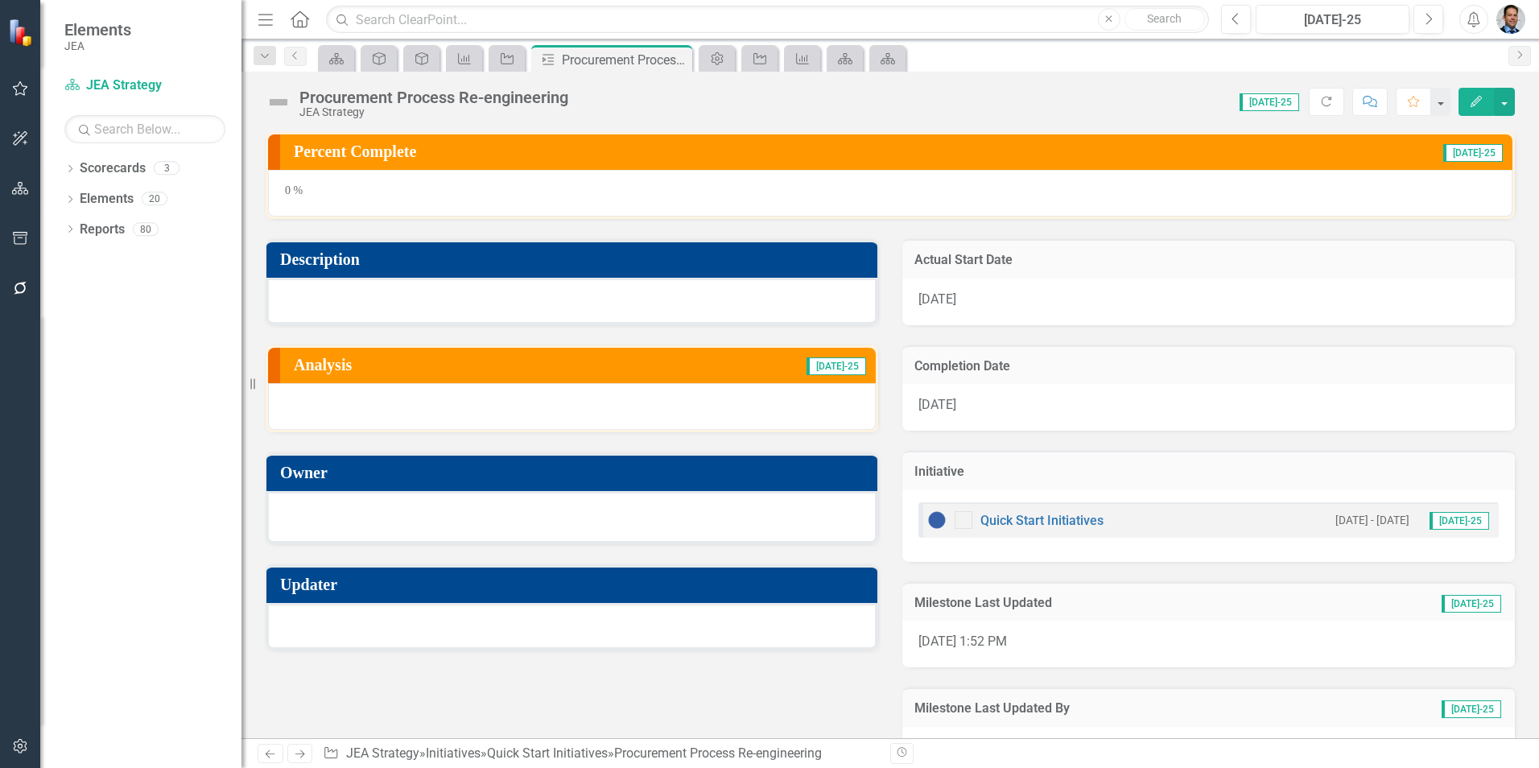
click at [287, 188] on div "0 %" at bounding box center [890, 193] width 1245 height 47
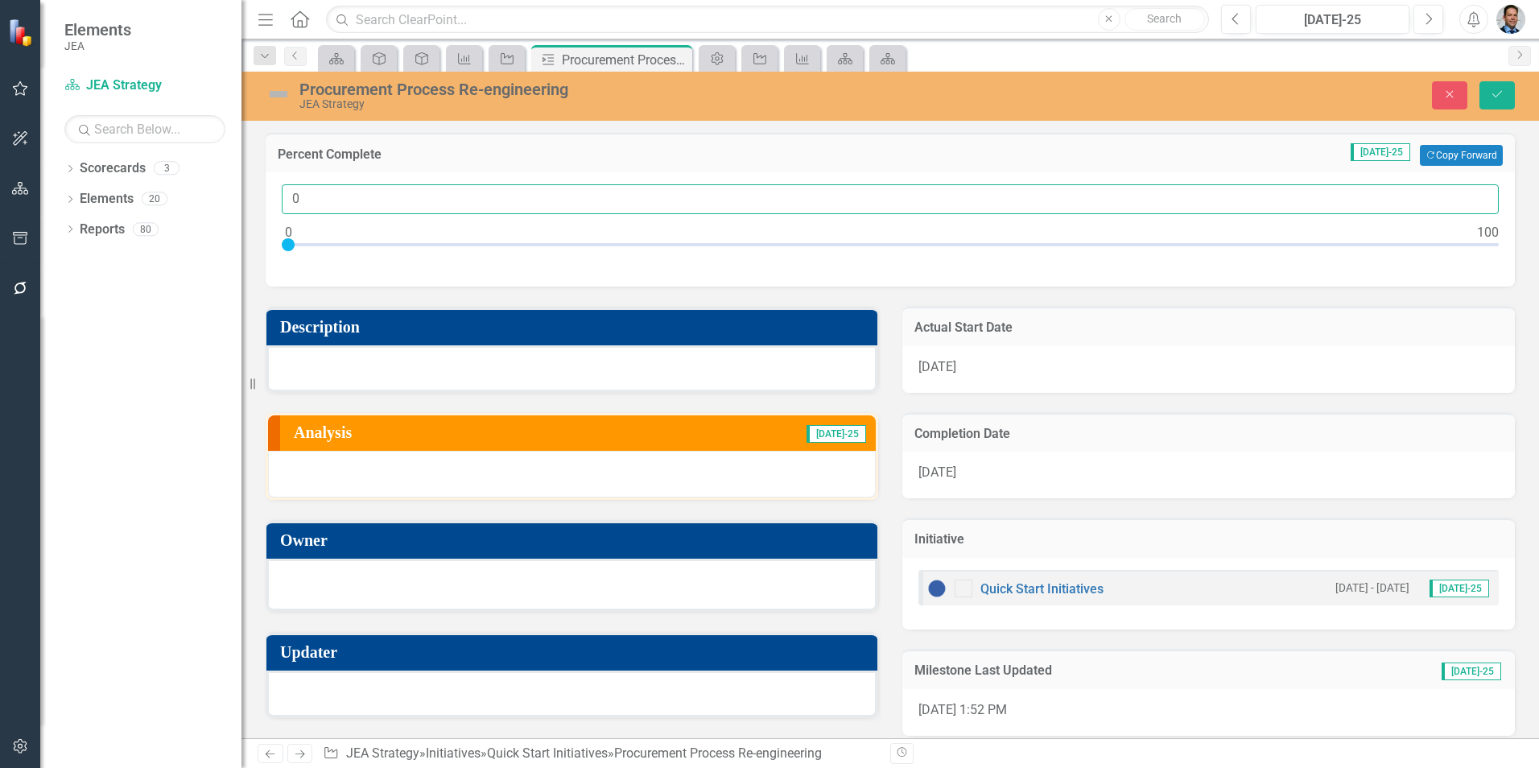
click at [299, 198] on input "0" at bounding box center [890, 199] width 1217 height 30
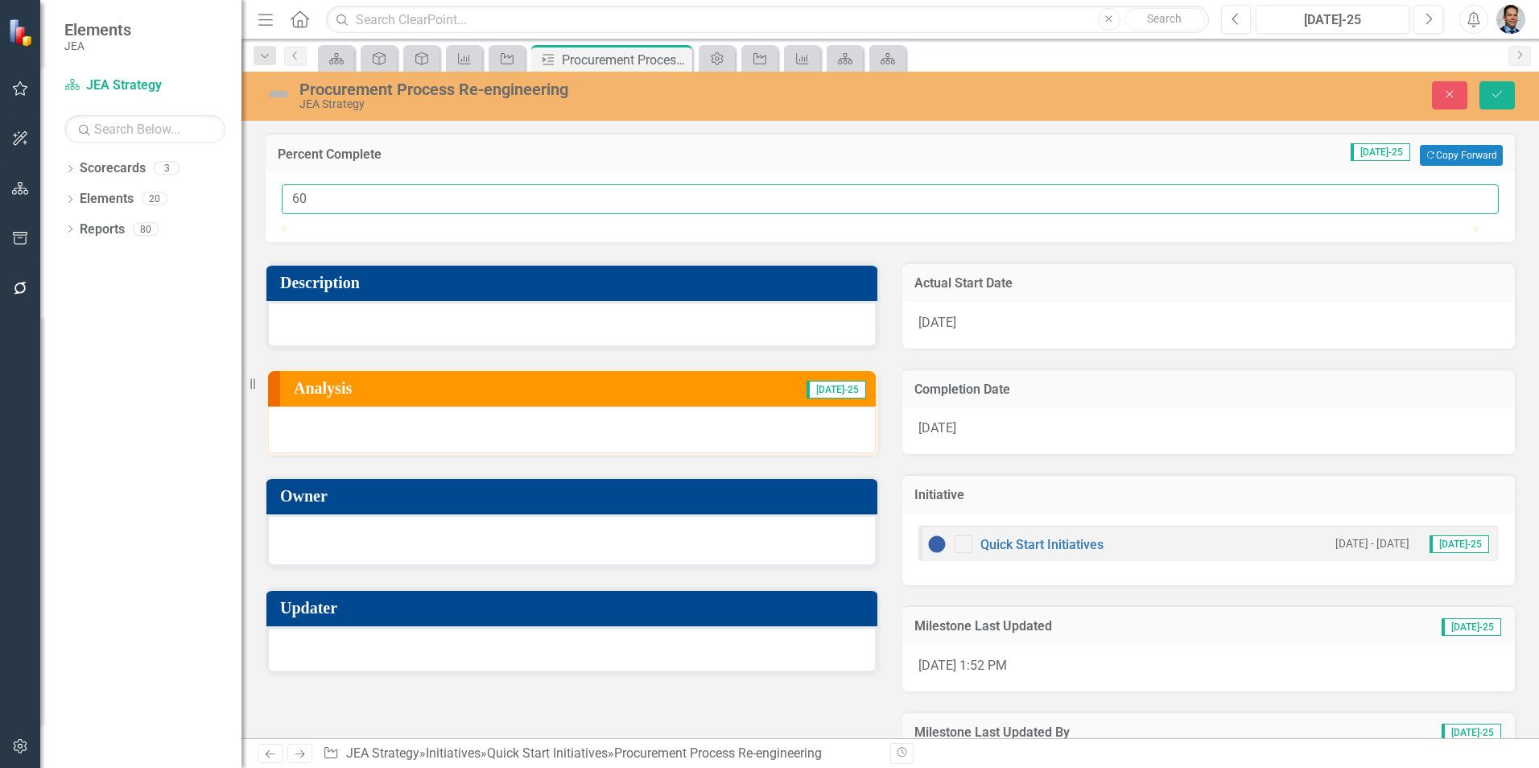
type input "60"
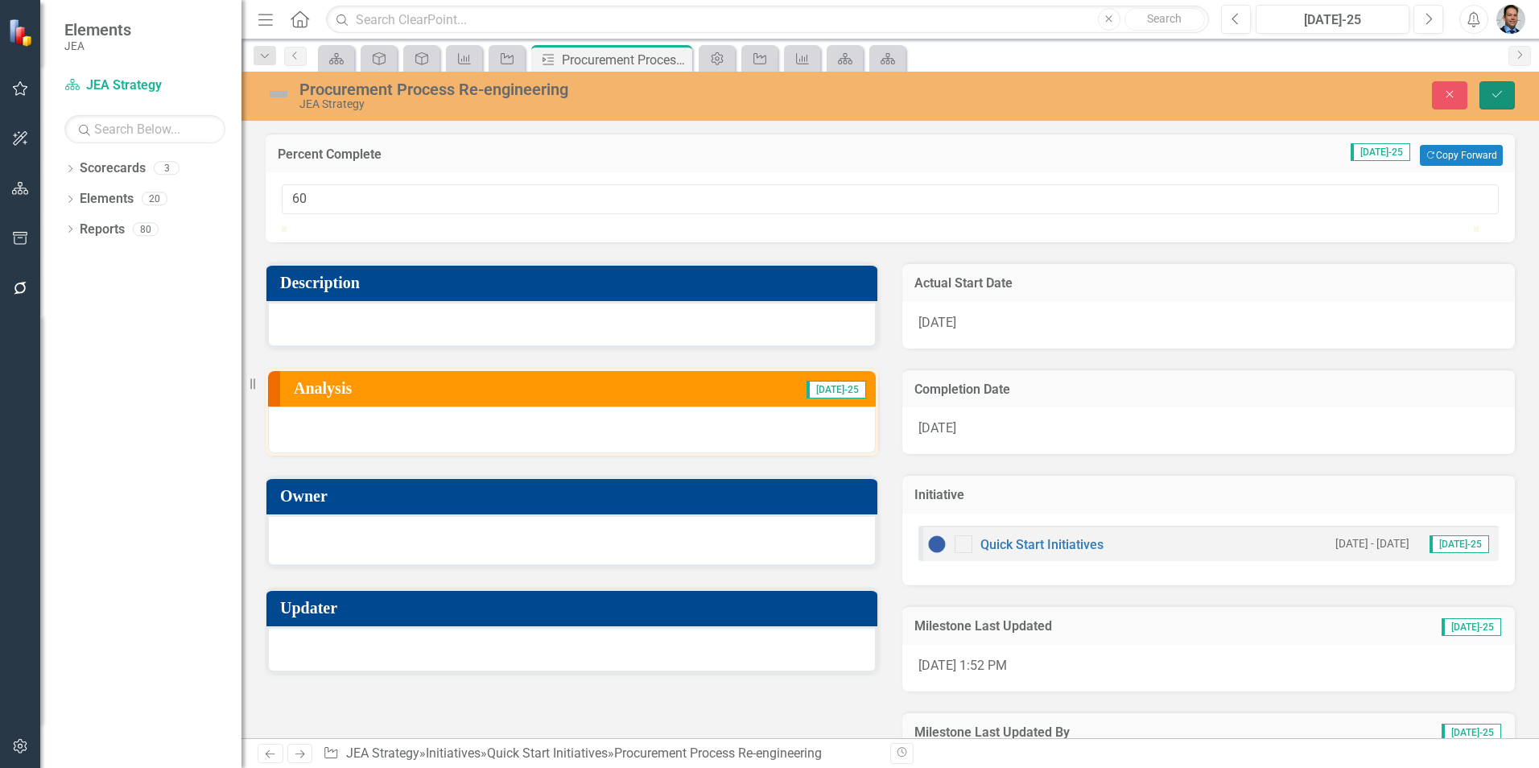
click at [1505, 93] on button "Save" at bounding box center [1497, 95] width 35 height 28
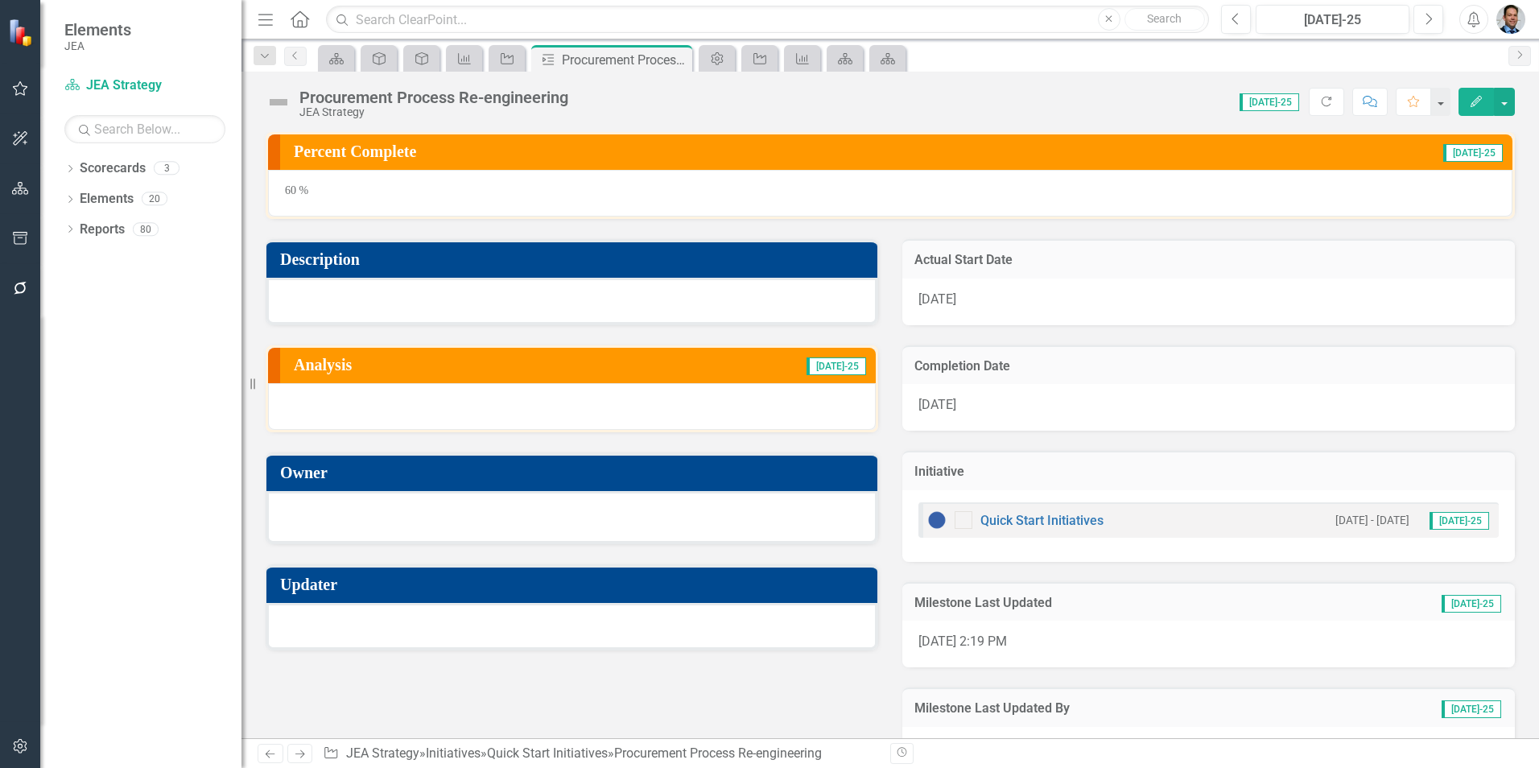
click at [1319, 105] on icon "Refresh" at bounding box center [1326, 101] width 14 height 11
click at [1506, 109] on button "button" at bounding box center [1504, 102] width 21 height 28
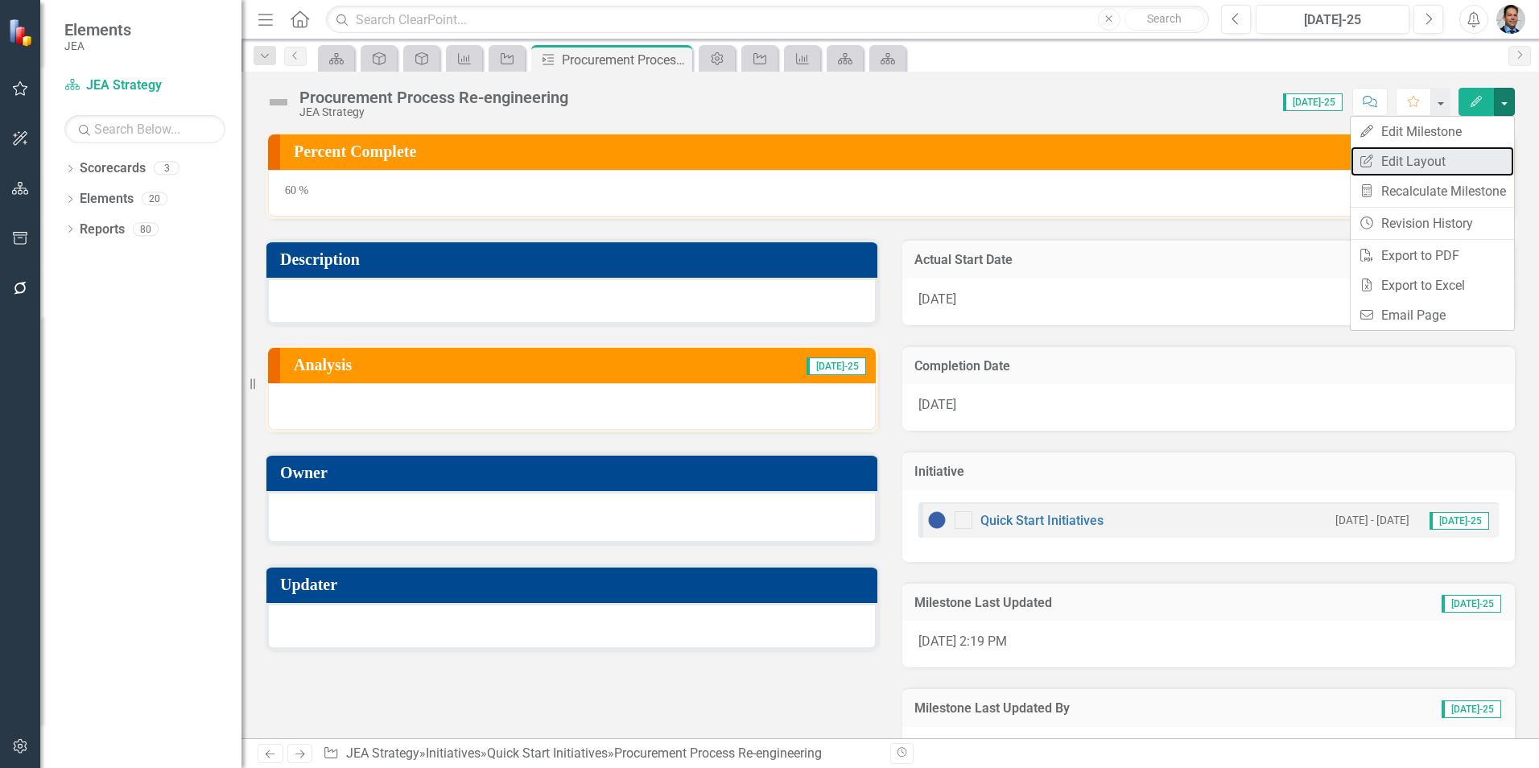
click at [1468, 163] on link "Edit Report Edit Layout" at bounding box center [1432, 162] width 163 height 30
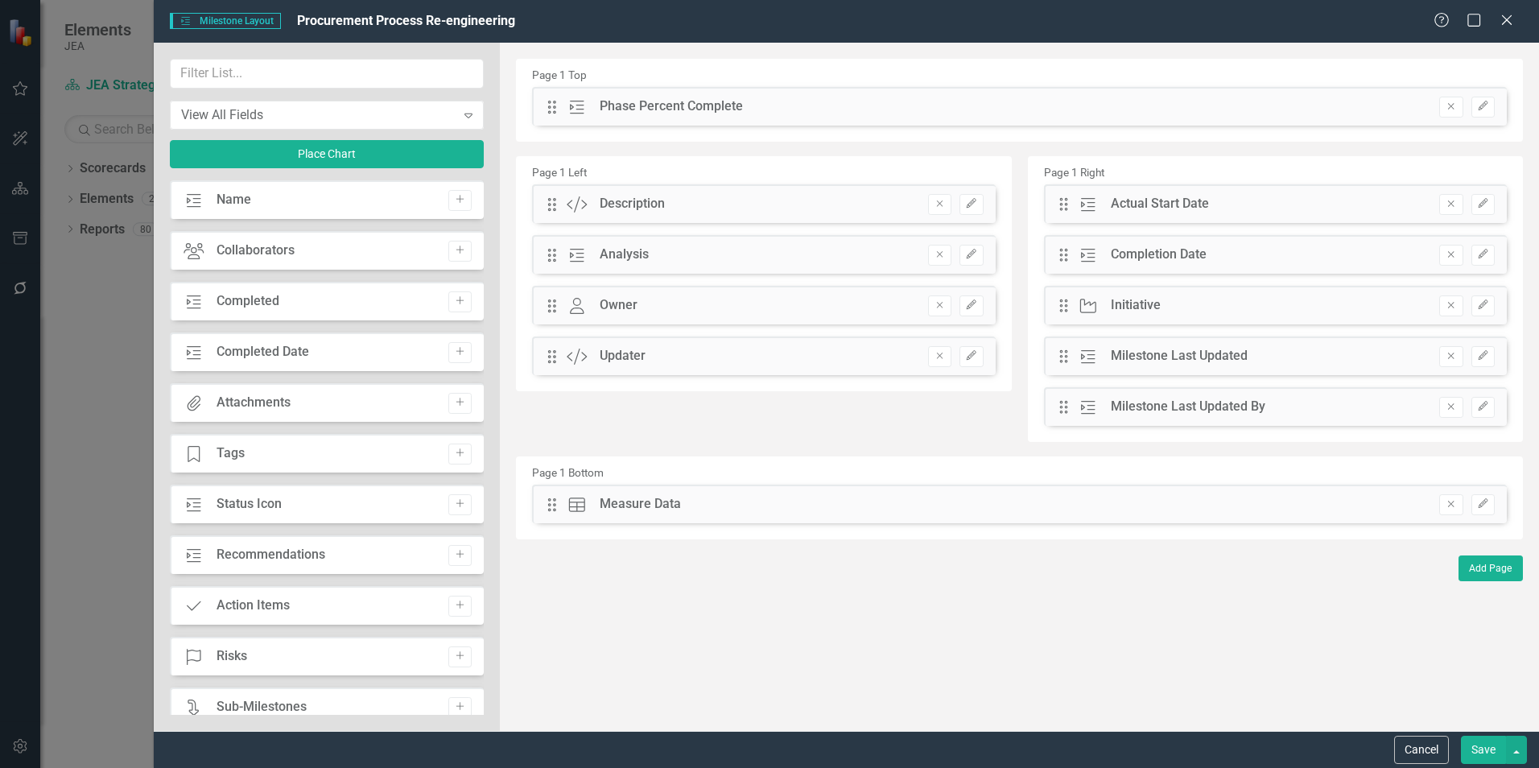
click at [1454, 502] on icon "button" at bounding box center [1451, 505] width 6 height 6
click at [1491, 749] on button "Save" at bounding box center [1483, 750] width 45 height 28
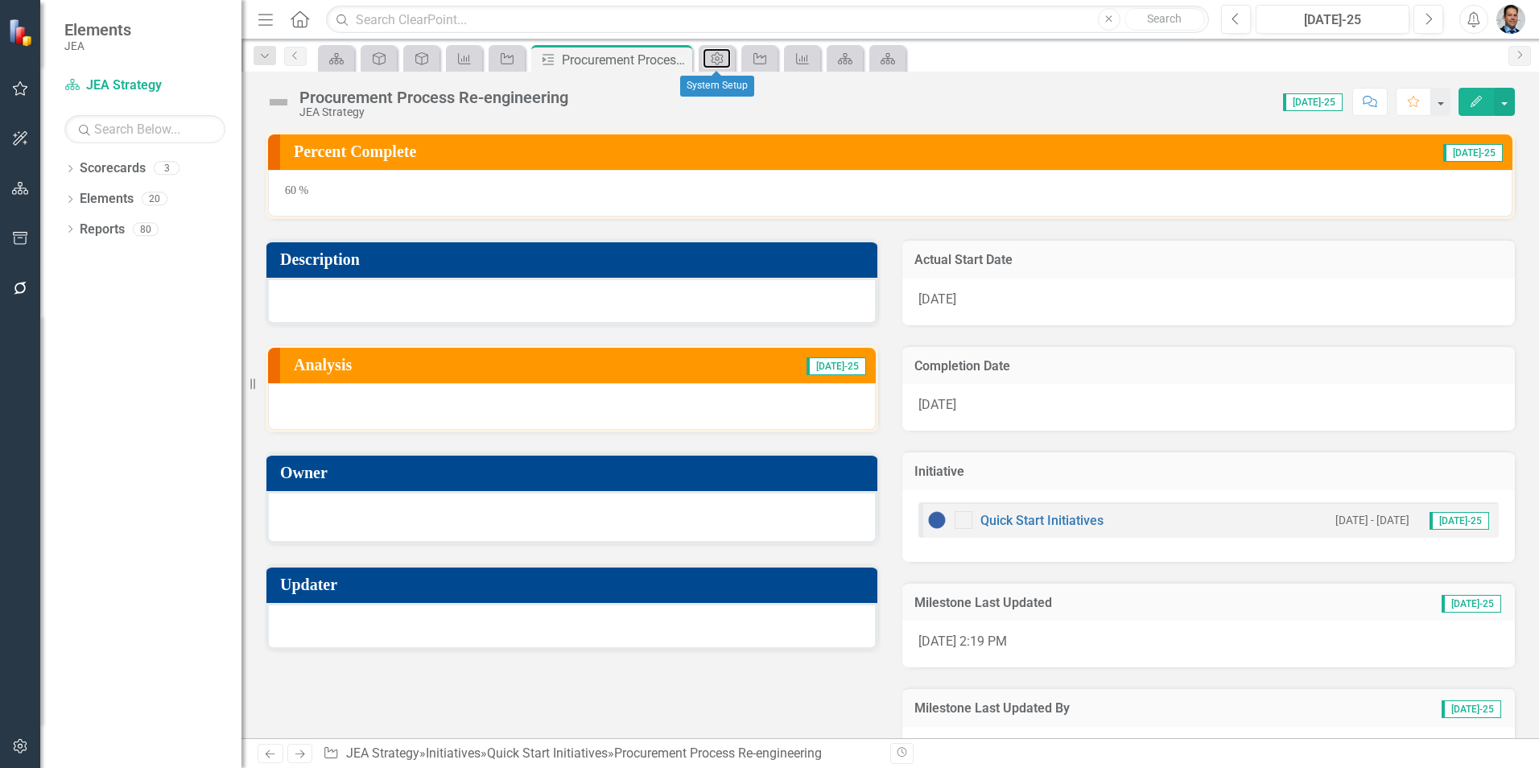
click at [711, 53] on icon "Admin Options" at bounding box center [717, 58] width 16 height 13
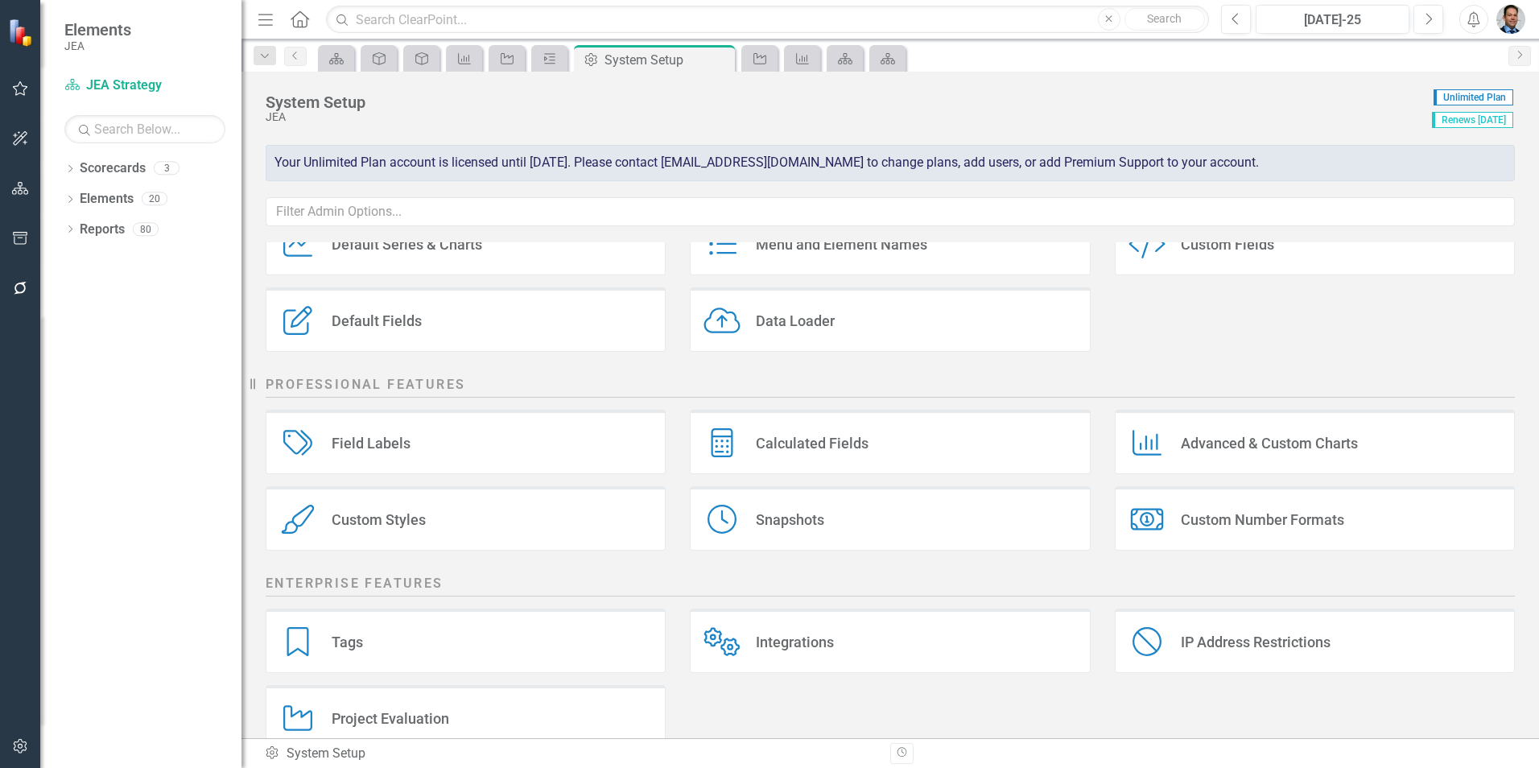
scroll to position [184, 0]
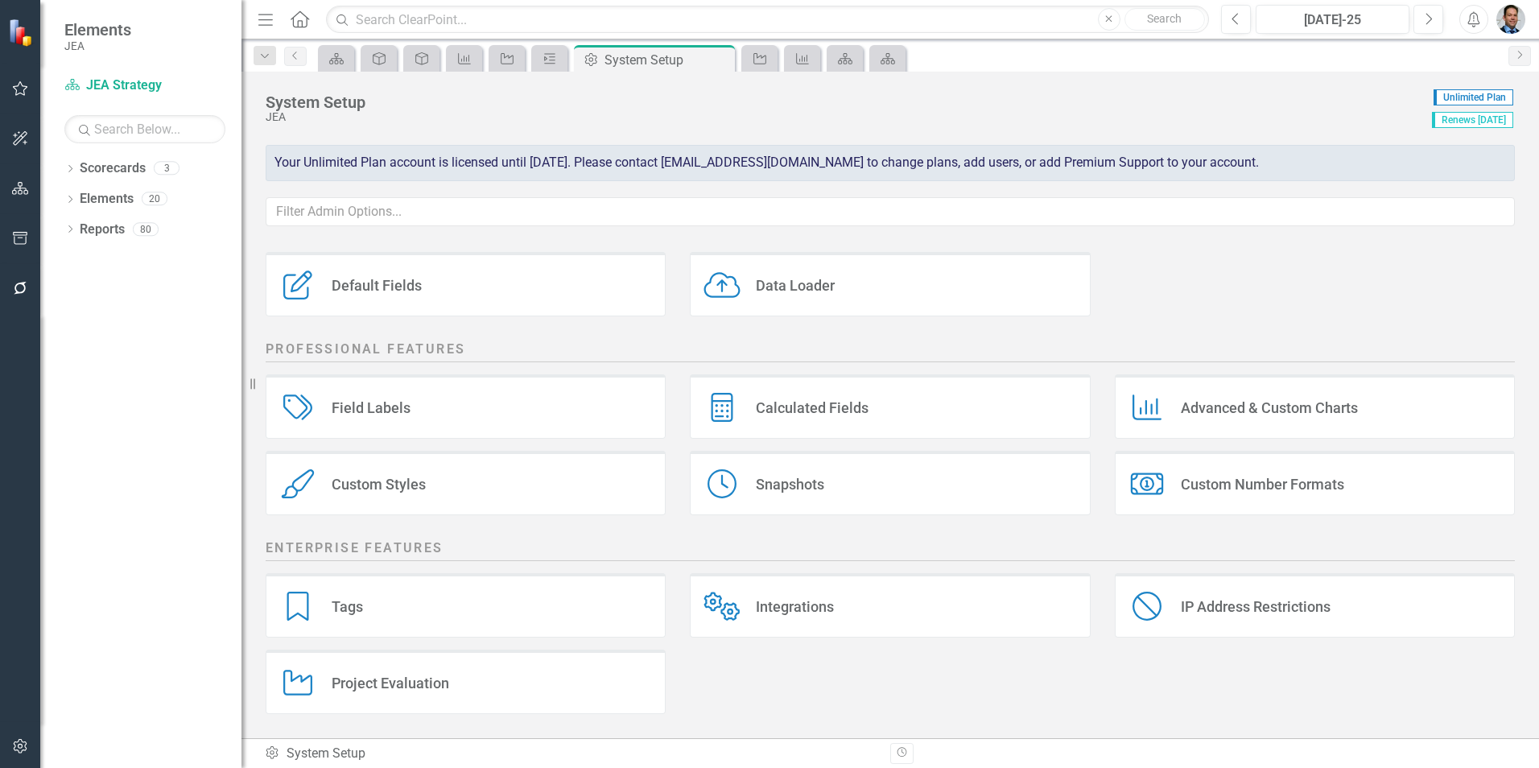
click at [1220, 407] on div "Advanced & Custom Charts" at bounding box center [1269, 407] width 177 height 19
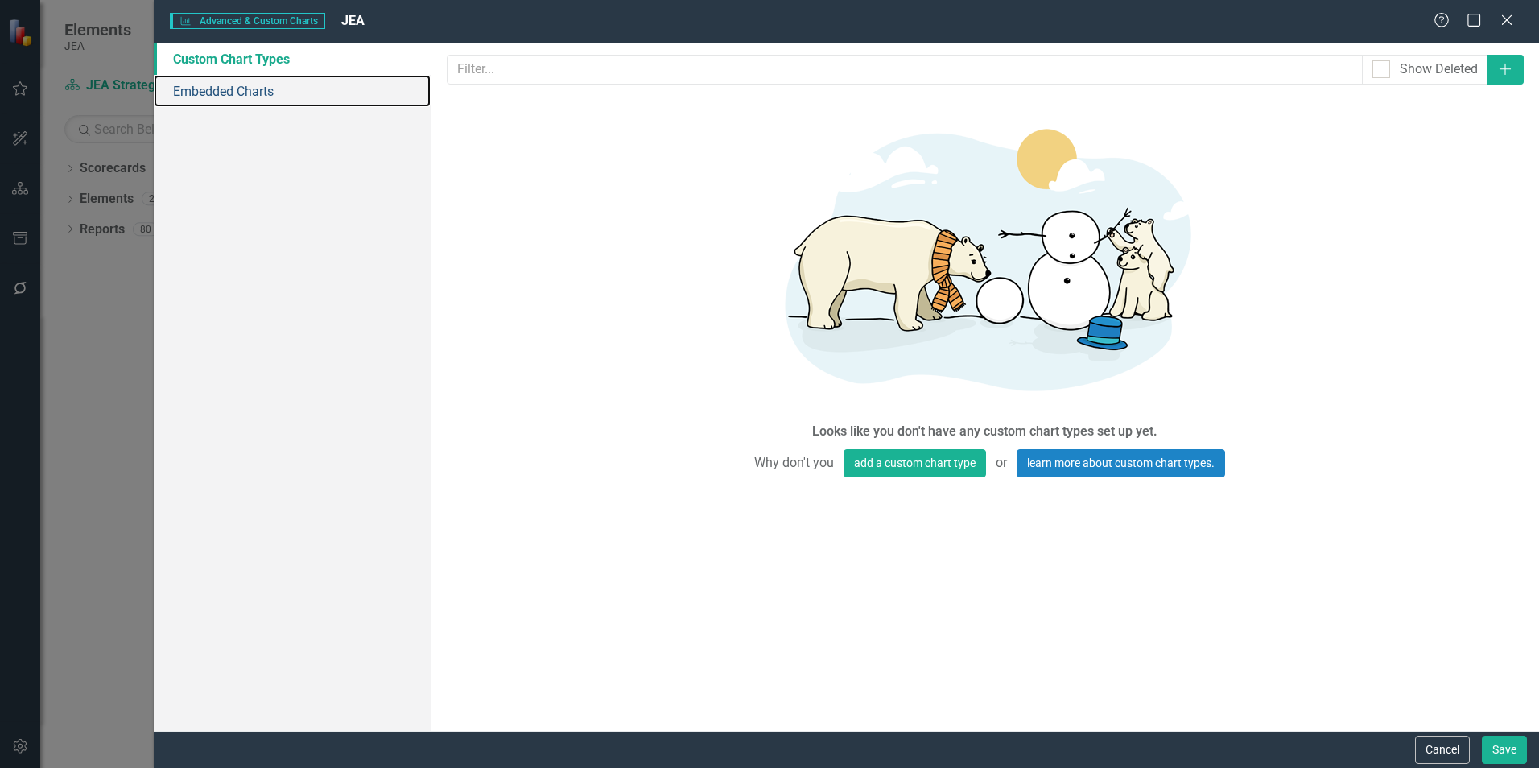
click at [237, 81] on link "Embedded Charts" at bounding box center [292, 91] width 277 height 32
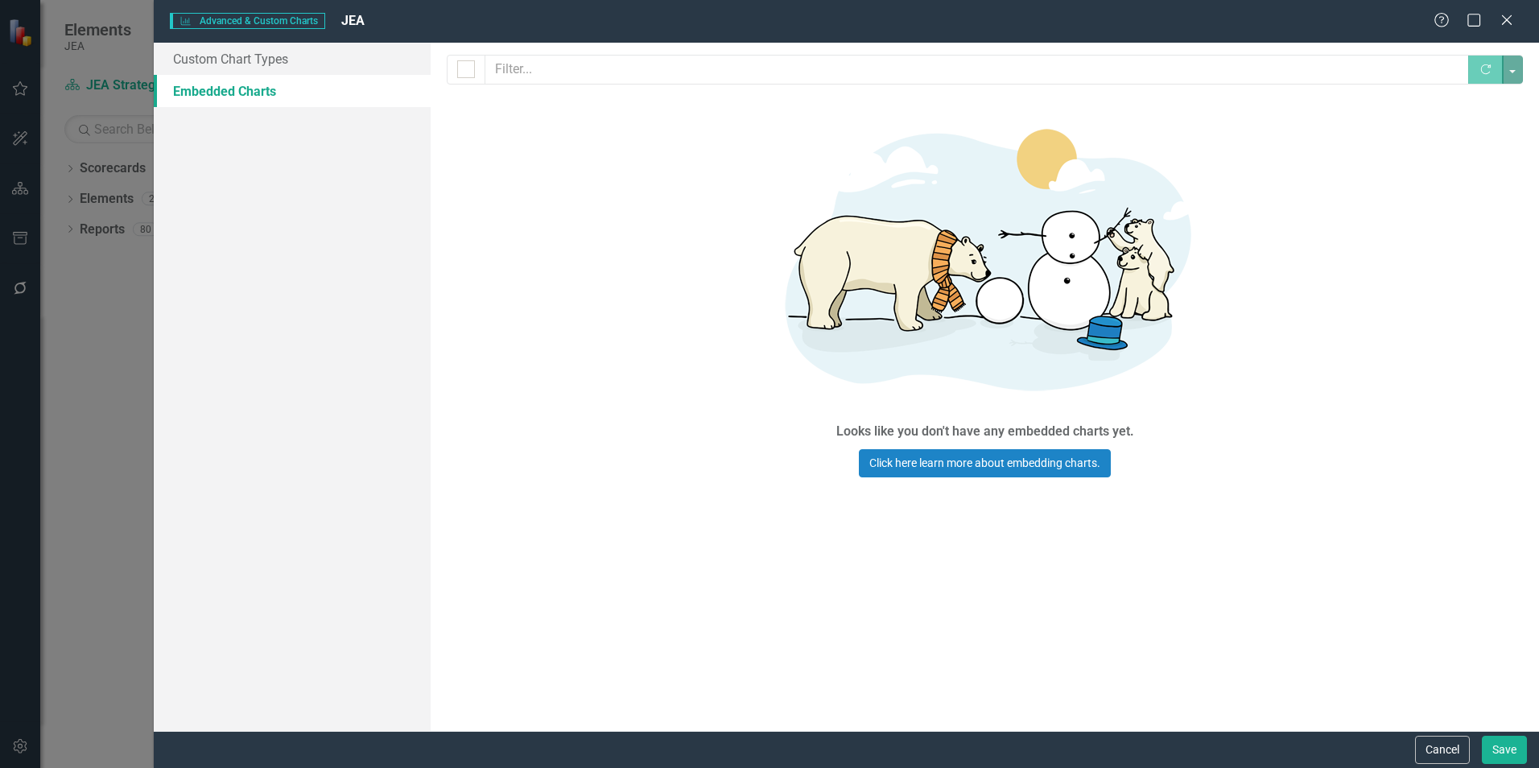
click at [1425, 749] on button "Cancel" at bounding box center [1442, 750] width 55 height 28
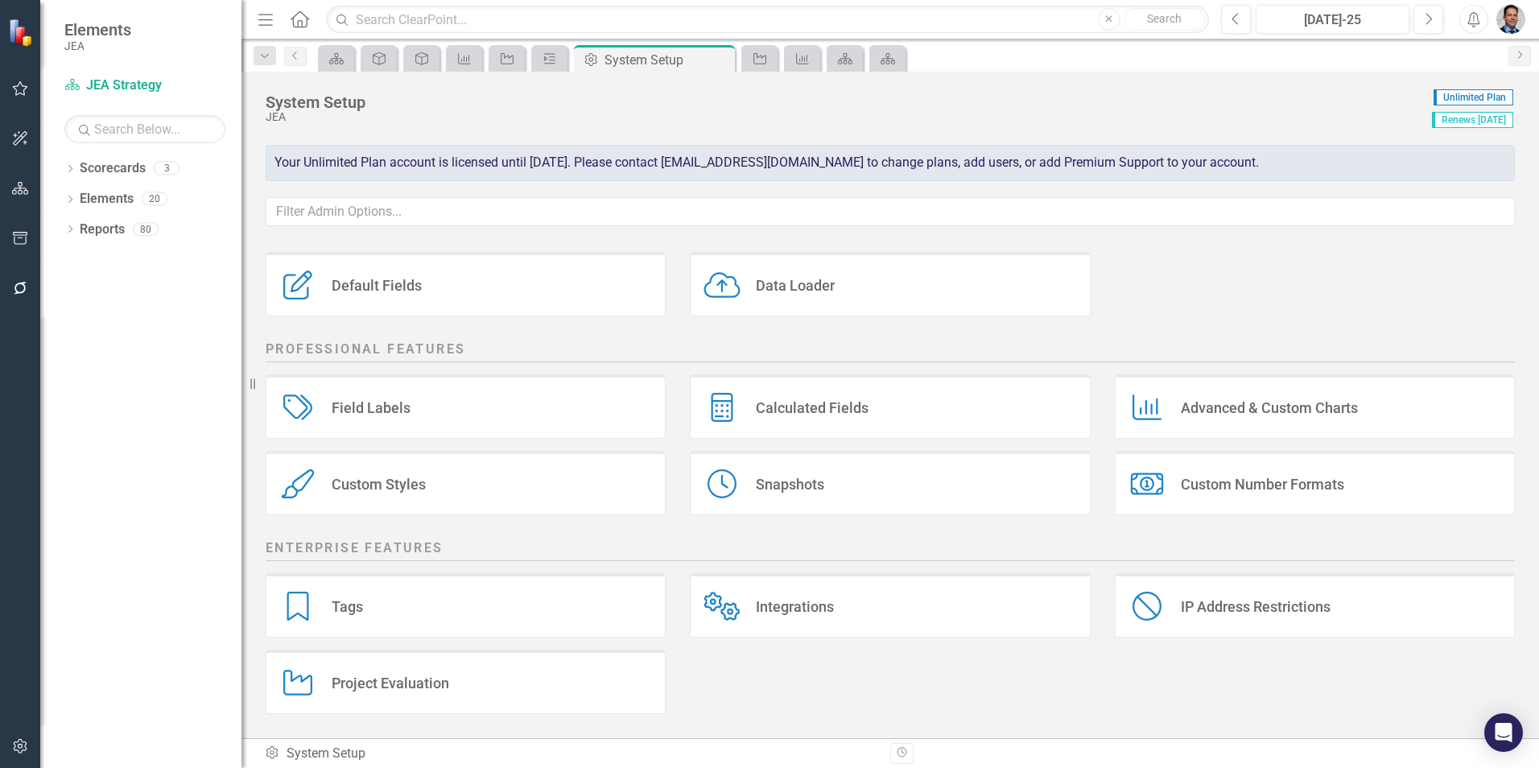
click at [773, 407] on div "Calculated Fields" at bounding box center [812, 407] width 113 height 19
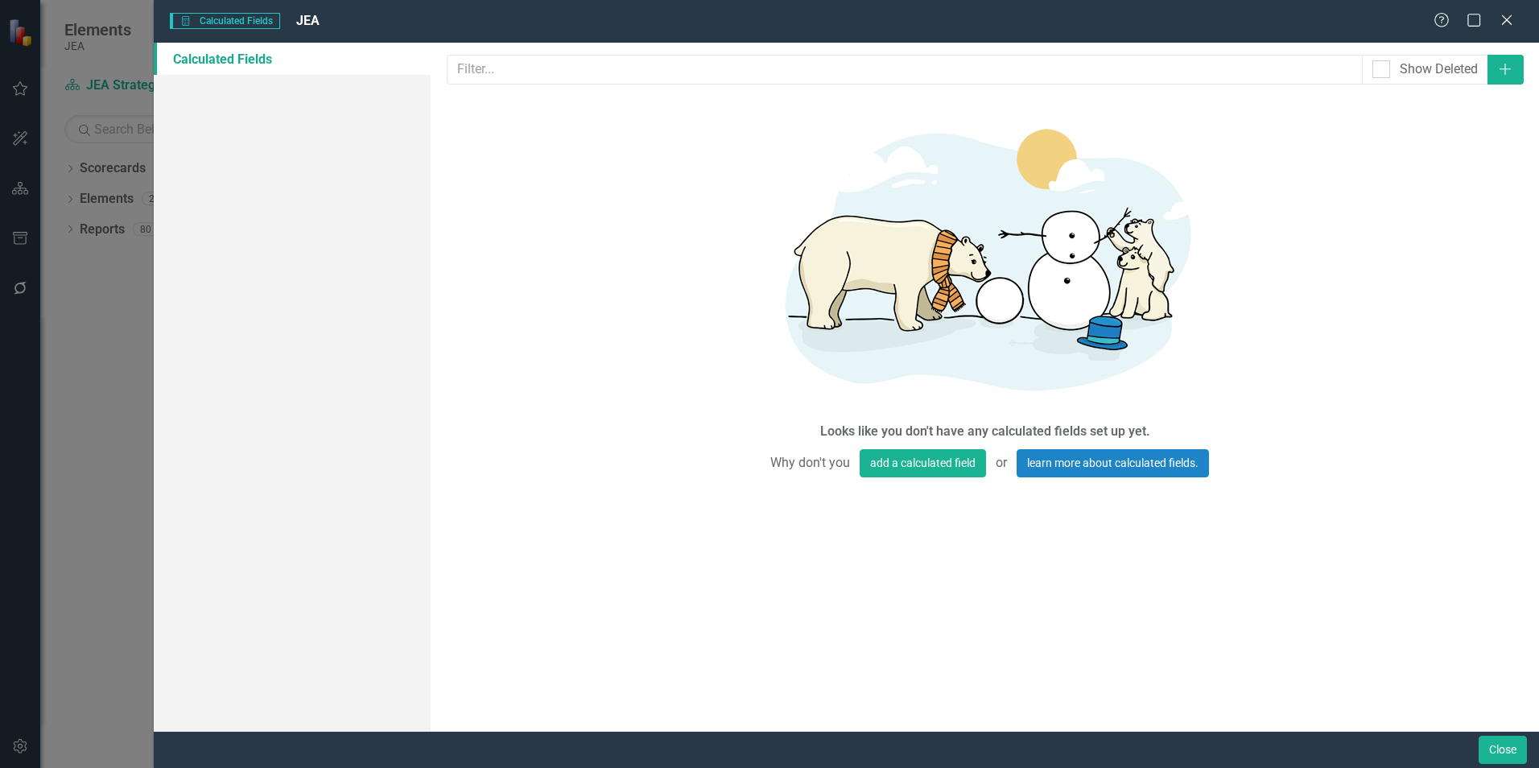
click at [1509, 19] on icon at bounding box center [1507, 20] width 10 height 10
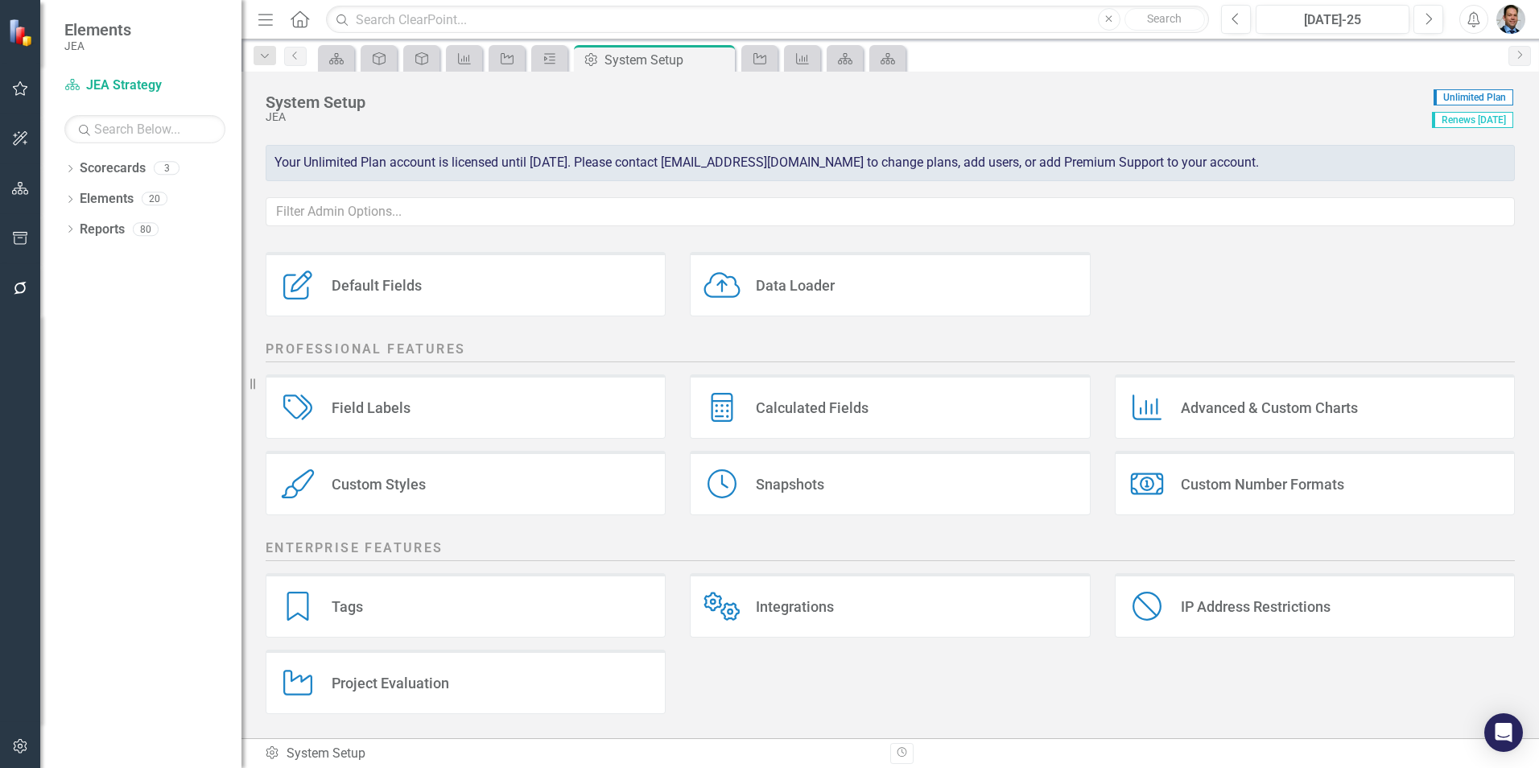
click at [433, 286] on div "Default Fields Default Fields" at bounding box center [466, 284] width 400 height 64
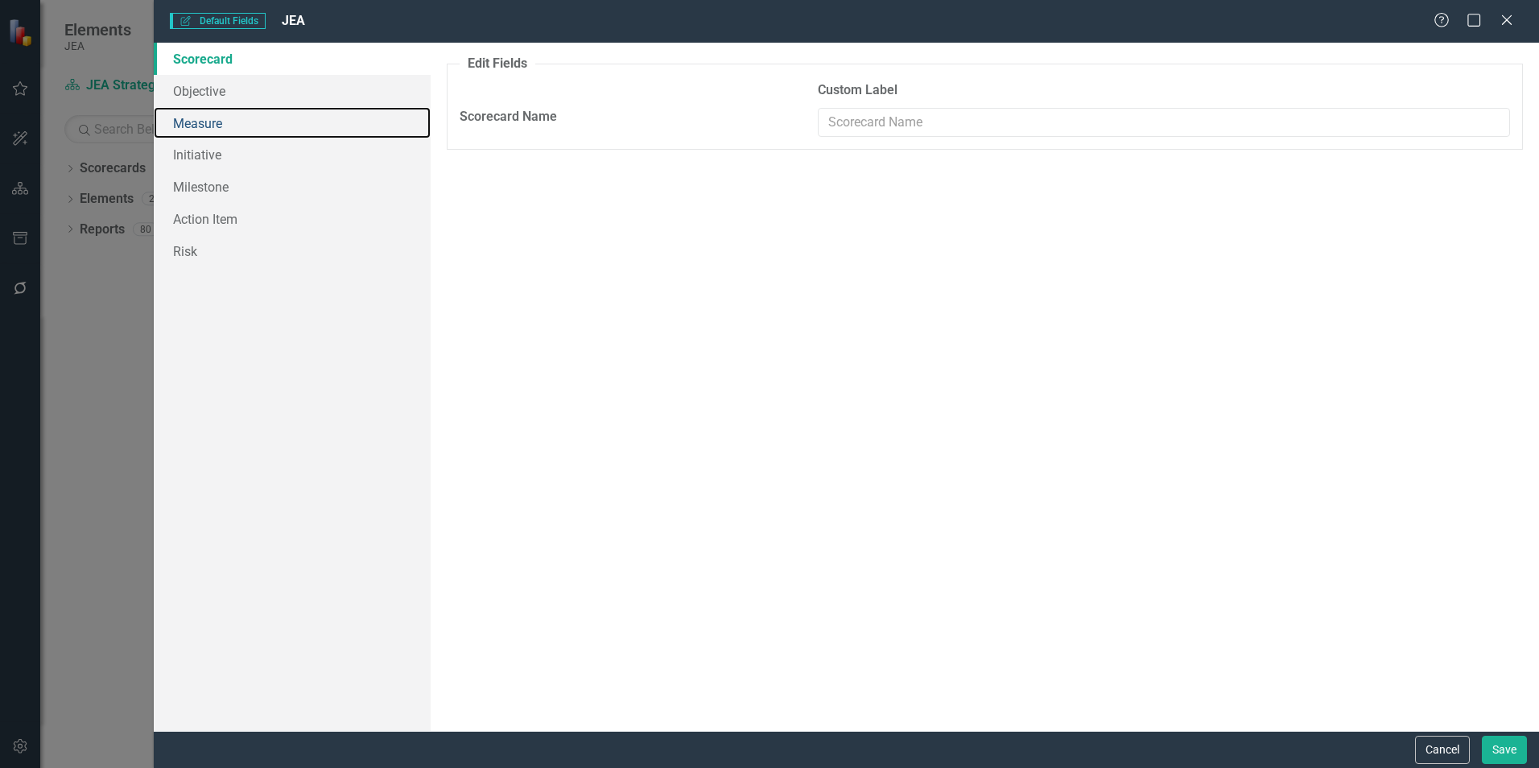
click at [210, 122] on link "Measure" at bounding box center [292, 123] width 277 height 32
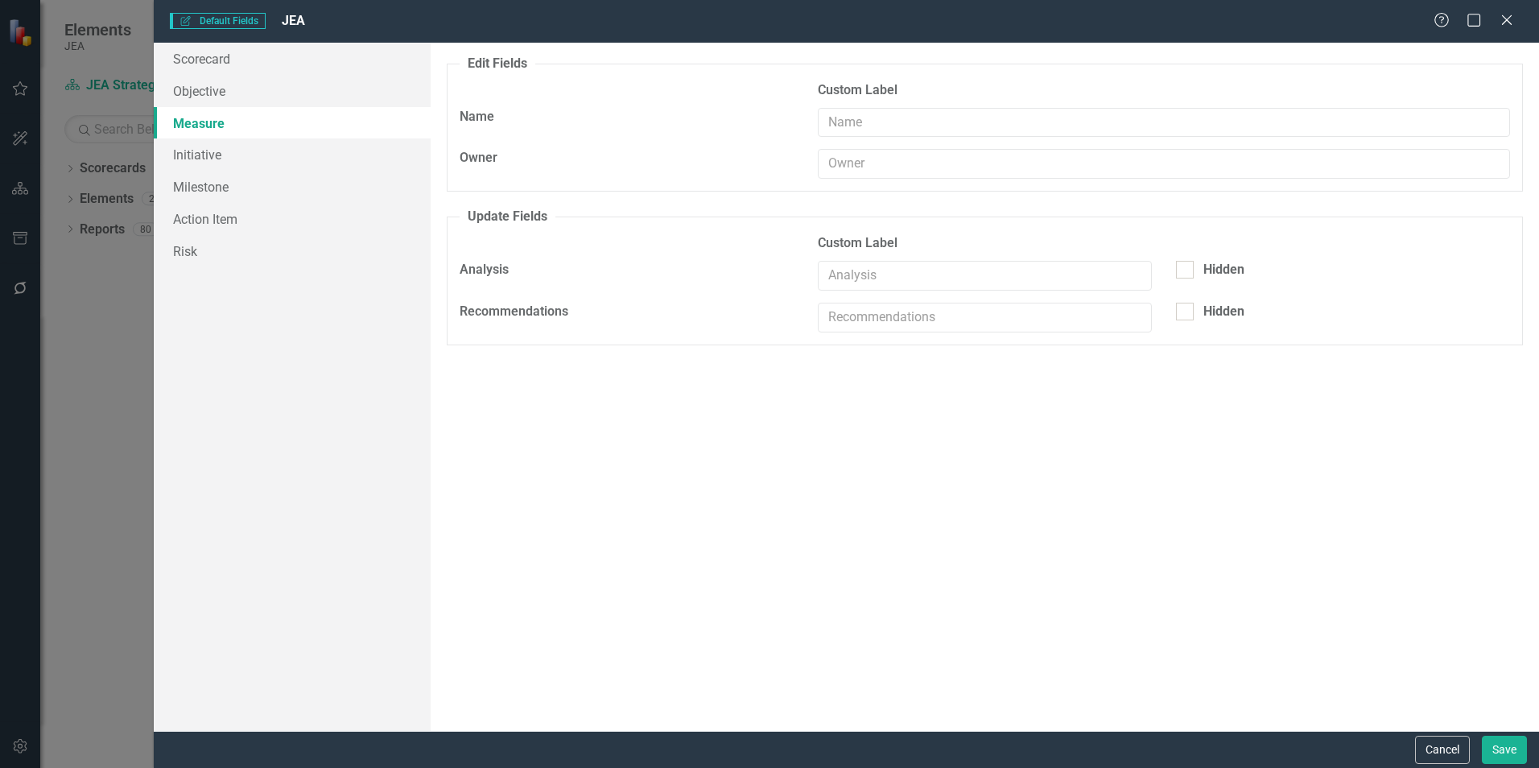
click at [1509, 28] on div "Close" at bounding box center [1507, 21] width 16 height 19
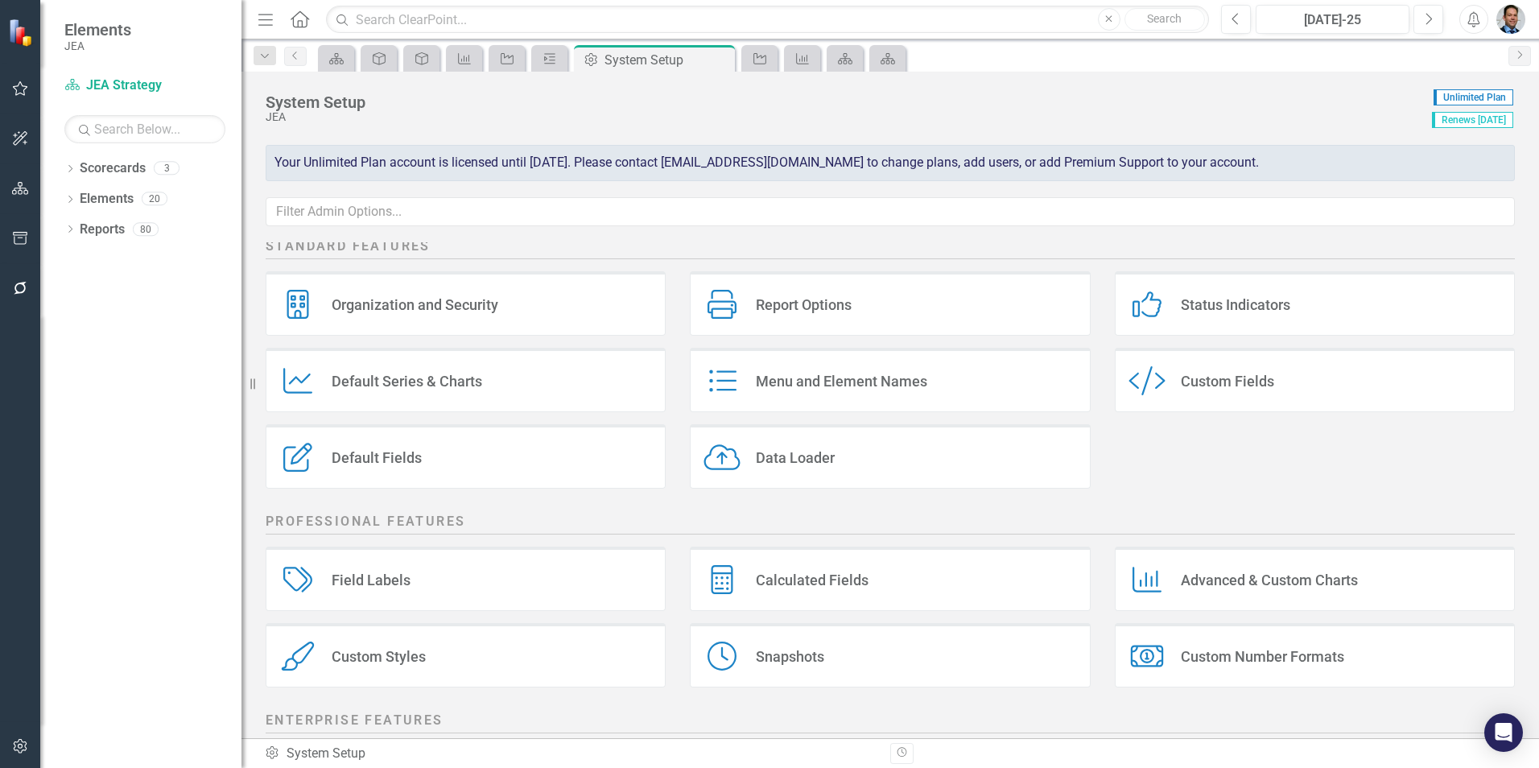
scroll to position [0, 0]
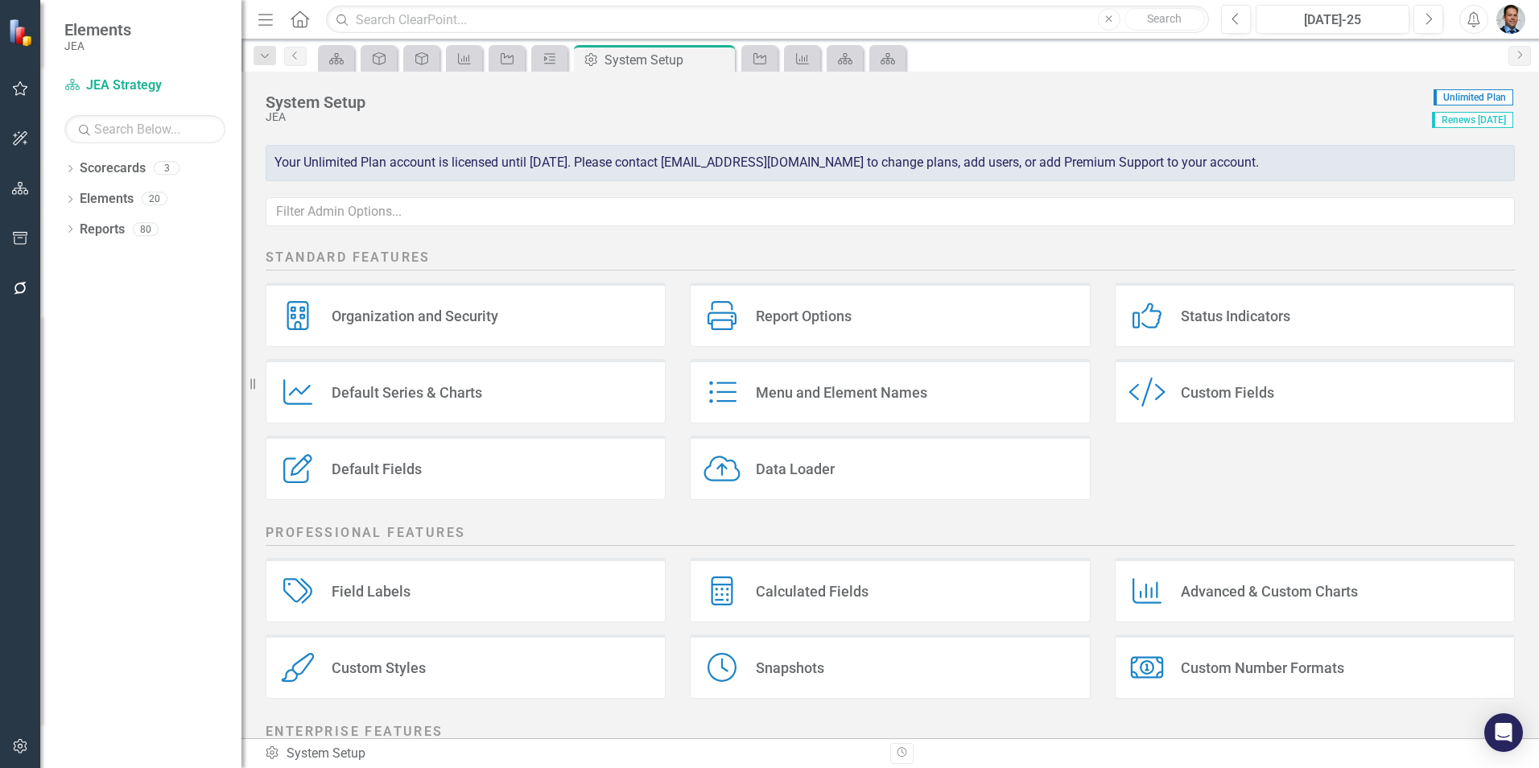
click at [1209, 382] on div "Custom Style Custom Fields" at bounding box center [1315, 391] width 400 height 64
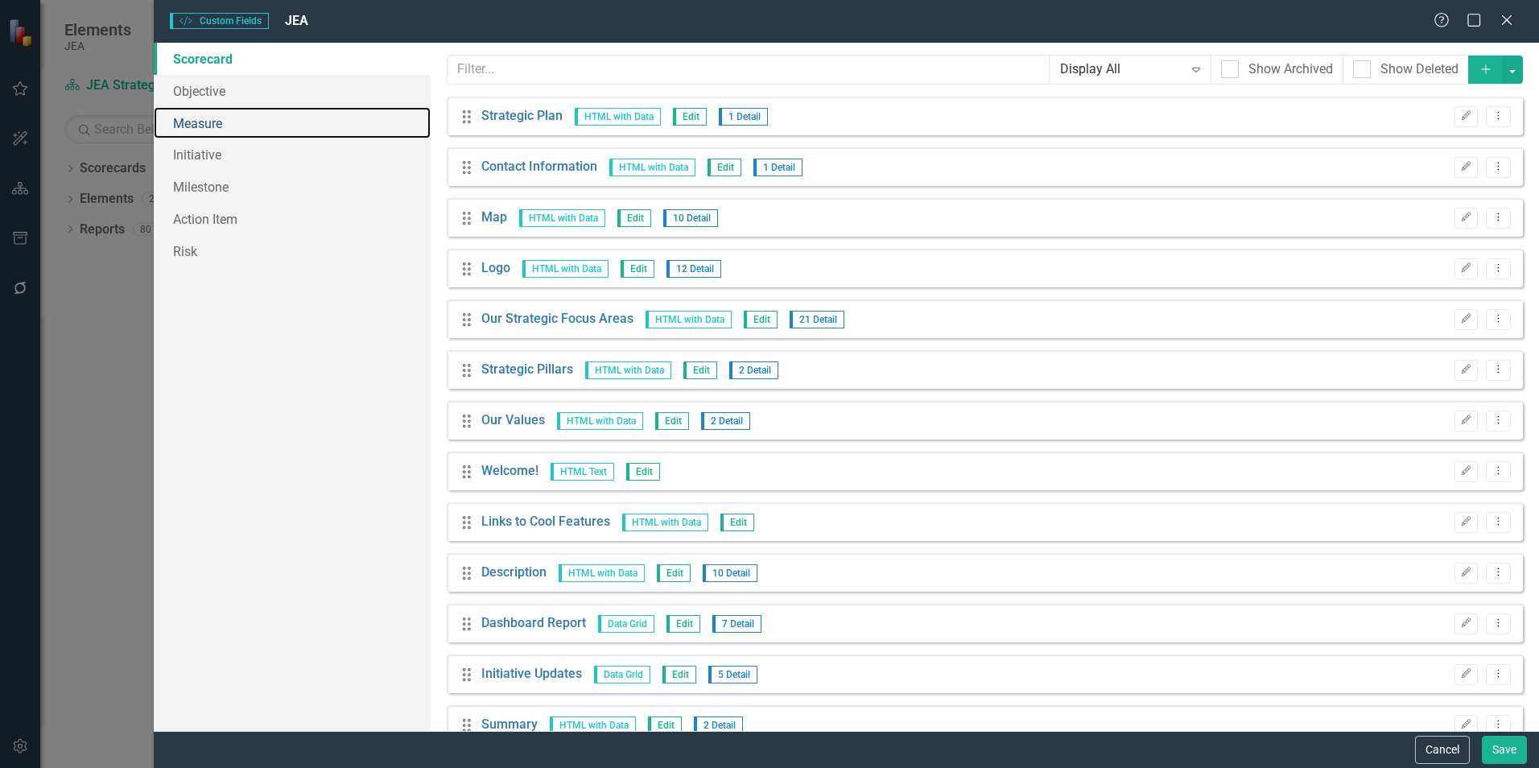
click at [214, 113] on link "Measure" at bounding box center [292, 123] width 277 height 32
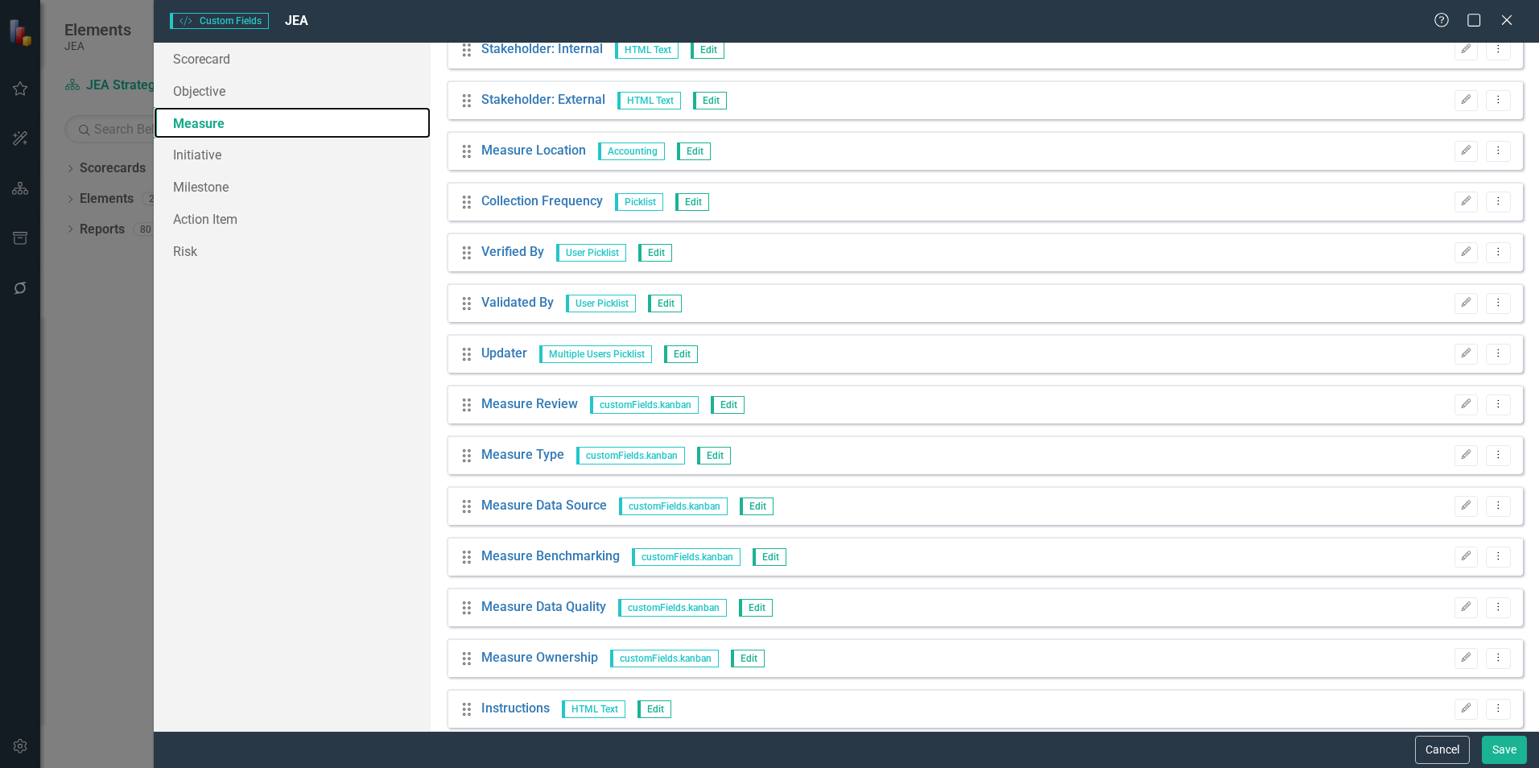
scroll to position [1406, 0]
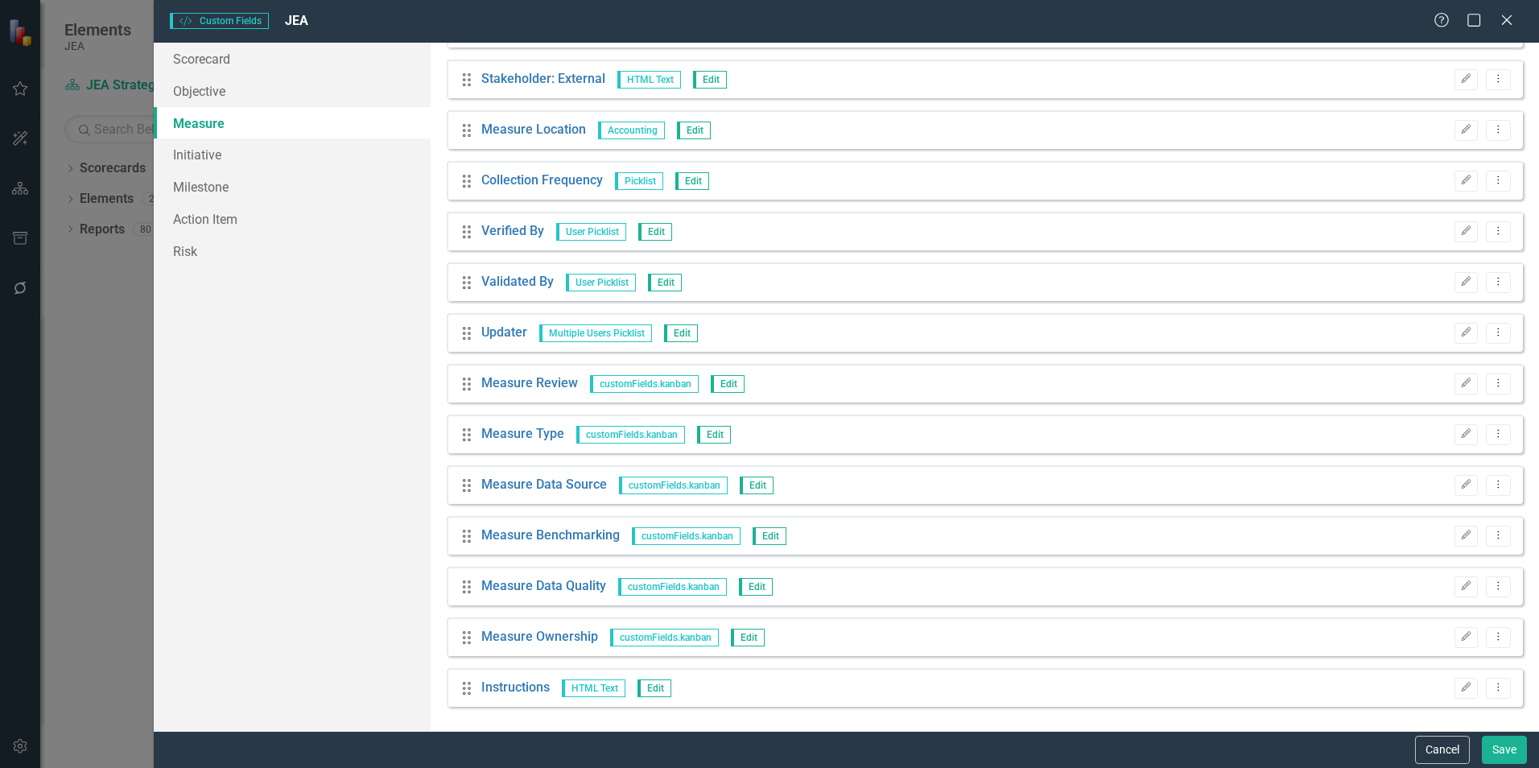
click at [1504, 22] on icon "Close" at bounding box center [1507, 20] width 16 height 13
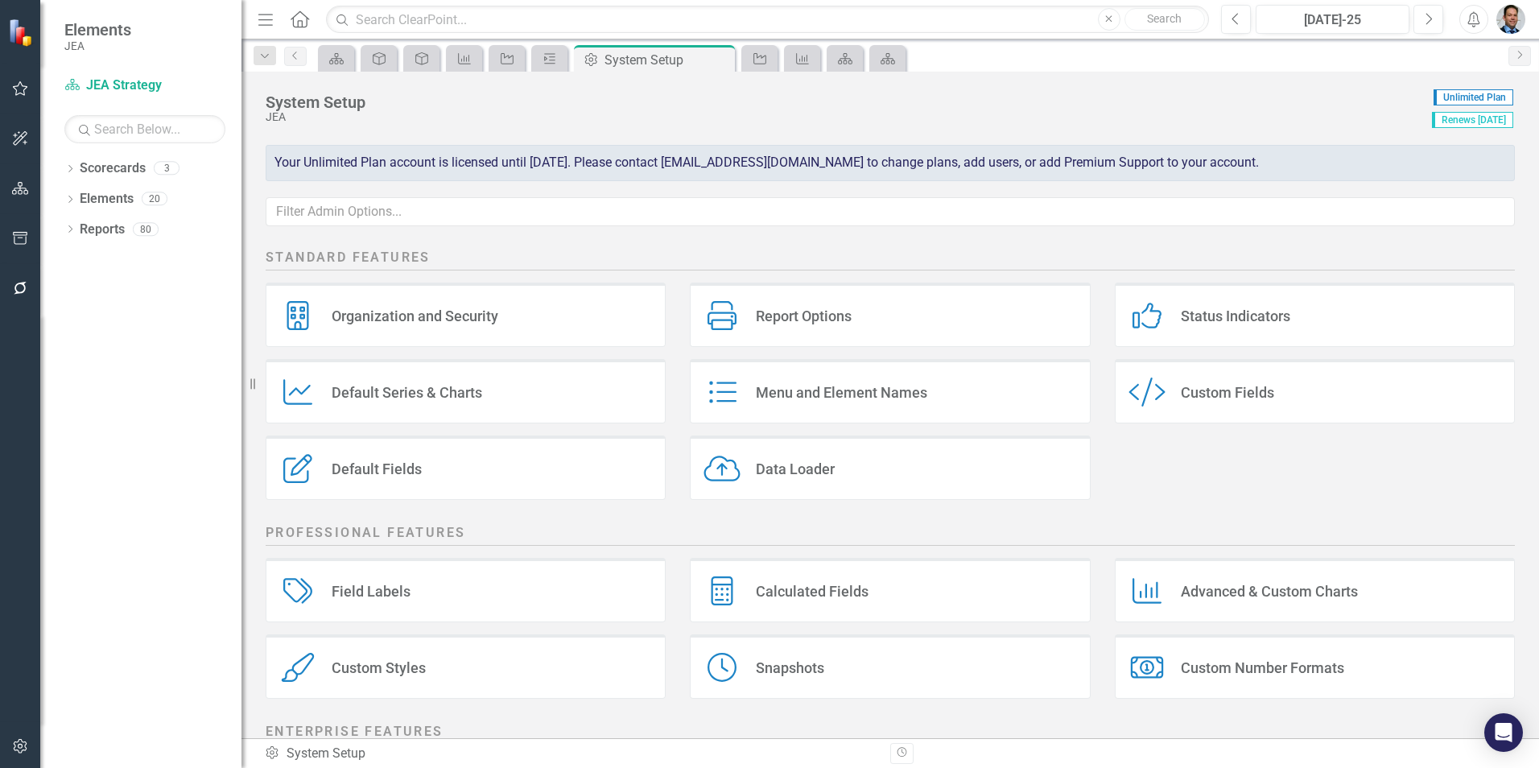
click at [448, 394] on div "Default Series & Charts" at bounding box center [407, 392] width 151 height 19
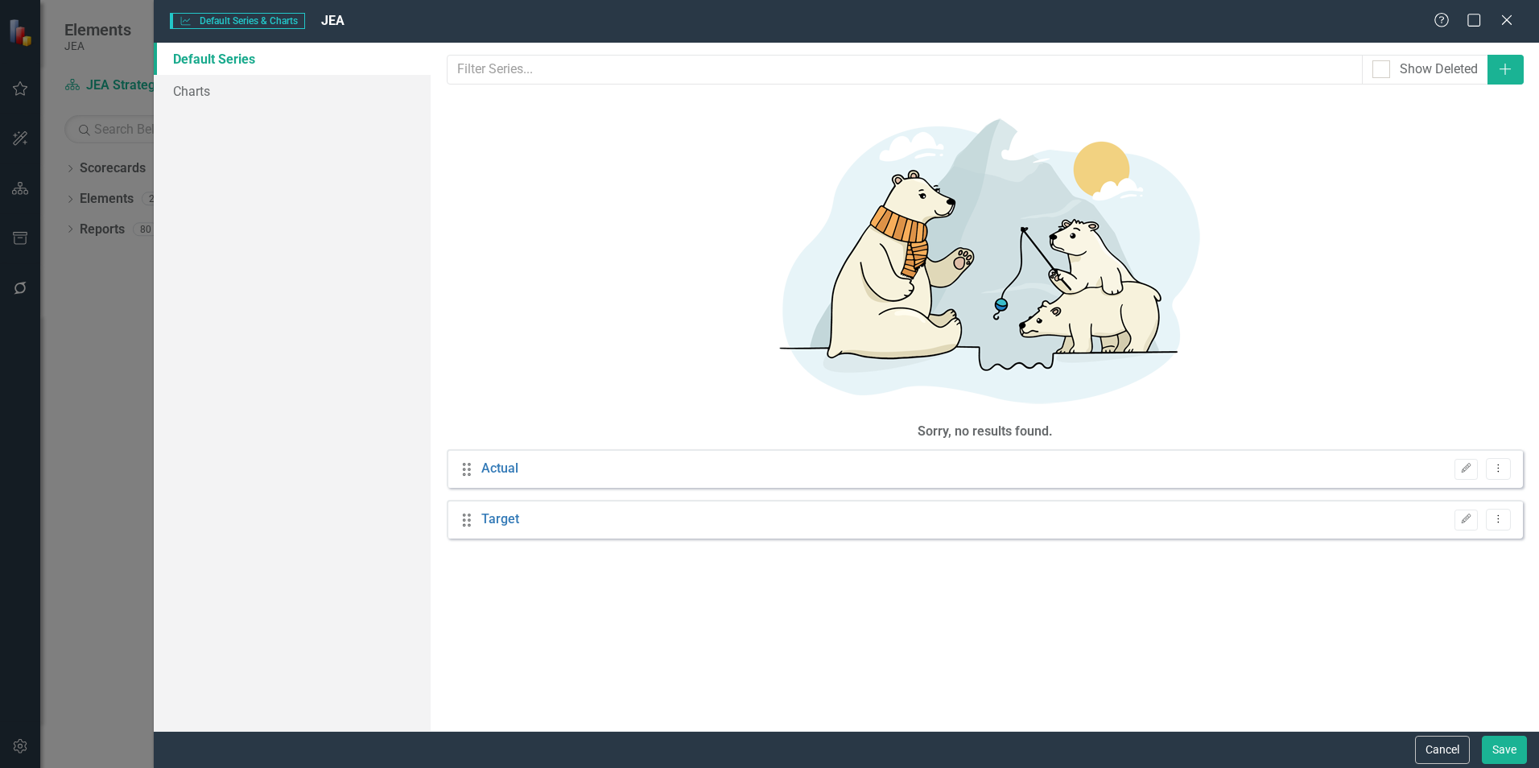
click at [1430, 757] on button "Cancel" at bounding box center [1442, 750] width 55 height 28
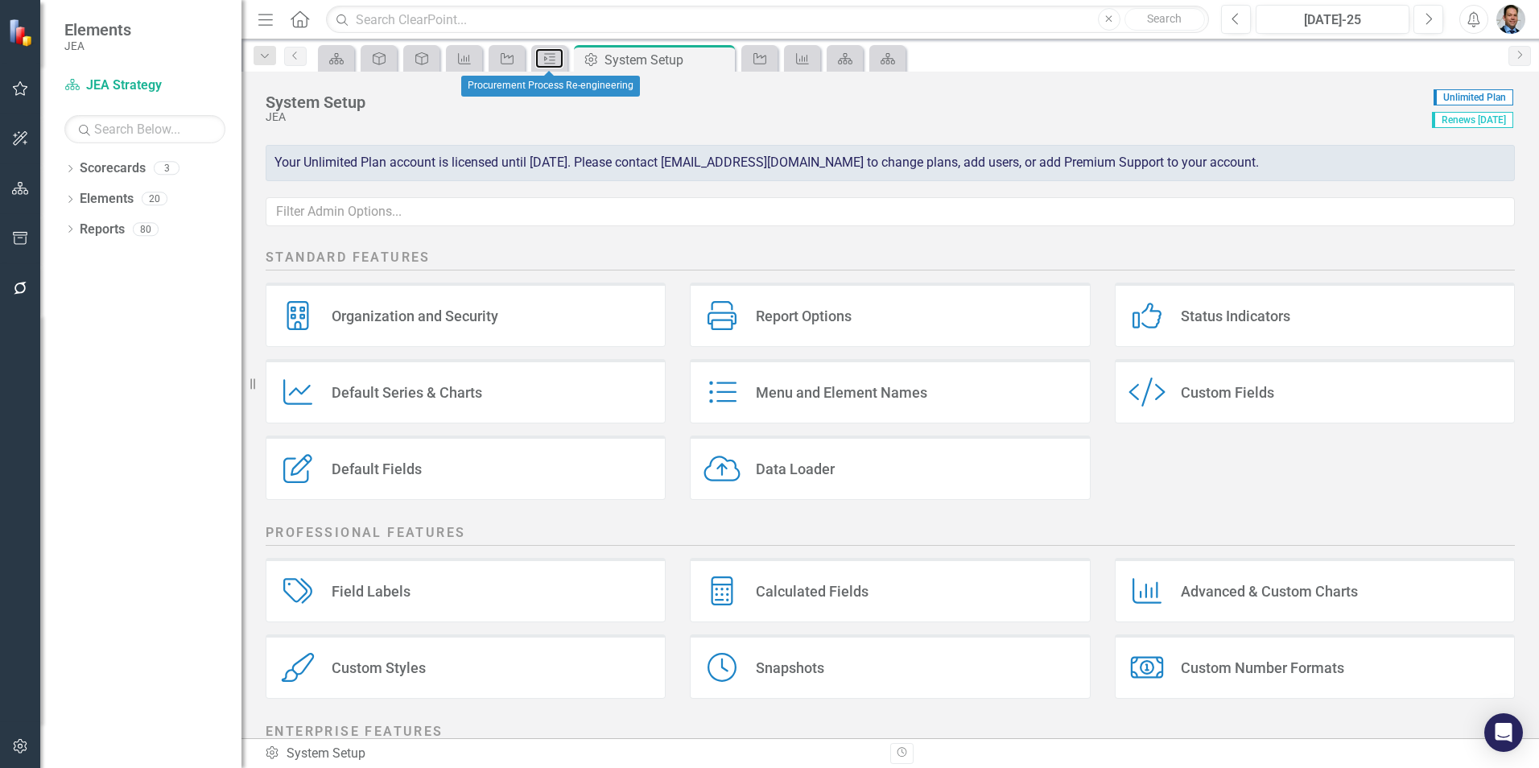
click at [551, 58] on icon "Milestone" at bounding box center [550, 58] width 16 height 13
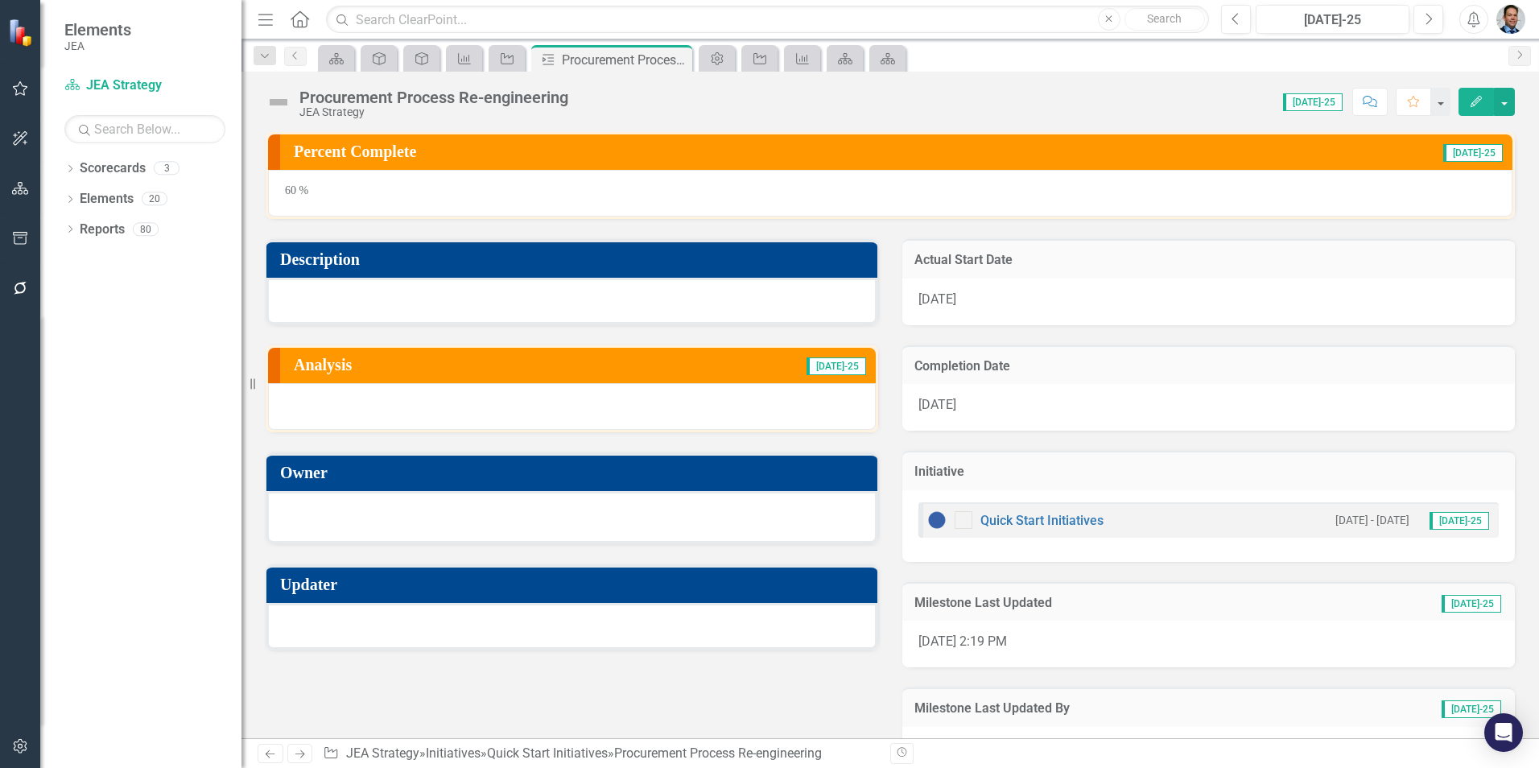
click at [733, 151] on h3 "Percent Complete" at bounding box center [697, 151] width 807 height 18
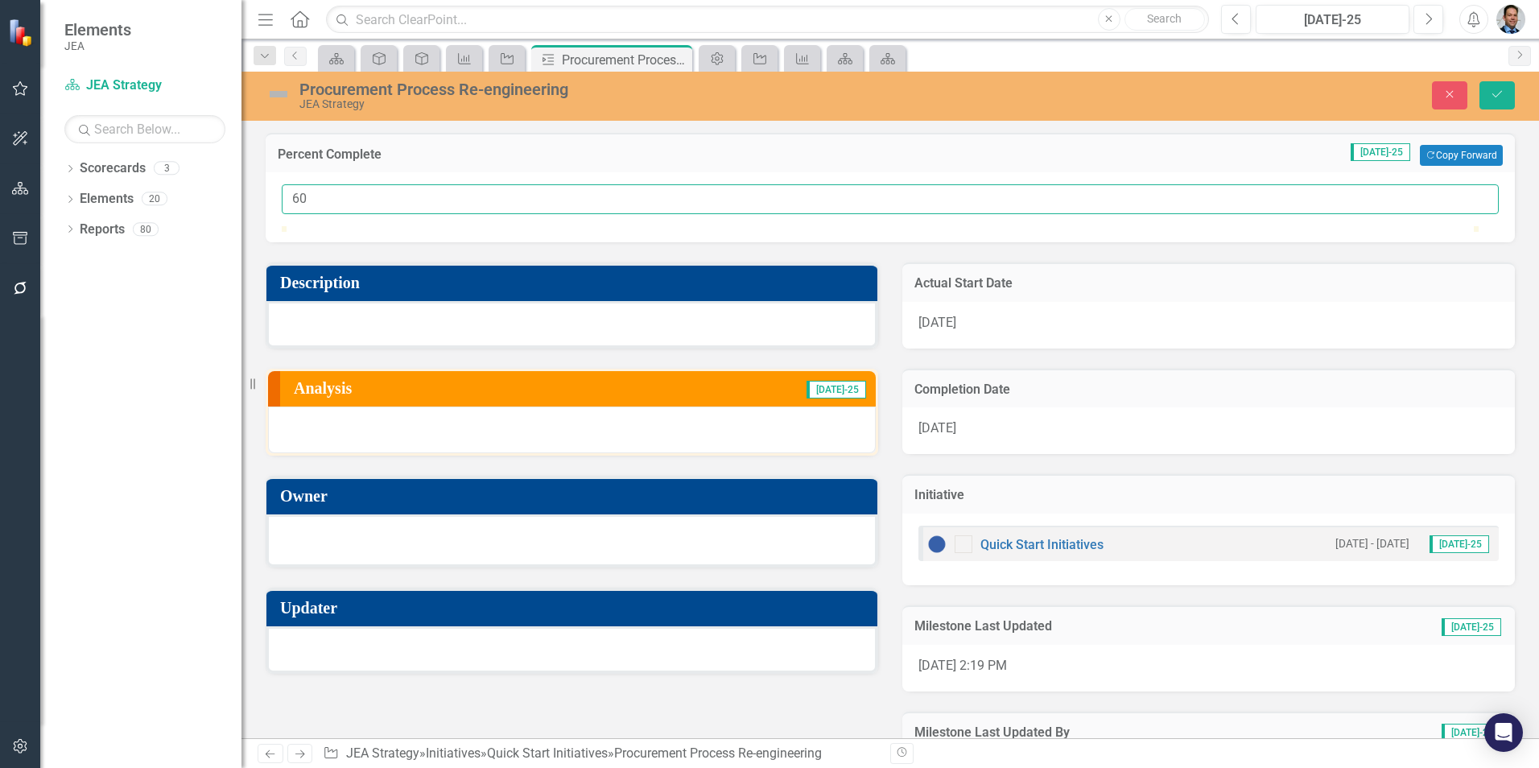
click at [364, 198] on input "60" at bounding box center [890, 199] width 1217 height 30
type input "49"
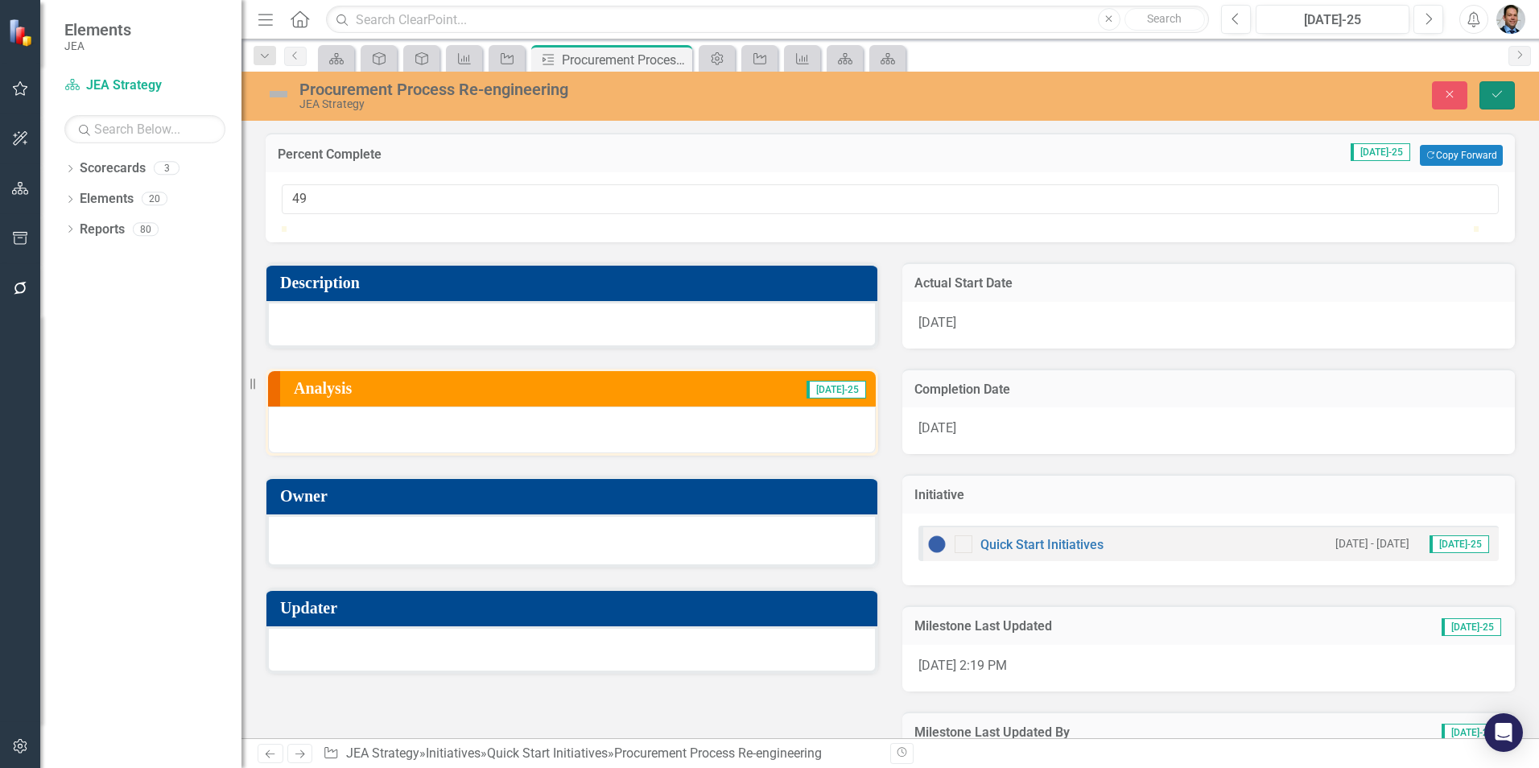
click at [1499, 90] on icon "Save" at bounding box center [1497, 94] width 14 height 11
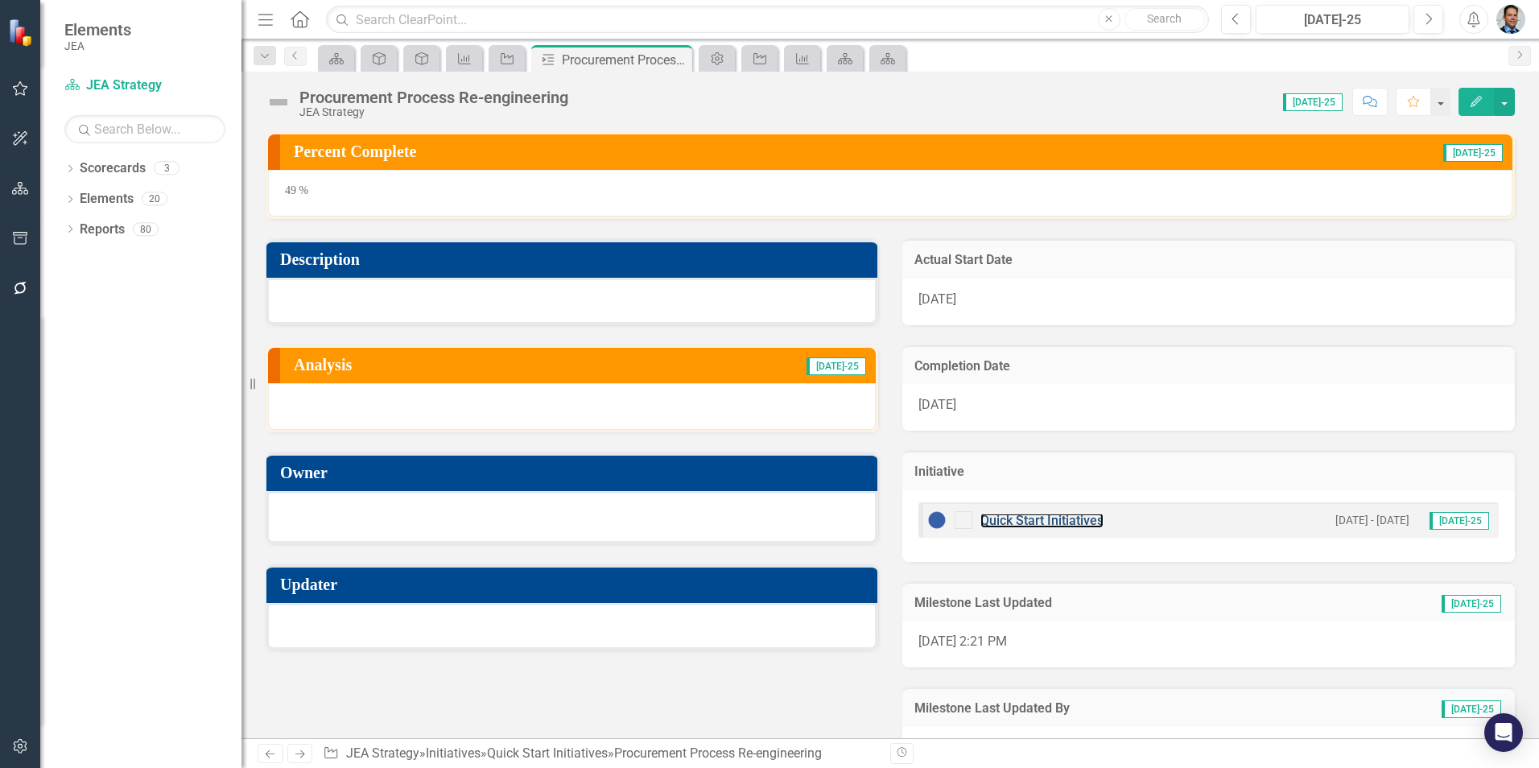
click at [1023, 523] on link "Quick Start Initiatives" at bounding box center [1041, 520] width 123 height 15
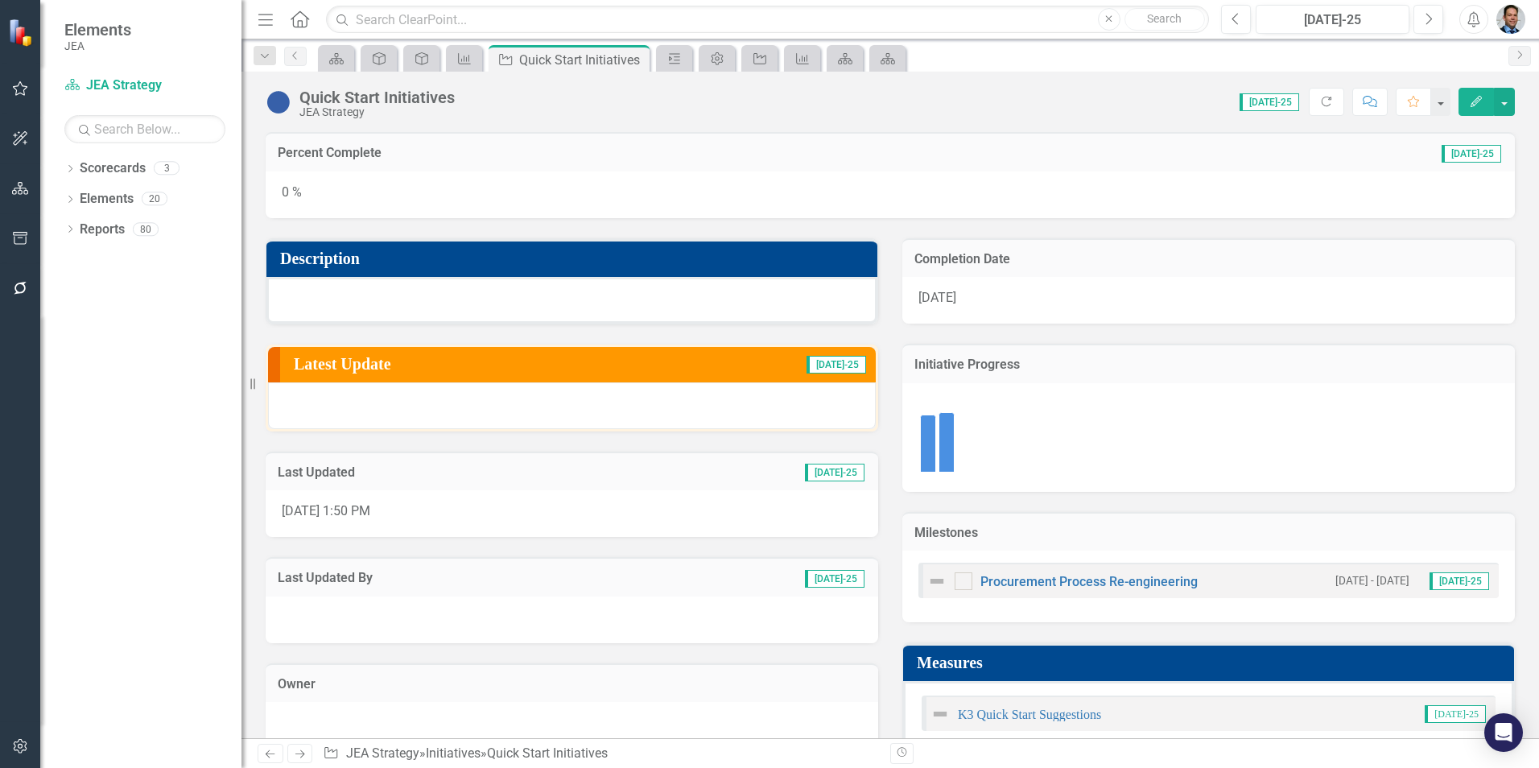
click at [1073, 589] on div "Procurement Process Re-engineering" at bounding box center [1062, 581] width 270 height 19
click at [1080, 580] on link "Procurement Process Re-engineering" at bounding box center [1088, 581] width 217 height 15
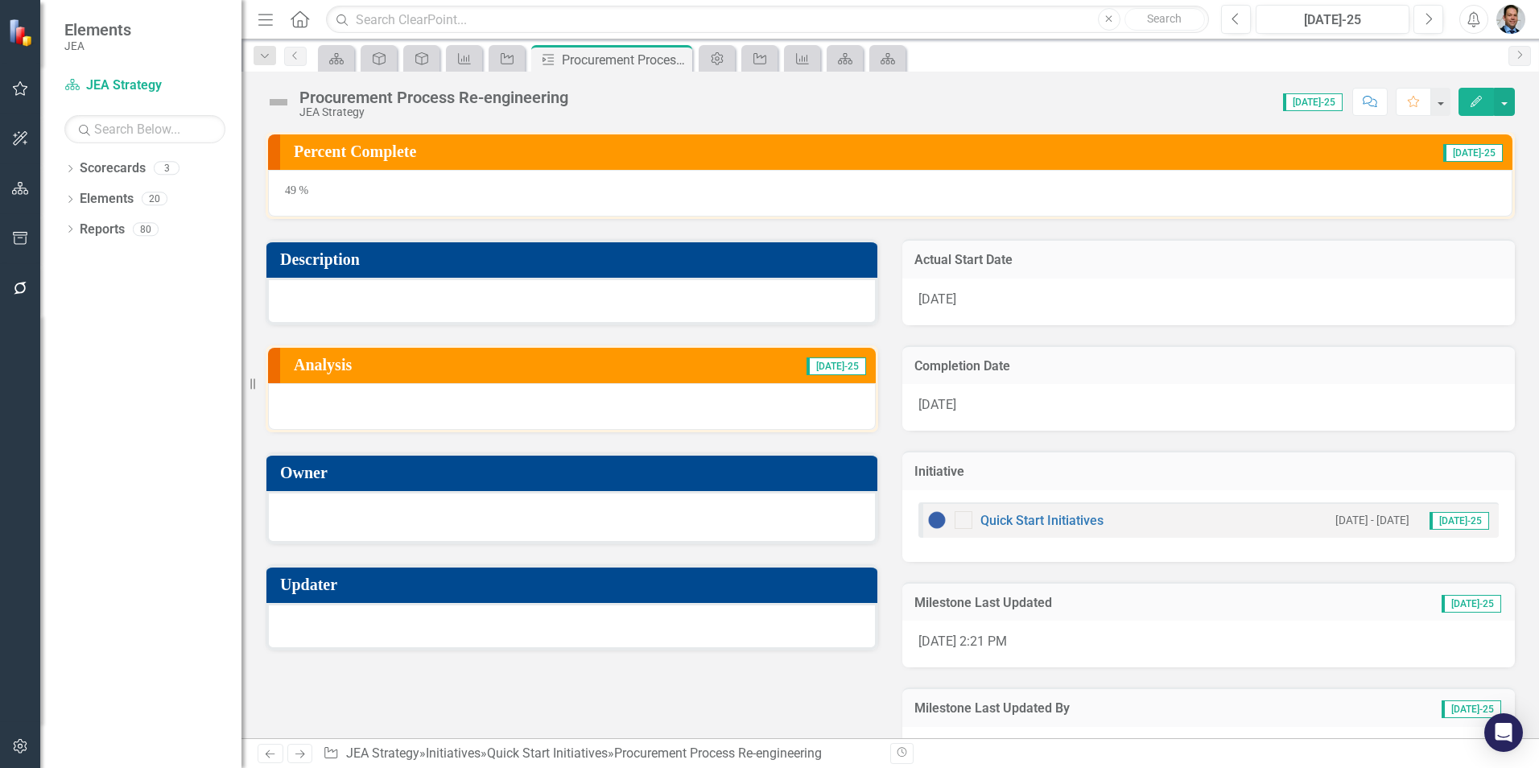
click at [940, 361] on h3 "Completion Date" at bounding box center [1208, 366] width 588 height 14
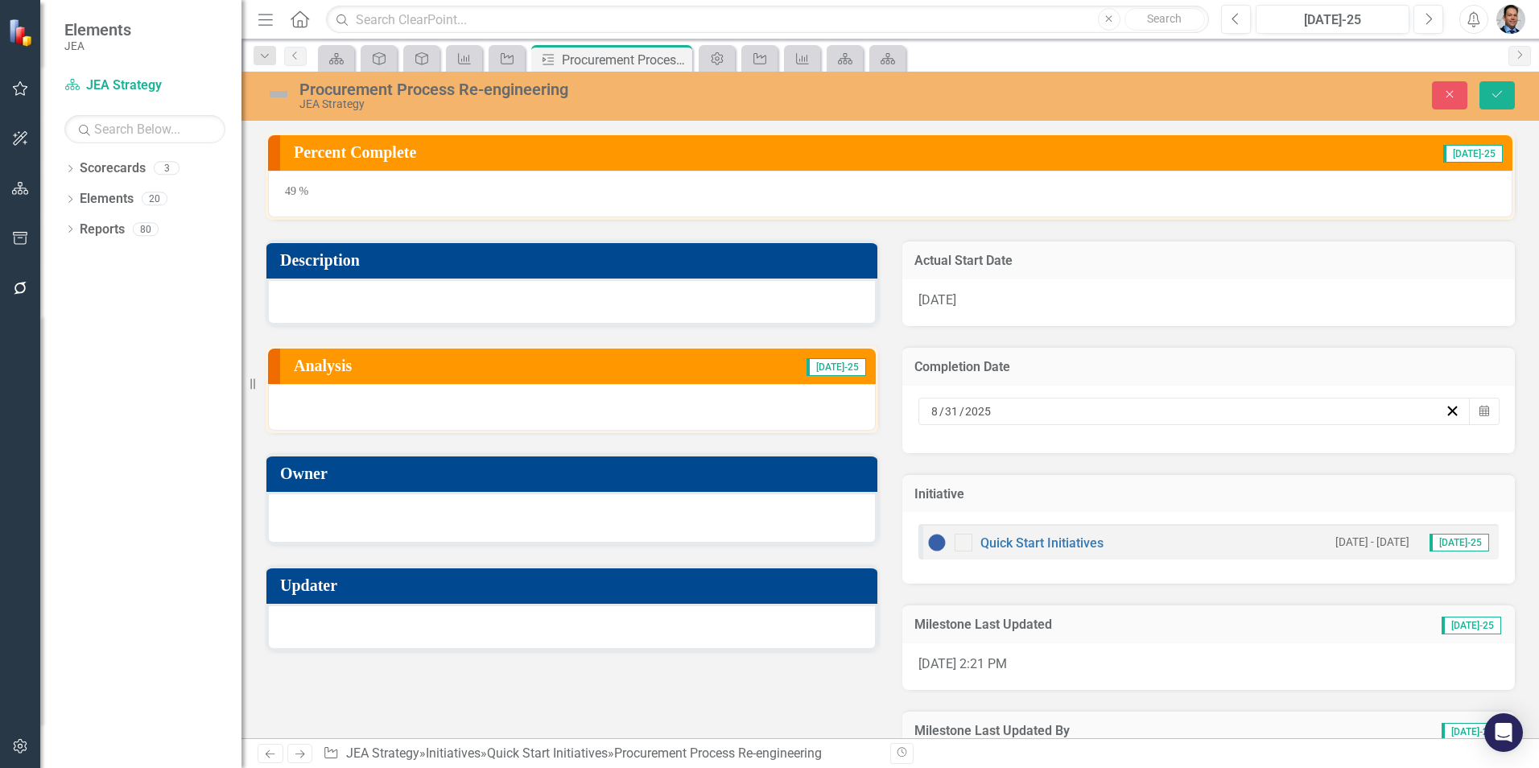
click at [952, 408] on input "31" at bounding box center [951, 411] width 15 height 16
click at [952, 408] on input "31" at bounding box center [950, 411] width 14 height 16
click at [1165, 452] on button "›" at bounding box center [1146, 442] width 35 height 35
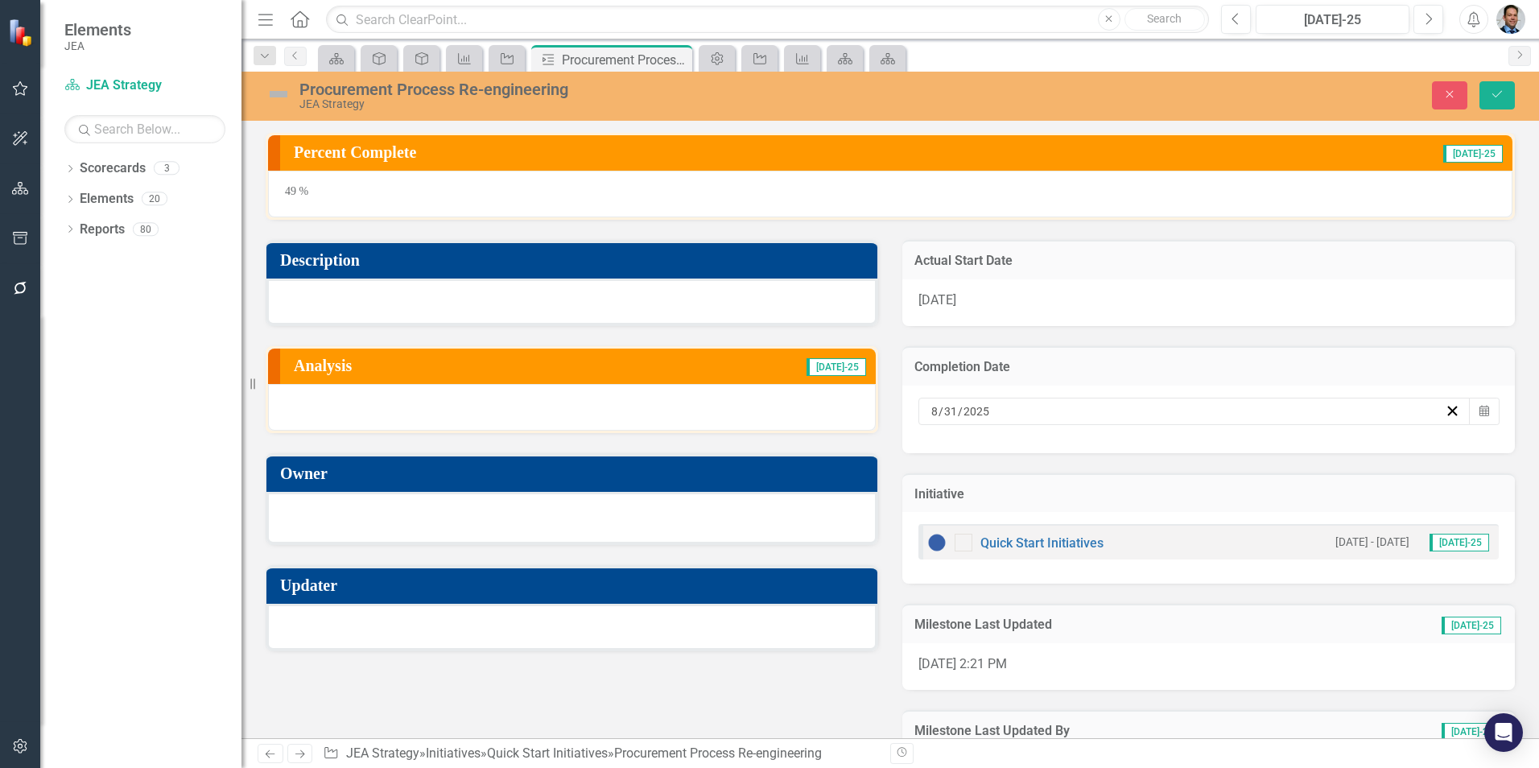
click at [1165, 452] on button "›" at bounding box center [1146, 442] width 35 height 35
click at [1067, 617] on abbr "31" at bounding box center [1060, 611] width 13 height 13
click at [1497, 94] on icon "Save" at bounding box center [1497, 94] width 14 height 11
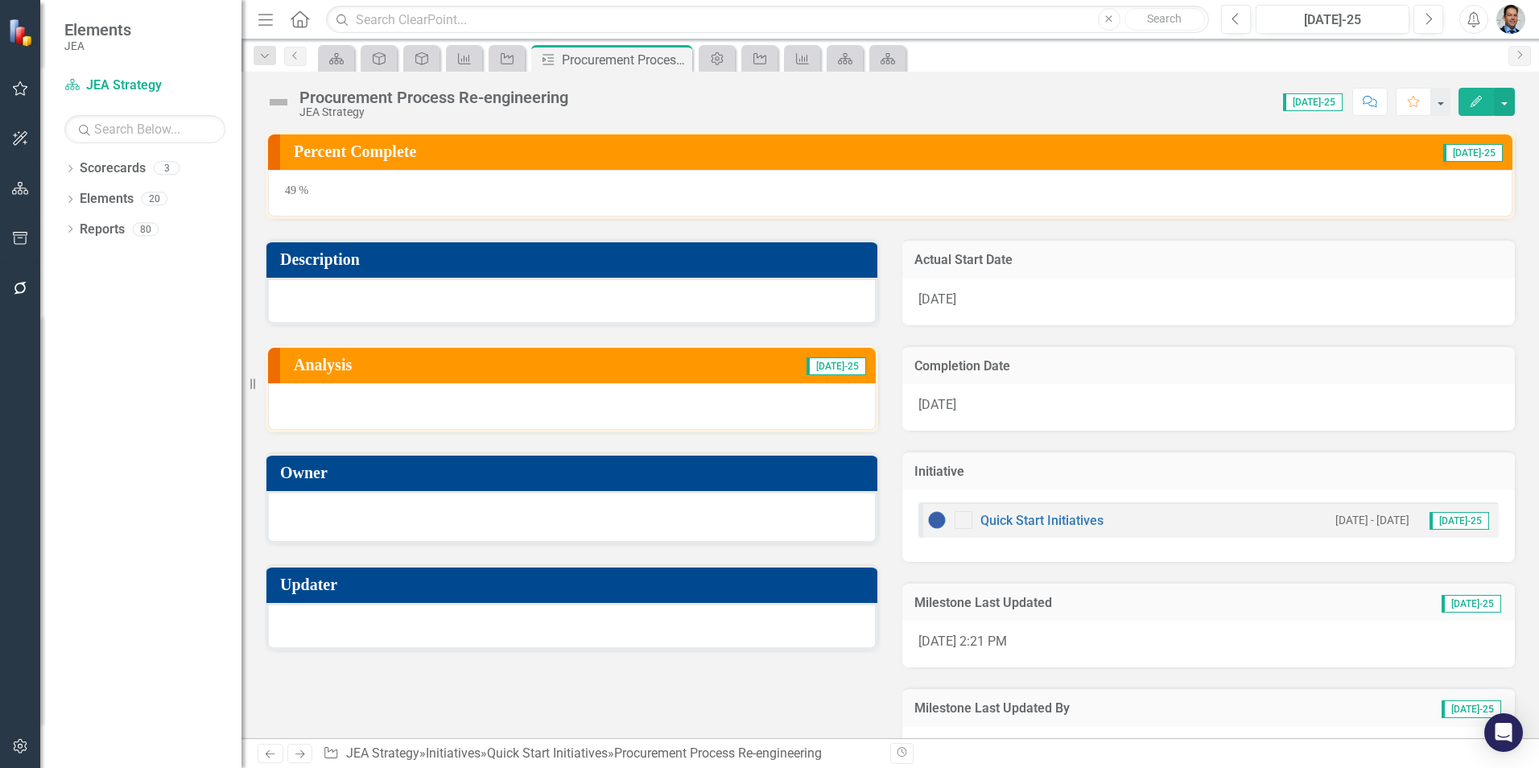
click at [427, 365] on h3 "Analysis" at bounding box center [433, 365] width 279 height 18
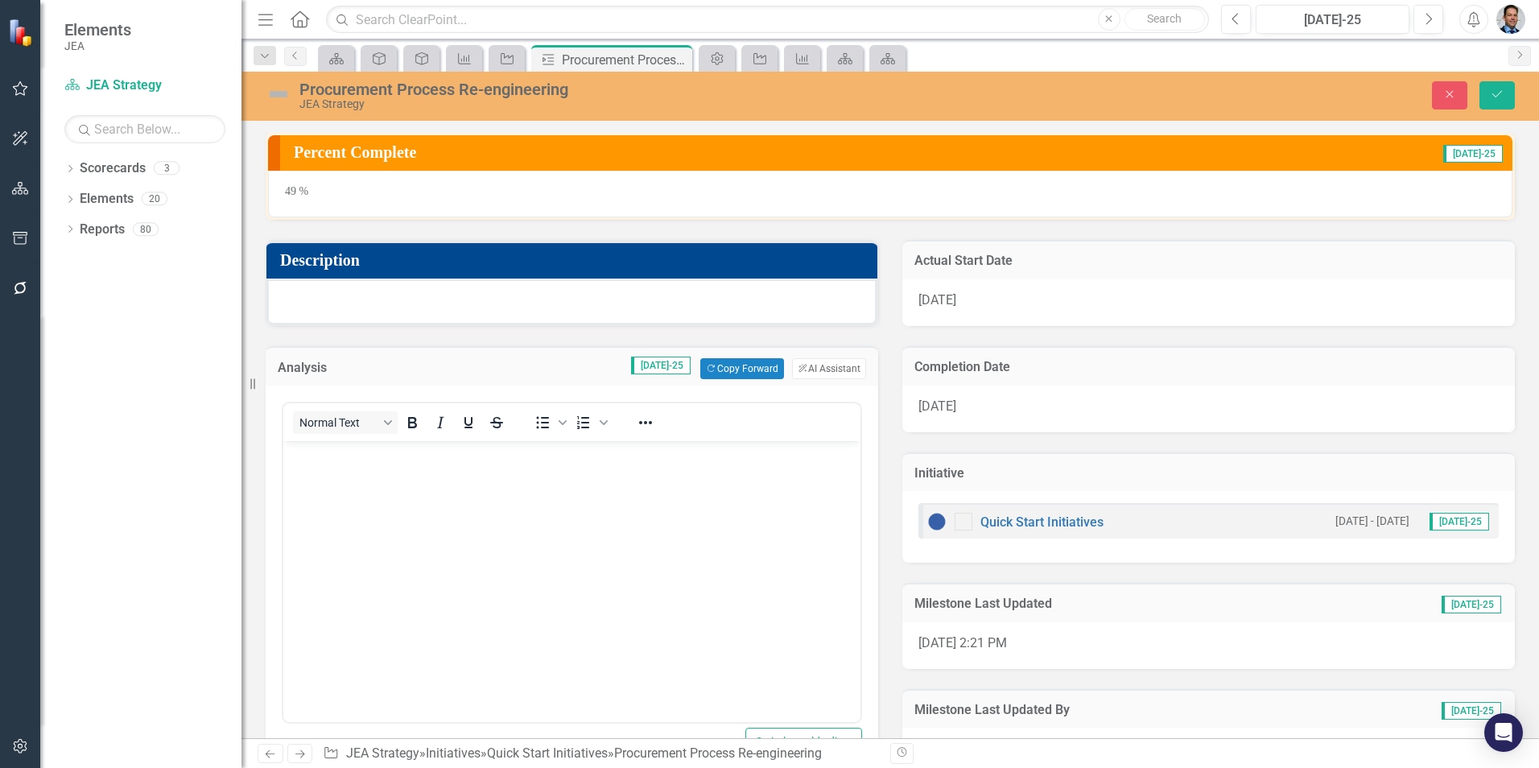
click at [407, 474] on body "Rich Text Area. Press ALT-0 for help." at bounding box center [571, 562] width 577 height 242
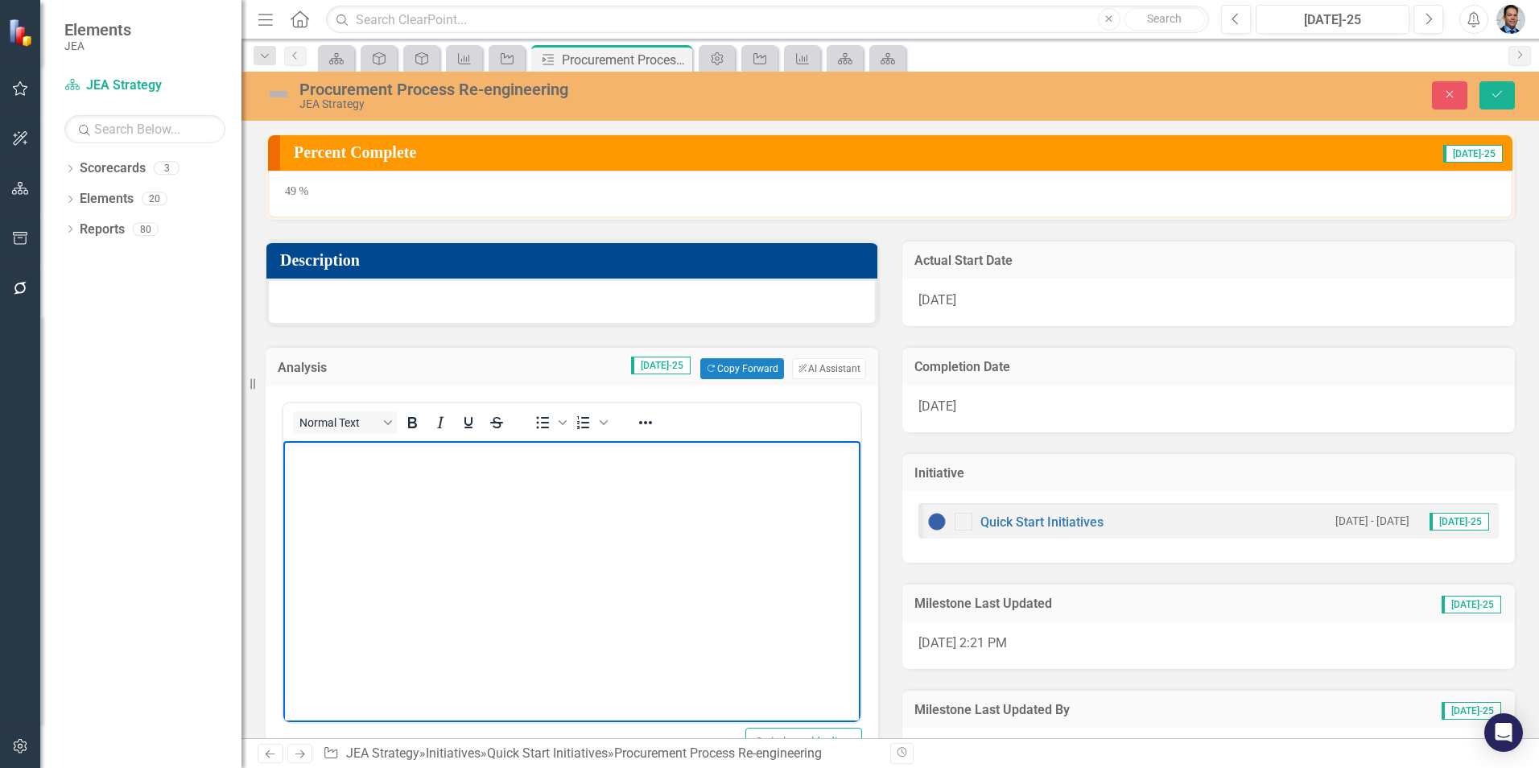
paste body "Rich Text Area. Press ALT-0 for help."
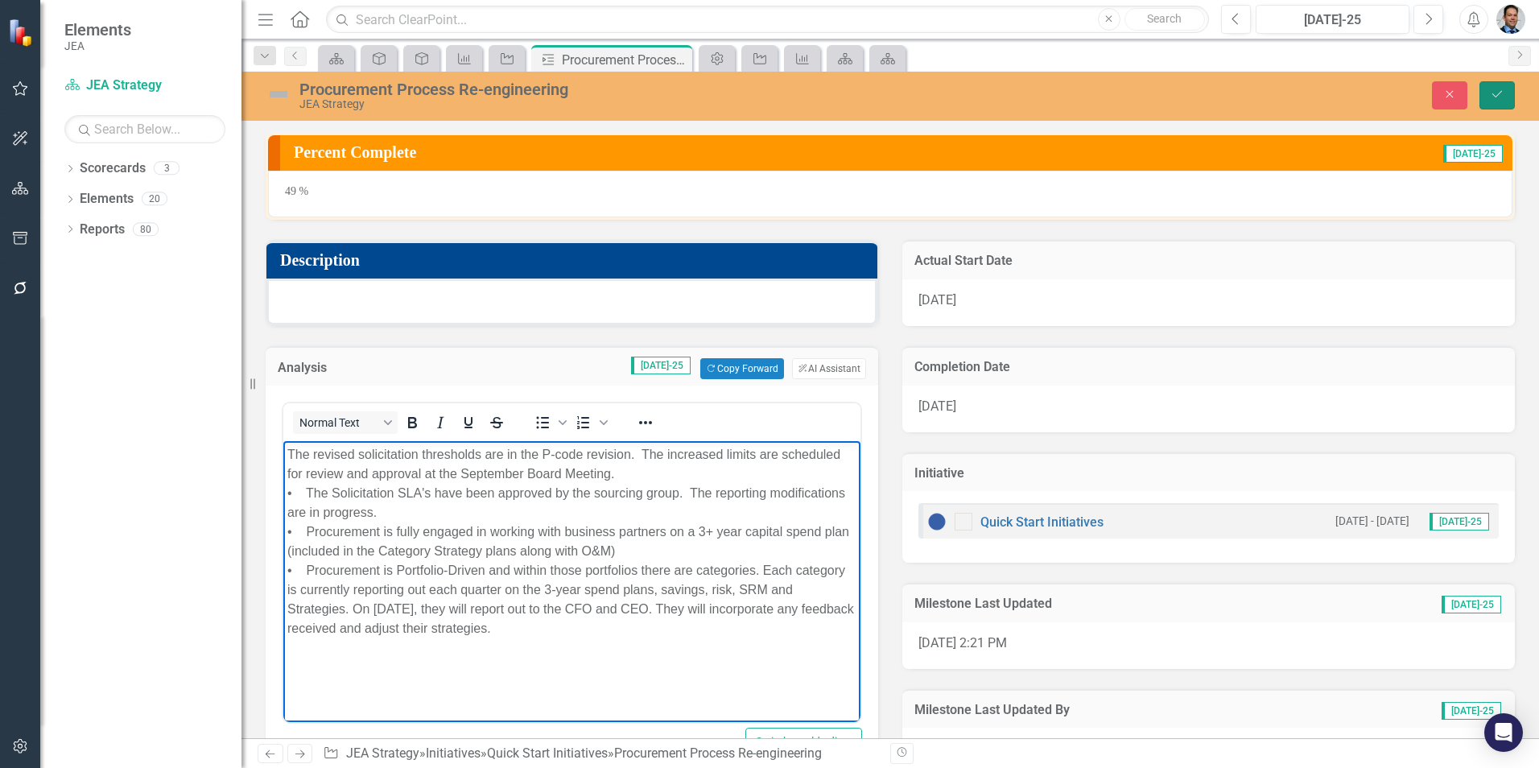
click at [1487, 93] on button "Save" at bounding box center [1497, 95] width 35 height 28
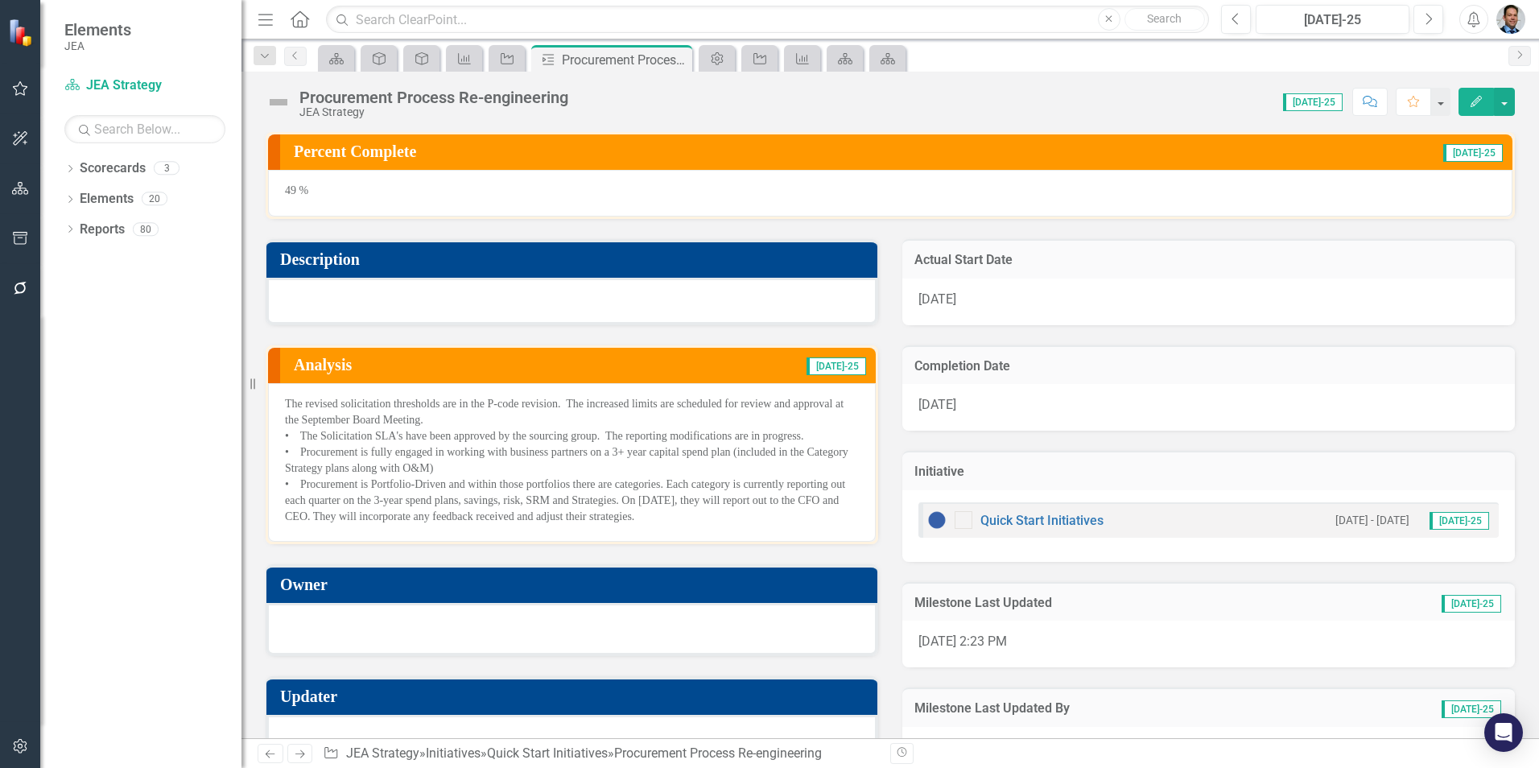
click at [566, 260] on h3 "Description" at bounding box center [574, 259] width 589 height 18
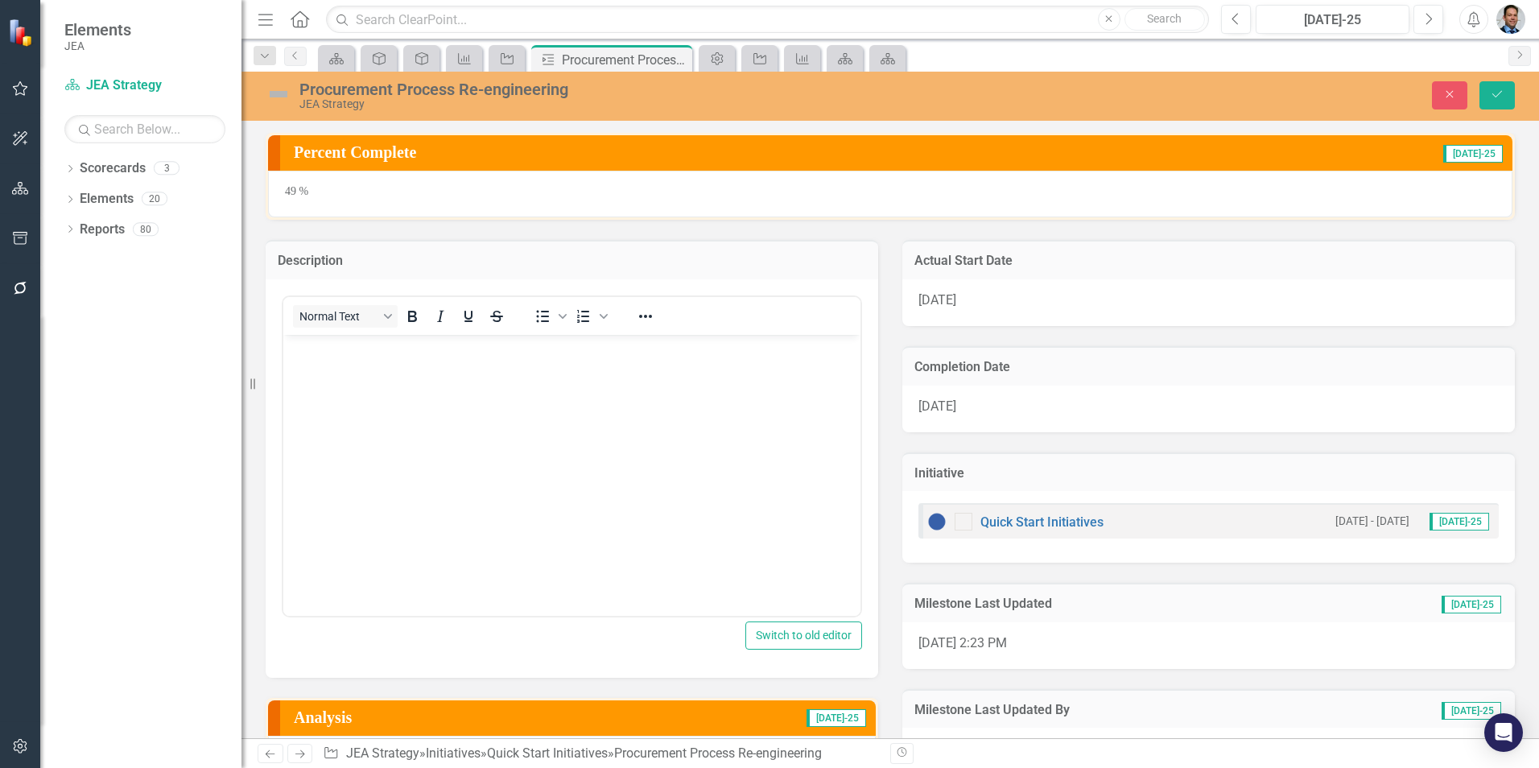
click at [381, 353] on p "Rich Text Area. Press ALT-0 for help." at bounding box center [571, 347] width 569 height 19
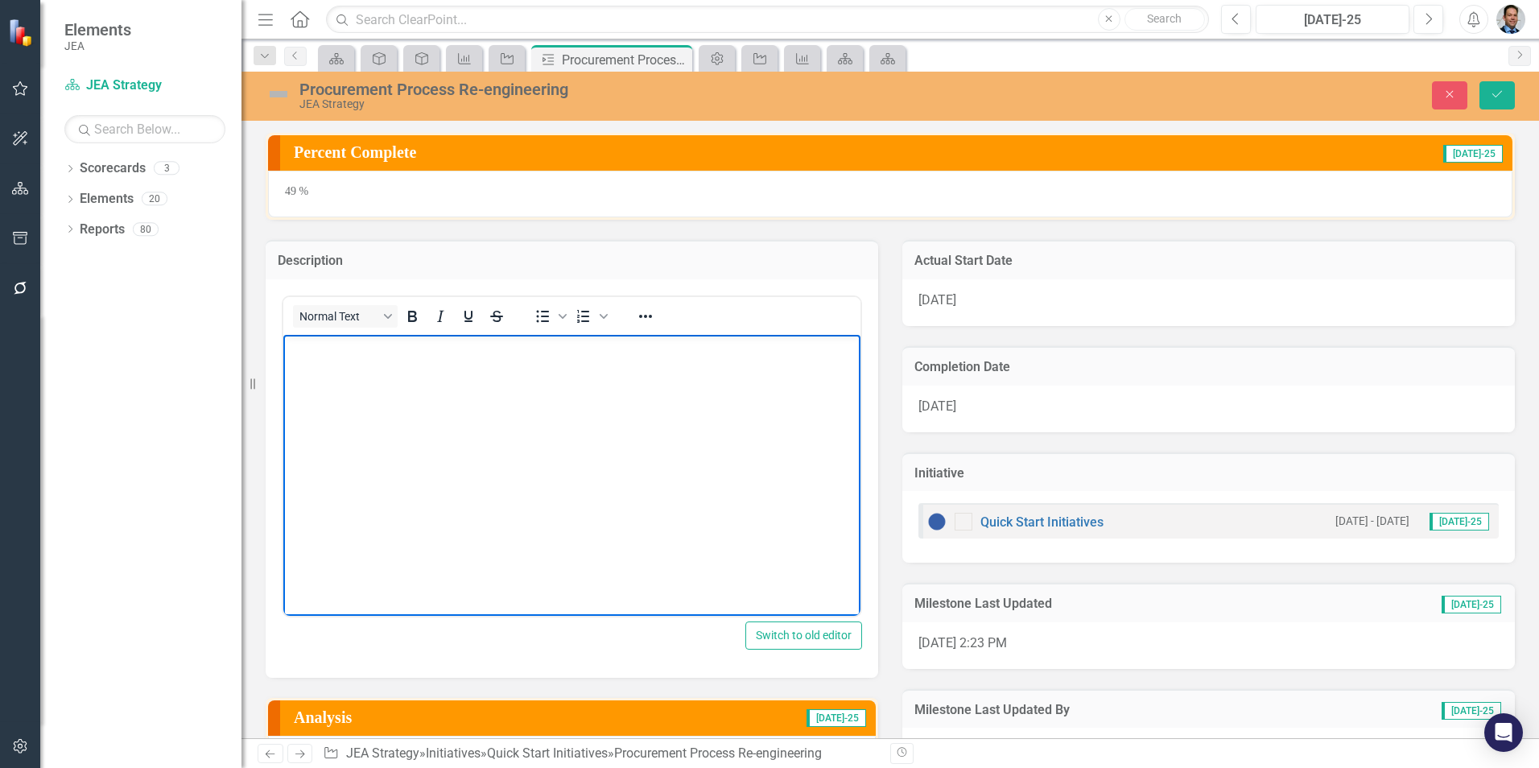
paste body "Rich Text Area. Press ALT-0 for help."
click at [1503, 89] on icon "Save" at bounding box center [1497, 94] width 14 height 11
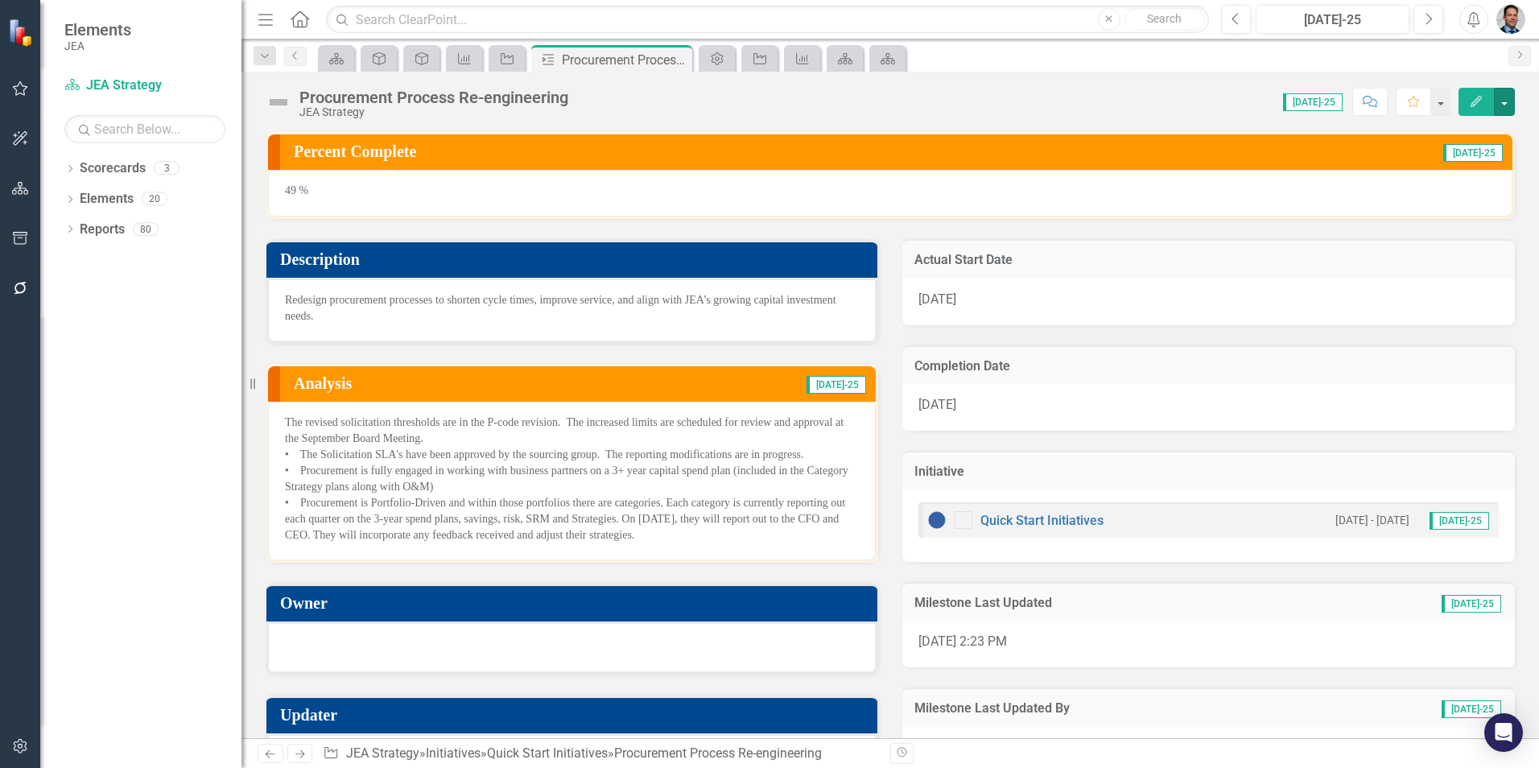
click at [1508, 108] on button "button" at bounding box center [1504, 102] width 21 height 28
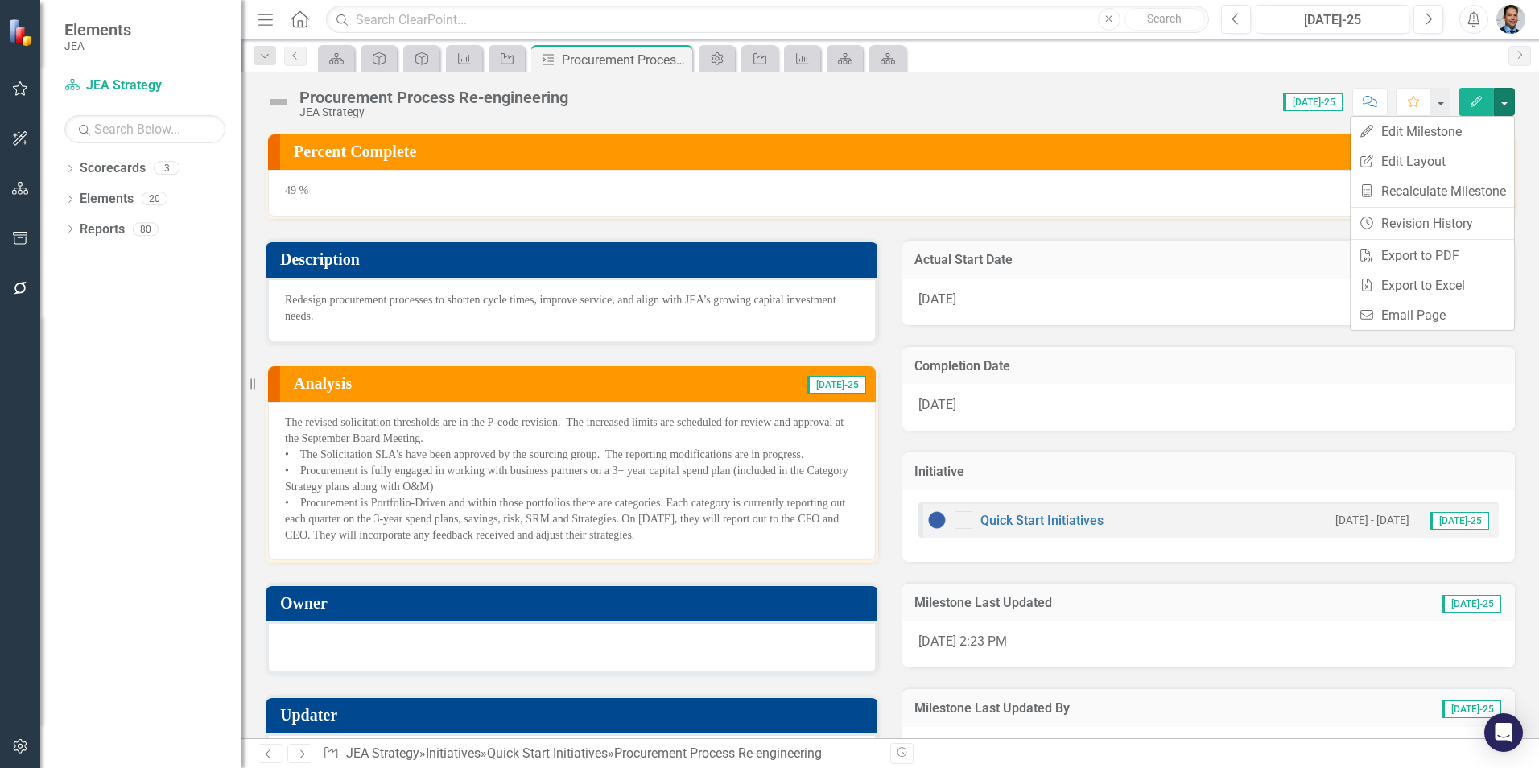
click at [1133, 93] on div "Score: N/A [DATE]-25 Completed Comment Favorite Edit" at bounding box center [1045, 101] width 939 height 27
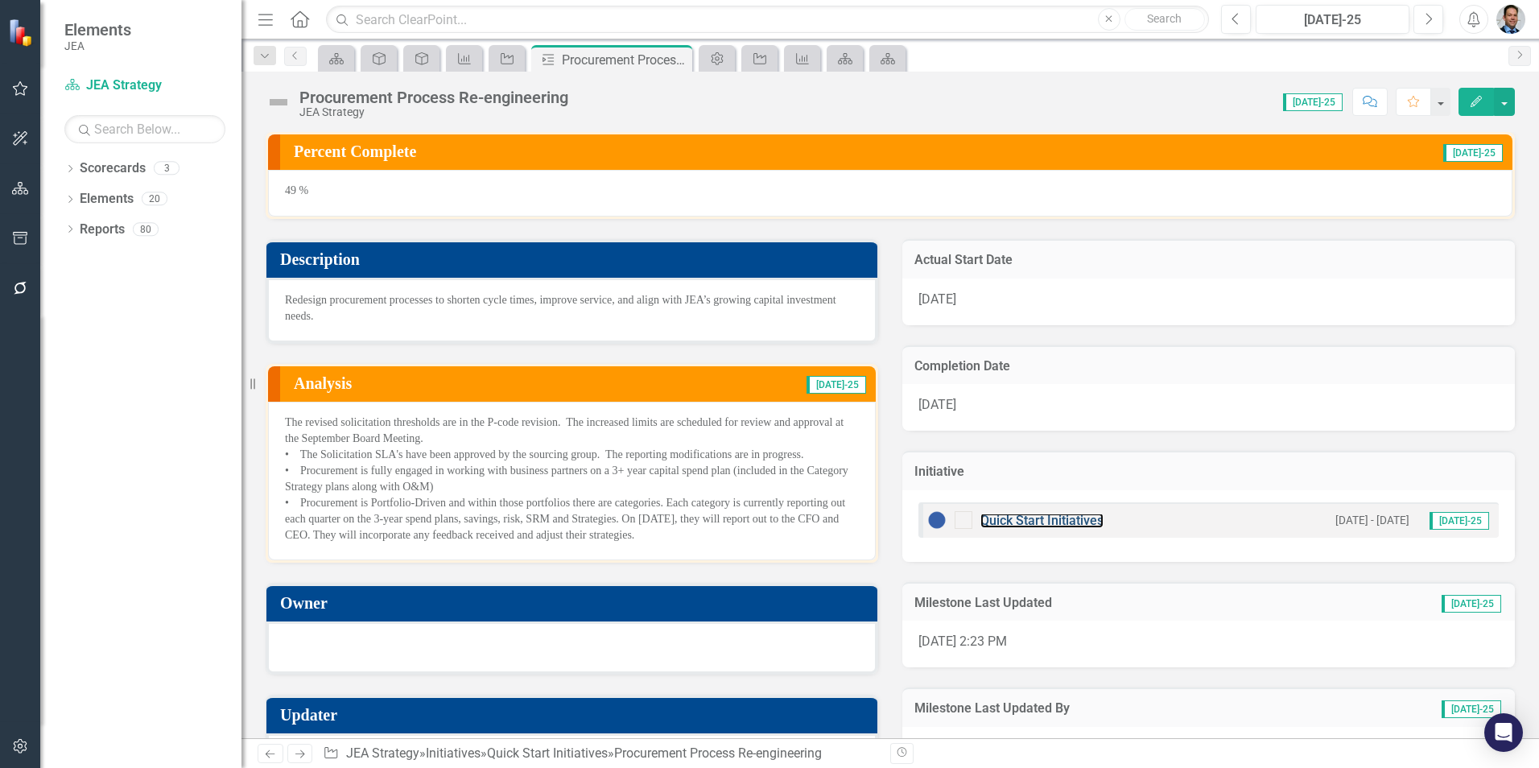
click at [1027, 518] on link "Quick Start Initiatives" at bounding box center [1041, 520] width 123 height 15
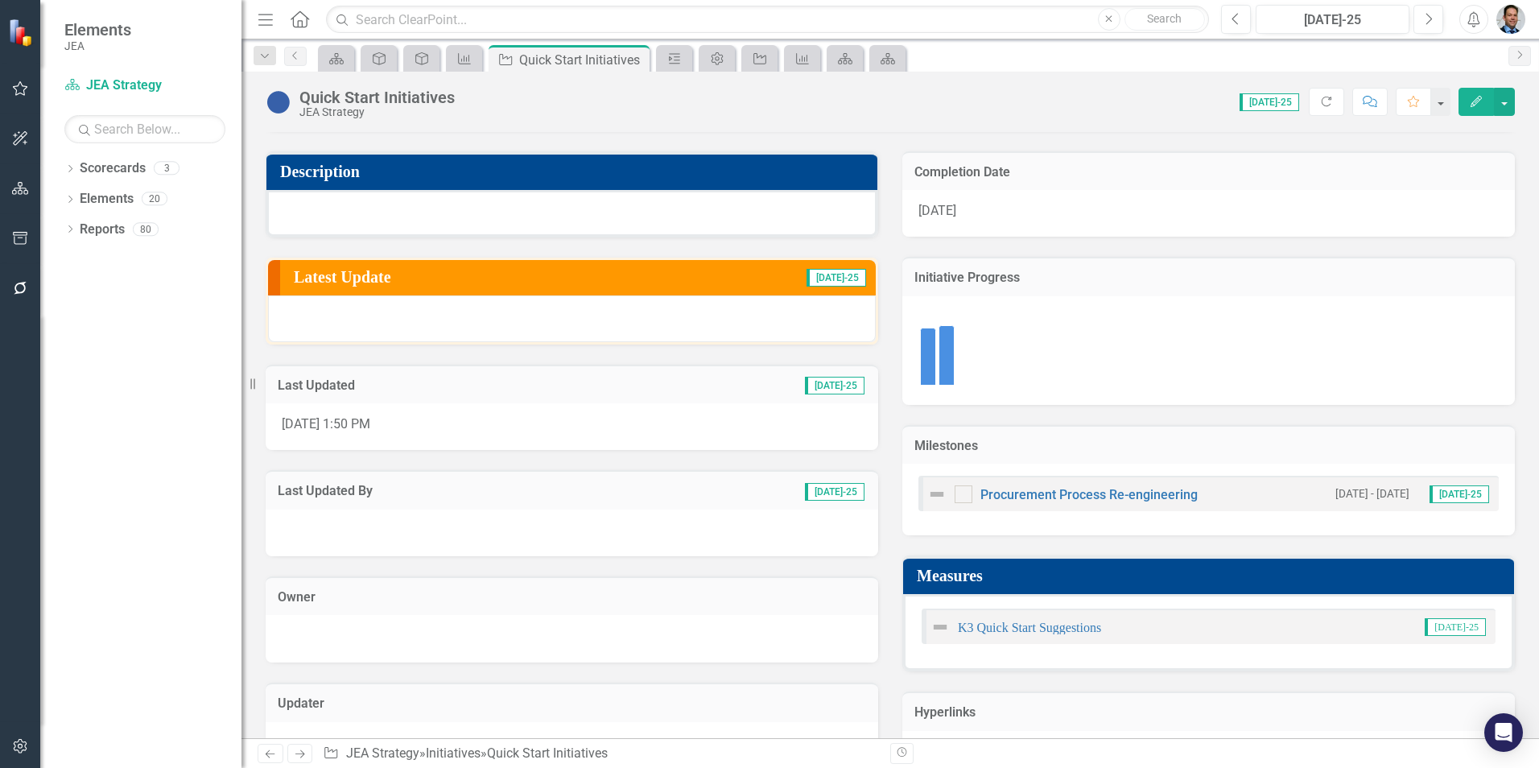
scroll to position [142, 0]
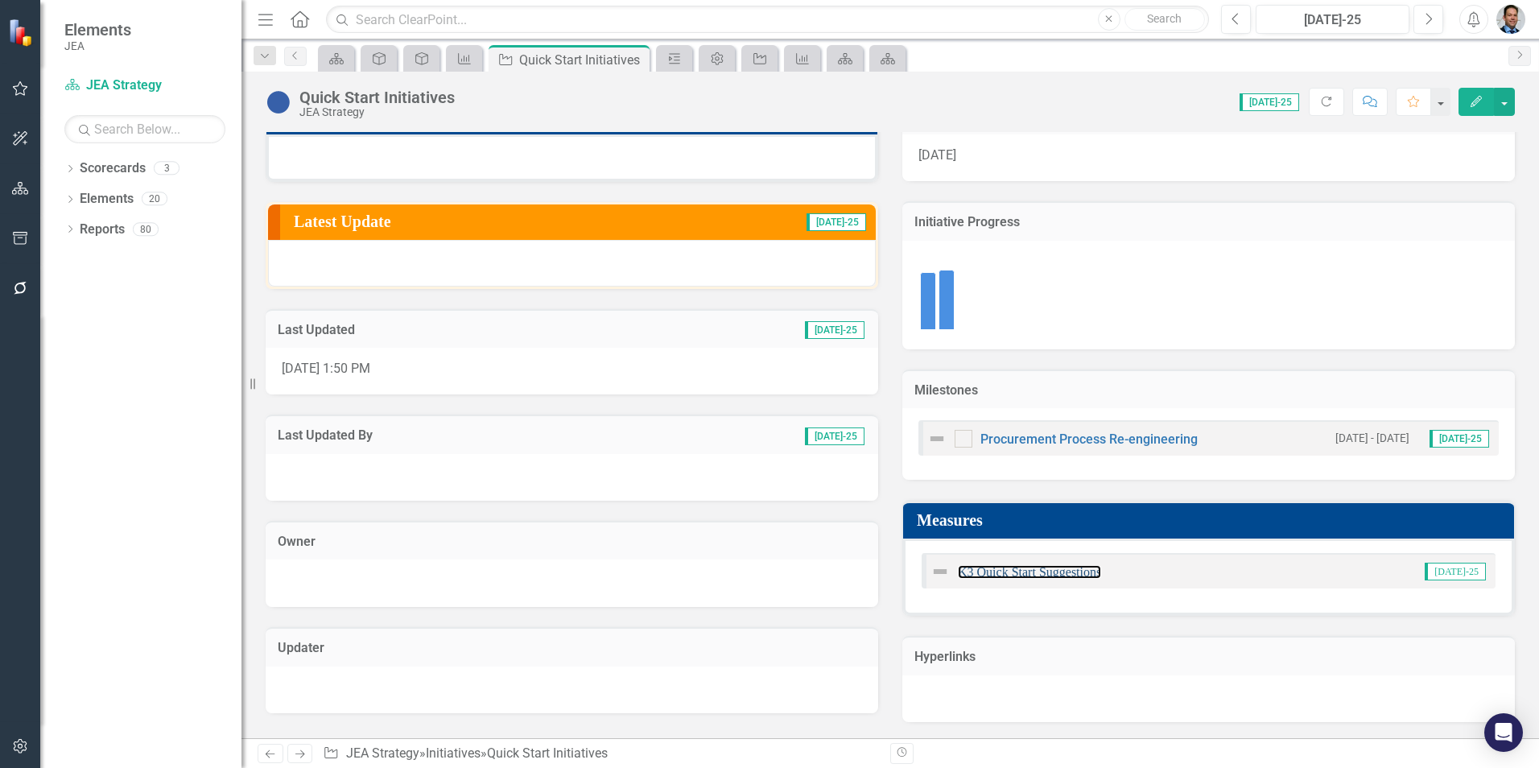
click at [979, 573] on link "K3 Quick Start Suggestions" at bounding box center [1029, 572] width 143 height 14
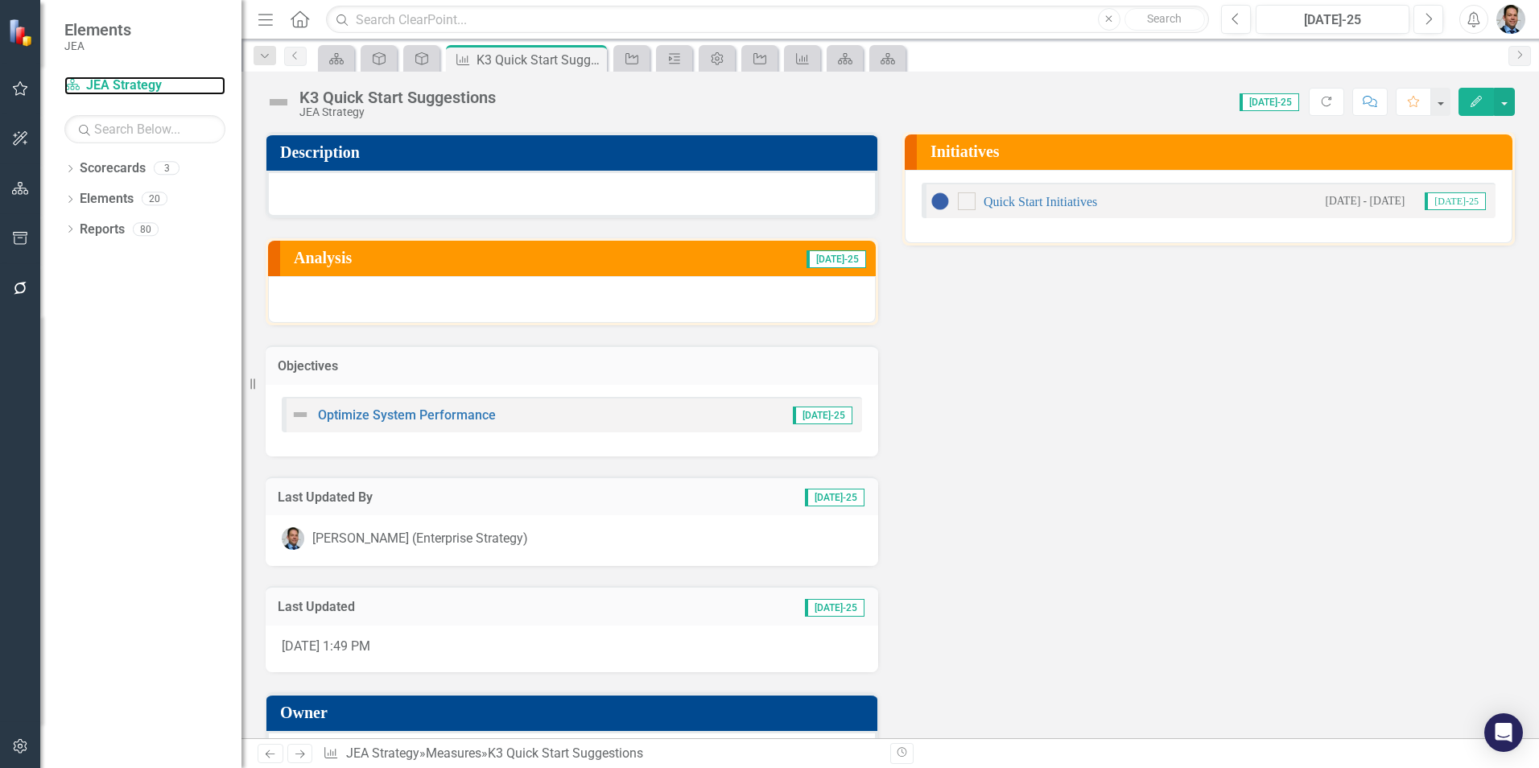
click at [105, 83] on link "Scorecard JEA Strategy" at bounding box center [144, 85] width 161 height 19
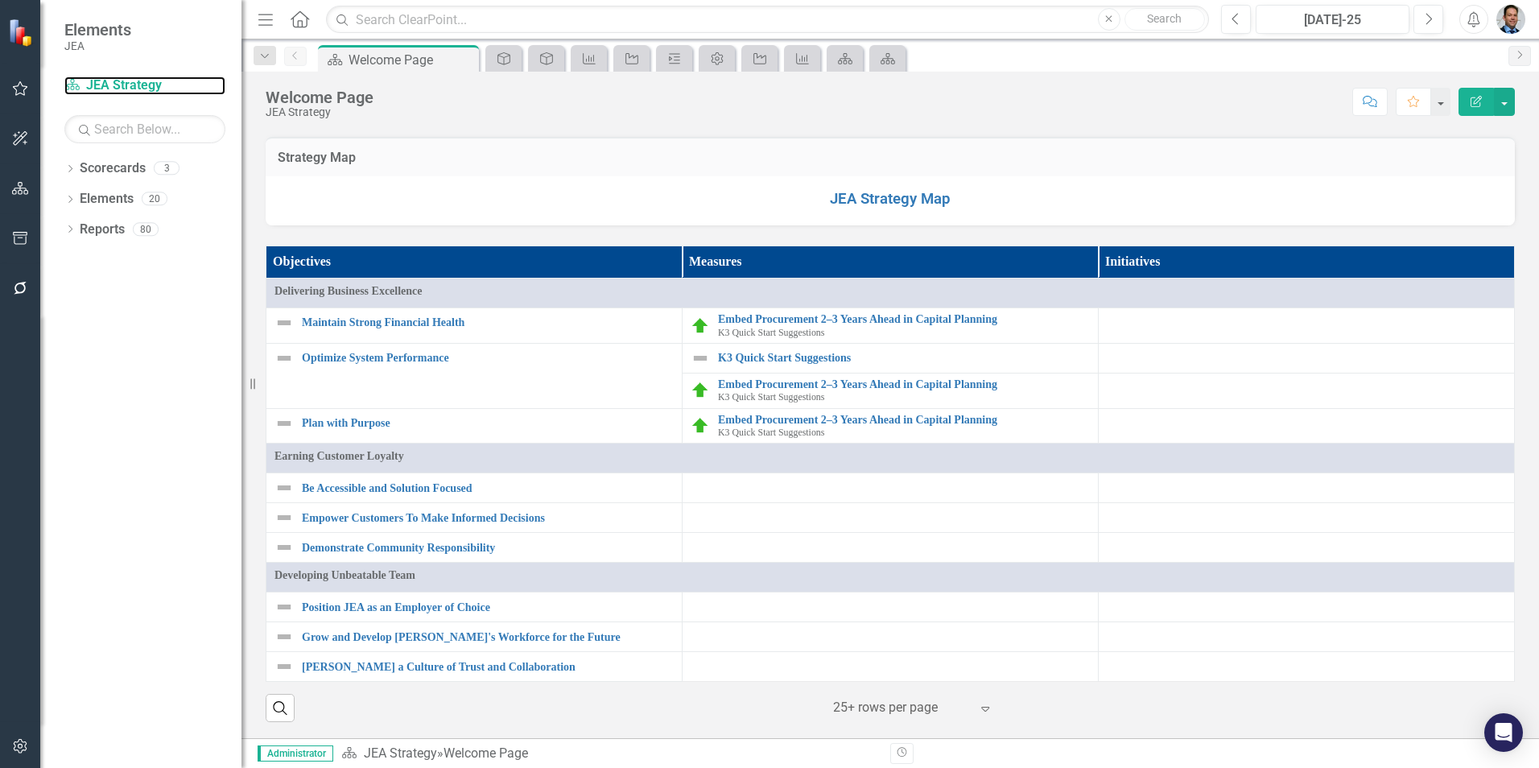
scroll to position [1208, 0]
click at [869, 208] on link "JEA Strategy Map" at bounding box center [890, 199] width 121 height 18
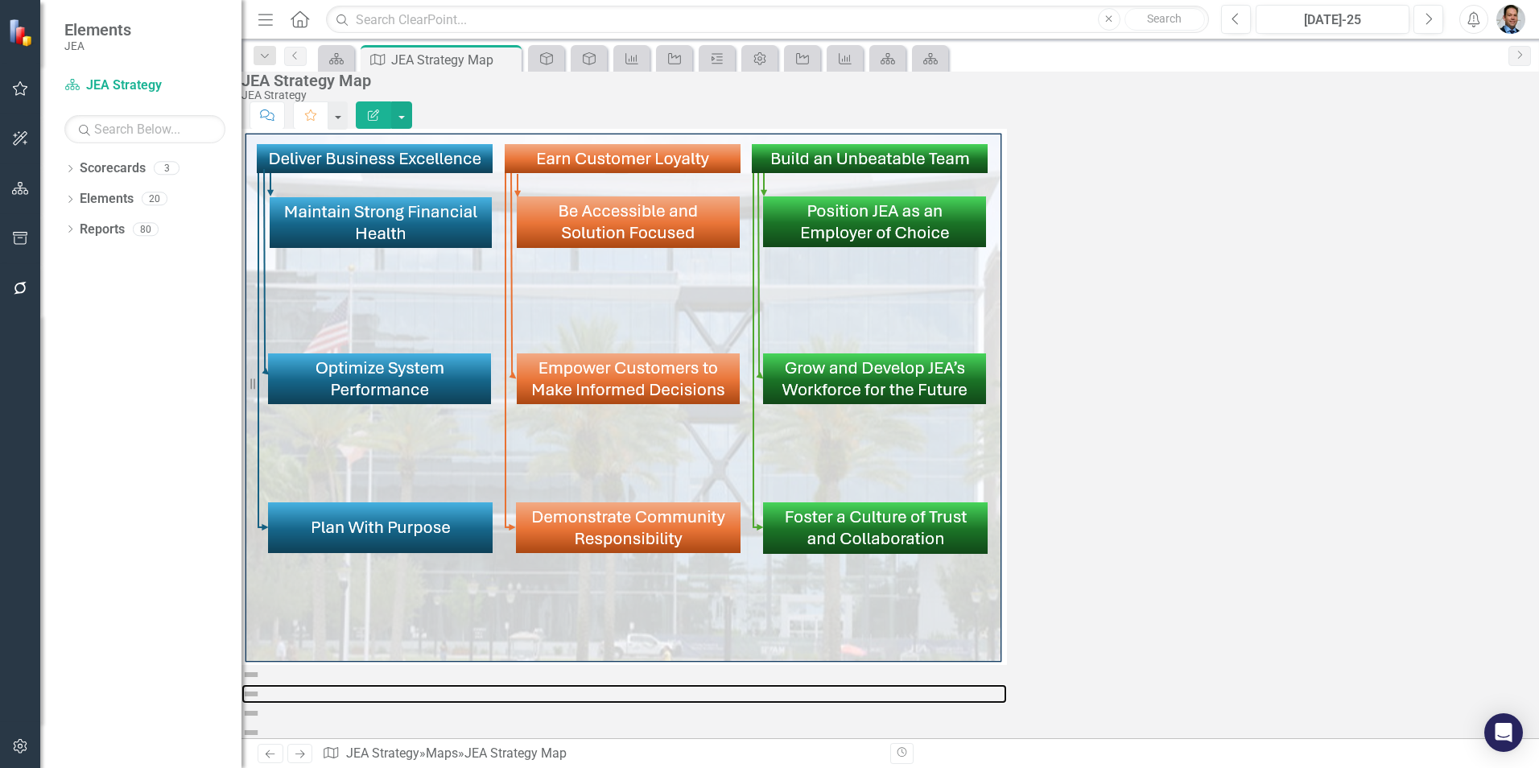
click at [261, 684] on img at bounding box center [251, 693] width 19 height 19
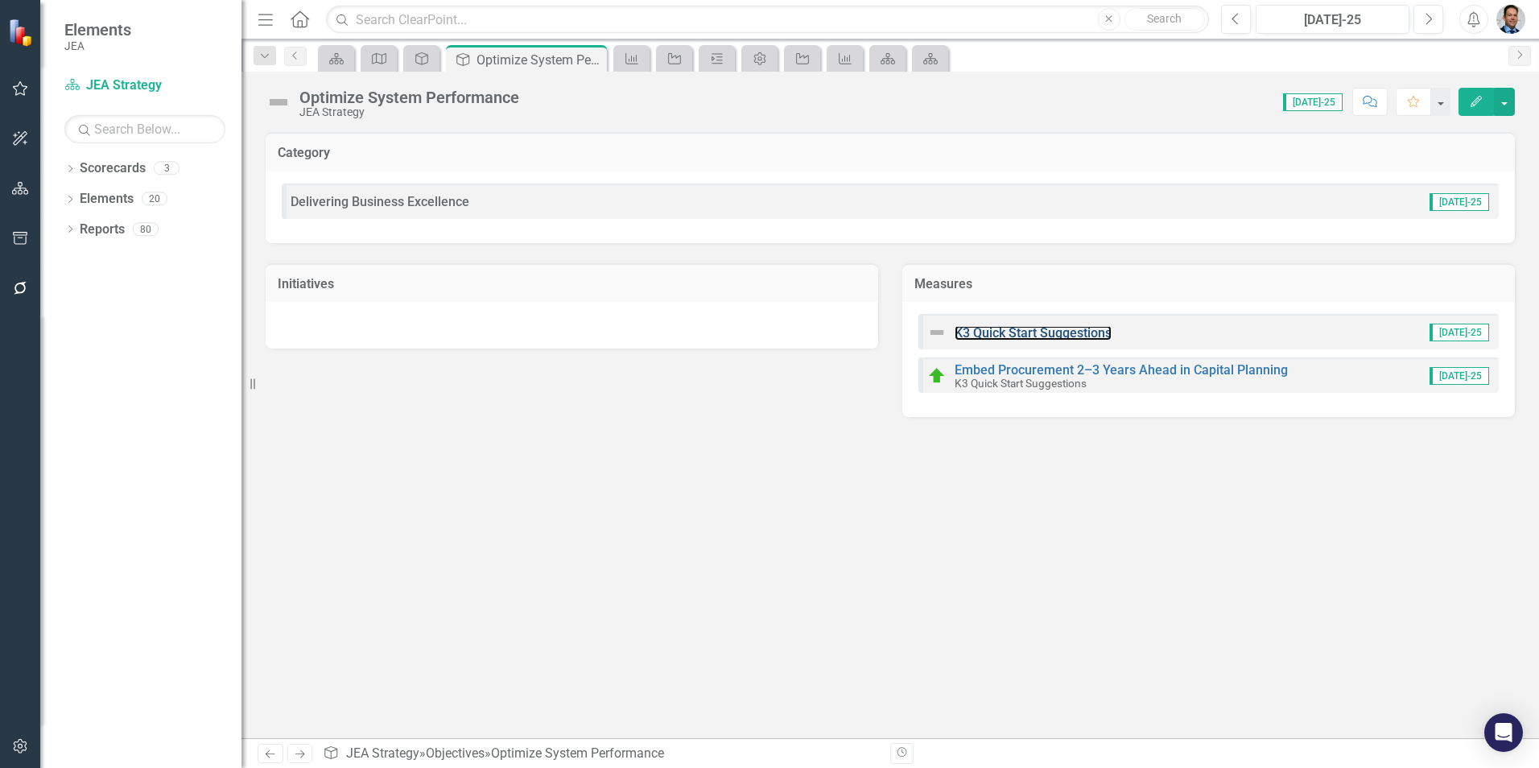
click at [1059, 327] on link "K3 Quick Start Suggestions" at bounding box center [1033, 332] width 157 height 15
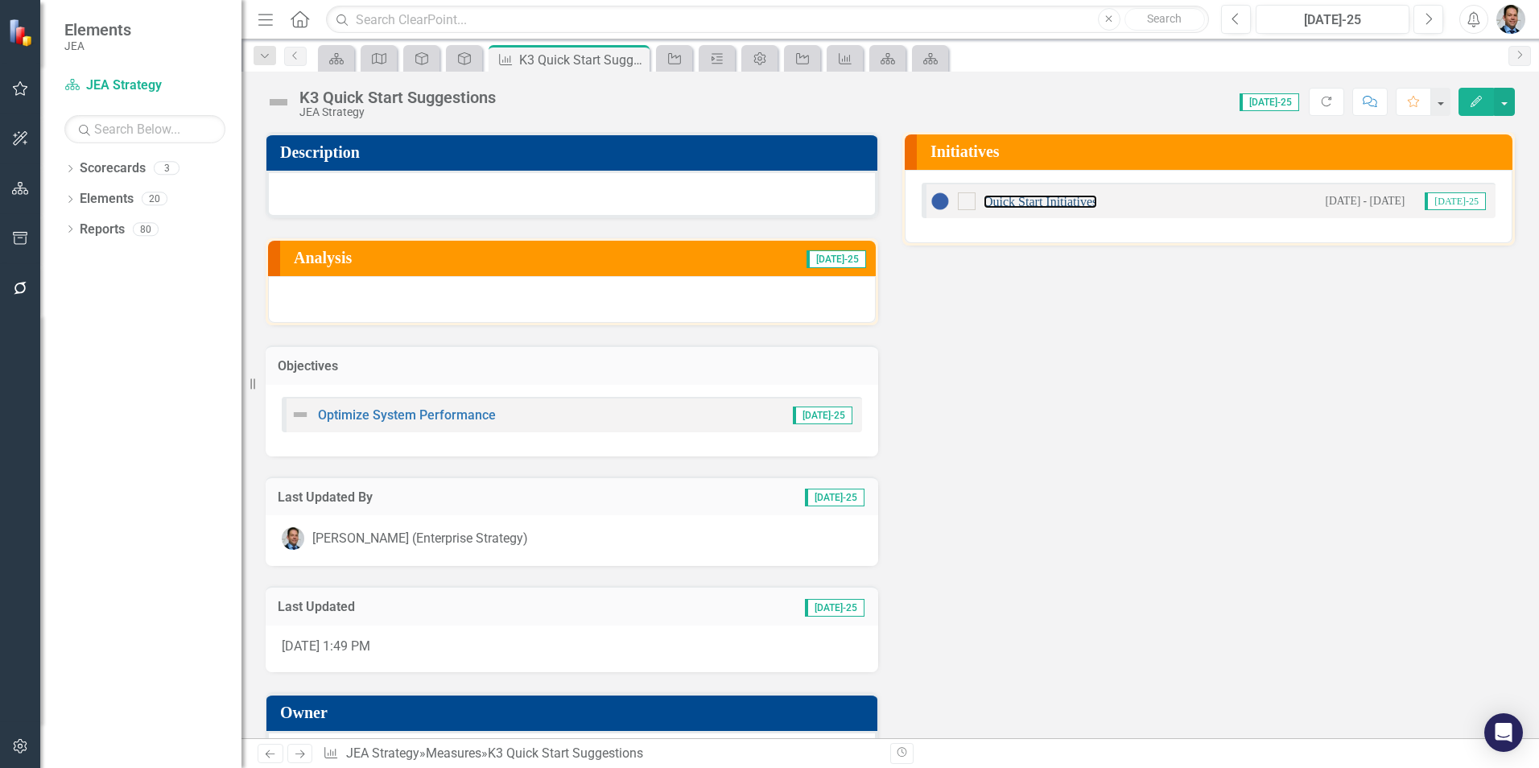
click at [1030, 196] on link "Quick Start Initiatives" at bounding box center [1041, 202] width 114 height 14
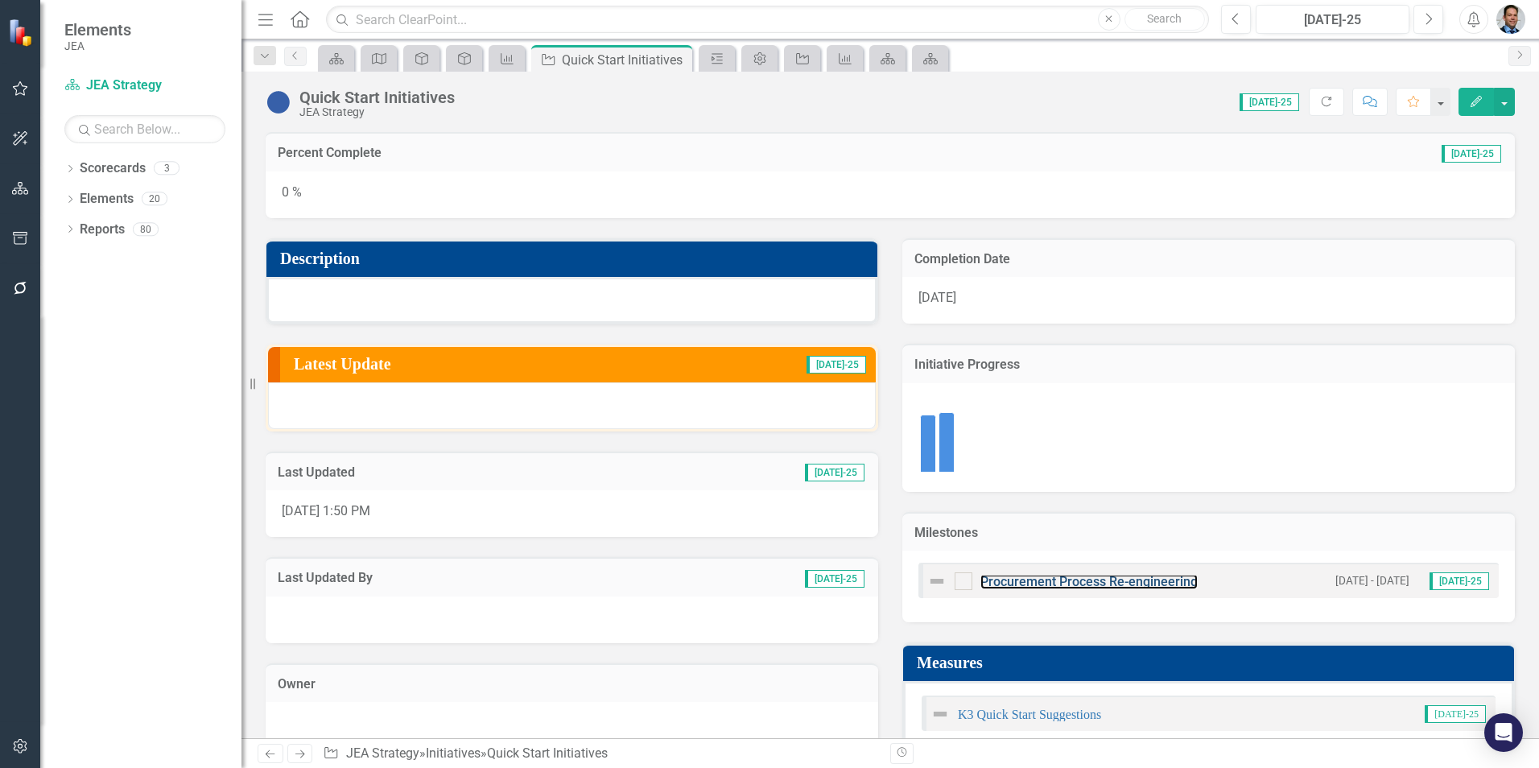
click at [1034, 587] on link "Procurement Process Re-engineering" at bounding box center [1088, 581] width 217 height 15
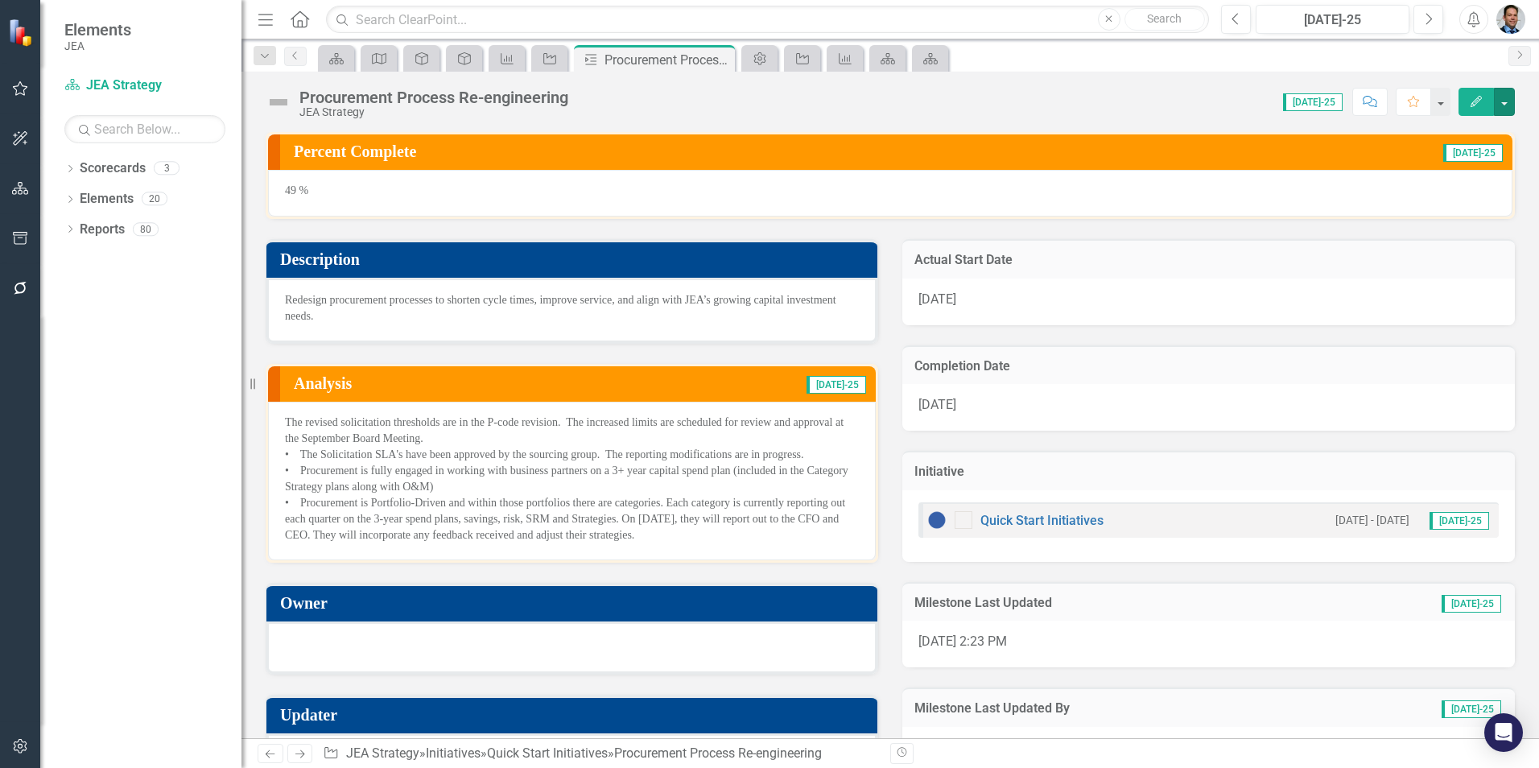
click at [1511, 94] on button "button" at bounding box center [1504, 102] width 21 height 28
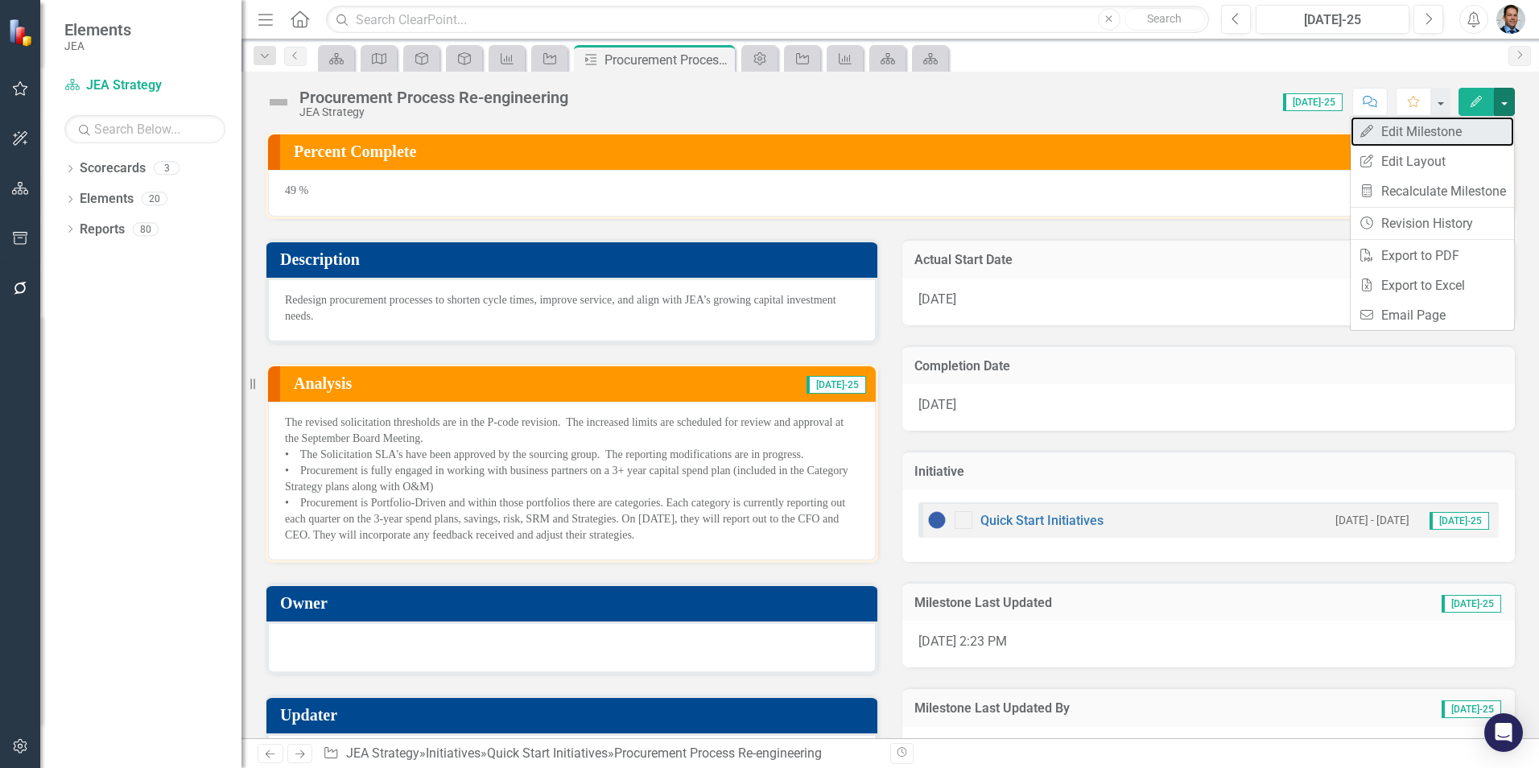
click at [1450, 135] on link "Edit Edit Milestone" at bounding box center [1432, 132] width 163 height 30
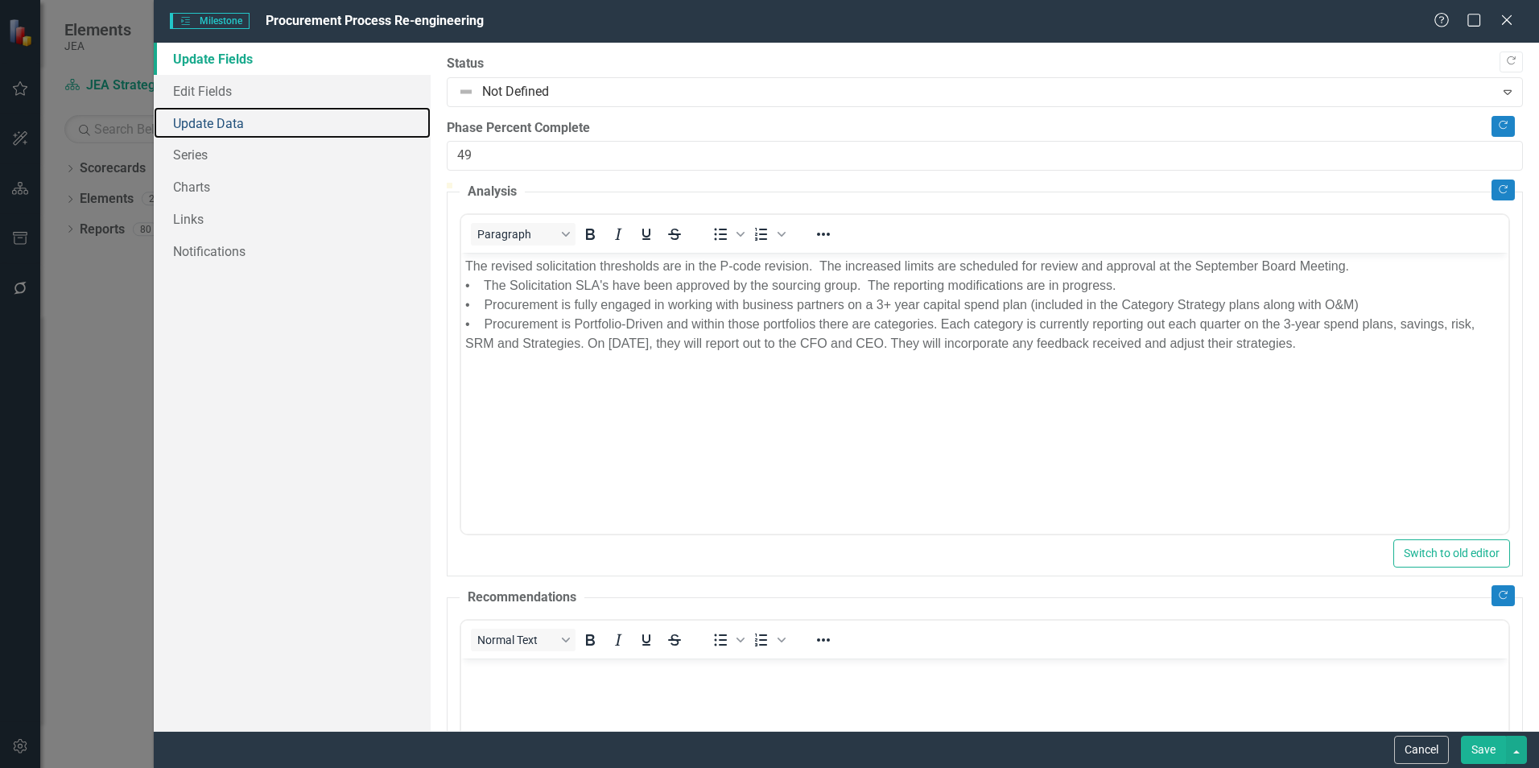
click at [187, 119] on link "Update Data" at bounding box center [292, 123] width 277 height 32
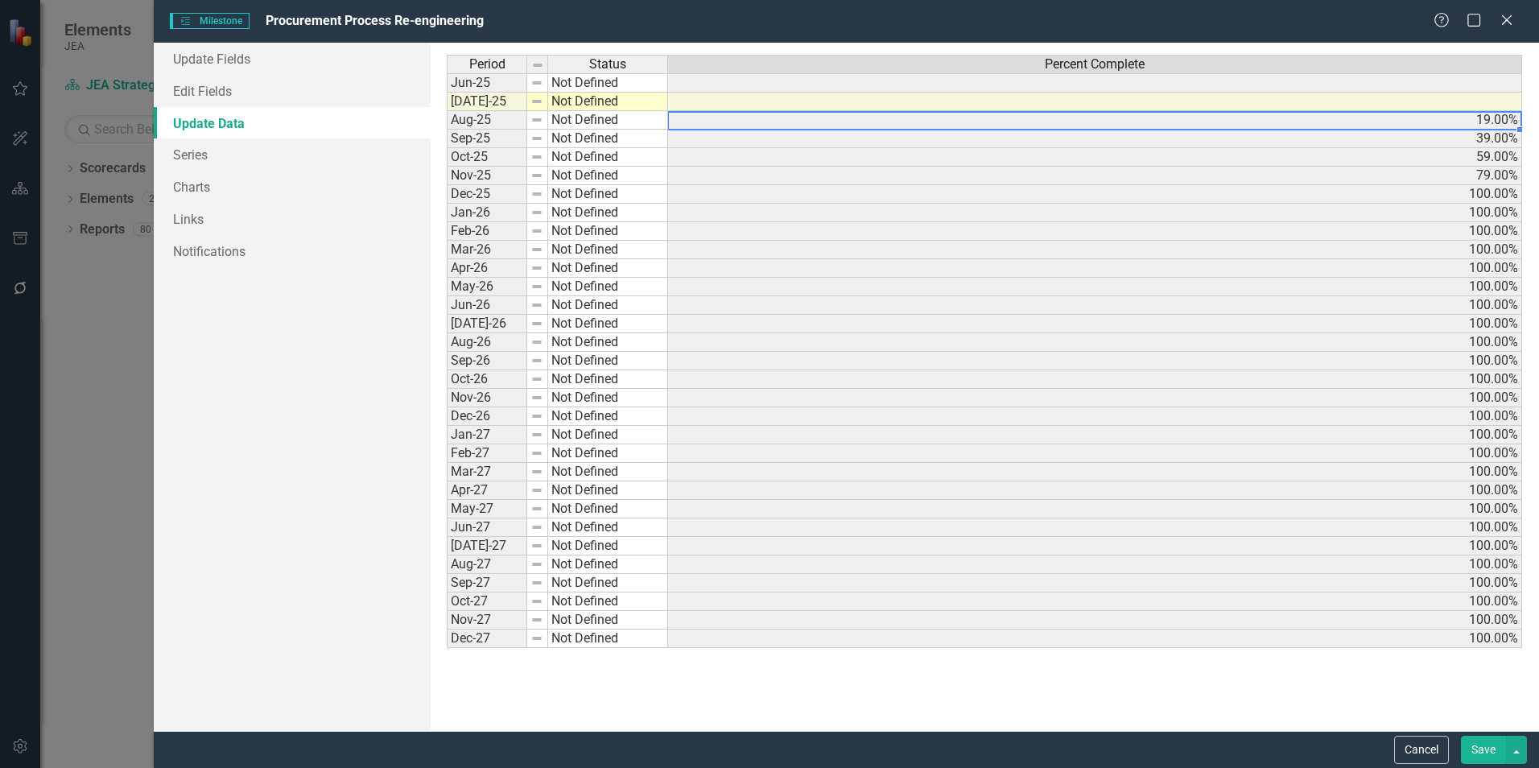
click at [1149, 126] on td "19.00%" at bounding box center [1095, 120] width 854 height 19
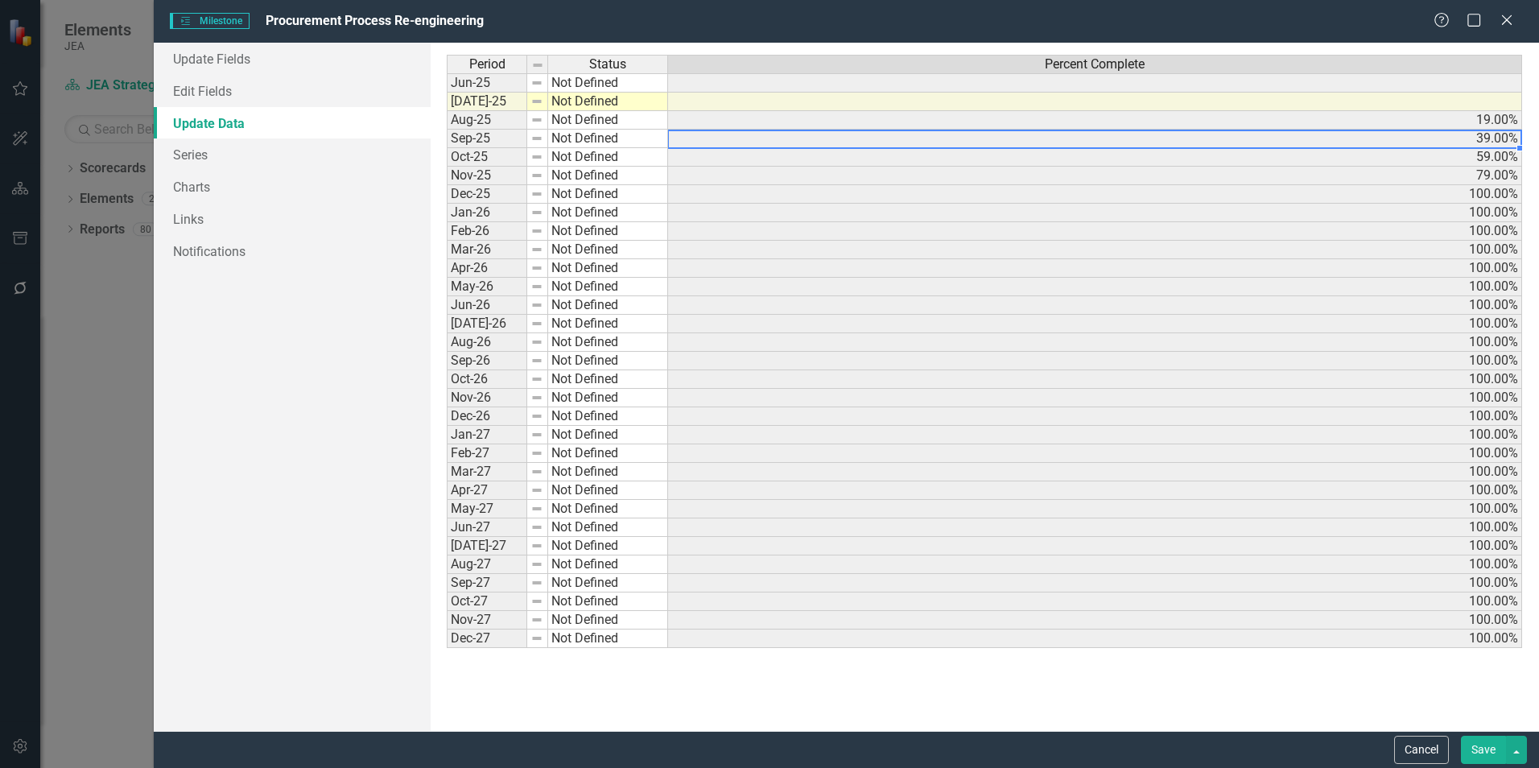
click at [1166, 134] on td "39.00%" at bounding box center [1095, 139] width 854 height 19
click at [1165, 115] on td "19.00%" at bounding box center [1095, 120] width 854 height 19
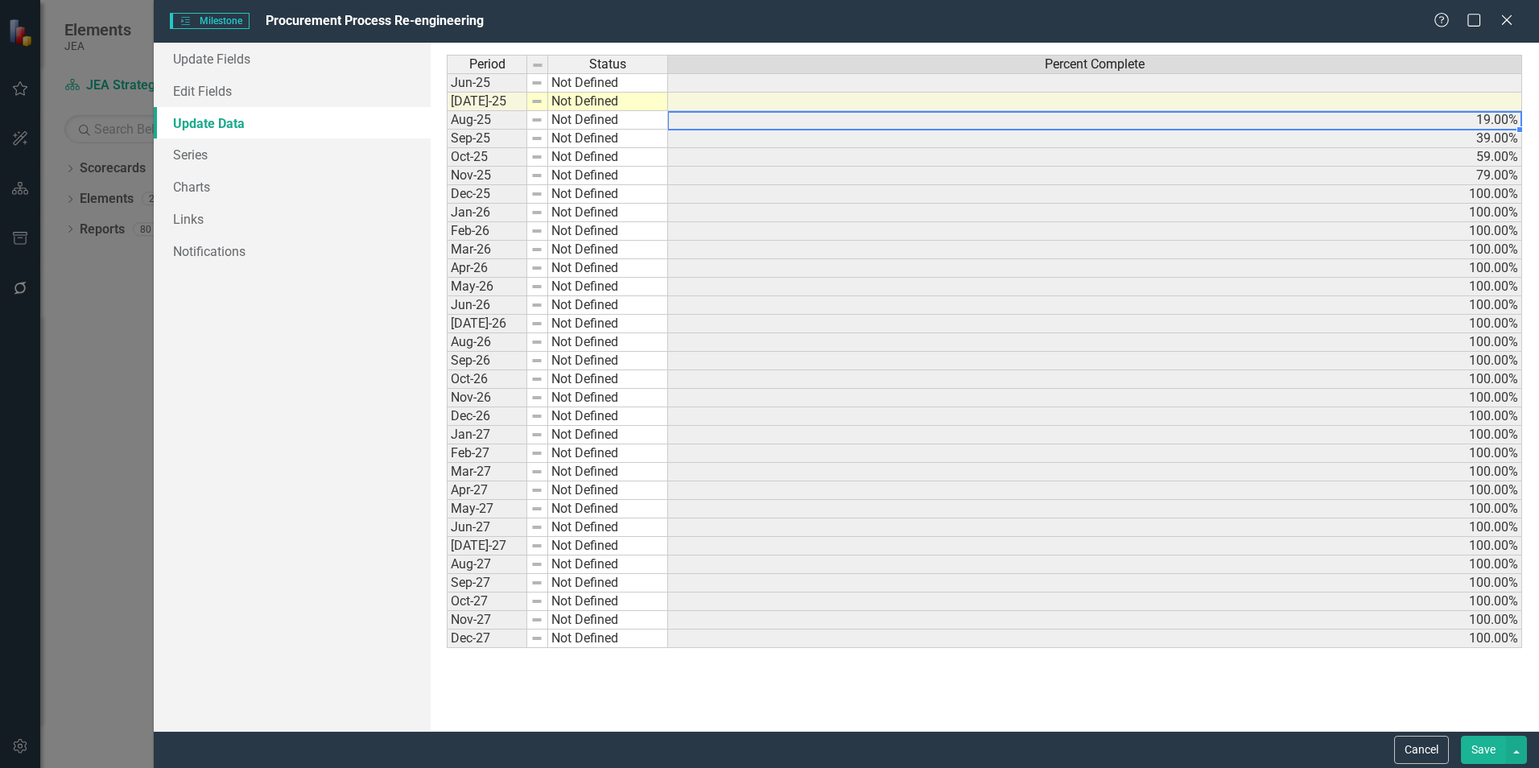
click at [1165, 115] on td "19.00%" at bounding box center [1095, 120] width 854 height 19
click at [447, 111] on div "Period Status Percent Complete Jun-25 Not Defined [DATE]-25 Not Defined Aug-25 …" at bounding box center [447, 351] width 0 height 593
click at [1507, 111] on div at bounding box center [1094, 112] width 854 height 2
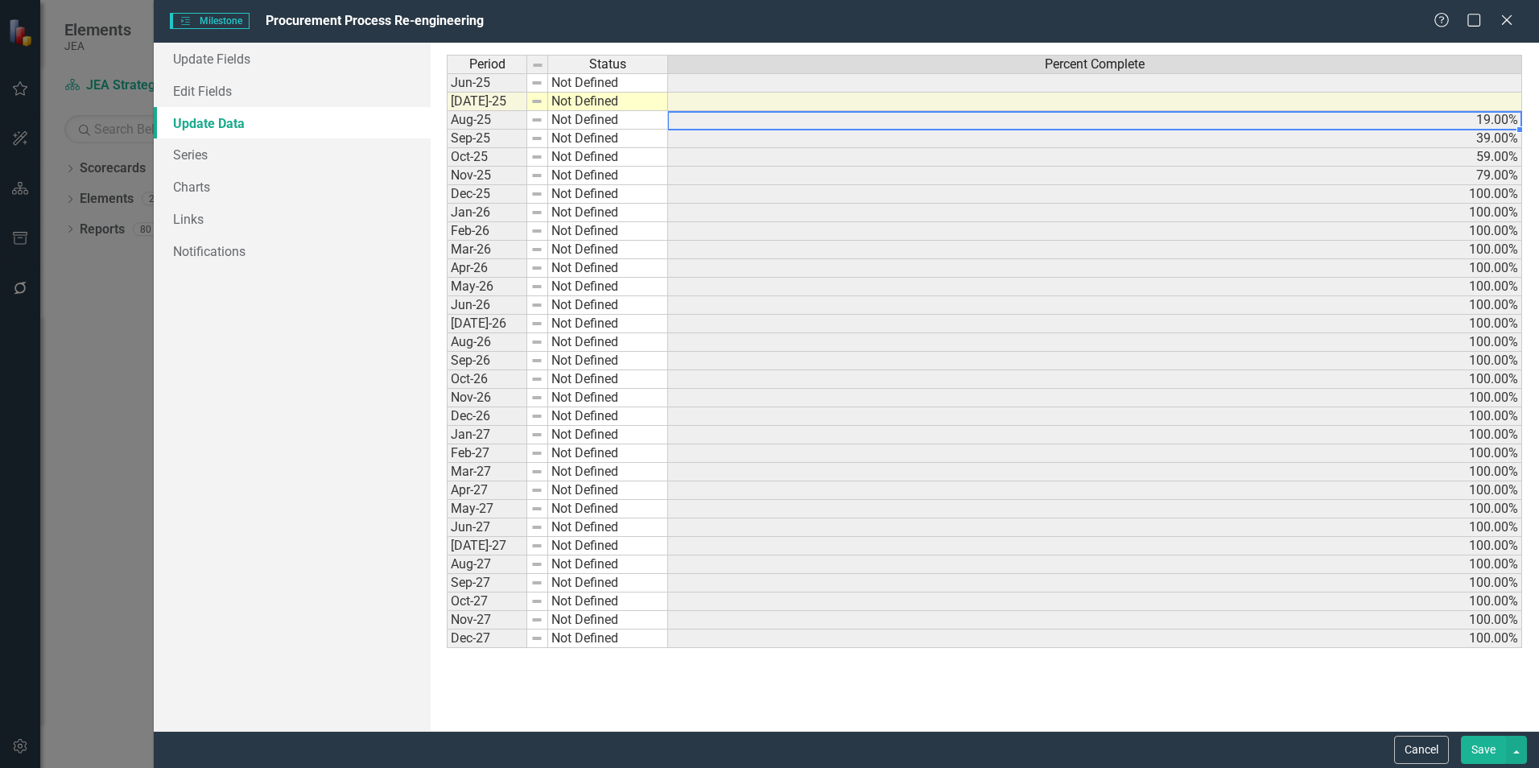
click at [1433, 746] on button "Cancel" at bounding box center [1421, 750] width 55 height 28
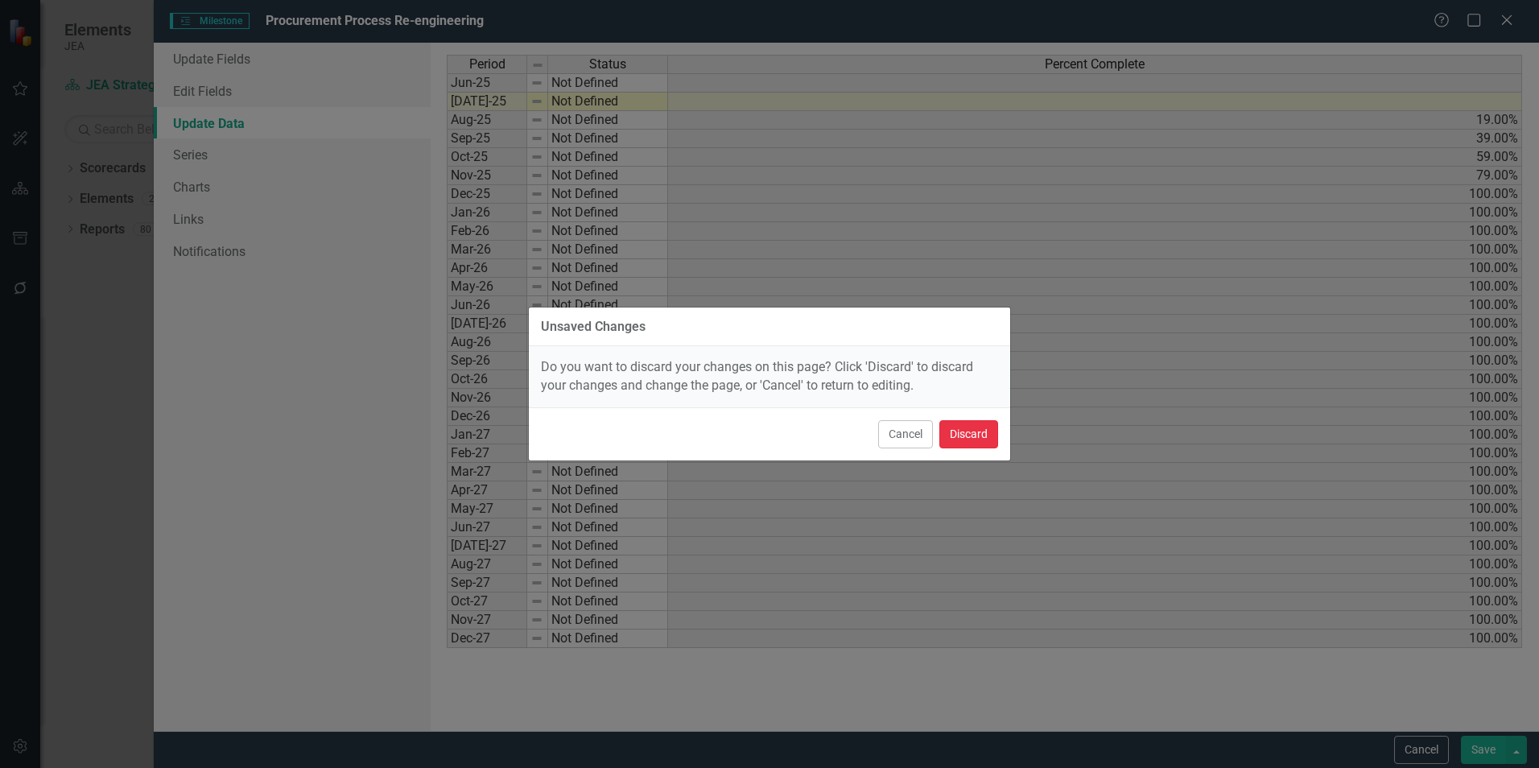
click at [993, 432] on button "Discard" at bounding box center [968, 434] width 59 height 28
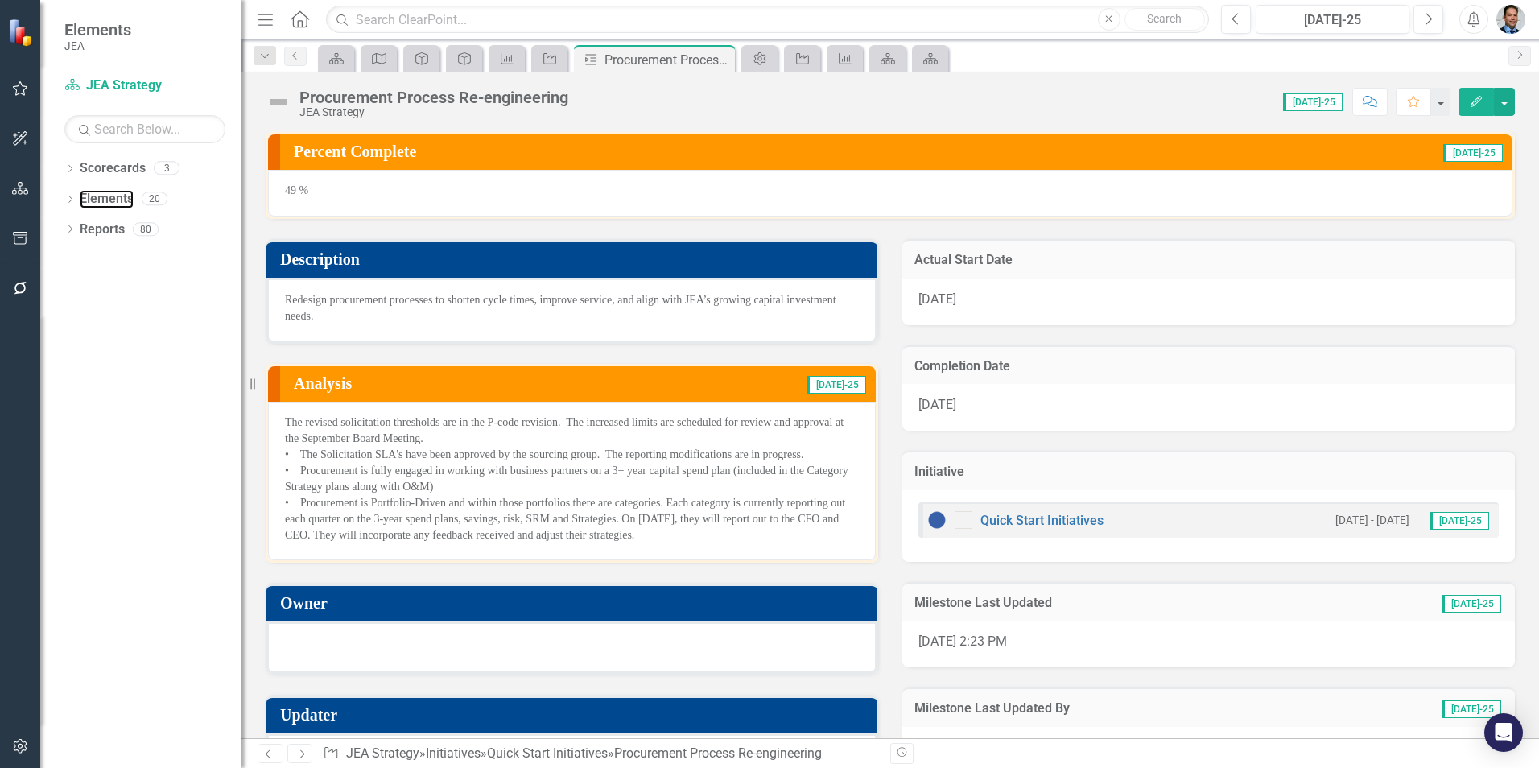
click at [115, 200] on link "Elements" at bounding box center [107, 199] width 54 height 19
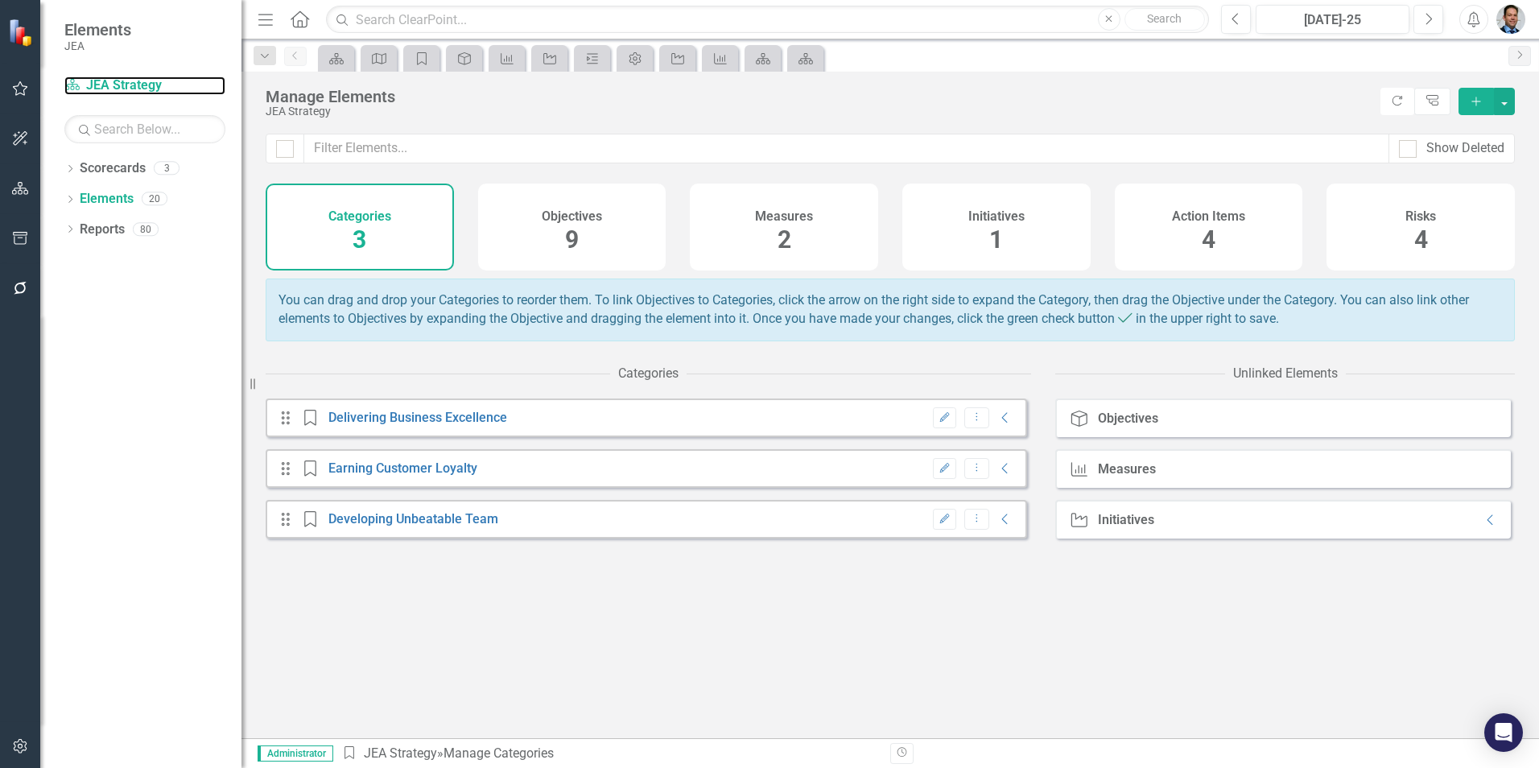
click at [115, 85] on link "Scorecard JEA Strategy" at bounding box center [144, 85] width 161 height 19
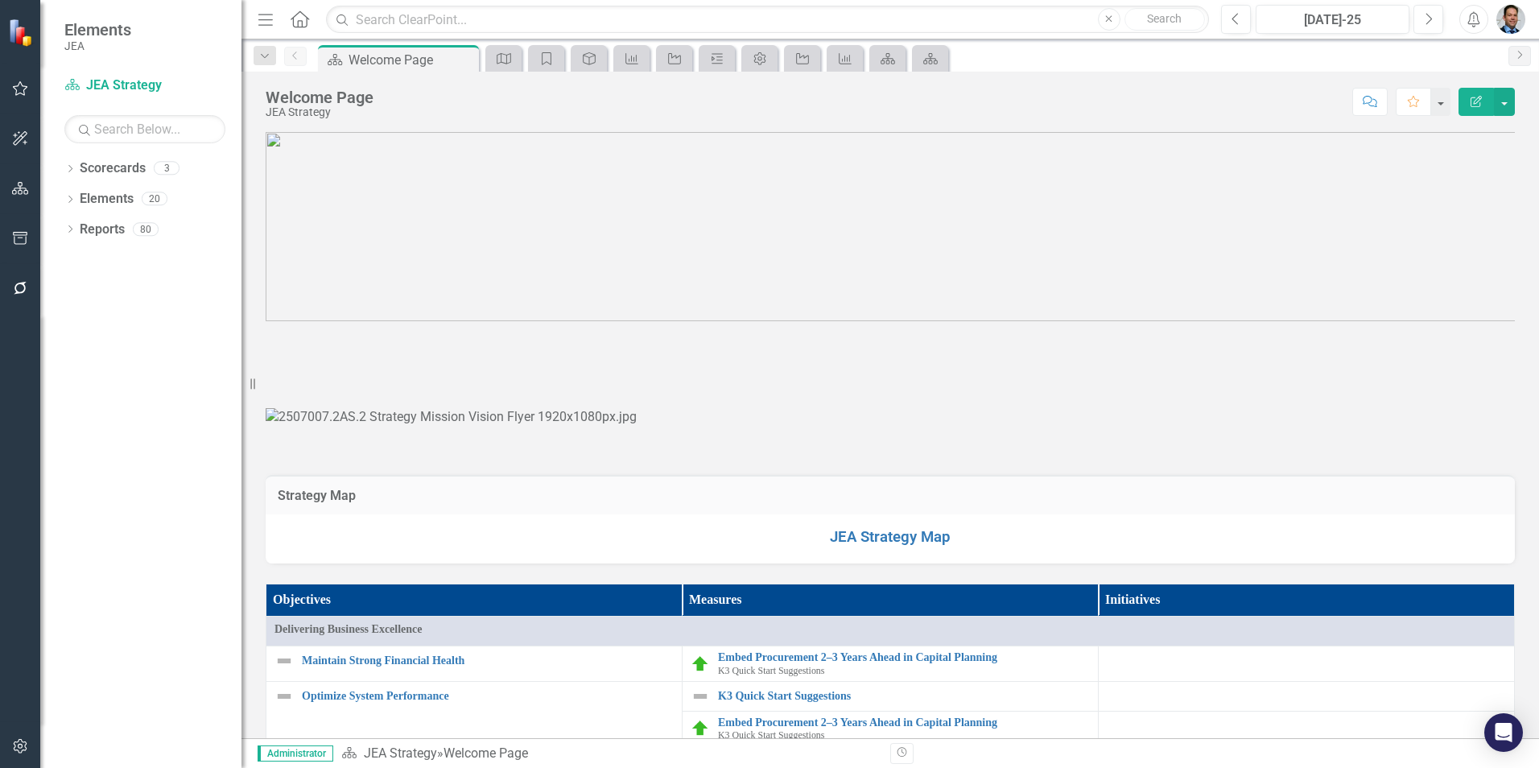
click at [69, 167] on icon "Dropdown" at bounding box center [69, 170] width 11 height 9
click at [110, 225] on link "K3 Quick Start Suggestions" at bounding box center [165, 230] width 153 height 19
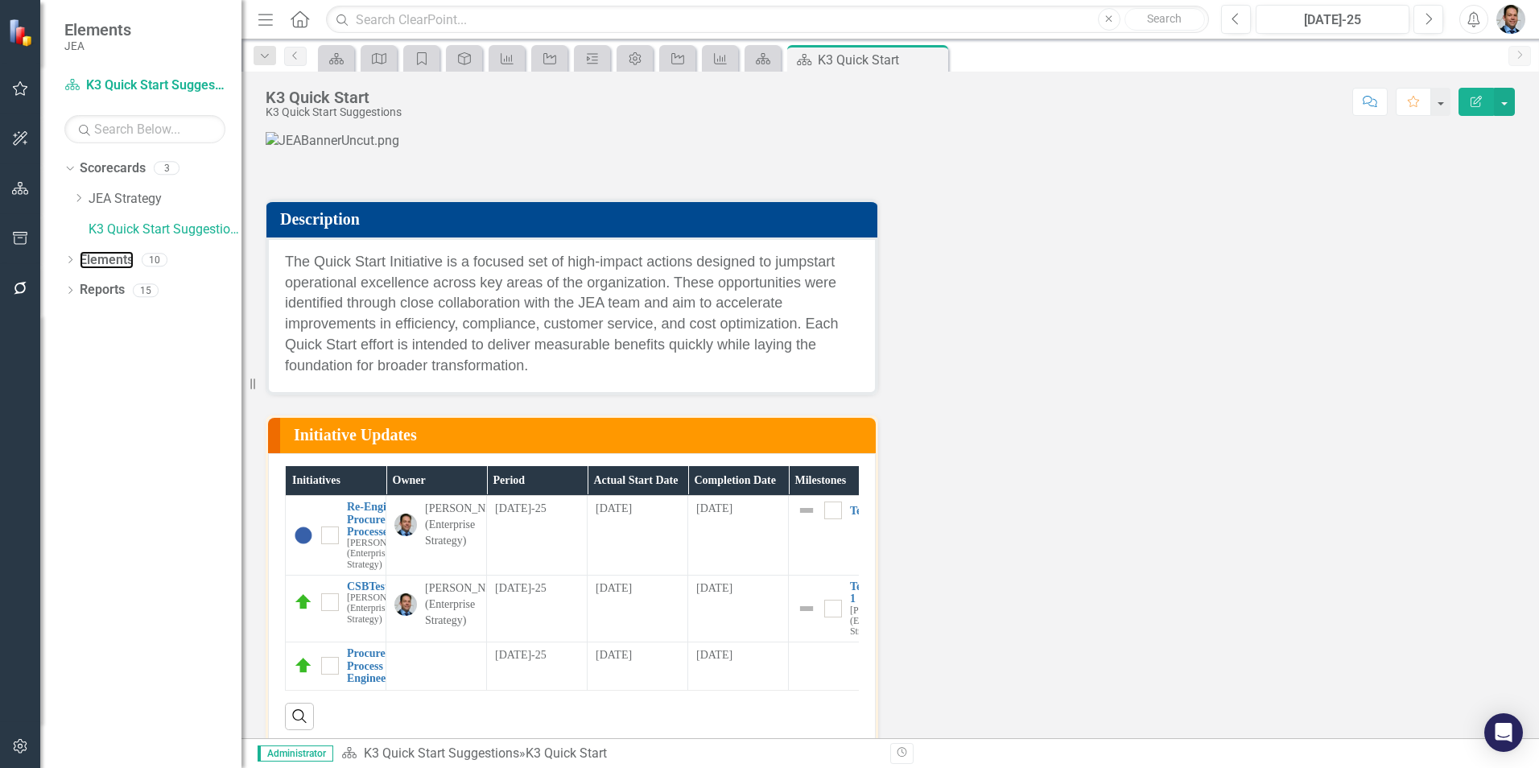
click at [104, 266] on link "Elements" at bounding box center [107, 260] width 54 height 19
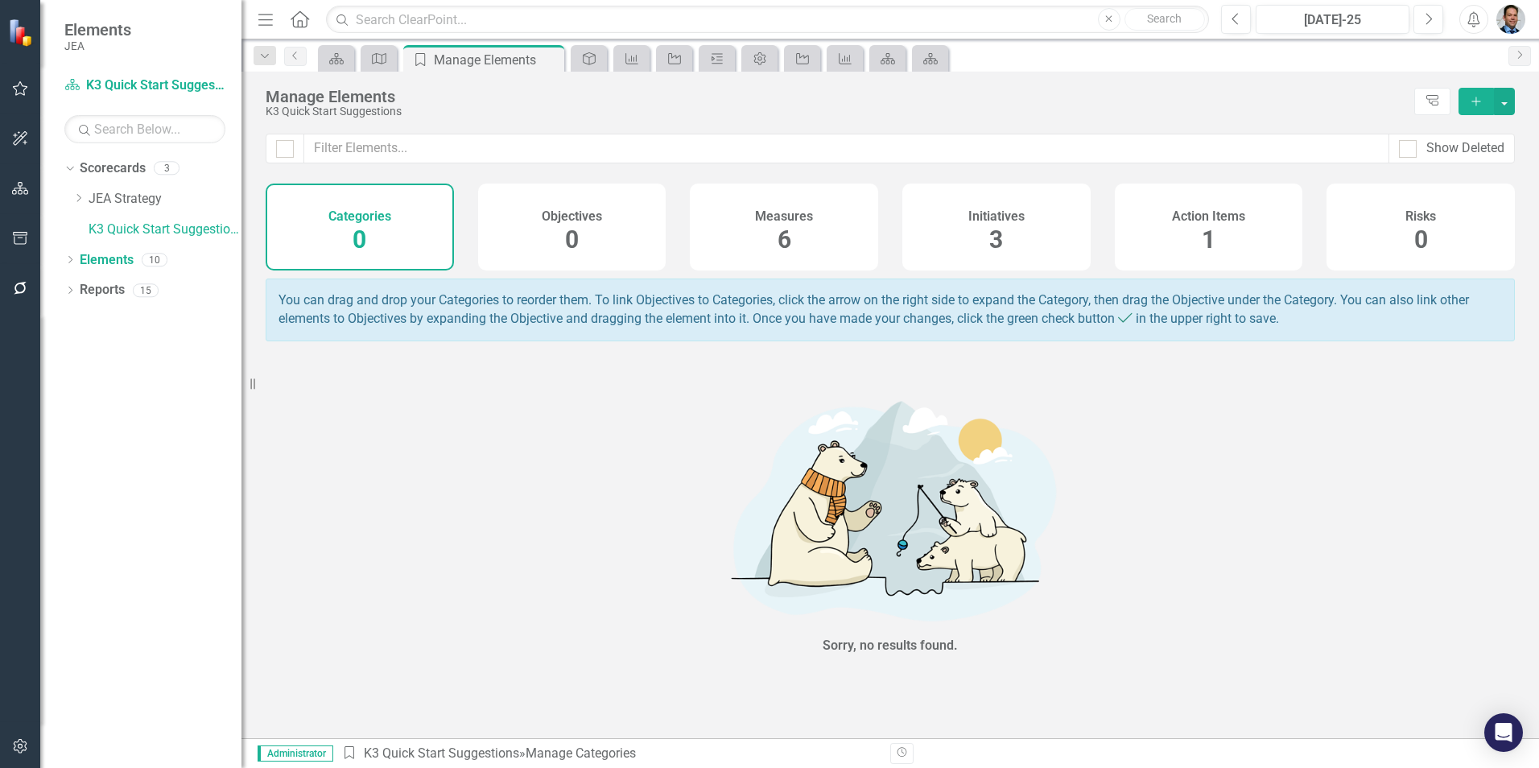
click at [761, 239] on div "Measures 6" at bounding box center [784, 227] width 188 height 87
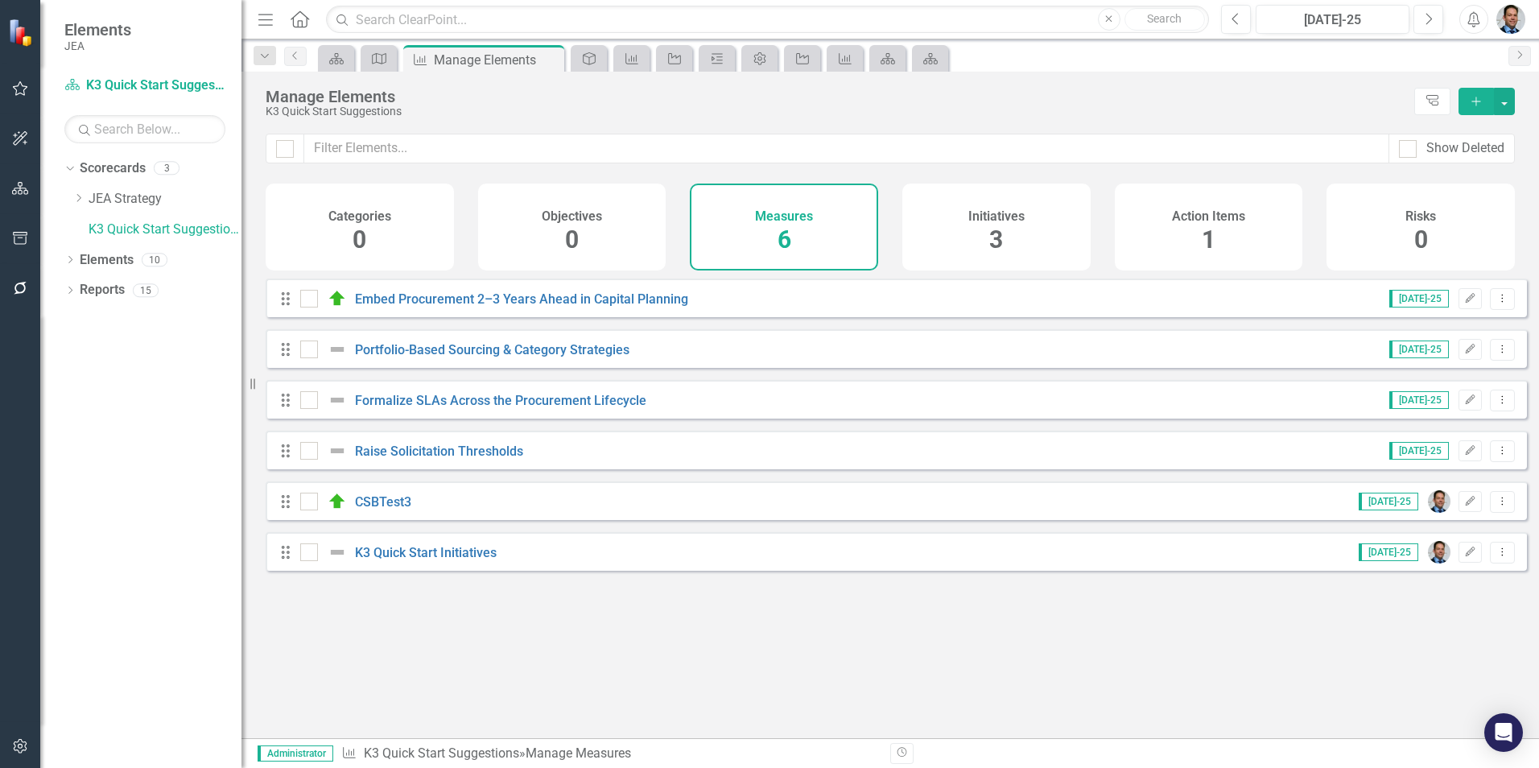
click at [280, 155] on div at bounding box center [285, 149] width 18 height 18
click at [280, 151] on input "checkbox" at bounding box center [281, 145] width 10 height 10
checkbox input "true"
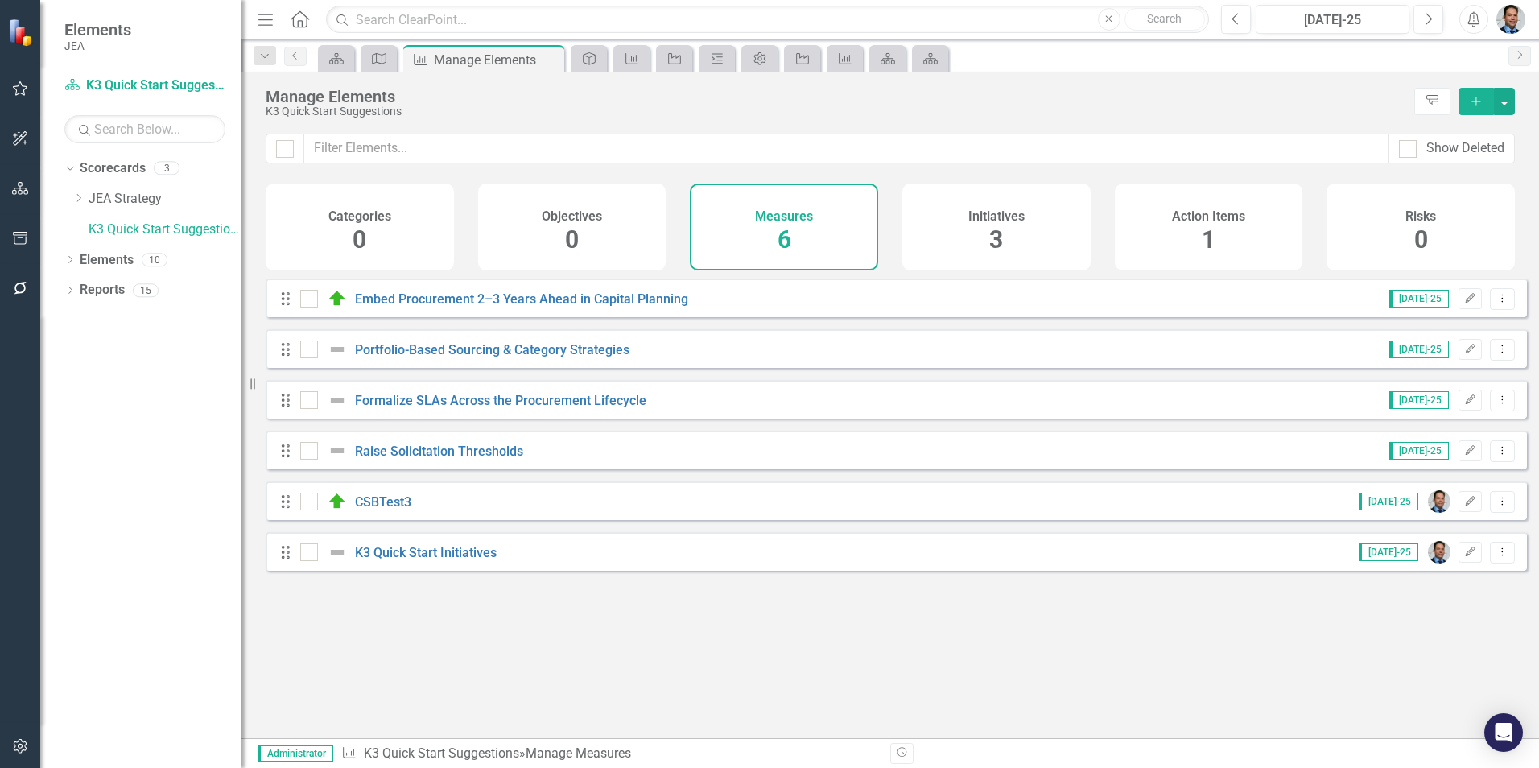
checkbox input "true"
click at [1506, 108] on button "button" at bounding box center [1504, 101] width 21 height 27
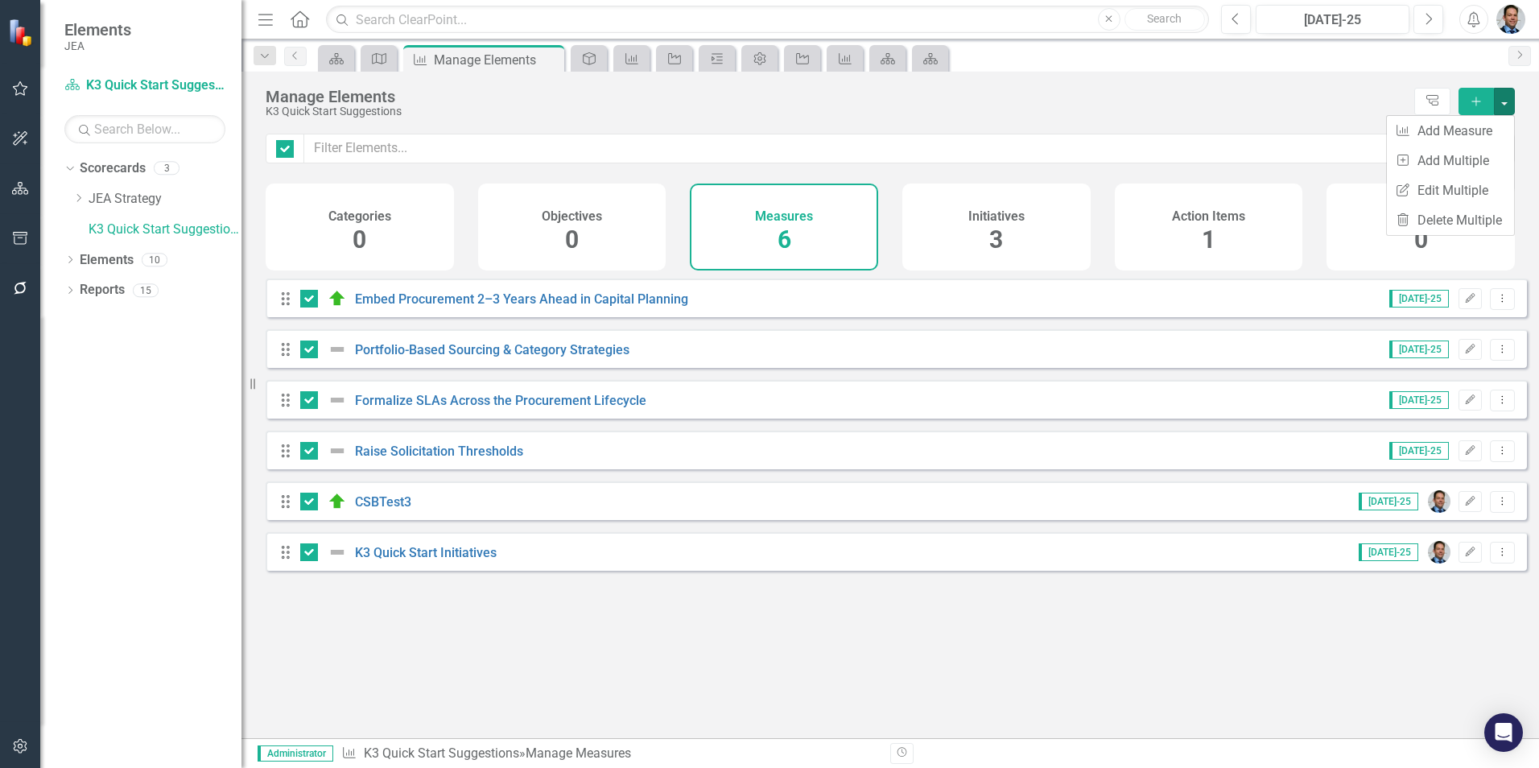
click at [1075, 98] on div "Manage Elements" at bounding box center [836, 97] width 1141 height 18
click at [980, 209] on h4 "Initiatives" at bounding box center [996, 216] width 56 height 14
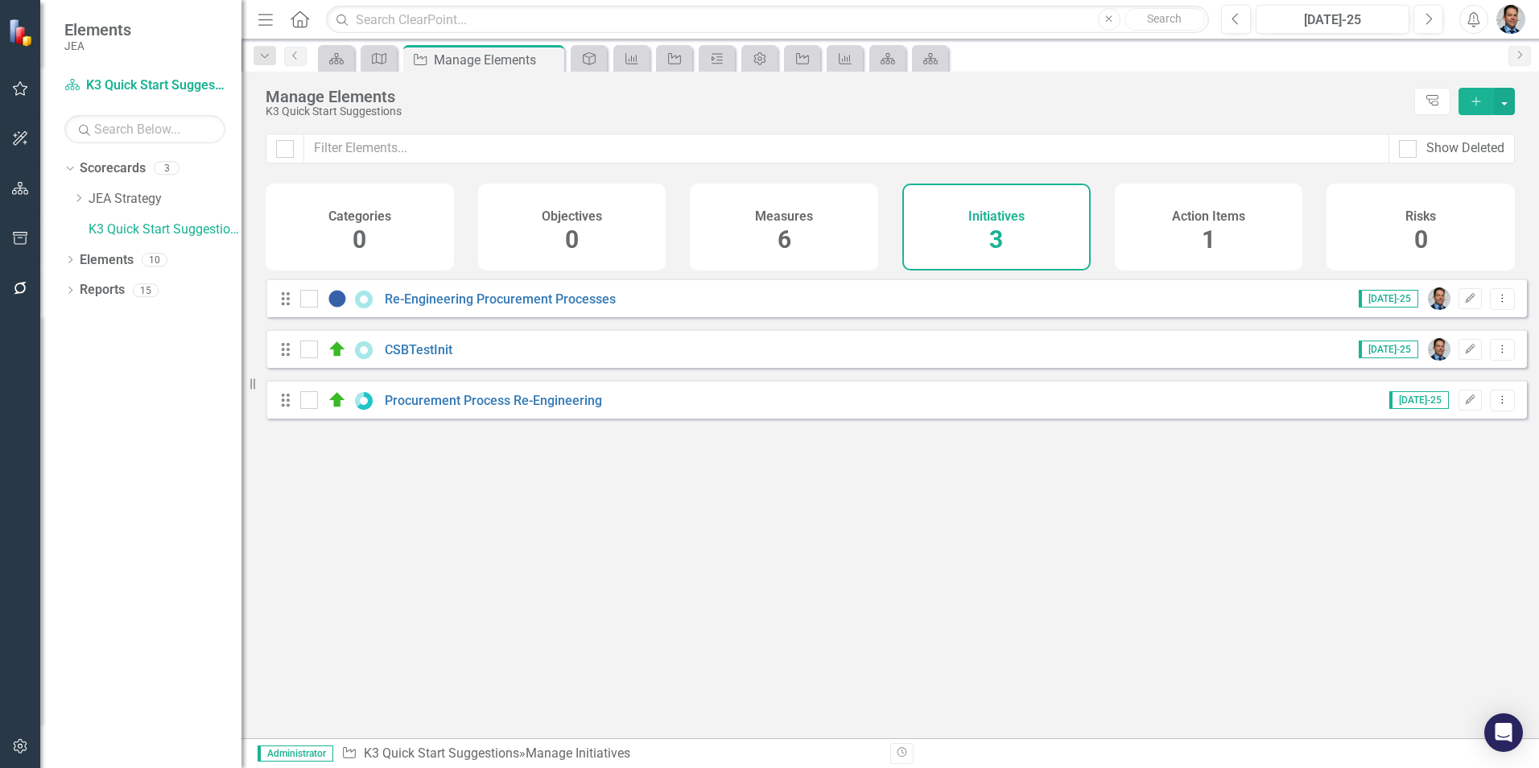
click at [289, 146] on div at bounding box center [285, 149] width 18 height 18
click at [287, 146] on input "checkbox" at bounding box center [281, 145] width 10 height 10
checkbox input "true"
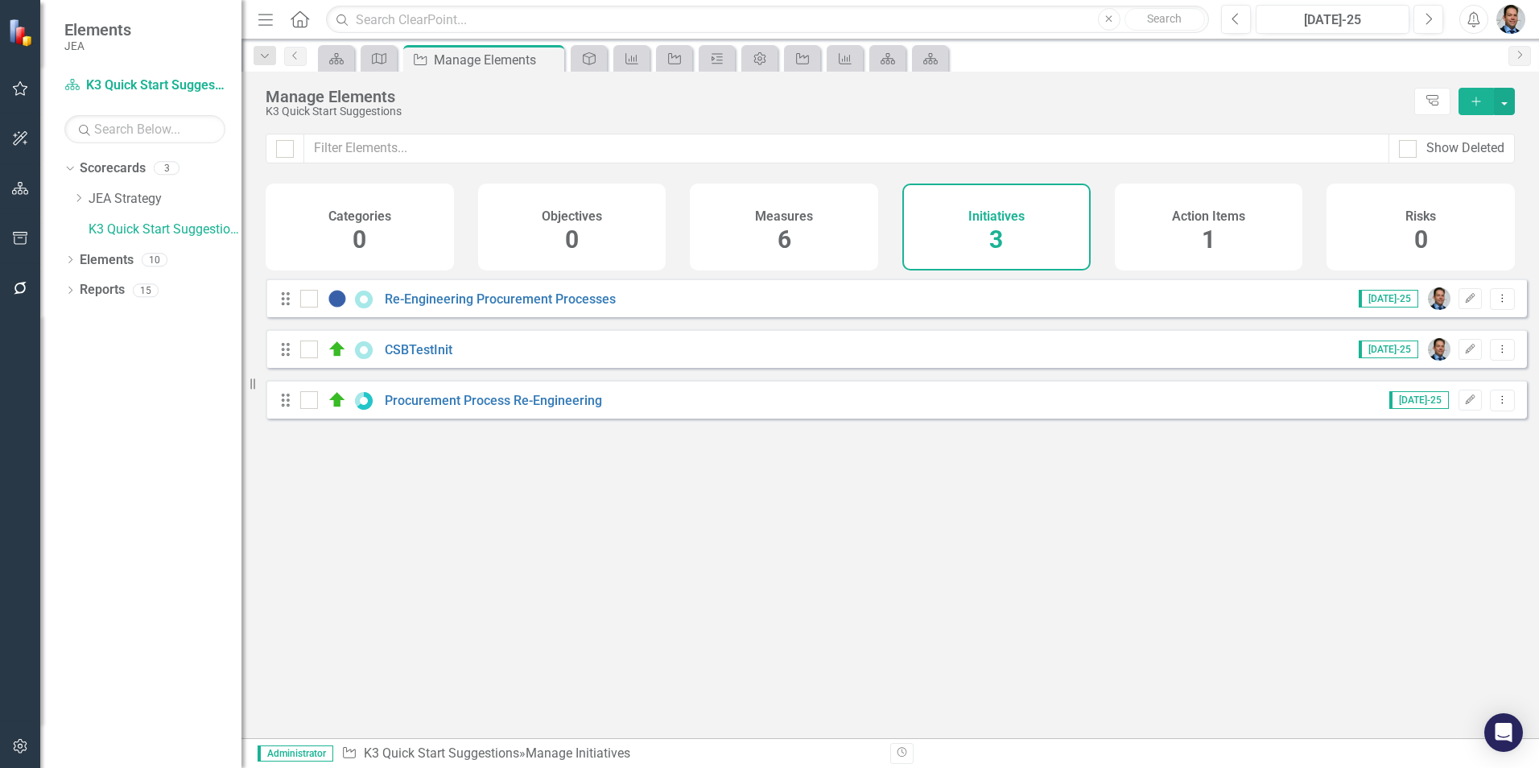
checkbox input "true"
click at [1501, 103] on button "button" at bounding box center [1504, 101] width 21 height 27
click at [1443, 213] on link "Trash Delete Multiple" at bounding box center [1450, 220] width 127 height 30
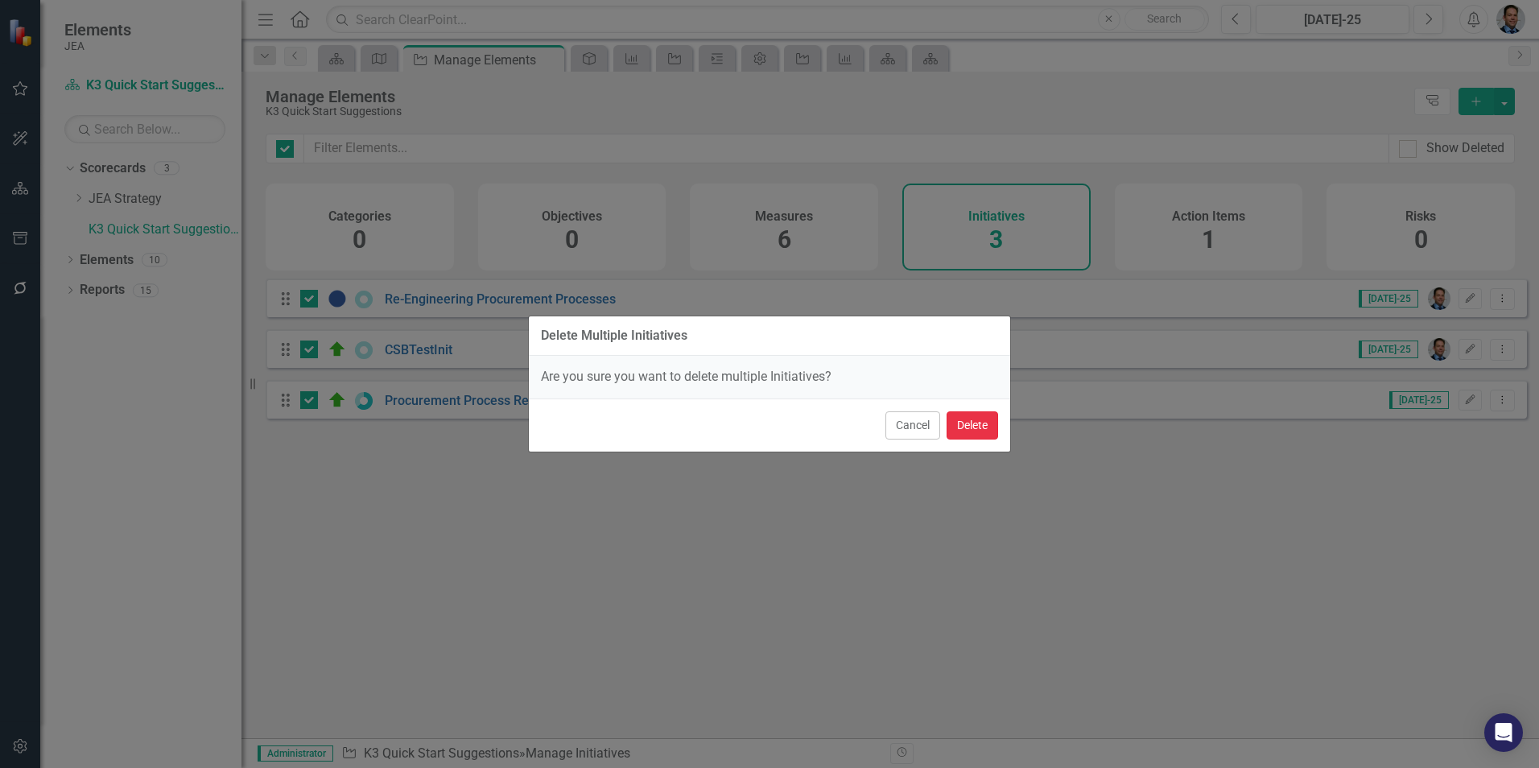
click at [967, 429] on button "Delete" at bounding box center [973, 425] width 52 height 28
checkbox input "false"
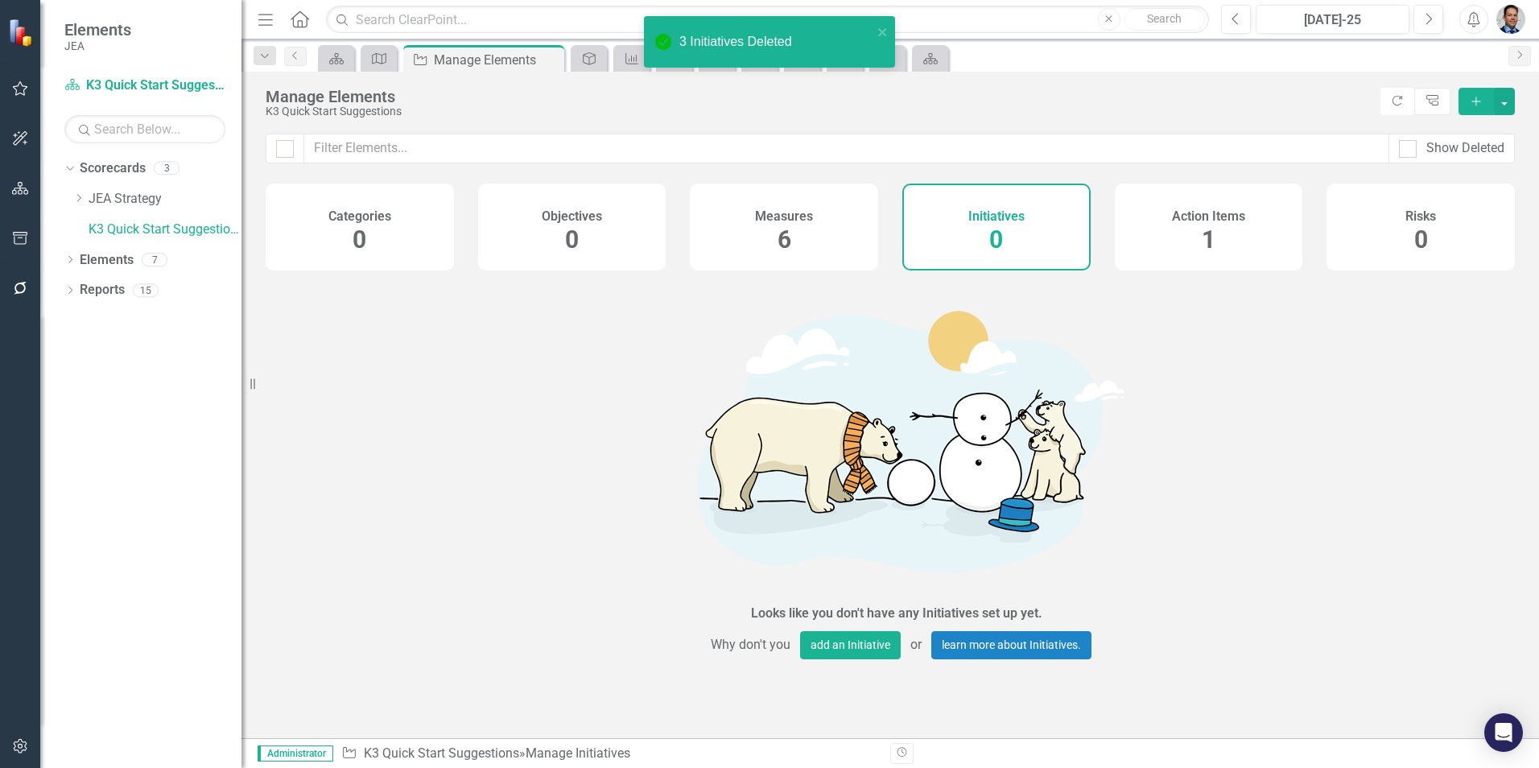
click at [1208, 227] on span "1" at bounding box center [1209, 239] width 14 height 28
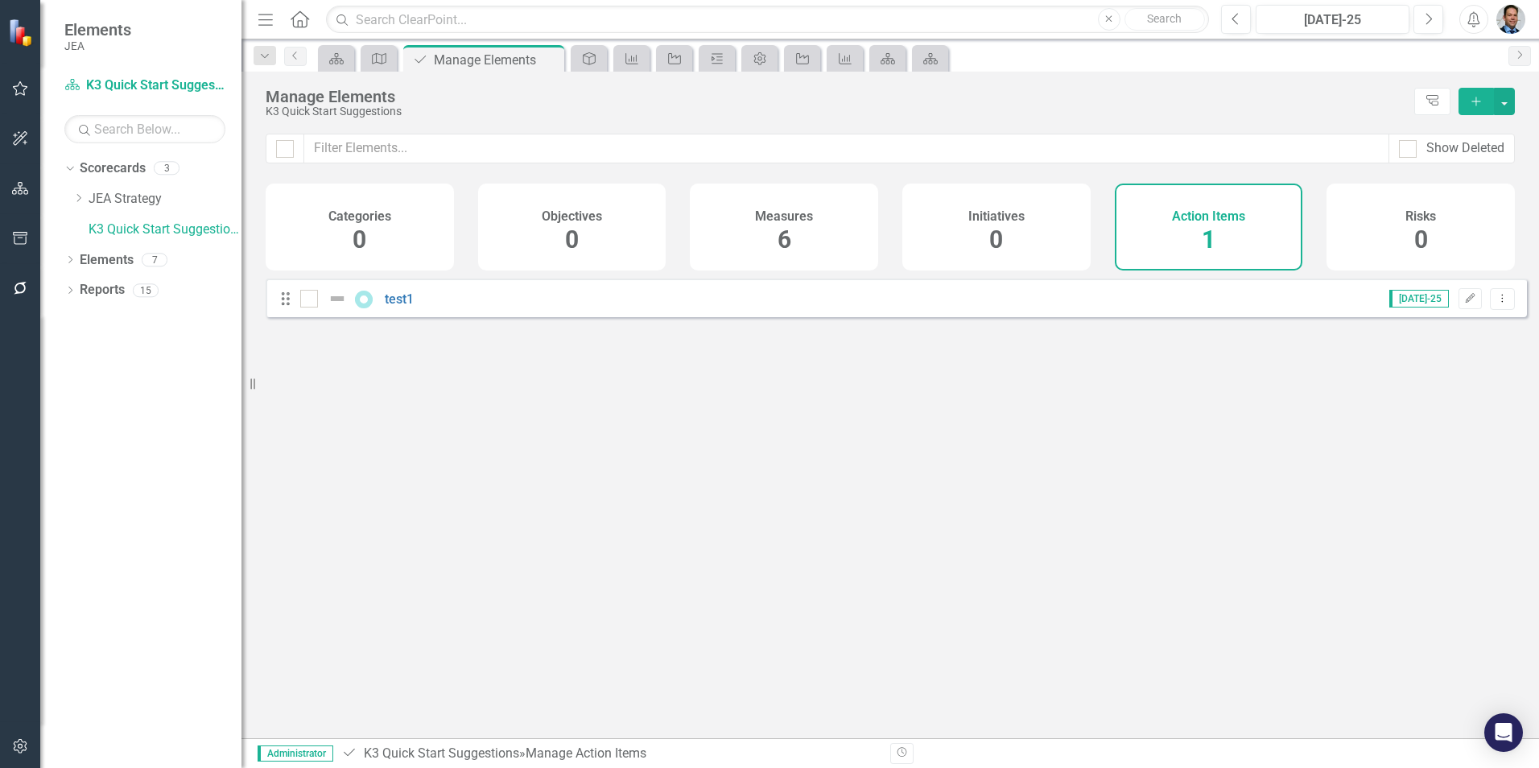
click at [1496, 303] on icon "Dropdown Menu" at bounding box center [1503, 298] width 14 height 10
click at [1423, 426] on link "Trash Delete Action Item" at bounding box center [1422, 427] width 160 height 30
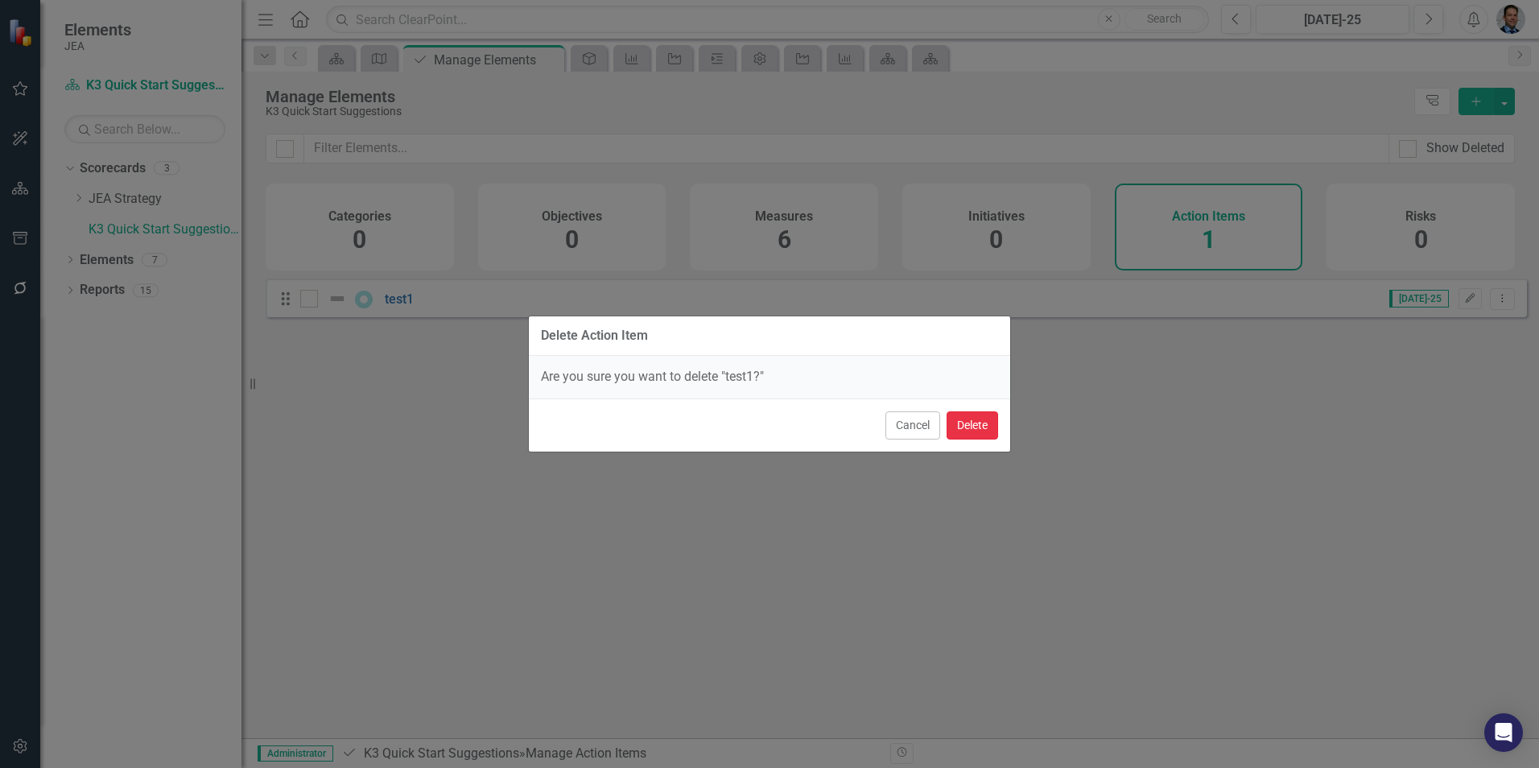
click at [962, 427] on button "Delete" at bounding box center [973, 425] width 52 height 28
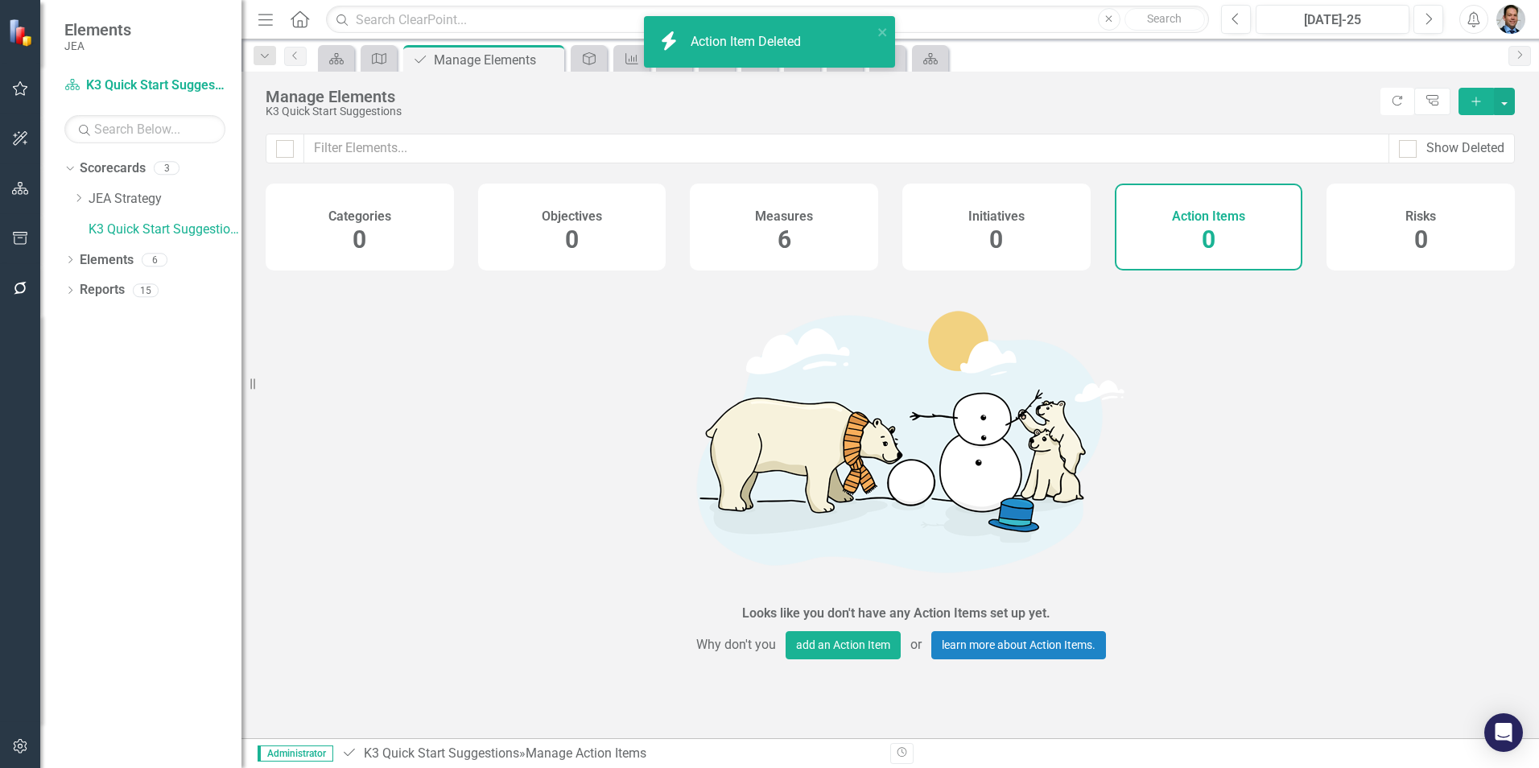
click at [774, 222] on h4 "Measures" at bounding box center [784, 216] width 58 height 14
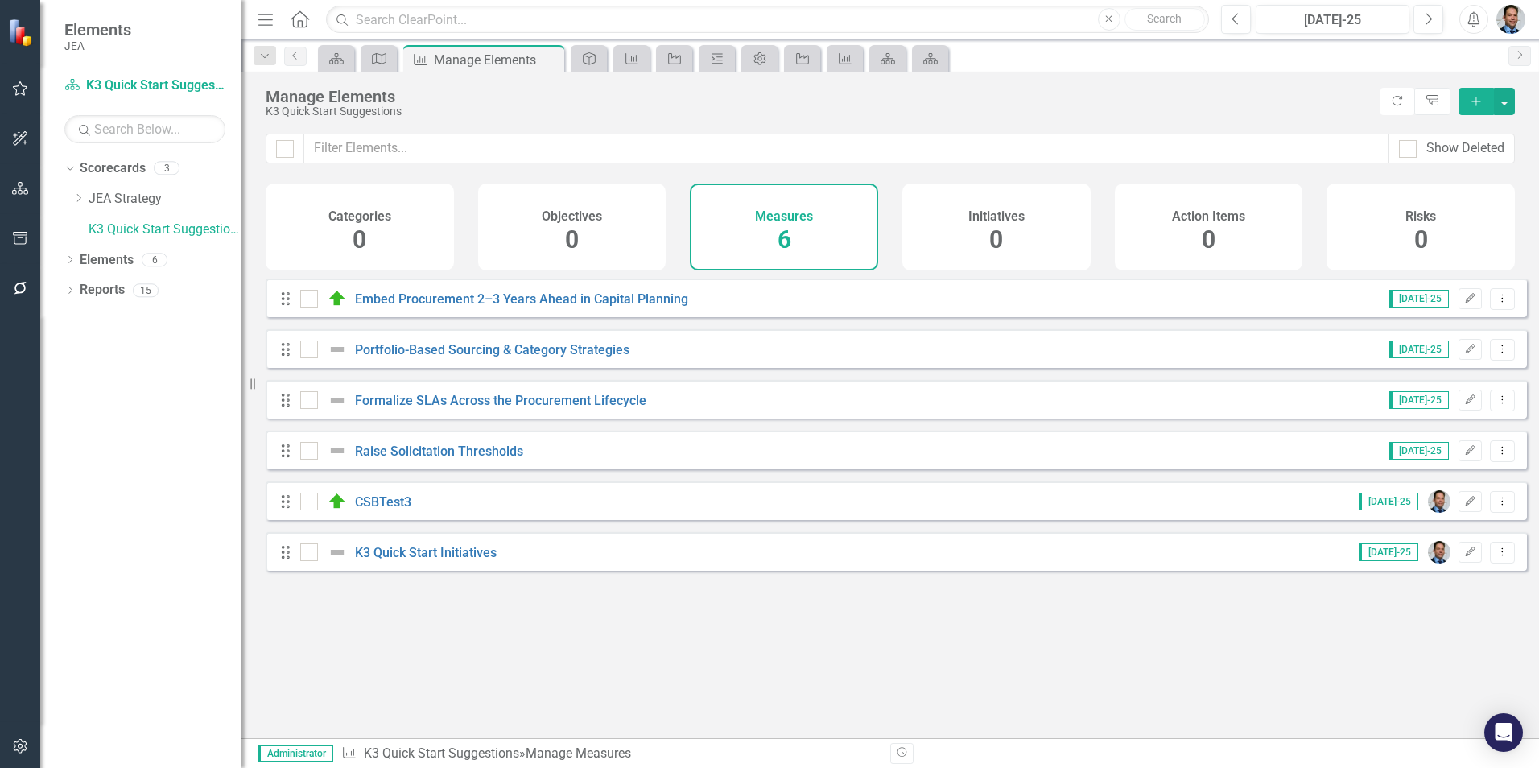
click at [280, 142] on input "checkbox" at bounding box center [281, 145] width 10 height 10
checkbox input "true"
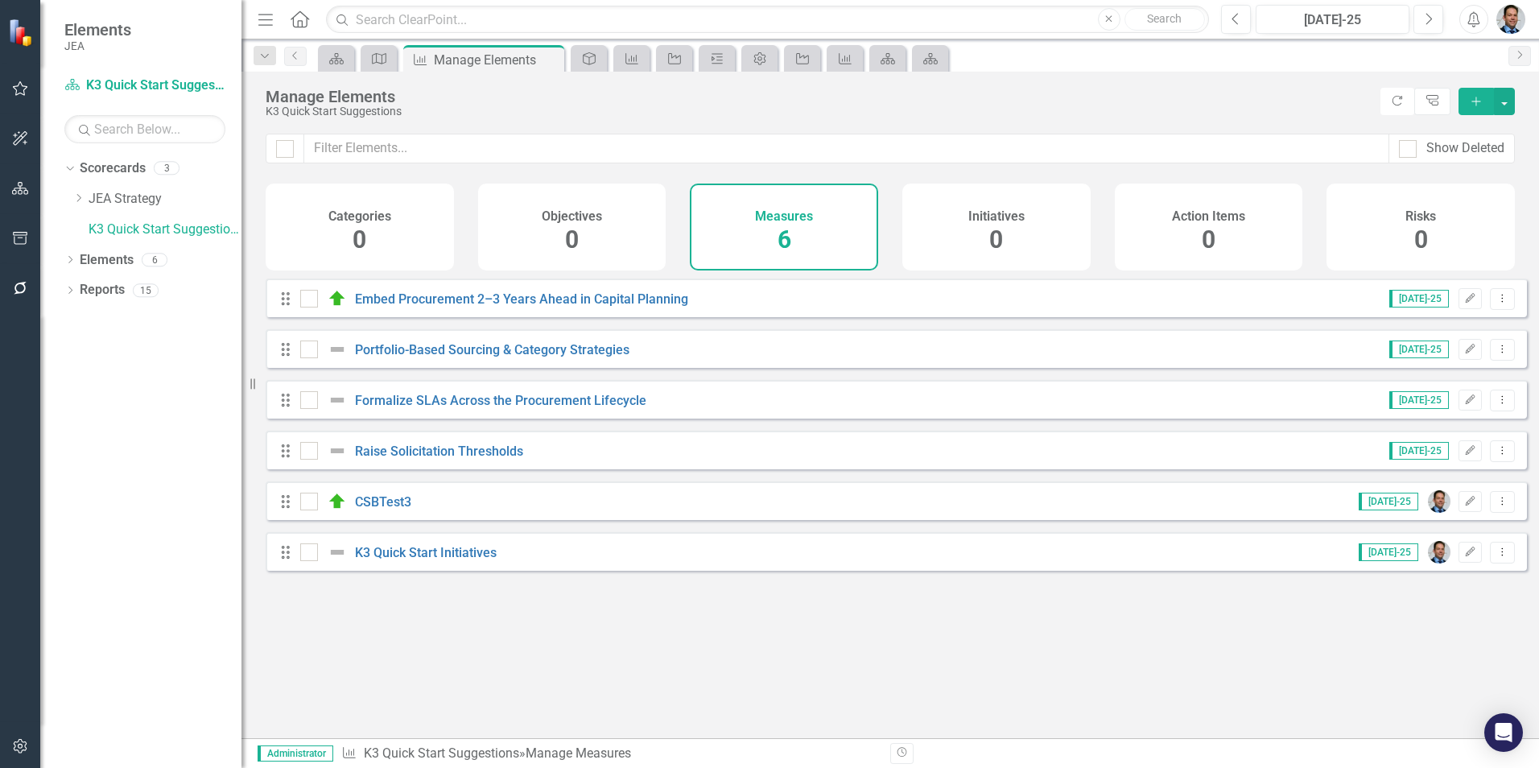
checkbox input "true"
click at [477, 560] on link "K3 Quick Start Initiatives" at bounding box center [426, 552] width 142 height 15
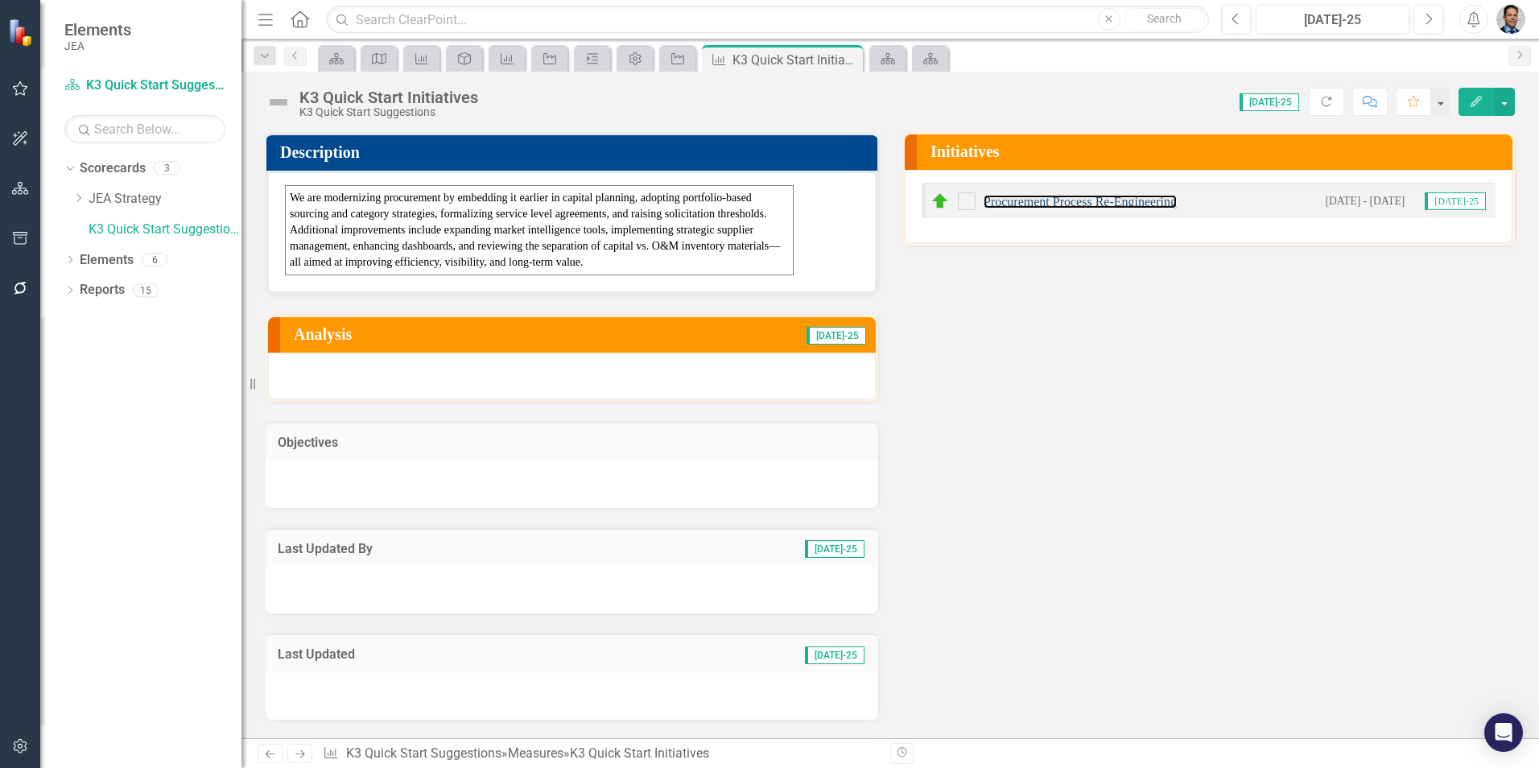
click at [1054, 204] on link "Procurement Process Re-Engineering" at bounding box center [1080, 202] width 193 height 14
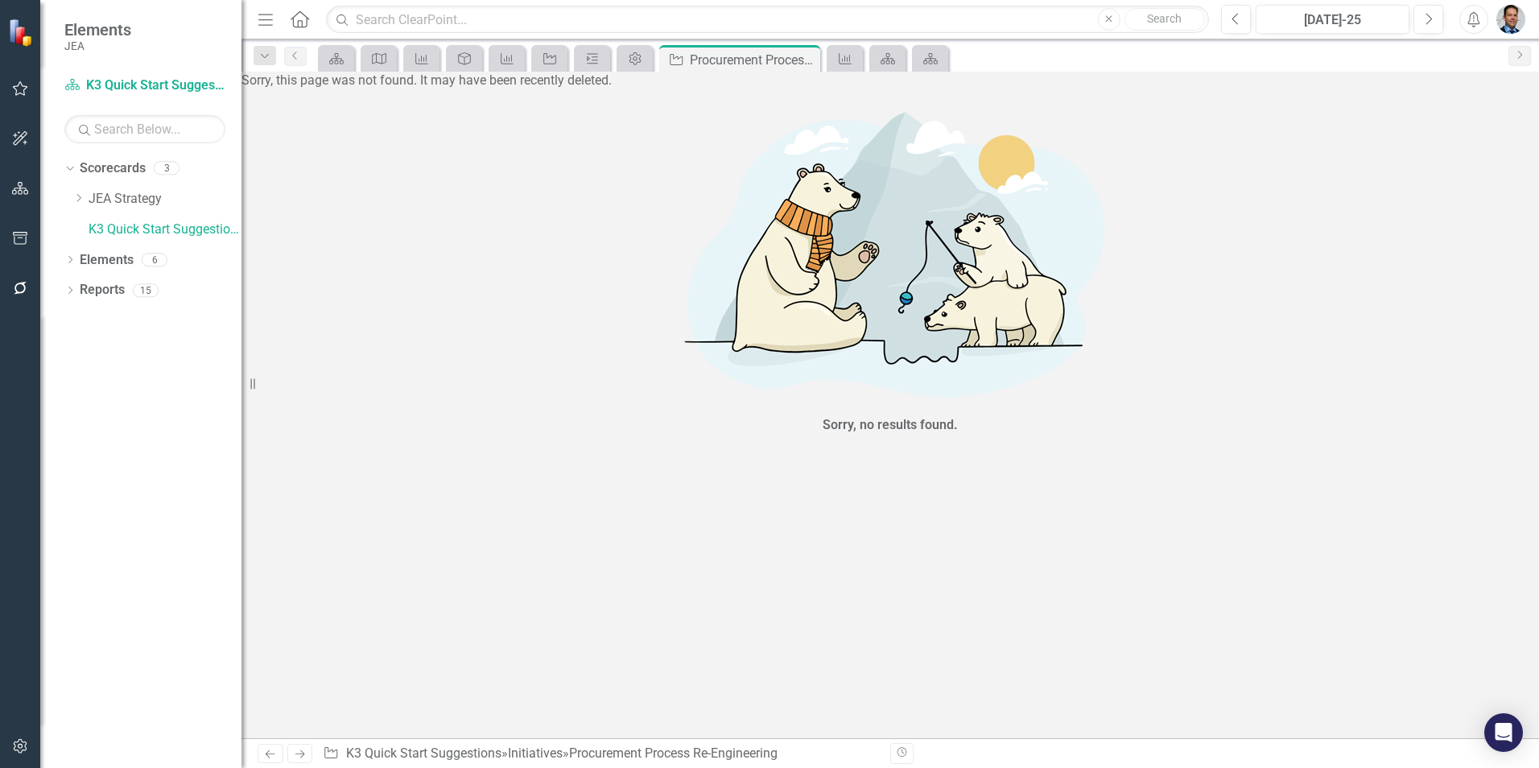
click at [0, 0] on icon at bounding box center [0, 0] width 0 height 0
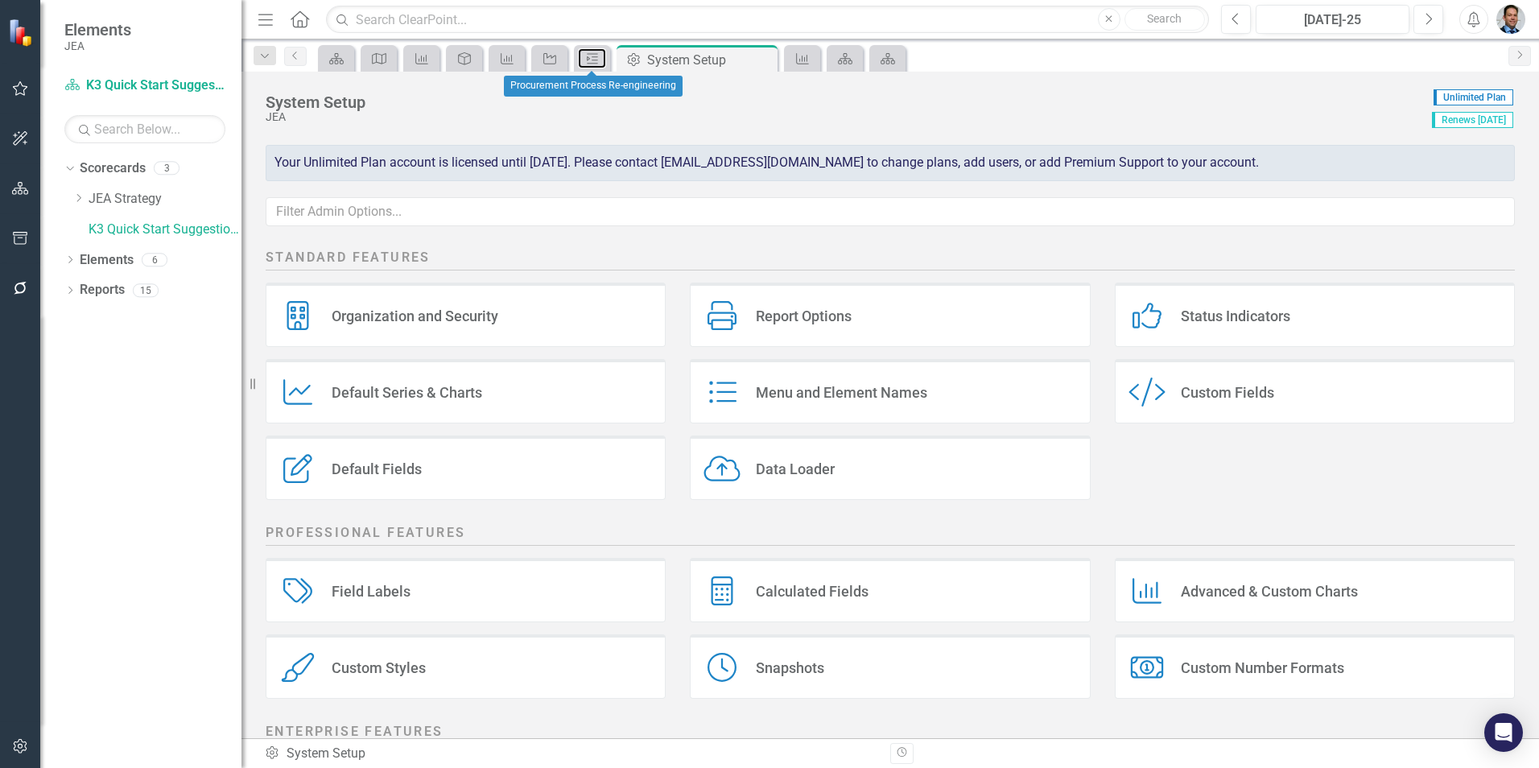
click at [592, 67] on div "Milestone" at bounding box center [589, 58] width 23 height 20
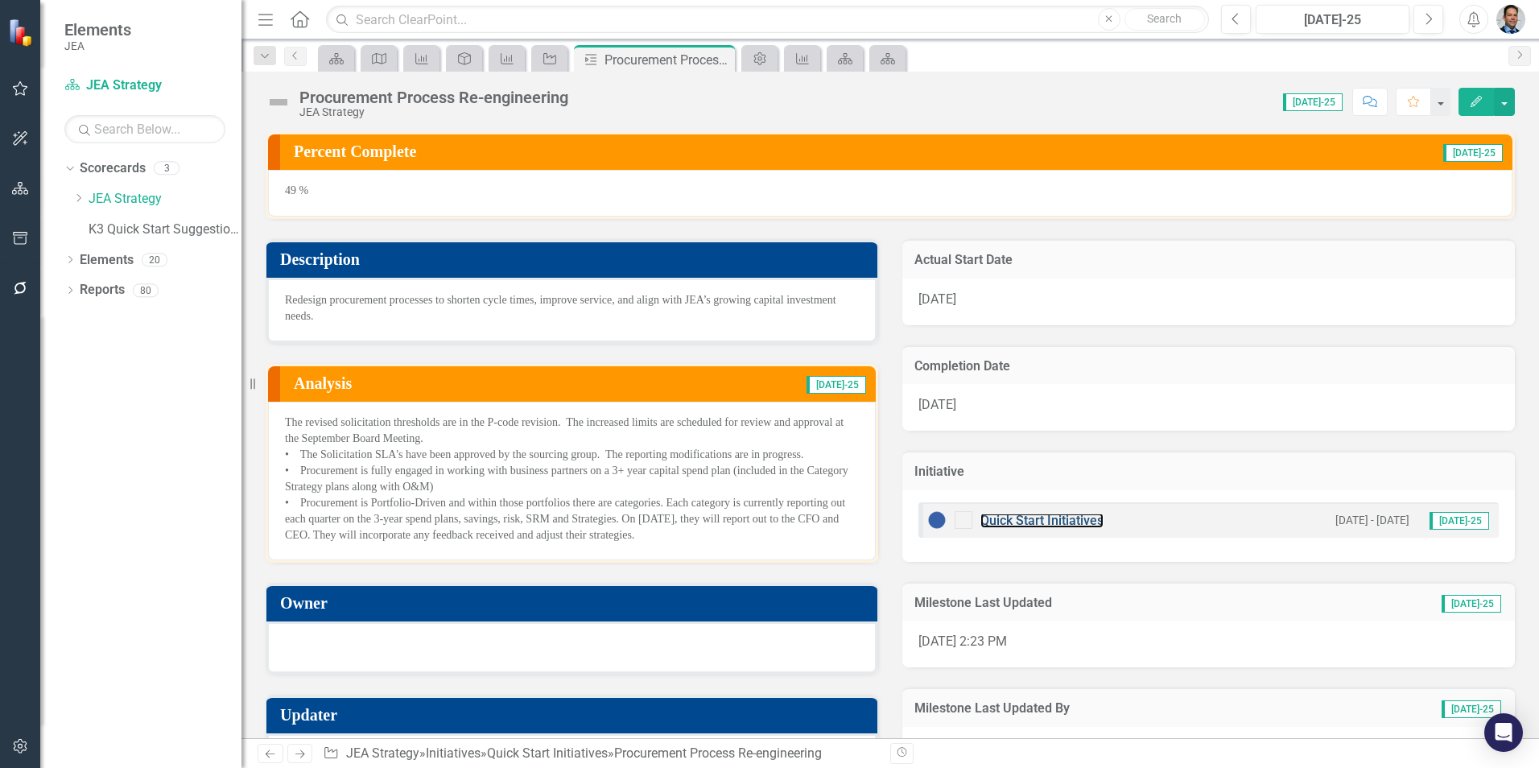
click at [1030, 522] on link "Quick Start Initiatives" at bounding box center [1041, 520] width 123 height 15
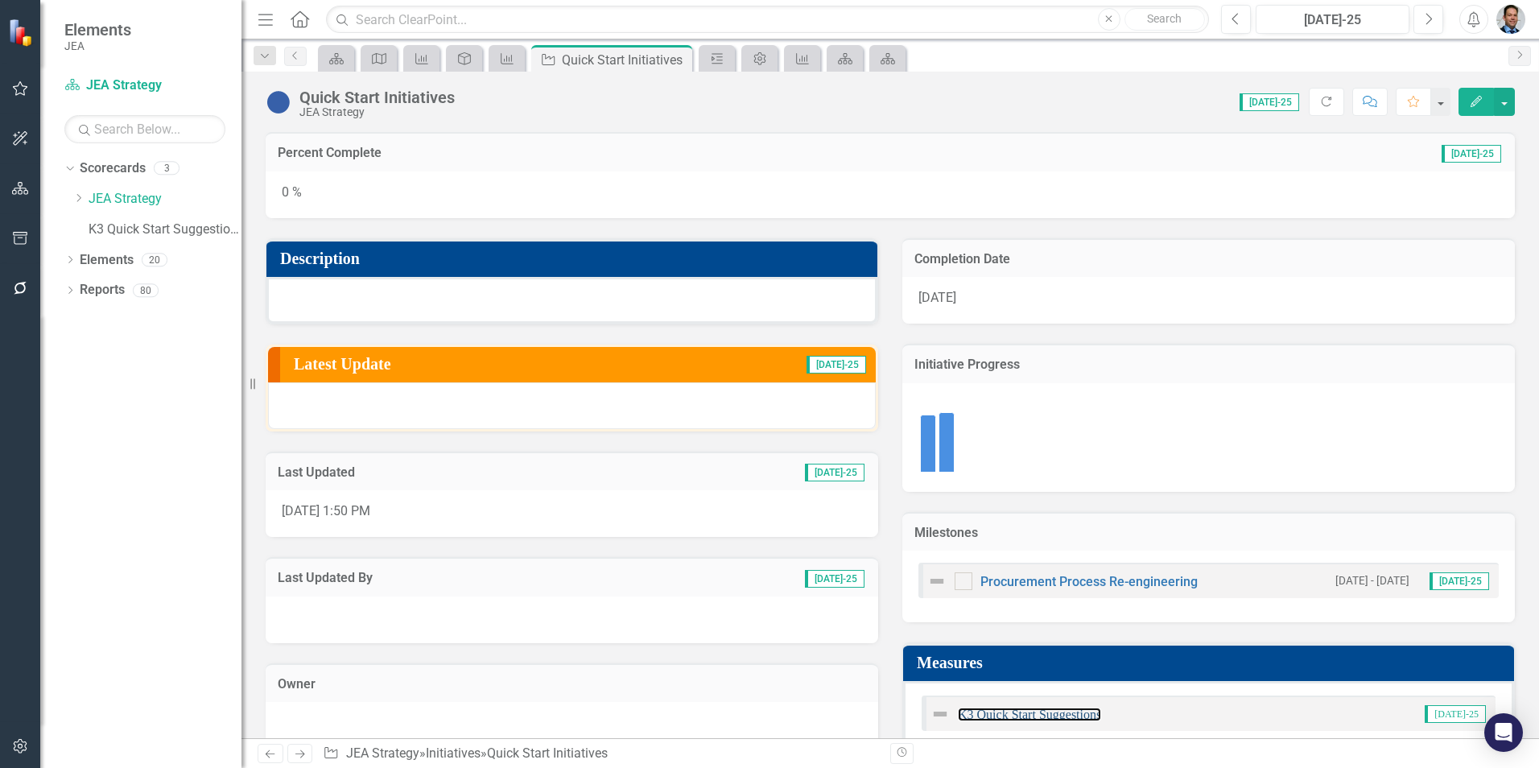
click at [1002, 712] on link "K3 Quick Start Suggestions" at bounding box center [1029, 715] width 143 height 14
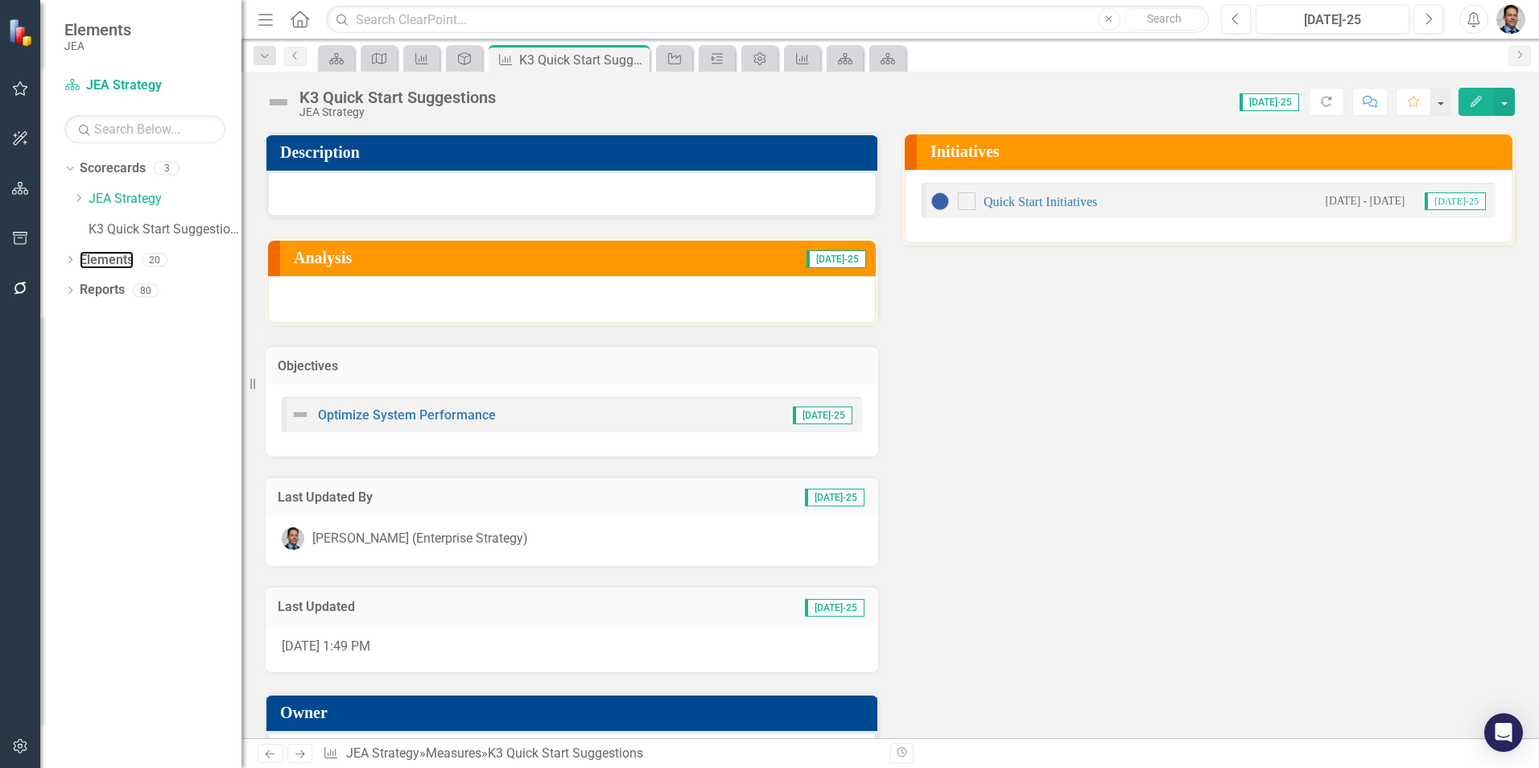
click at [87, 257] on link "Elements" at bounding box center [107, 260] width 54 height 19
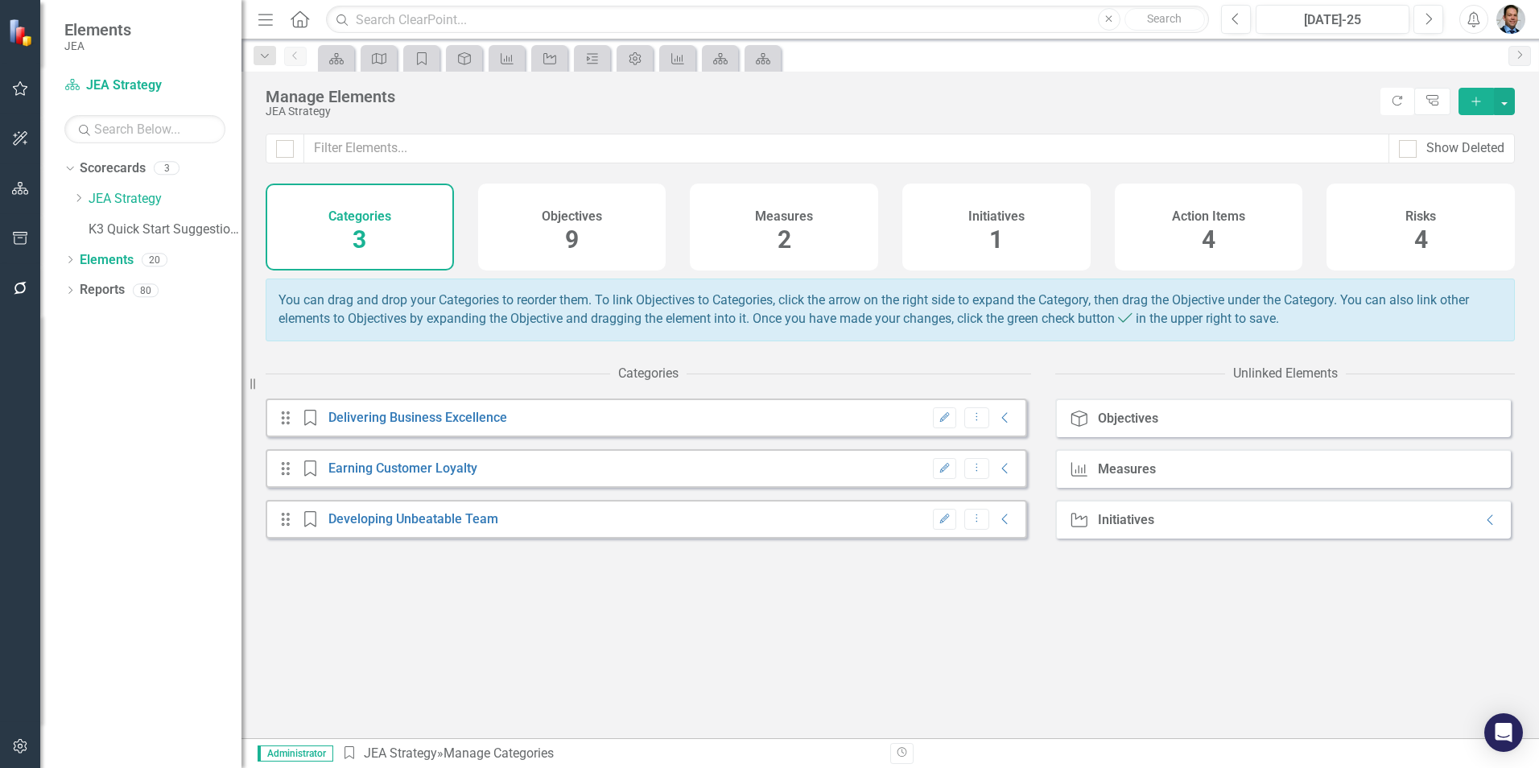
click at [844, 236] on div "Measures 2" at bounding box center [784, 227] width 188 height 87
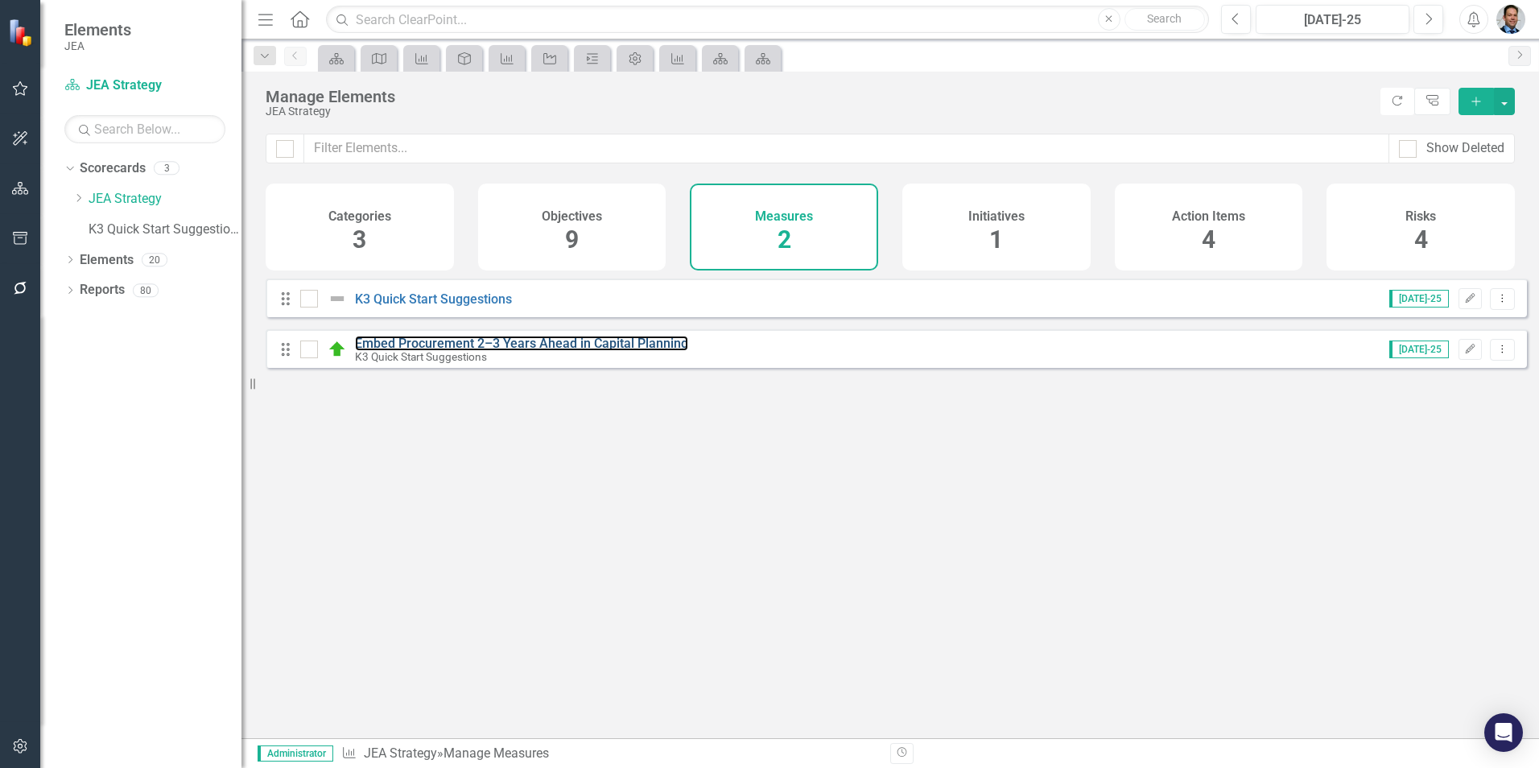
click at [590, 351] on link "Embed Procurement 2–3 Years Ahead in Capital Planning" at bounding box center [521, 343] width 333 height 15
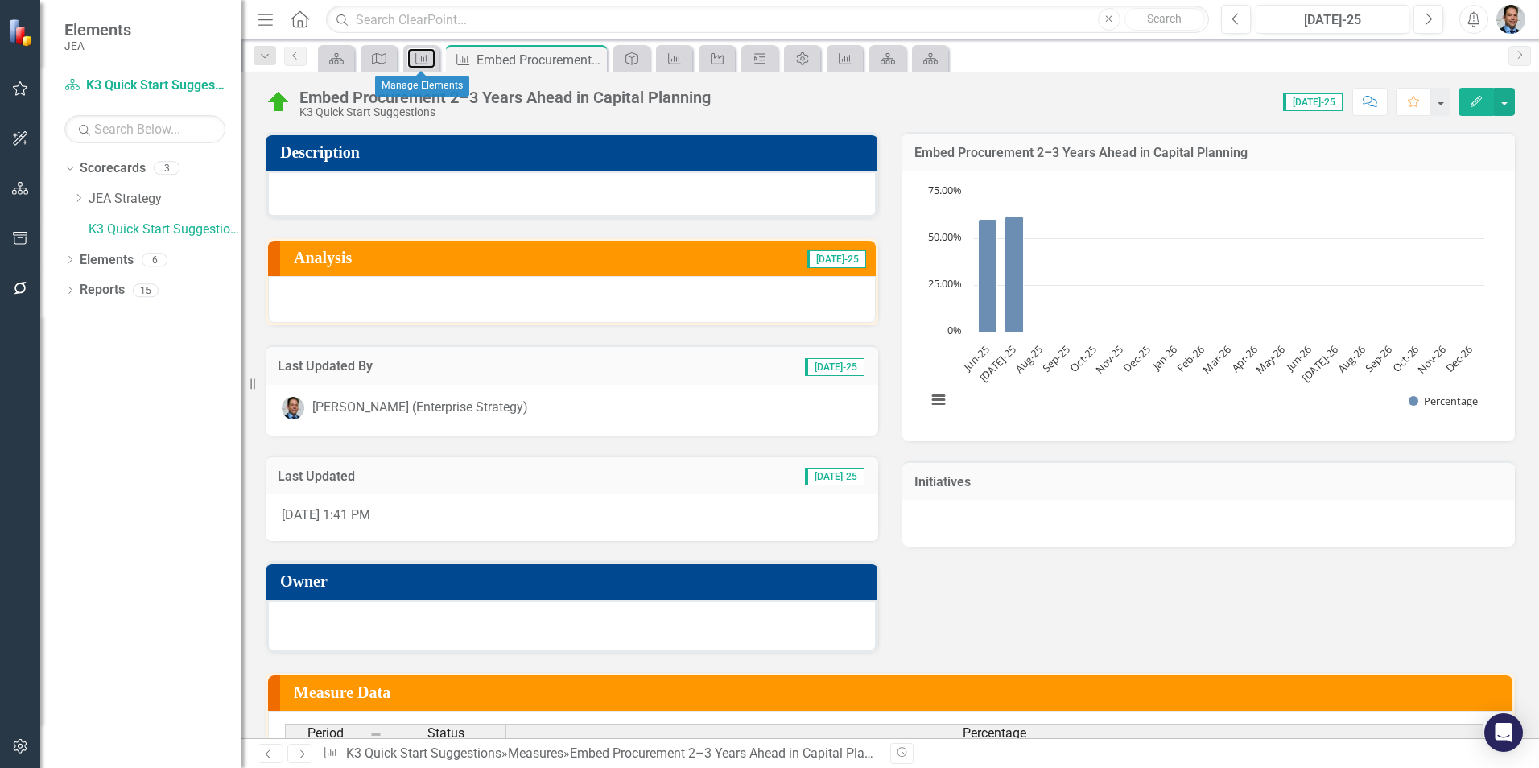
click at [420, 56] on icon "Measure" at bounding box center [422, 58] width 16 height 13
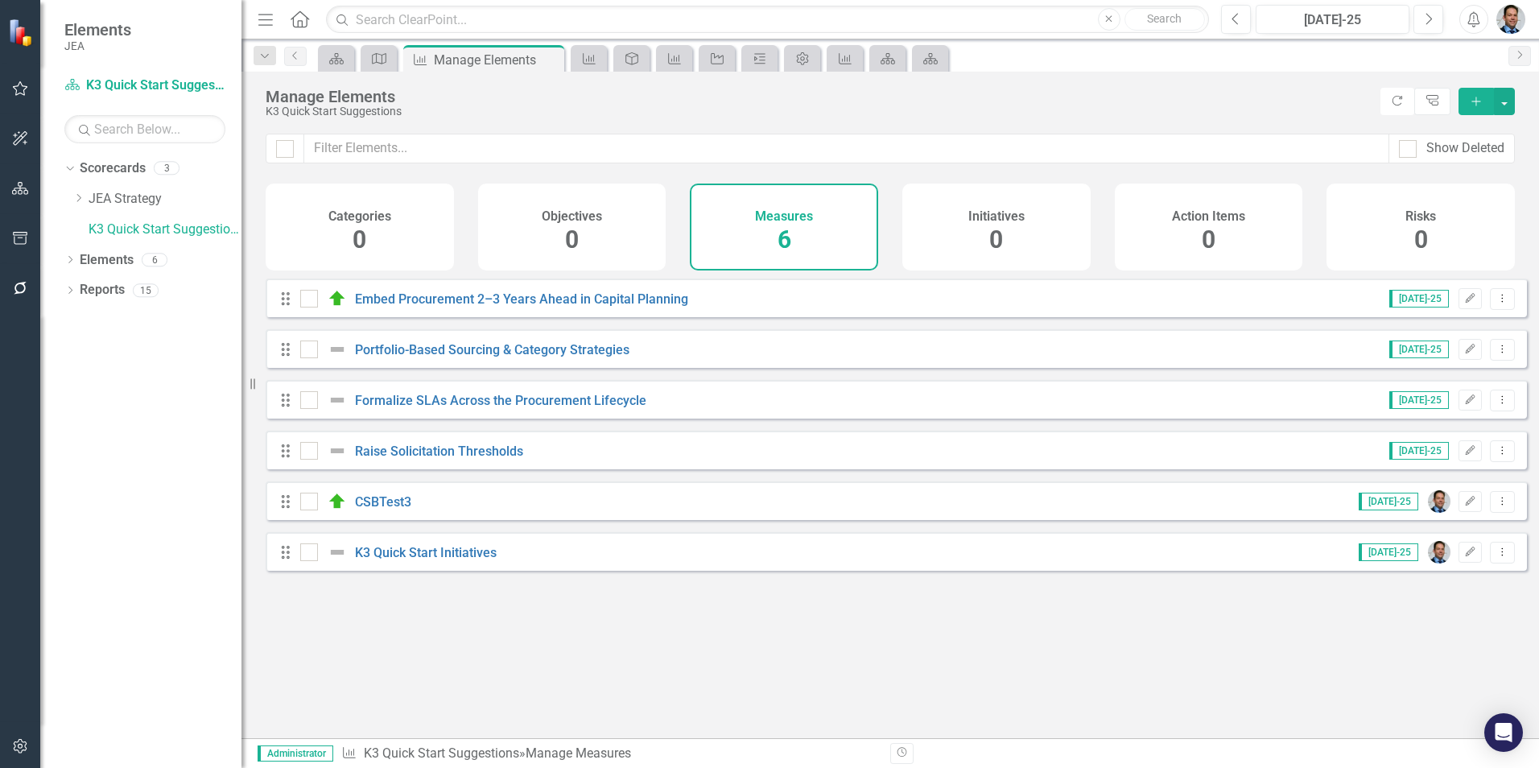
click at [290, 149] on div at bounding box center [285, 149] width 18 height 18
click at [287, 149] on input "checkbox" at bounding box center [281, 145] width 10 height 10
checkbox input "true"
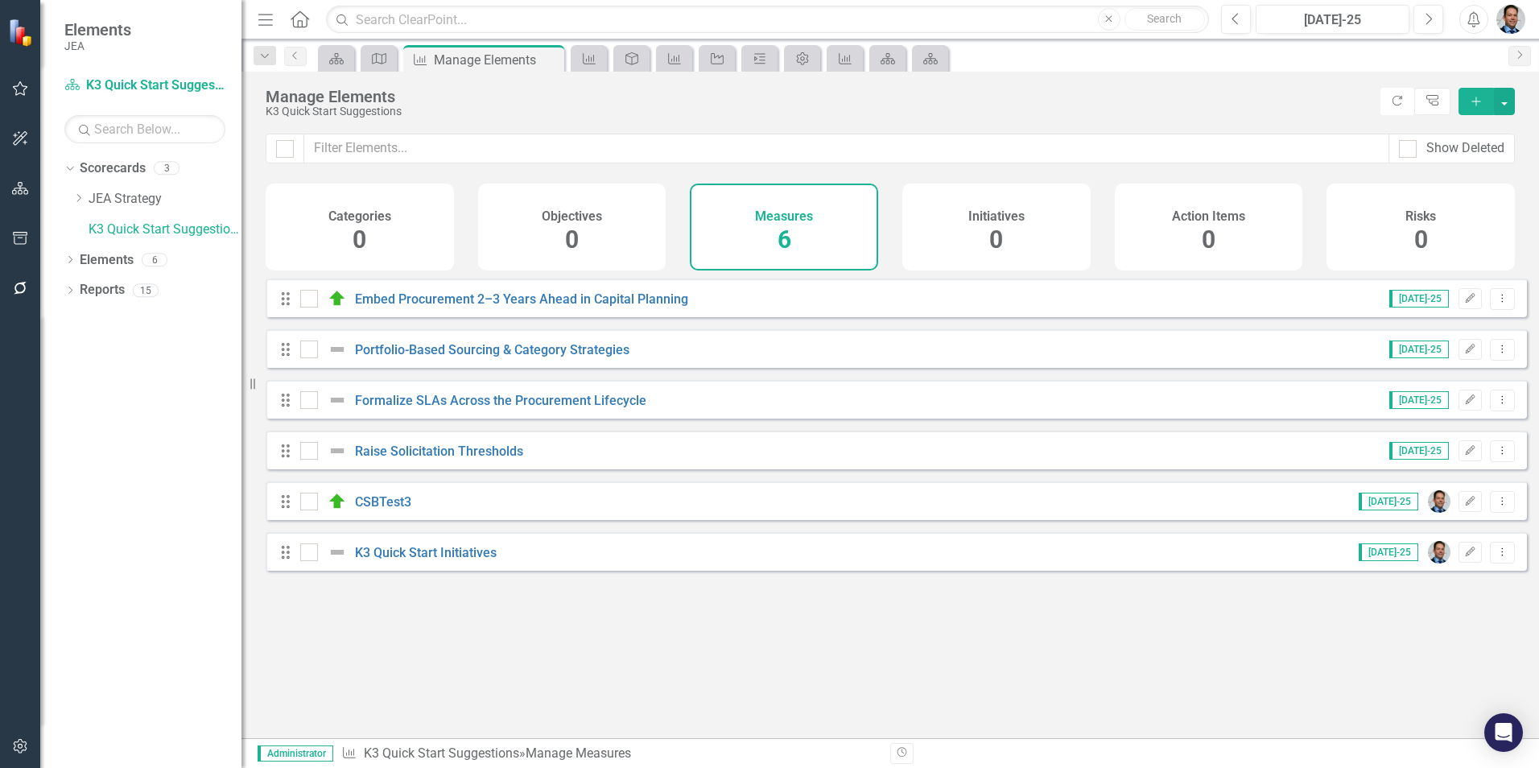
checkbox input "true"
click at [1499, 99] on button "button" at bounding box center [1504, 101] width 21 height 27
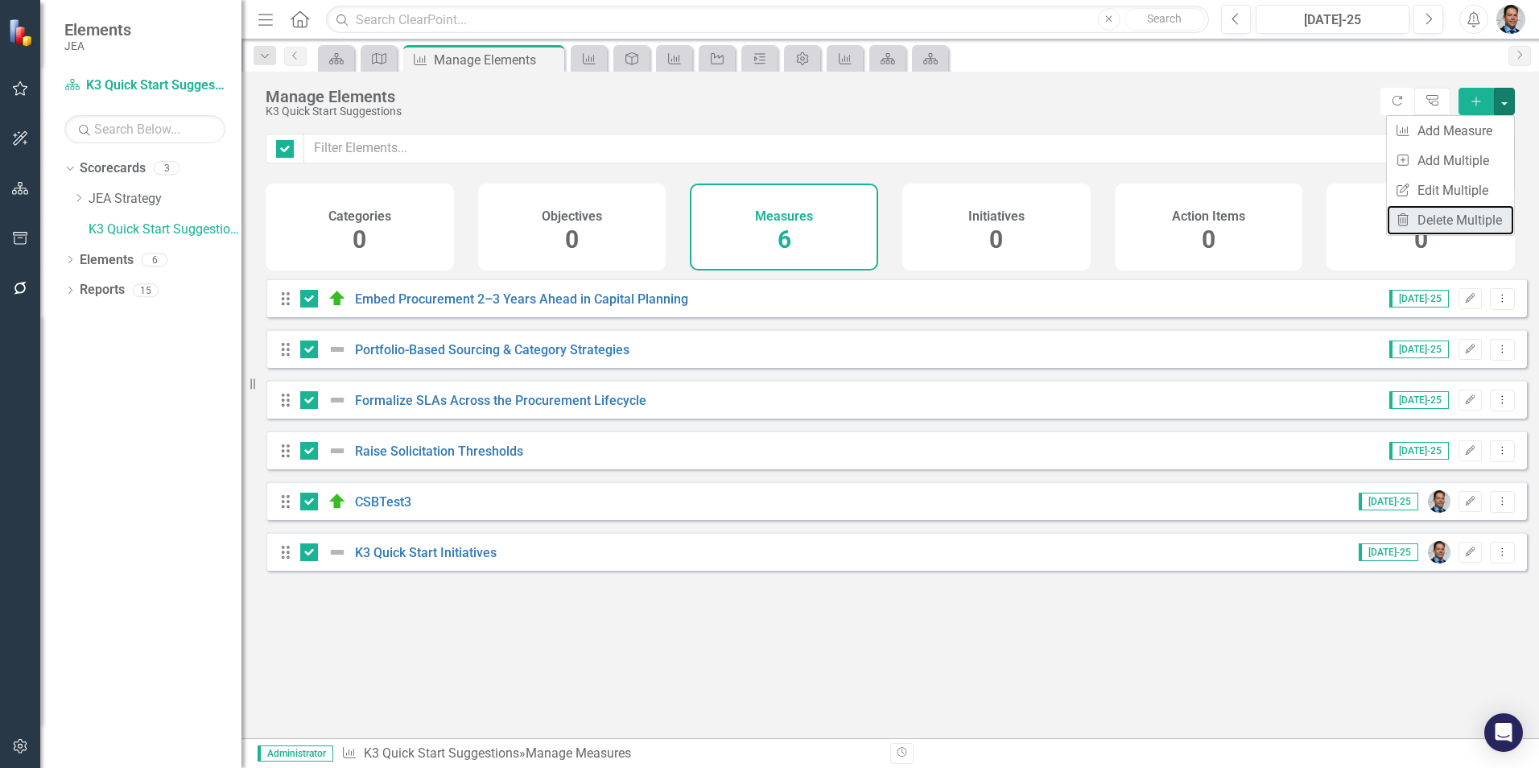
click at [1465, 219] on link "Trash Delete Multiple" at bounding box center [1450, 220] width 127 height 30
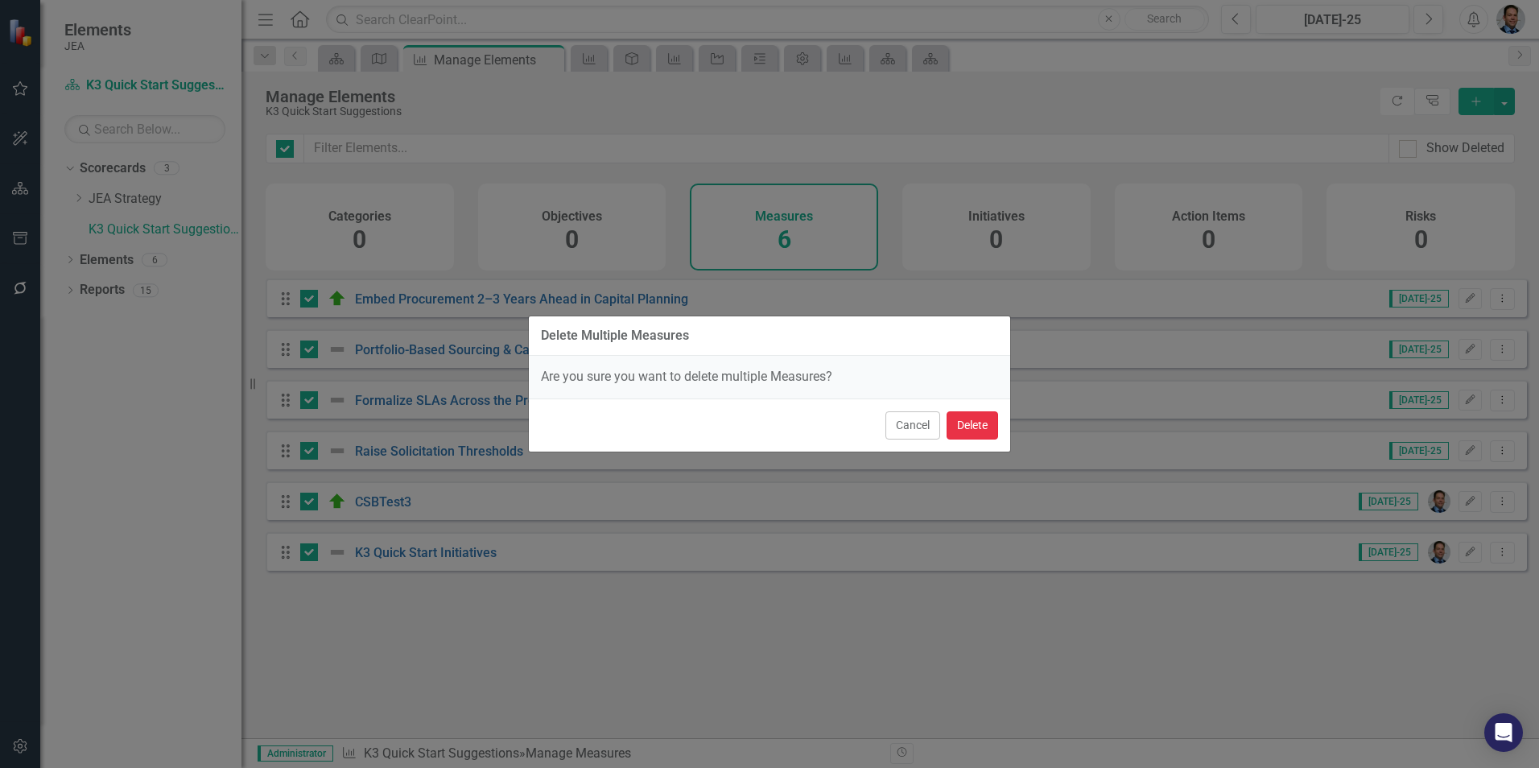
click at [980, 428] on button "Delete" at bounding box center [973, 425] width 52 height 28
checkbox input "false"
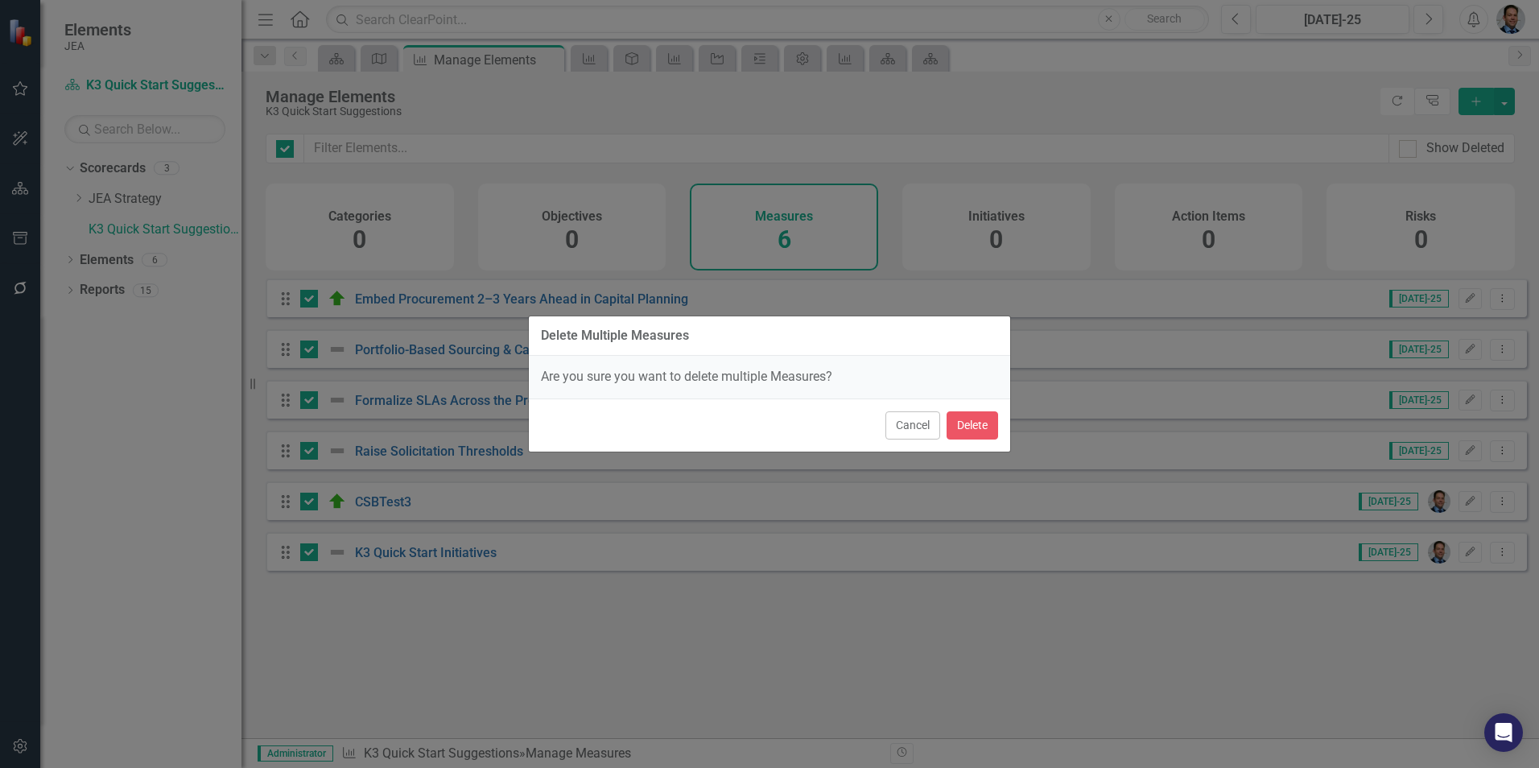
checkbox input "false"
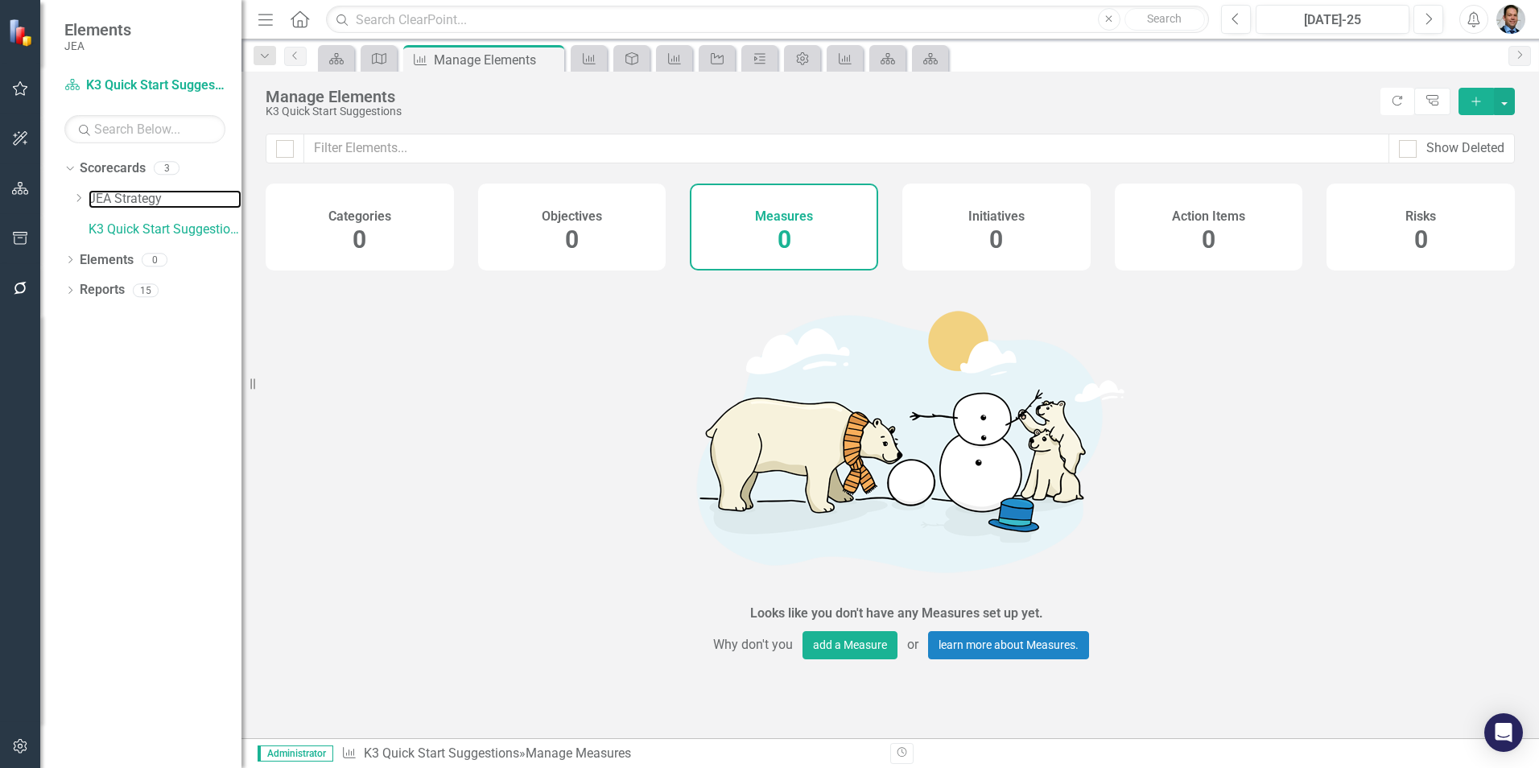
click at [109, 200] on link "JEA Strategy" at bounding box center [165, 199] width 153 height 19
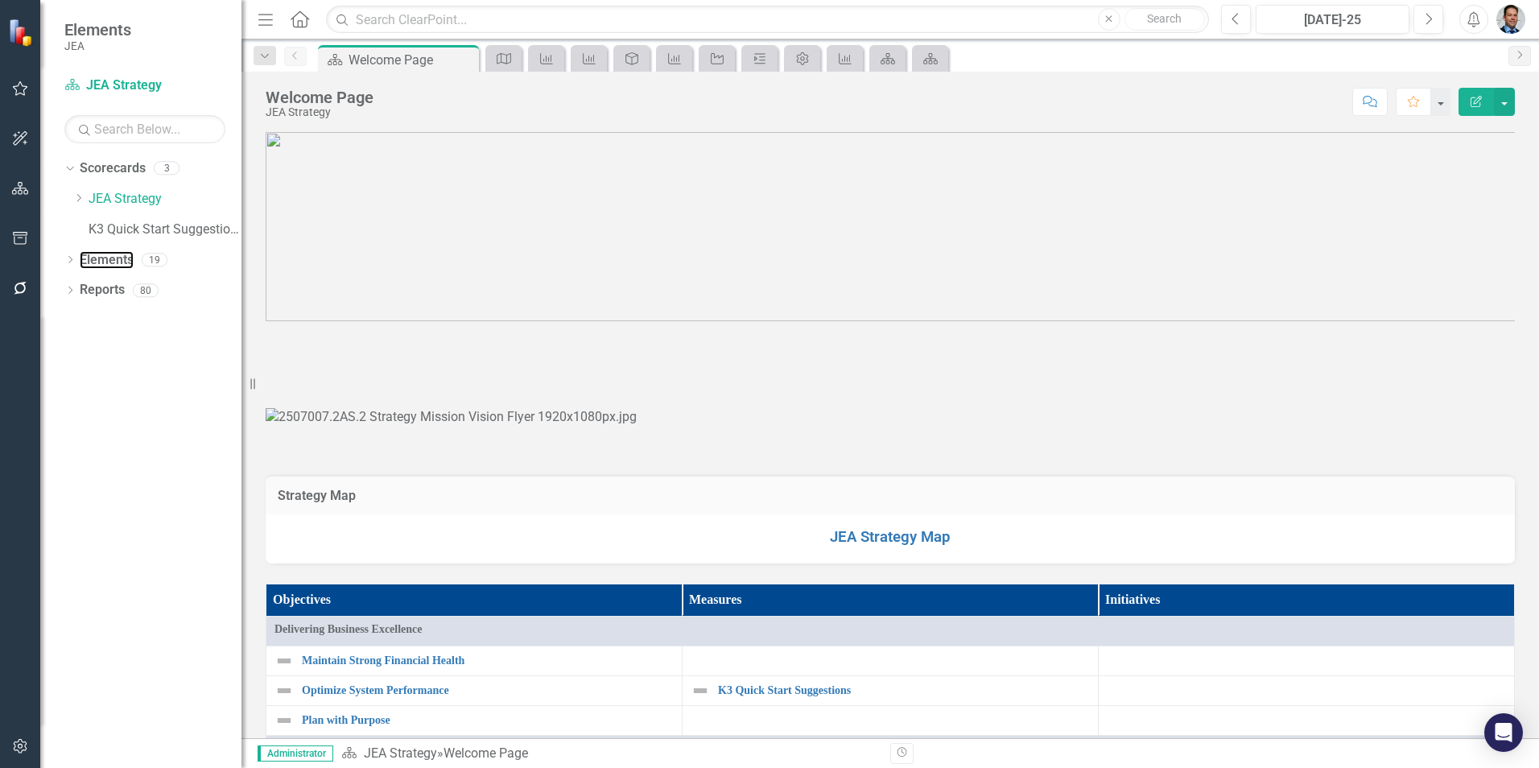
click at [103, 267] on link "Elements" at bounding box center [107, 260] width 54 height 19
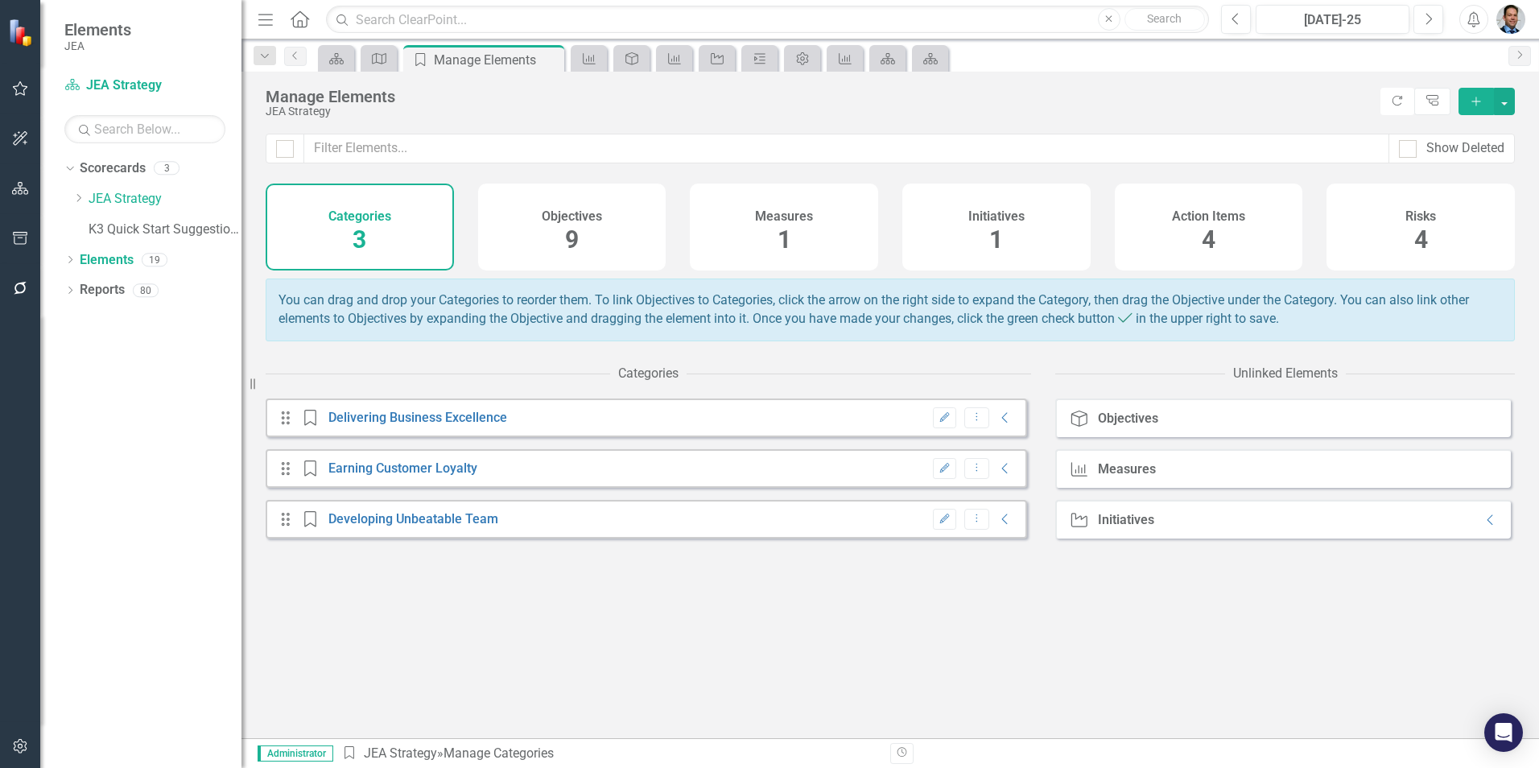
click at [791, 240] on span "1" at bounding box center [785, 239] width 14 height 28
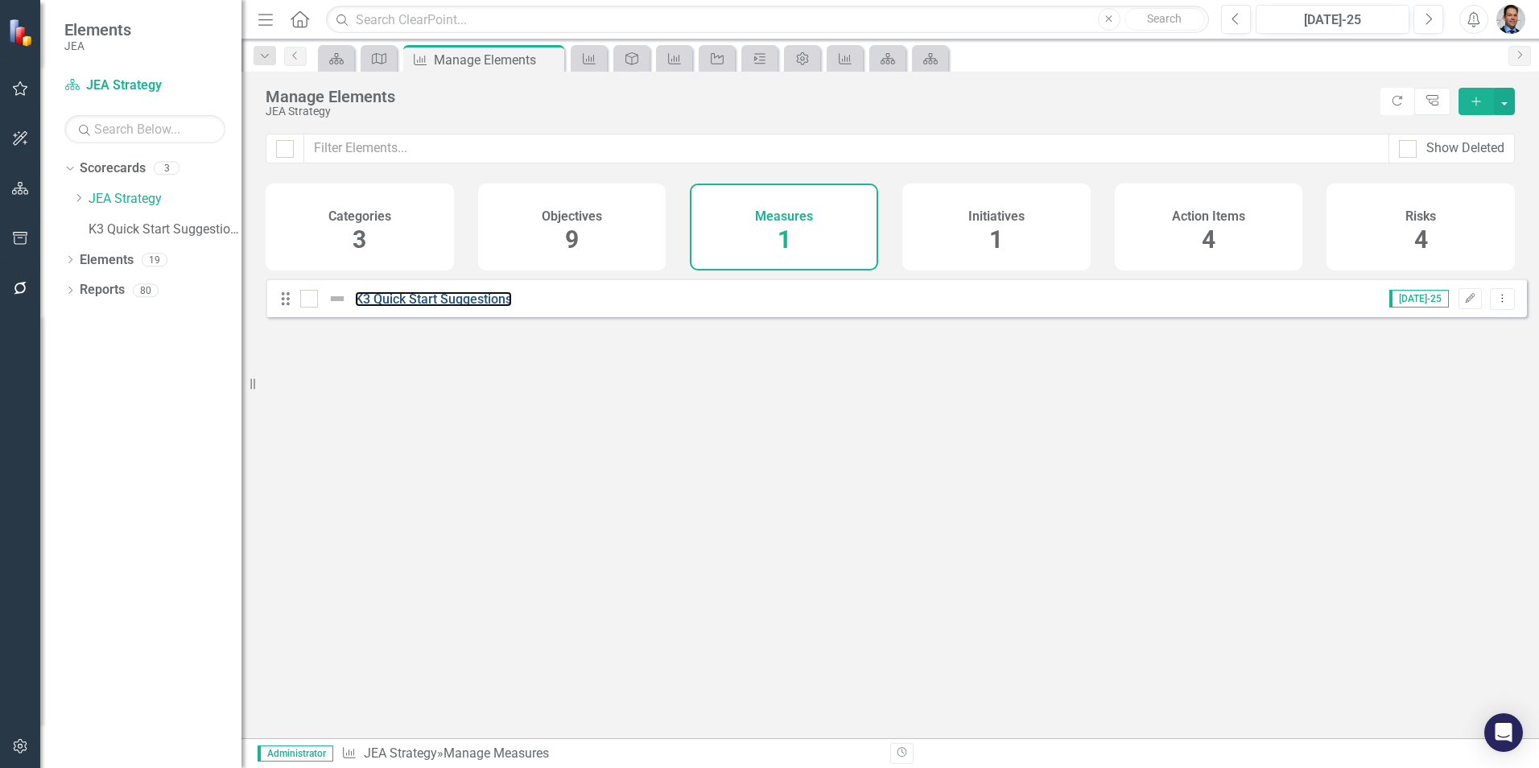
click at [415, 307] on link "K3 Quick Start Suggestions" at bounding box center [433, 298] width 157 height 15
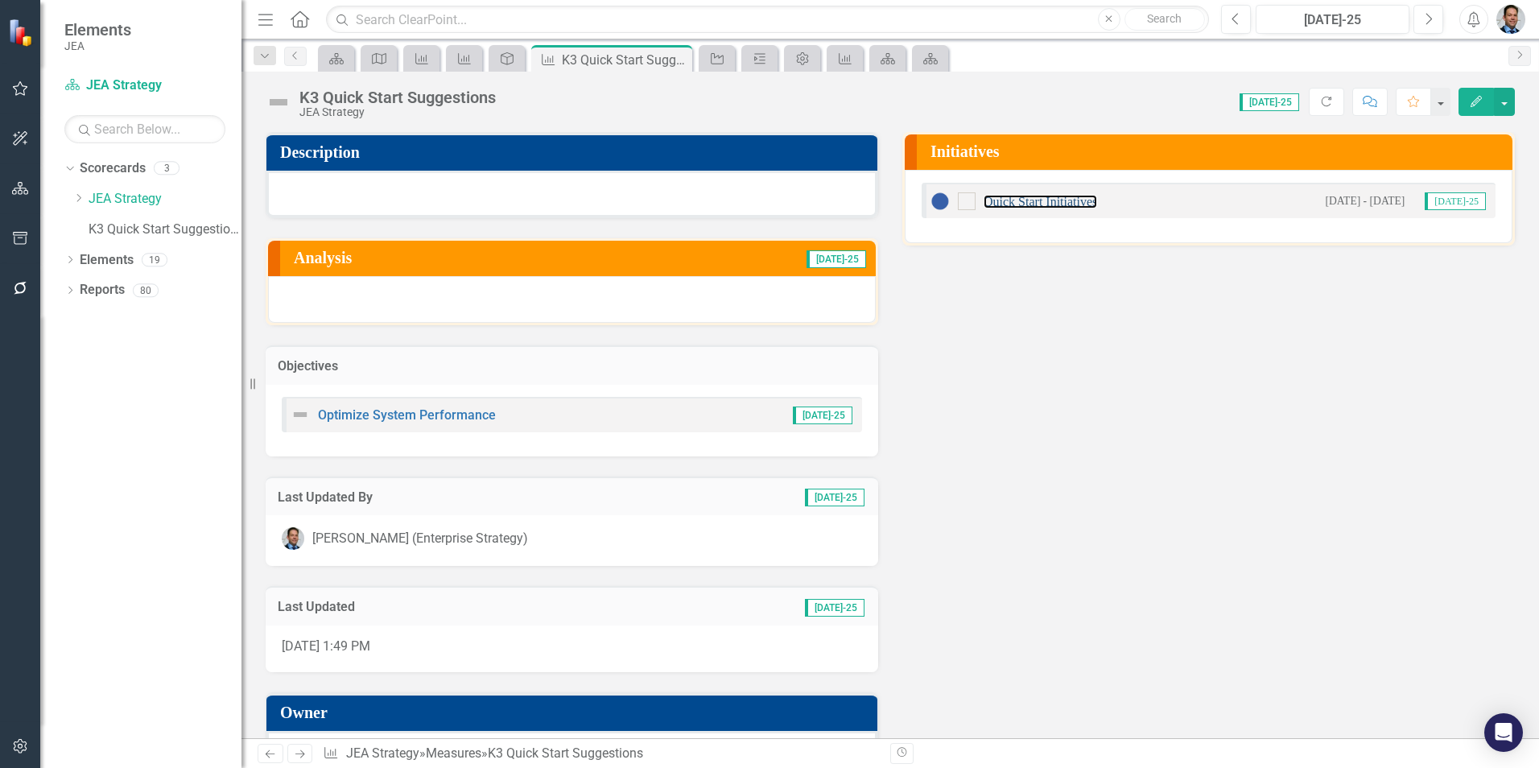
click at [1043, 199] on link "Quick Start Initiatives" at bounding box center [1041, 202] width 114 height 14
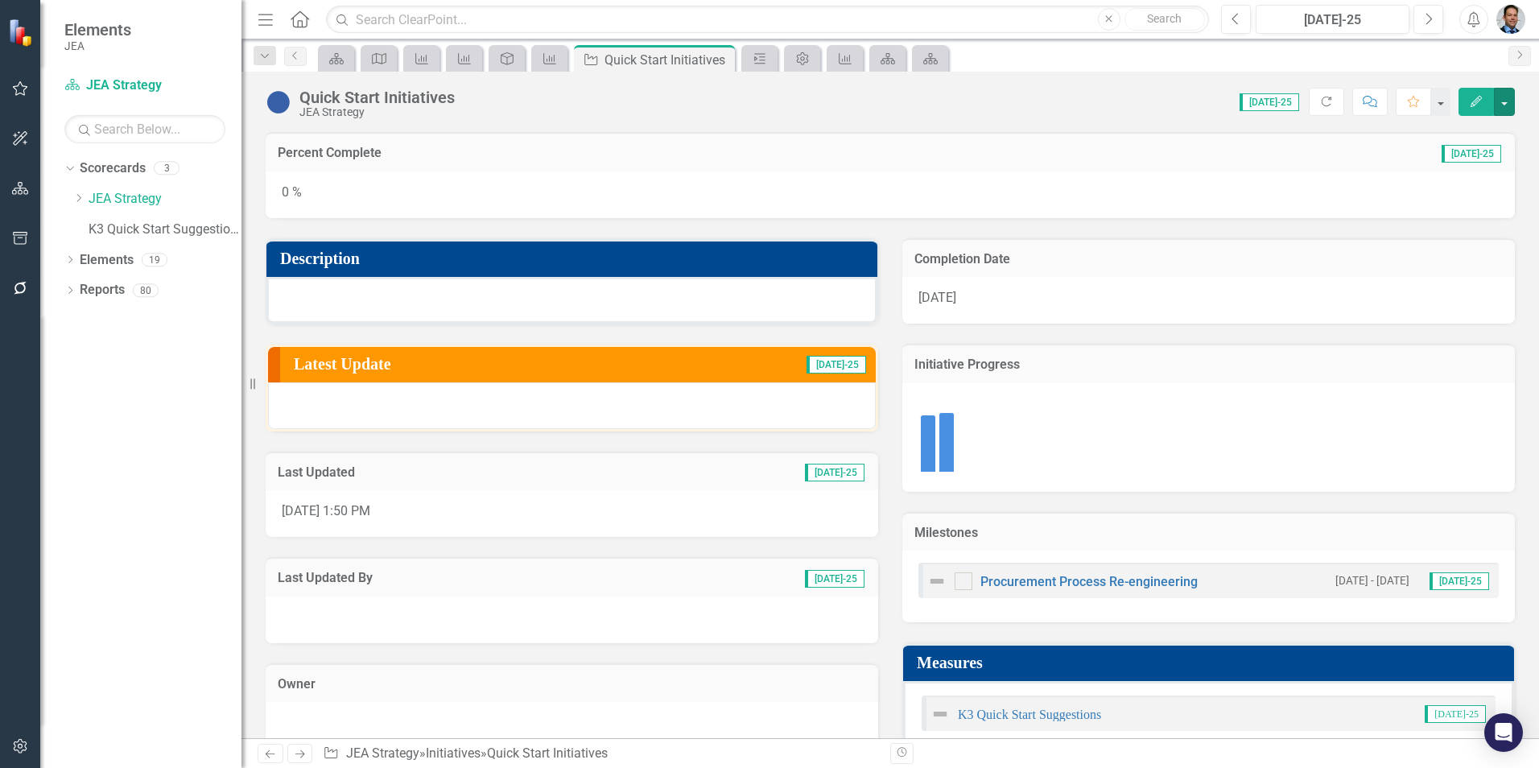
click at [1502, 100] on button "button" at bounding box center [1504, 102] width 21 height 28
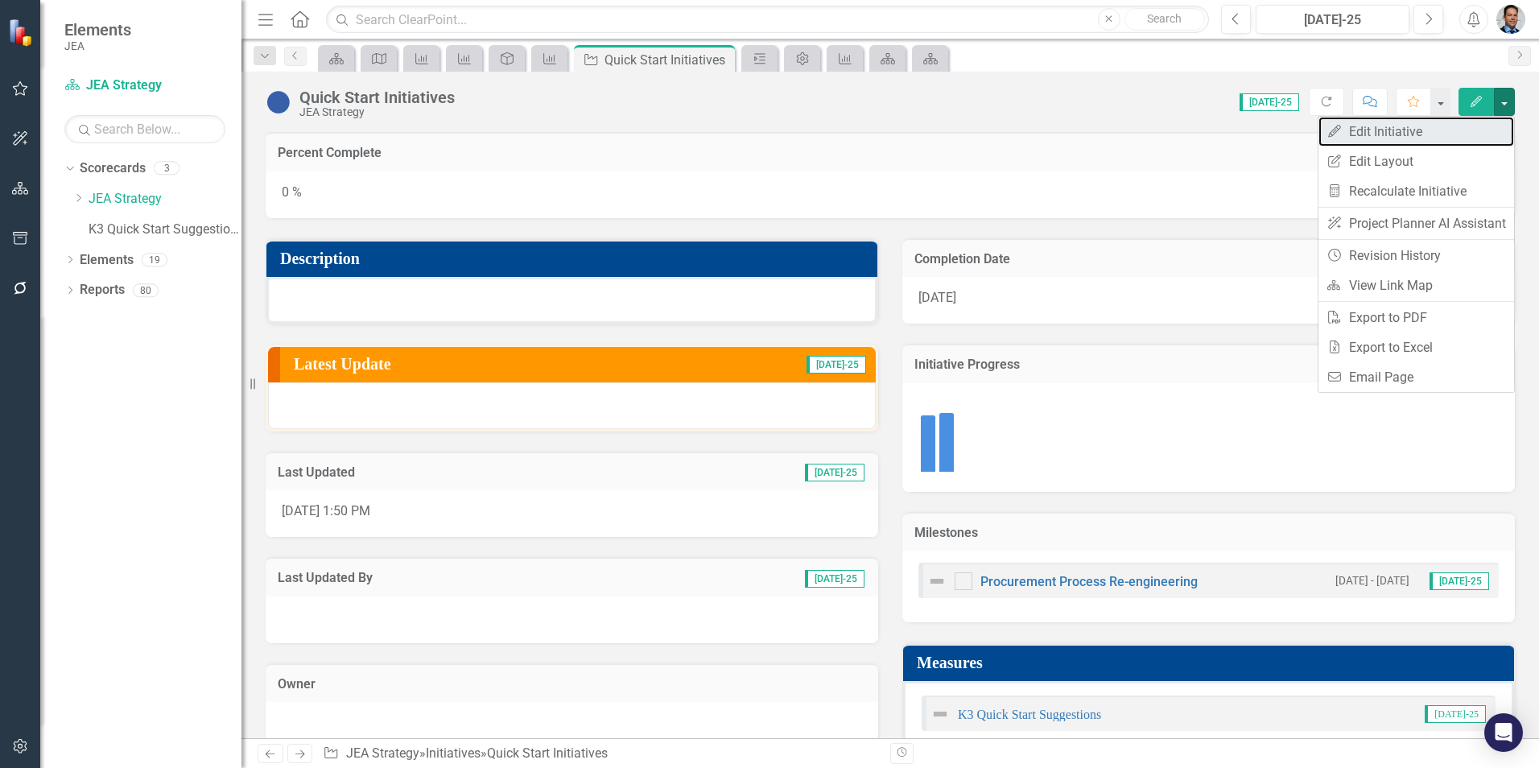
click at [1410, 128] on link "Edit Edit Initiative" at bounding box center [1417, 132] width 196 height 30
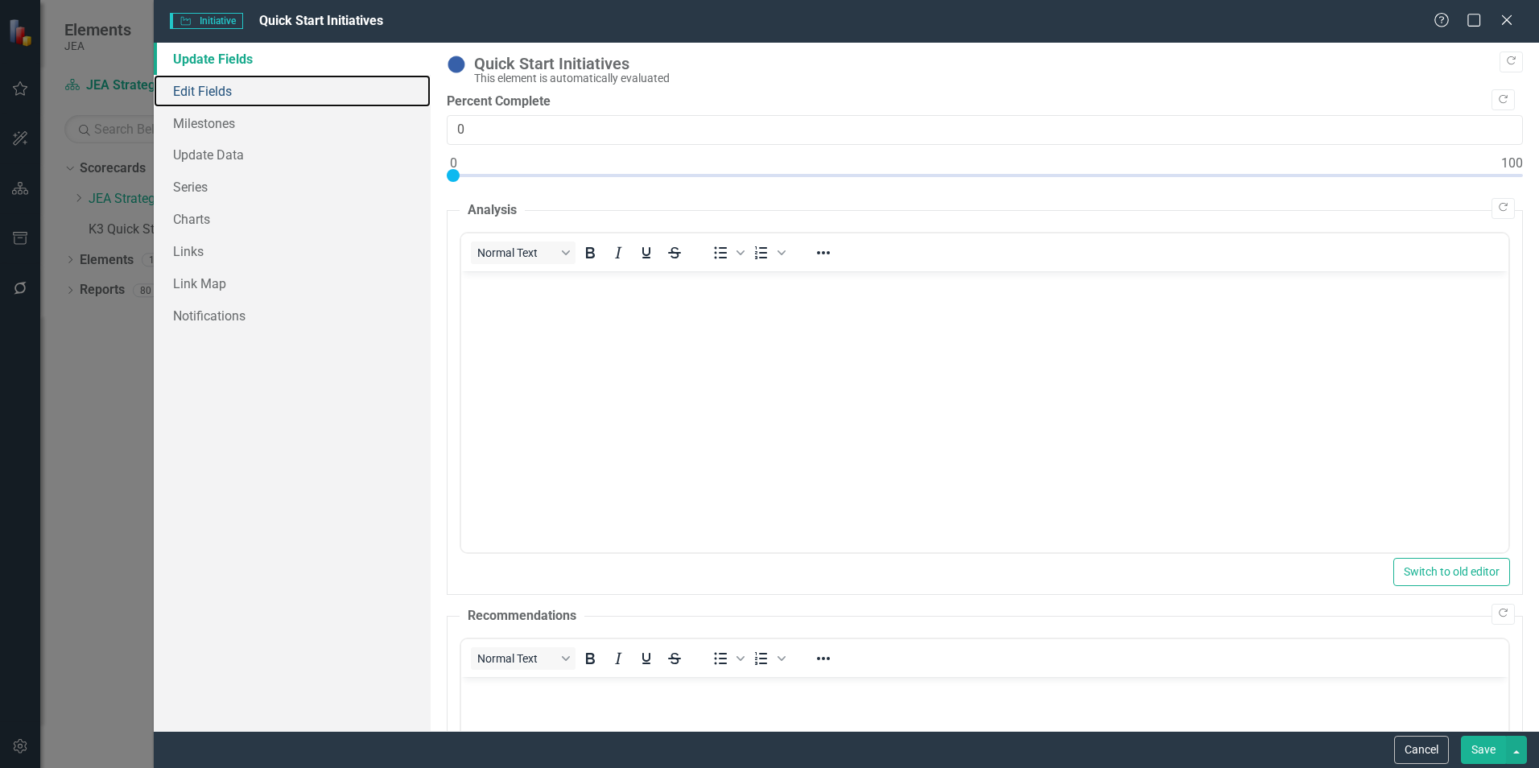
click at [199, 89] on link "Edit Fields" at bounding box center [292, 91] width 277 height 32
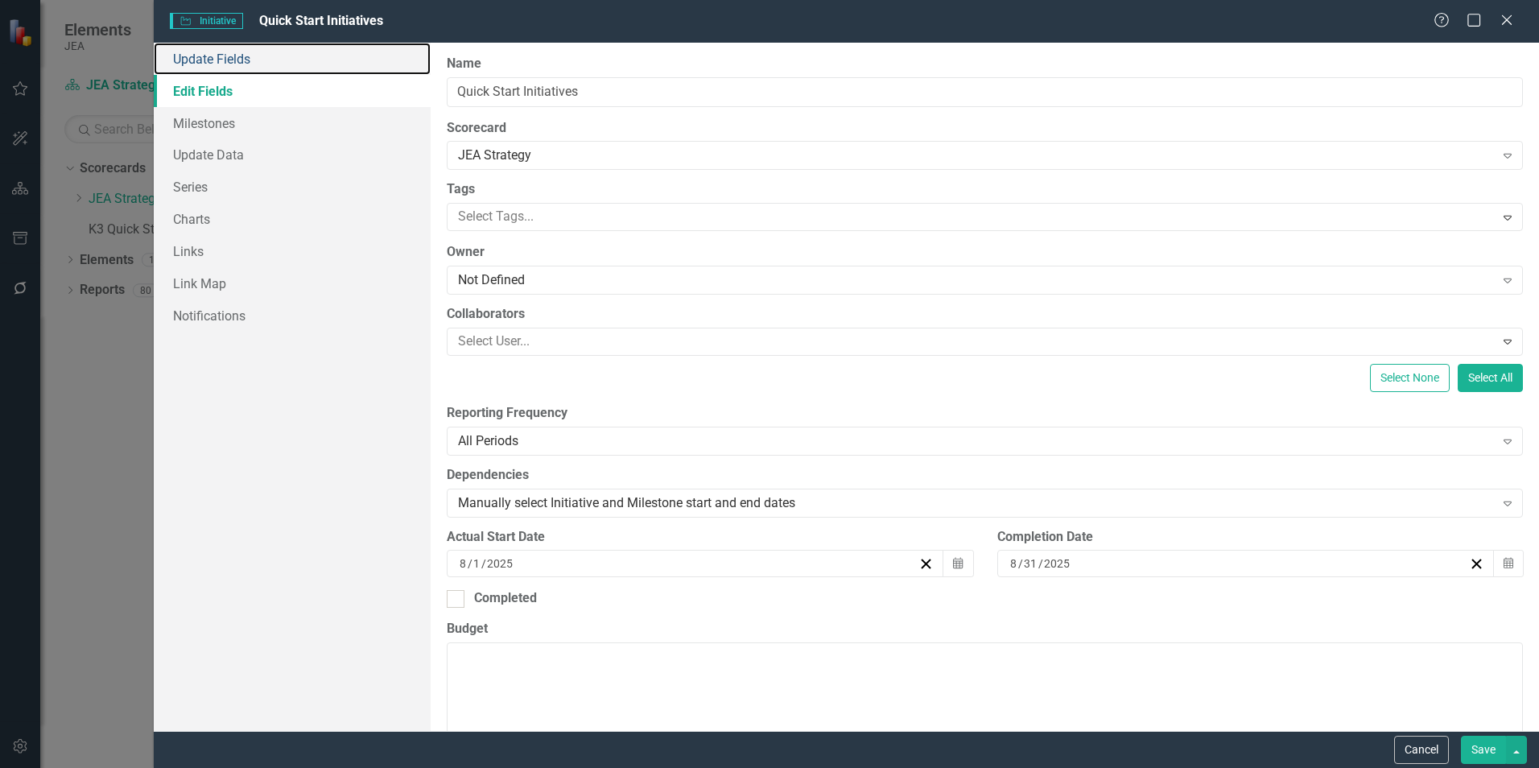
click at [217, 60] on link "Update Fields" at bounding box center [292, 59] width 277 height 32
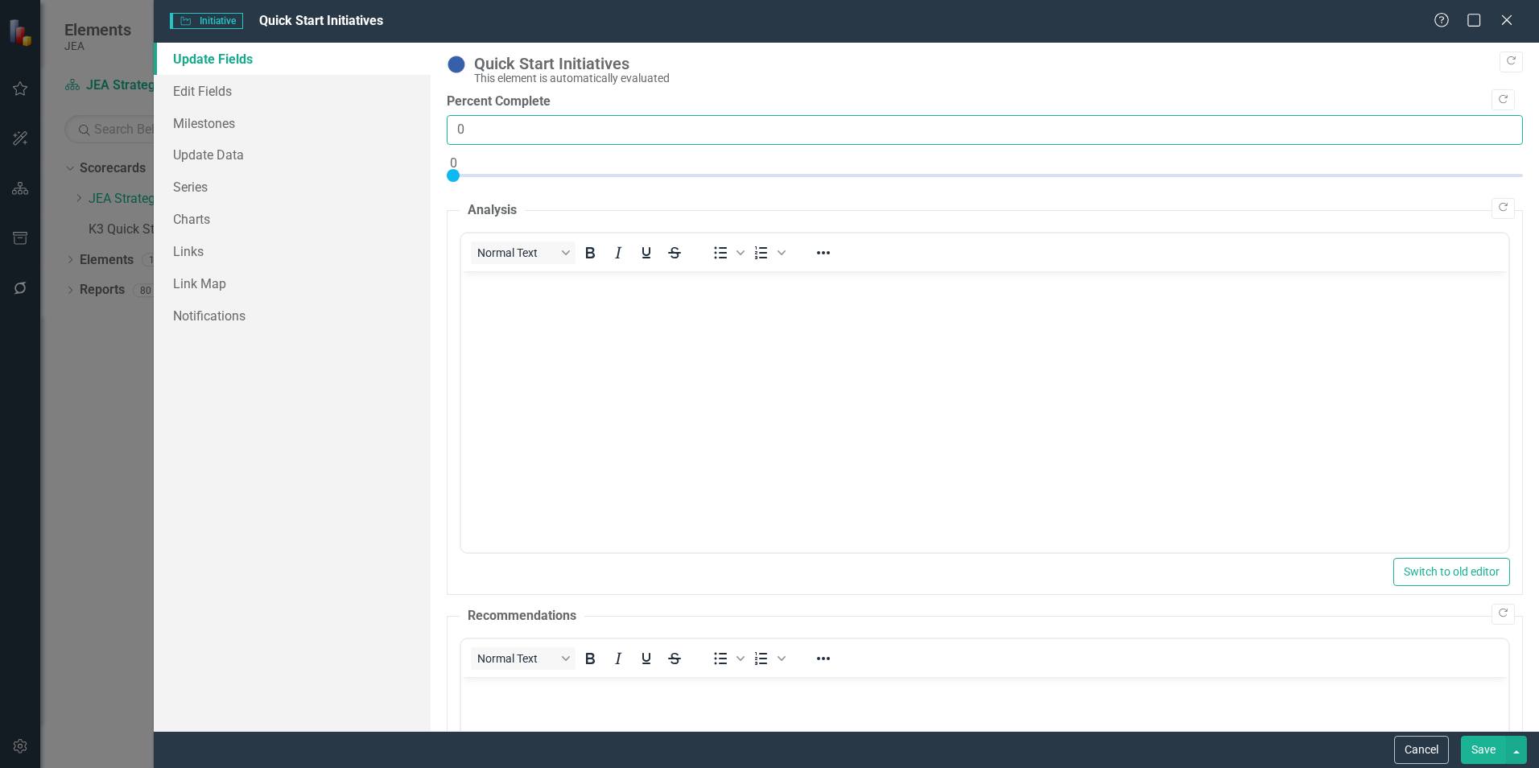
click at [654, 138] on input "0" at bounding box center [985, 130] width 1076 height 30
click at [1497, 101] on button "Copy Forward" at bounding box center [1503, 99] width 23 height 21
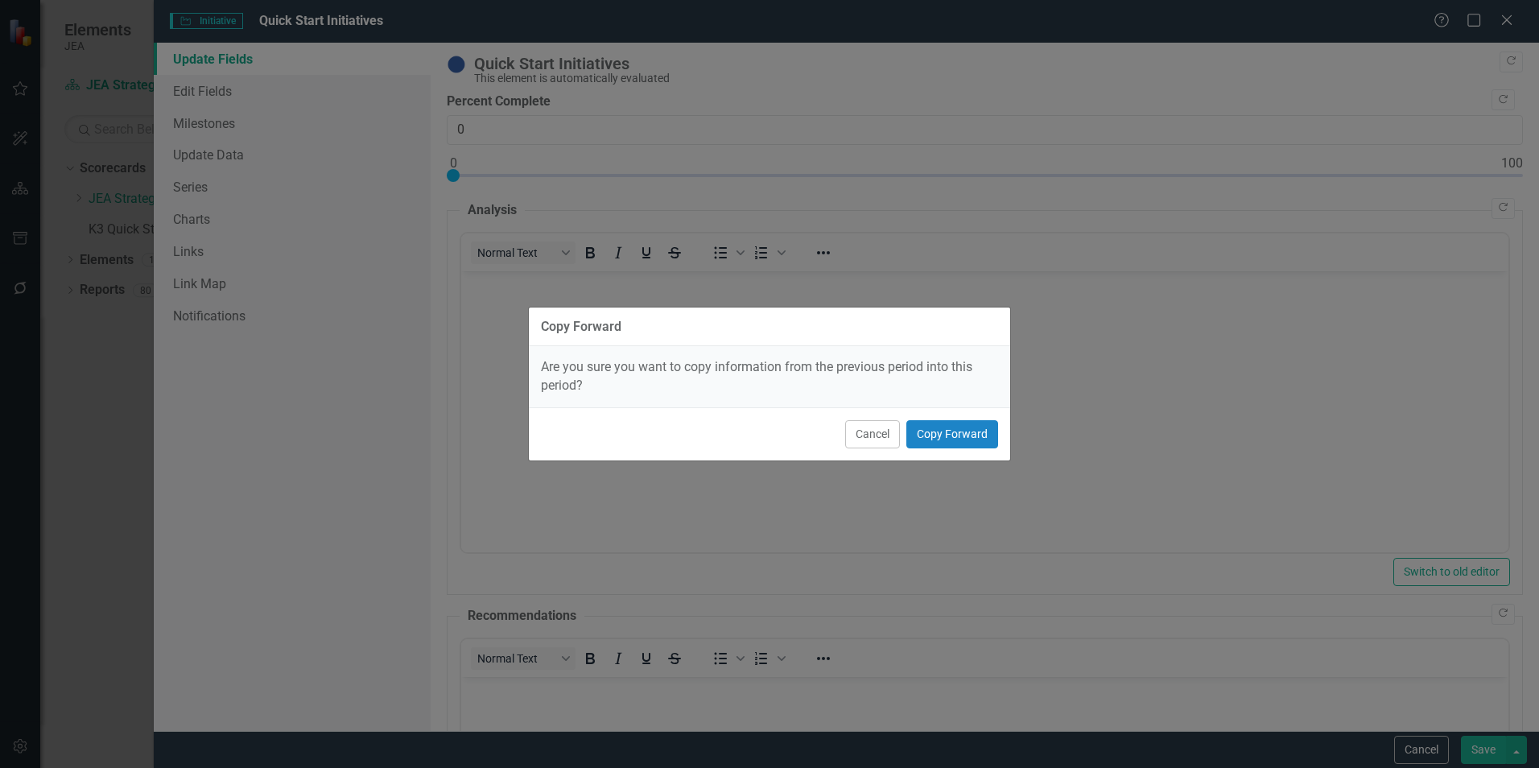
click at [874, 429] on button "Cancel" at bounding box center [872, 434] width 55 height 28
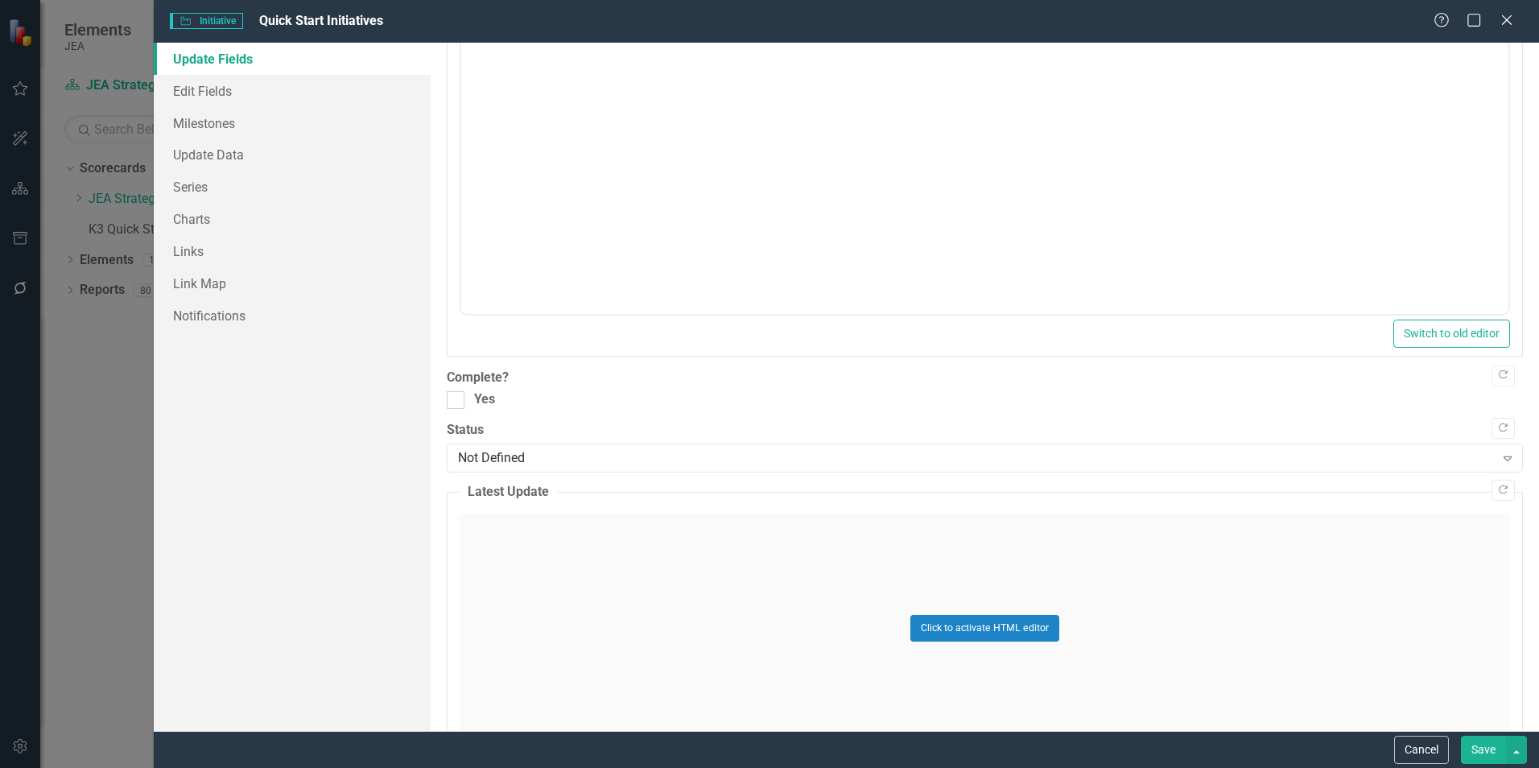
scroll to position [733, 0]
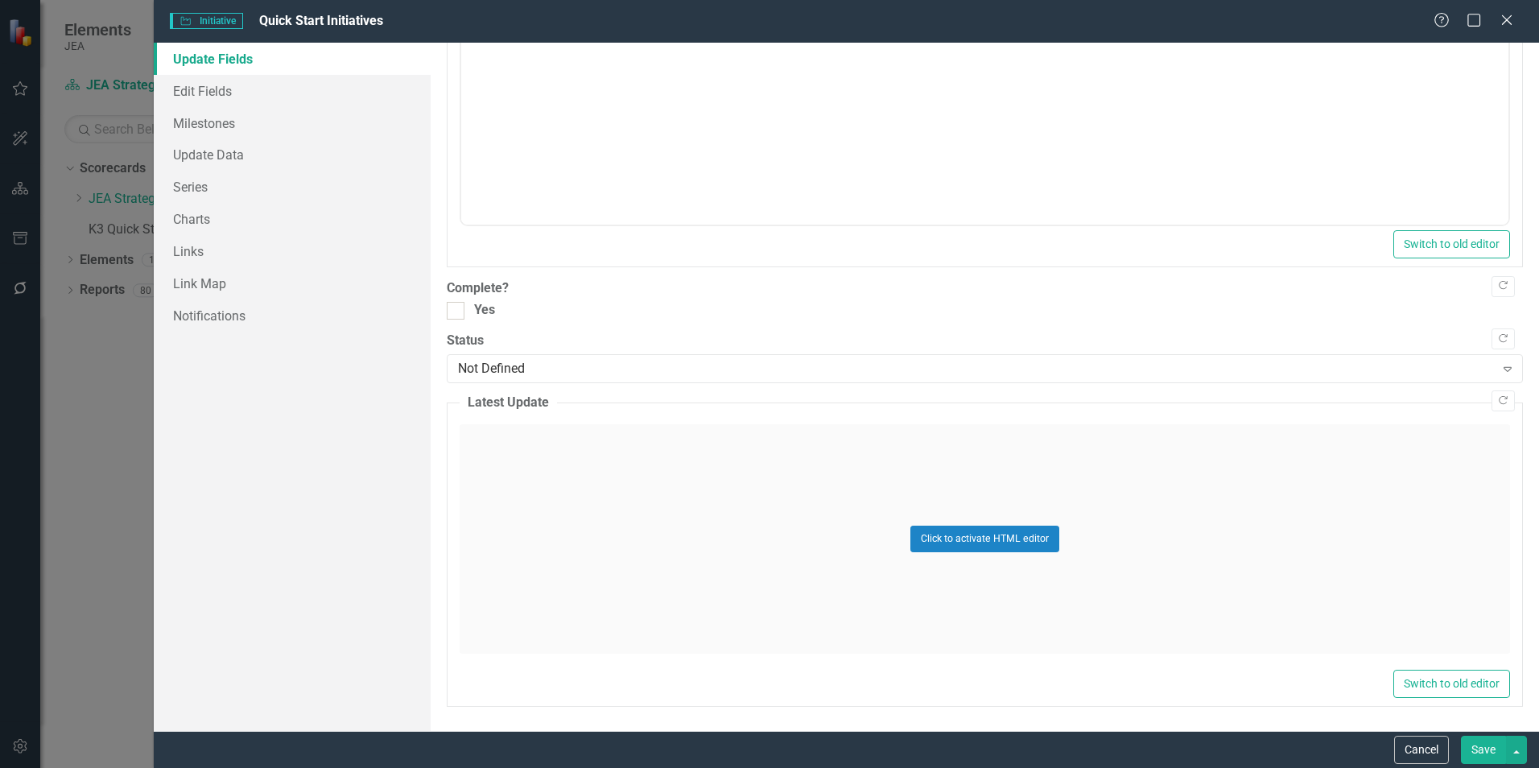
click at [886, 360] on div "Not Defined" at bounding box center [976, 369] width 1036 height 19
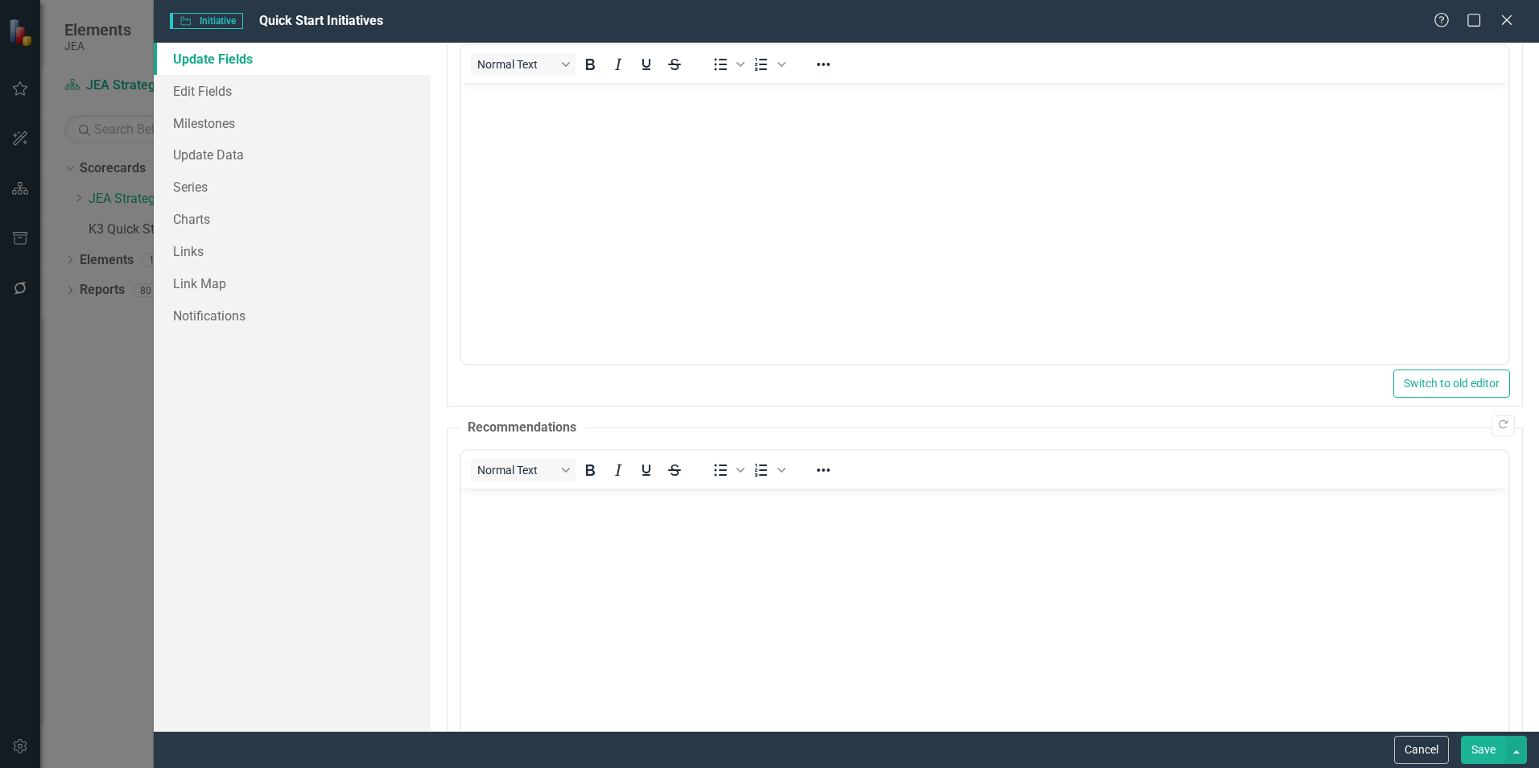
scroll to position [0, 0]
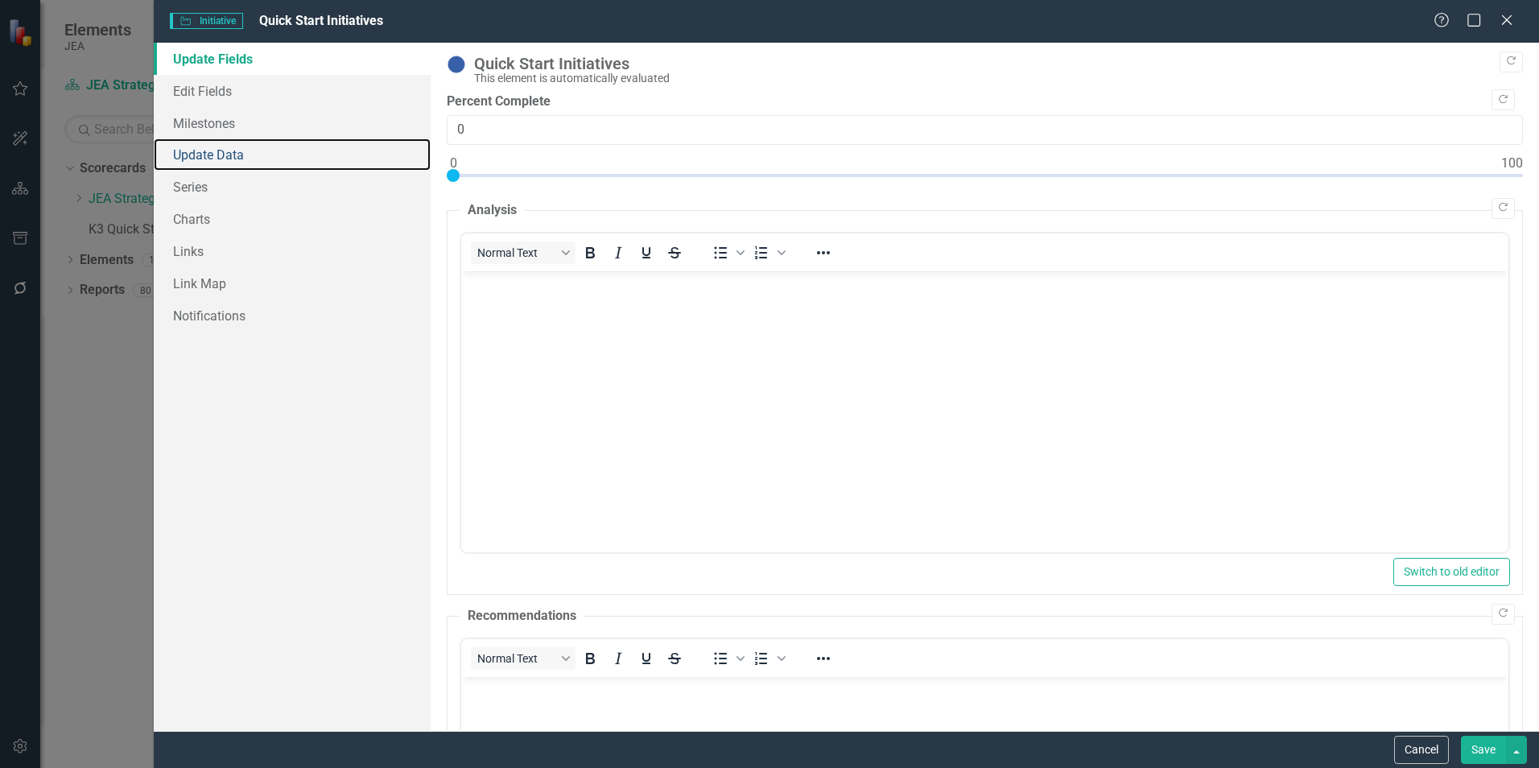
click at [218, 160] on link "Update Data" at bounding box center [292, 154] width 277 height 32
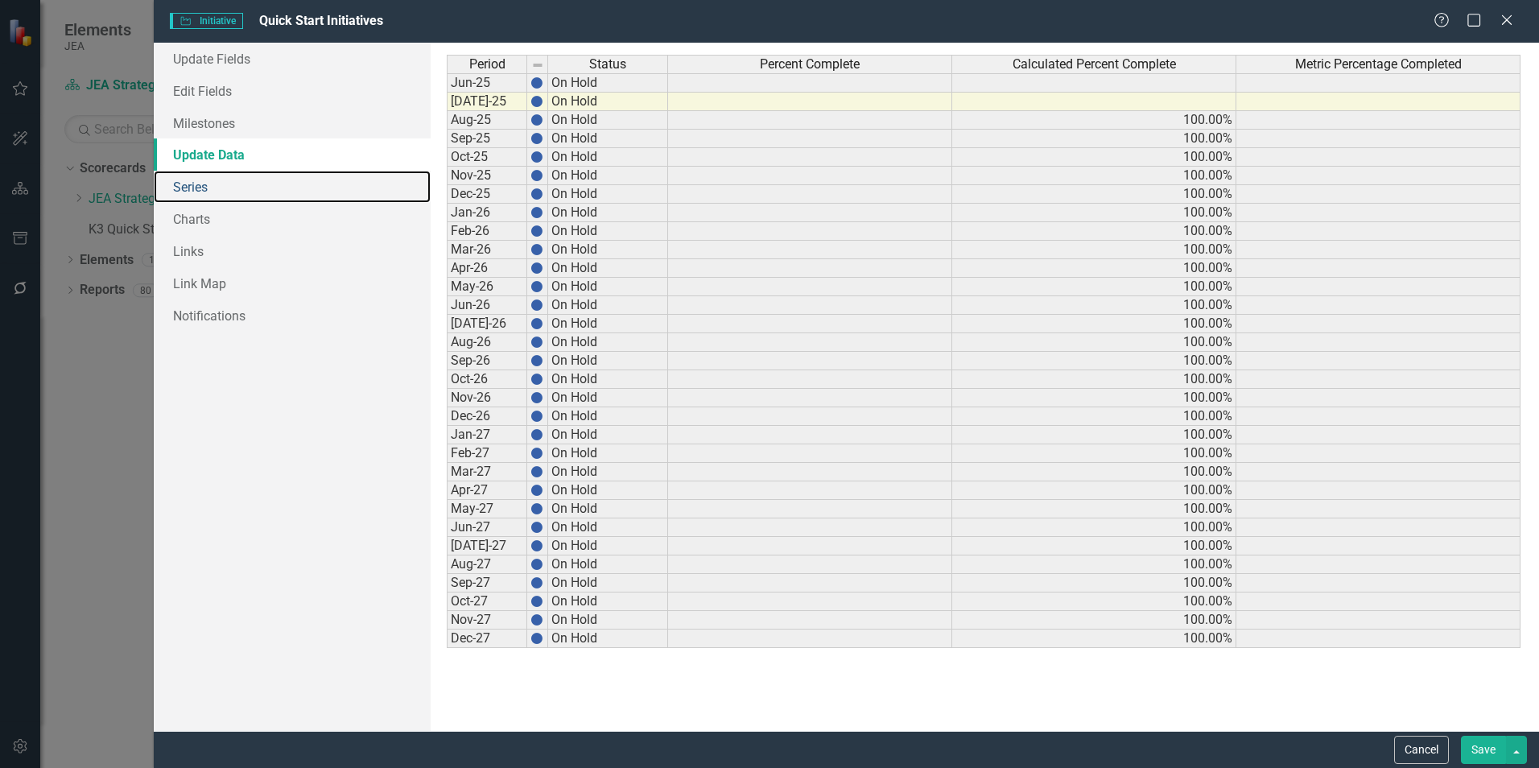
click at [212, 184] on link "Series" at bounding box center [292, 187] width 277 height 32
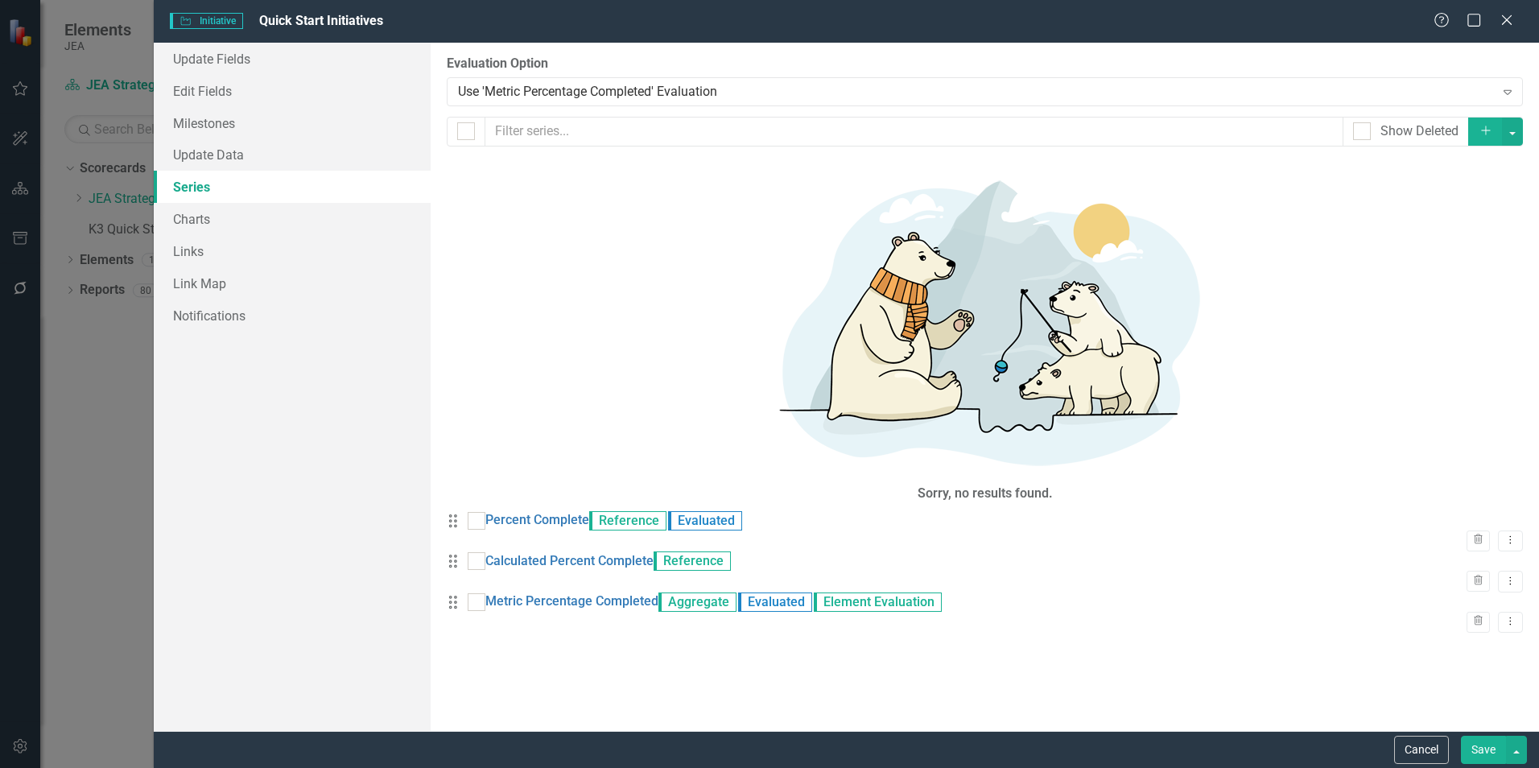
click at [551, 511] on link "Percent Complete" at bounding box center [537, 520] width 104 height 19
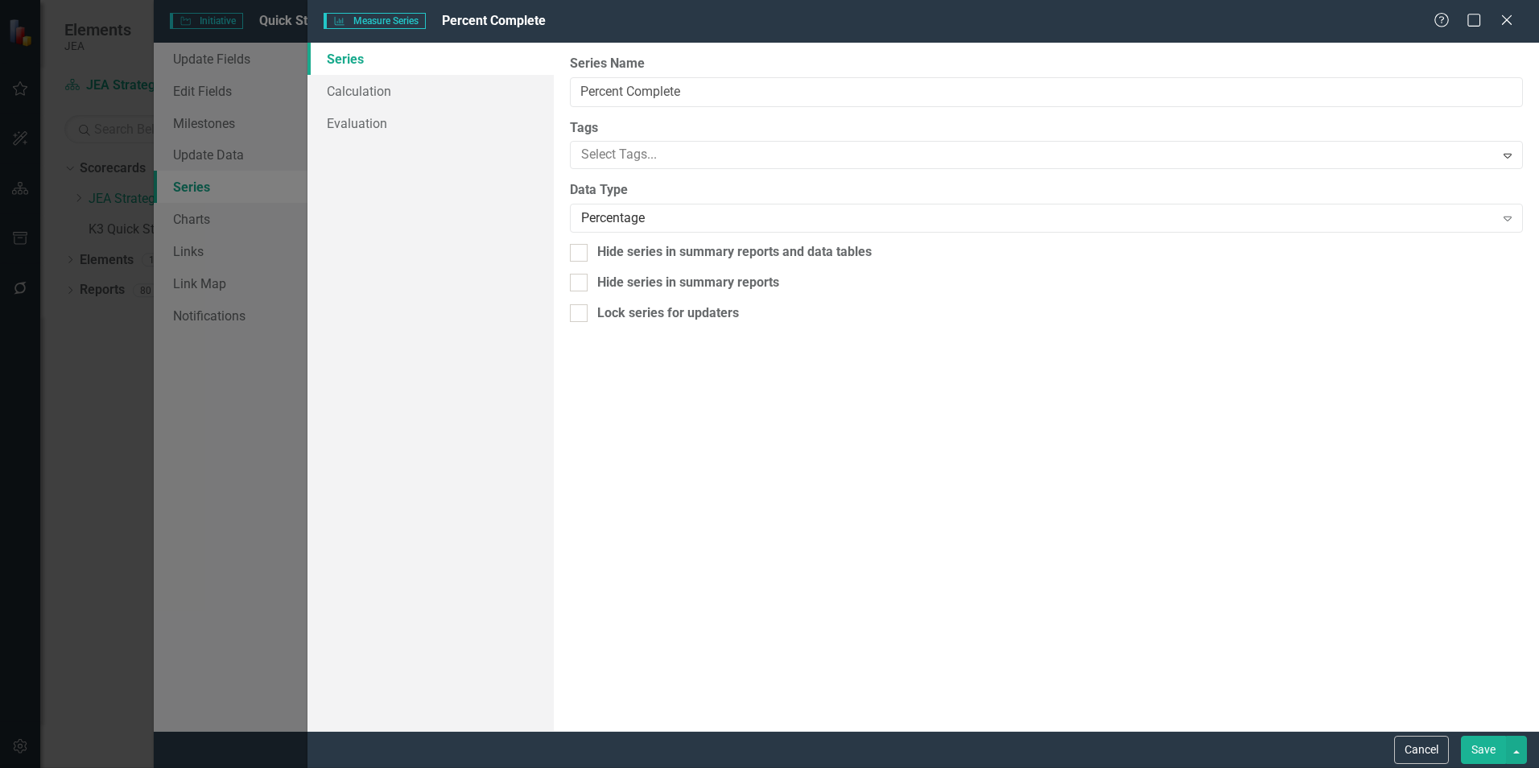
click at [665, 163] on div at bounding box center [1034, 155] width 919 height 22
click at [650, 121] on label "Tags" at bounding box center [1046, 128] width 953 height 19
click at [346, 98] on link "Calculation" at bounding box center [431, 91] width 246 height 32
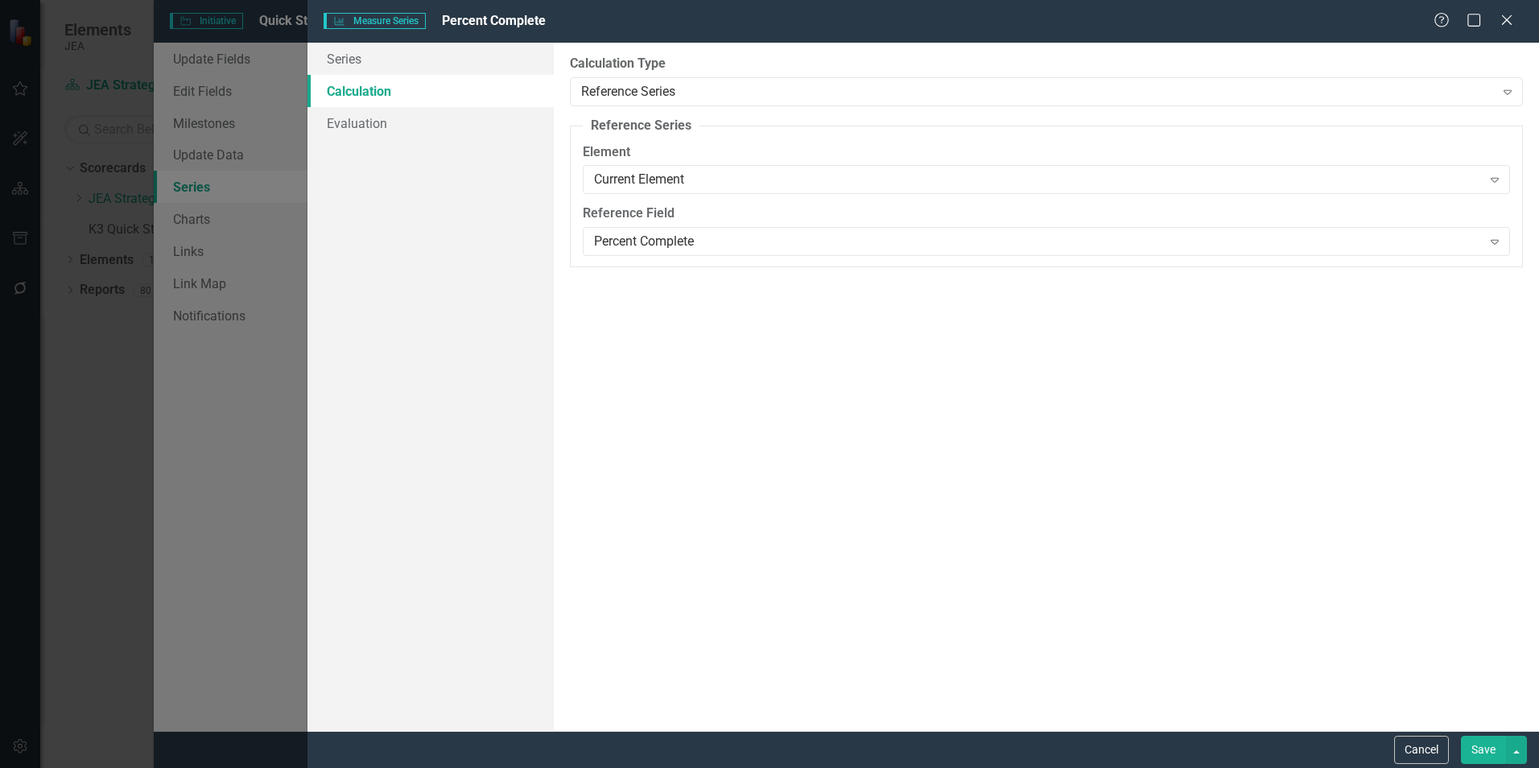
click at [685, 178] on div "Current Element" at bounding box center [1037, 180] width 887 height 19
click at [685, 767] on div "Current Element" at bounding box center [772, 781] width 1513 height 19
click at [685, 237] on div "Percent Complete" at bounding box center [1037, 242] width 887 height 19
click at [1430, 746] on button "Cancel" at bounding box center [1421, 750] width 55 height 28
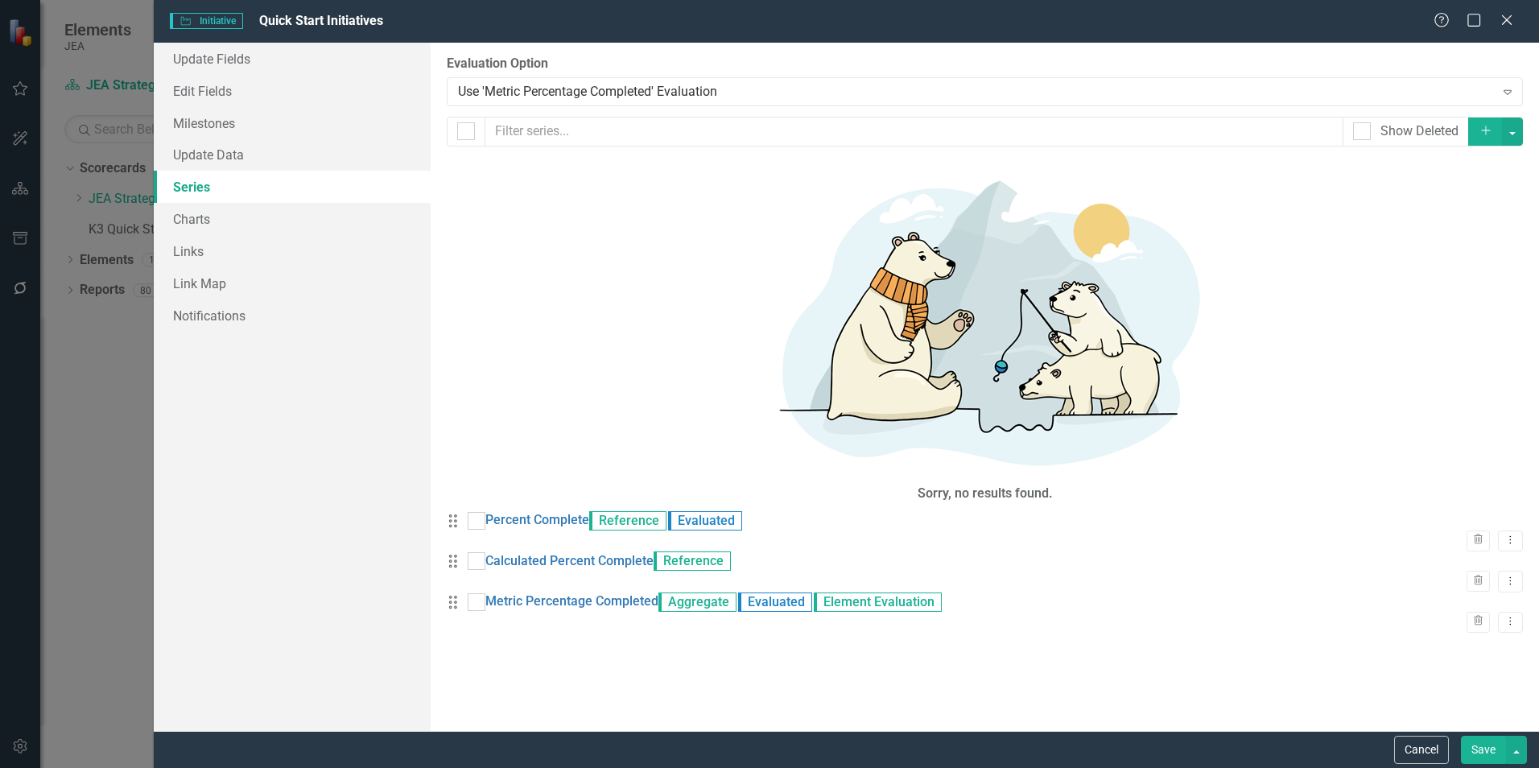
click at [1429, 753] on button "Cancel" at bounding box center [1421, 750] width 55 height 28
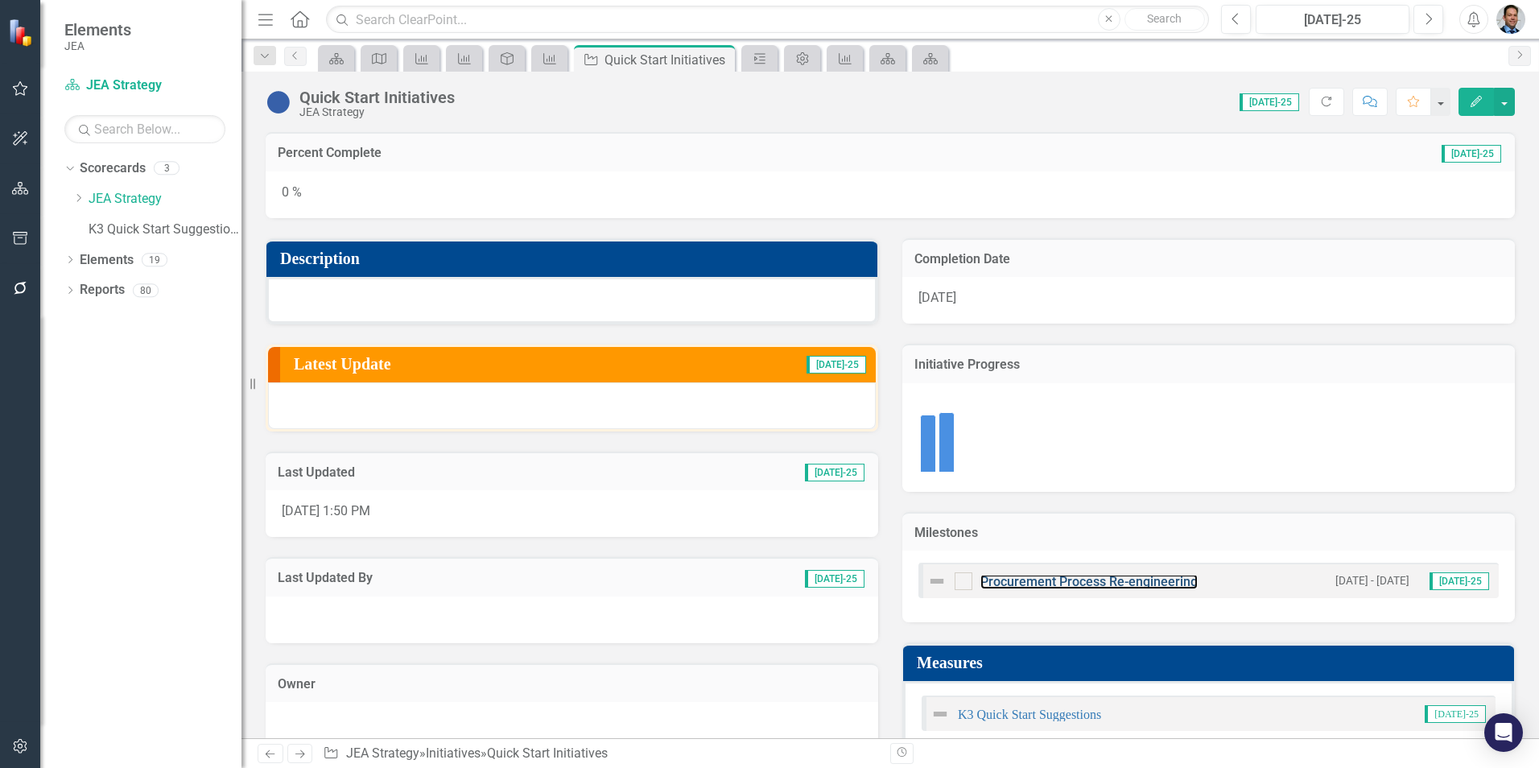
click at [1060, 581] on link "Procurement Process Re-engineering" at bounding box center [1088, 581] width 217 height 15
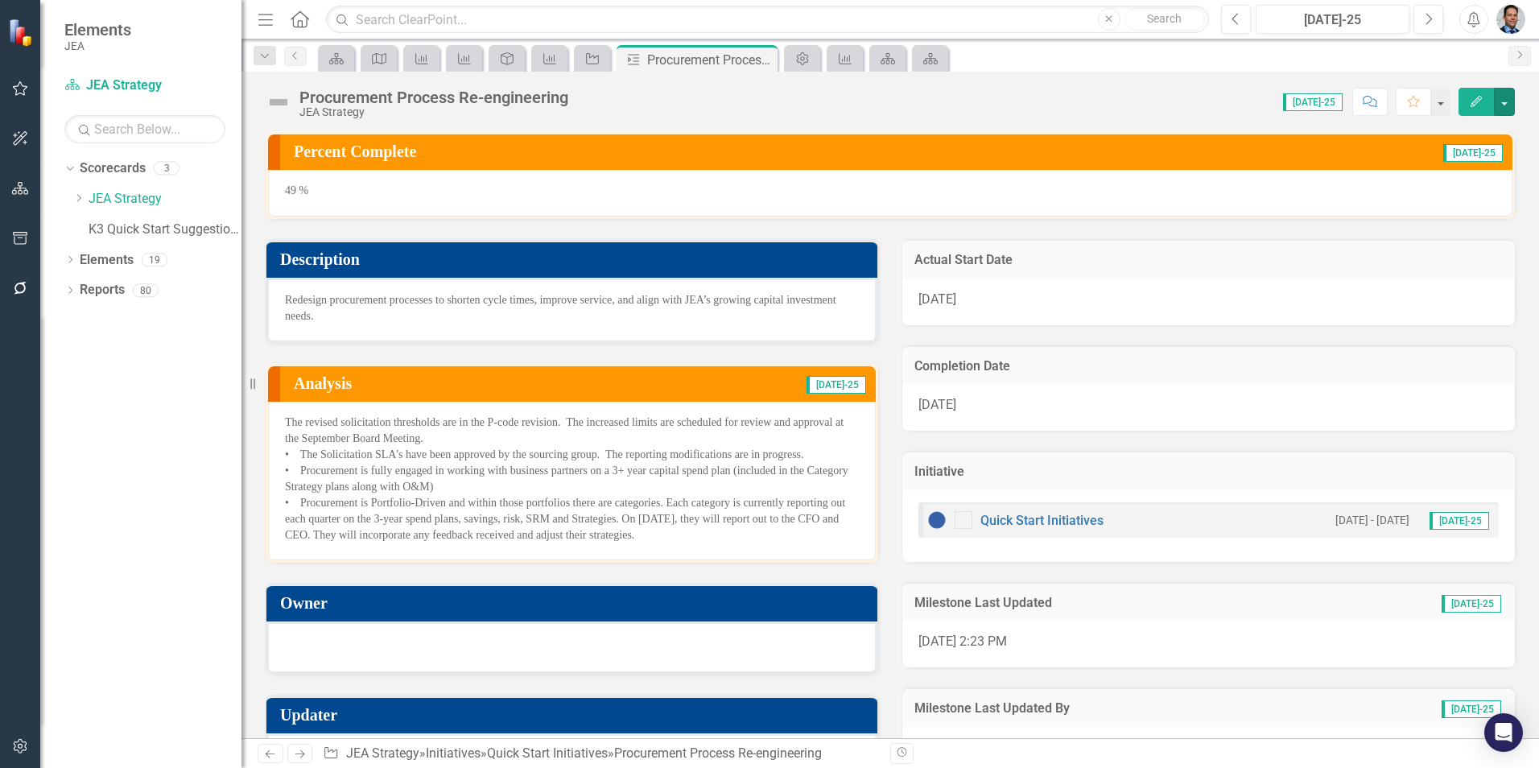
click at [1507, 97] on button "button" at bounding box center [1504, 102] width 21 height 28
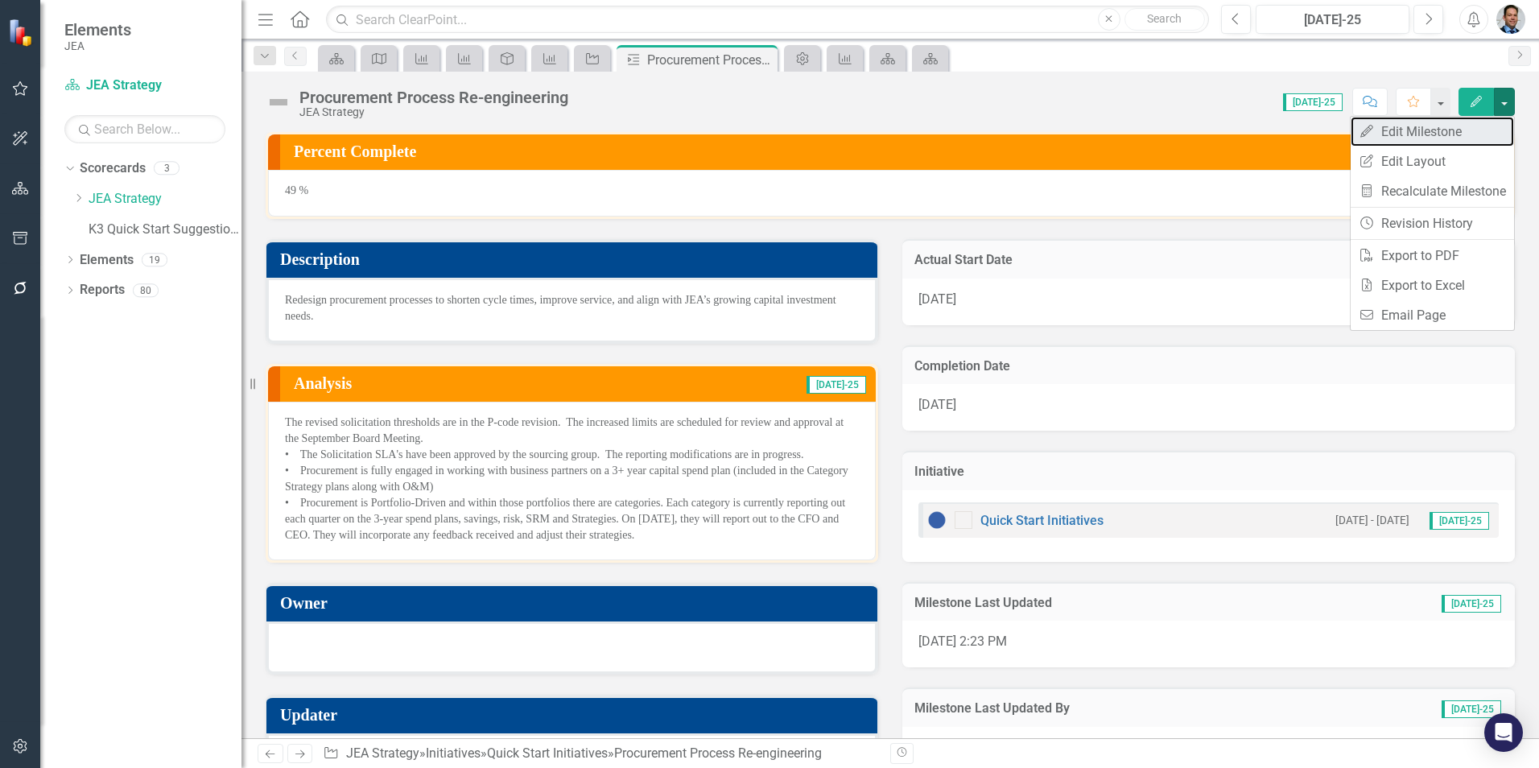
click at [1426, 136] on link "Edit Edit Milestone" at bounding box center [1432, 132] width 163 height 30
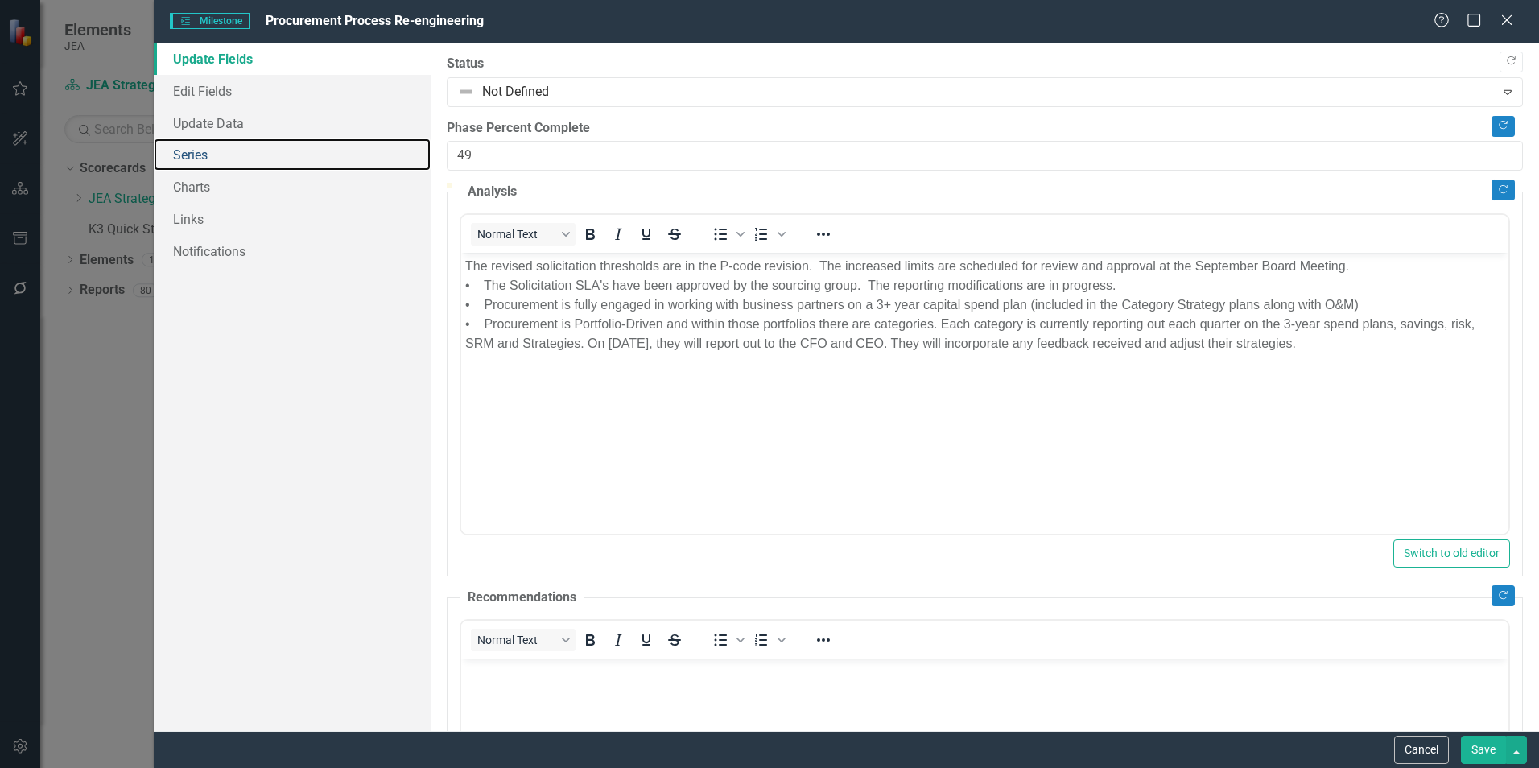
click at [208, 149] on link "Series" at bounding box center [292, 154] width 277 height 32
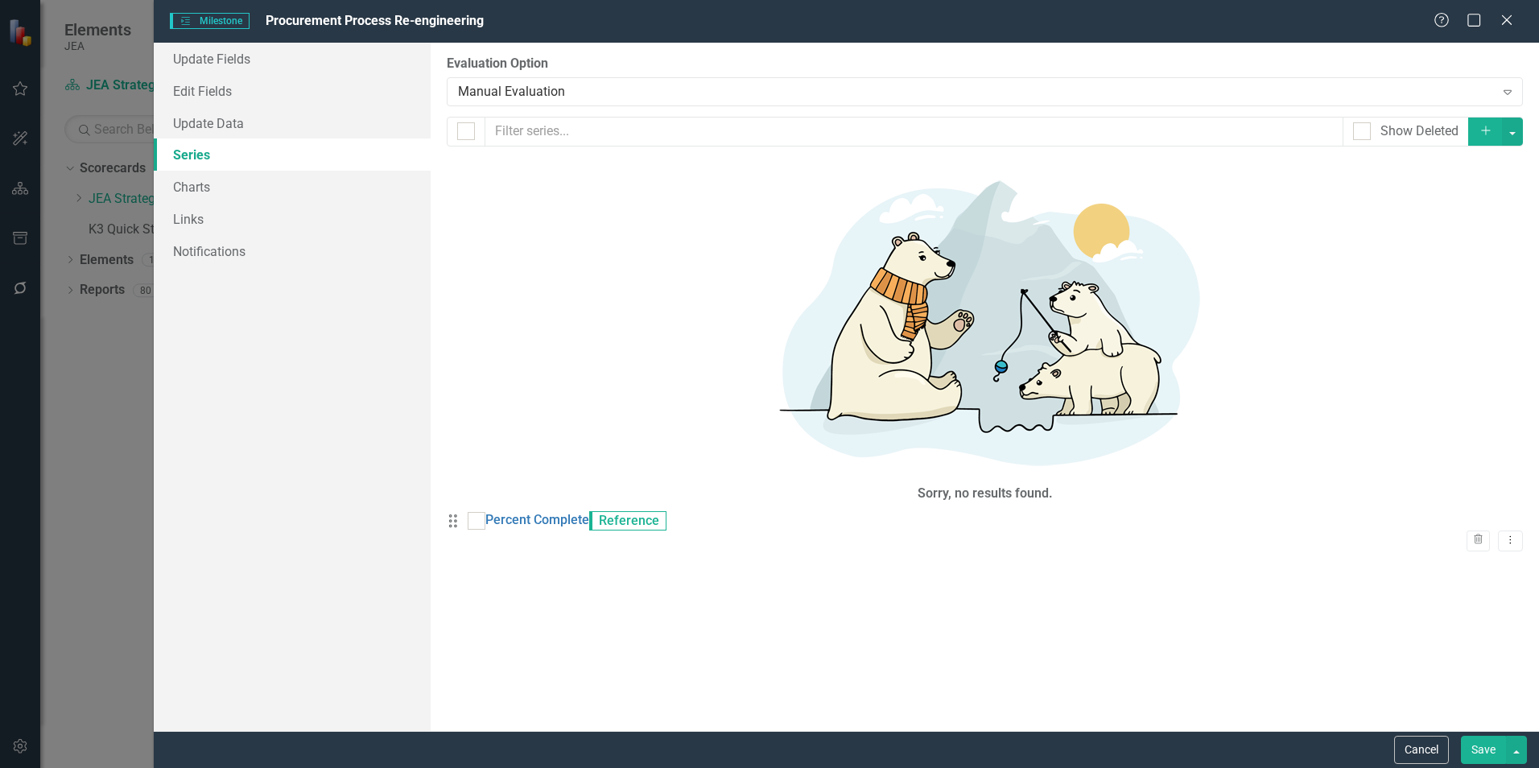
click at [485, 512] on div at bounding box center [477, 521] width 18 height 18
click at [478, 512] on input "checkbox" at bounding box center [473, 517] width 10 height 10
checkbox input "true"
click at [584, 511] on link "Percent Complete" at bounding box center [537, 520] width 104 height 19
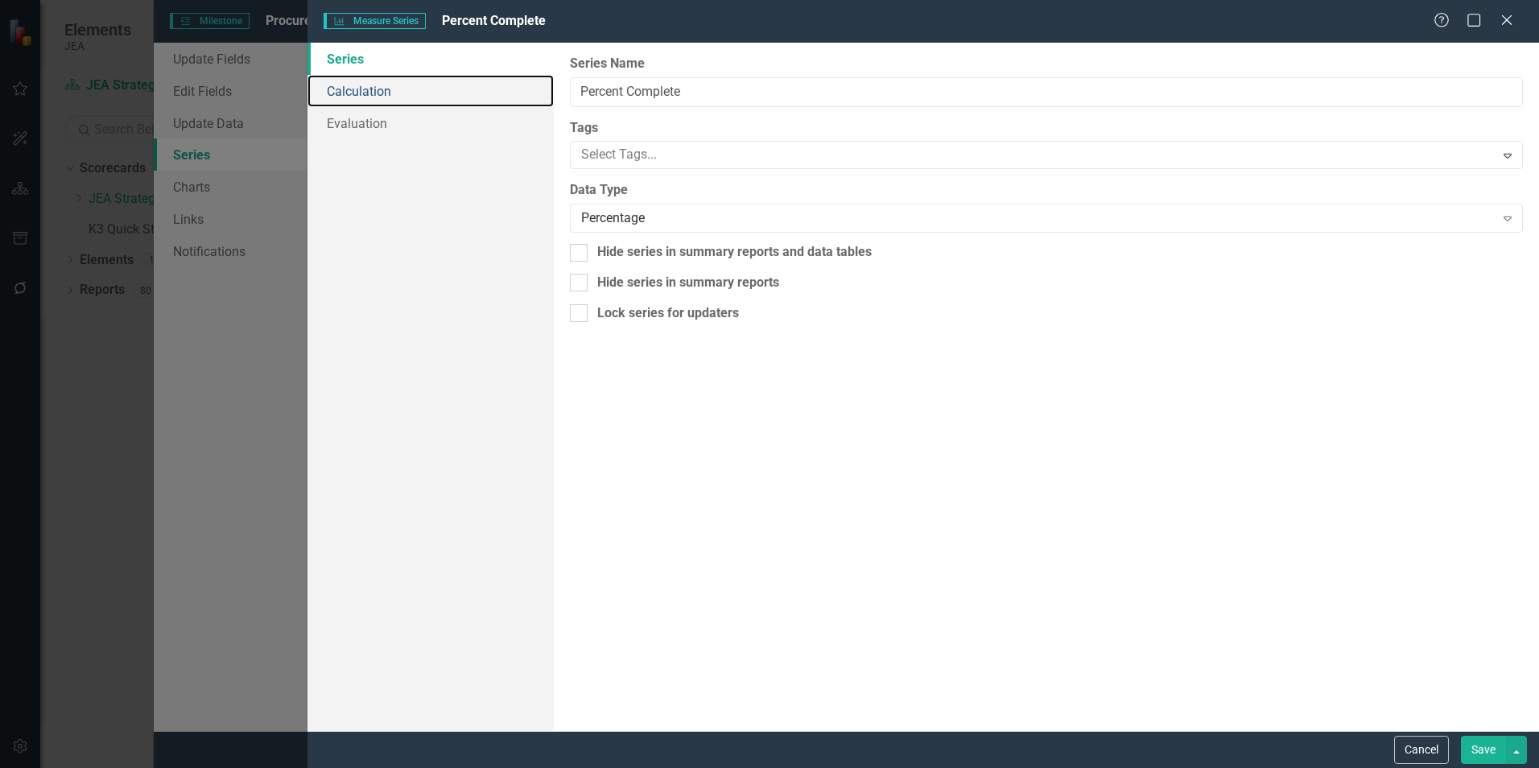
click at [456, 97] on link "Calculation" at bounding box center [431, 91] width 246 height 32
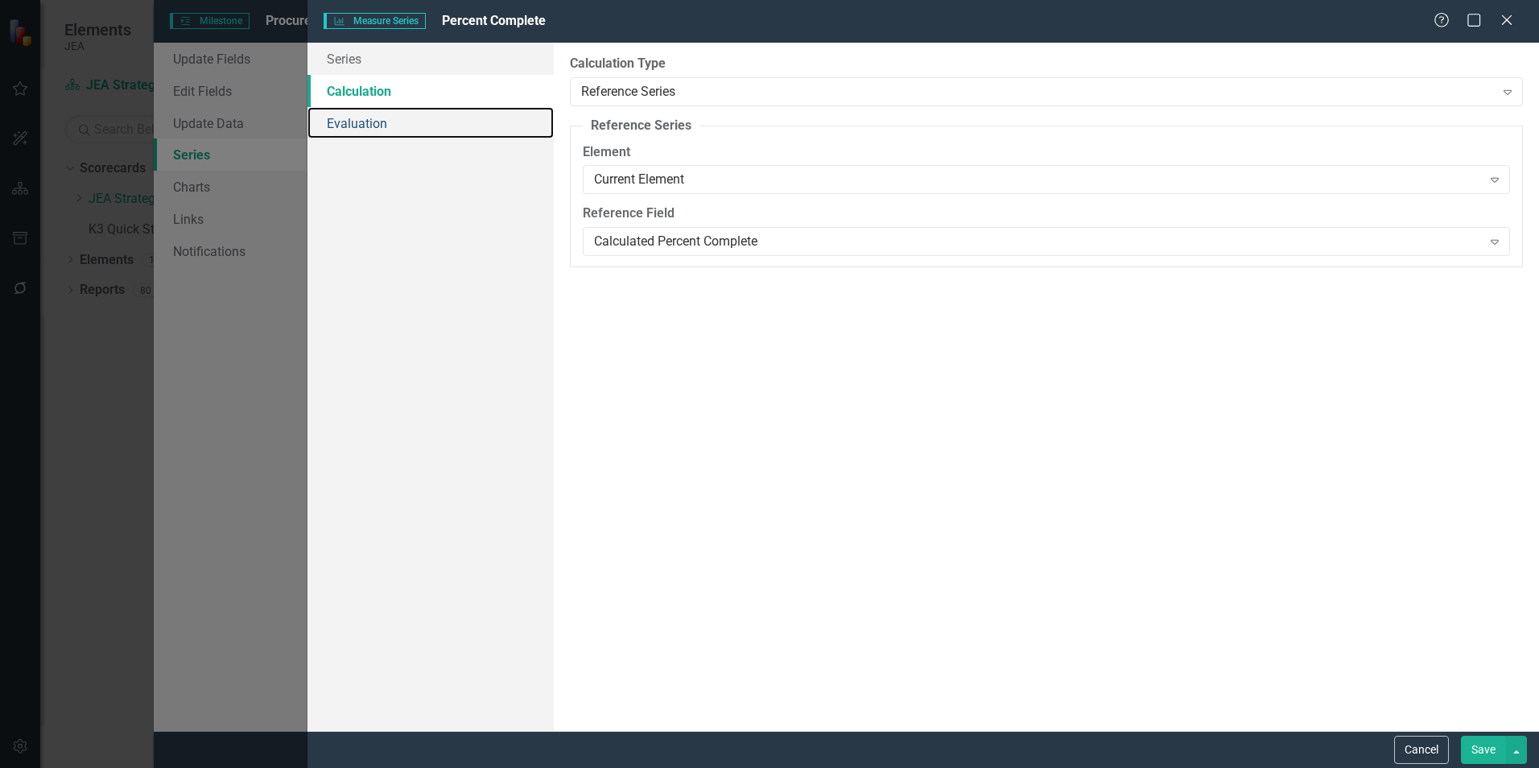
click at [390, 128] on link "Evaluation" at bounding box center [431, 123] width 246 height 32
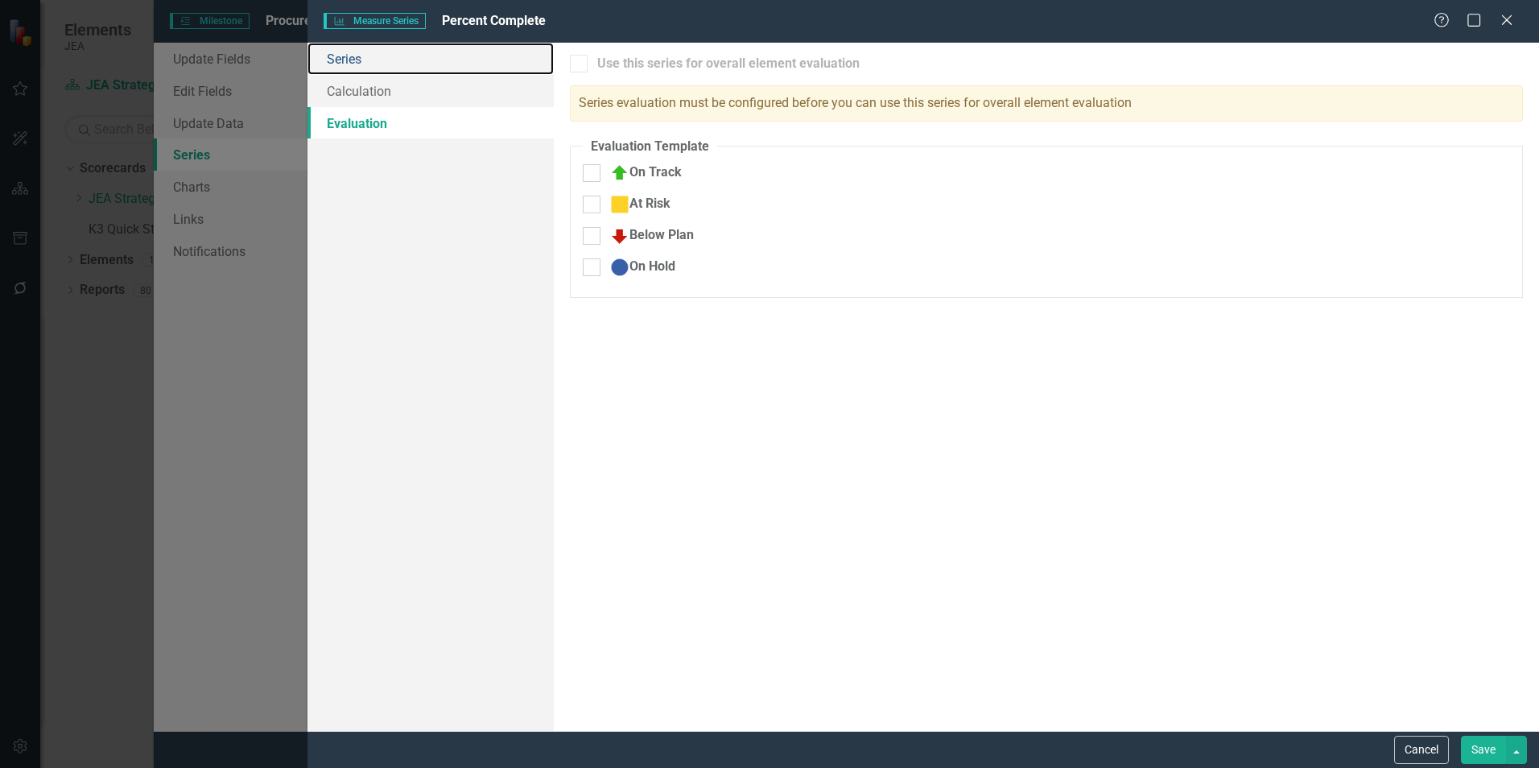
click at [345, 56] on link "Series" at bounding box center [431, 59] width 246 height 32
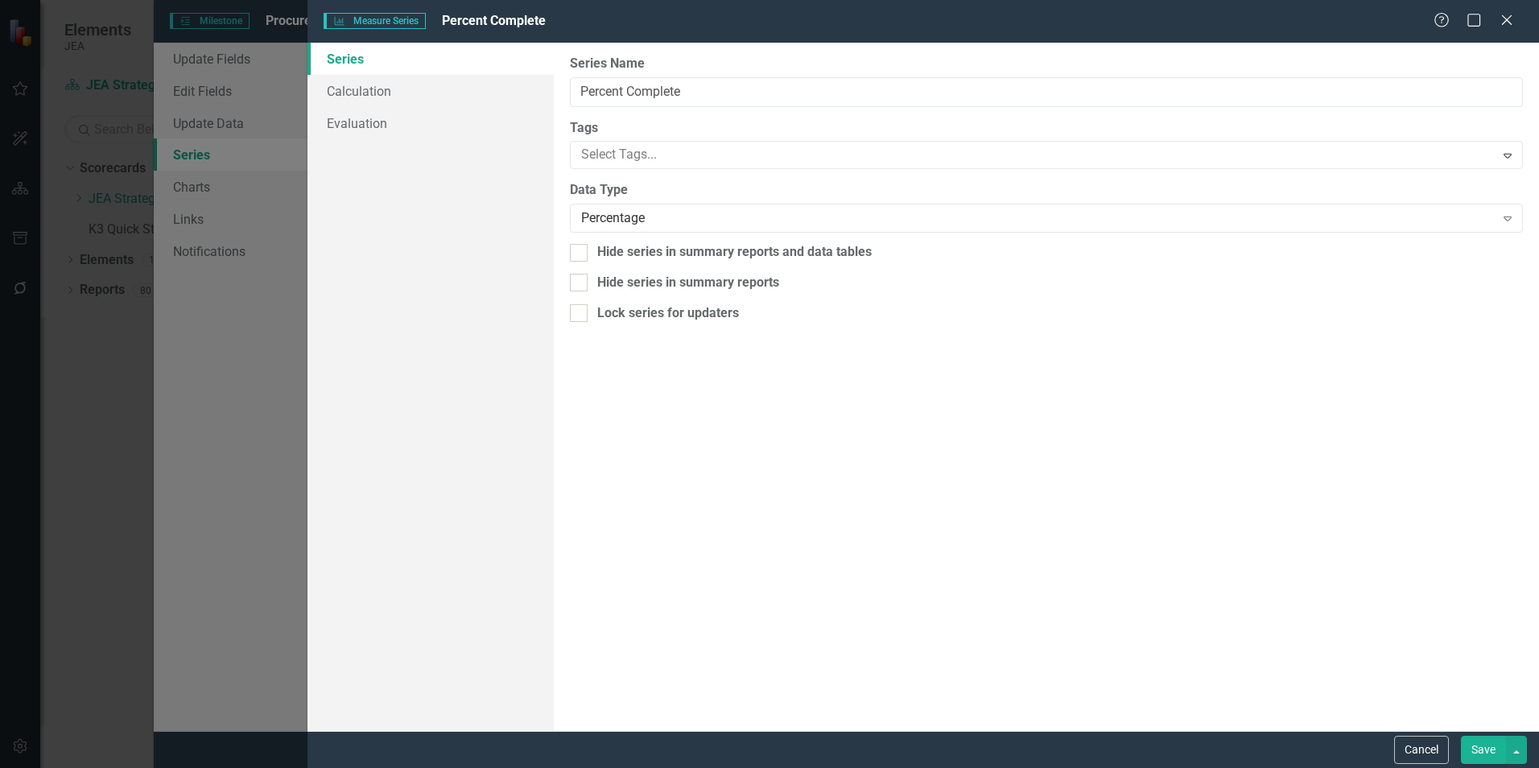
click at [1481, 753] on button "Save" at bounding box center [1483, 750] width 45 height 28
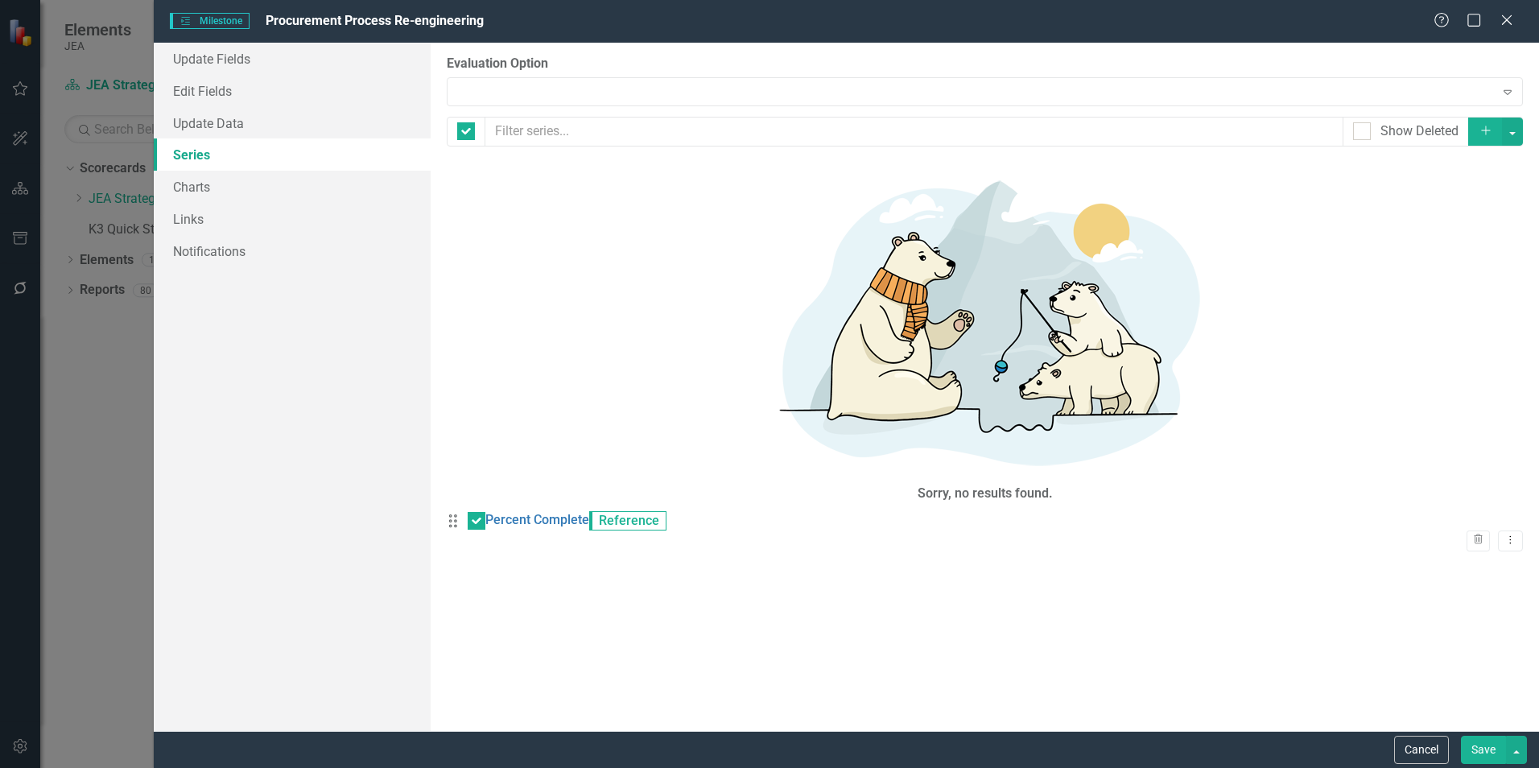
click at [549, 511] on link "Percent Complete" at bounding box center [537, 520] width 104 height 19
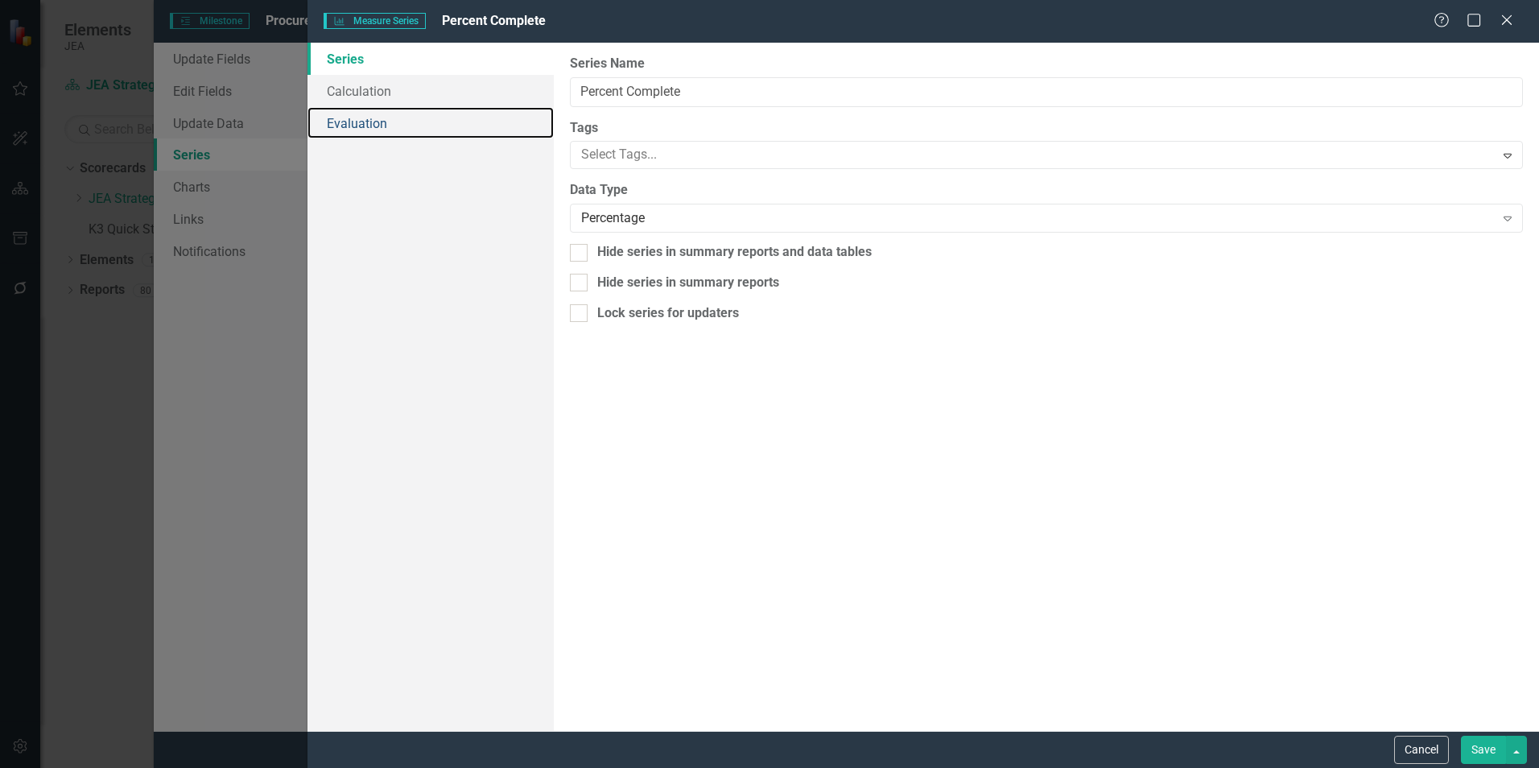
click at [370, 129] on link "Evaluation" at bounding box center [431, 123] width 246 height 32
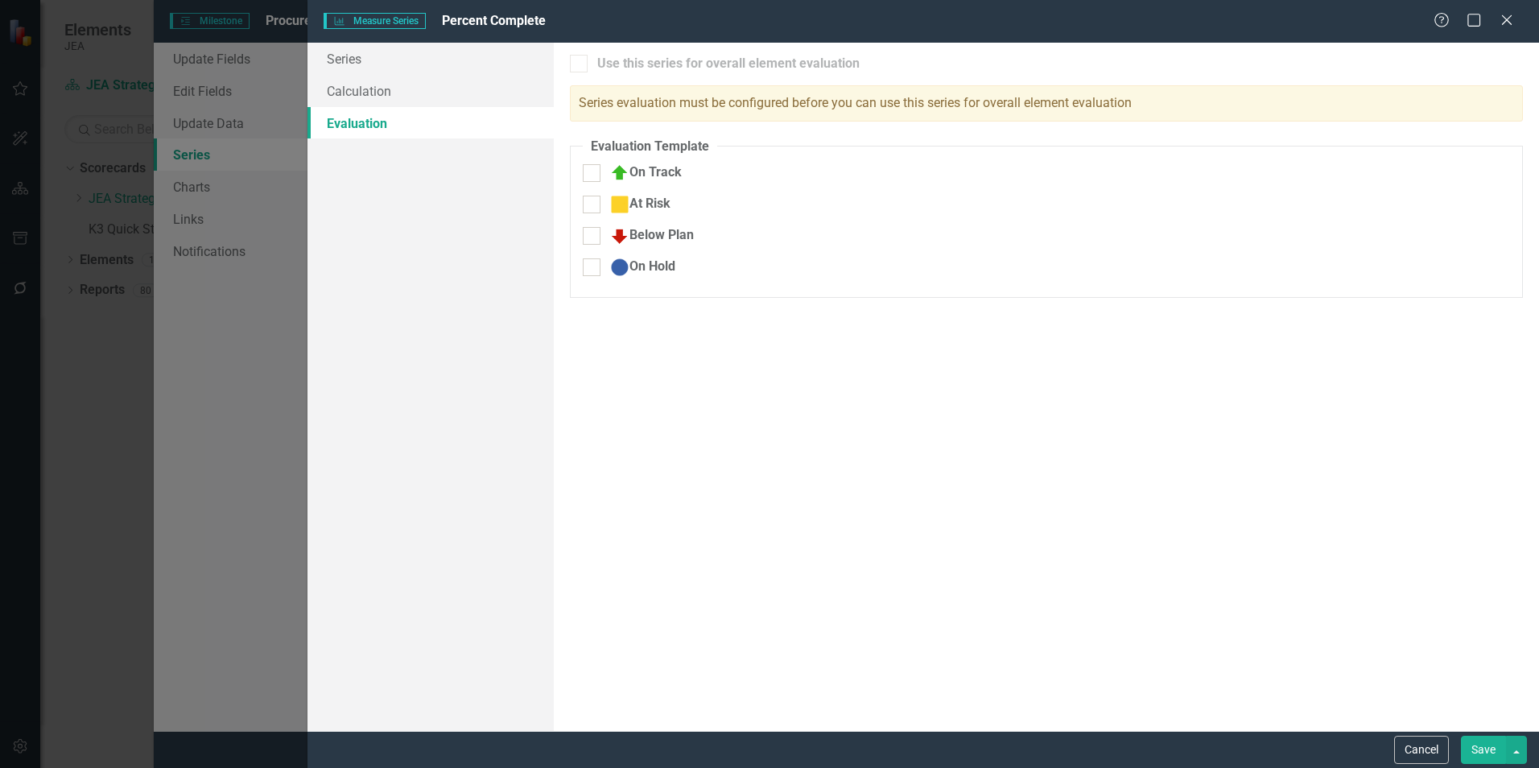
click at [598, 175] on div at bounding box center [592, 173] width 18 height 18
click at [593, 175] on input "On Track" at bounding box center [588, 169] width 10 height 10
checkbox input "true"
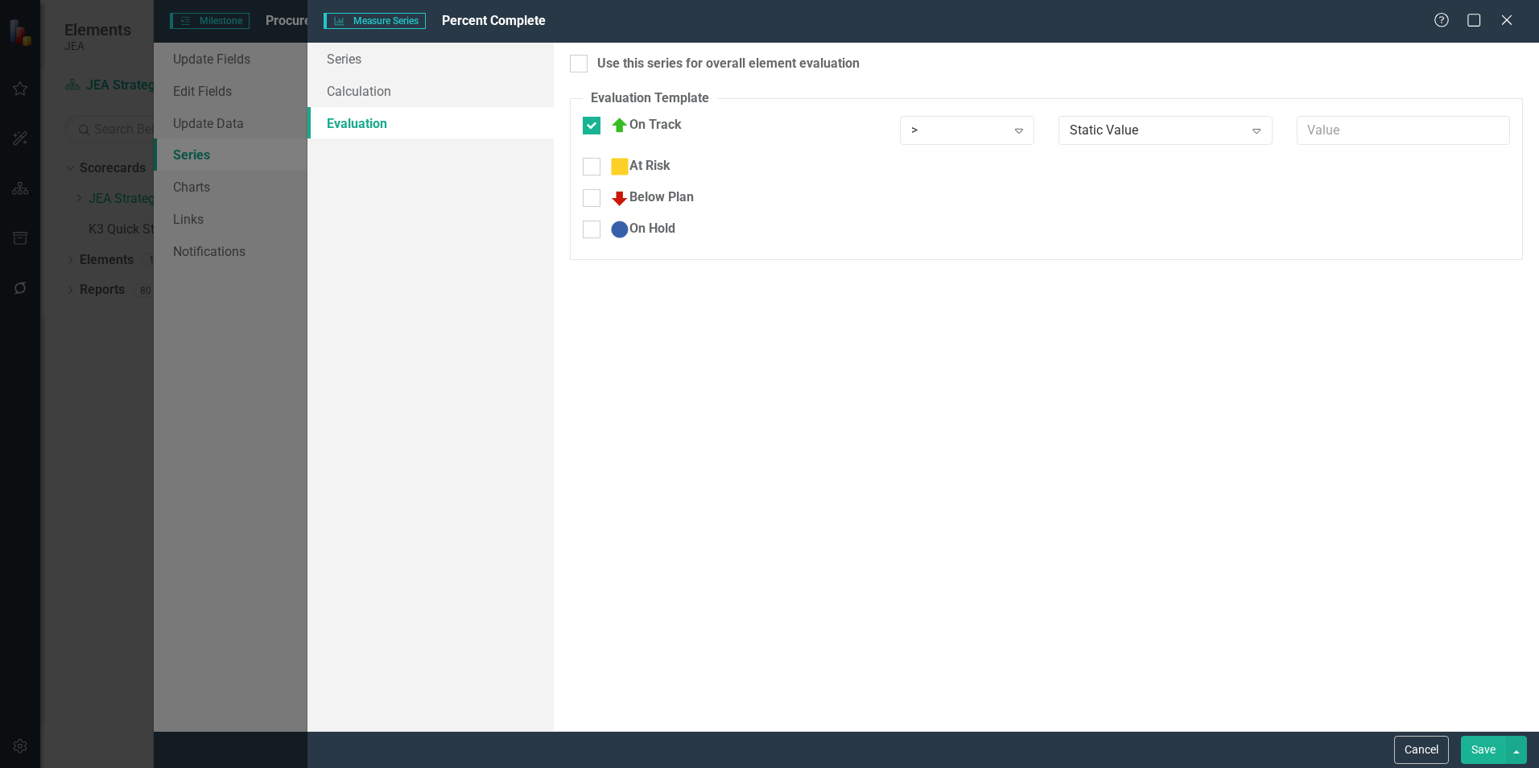
click at [1257, 129] on icon at bounding box center [1257, 131] width 8 height 5
click at [1231, 130] on div "Static Value" at bounding box center [1157, 130] width 174 height 19
click at [1231, 767] on div "Static Value" at bounding box center [772, 781] width 1513 height 19
click at [1373, 134] on input "text" at bounding box center [1403, 131] width 213 height 30
